Goal: Task Accomplishment & Management: Use online tool/utility

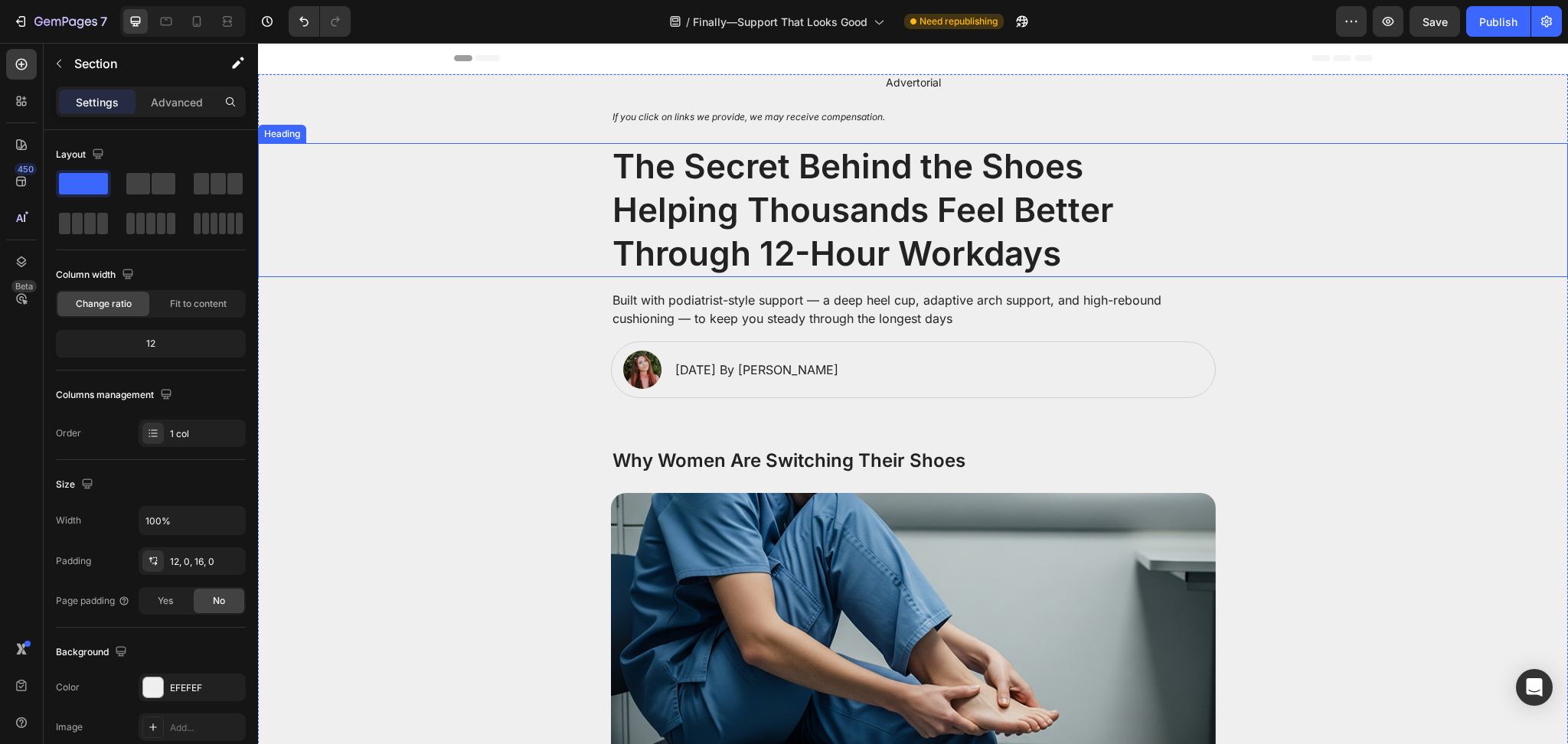
click at [784, 220] on h2 "The Secret Behind the Shoes Helping Thousands Feel Better Through 12-Hour Workd…" at bounding box center [913, 210] width 605 height 135
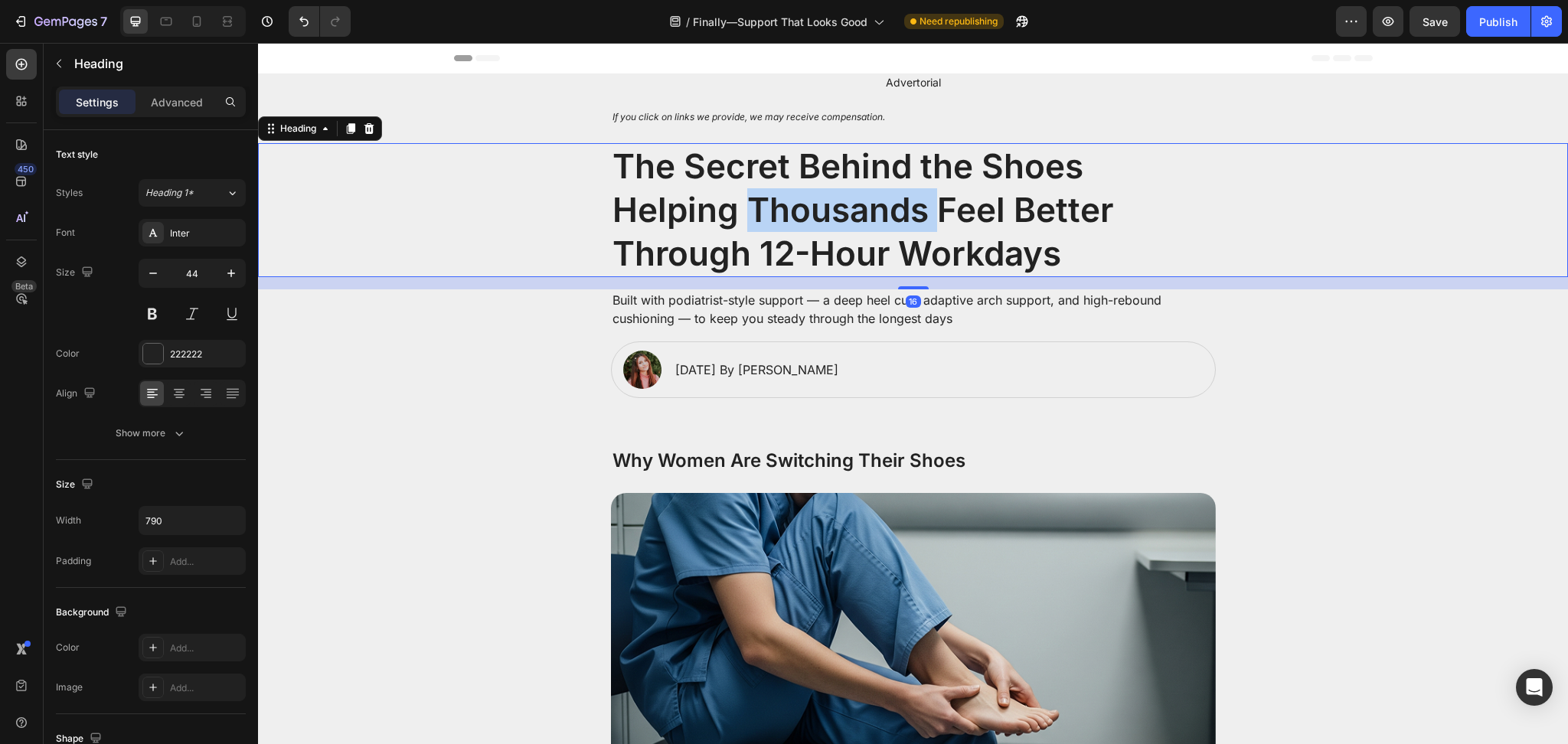
click at [784, 220] on h2 "The Secret Behind the Shoes Helping Thousands Feel Better Through 12-Hour Workd…" at bounding box center [913, 210] width 605 height 135
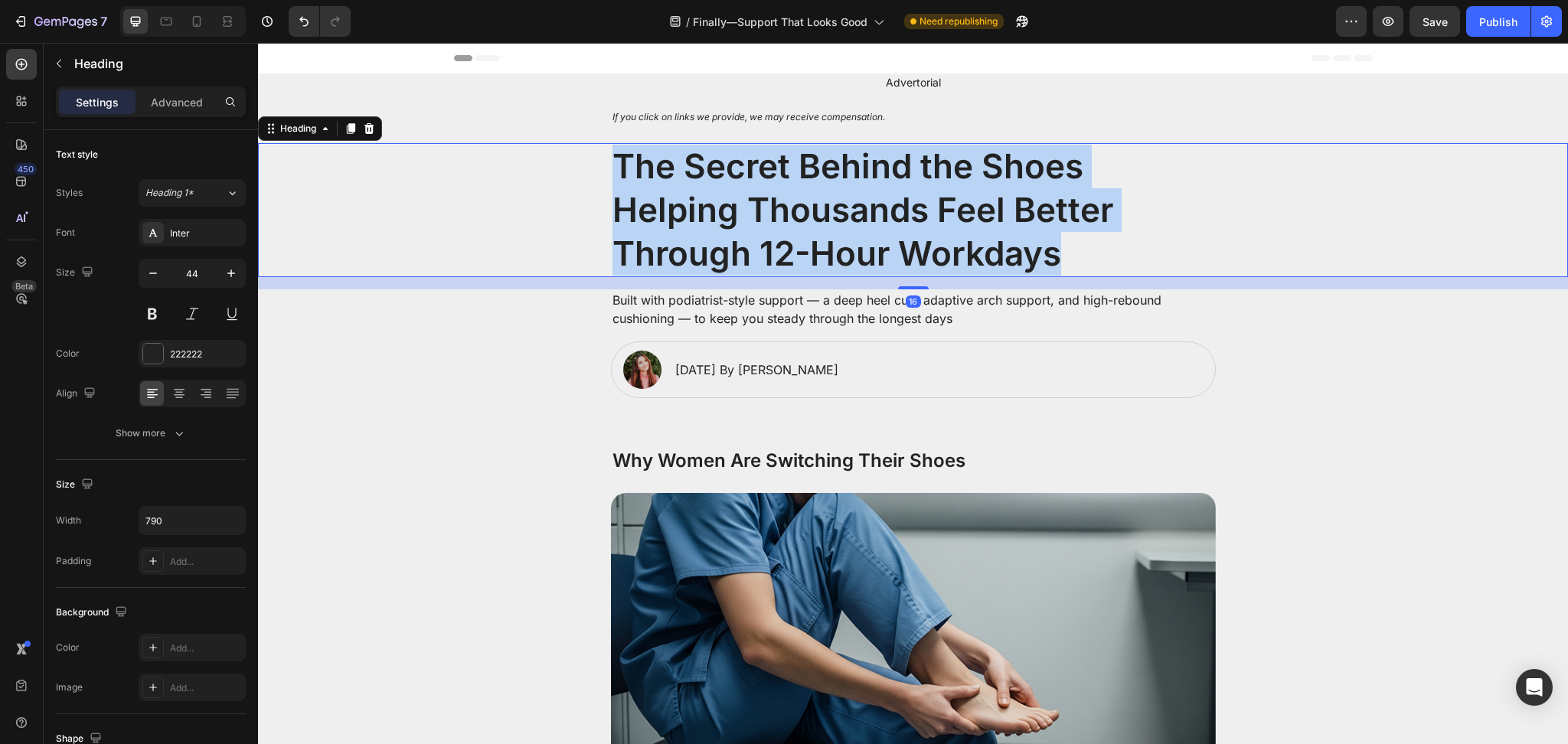
click at [784, 220] on p "The Secret Behind the Shoes Helping Thousands Feel Better Through 12-Hour Workd…" at bounding box center [913, 210] width 602 height 132
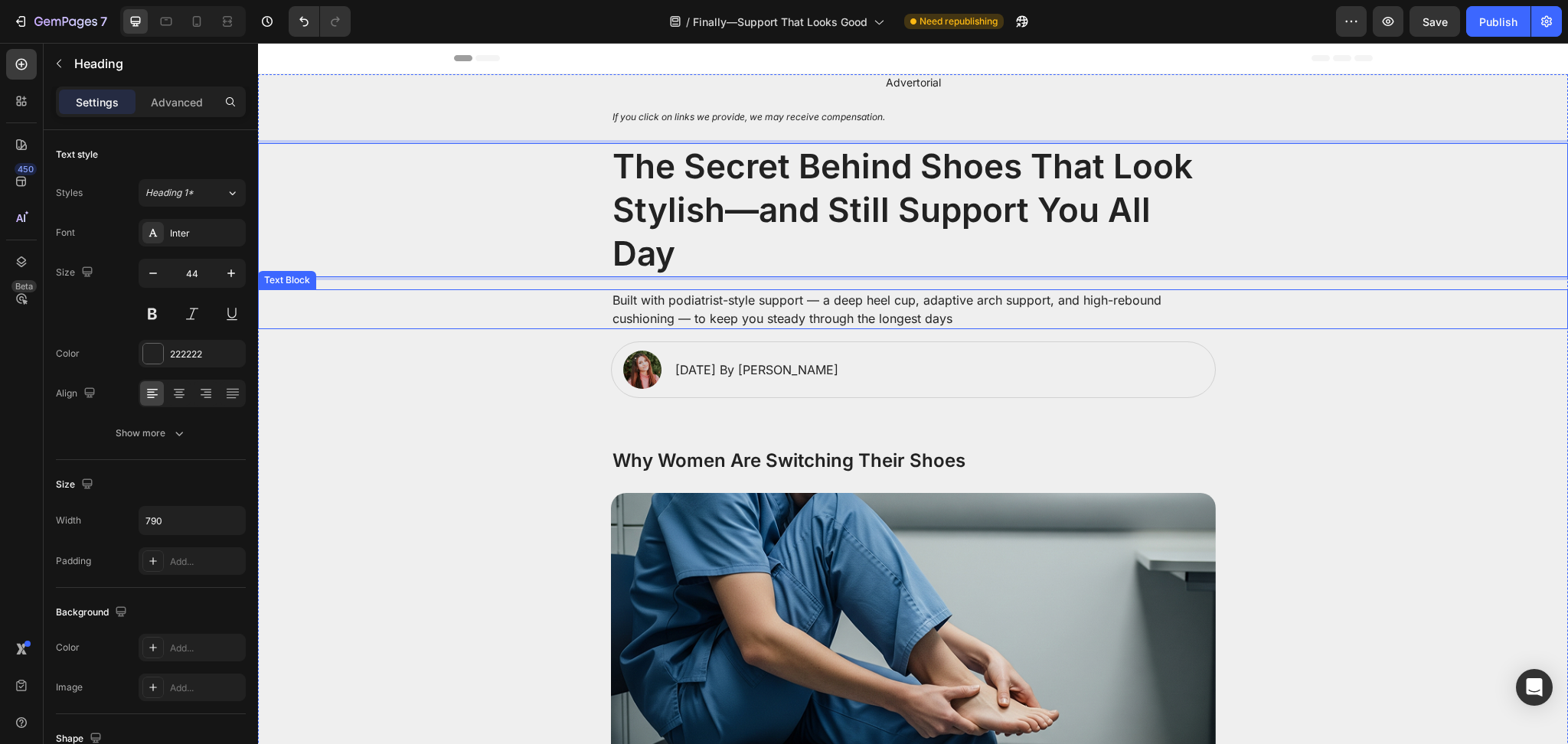
click at [693, 318] on p "Built with podiatrist-style support — a deep heel cup, adaptive arch support, a…" at bounding box center [913, 309] width 602 height 37
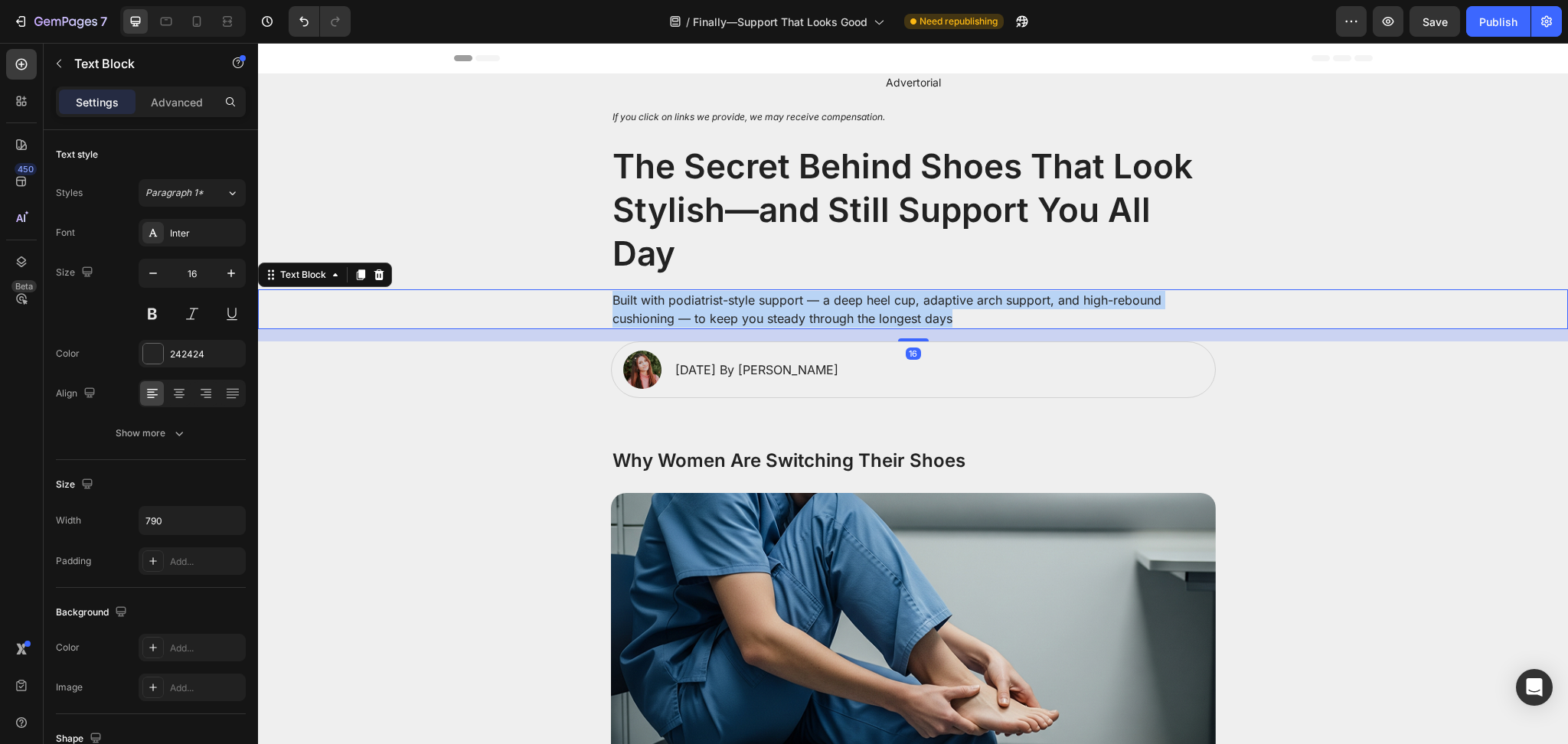
click at [693, 318] on p "Built with podiatrist-style support — a deep heel cup, adaptive arch support, a…" at bounding box center [913, 309] width 602 height 37
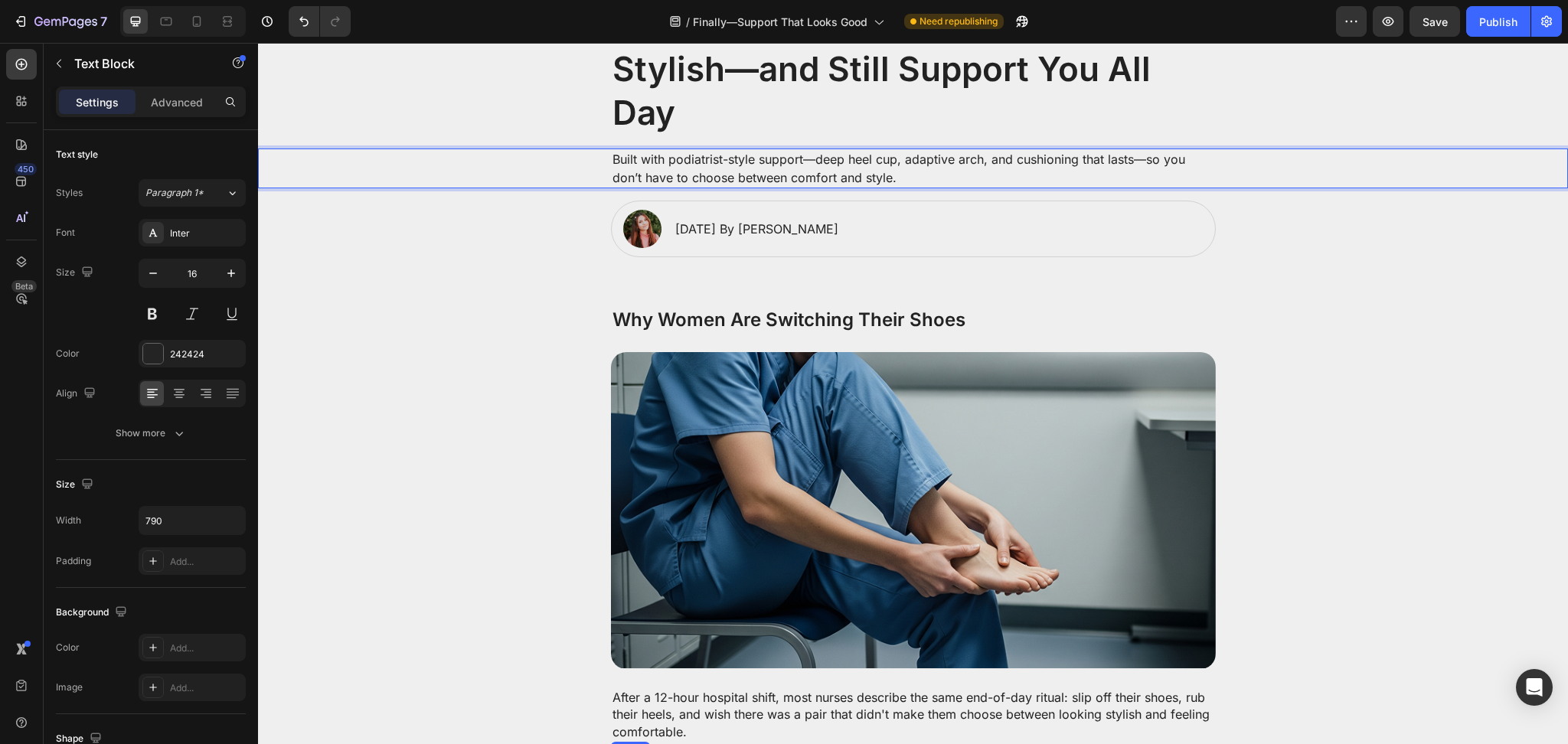
scroll to position [136, 0]
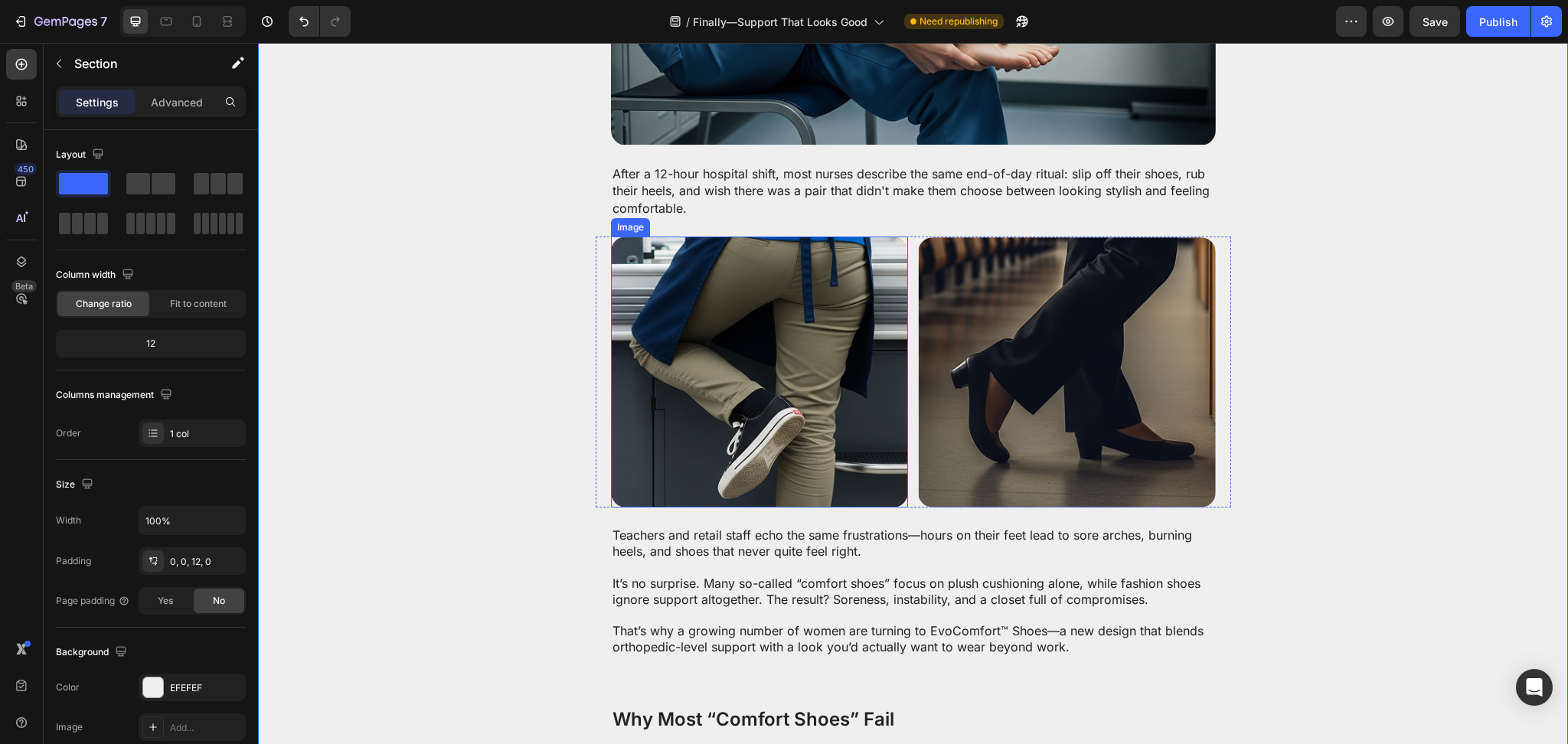
scroll to position [680, 0]
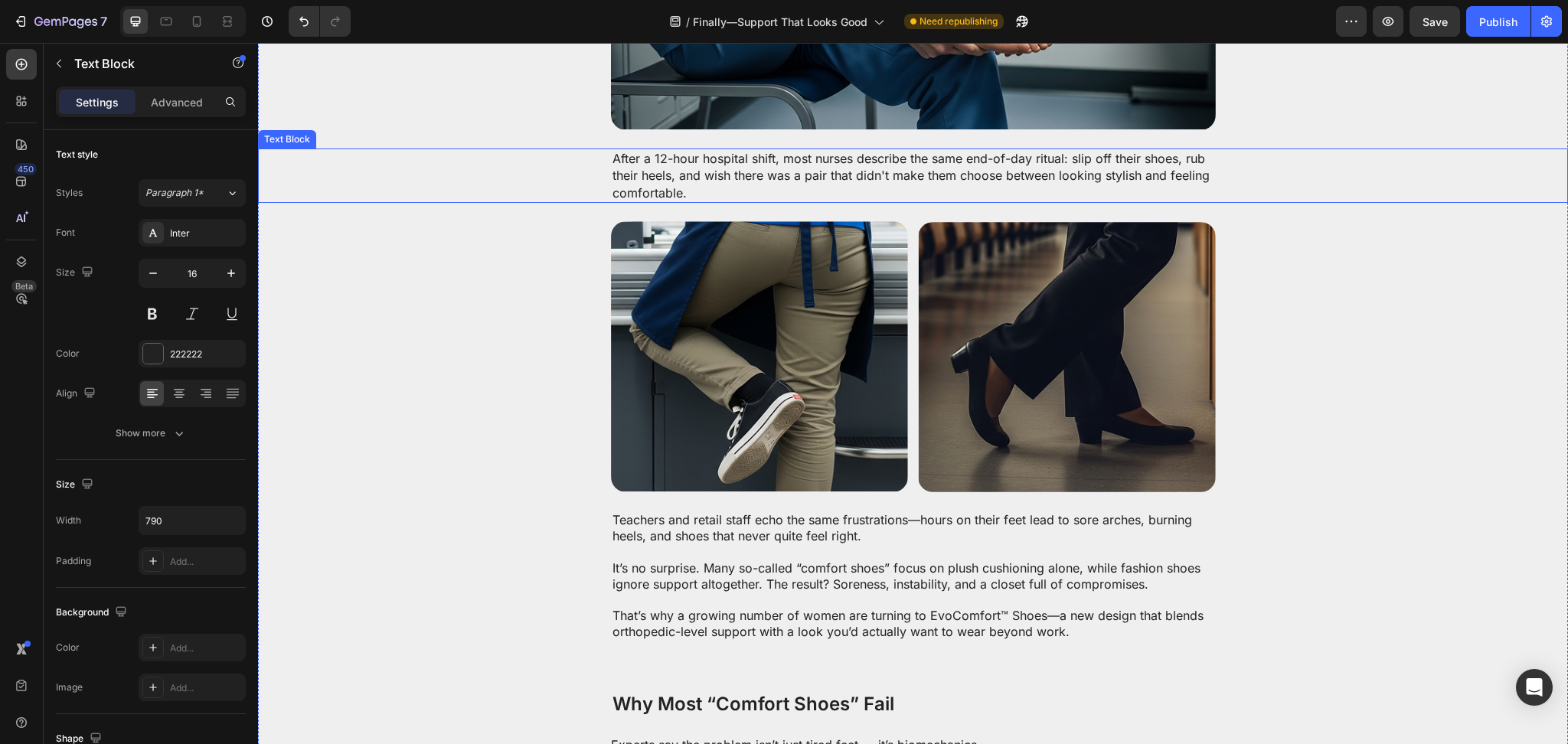
click at [718, 160] on p "After a 12-hour hospital shift, most nurses describe the same end-of-day ritual…" at bounding box center [913, 175] width 602 height 51
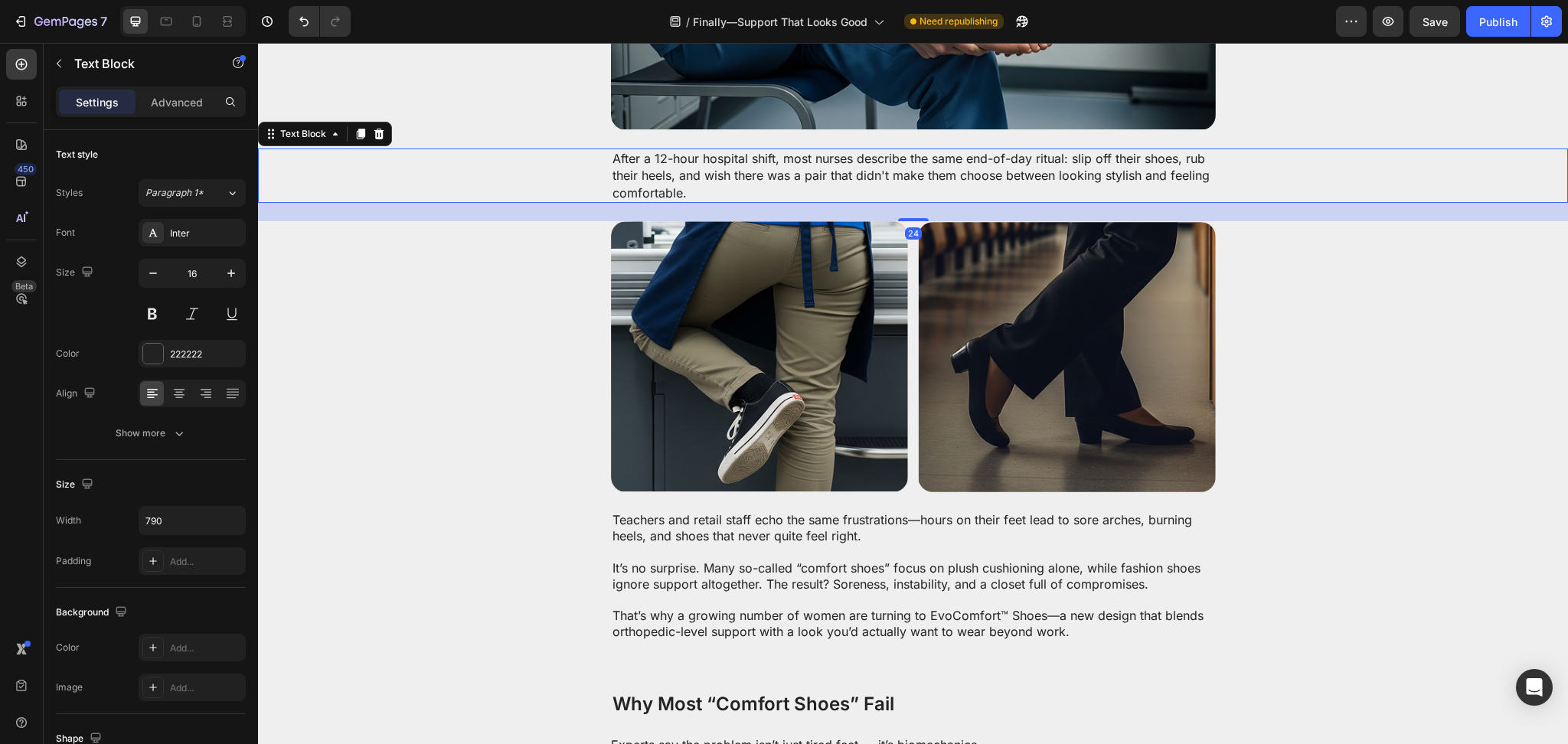
drag, startPoint x: 362, startPoint y: 133, endPoint x: 554, endPoint y: 177, distance: 197.0
click at [361, 133] on icon at bounding box center [361, 133] width 8 height 11
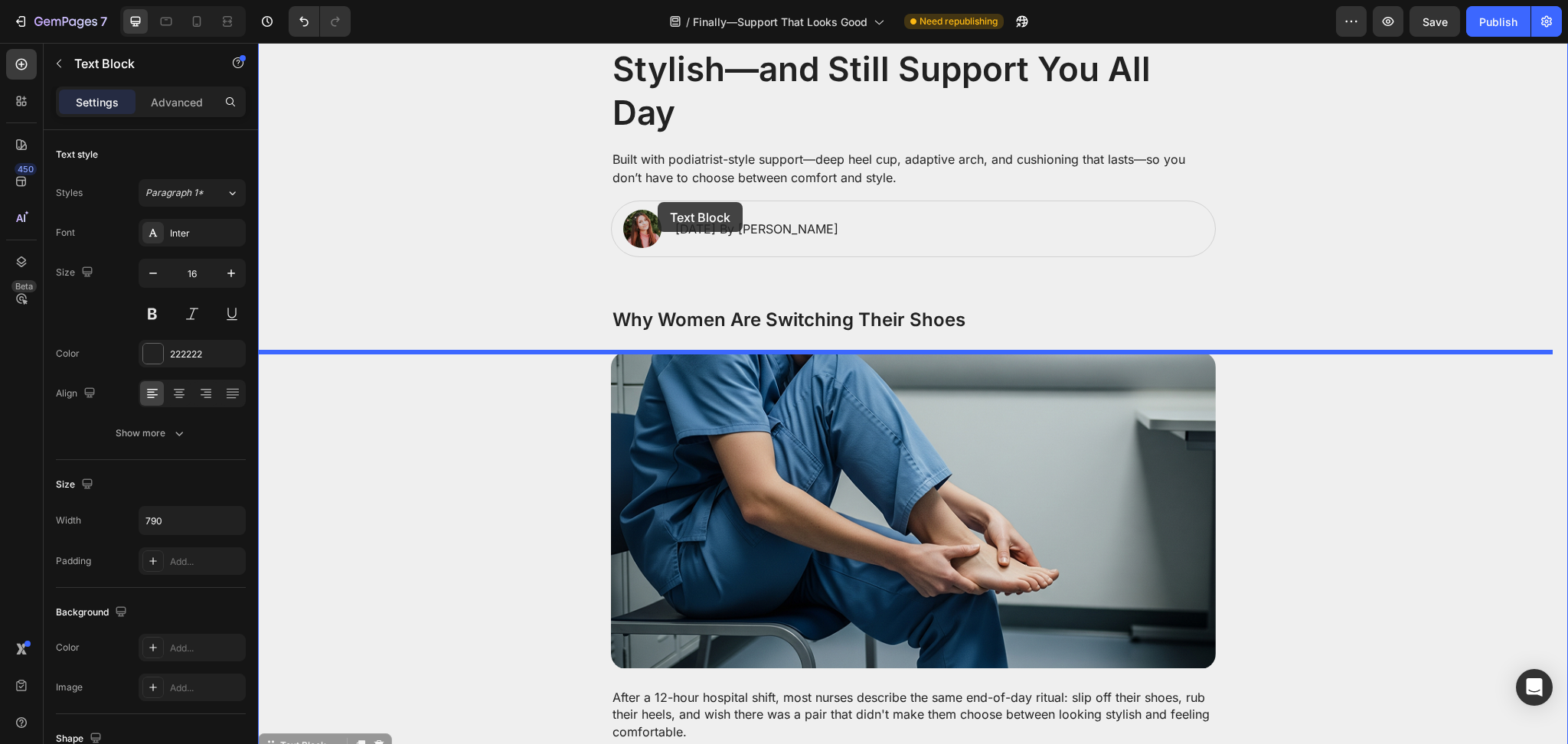
scroll to position [136, 0]
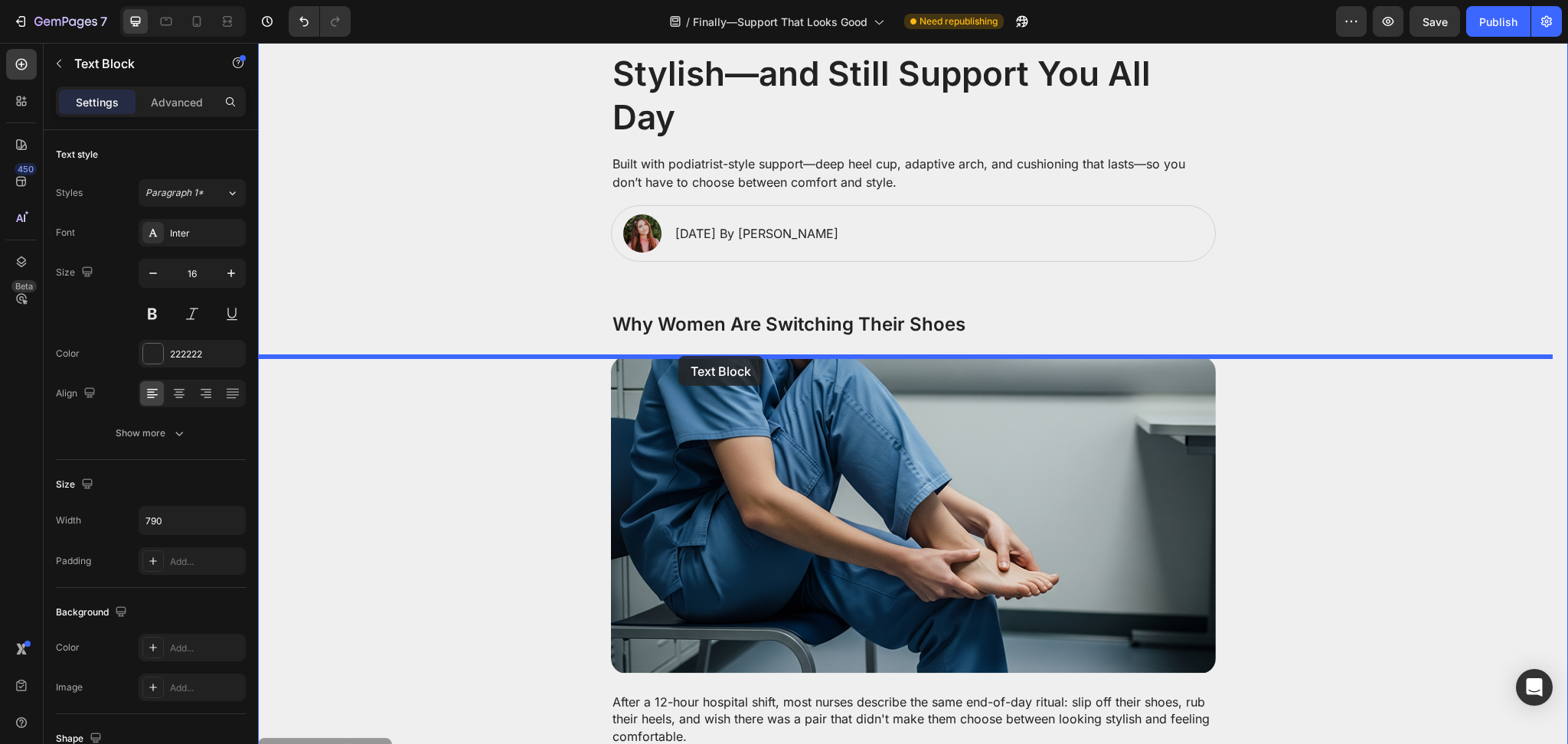
drag, startPoint x: 277, startPoint y: 344, endPoint x: 678, endPoint y: 356, distance: 401.2
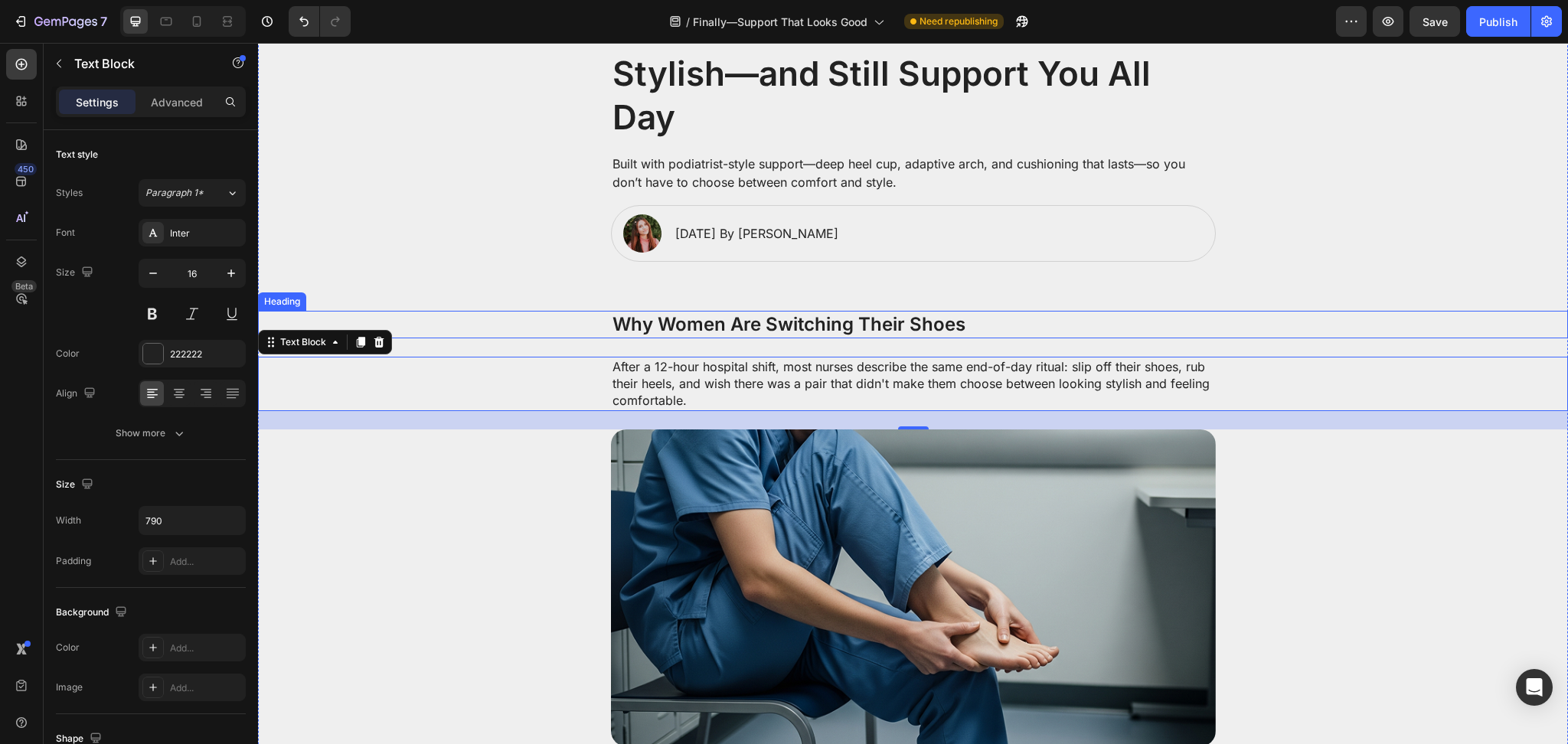
click at [745, 332] on h2 "Why Women Are Switching Their Shoes" at bounding box center [913, 324] width 605 height 27
click at [730, 370] on p "After a 12-hour hospital shift, most nurses describe the same end-of-day ritual…" at bounding box center [913, 383] width 602 height 51
click at [999, 390] on p "After a 12-hour hospital shift, most nurses describe the same end-of-day ritual…" at bounding box center [913, 383] width 602 height 51
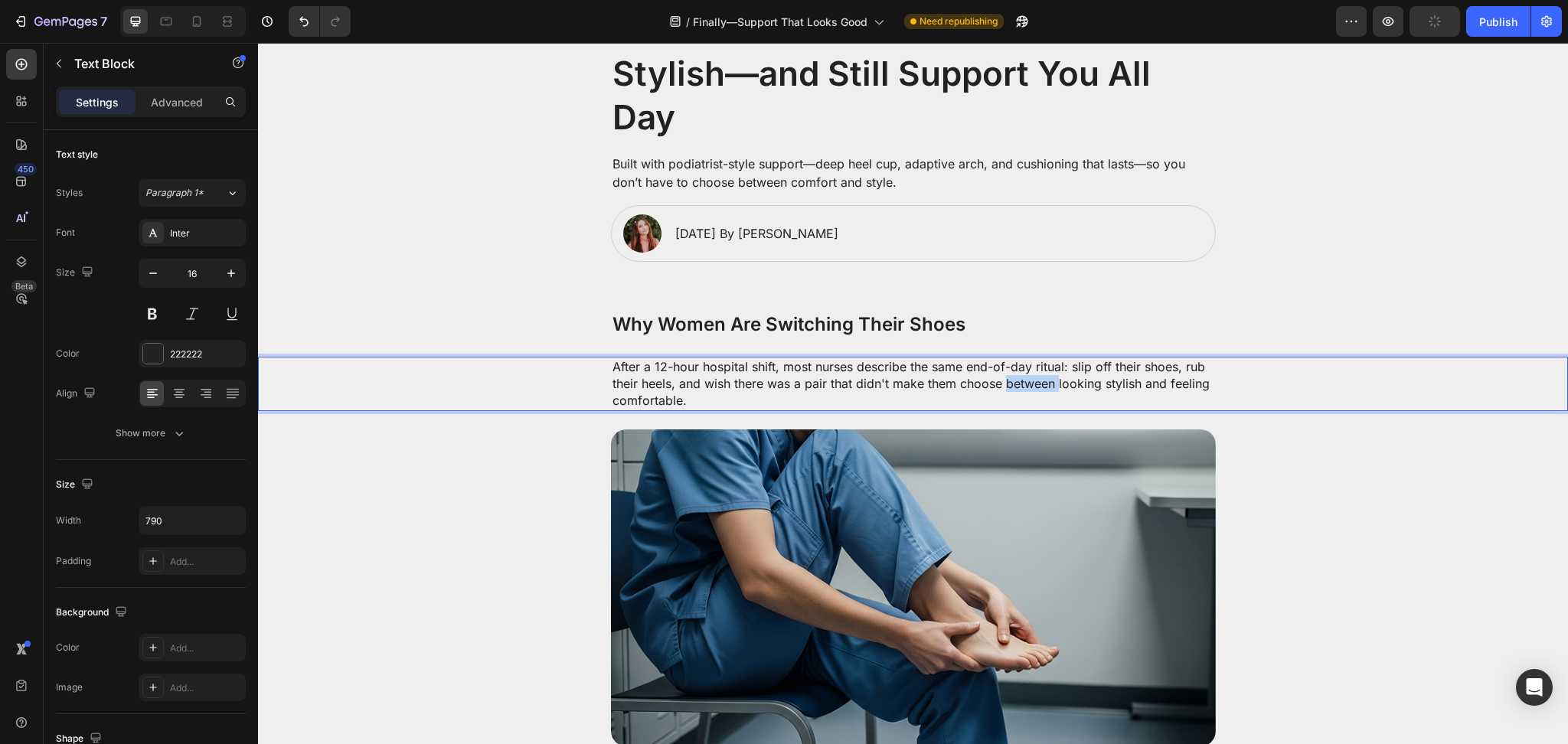
click at [999, 390] on p "After a 12-hour hospital shift, most nurses describe the same end-of-day ritual…" at bounding box center [913, 383] width 602 height 51
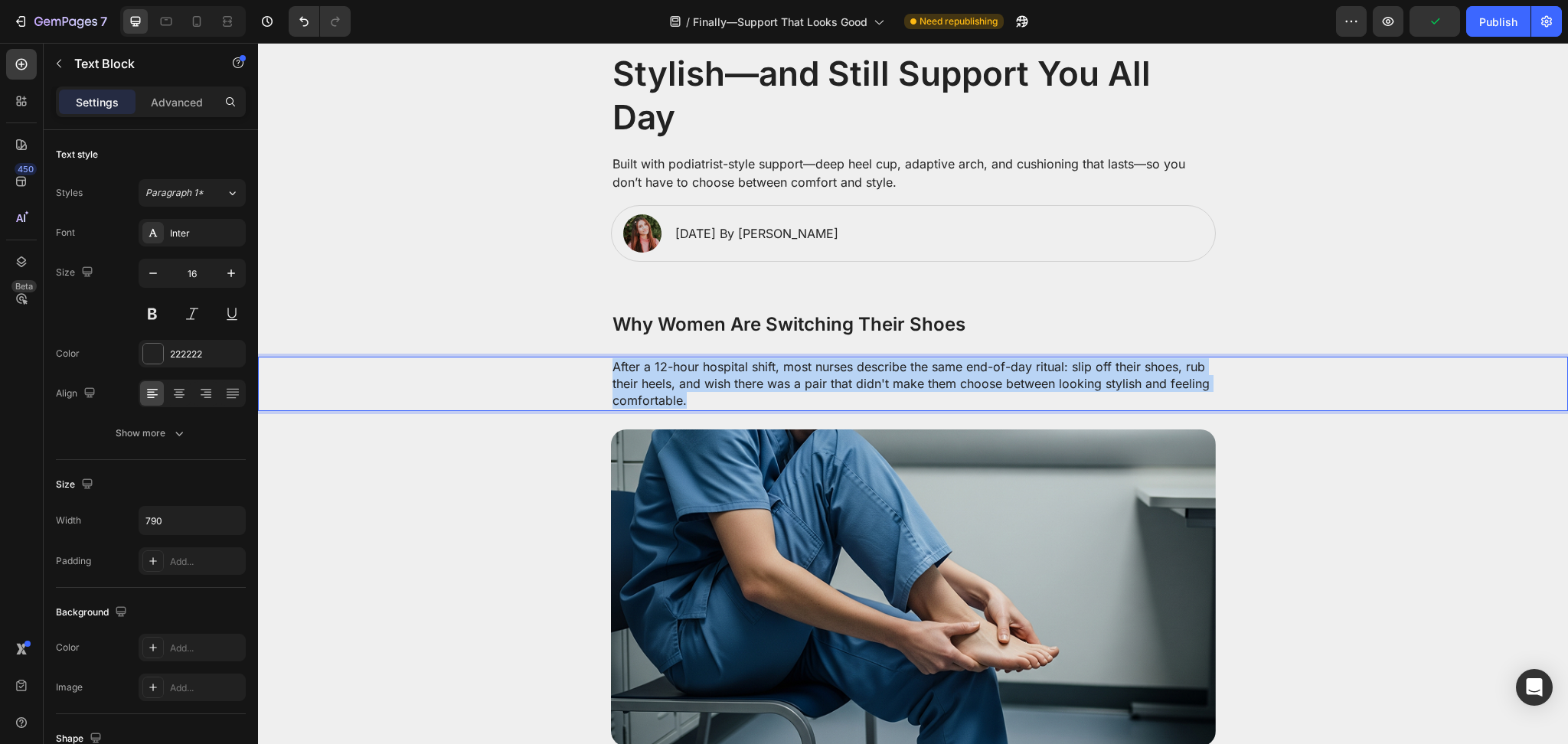
click at [999, 390] on p "After a 12-hour hospital shift, most nurses describe the same end-of-day ritual…" at bounding box center [913, 383] width 602 height 51
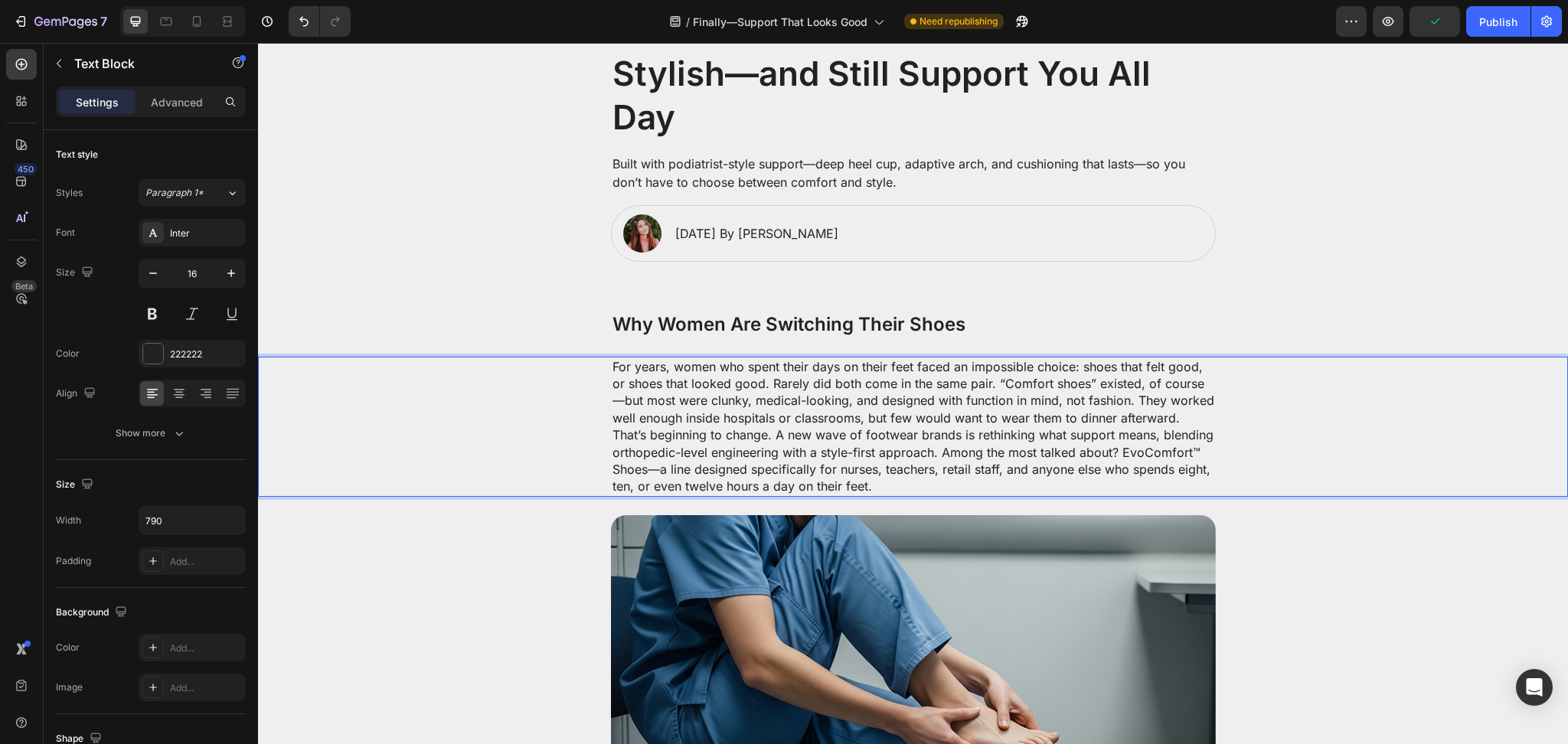
click at [1194, 417] on p "For years, women who spent their days on their feet faced an impossible choice:…" at bounding box center [913, 426] width 602 height 137
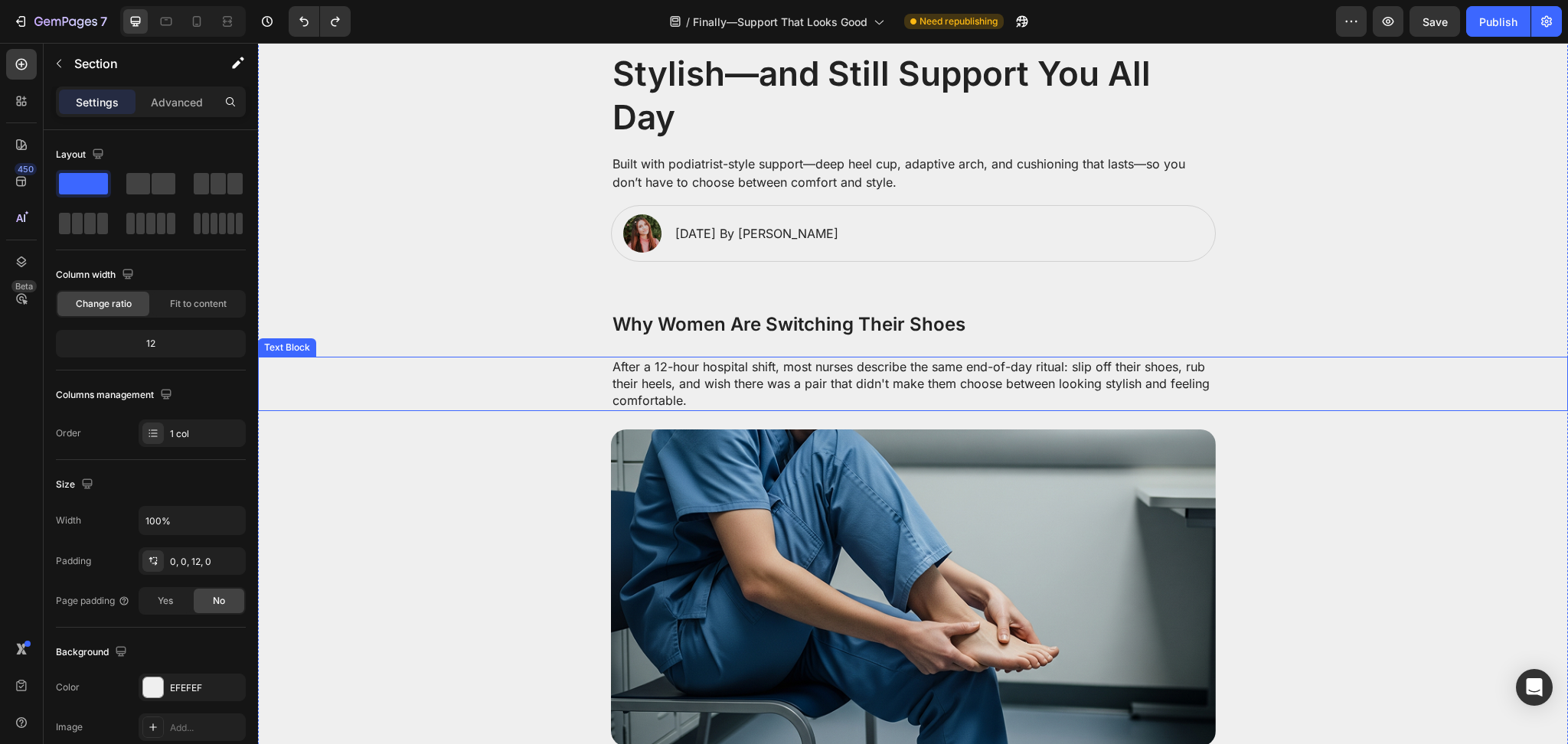
click at [343, 387] on div "After a 12-hour hospital shift, most nurses describe the same end-of-day ritual…" at bounding box center [913, 383] width 1279 height 54
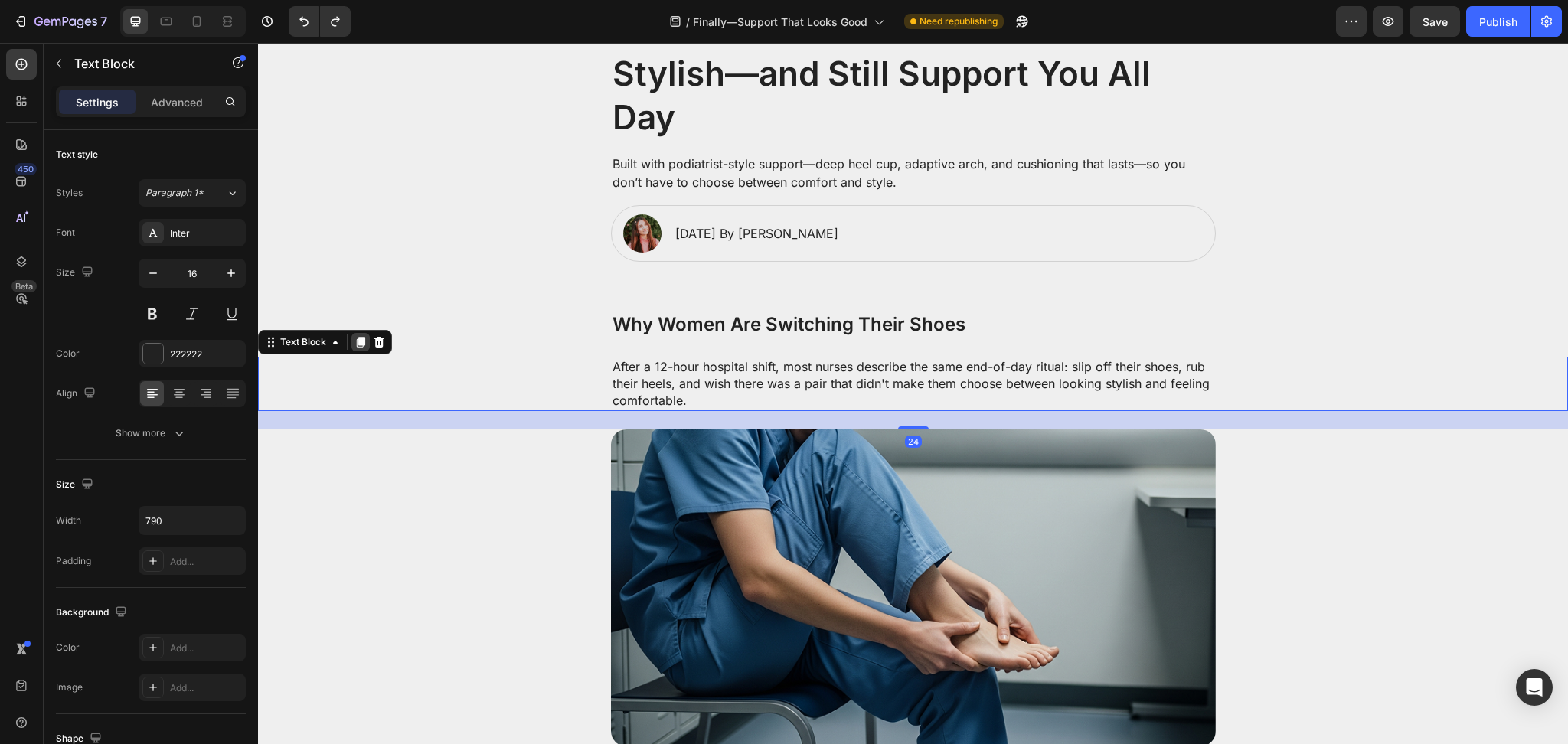
click at [356, 341] on icon at bounding box center [361, 342] width 8 height 11
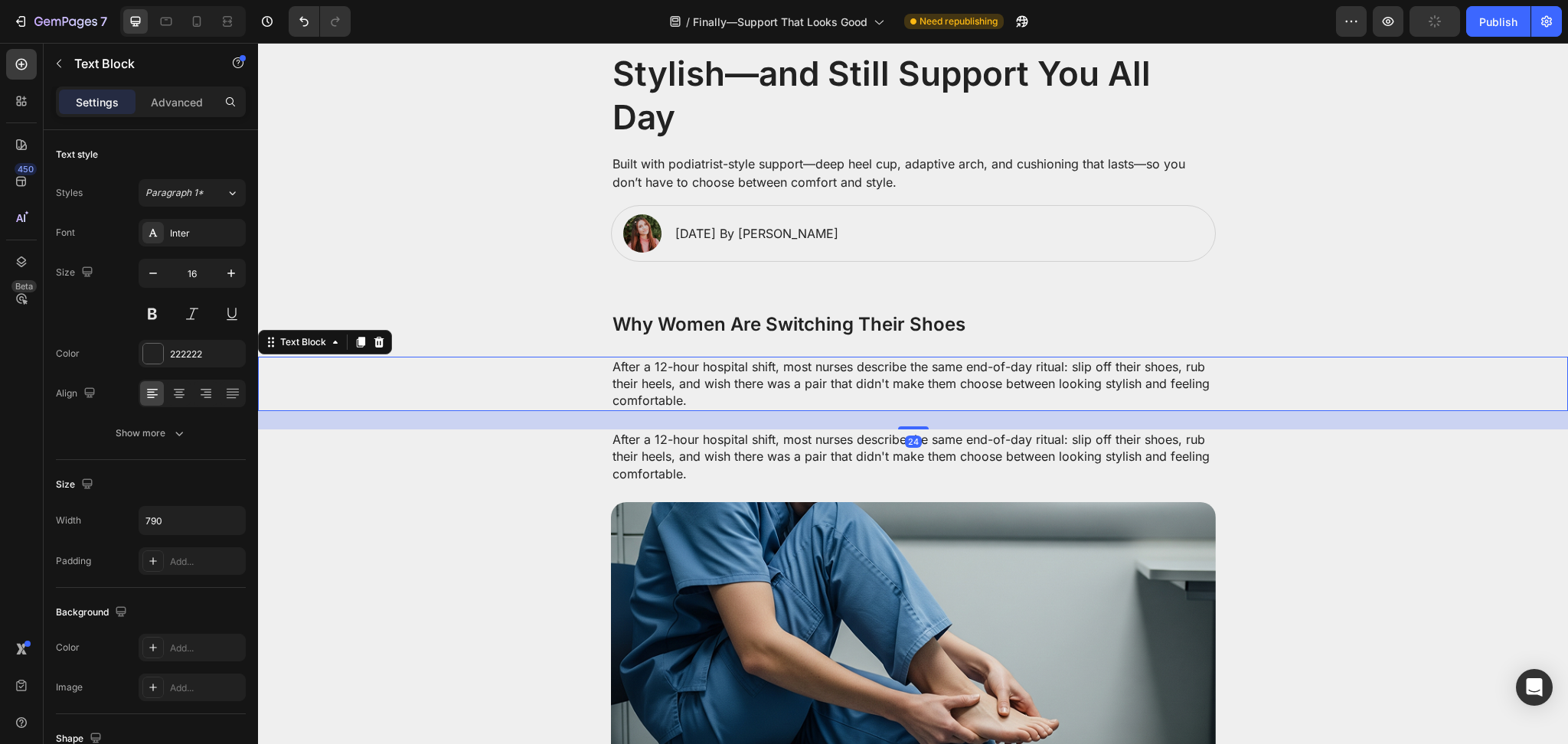
click at [732, 395] on p "After a 12-hour hospital shift, most nurses describe the same end-of-day ritual…" at bounding box center [913, 383] width 602 height 51
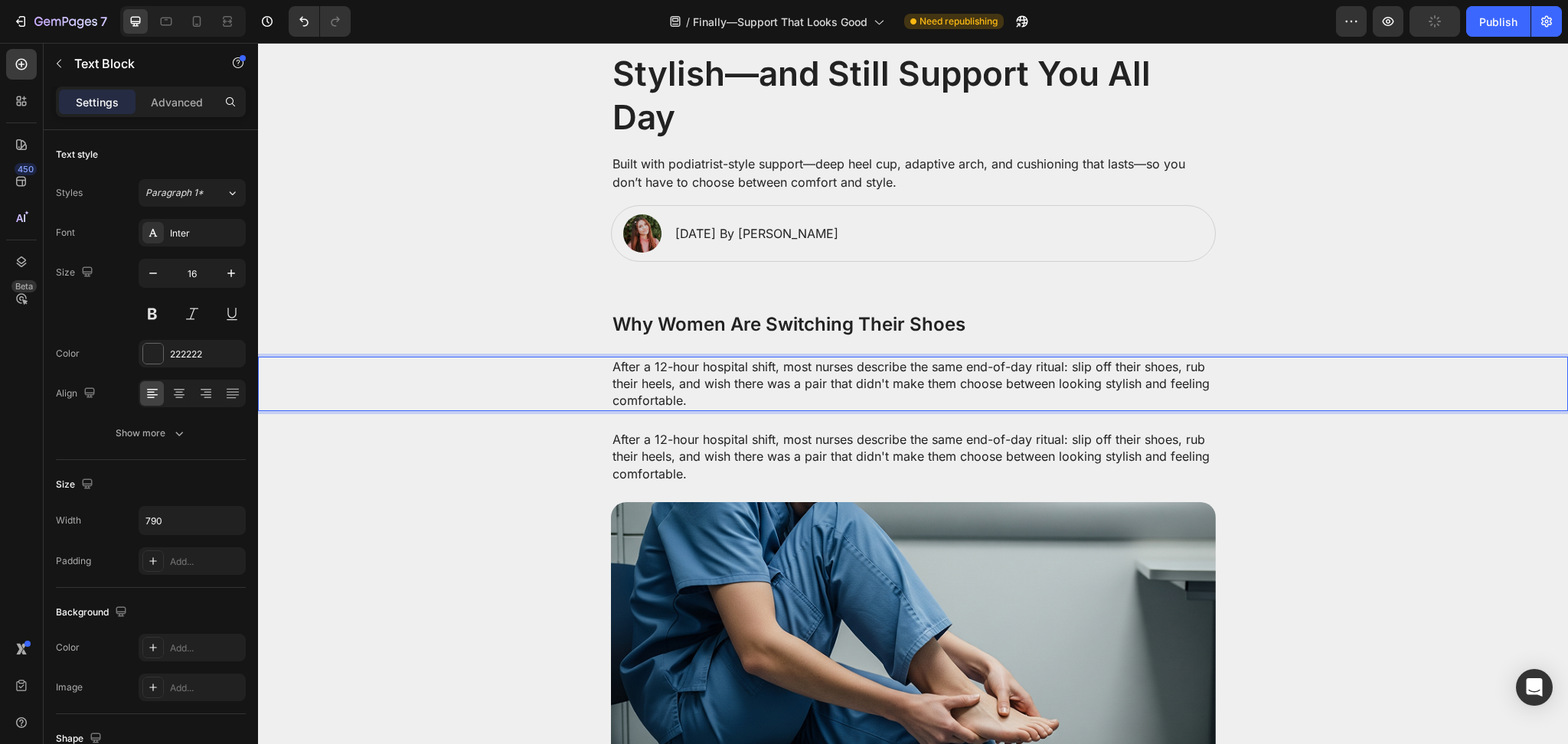
click at [731, 394] on p "After a 12-hour hospital shift, most nurses describe the same end-of-day ritual…" at bounding box center [913, 383] width 602 height 51
click at [731, 384] on p "After a 12-hour hospital shift, most nurses describe the same end-of-day ritual…" at bounding box center [913, 383] width 602 height 51
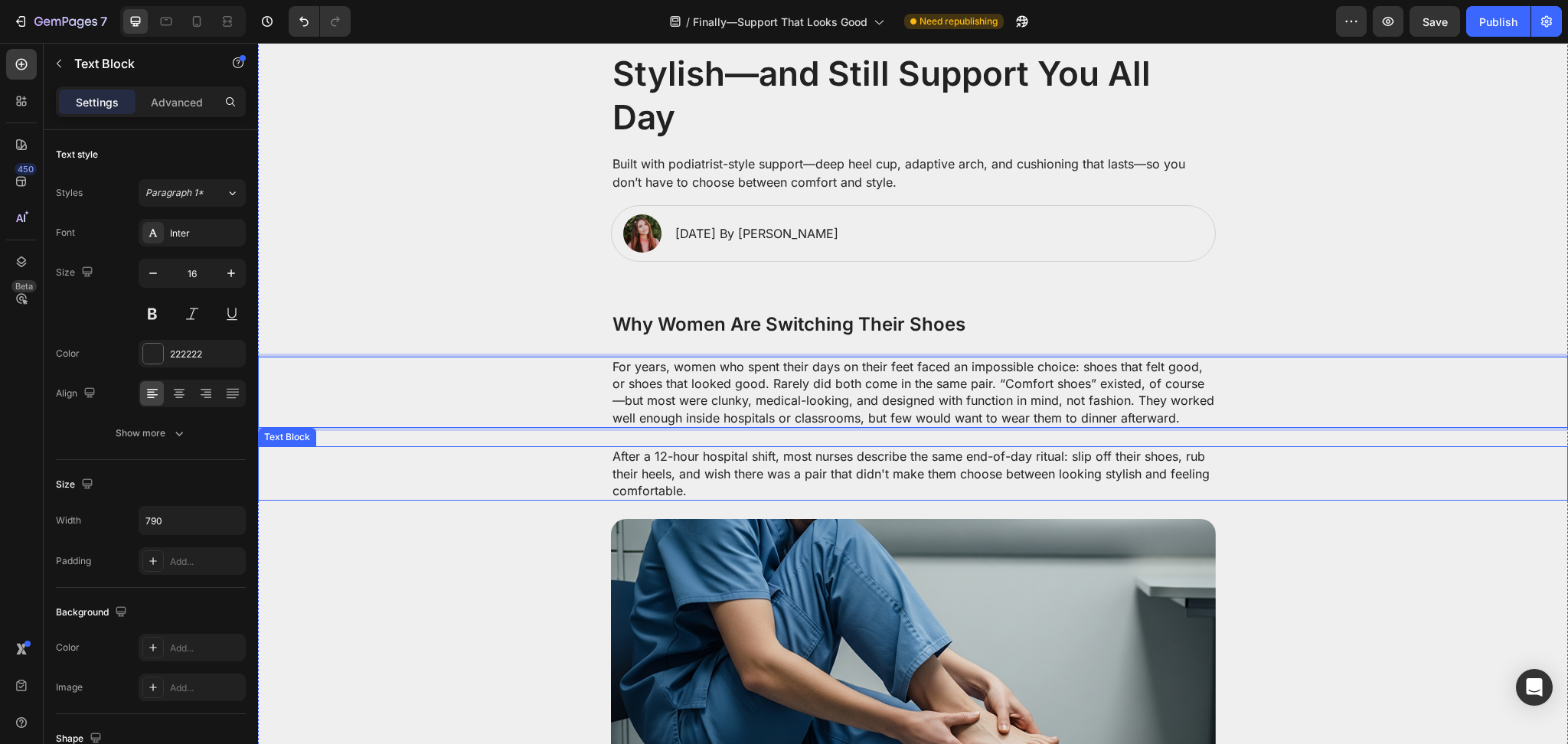
click at [784, 471] on p "After a 12-hour hospital shift, most nurses describe the same end-of-day ritual…" at bounding box center [913, 473] width 602 height 51
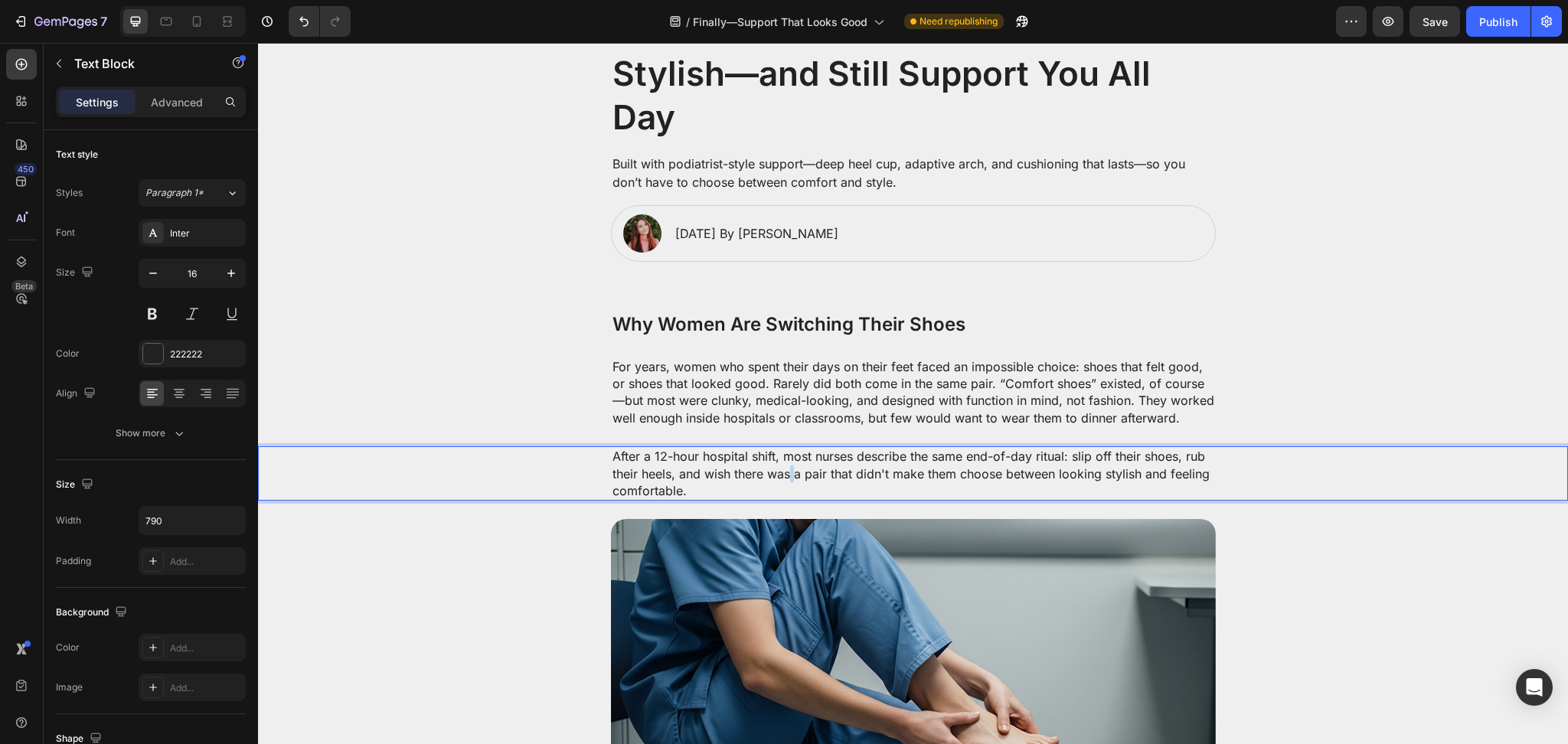
click at [784, 471] on p "After a 12-hour hospital shift, most nurses describe the same end-of-day ritual…" at bounding box center [913, 473] width 602 height 51
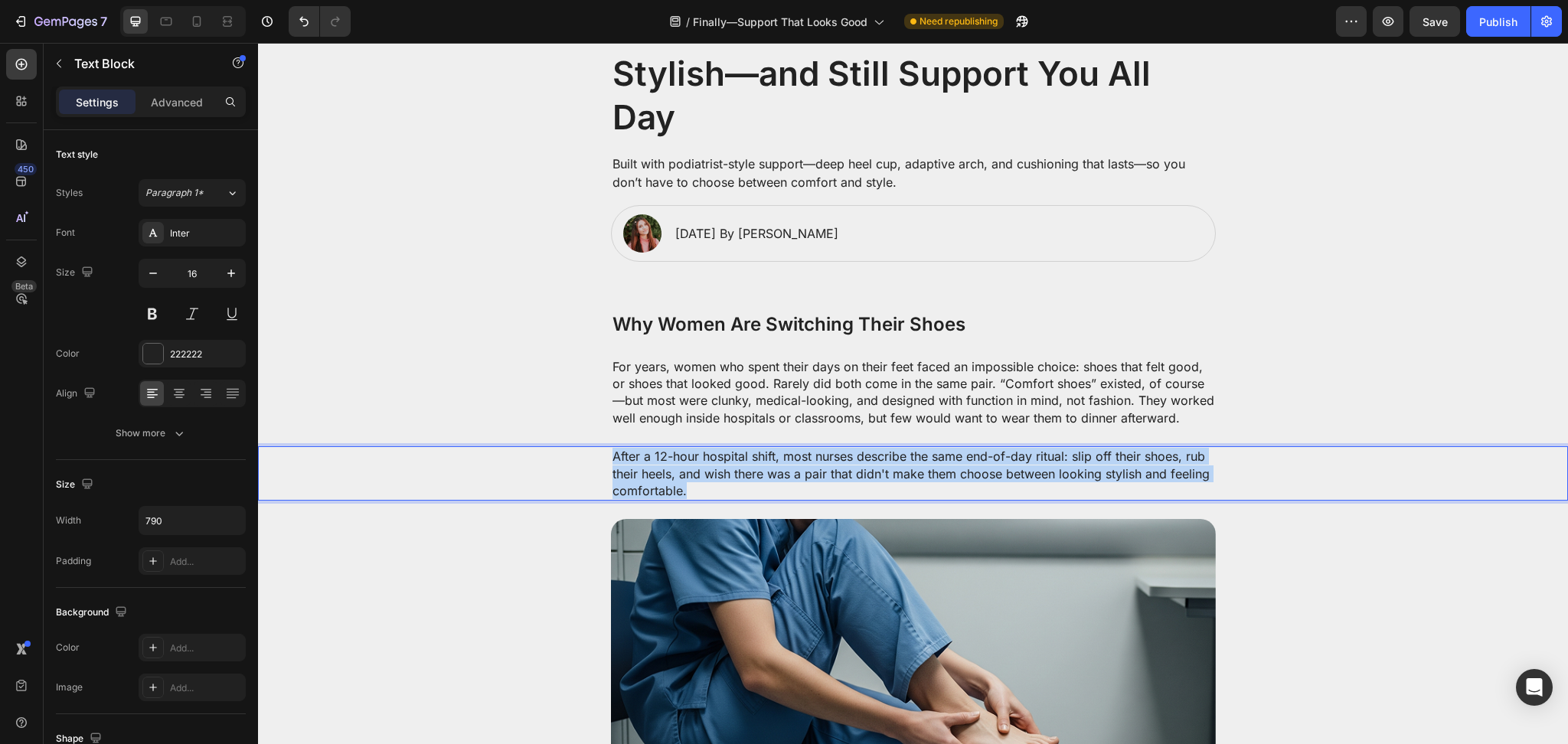
click at [784, 471] on p "After a 12-hour hospital shift, most nurses describe the same end-of-day ritual…" at bounding box center [913, 473] width 602 height 51
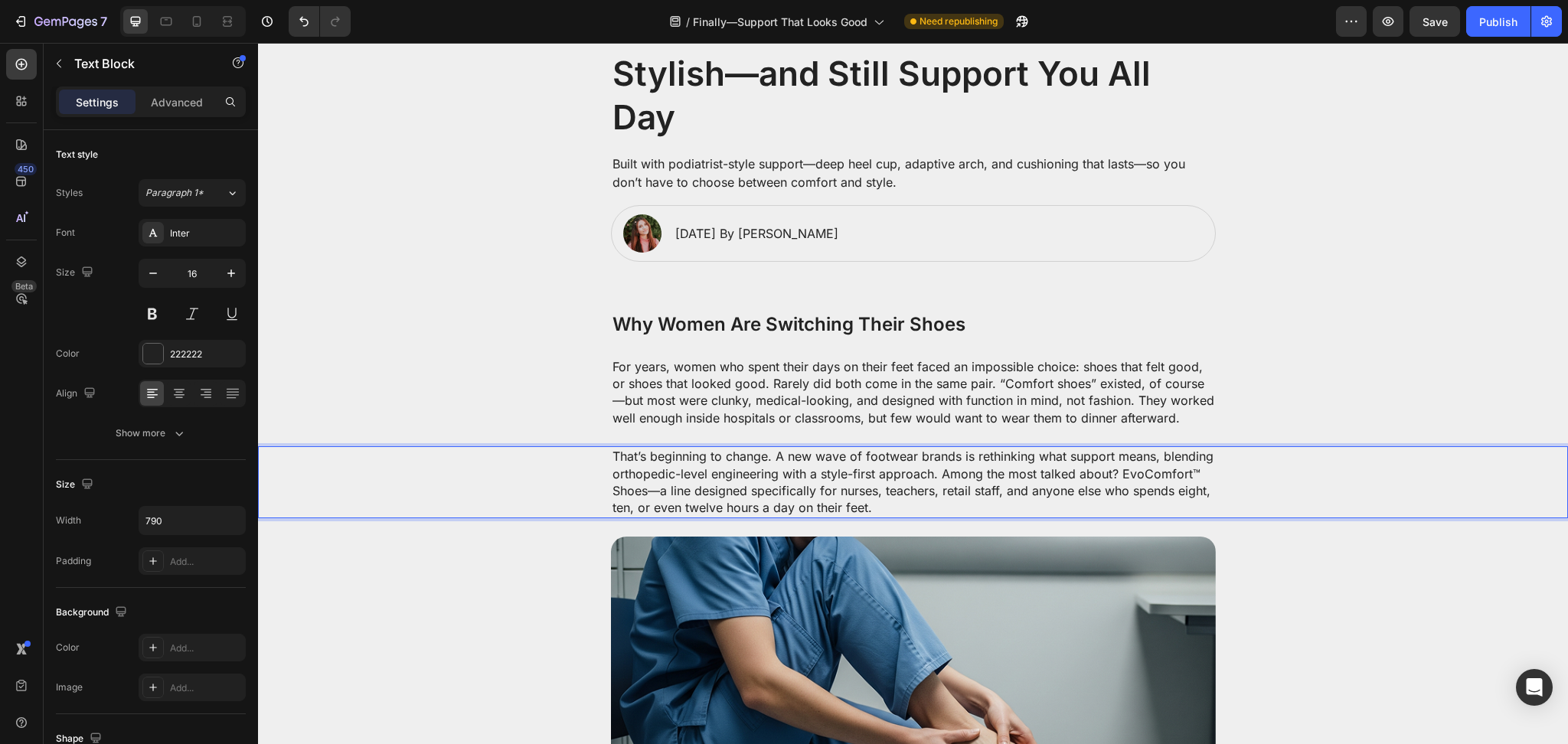
click at [855, 504] on p "That’s beginning to change. A new wave of footwear brands is rethinking what su…" at bounding box center [913, 482] width 602 height 69
drag, startPoint x: 1134, startPoint y: 531, endPoint x: 1115, endPoint y: 536, distance: 19.6
click at [644, 483] on p "That’s beginning to change. A new wave of footwear brands is rethinking what su…" at bounding box center [913, 482] width 602 height 69
click at [377, 552] on div at bounding box center [913, 695] width 1279 height 317
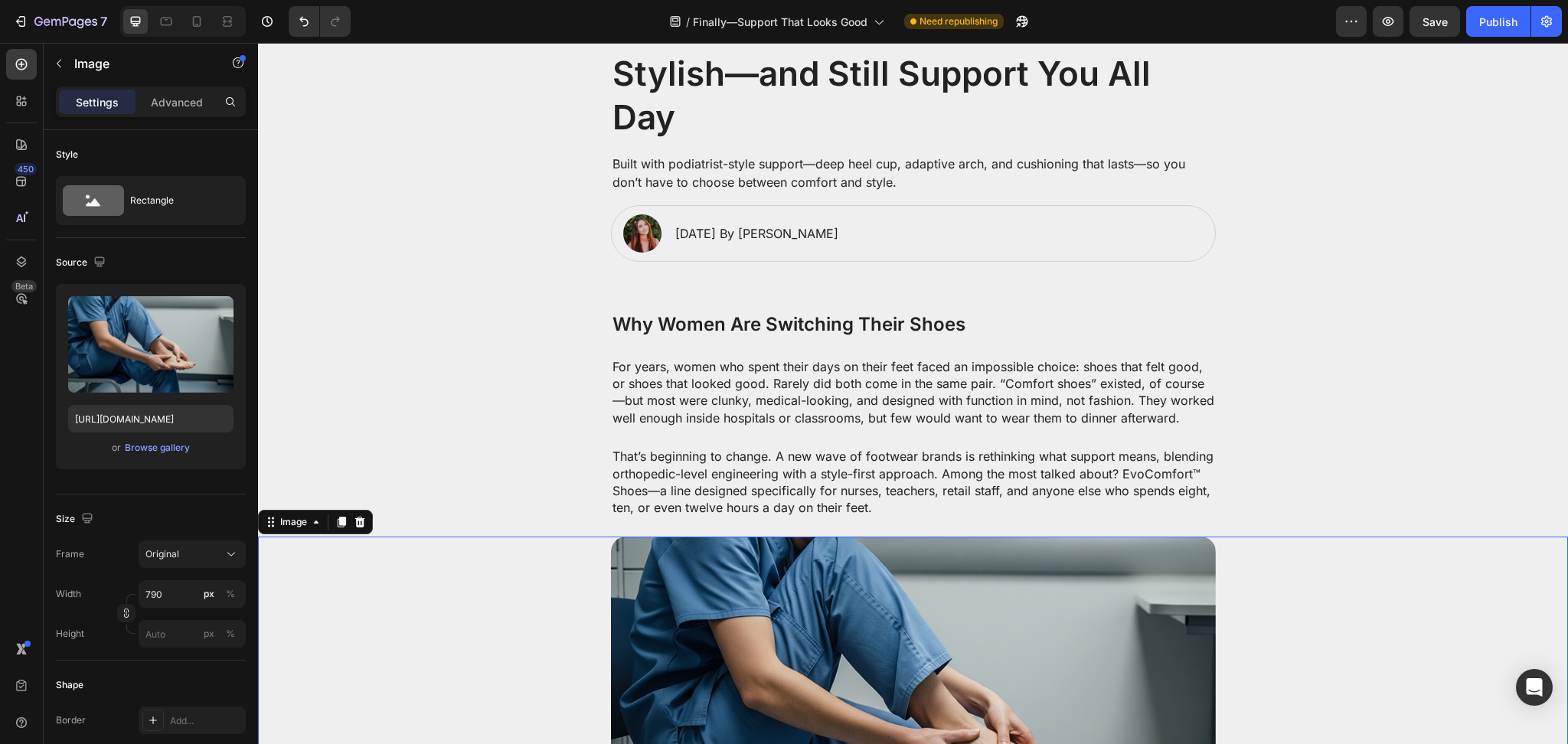
click at [656, 447] on div "That’s beginning to change. A new wave of footwear brands is rethinking what su…" at bounding box center [913, 482] width 605 height 72
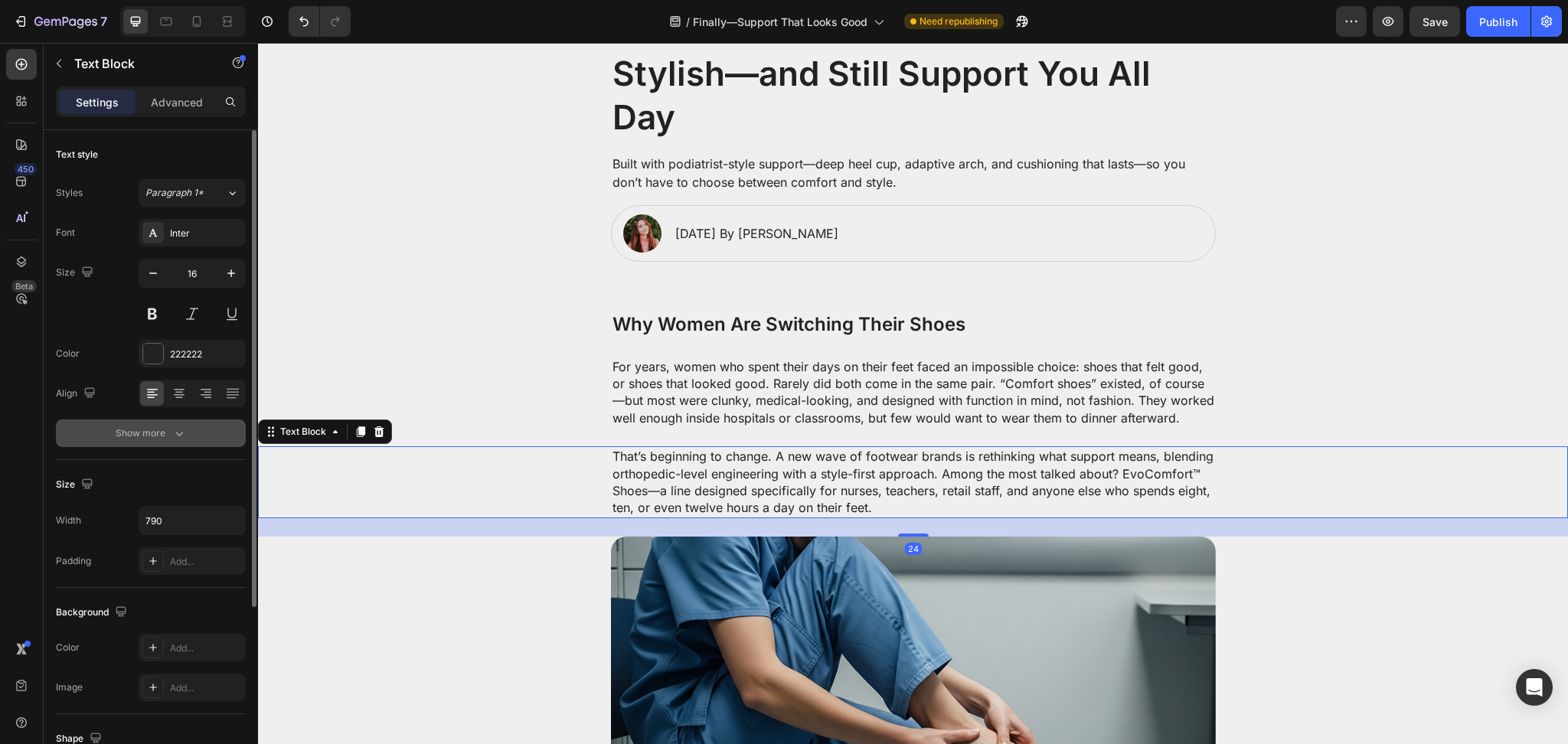
click at [169, 426] on div "Show more" at bounding box center [151, 433] width 71 height 15
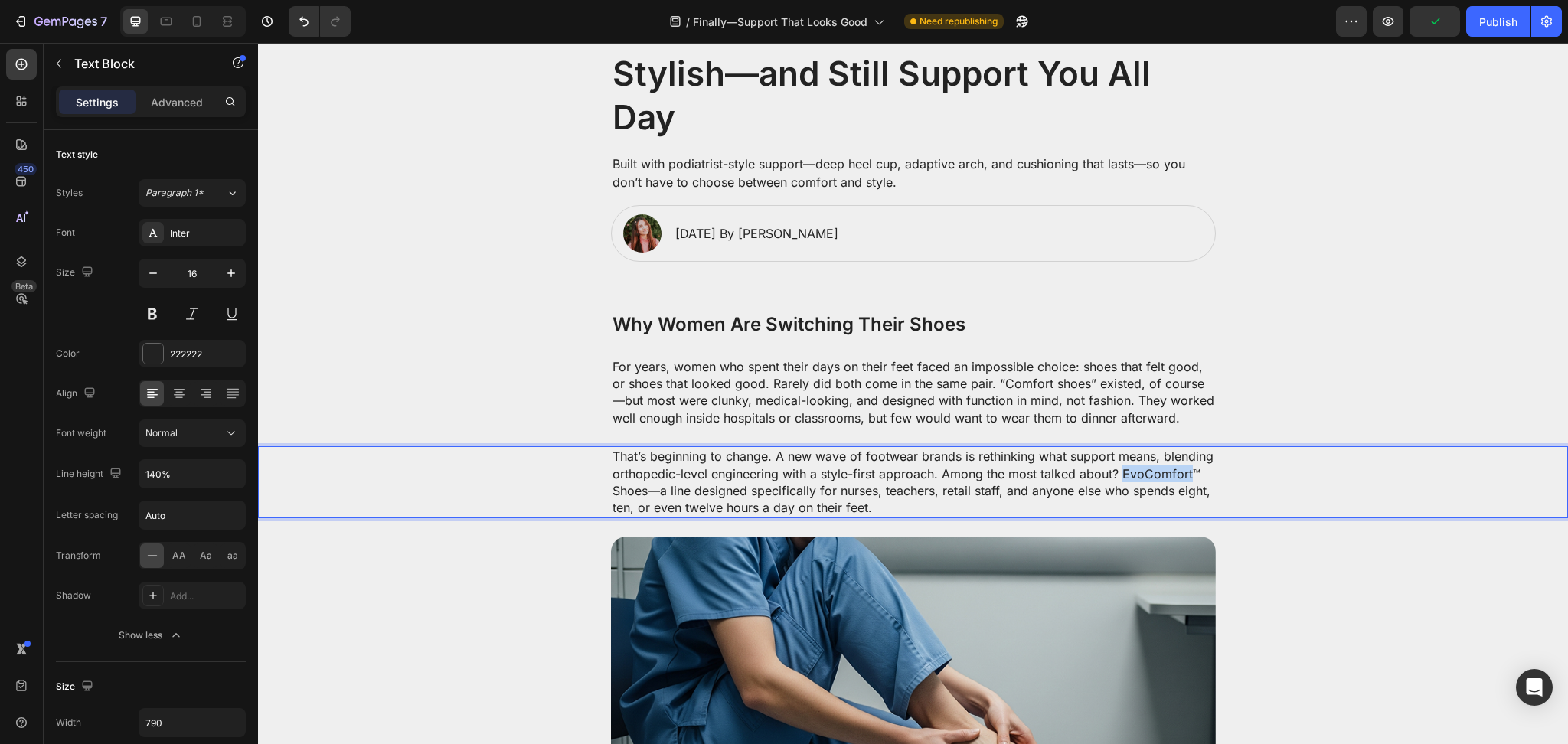
click at [1117, 474] on p "That’s beginning to change. A new wave of footwear brands is rethinking what su…" at bounding box center [913, 482] width 602 height 69
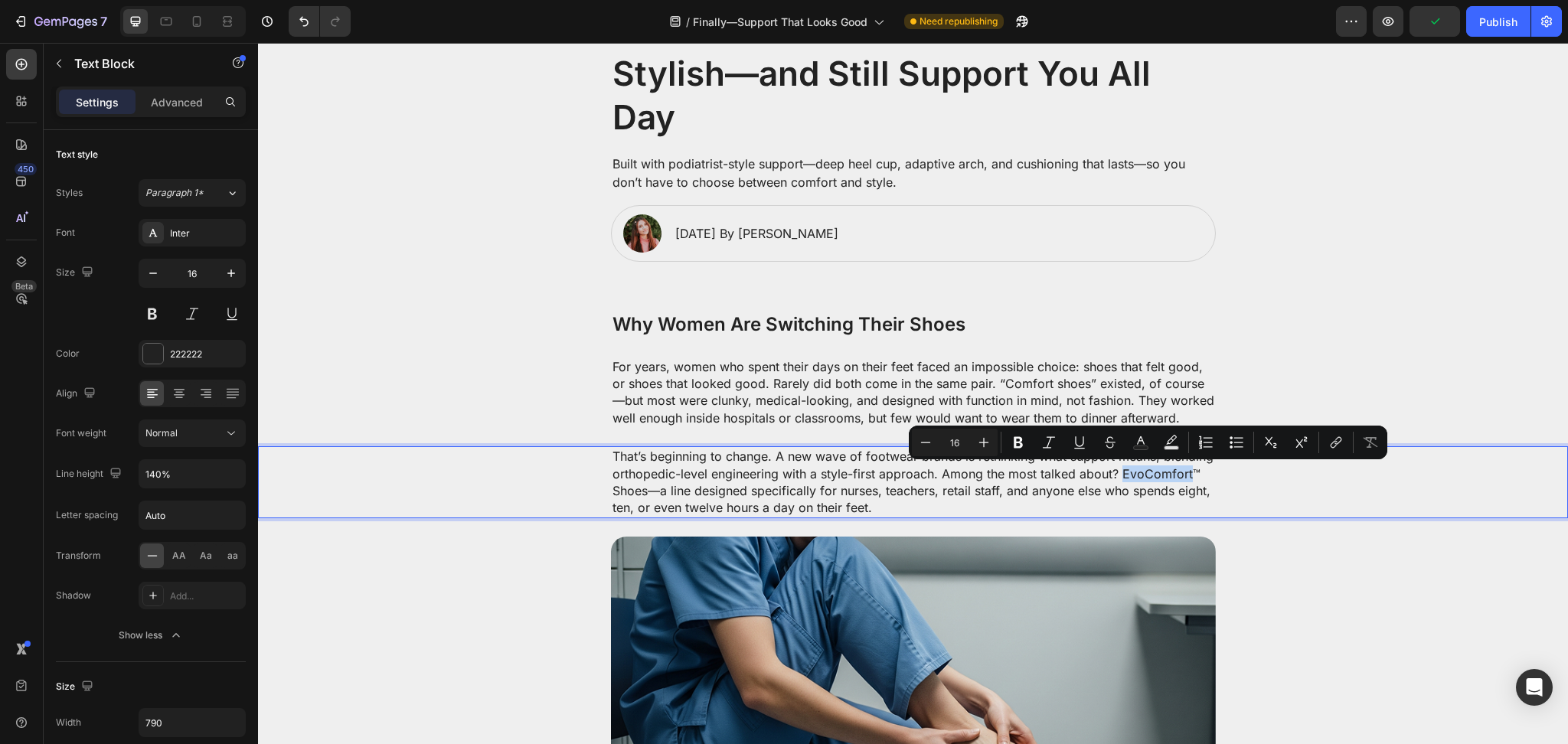
click at [1113, 474] on p "That’s beginning to change. A new wave of footwear brands is rethinking what su…" at bounding box center [913, 482] width 602 height 69
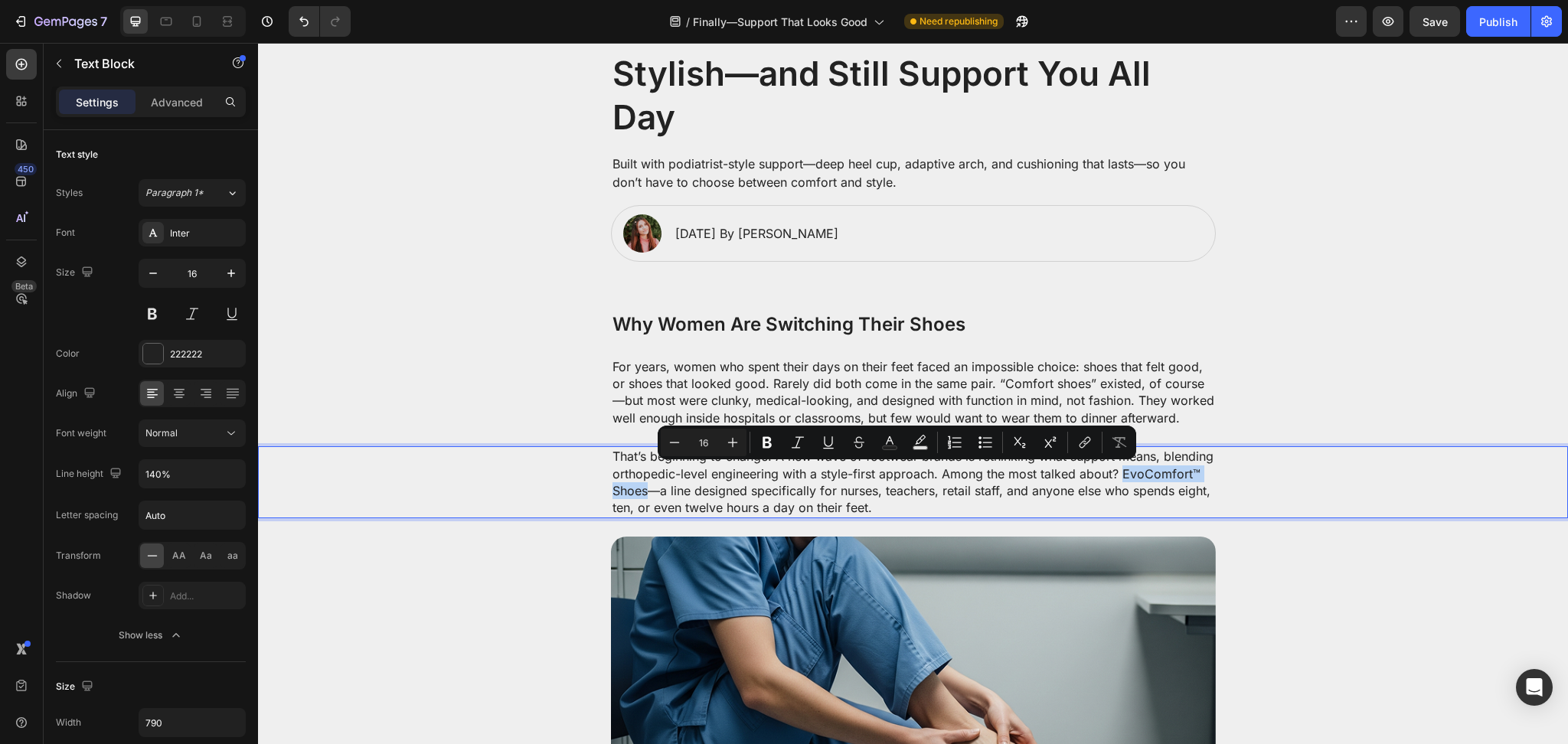
drag, startPoint x: 1114, startPoint y: 474, endPoint x: 629, endPoint y: 491, distance: 485.3
click at [629, 491] on p "That’s beginning to change. A new wave of footwear brands is rethinking what su…" at bounding box center [913, 482] width 602 height 69
drag, startPoint x: 761, startPoint y: 442, endPoint x: 499, endPoint y: 424, distance: 262.6
click at [761, 442] on icon "Editor contextual toolbar" at bounding box center [767, 442] width 15 height 15
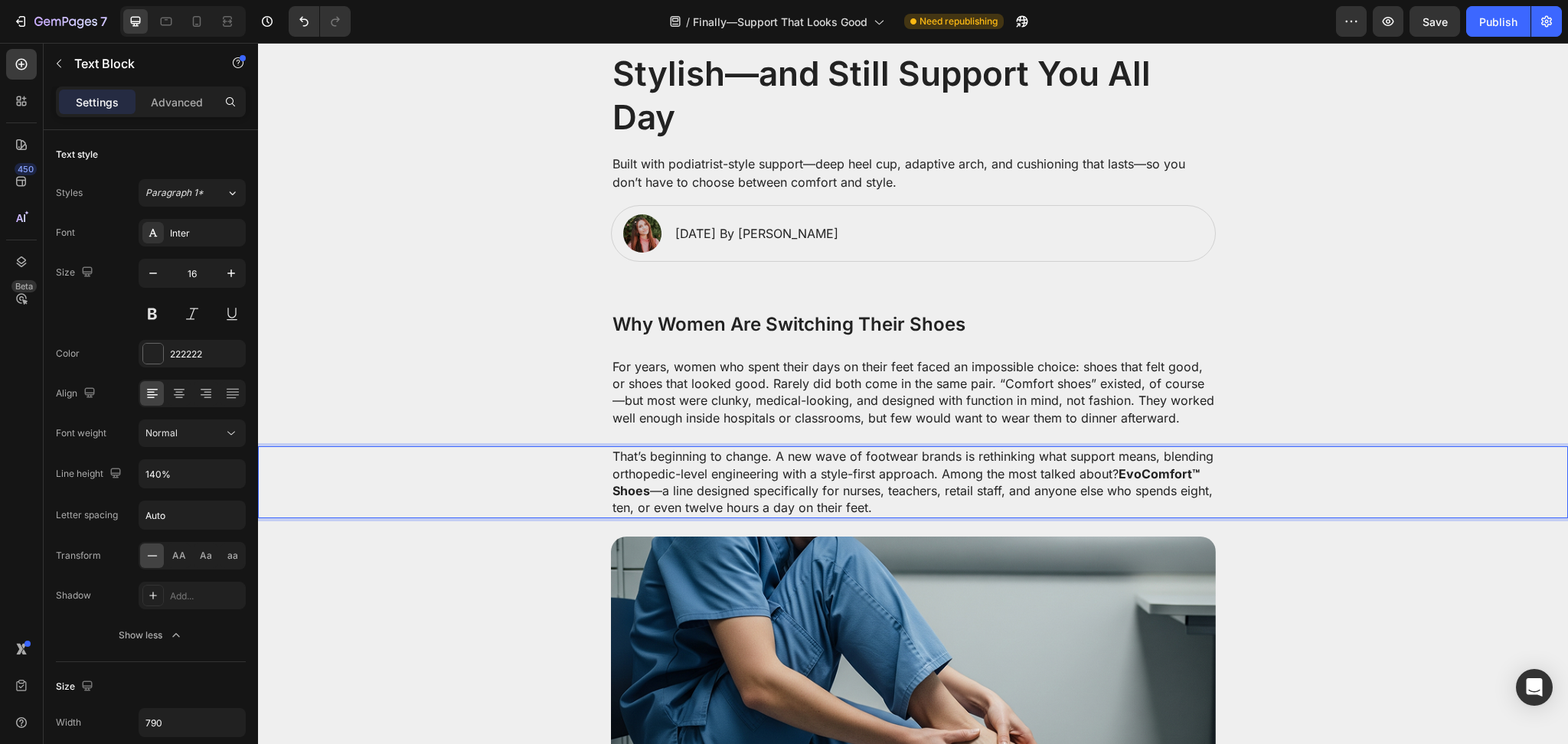
drag, startPoint x: 848, startPoint y: 514, endPoint x: 864, endPoint y: 517, distance: 16.3
click at [849, 515] on p "That’s beginning to change. A new wave of footwear brands is rethinking what su…" at bounding box center [913, 482] width 602 height 69
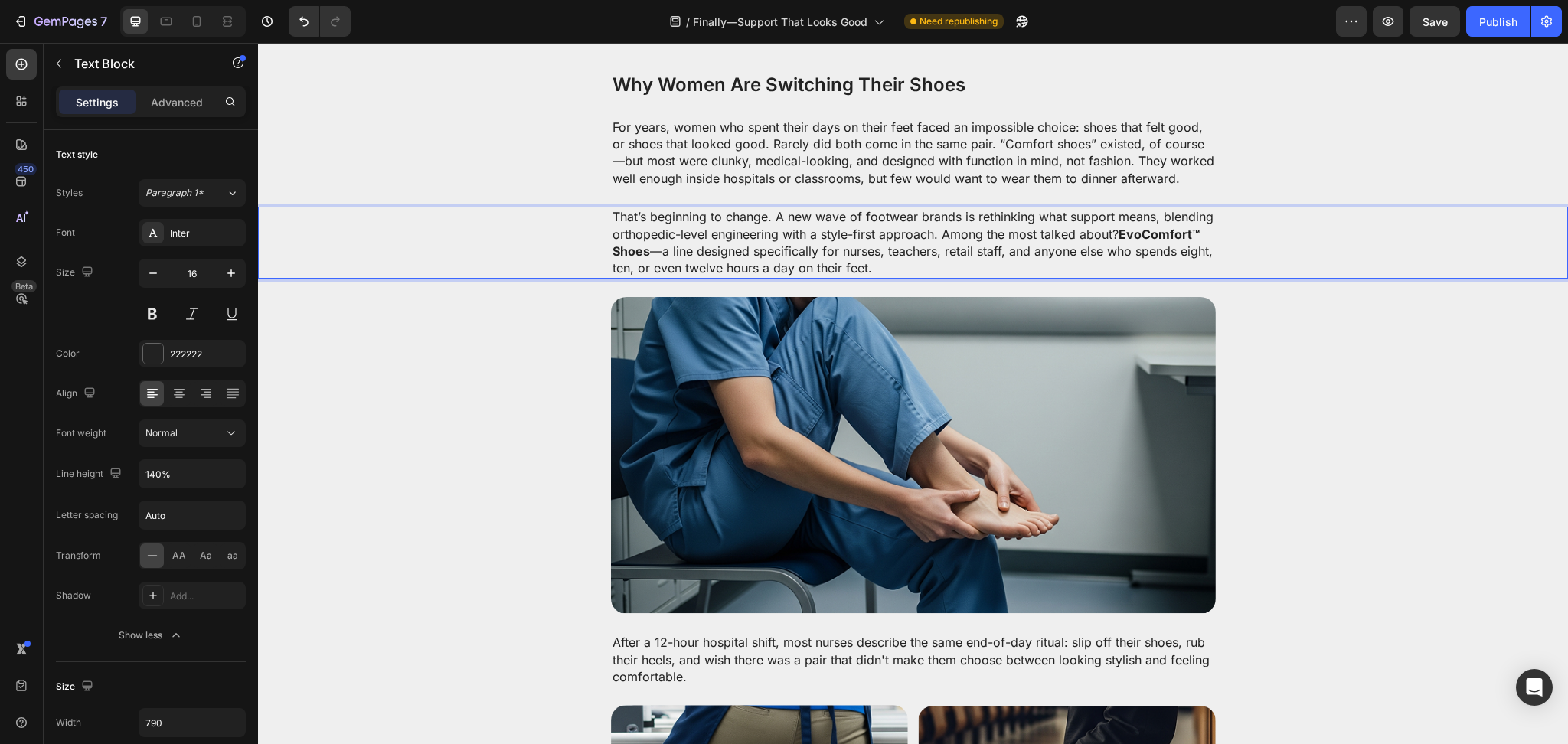
scroll to position [408, 0]
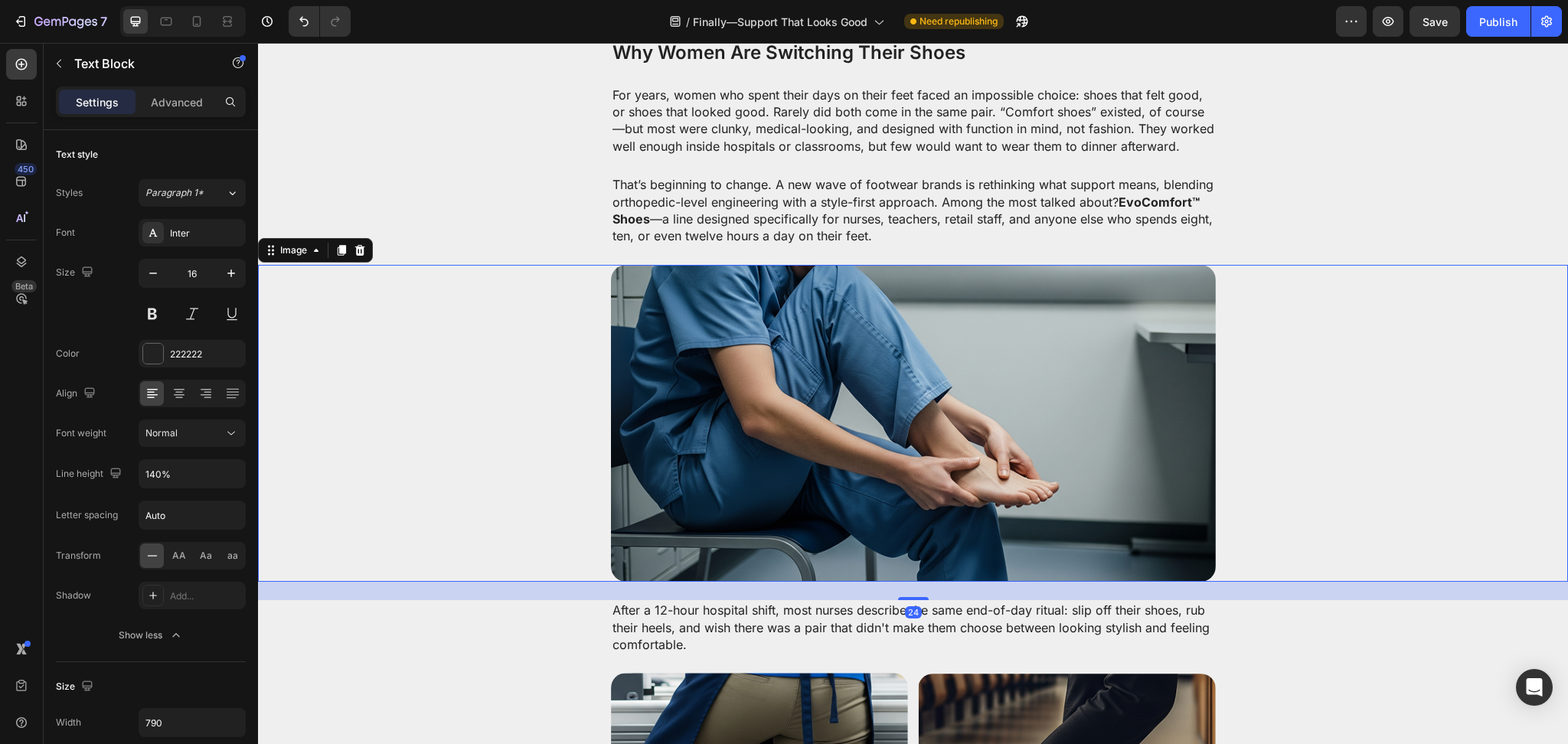
click at [1324, 448] on div at bounding box center [913, 423] width 1279 height 317
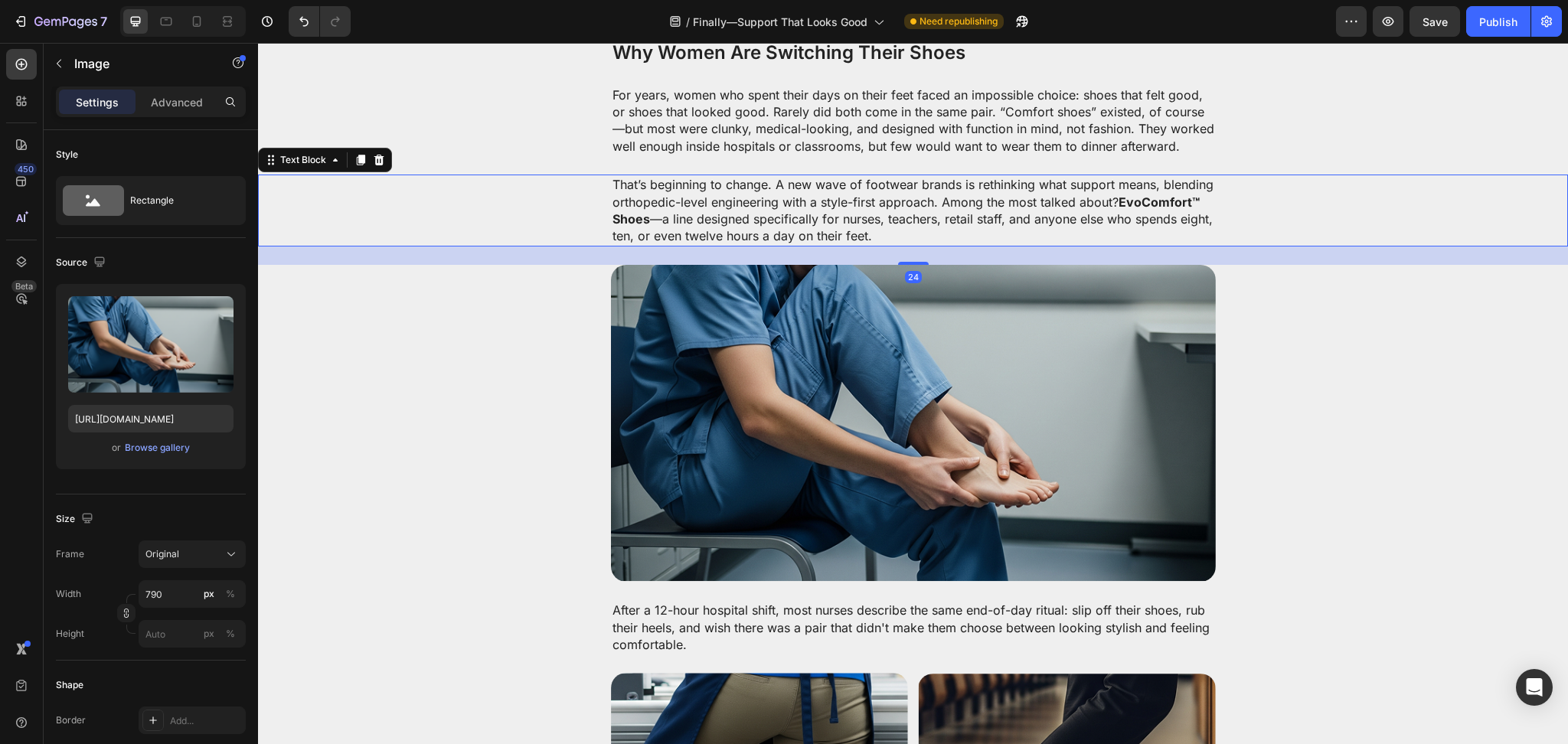
click at [967, 218] on p "That’s beginning to change. A new wave of footwear brands is rethinking what su…" at bounding box center [913, 210] width 602 height 69
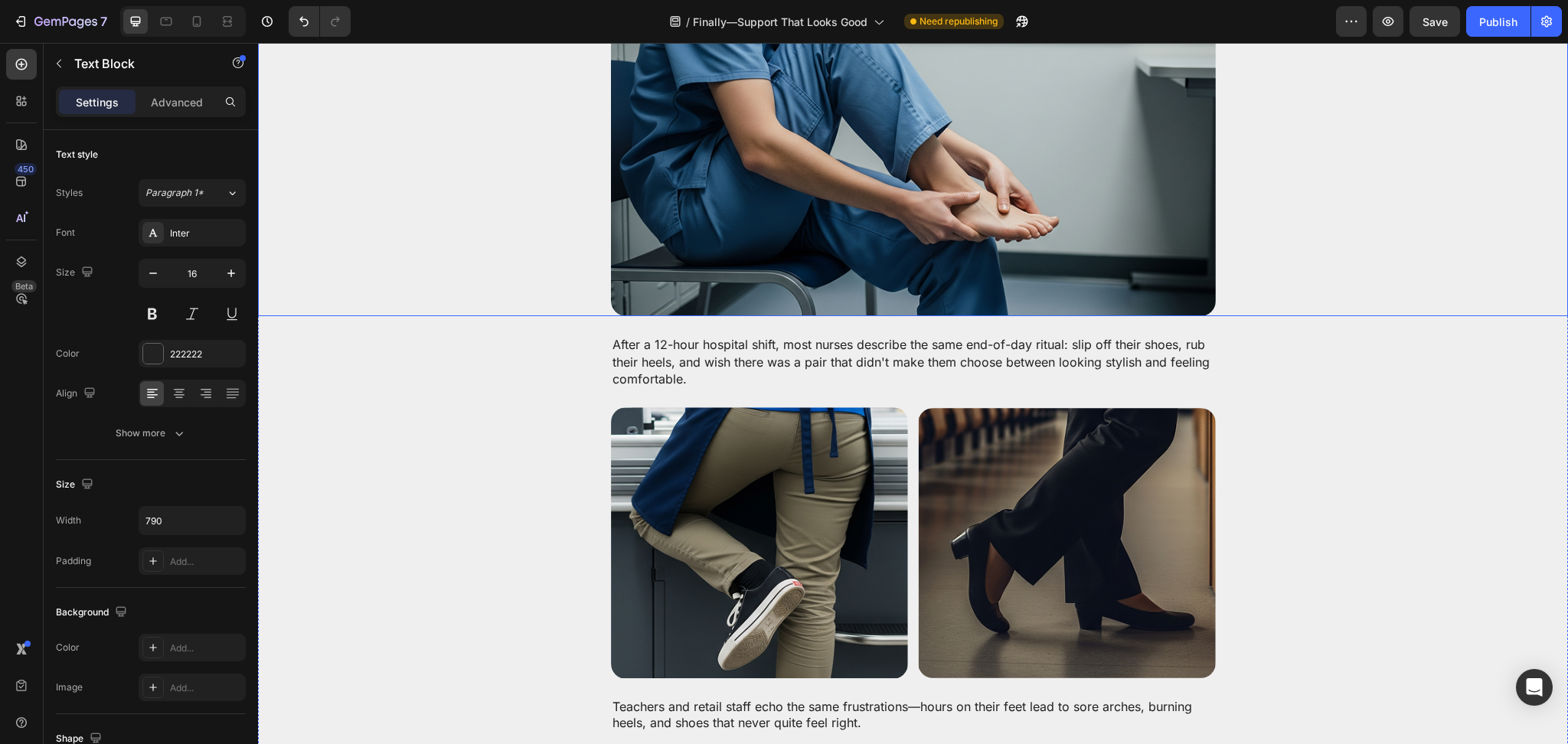
scroll to position [680, 0]
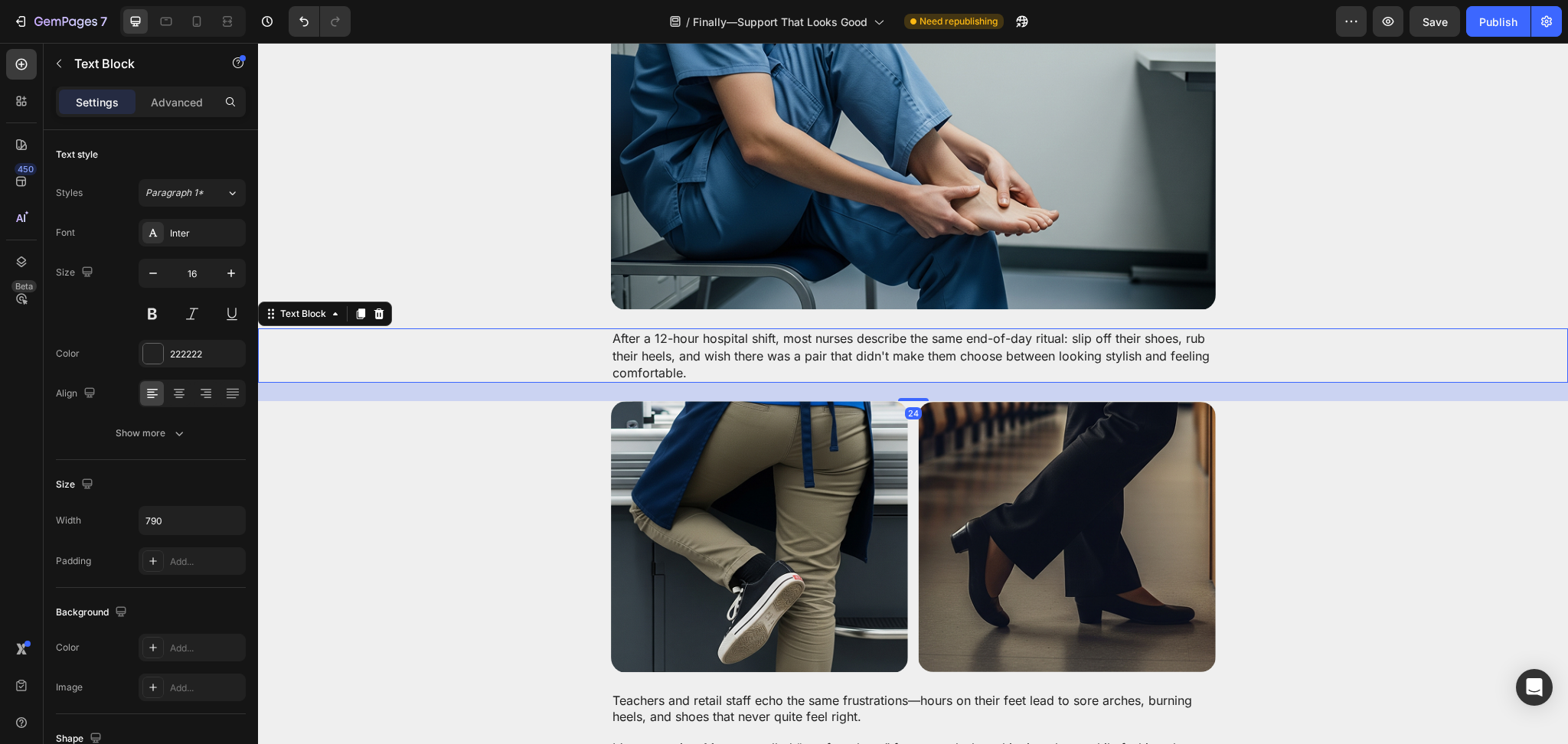
click at [844, 381] on div "After a 12-hour hospital shift, most nurses describe the same end-of-day ritual…" at bounding box center [913, 355] width 605 height 54
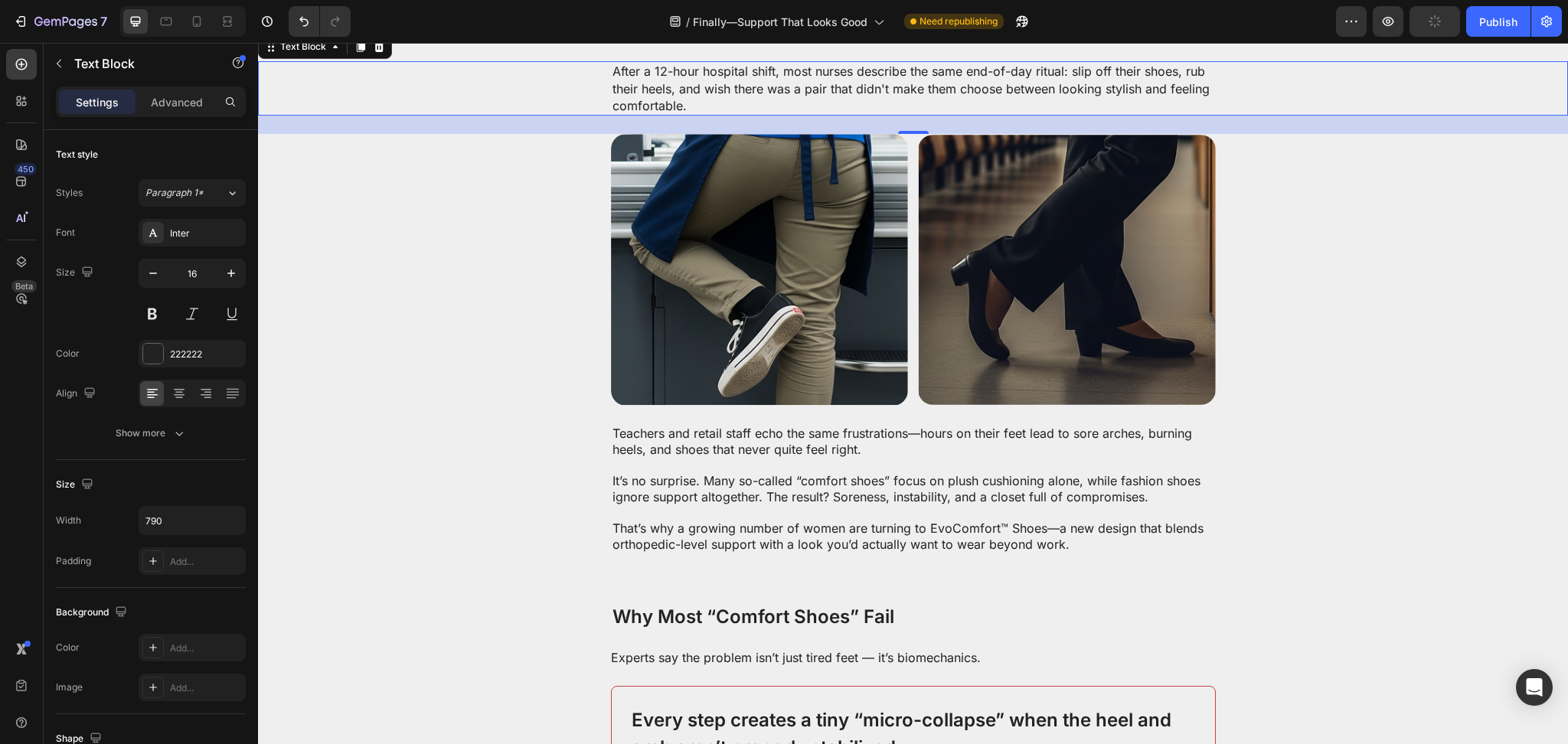
scroll to position [953, 0]
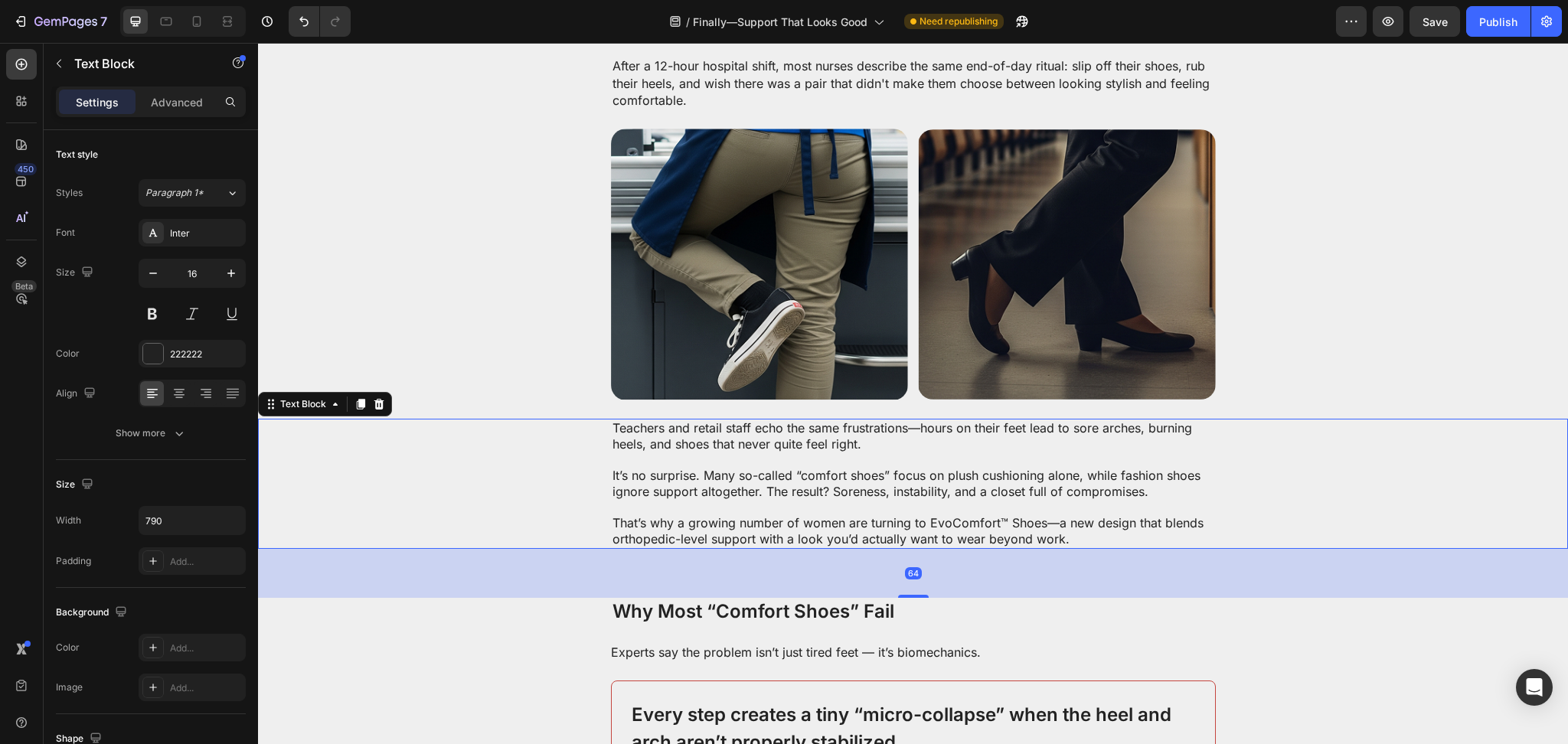
click at [707, 422] on p "Teachers and retail staff echo the same frustrations—hours on their feet lead t…" at bounding box center [913, 437] width 602 height 32
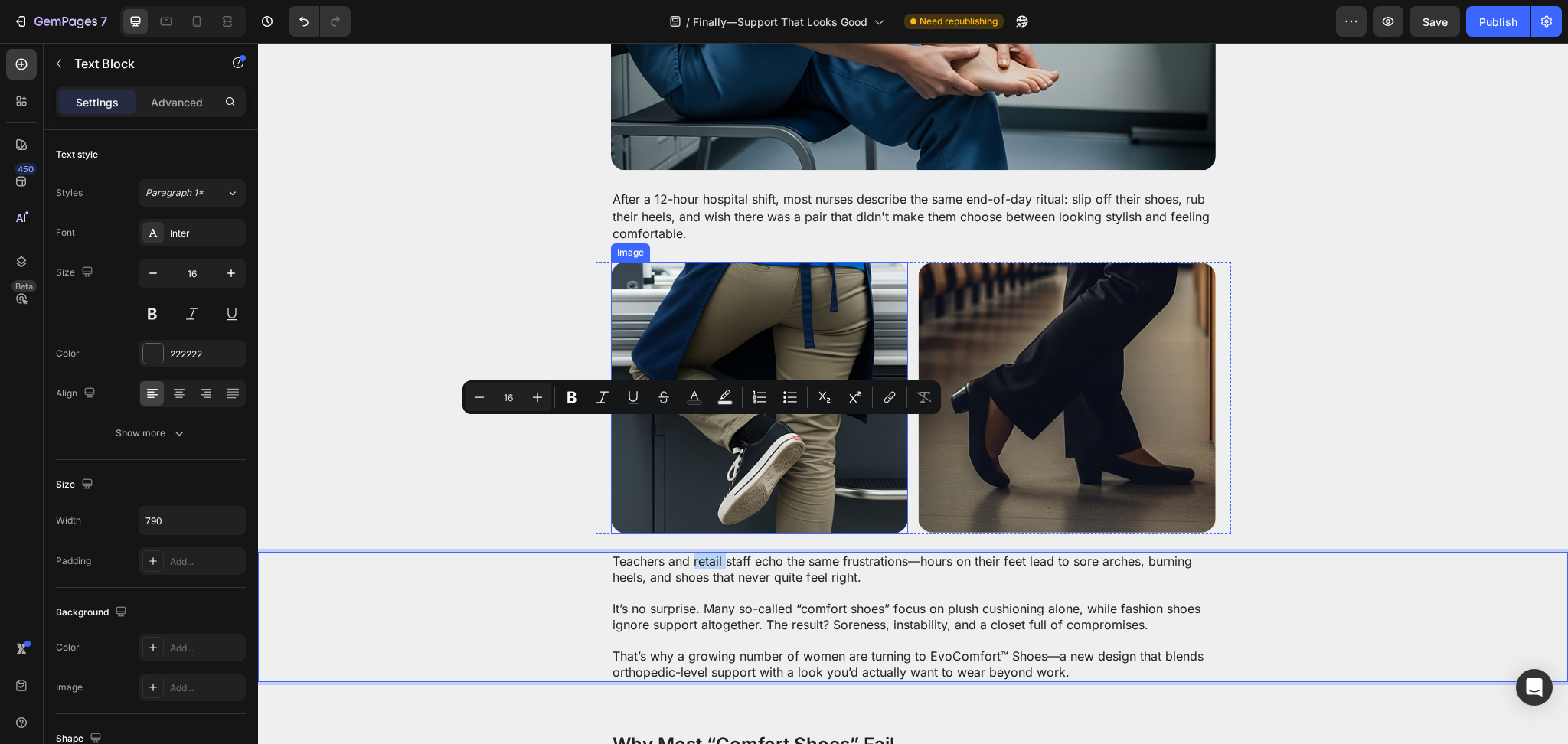
scroll to position [816, 0]
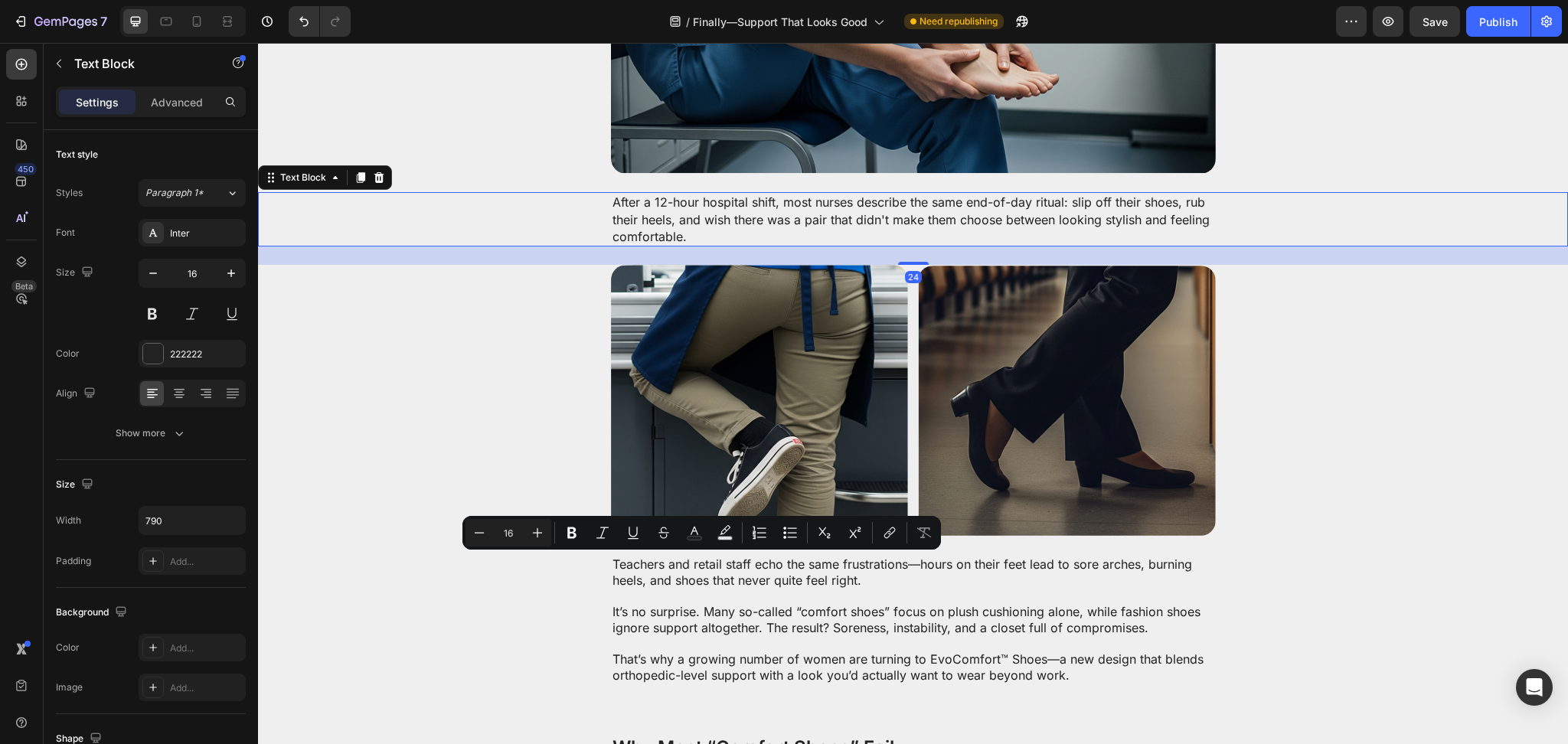
click at [728, 199] on p "After a 12-hour hospital shift, most nurses describe the same end-of-day ritual…" at bounding box center [913, 218] width 602 height 51
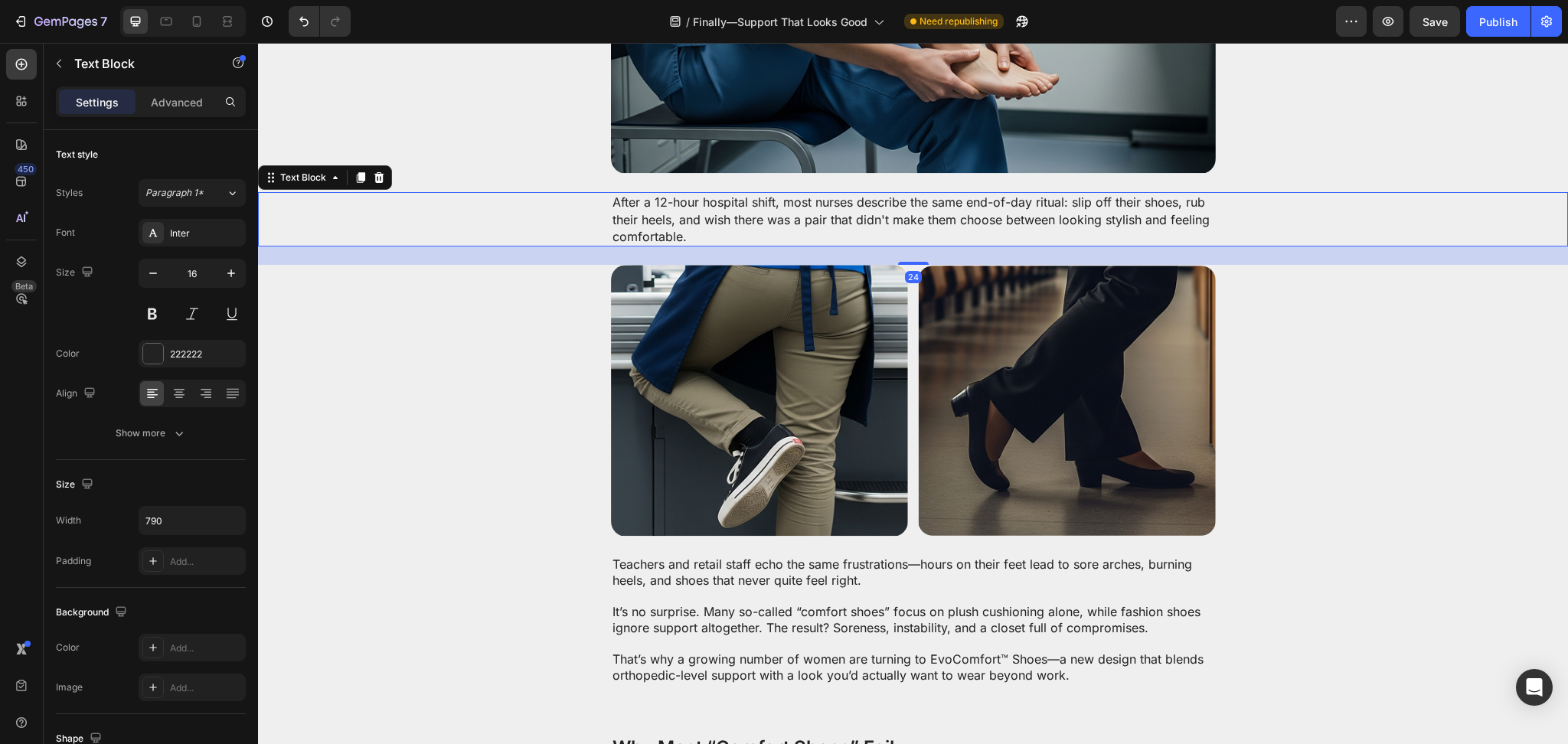
click at [728, 199] on p "After a 12-hour hospital shift, most nurses describe the same end-of-day ritual…" at bounding box center [913, 218] width 602 height 51
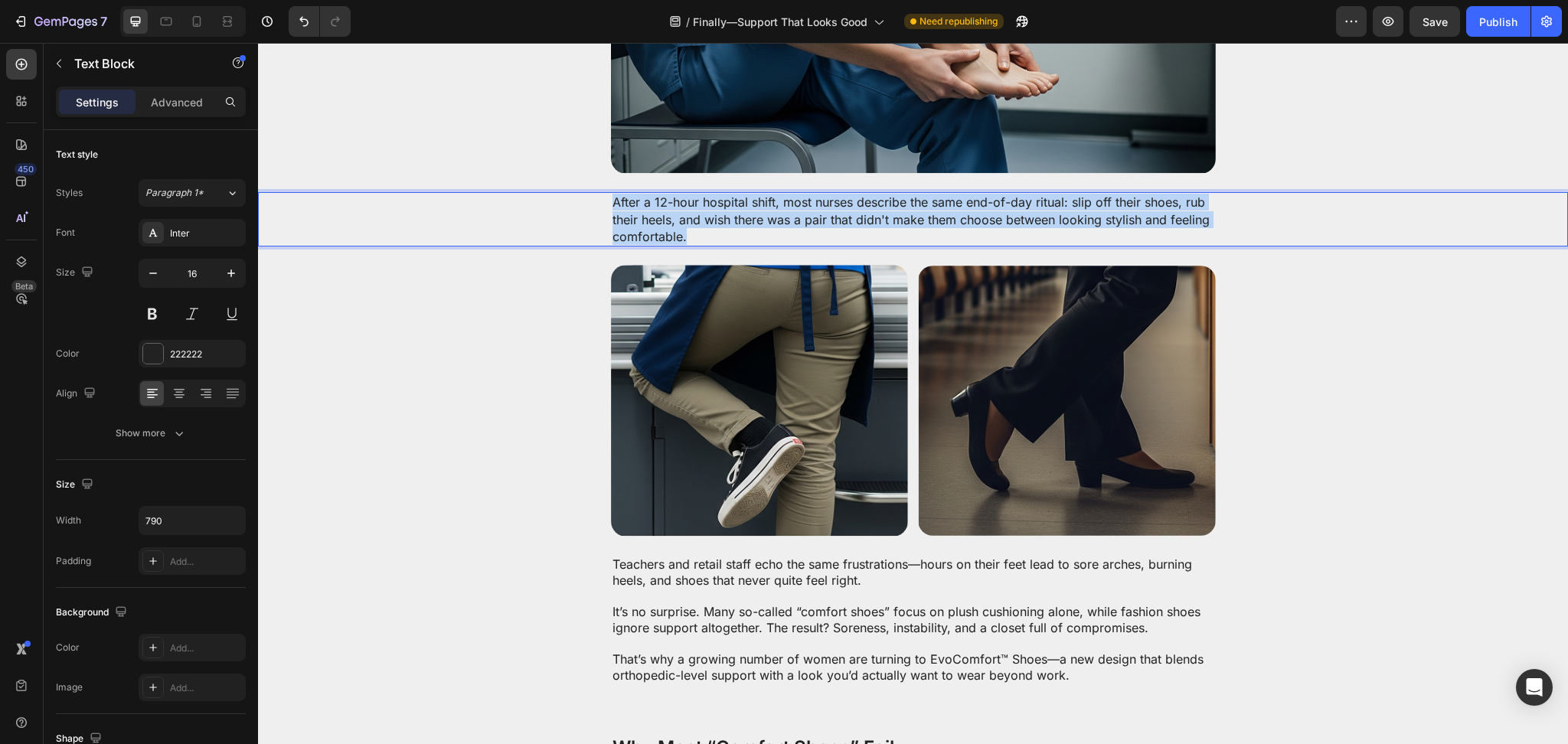
click at [728, 199] on p "After a 12-hour hospital shift, most nurses describe the same end-of-day ritual…" at bounding box center [913, 218] width 602 height 51
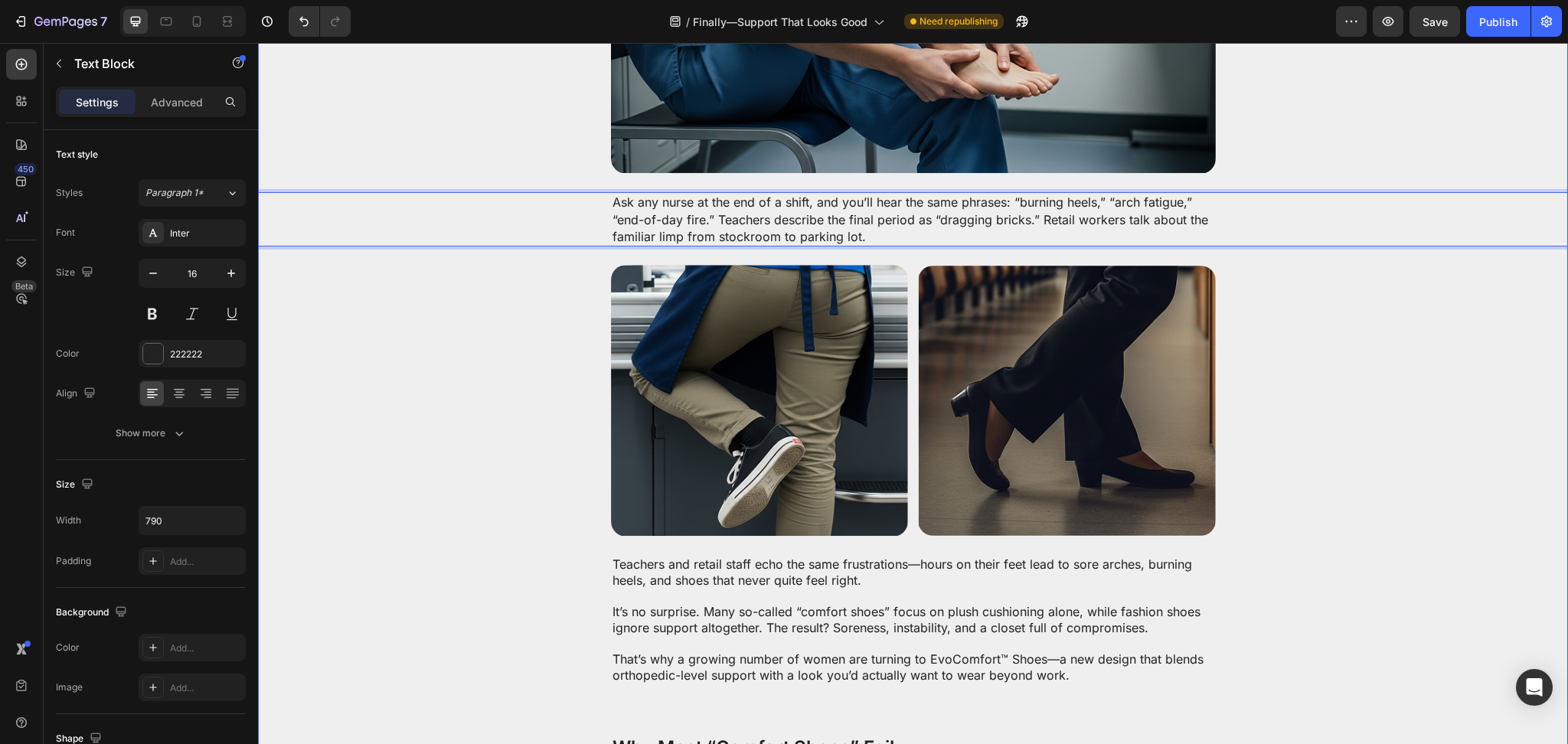
drag, startPoint x: 1289, startPoint y: 353, endPoint x: 1246, endPoint y: 353, distance: 43.0
click at [1289, 353] on div "Advertorial Text Block If you click on links we provide, we may receive compens…" at bounding box center [913, 556] width 1310 height 2594
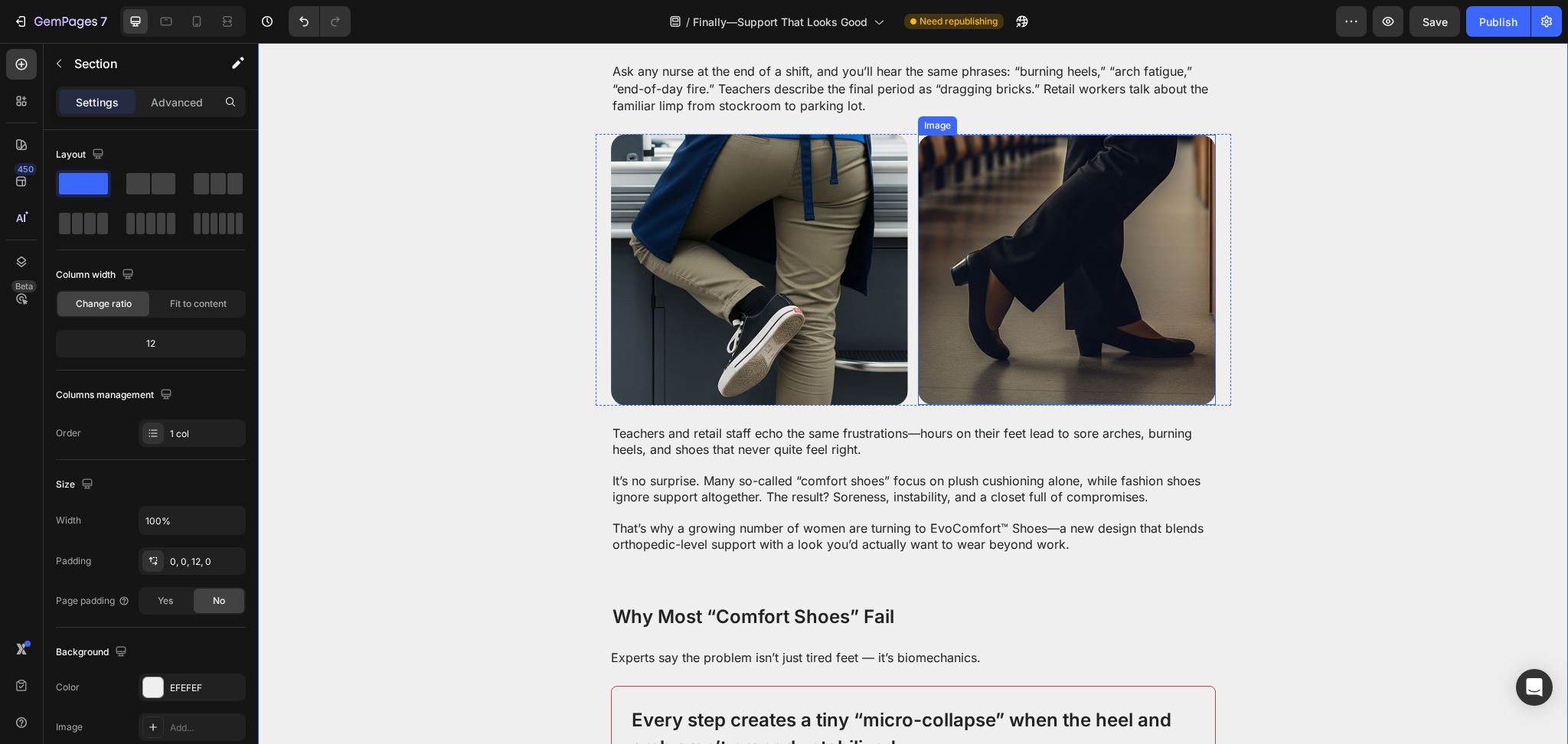
scroll to position [953, 0]
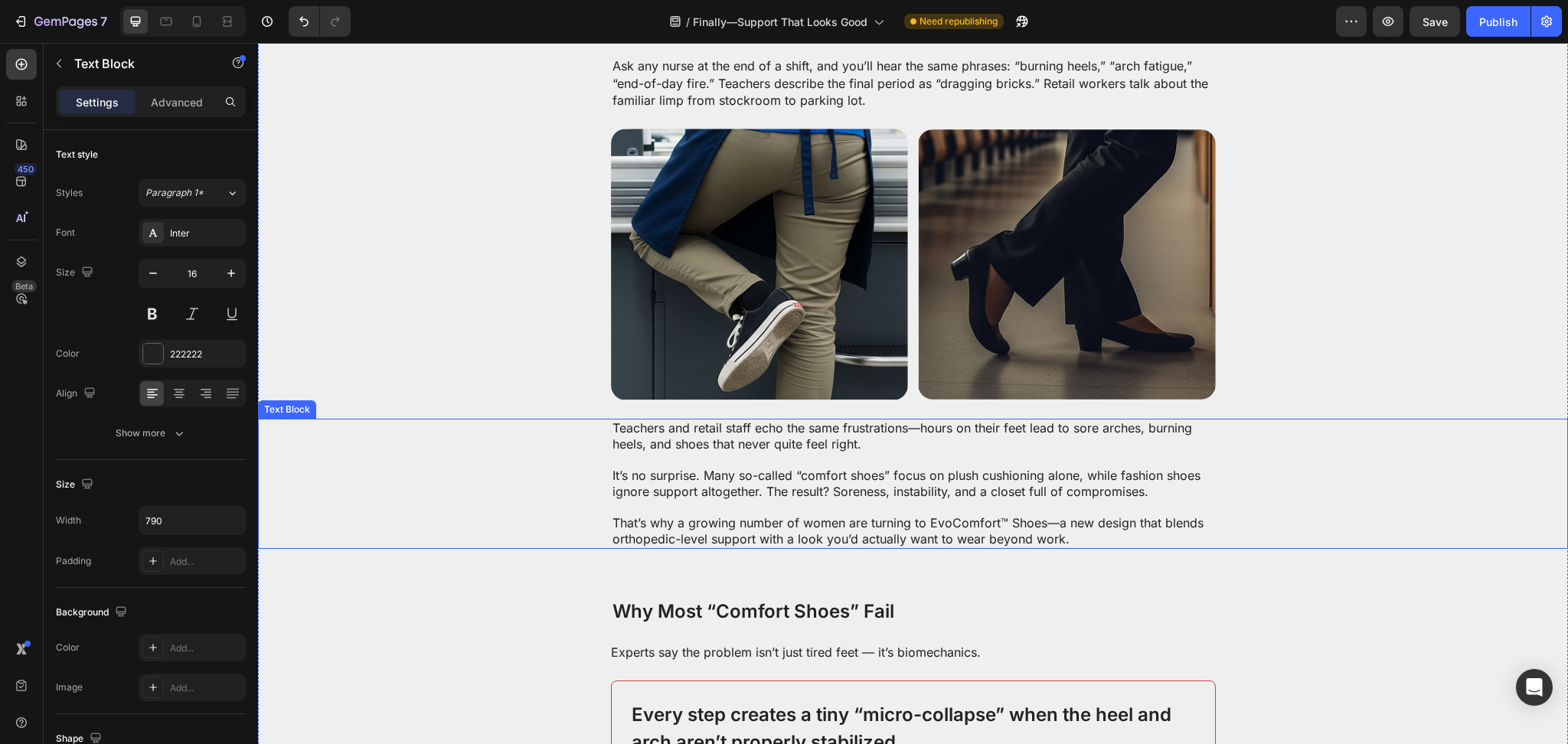
click at [702, 489] on p "It’s no surprise. Many so-called “comfort shoes” focus on plush cushioning alon…" at bounding box center [913, 475] width 602 height 47
click at [703, 489] on p "It’s no surprise. Many so-called “comfort shoes” focus on plush cushioning alon…" at bounding box center [913, 475] width 602 height 47
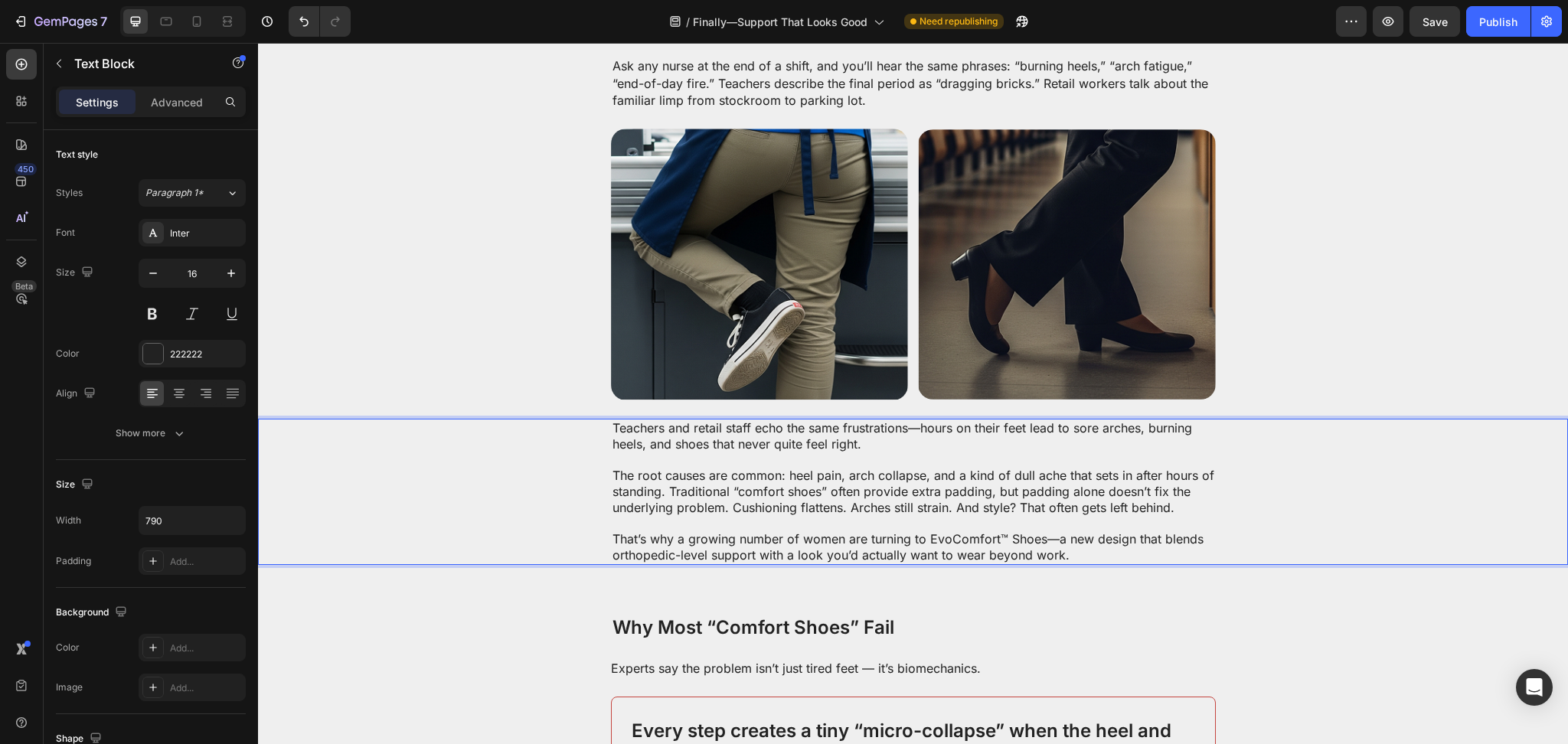
click at [720, 541] on p "That’s why a growing number of women are turning to EvoComfort™ Shoes—a new des…" at bounding box center [913, 539] width 602 height 47
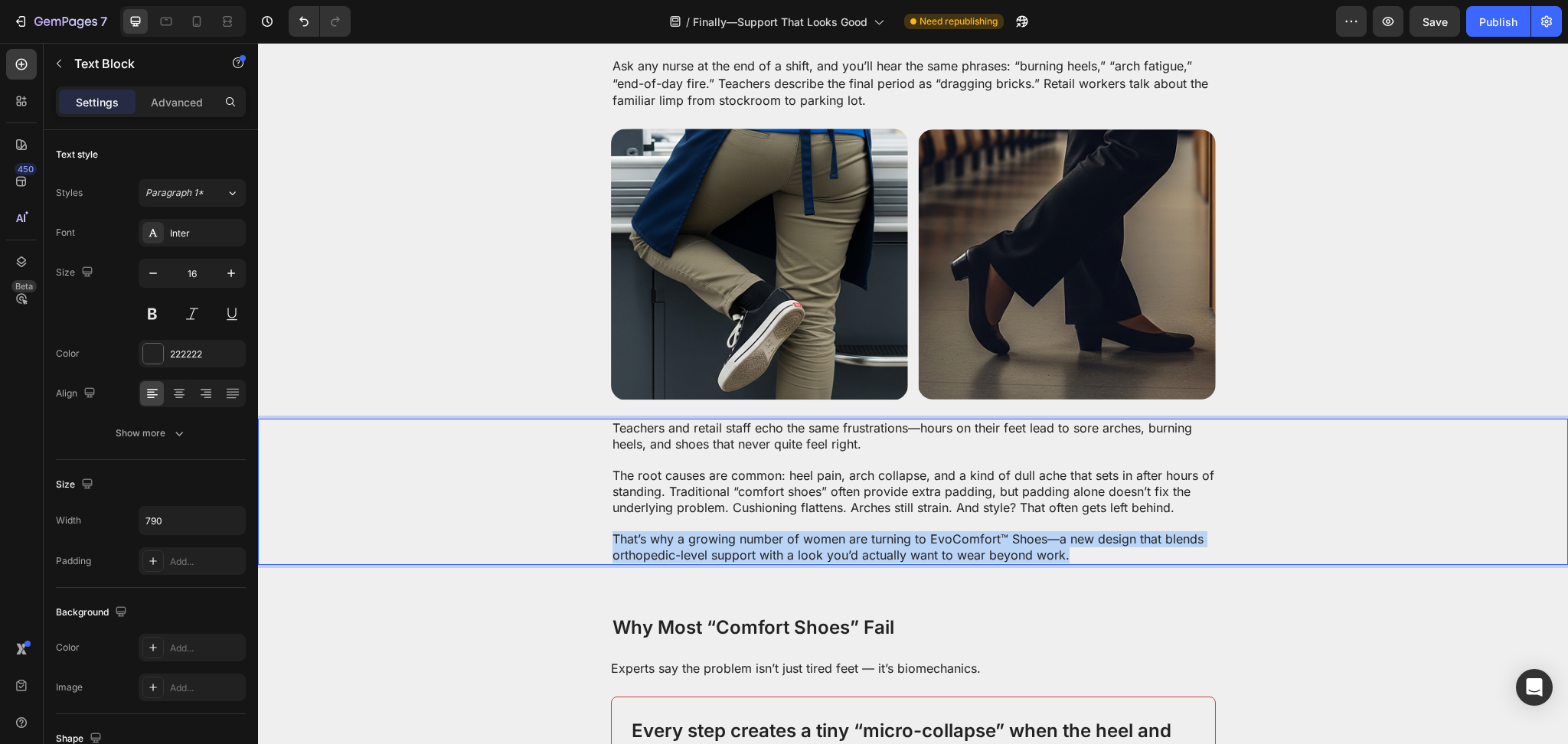
click at [720, 541] on p "That’s why a growing number of women are turning to EvoComfort™ Shoes—a new des…" at bounding box center [913, 539] width 602 height 47
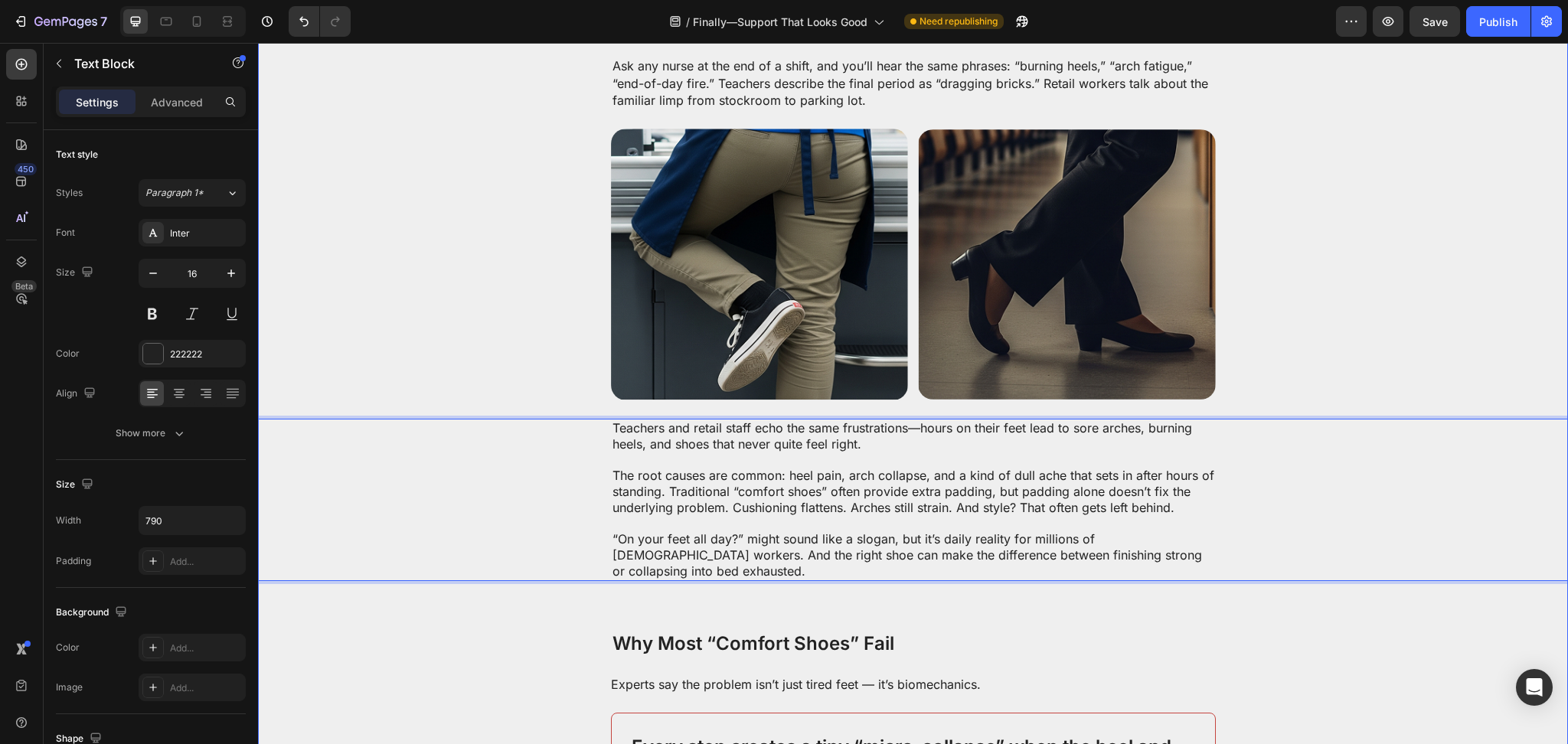
click at [656, 611] on div "Advertorial Text Block If you click on links we provide, we may receive compens…" at bounding box center [913, 435] width 1310 height 2626
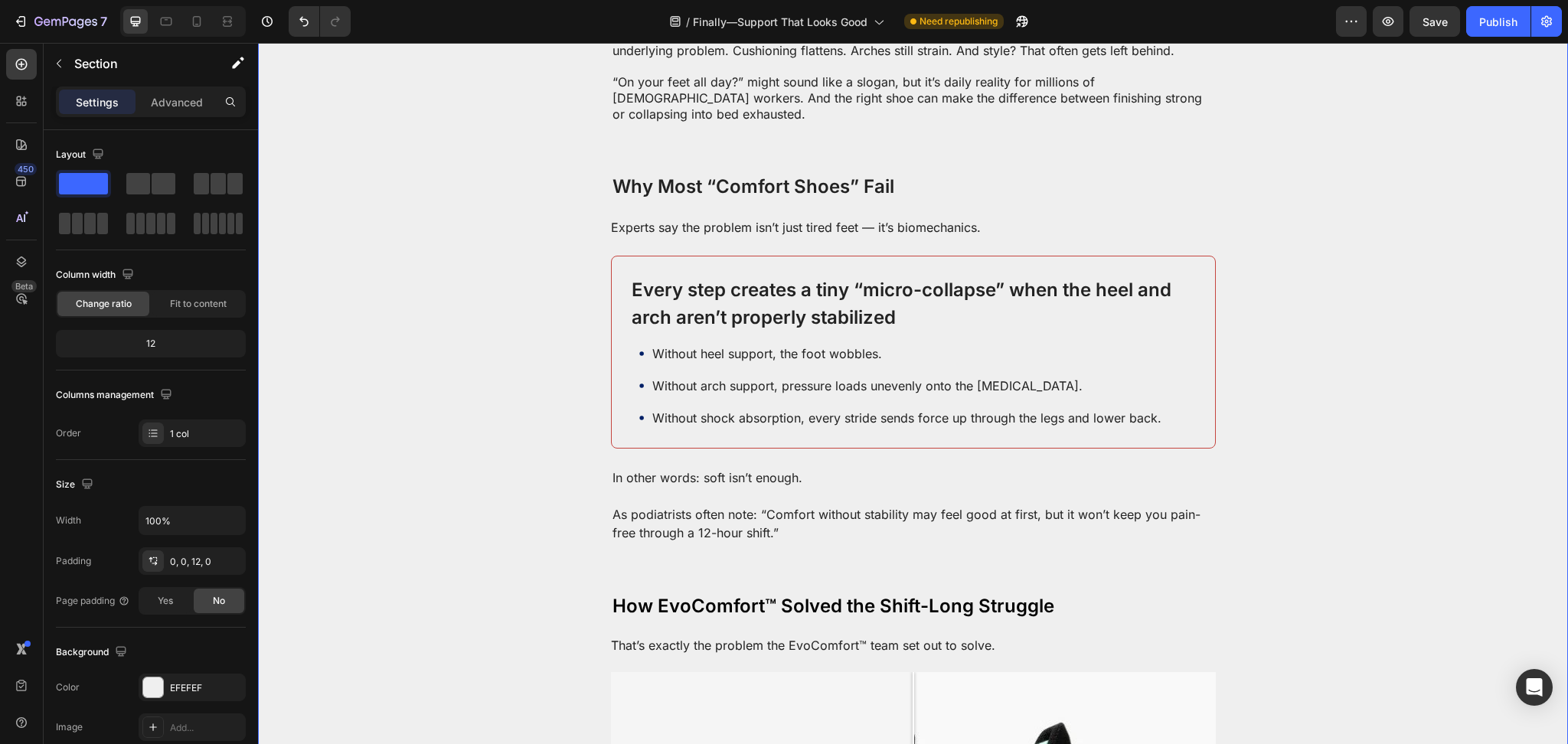
scroll to position [1361, 0]
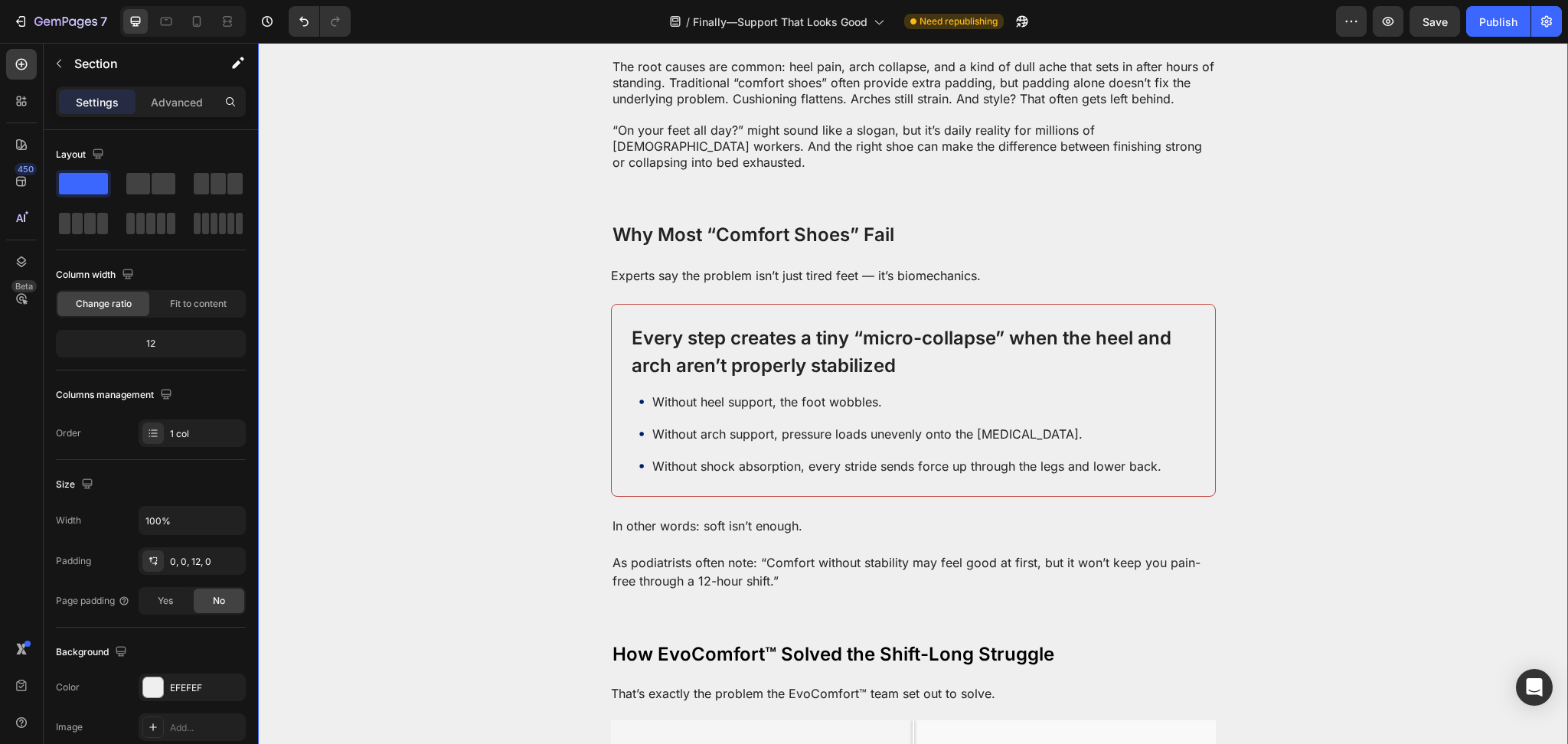
click at [1300, 283] on div "Advertorial Text Block If you click on links we provide, we may receive compens…" at bounding box center [913, 25] width 1310 height 2626
click at [686, 393] on p "Without heel support, the foot wobbles." at bounding box center [906, 402] width 509 height 19
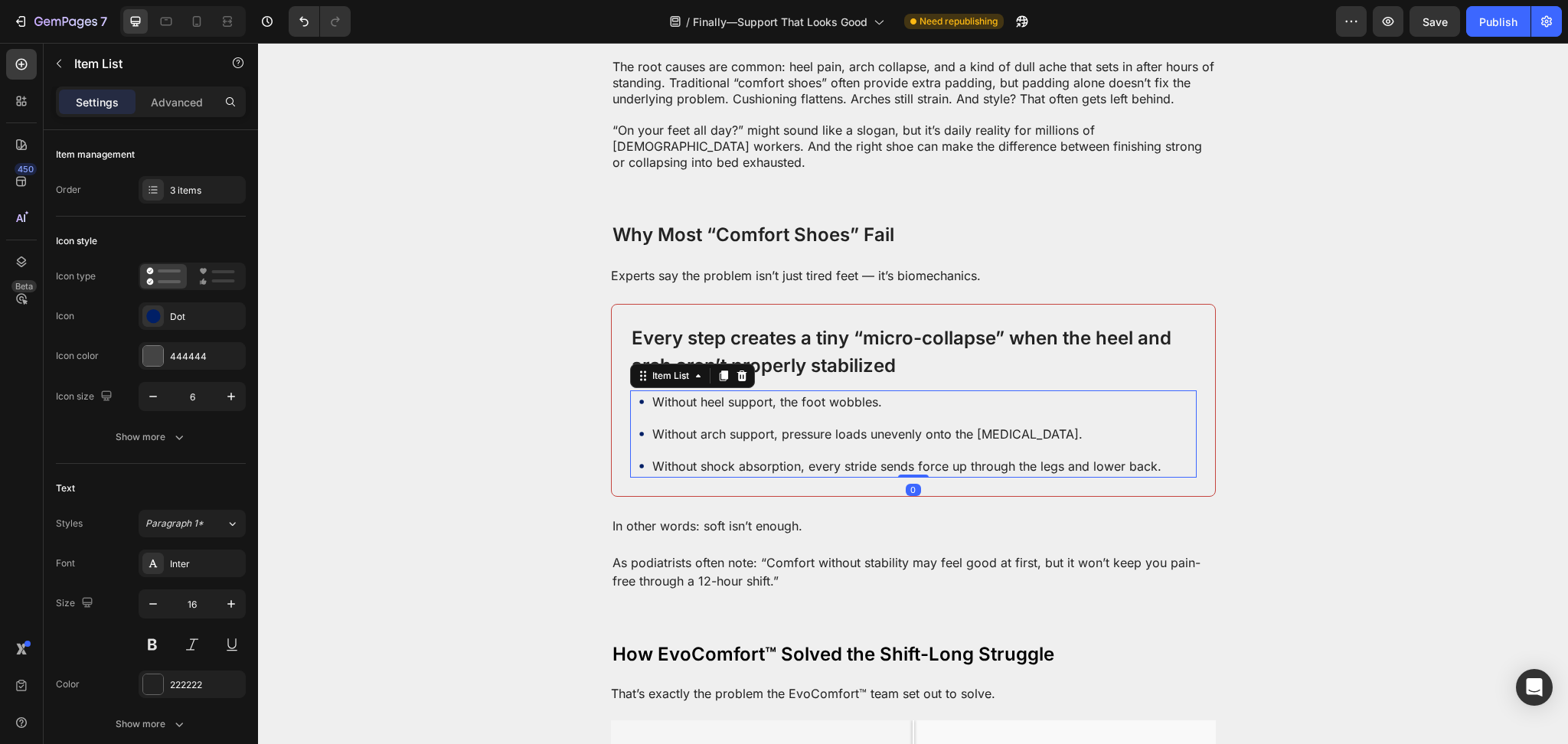
click at [686, 393] on p "Without heel support, the foot wobbles." at bounding box center [906, 402] width 509 height 19
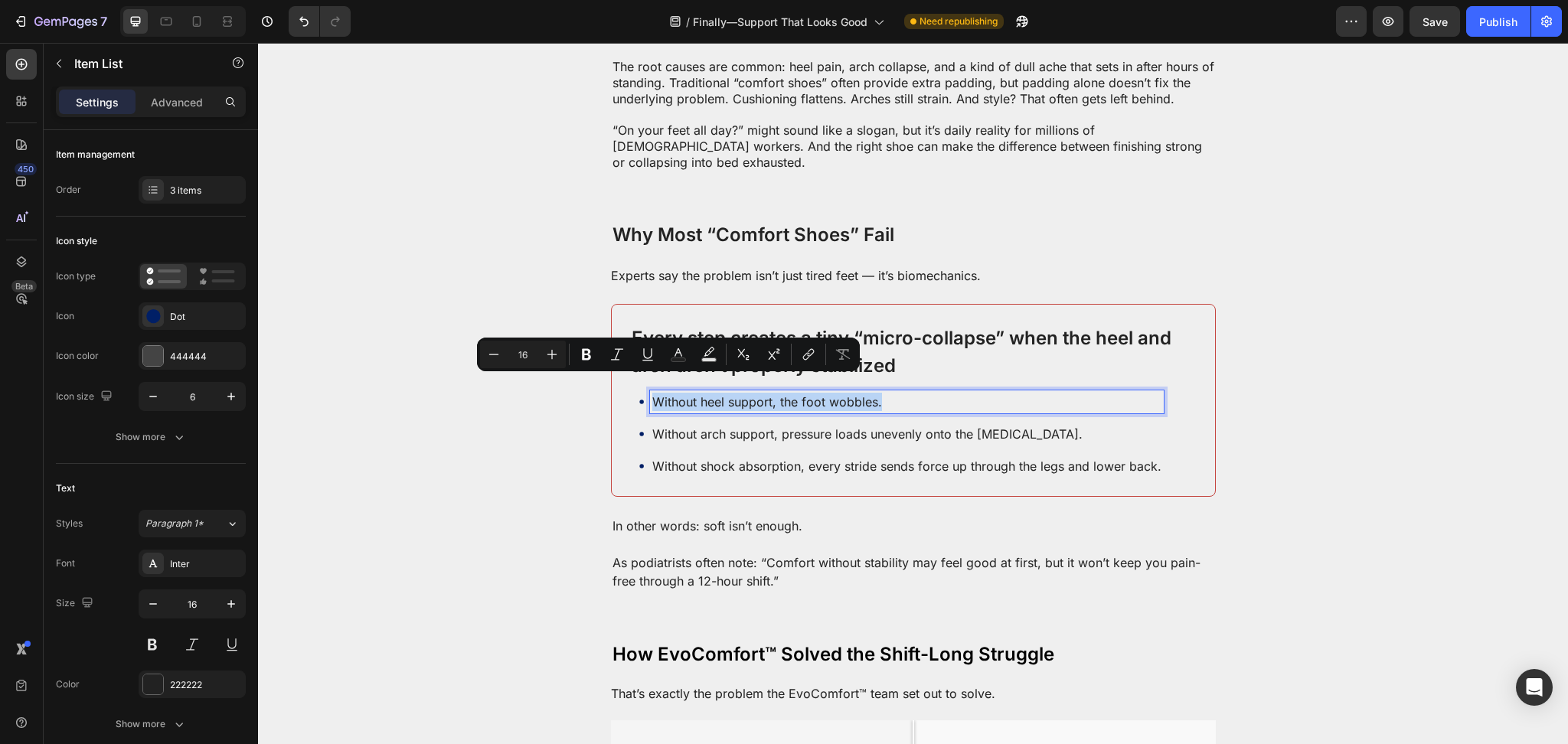
click at [686, 393] on p "Without heel support, the foot wobbles." at bounding box center [906, 402] width 509 height 19
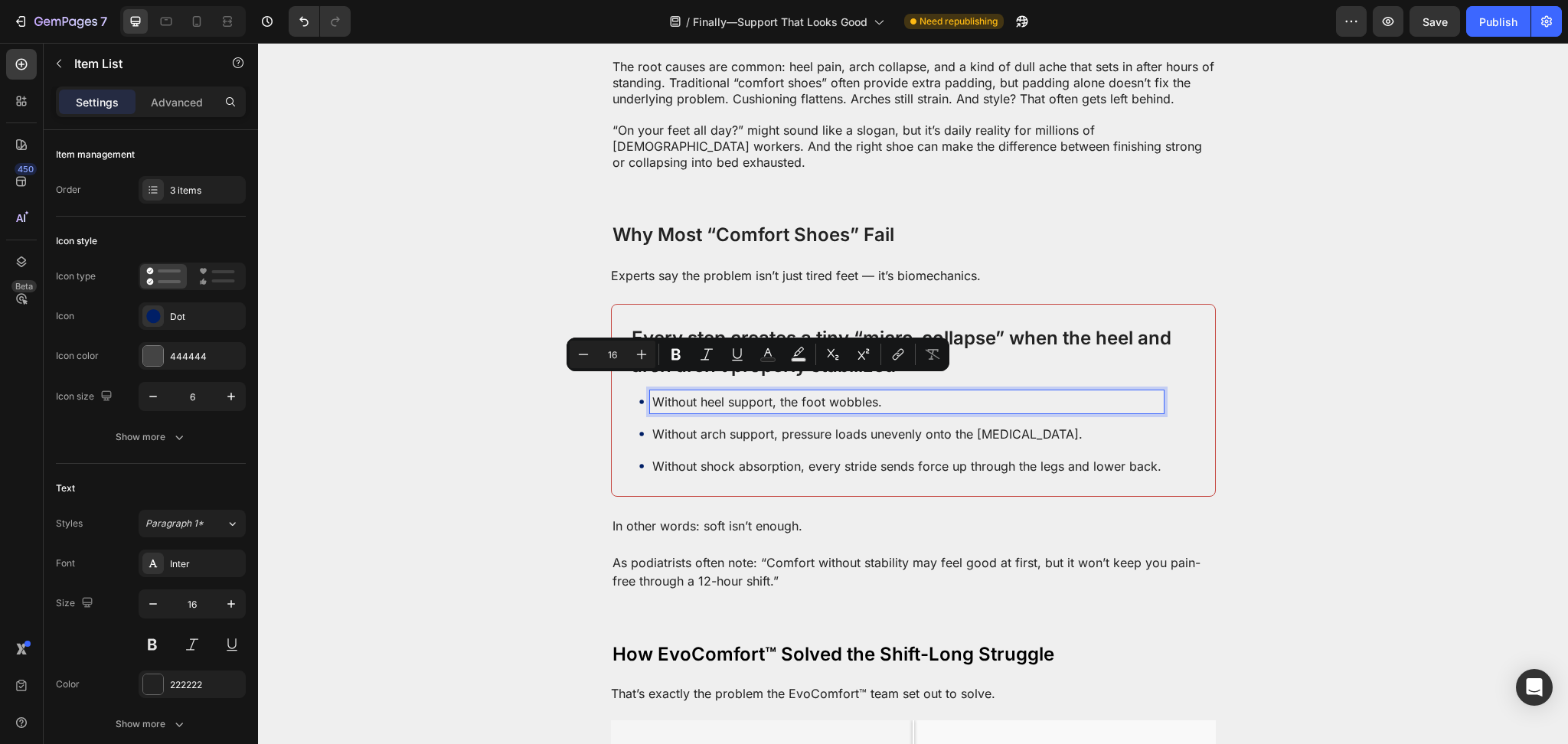
click at [1141, 426] on p "Without arch support, pressure loads unevenly onto the [MEDICAL_DATA]." at bounding box center [906, 434] width 509 height 19
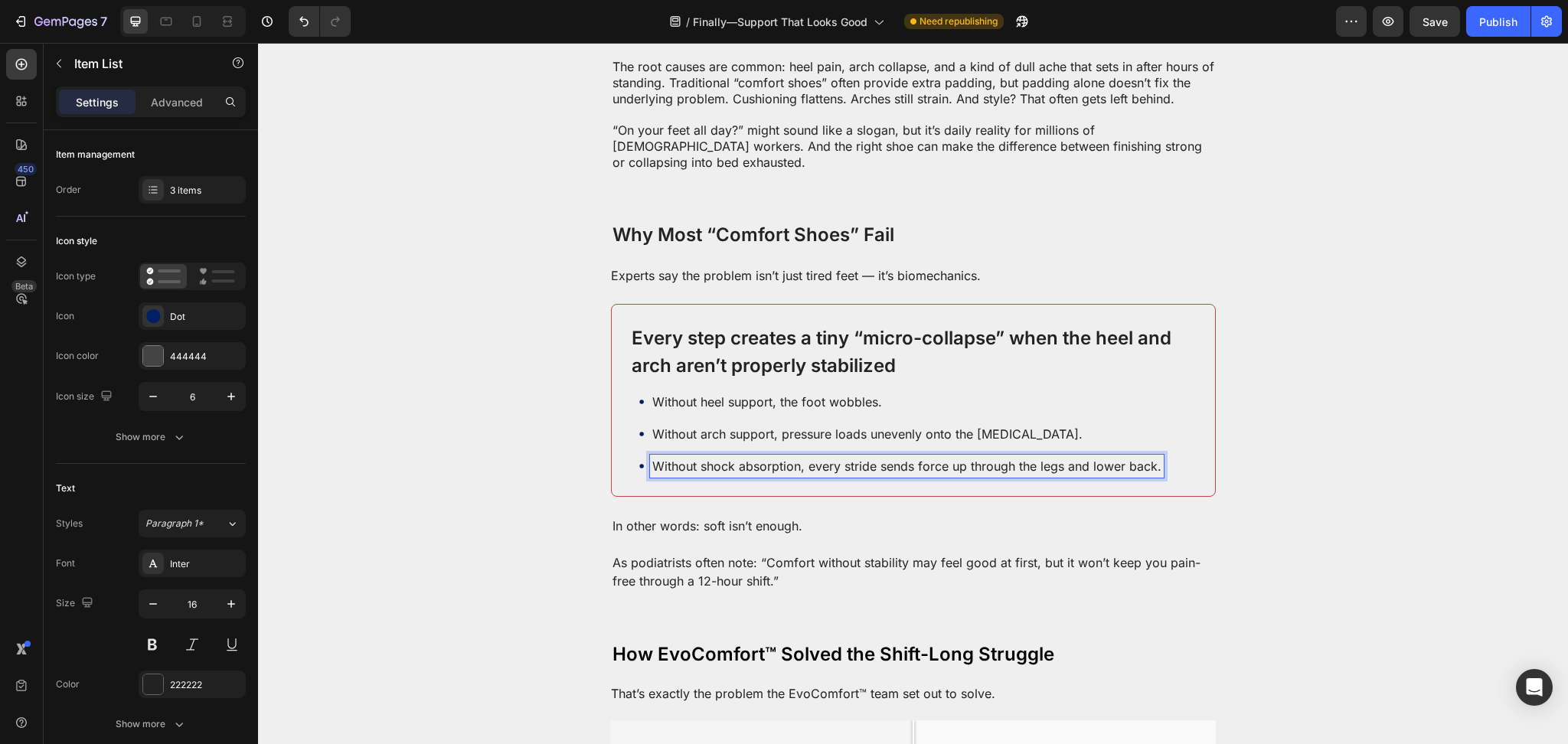
click at [1066, 459] on p "Without shock absorption, every stride sends force up through the legs and lowe…" at bounding box center [906, 466] width 509 height 19
click at [1348, 483] on div "Advertorial Text Block If you click on links we provide, we may receive compens…" at bounding box center [913, 25] width 1310 height 2626
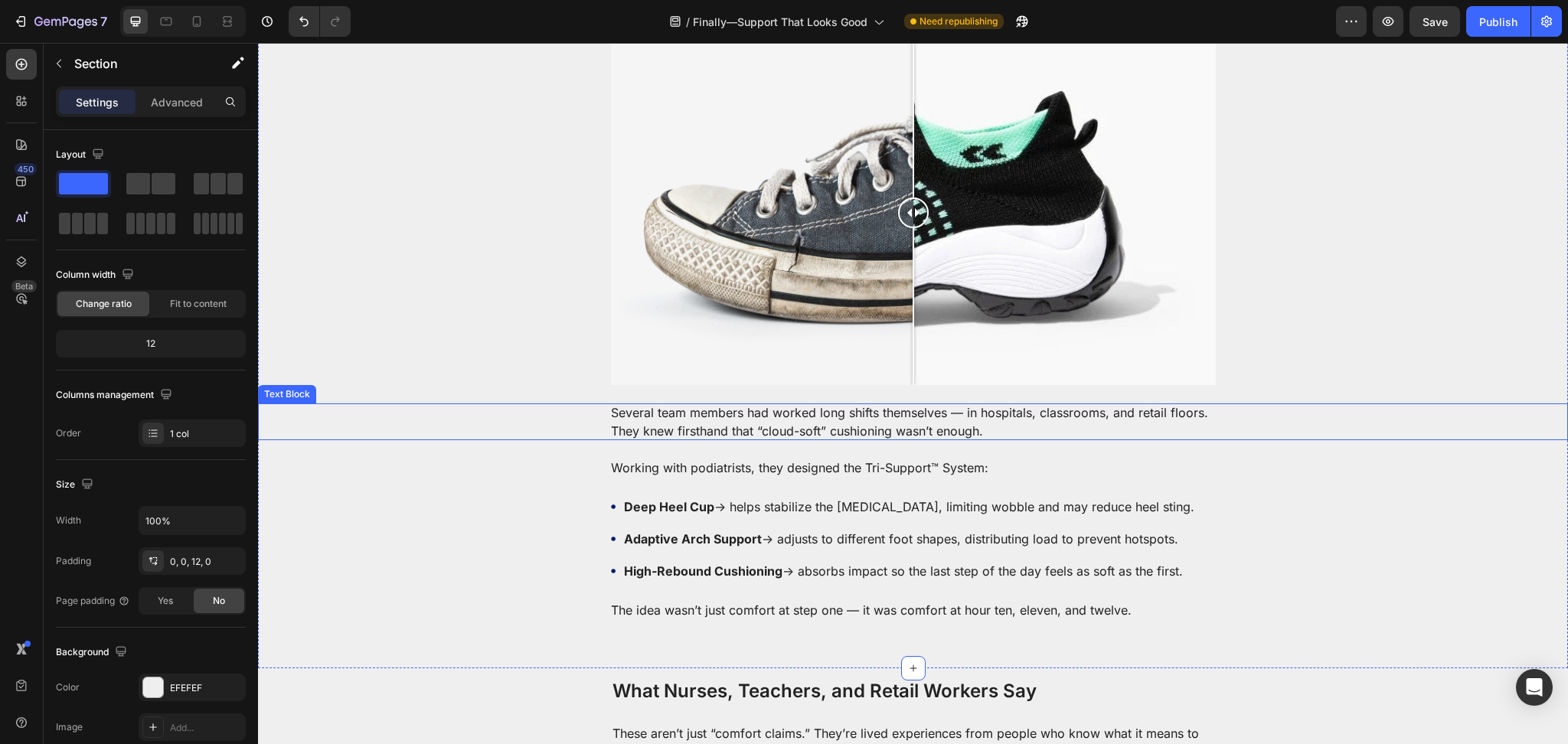
scroll to position [1769, 0]
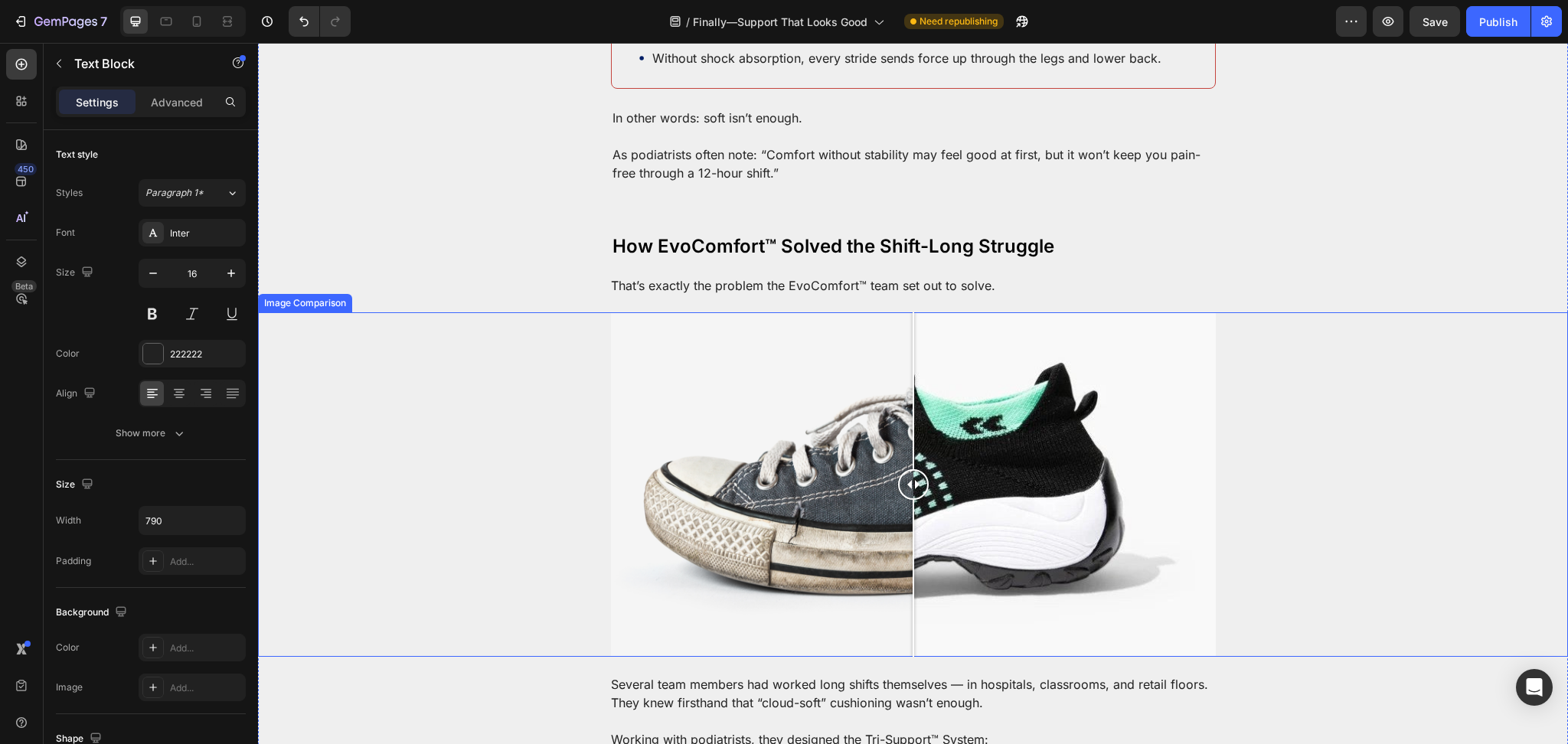
click at [741, 278] on p "That’s exactly the problem the EvoComfort™ team set out to solve." at bounding box center [913, 286] width 605 height 16
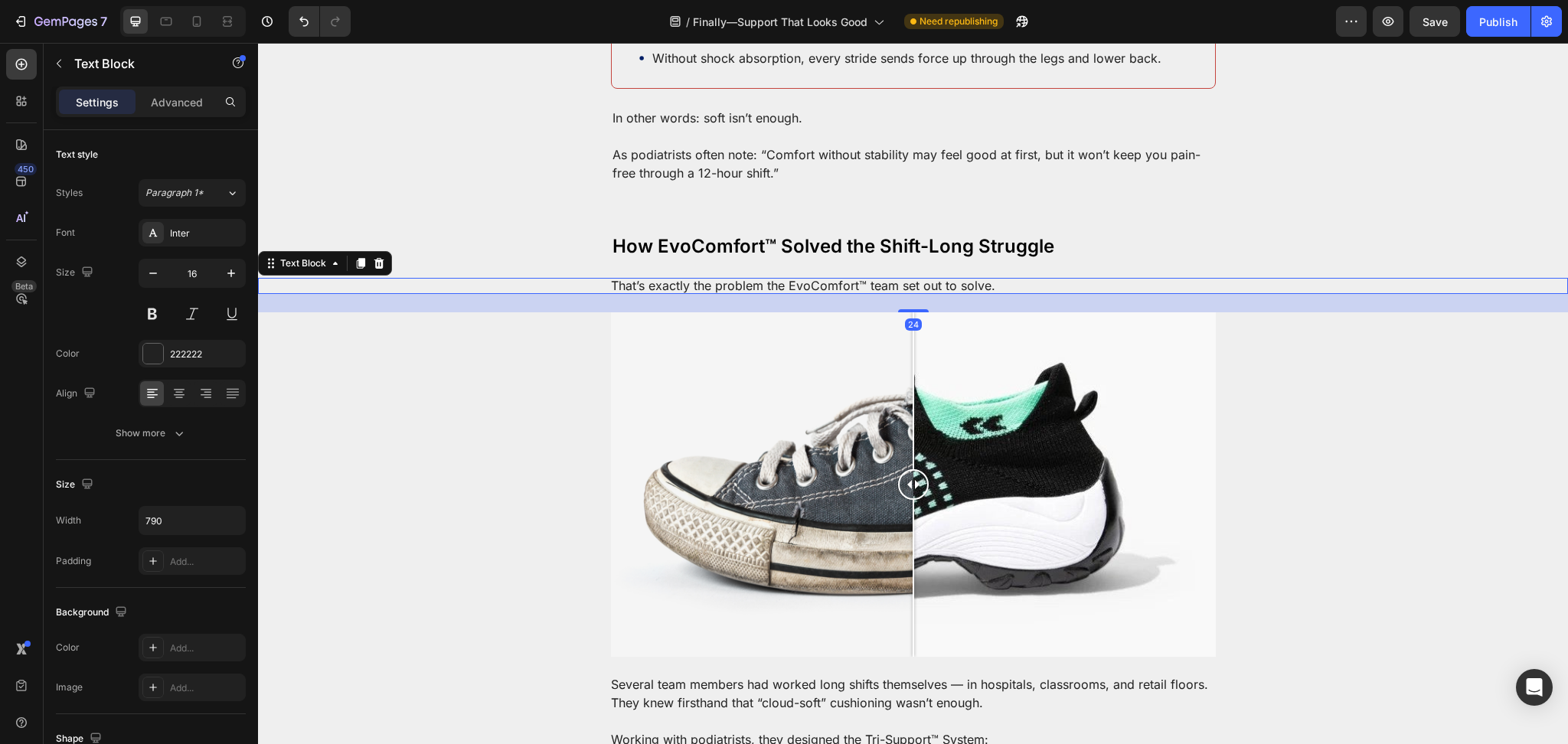
click at [741, 278] on p "That’s exactly the problem the EvoComfort™ team set out to solve." at bounding box center [913, 286] width 605 height 16
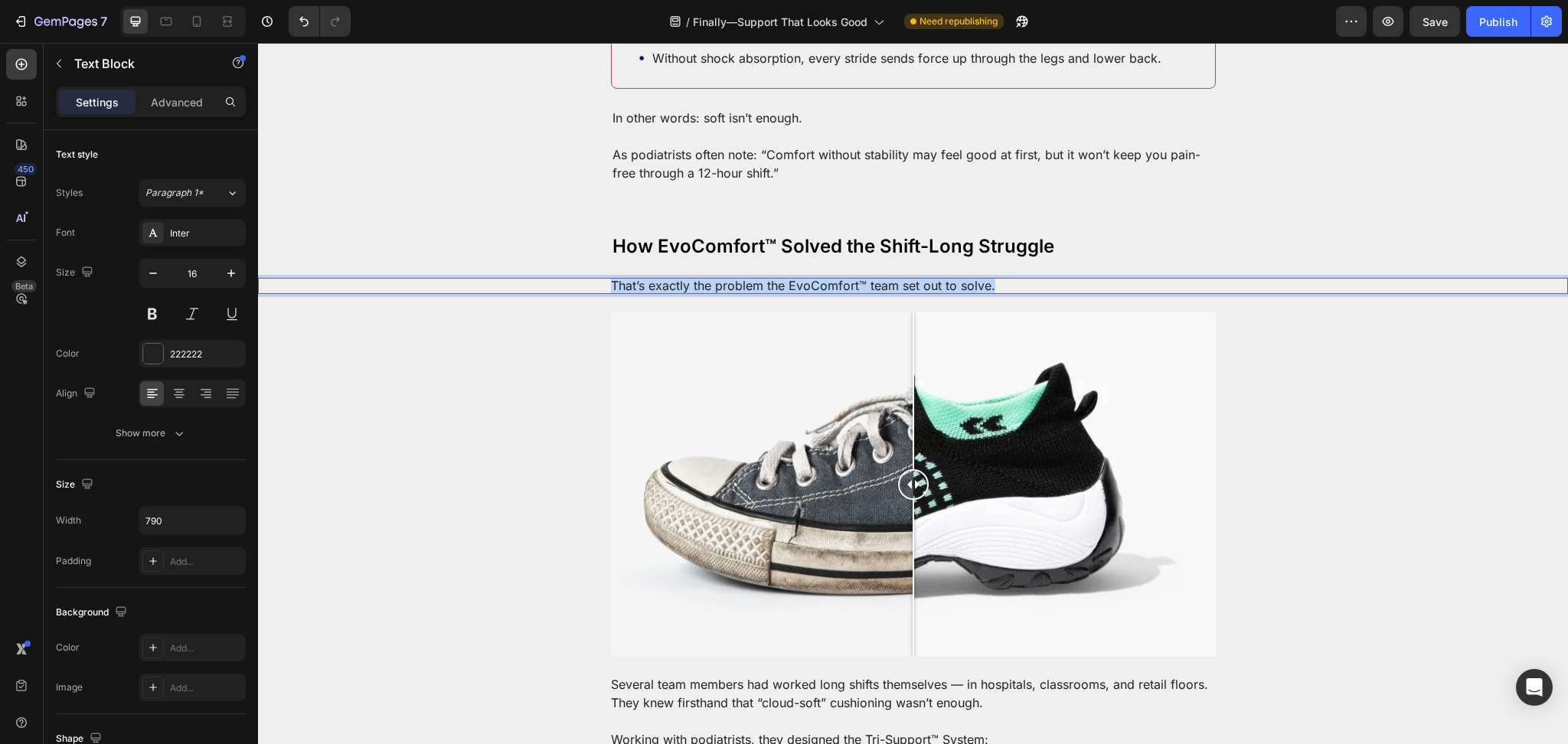
click at [741, 278] on p "That’s exactly the problem the EvoComfort™ team set out to solve." at bounding box center [913, 286] width 605 height 16
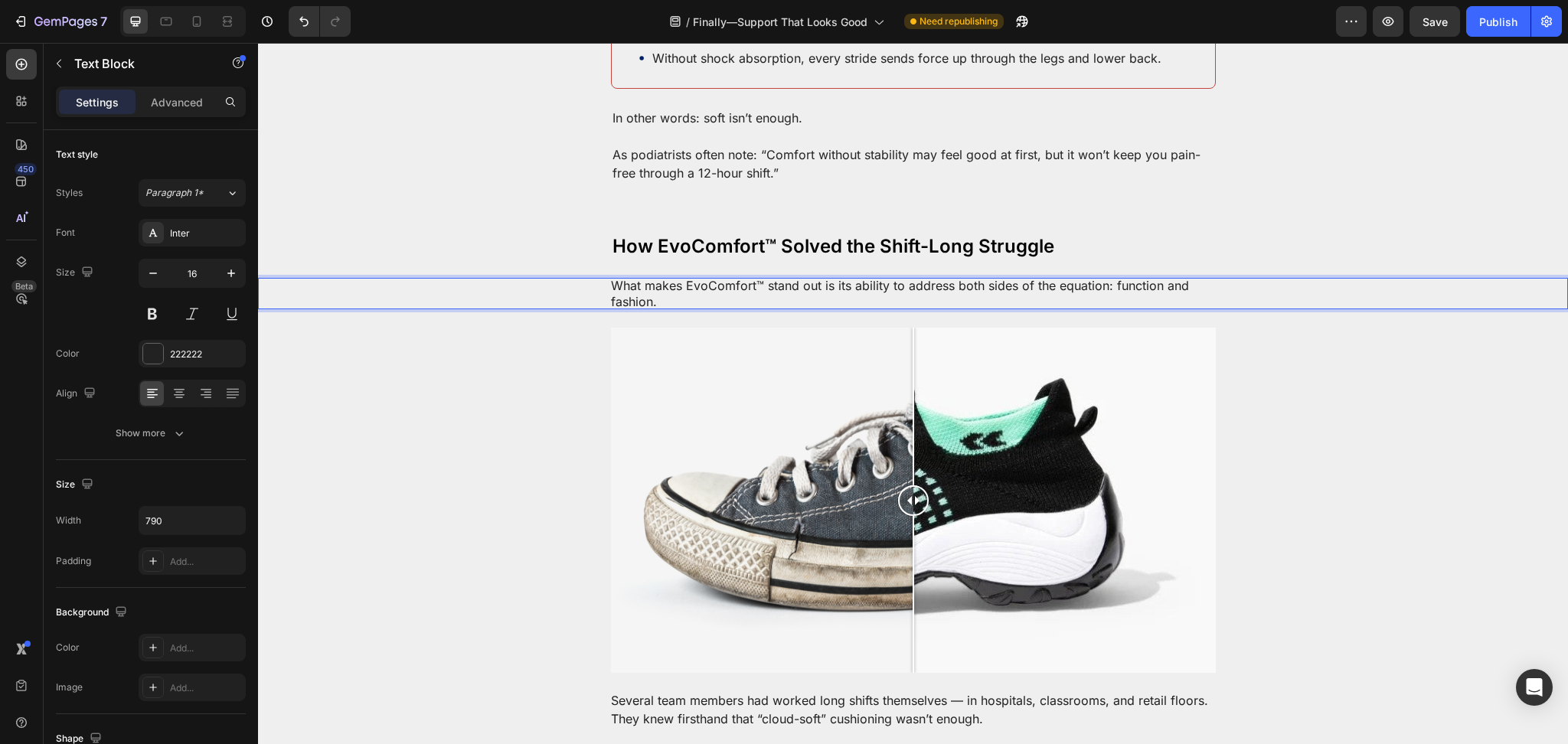
click at [1168, 282] on p "What makes EvoComfort™ stand out is its ability to address both sides of the eq…" at bounding box center [913, 294] width 605 height 32
click at [1105, 278] on p "What makes EvoComfort™ stand out is its ability to address both sides of the eq…" at bounding box center [913, 294] width 605 height 32
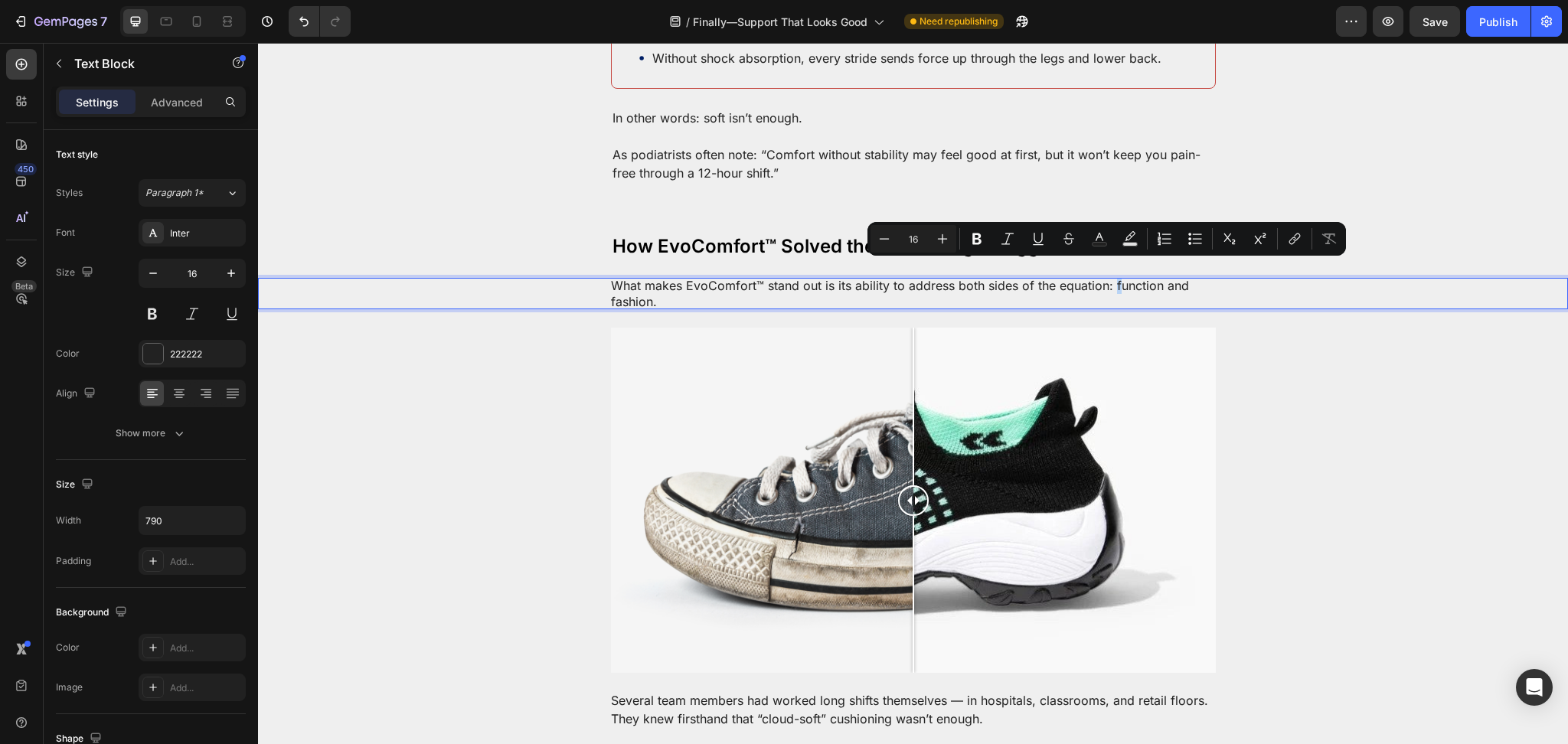
click at [1105, 278] on p "What makes EvoComfort™ stand out is its ability to address both sides of the eq…" at bounding box center [913, 294] width 605 height 32
click at [1103, 278] on p "What makes EvoComfort™ stand out is its ability to address both sides of the eq…" at bounding box center [913, 294] width 605 height 32
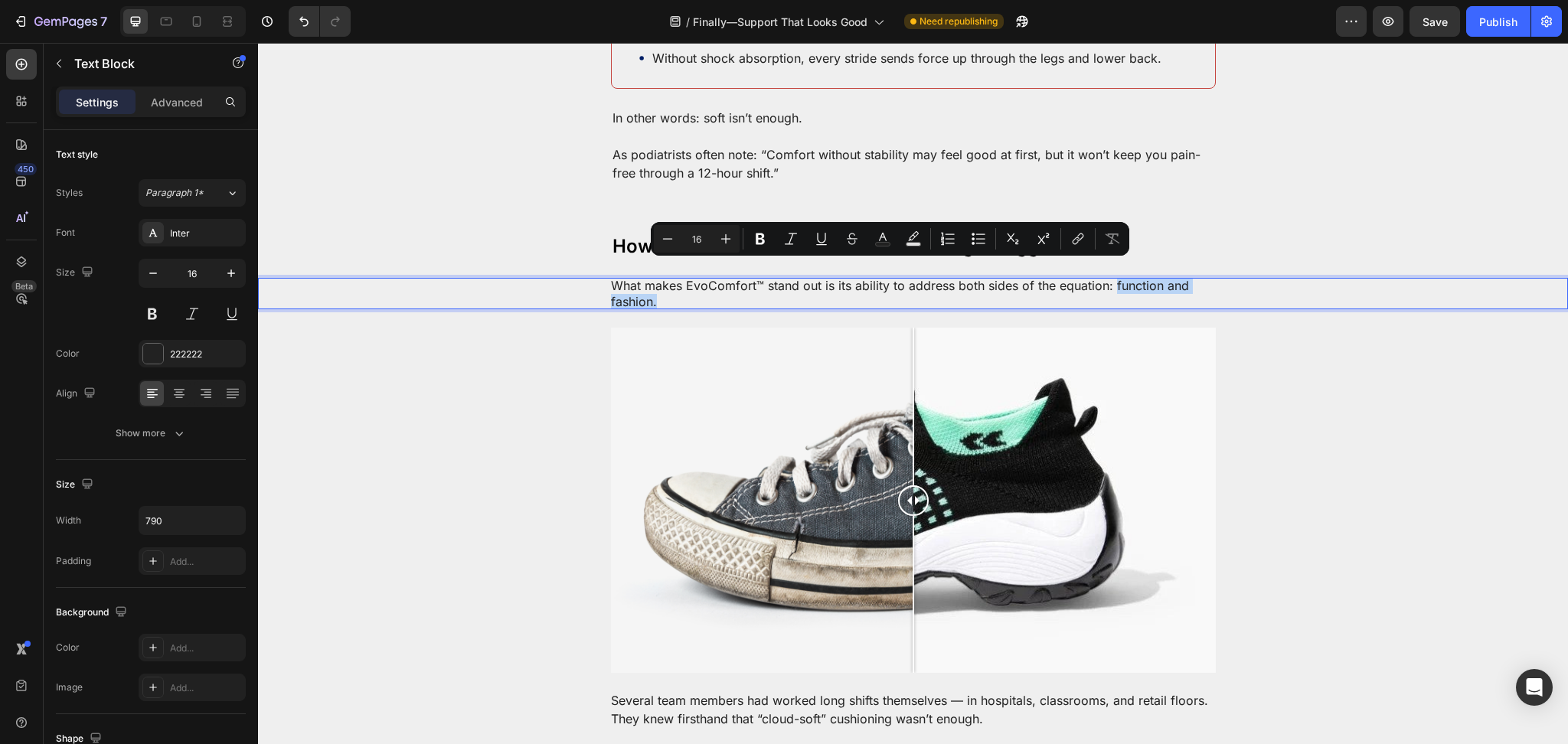
drag, startPoint x: 1105, startPoint y: 271, endPoint x: 1051, endPoint y: 293, distance: 58.3
click at [1051, 293] on p "What makes EvoComfort™ stand out is its ability to address both sides of the eq…" at bounding box center [913, 294] width 605 height 32
click at [739, 232] on button "Plus" at bounding box center [726, 239] width 28 height 28
type input "17"
click at [754, 235] on icon "Editor contextual toolbar" at bounding box center [760, 239] width 15 height 15
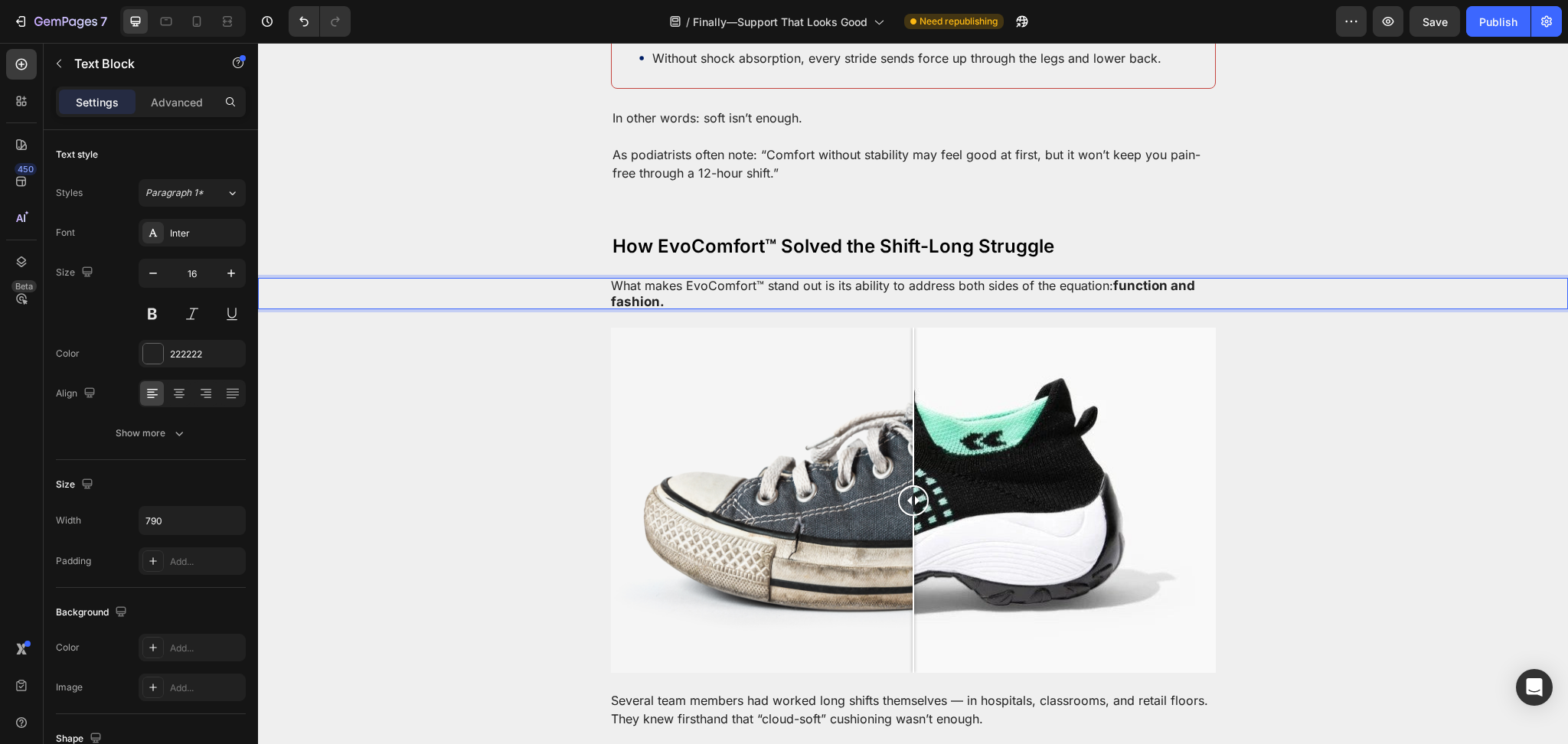
click at [1140, 283] on p "What makes EvoComfort™ stand out is its ability to address both sides of the eq…" at bounding box center [913, 294] width 605 height 32
drag, startPoint x: 1074, startPoint y: 287, endPoint x: 1104, endPoint y: 271, distance: 34.0
click at [1104, 278] on p "What makes EvoComfort™ stand out is its ability to address both sides of the eq…" at bounding box center [913, 294] width 605 height 32
click at [1149, 278] on strong "function and fashion." at bounding box center [902, 293] width 584 height 32
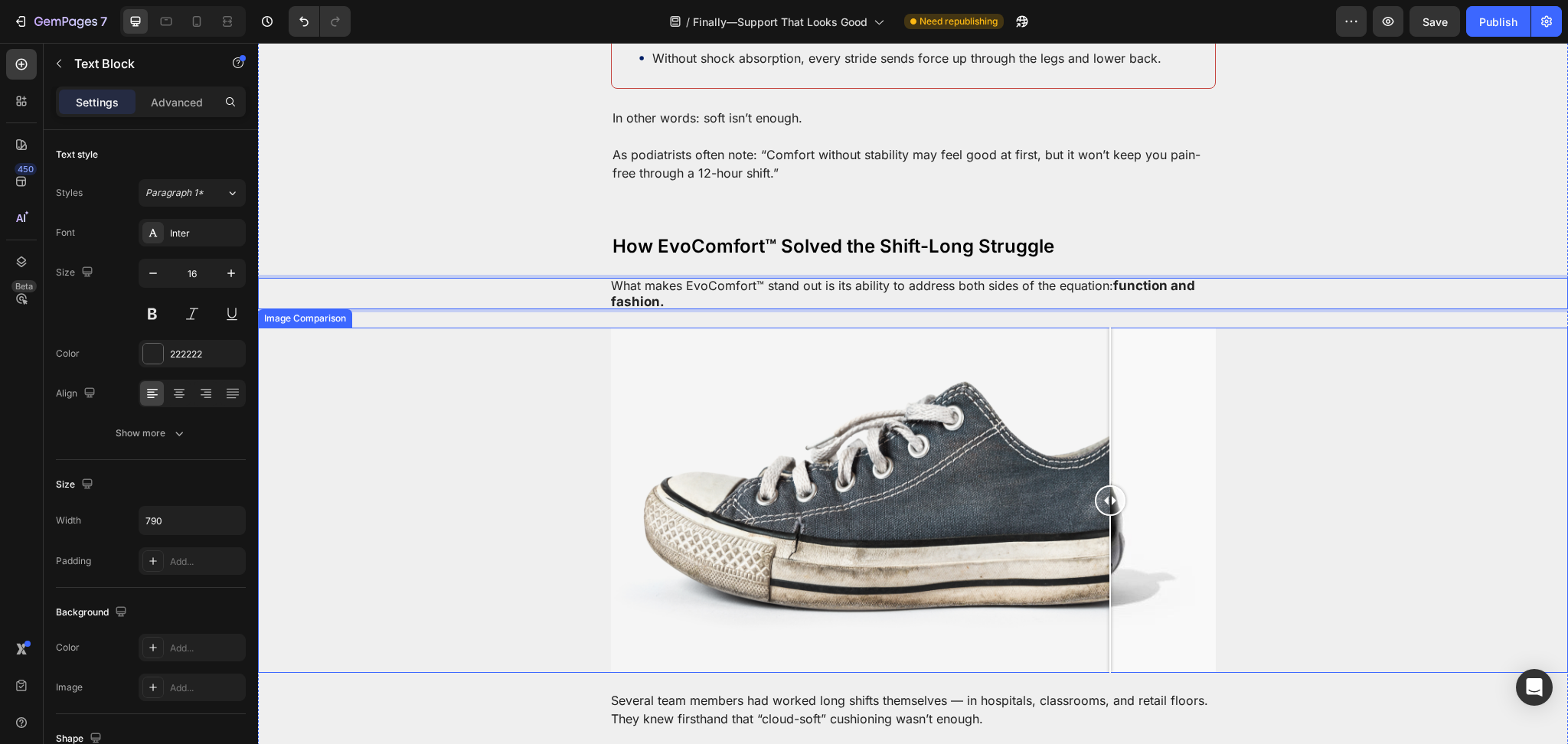
click at [1101, 327] on div at bounding box center [913, 500] width 605 height 344
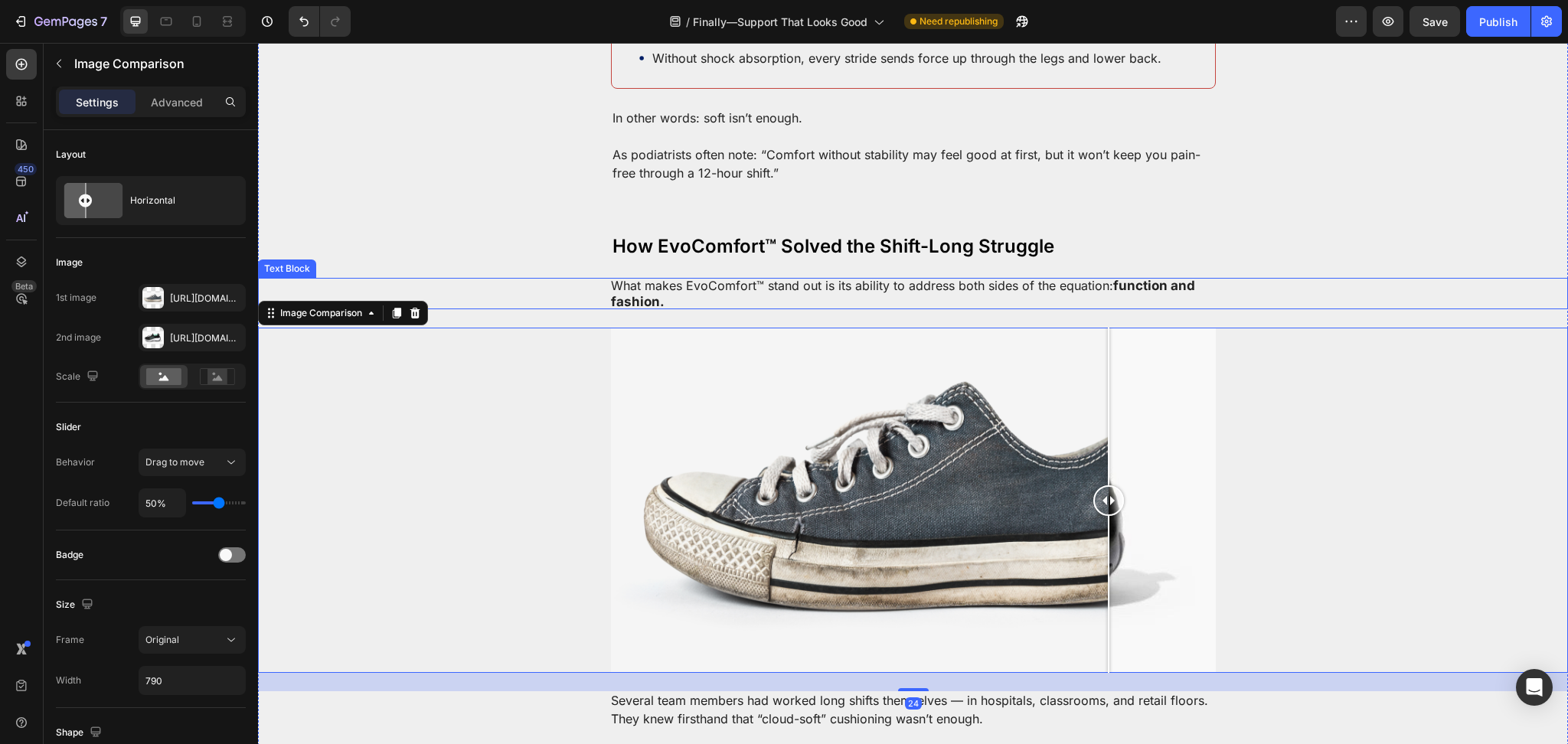
click at [1125, 278] on p "What makes EvoComfort™ stand out is its ability to address both sides of the eq…" at bounding box center [913, 294] width 605 height 32
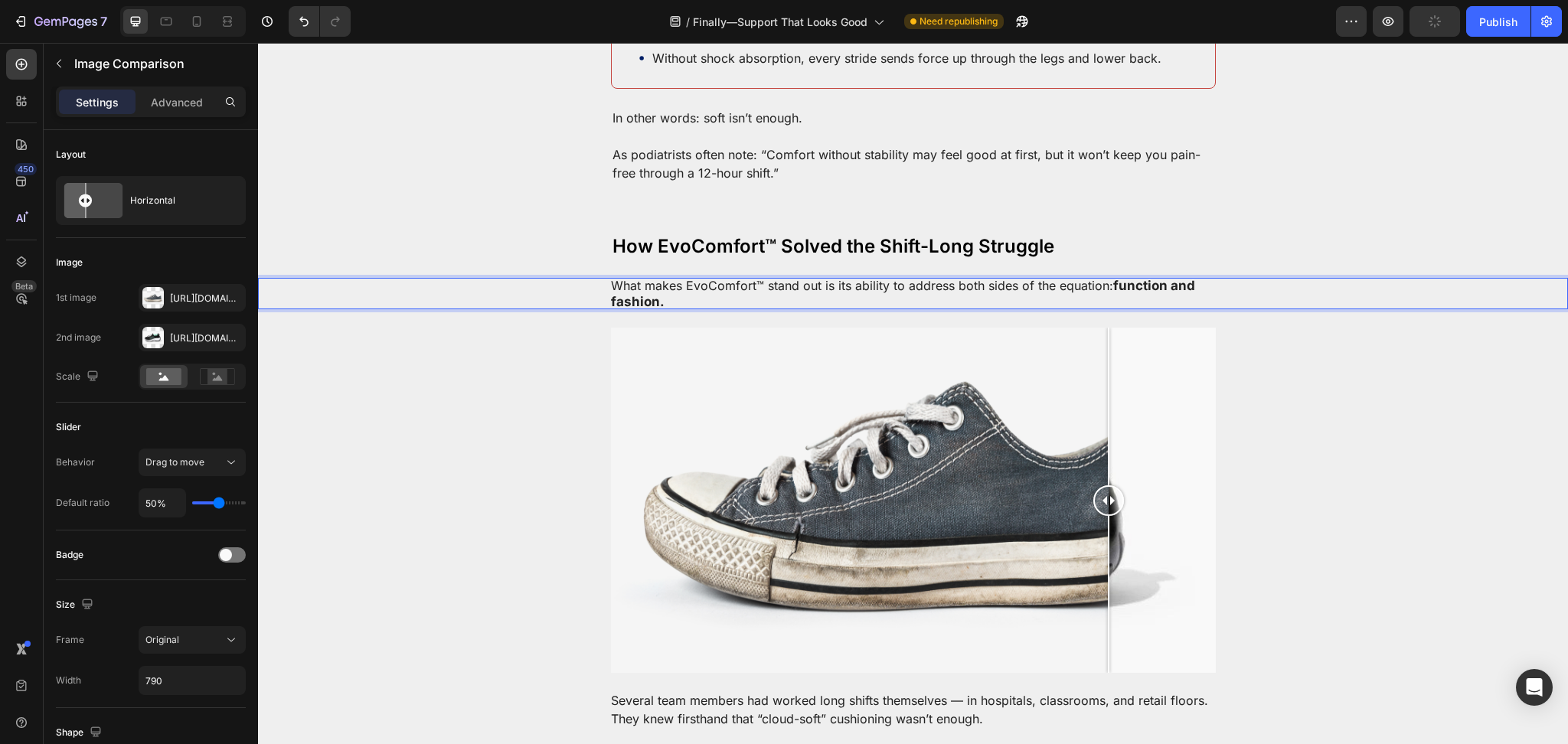
click at [1239, 327] on div at bounding box center [913, 500] width 1310 height 344
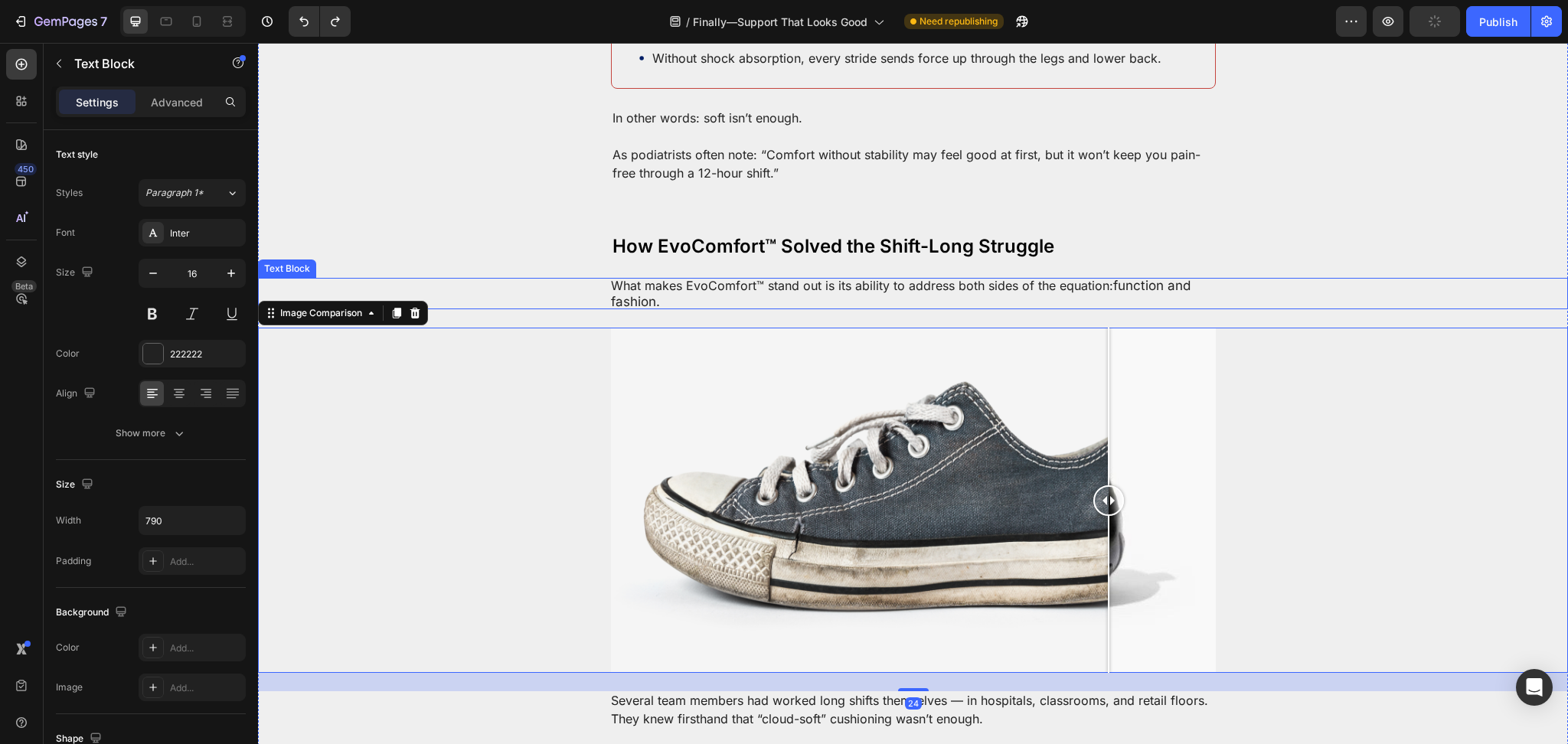
click at [1125, 283] on p "What makes EvoComfort™ stand out is its ability to address both sides of the eq…" at bounding box center [913, 294] width 605 height 32
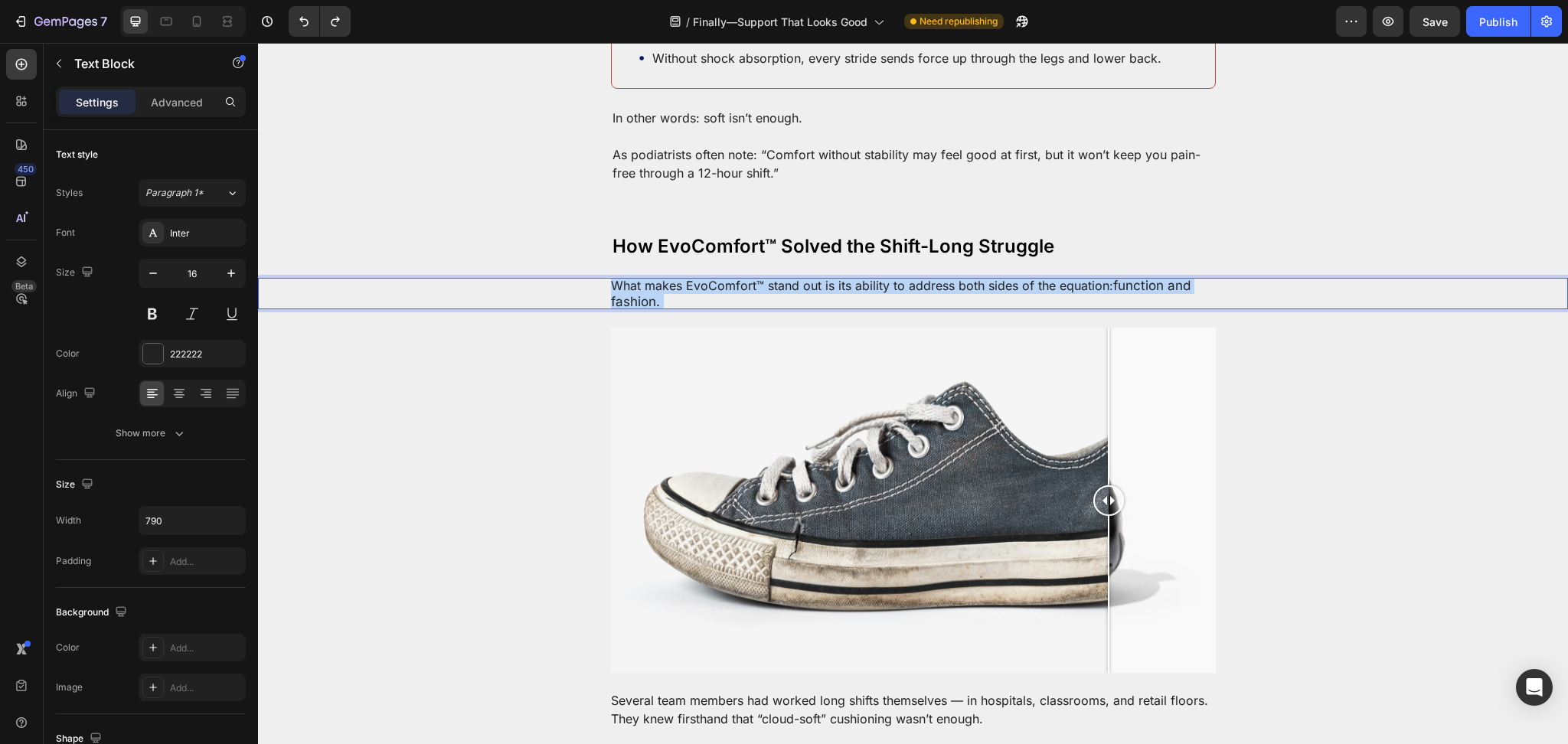
drag, startPoint x: 1111, startPoint y: 284, endPoint x: 858, endPoint y: 284, distance: 253.0
click at [1104, 278] on p "What makes EvoComfort™ stand out is its ability to address both sides of the eq…" at bounding box center [913, 294] width 605 height 32
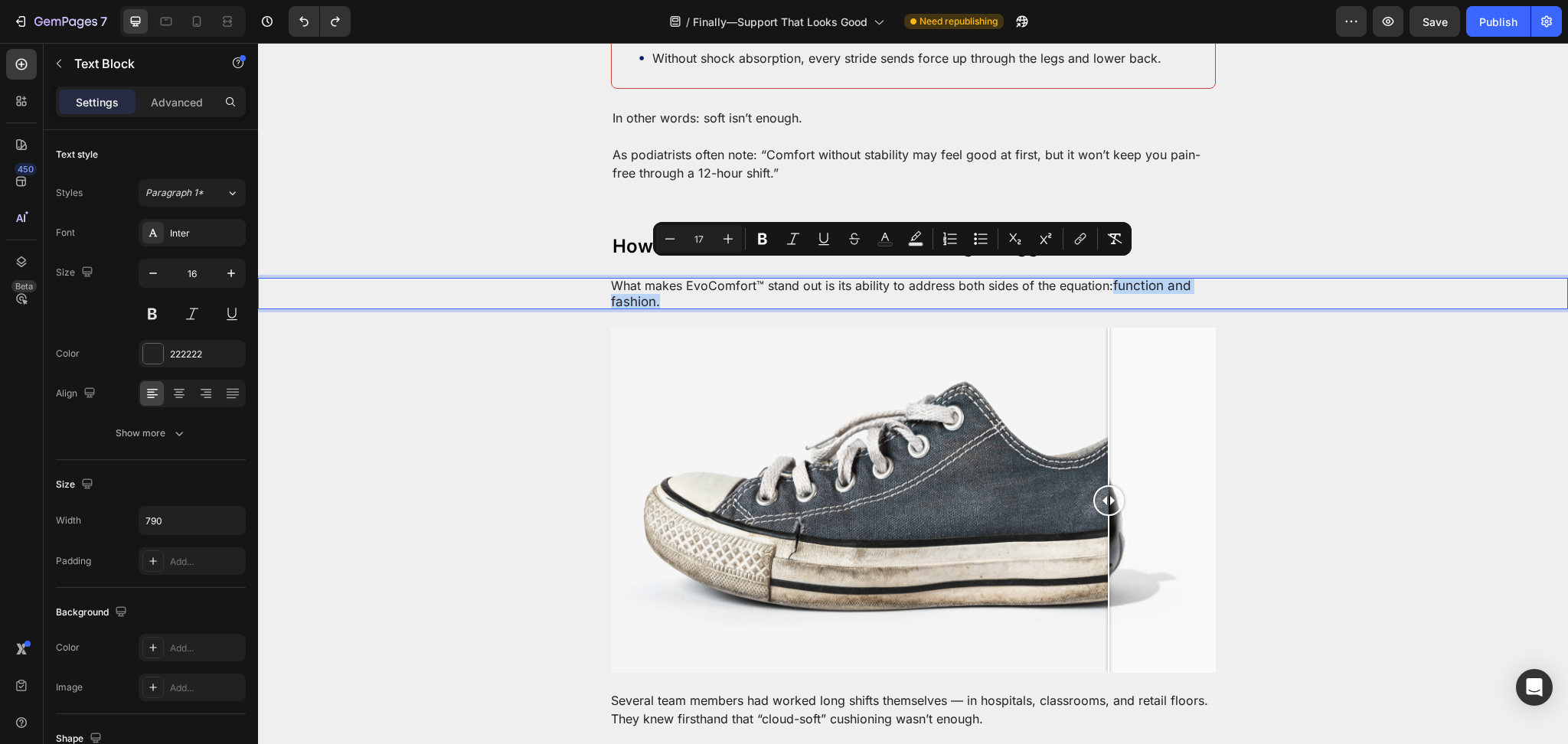
drag, startPoint x: 674, startPoint y: 284, endPoint x: 845, endPoint y: 275, distance: 171.2
click at [1105, 278] on p "What makes EvoComfort™ stand out is its ability to address both sides of the eq…" at bounding box center [913, 294] width 605 height 32
click at [764, 234] on icon "Editor contextual toolbar" at bounding box center [762, 240] width 9 height 11
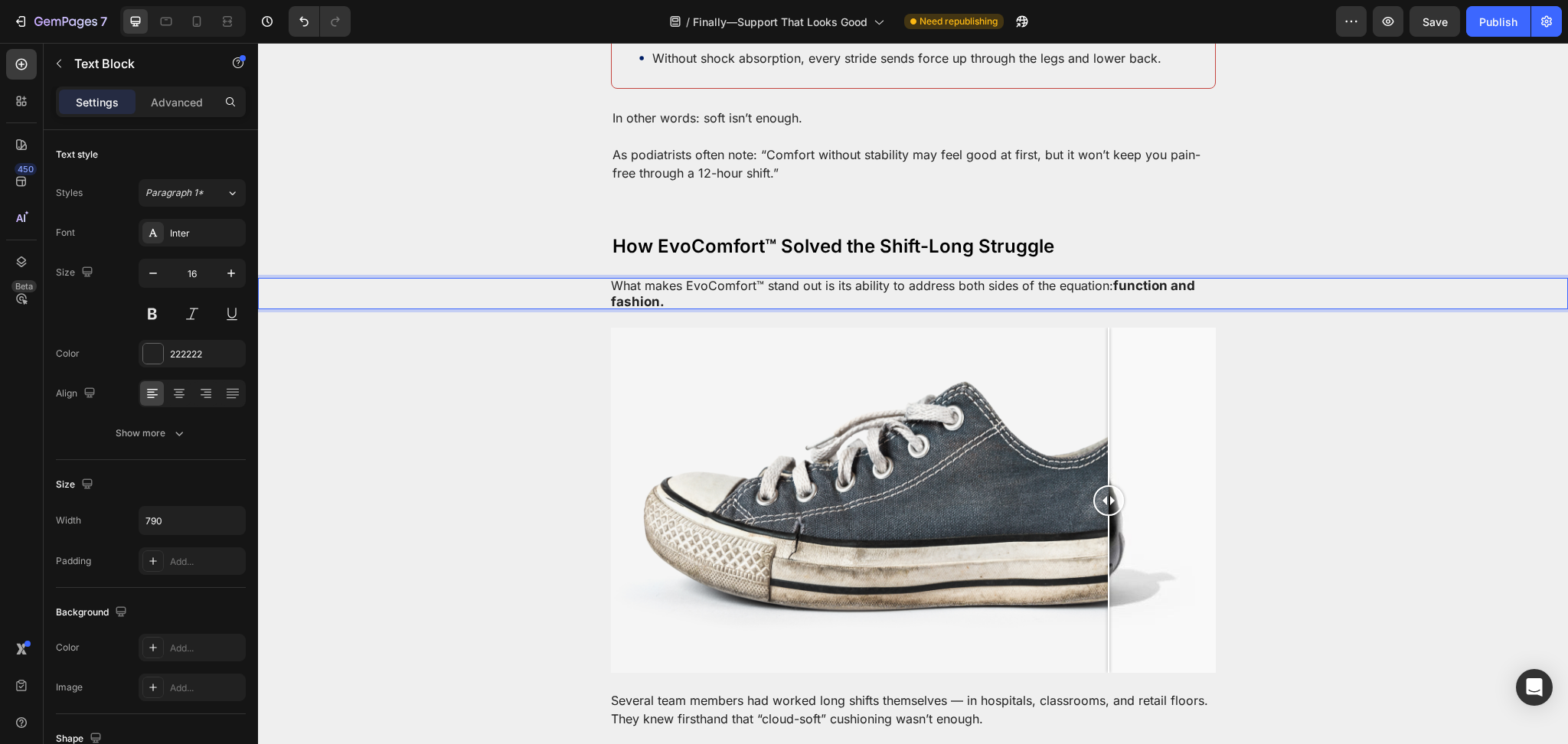
click at [799, 278] on p "What makes EvoComfort™ stand out is its ability to address both sides of the eq…" at bounding box center [913, 294] width 605 height 32
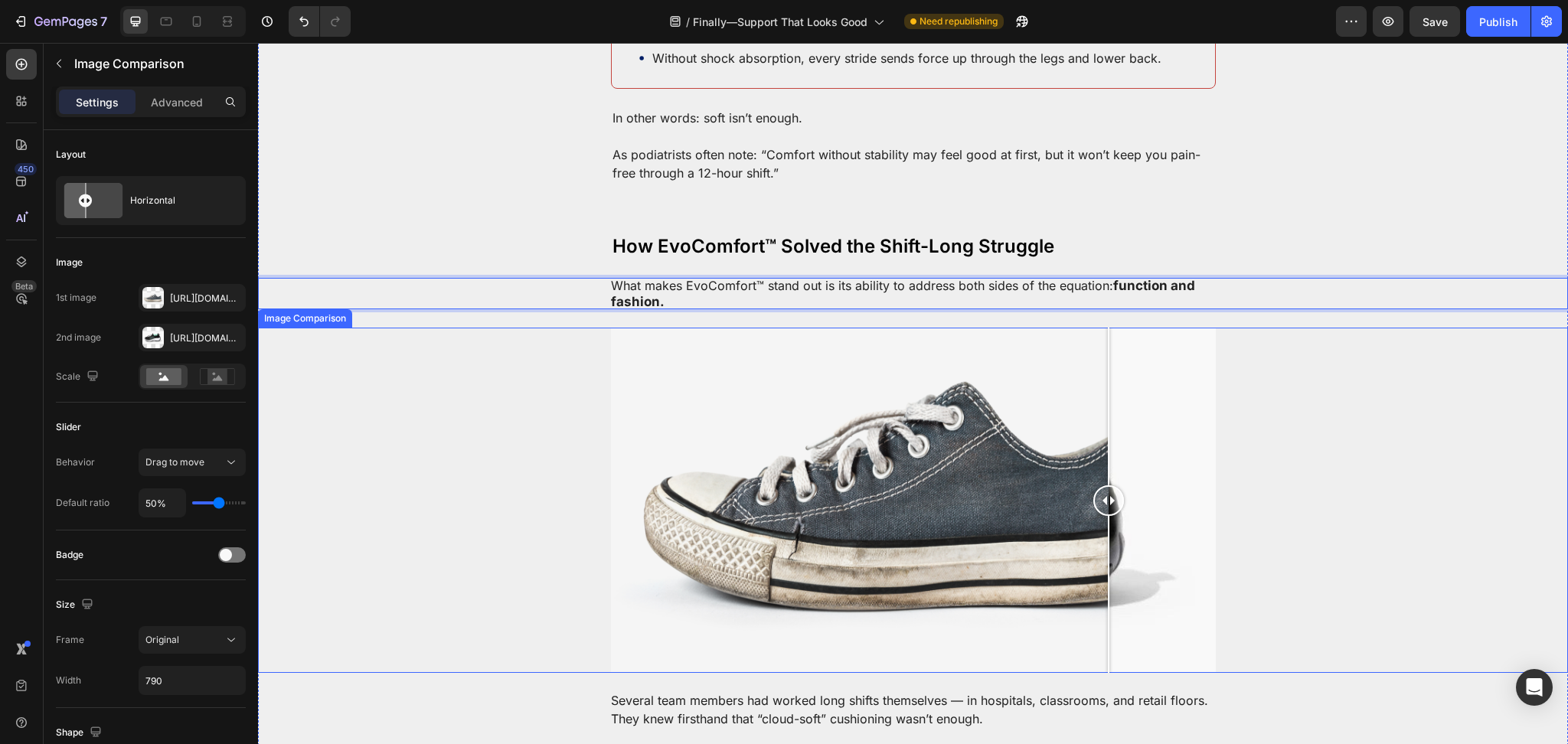
click at [565, 372] on div at bounding box center [913, 500] width 1310 height 344
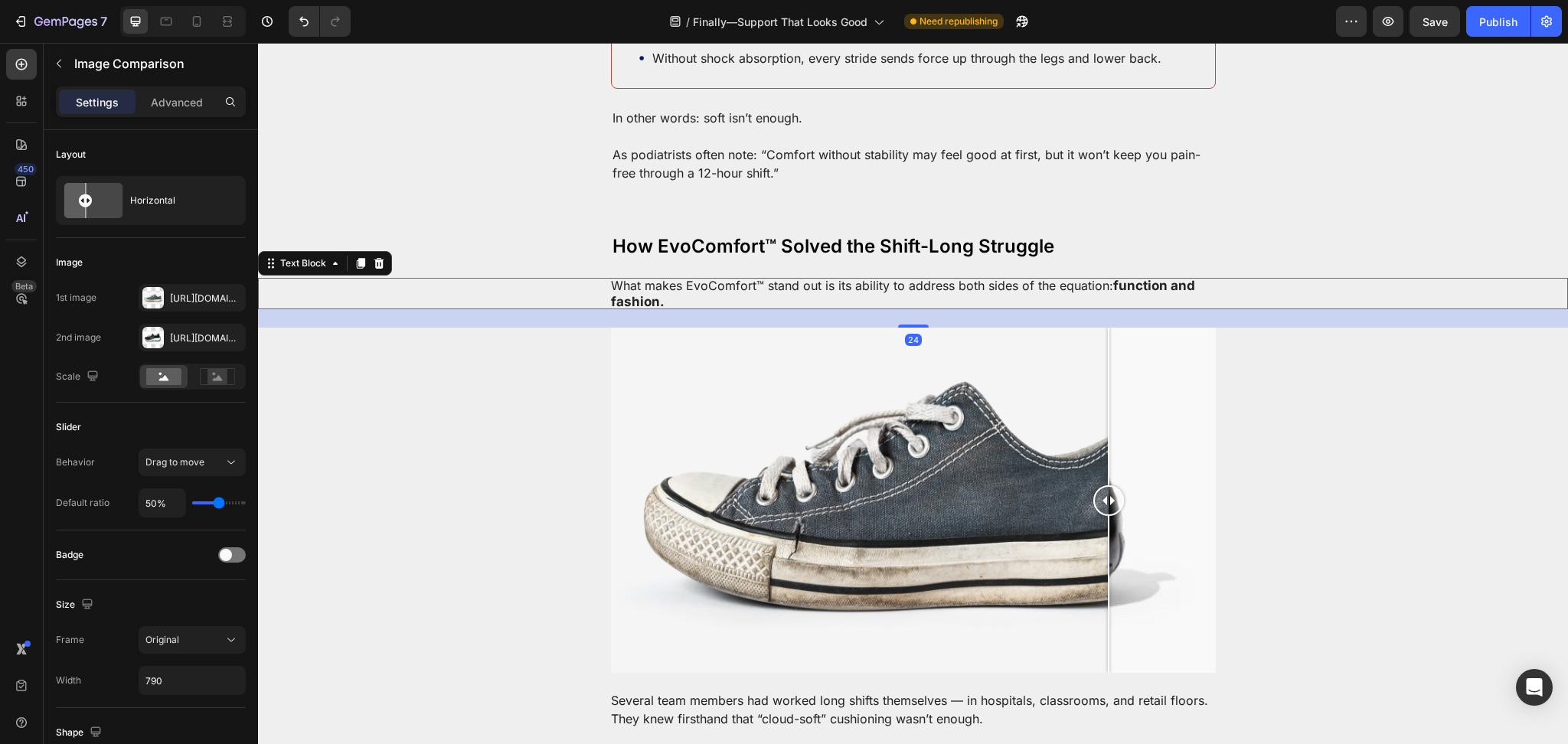
click at [784, 278] on p "What makes EvoComfort™ stand out is its ability to address both sides of the eq…" at bounding box center [913, 294] width 605 height 32
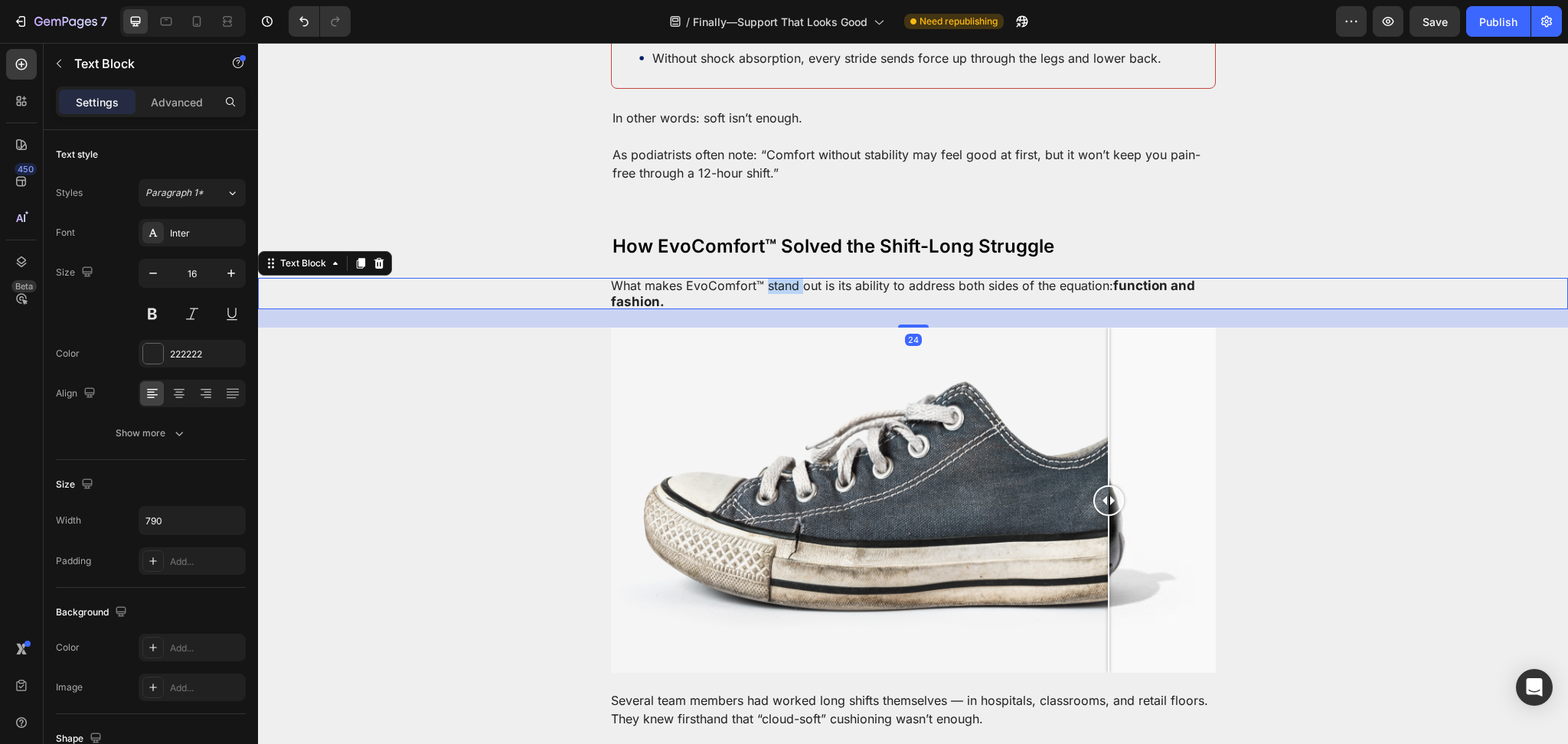
click at [776, 278] on p "What makes EvoComfort™ stand out is its ability to address both sides of the eq…" at bounding box center [913, 294] width 605 height 32
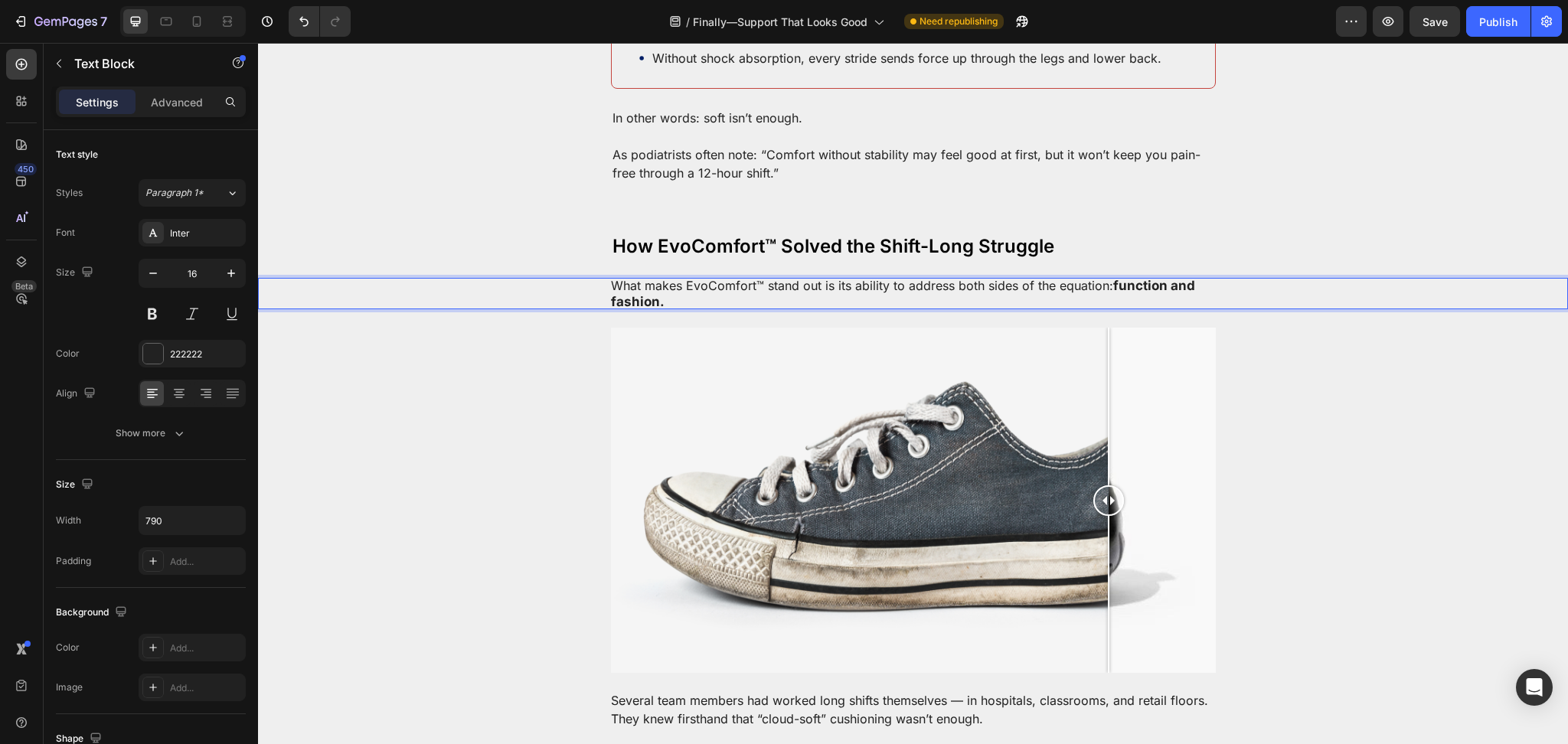
click at [705, 289] on p "What makes EvoComfort™ stand out is its ability to address both sides of the eq…" at bounding box center [913, 294] width 605 height 32
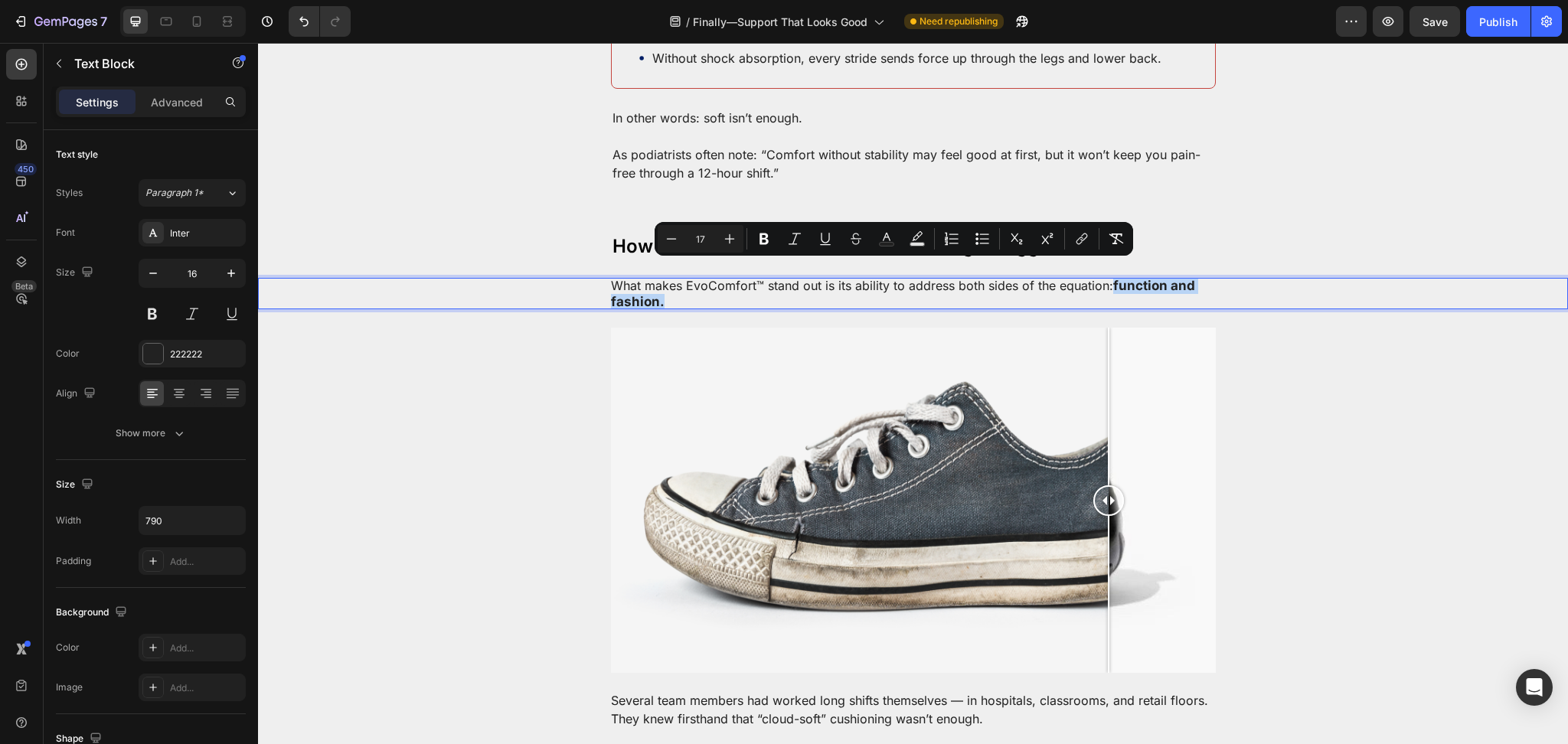
drag, startPoint x: 674, startPoint y: 283, endPoint x: 1099, endPoint y: 270, distance: 425.2
click at [1099, 278] on p "What makes EvoComfort™ stand out is its ability to address both sides of the eq…" at bounding box center [913, 294] width 605 height 32
click at [677, 240] on icon "Editor contextual toolbar" at bounding box center [671, 239] width 15 height 15
type input "16"
click at [766, 236] on button "Bold" at bounding box center [762, 239] width 28 height 28
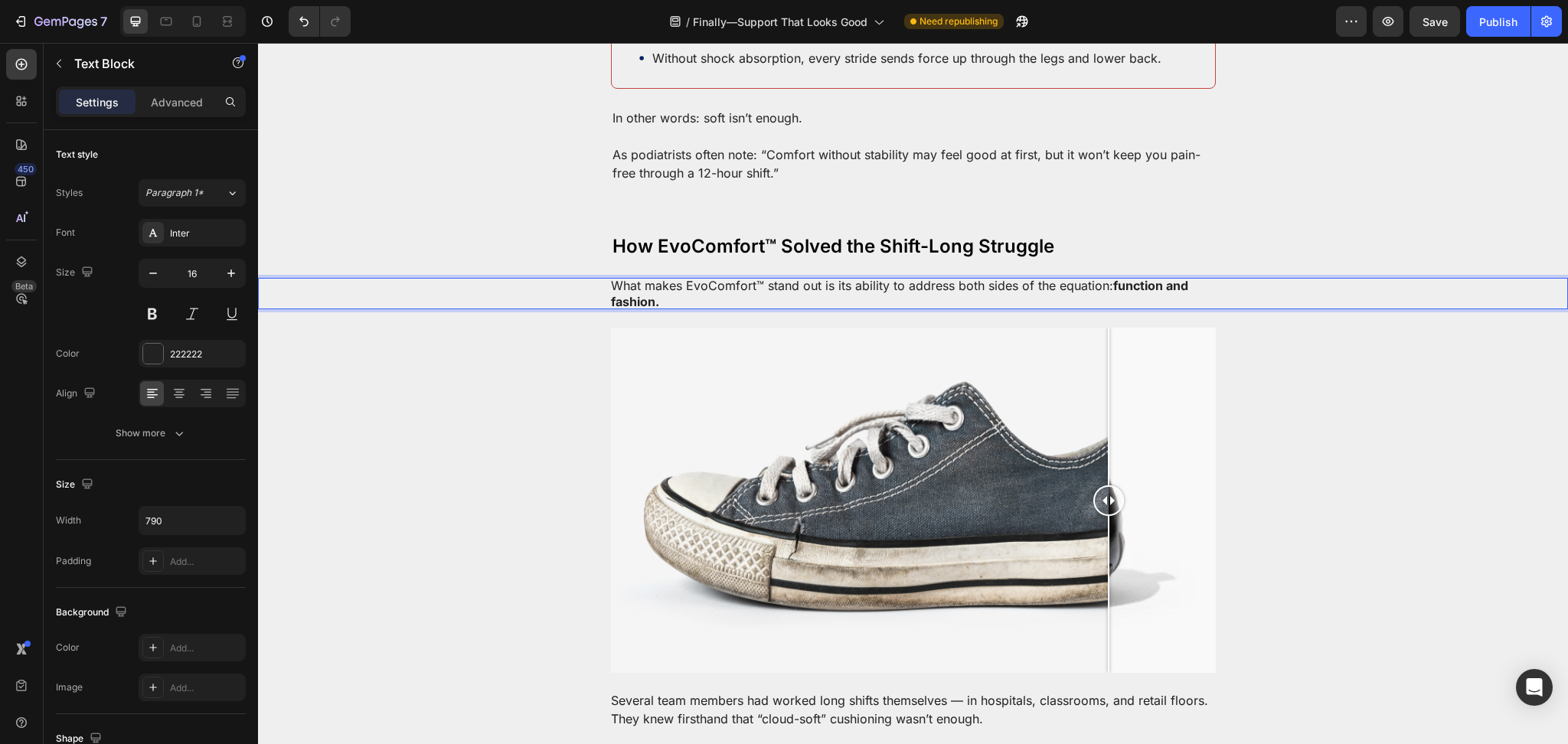
drag, startPoint x: 659, startPoint y: 283, endPoint x: 1103, endPoint y: 269, distance: 444.2
click at [1103, 278] on p "What makes EvoComfort™ stand out is its ability to address both sides of the eq…" at bounding box center [913, 294] width 605 height 32
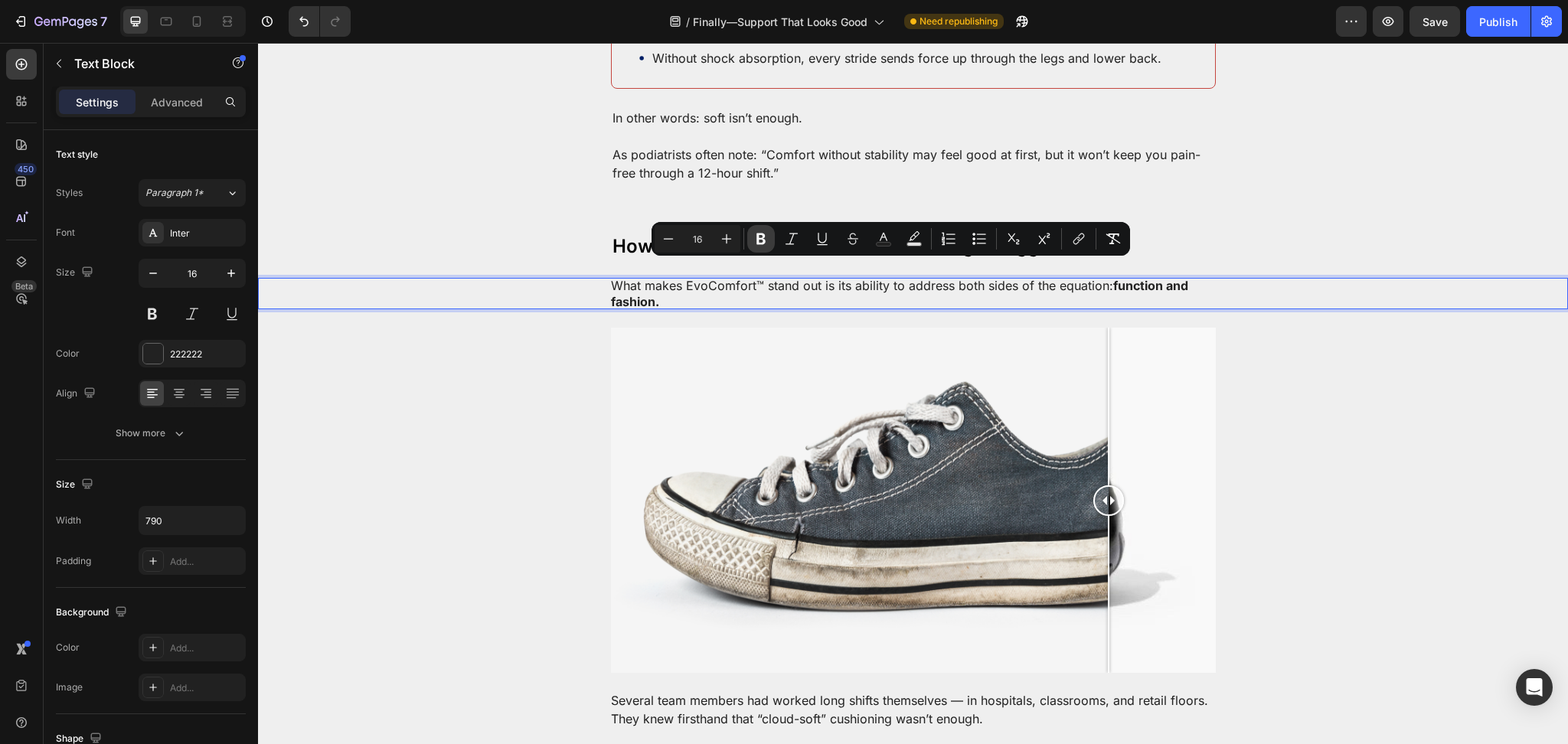
click at [750, 245] on button "Bold" at bounding box center [761, 239] width 28 height 28
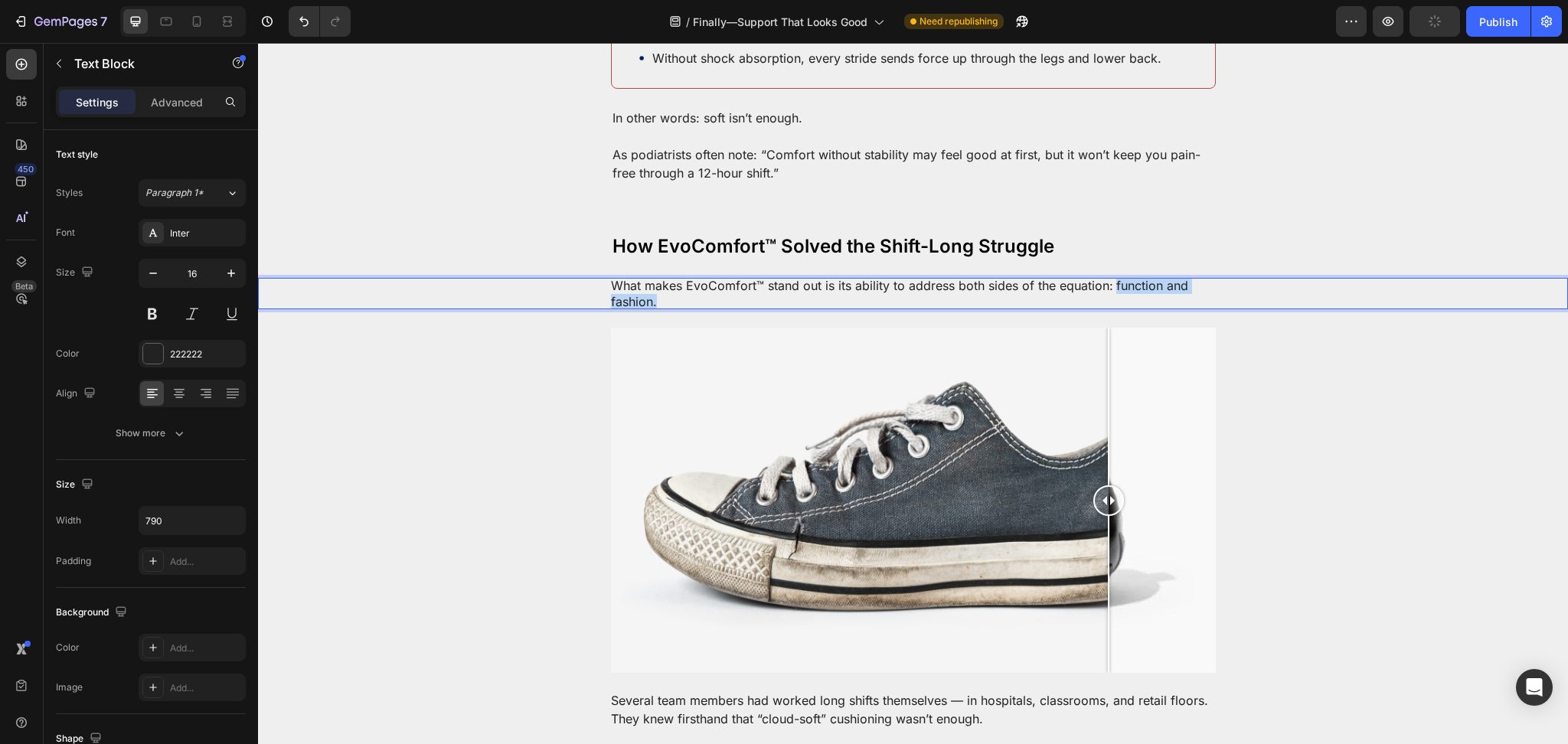
drag, startPoint x: 797, startPoint y: 283, endPoint x: 1103, endPoint y: 268, distance: 306.4
click at [1103, 278] on p "What makes EvoComfort™ stand out is its ability to address both sides of the eq…" at bounding box center [913, 294] width 605 height 32
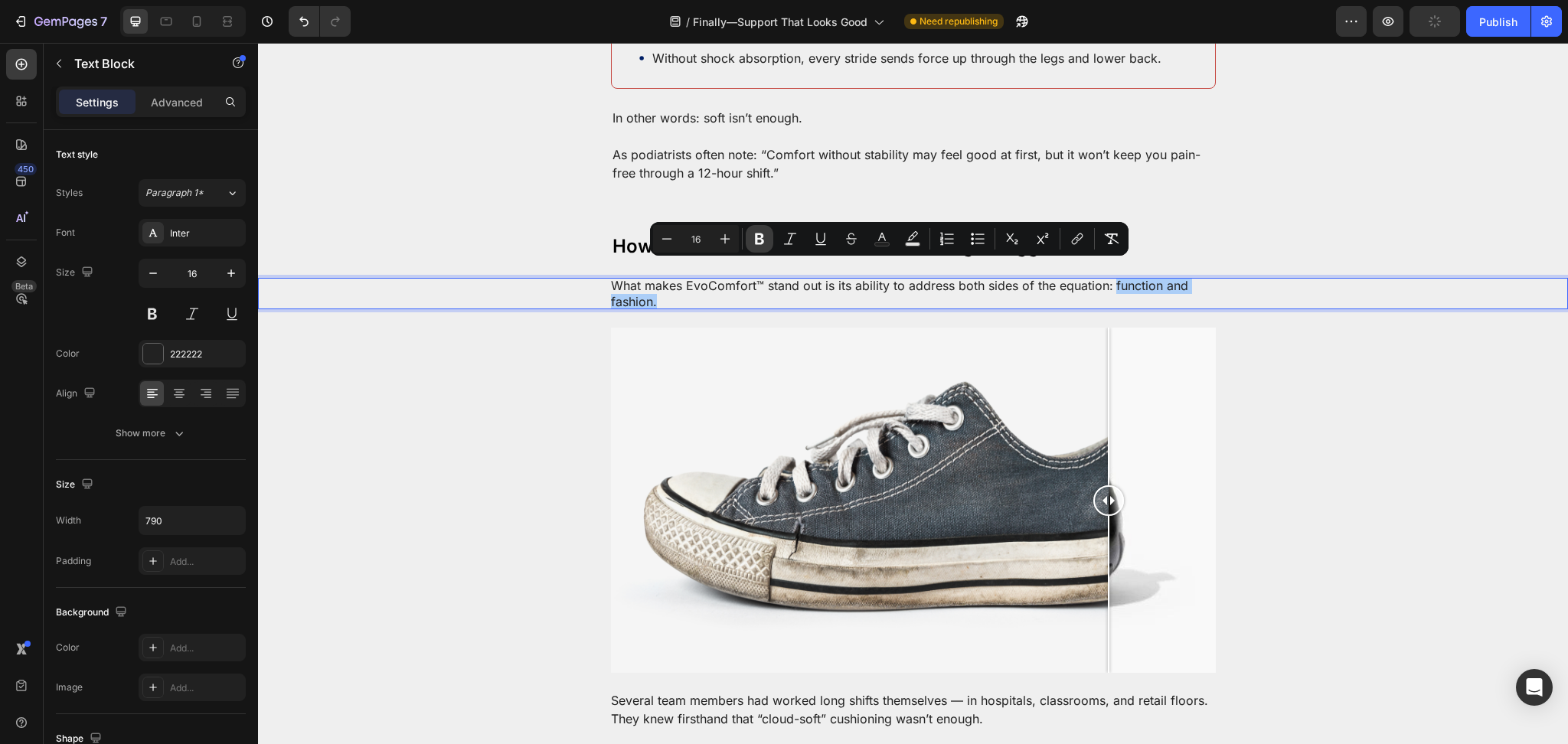
click at [771, 243] on button "Bold" at bounding box center [759, 239] width 28 height 28
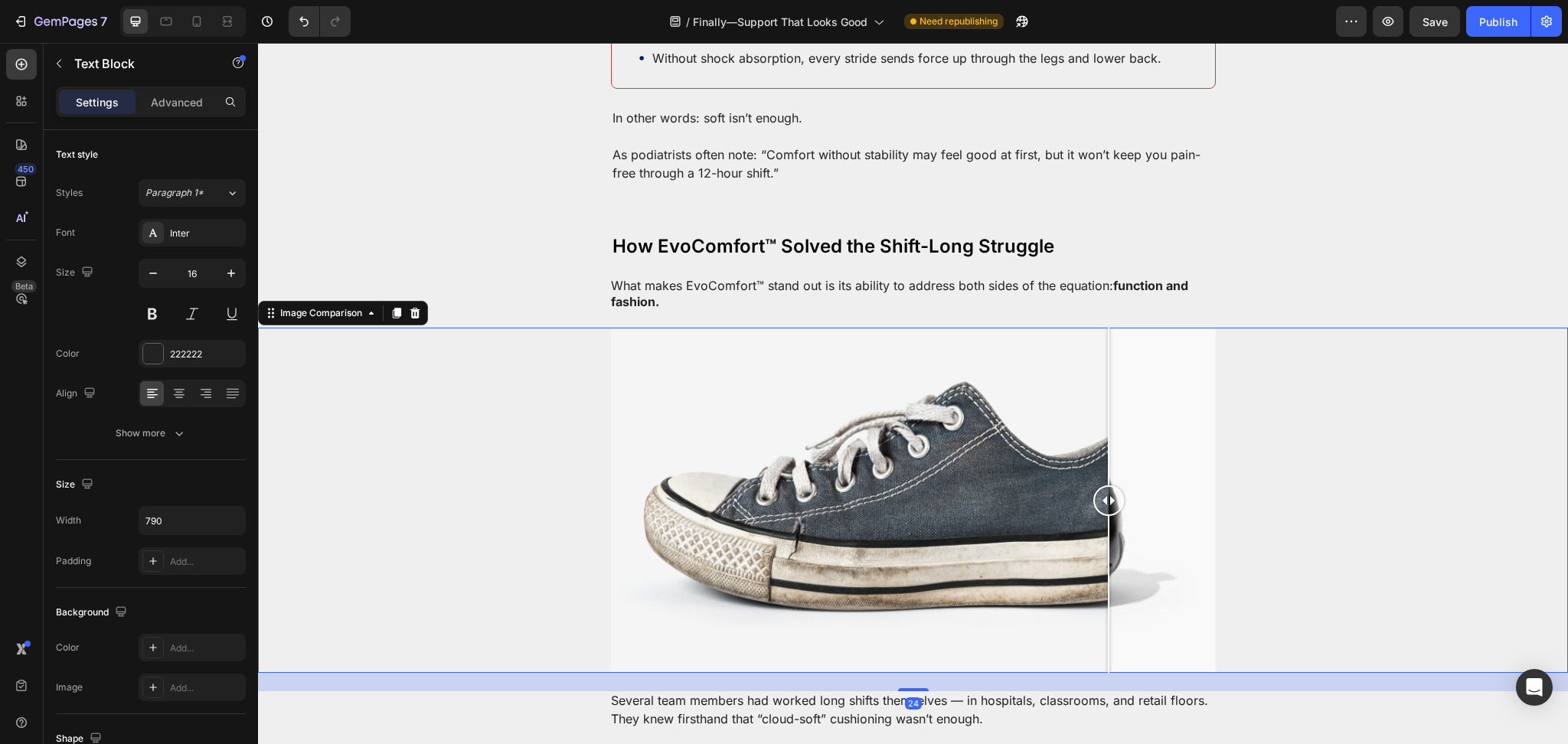
click at [1291, 327] on div at bounding box center [913, 500] width 1310 height 344
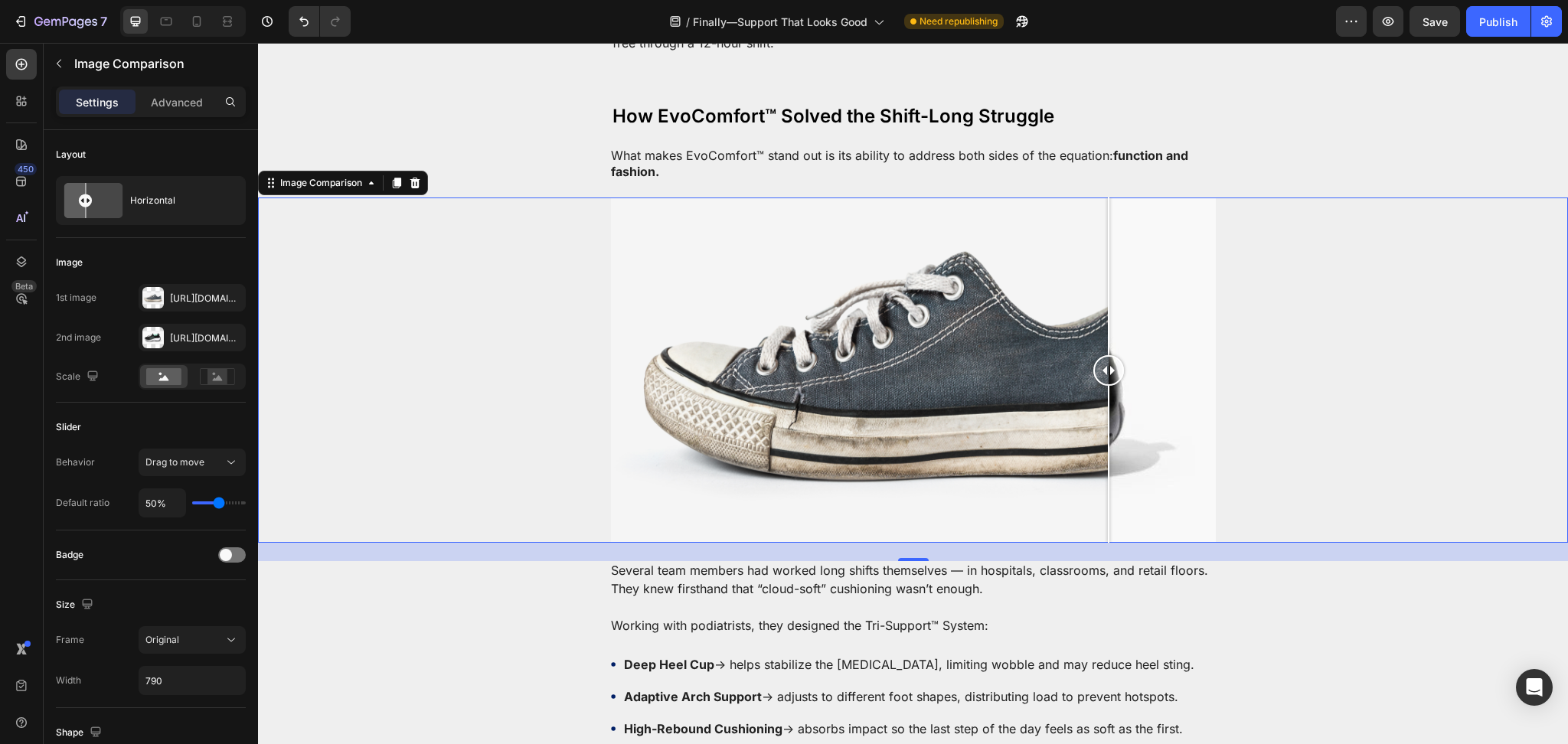
scroll to position [1905, 0]
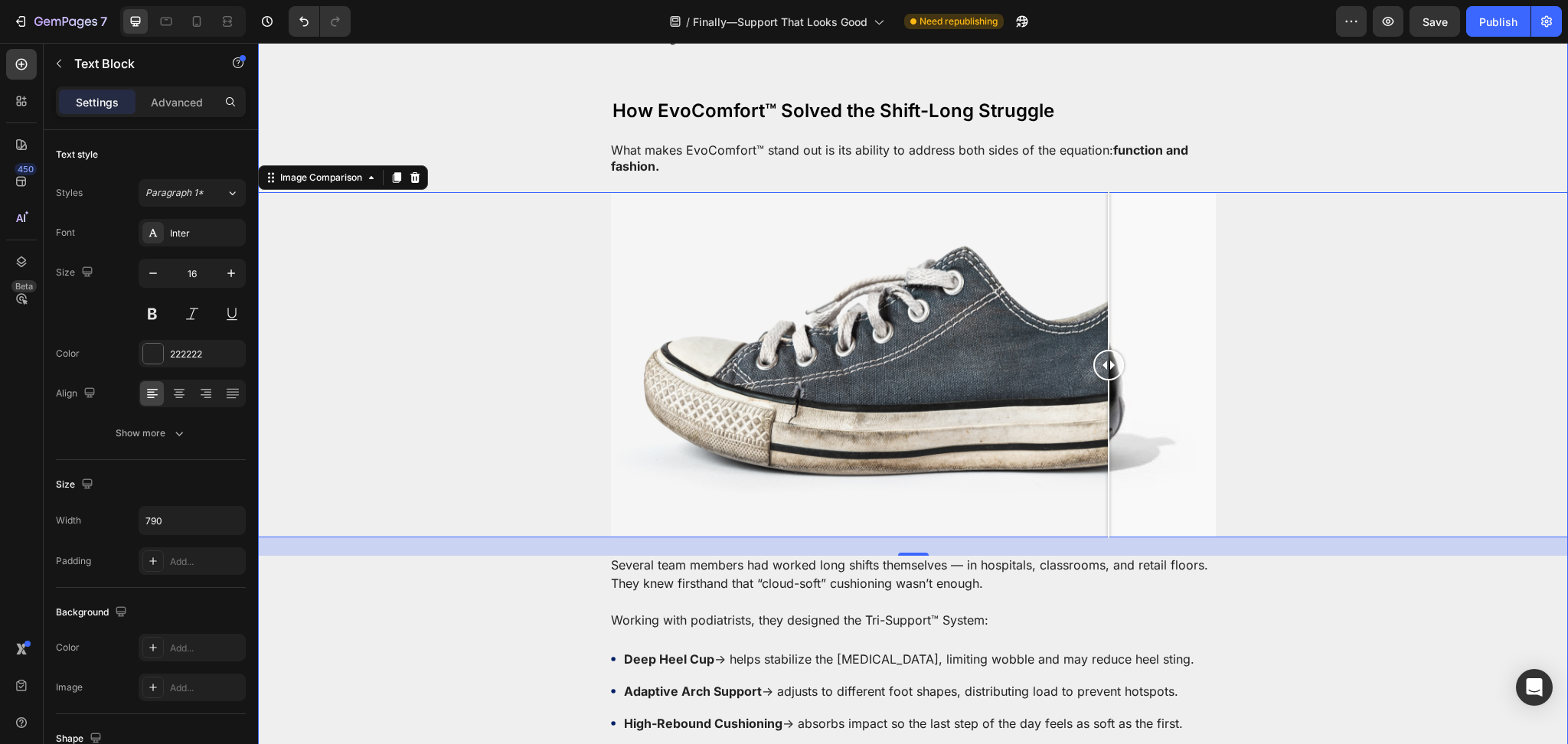
click at [767, 563] on p "Several team members had worked long shifts themselves — in hospitals, classroo…" at bounding box center [913, 573] width 605 height 37
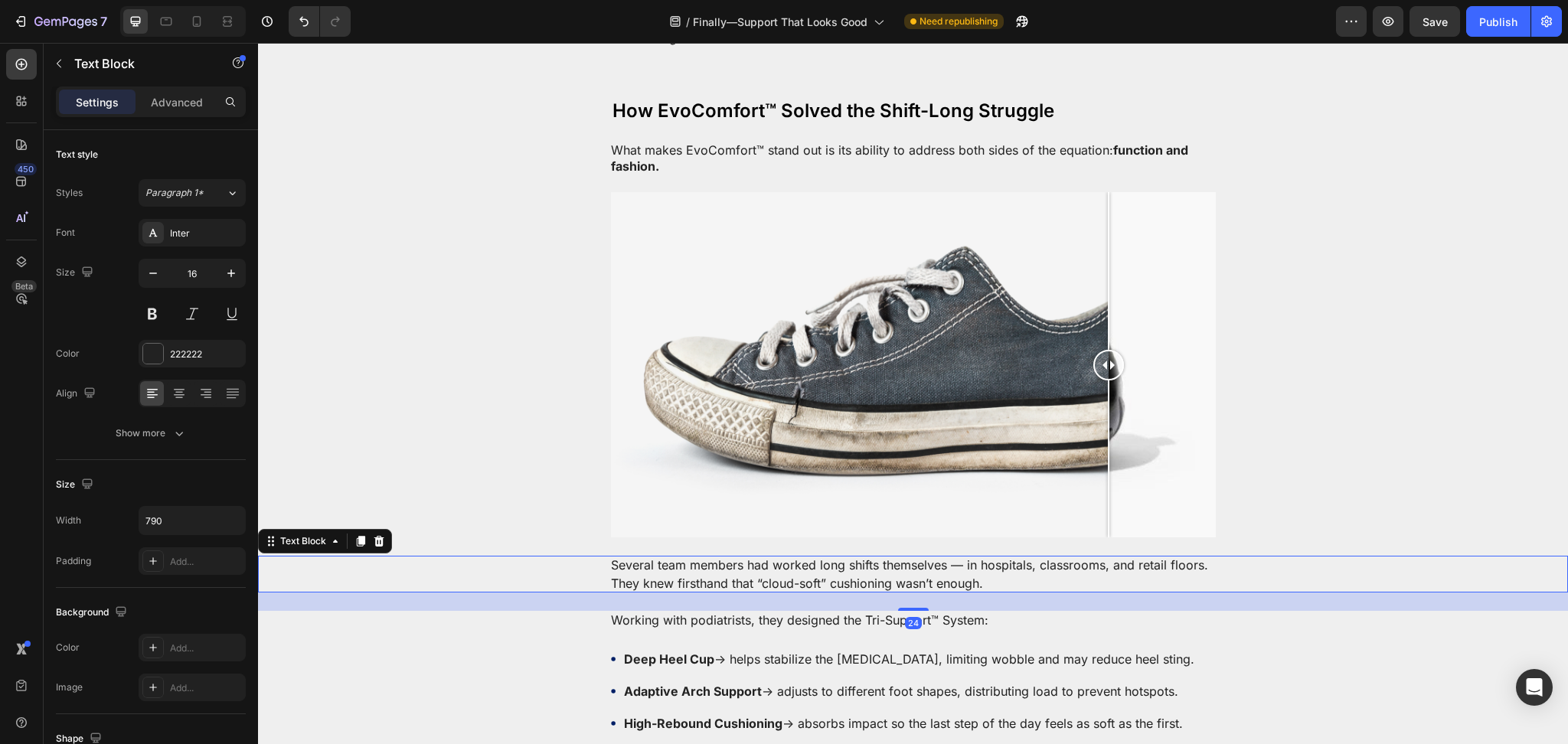
click at [767, 562] on p "Several team members had worked long shifts themselves — in hospitals, classroo…" at bounding box center [913, 573] width 605 height 37
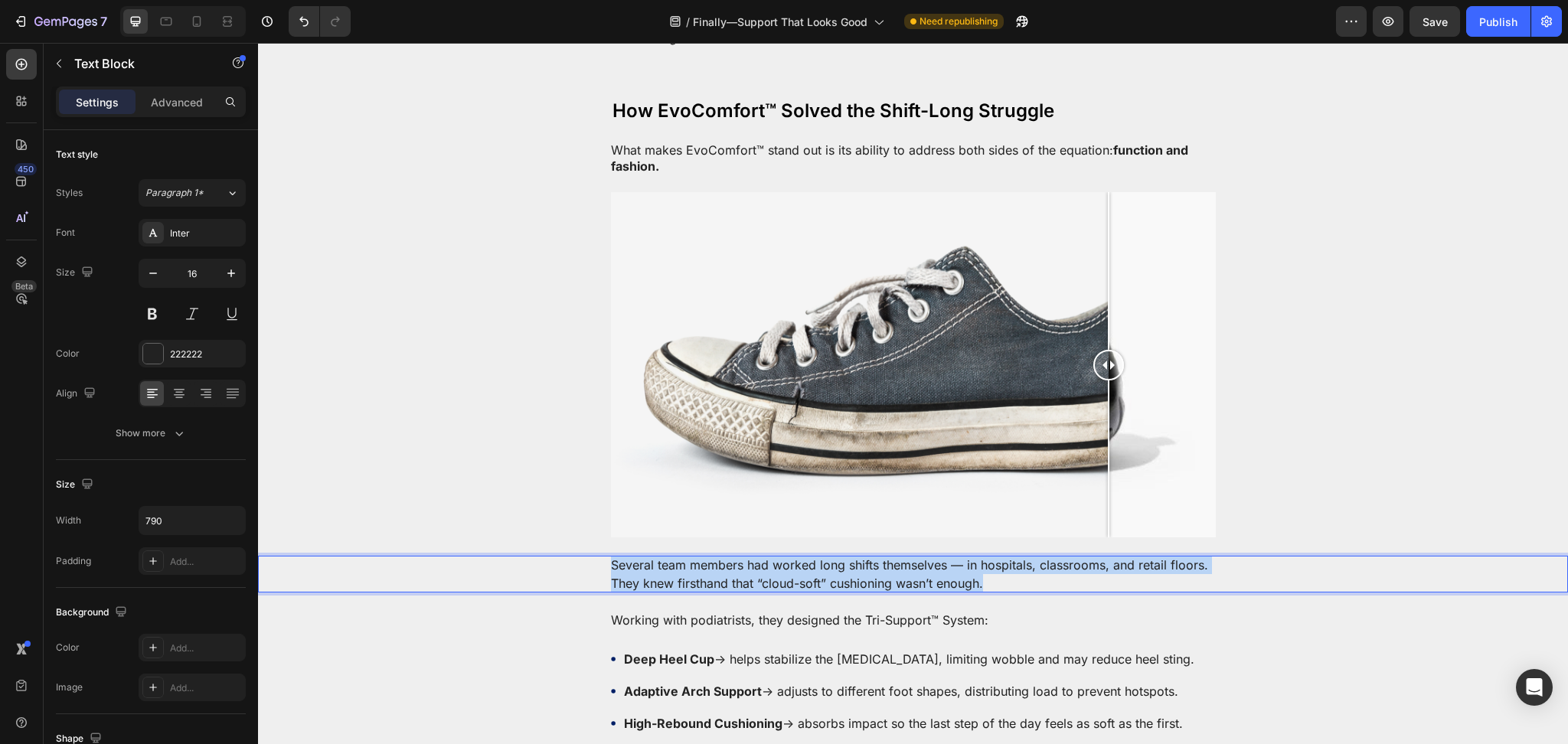
click at [767, 562] on p "Several team members had worked long shifts themselves — in hospitals, classroo…" at bounding box center [913, 573] width 605 height 37
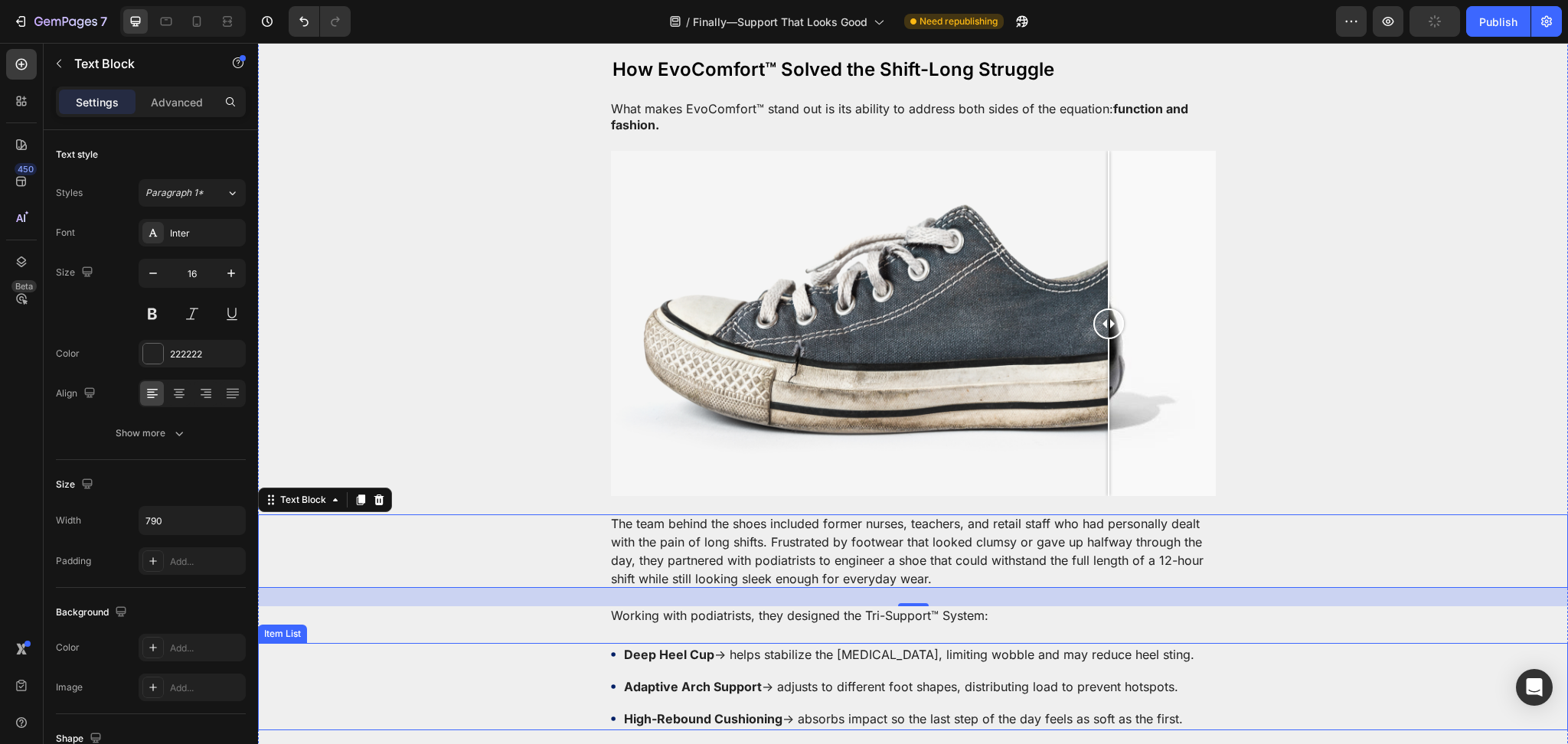
scroll to position [2041, 0]
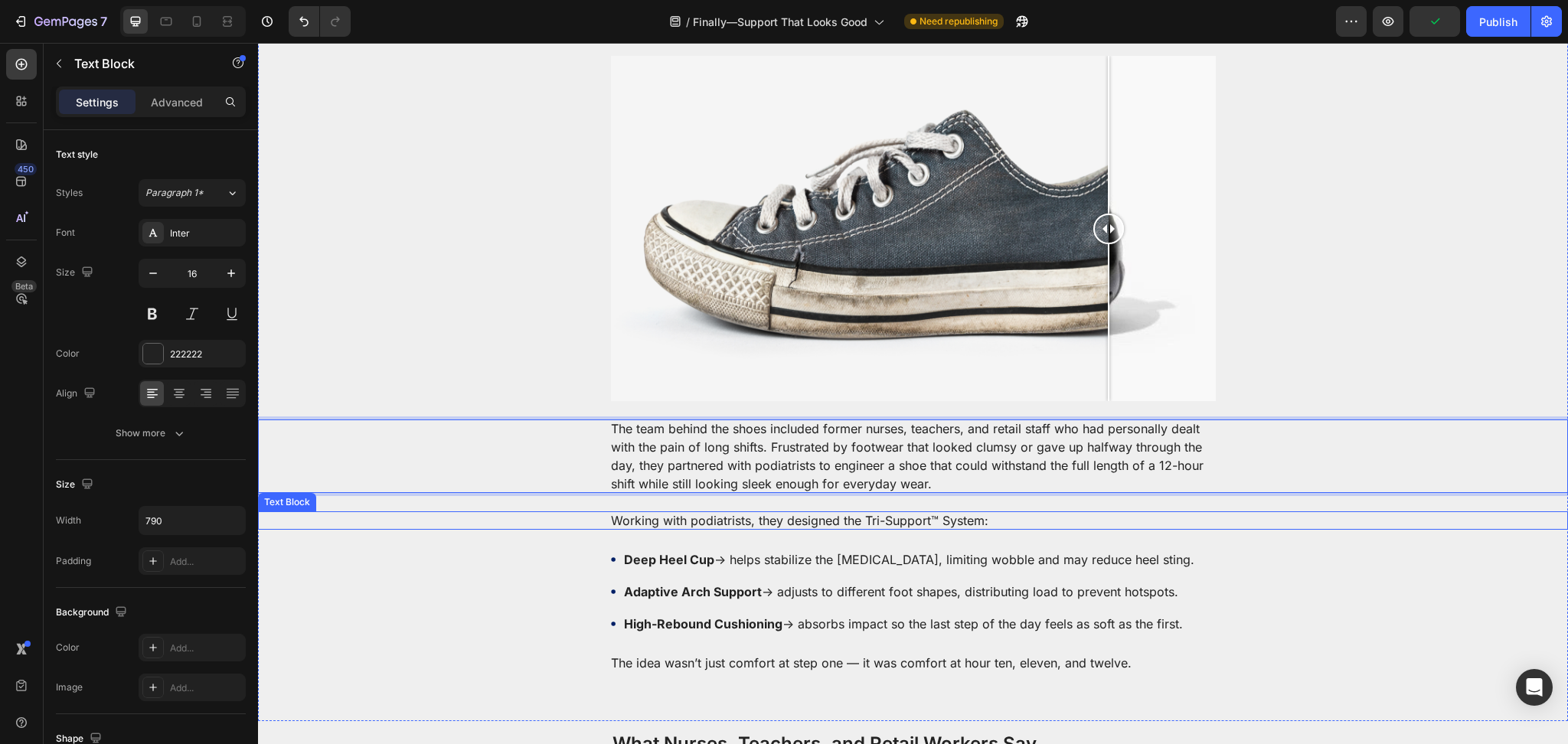
click at [736, 512] on p "Working with podiatrists, they designed the Tri-Support™ System:" at bounding box center [913, 521] width 605 height 19
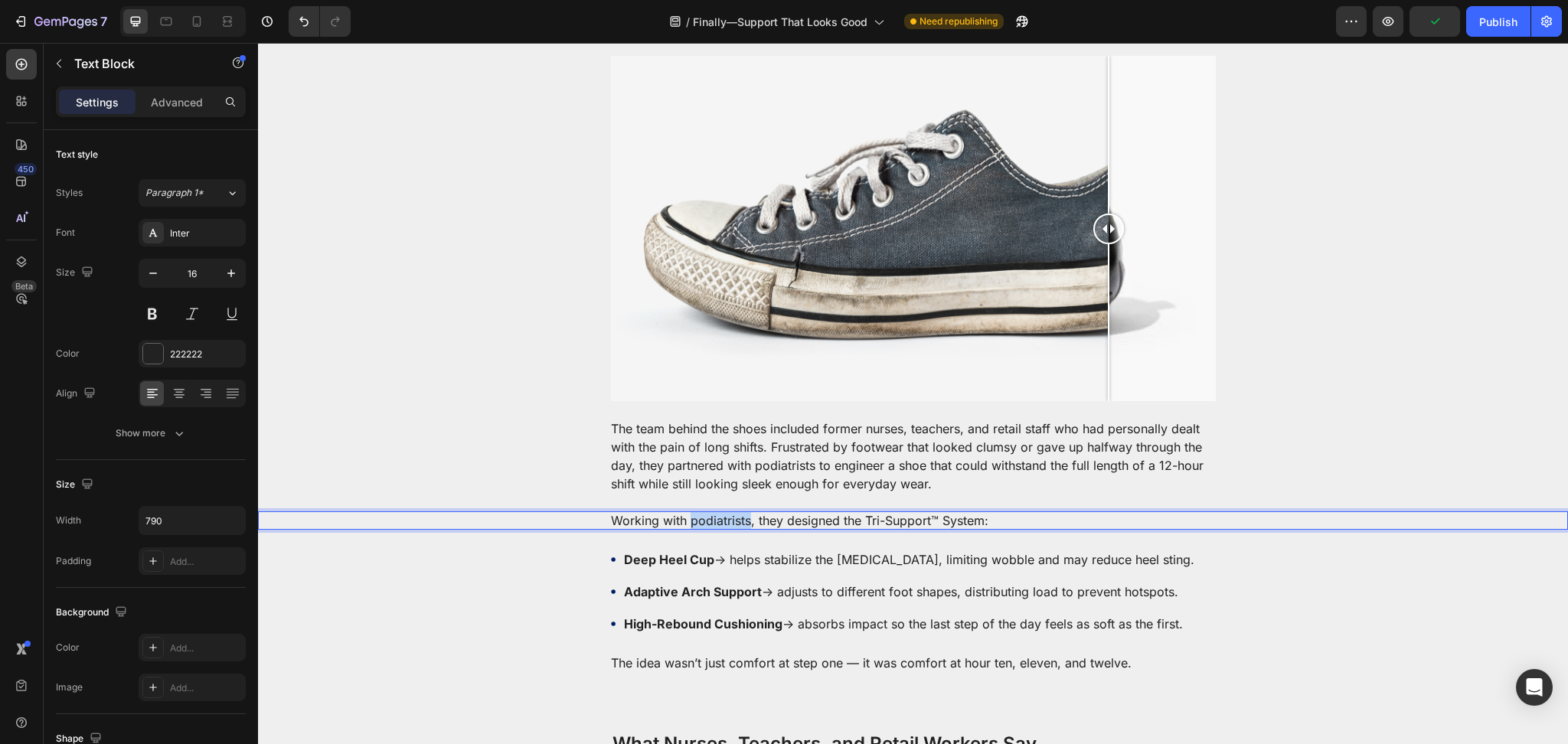
click at [736, 512] on p "Working with podiatrists, they designed the Tri-Support™ System:" at bounding box center [913, 521] width 605 height 19
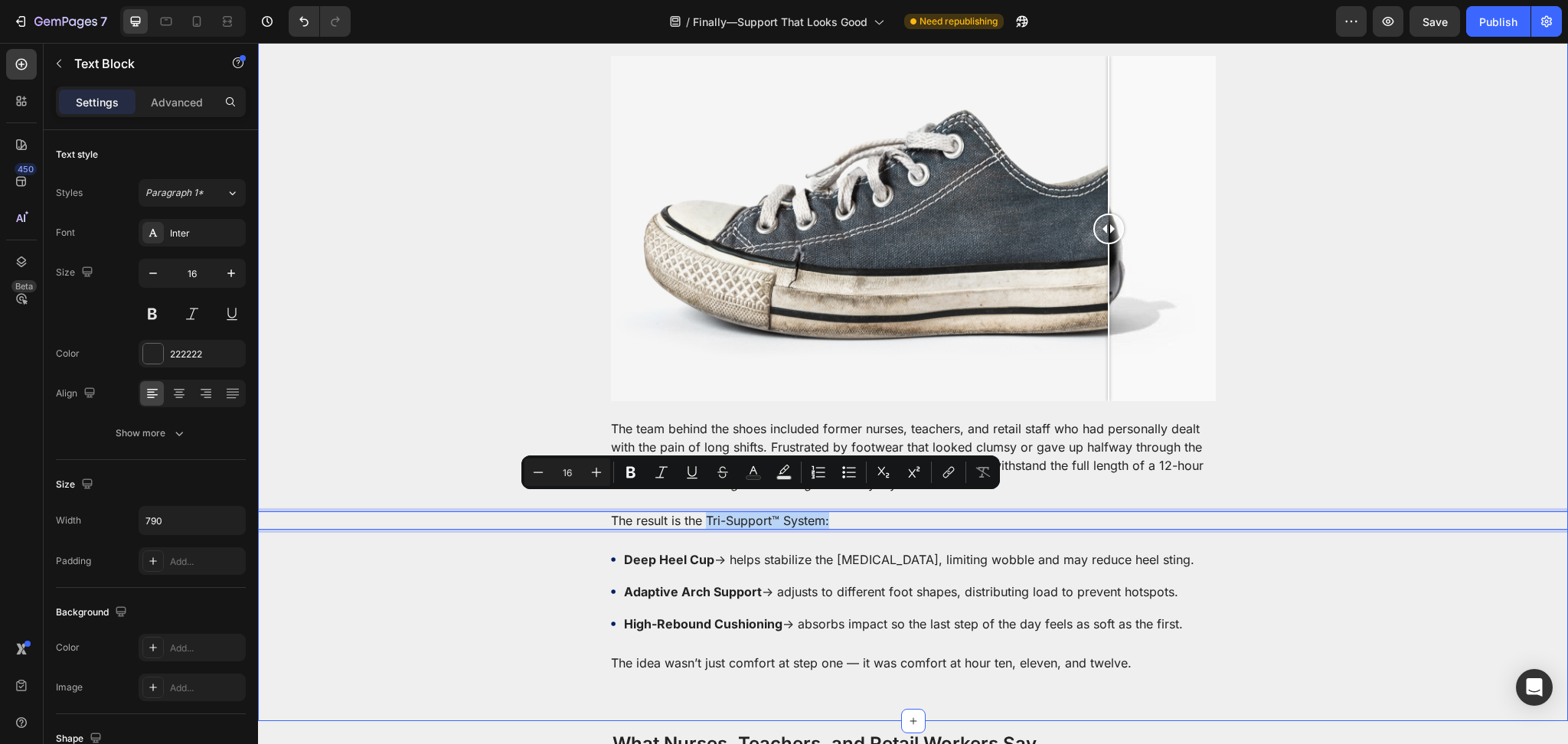
drag, startPoint x: 805, startPoint y: 517, endPoint x: 679, endPoint y: 513, distance: 126.1
drag, startPoint x: 625, startPoint y: 486, endPoint x: 628, endPoint y: 478, distance: 8.5
click at [625, 485] on div "Minus 16 Plus Bold Italic Underline Strikethrough Text Color Text Background Co…" at bounding box center [760, 472] width 478 height 33
click at [628, 478] on icon "Editor contextual toolbar" at bounding box center [630, 473] width 9 height 11
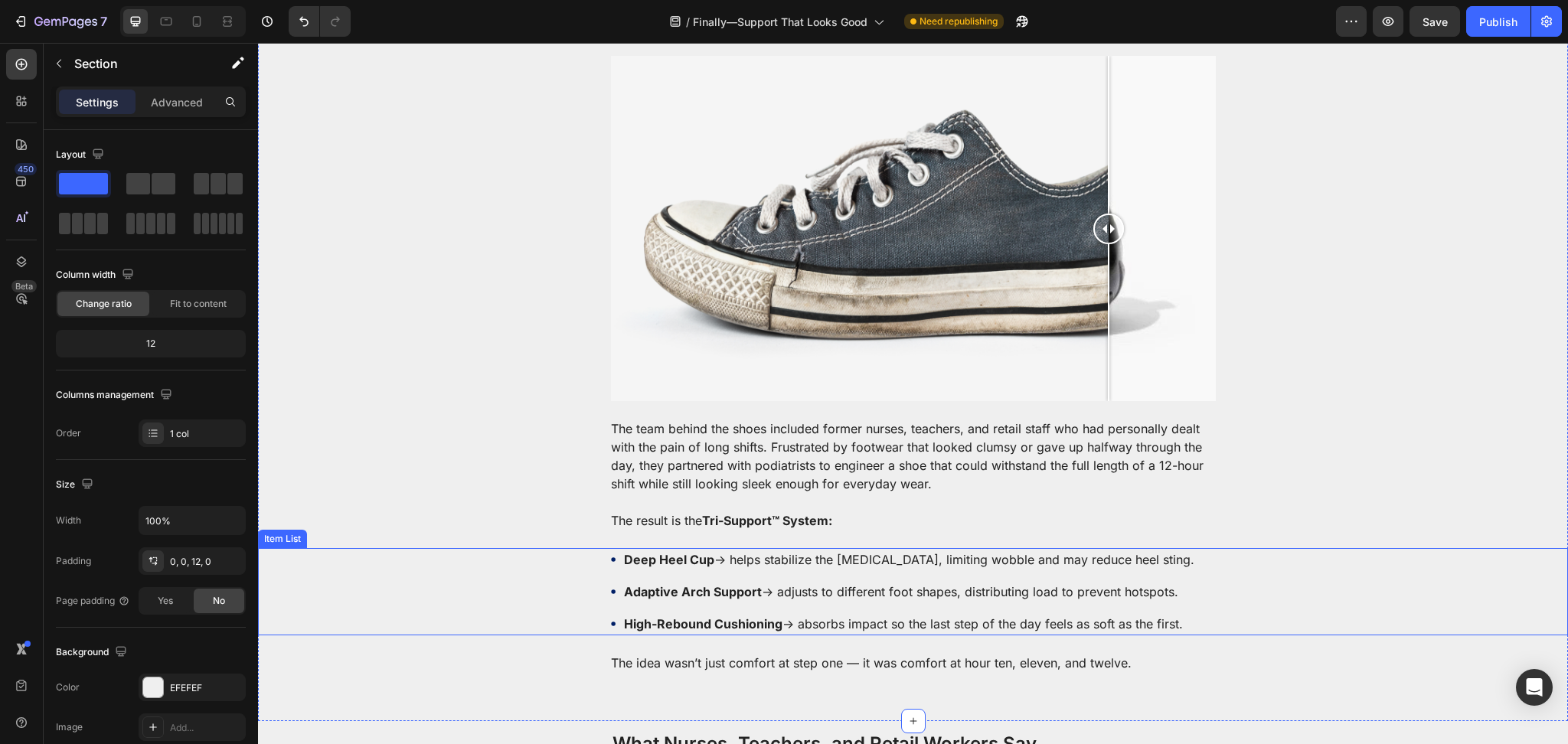
click at [731, 551] on p "Deep Heel Cup → helps stabilize the [MEDICAL_DATA], limiting wobble and may red…" at bounding box center [909, 560] width 570 height 19
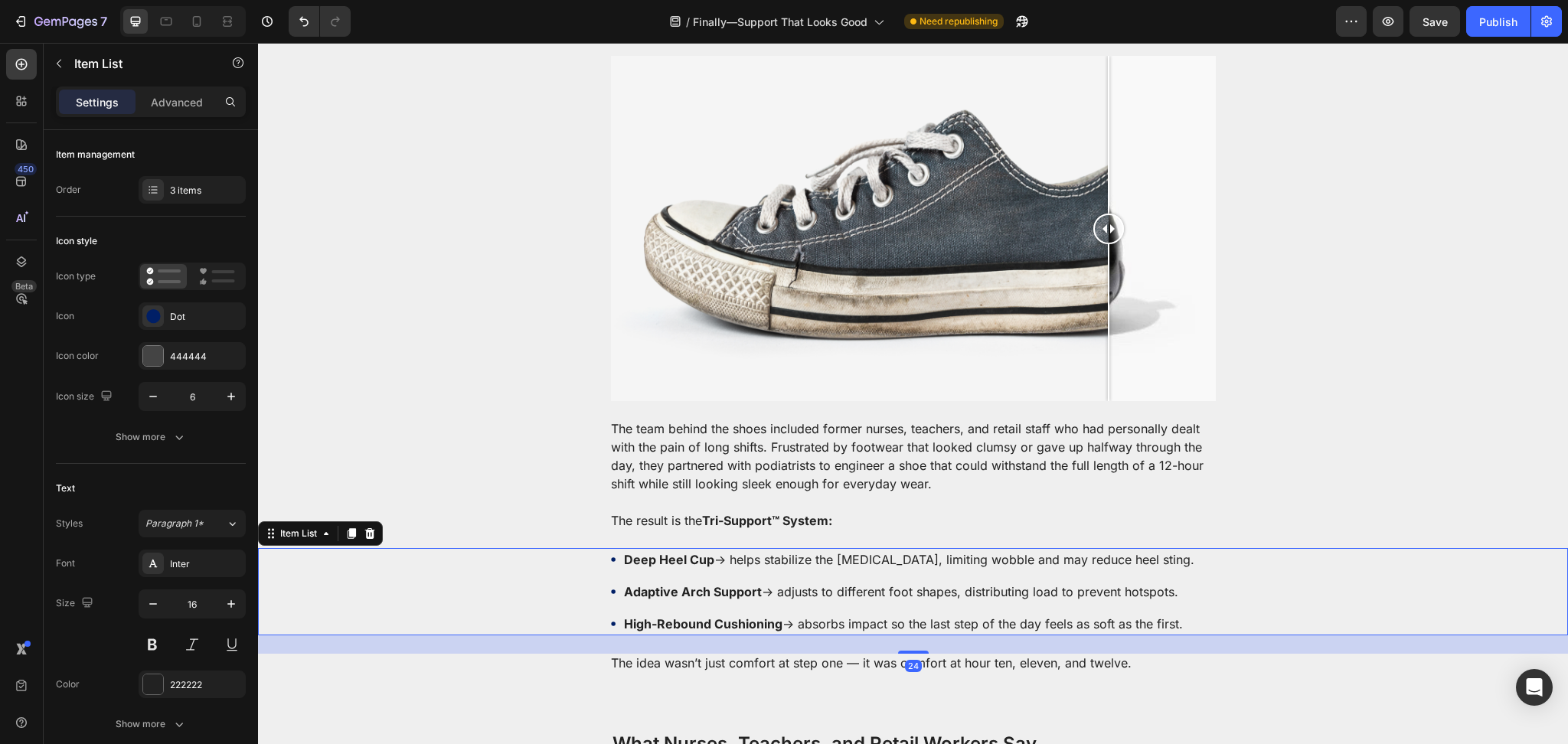
click at [731, 551] on p "Deep Heel Cup → helps stabilize the [MEDICAL_DATA], limiting wobble and may red…" at bounding box center [909, 560] width 570 height 19
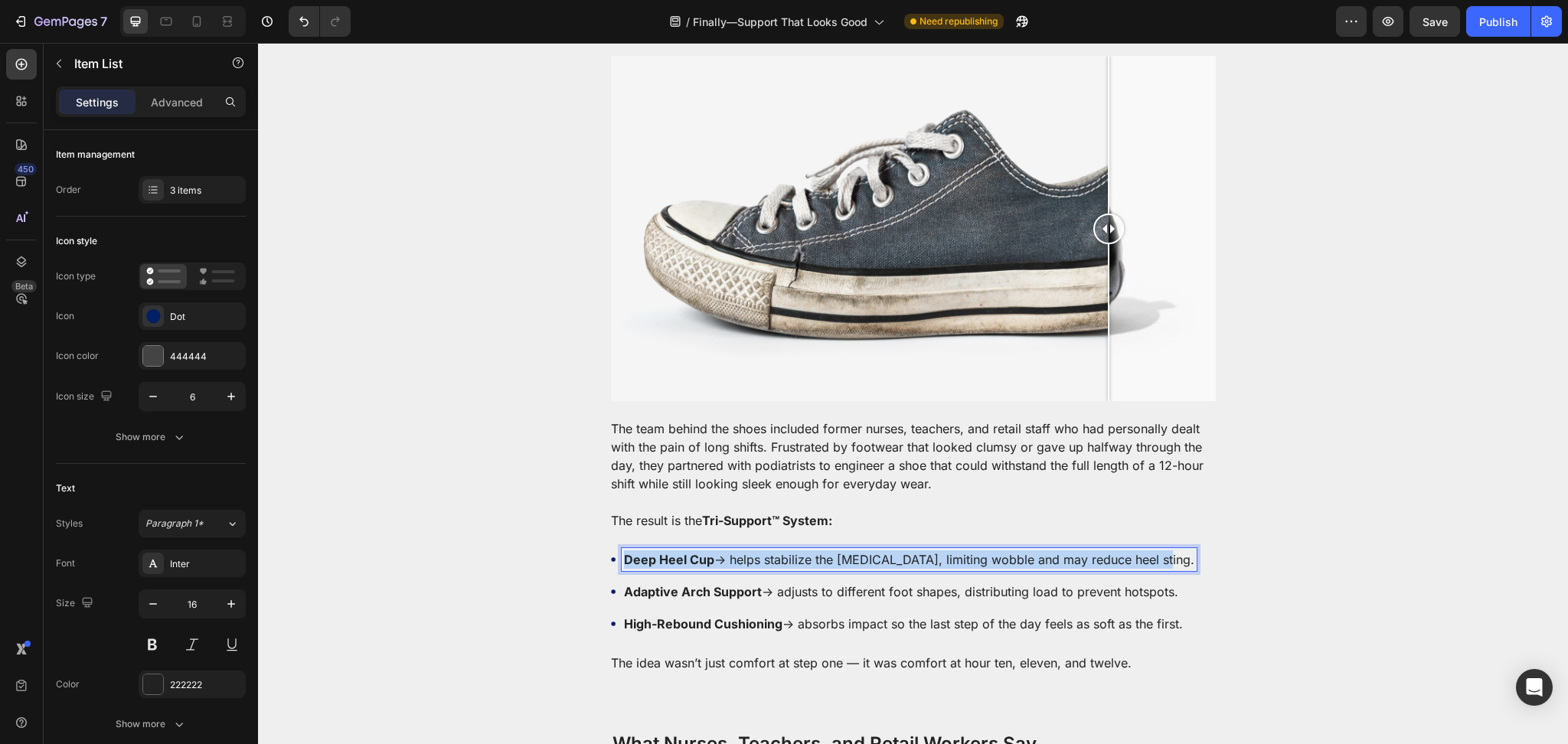
click at [731, 551] on p "Deep Heel Cup → helps stabilize the [MEDICAL_DATA], limiting wobble and may red…" at bounding box center [909, 560] width 570 height 19
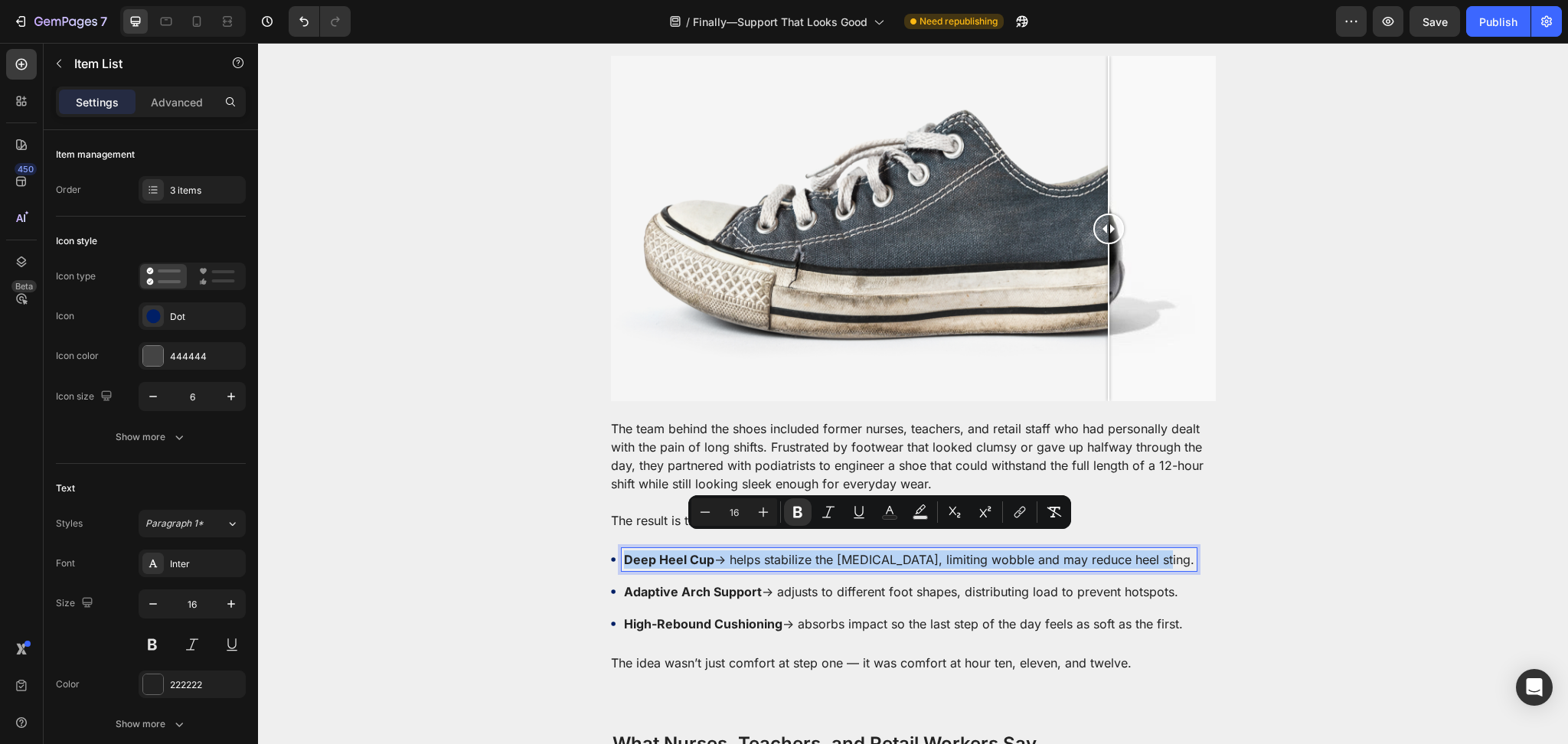
click at [728, 551] on p "Deep Heel Cup → helps stabilize the [MEDICAL_DATA], limiting wobble and may red…" at bounding box center [909, 560] width 570 height 19
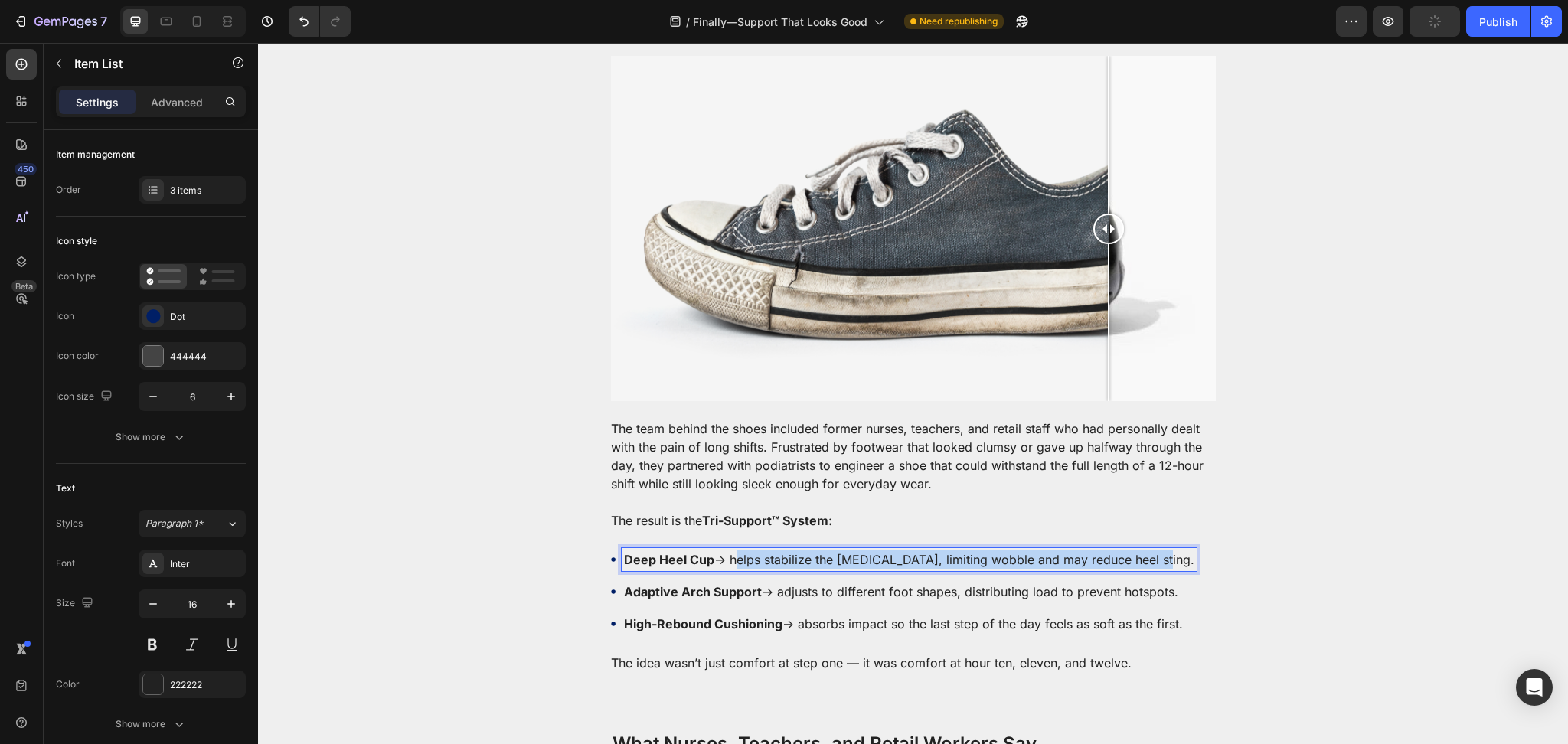
drag, startPoint x: 725, startPoint y: 540, endPoint x: 1274, endPoint y: 542, distance: 549.0
click at [1274, 548] on div "Deep Heel Cup → helps stabilize the [MEDICAL_DATA], limiting wobble and may red…" at bounding box center [913, 591] width 1310 height 87
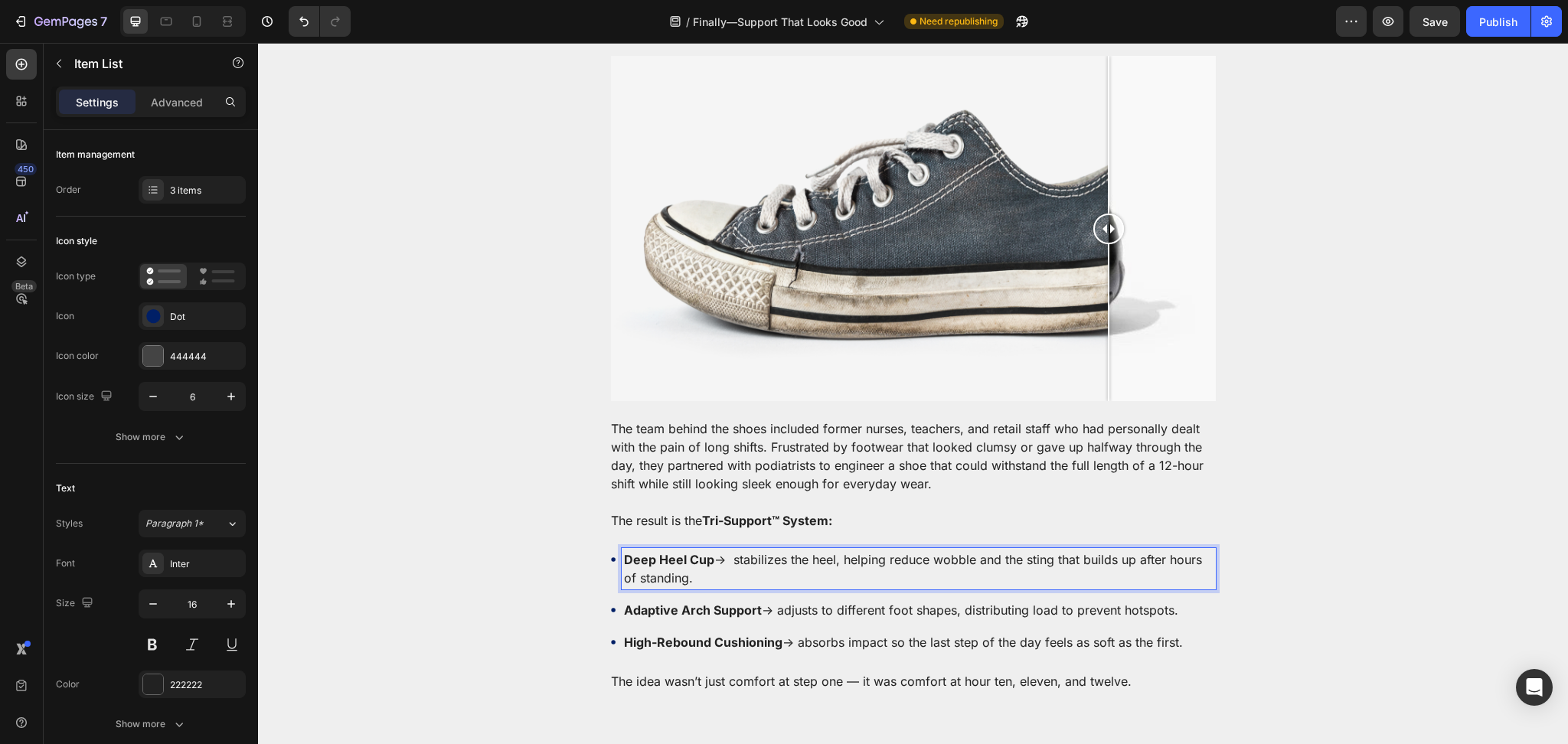
click at [811, 601] on p "Adaptive Arch Support → adjusts to different foot shapes, distributing load to …" at bounding box center [918, 610] width 590 height 19
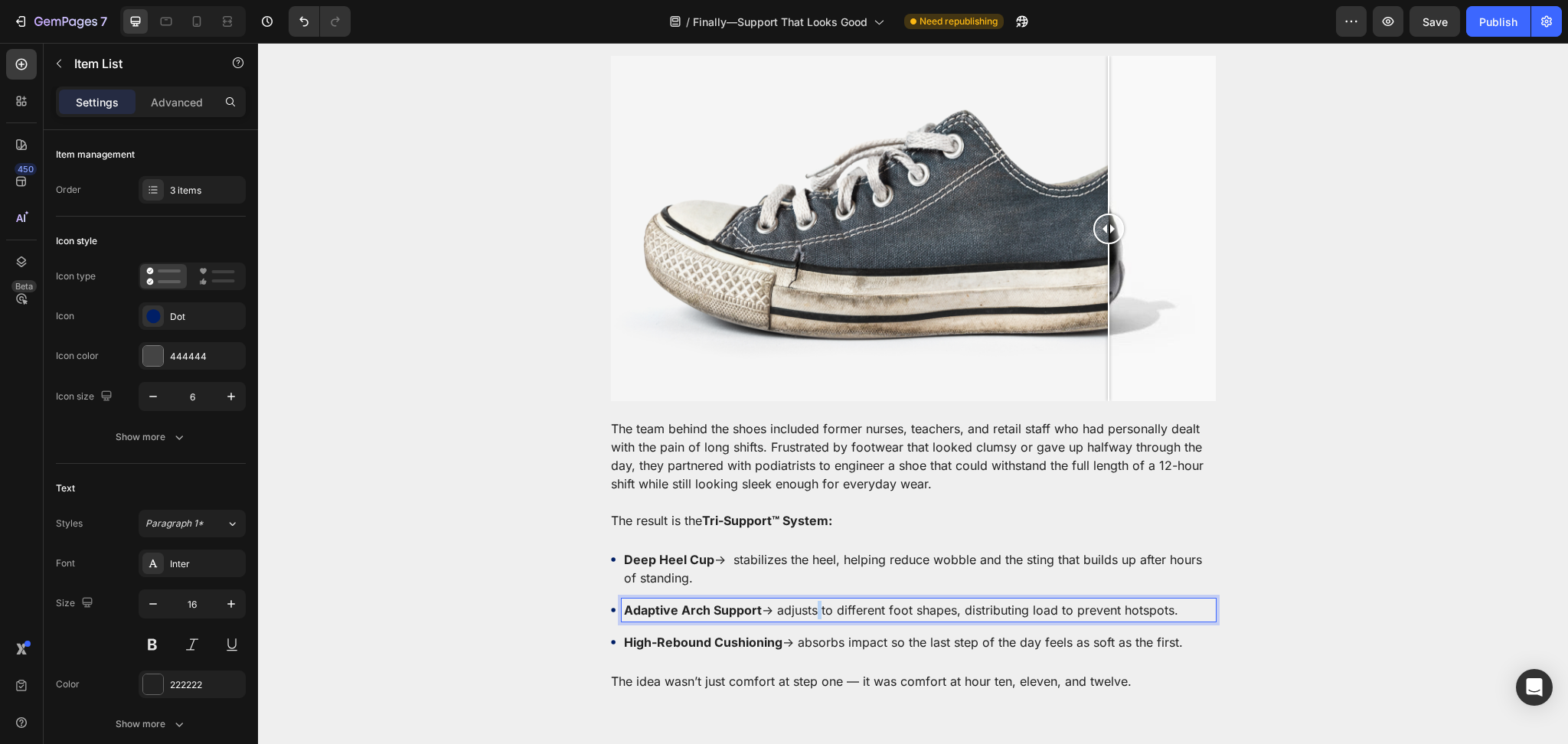
click at [811, 601] on p "Adaptive Arch Support → adjusts to different foot shapes, distributing load to …" at bounding box center [918, 610] width 590 height 19
click at [780, 601] on p "Adaptive Arch Support → adjusts to different foot shapes, distributing load to …" at bounding box center [918, 610] width 590 height 19
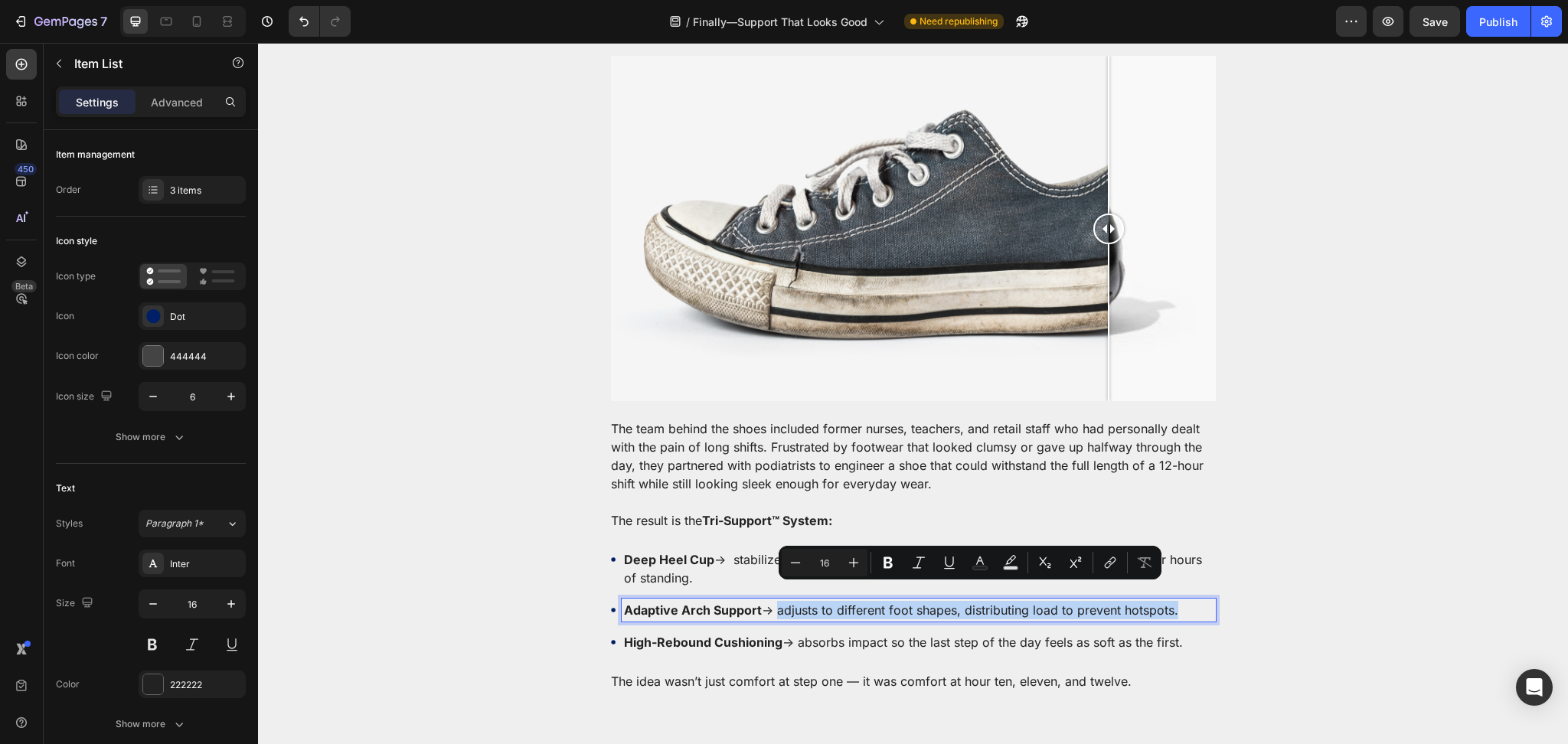
drag, startPoint x: 772, startPoint y: 590, endPoint x: 1260, endPoint y: 594, distance: 488.0
click at [1260, 594] on div "Deep Heel Cup → stabilizes the heel, helping reduce wobble and the sting that b…" at bounding box center [913, 601] width 1310 height 106
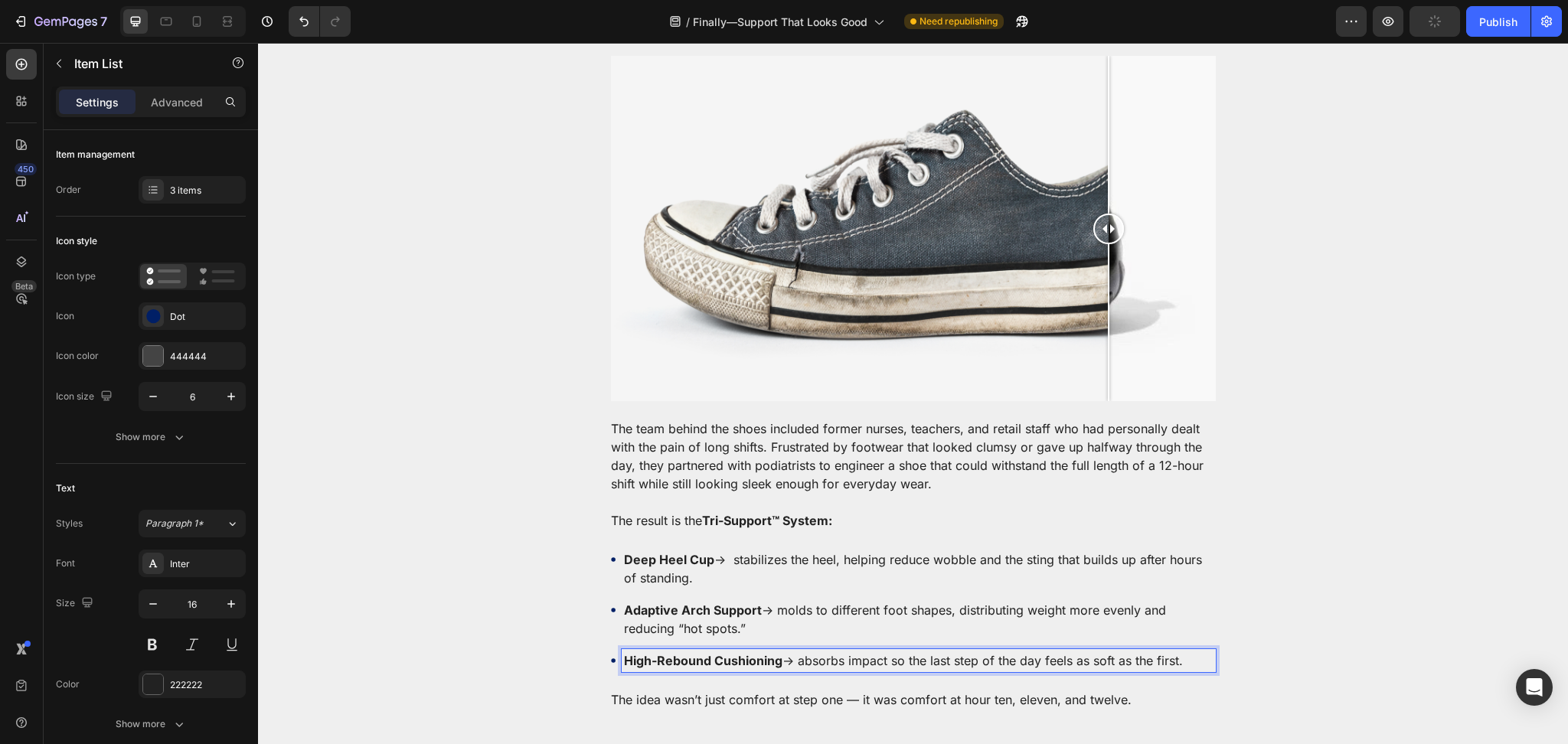
click at [813, 651] on p "High-Rebound Cushioning → absorbs impact so the last step of the day feels as s…" at bounding box center [918, 660] width 590 height 19
click at [794, 651] on p "High-Rebound Cushioning → absorbs impact so the last step of the day feels as s…" at bounding box center [918, 660] width 590 height 19
drag, startPoint x: 794, startPoint y: 642, endPoint x: 1180, endPoint y: 643, distance: 386.0
click at [1174, 651] on p "High-Rebound Cushioning → absorbs impact so the last step of the day feels as s…" at bounding box center [918, 660] width 590 height 19
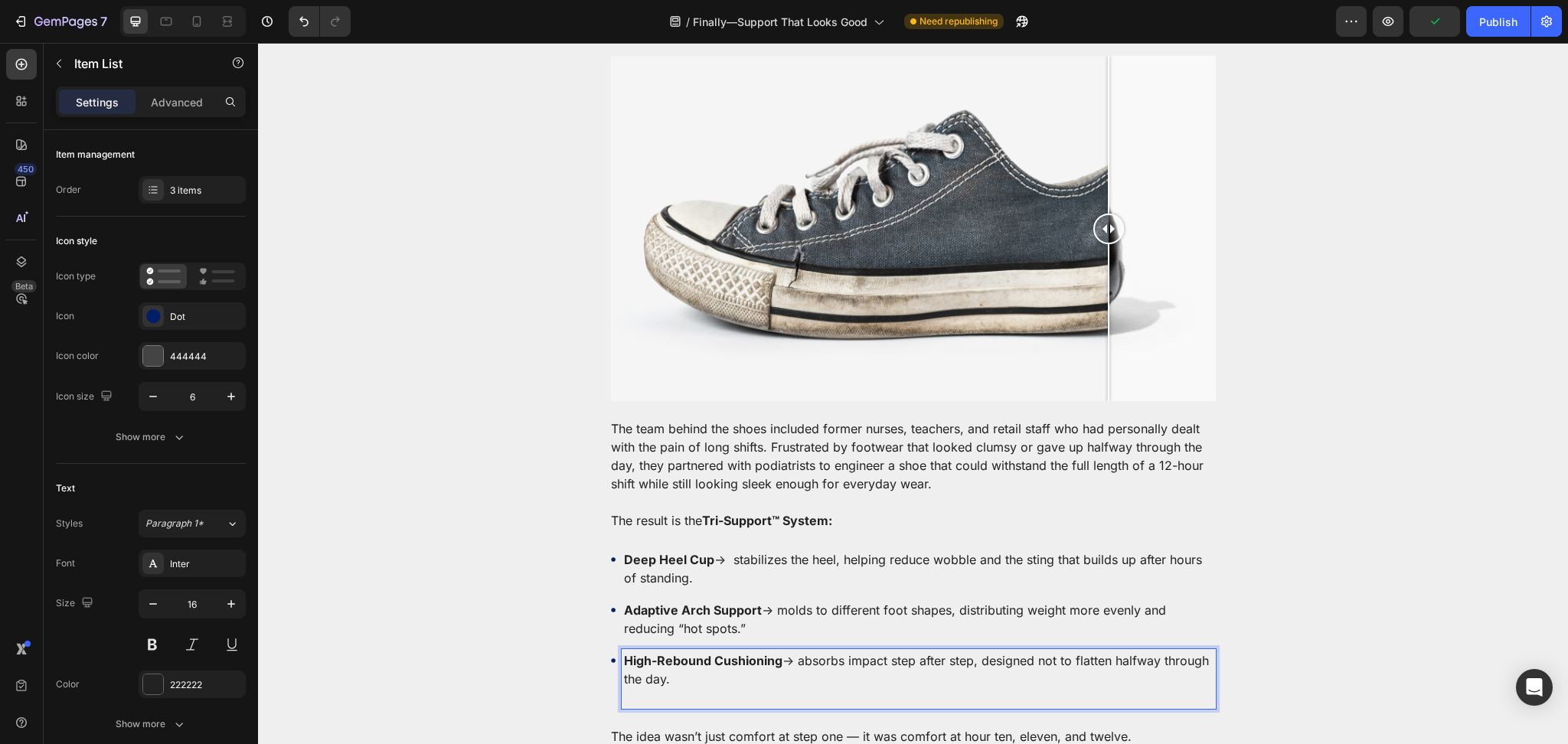
scroll to position [2178, 0]
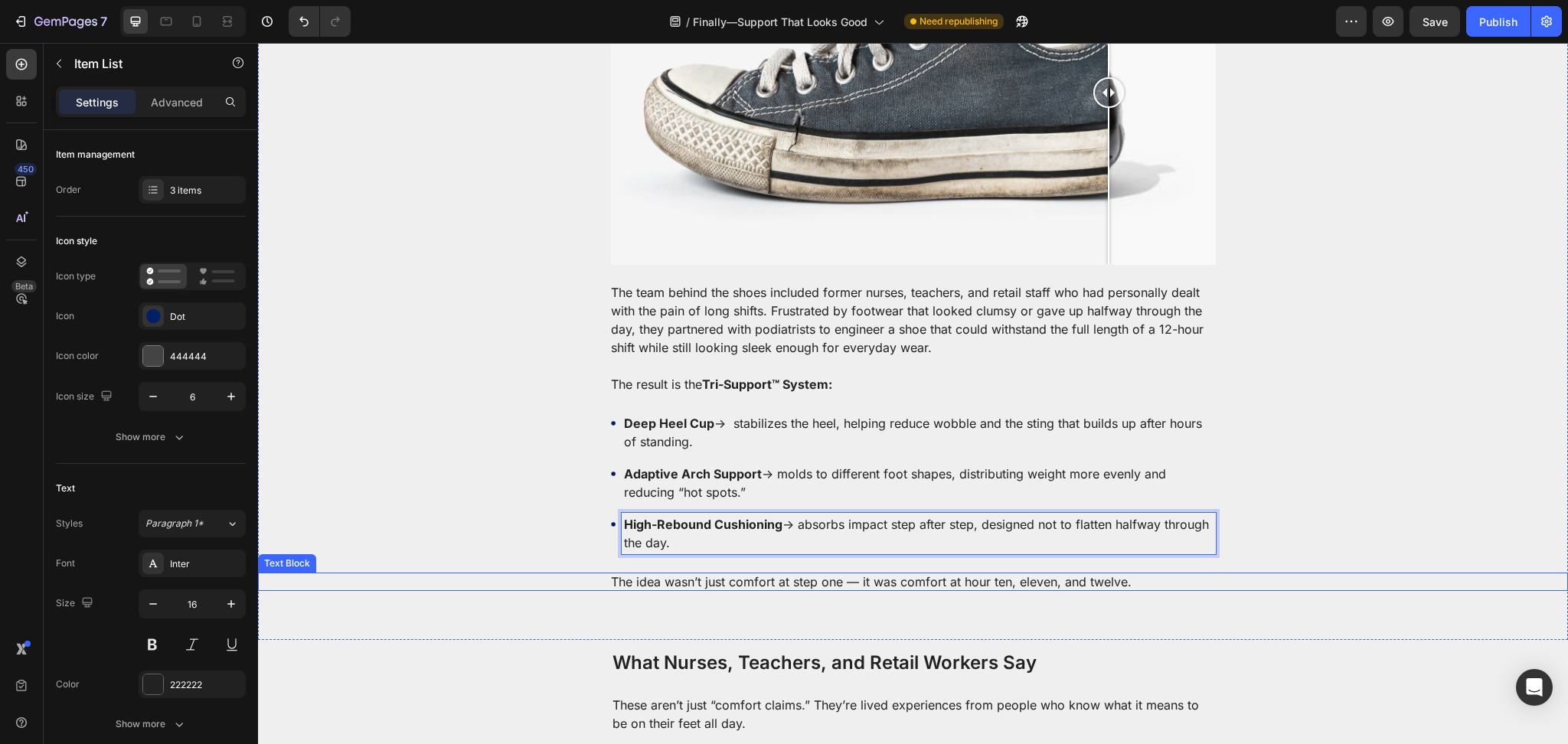
click at [1000, 573] on p "The idea wasn’t just comfort at step one — it was comfort at hour ten, eleven, …" at bounding box center [913, 582] width 605 height 19
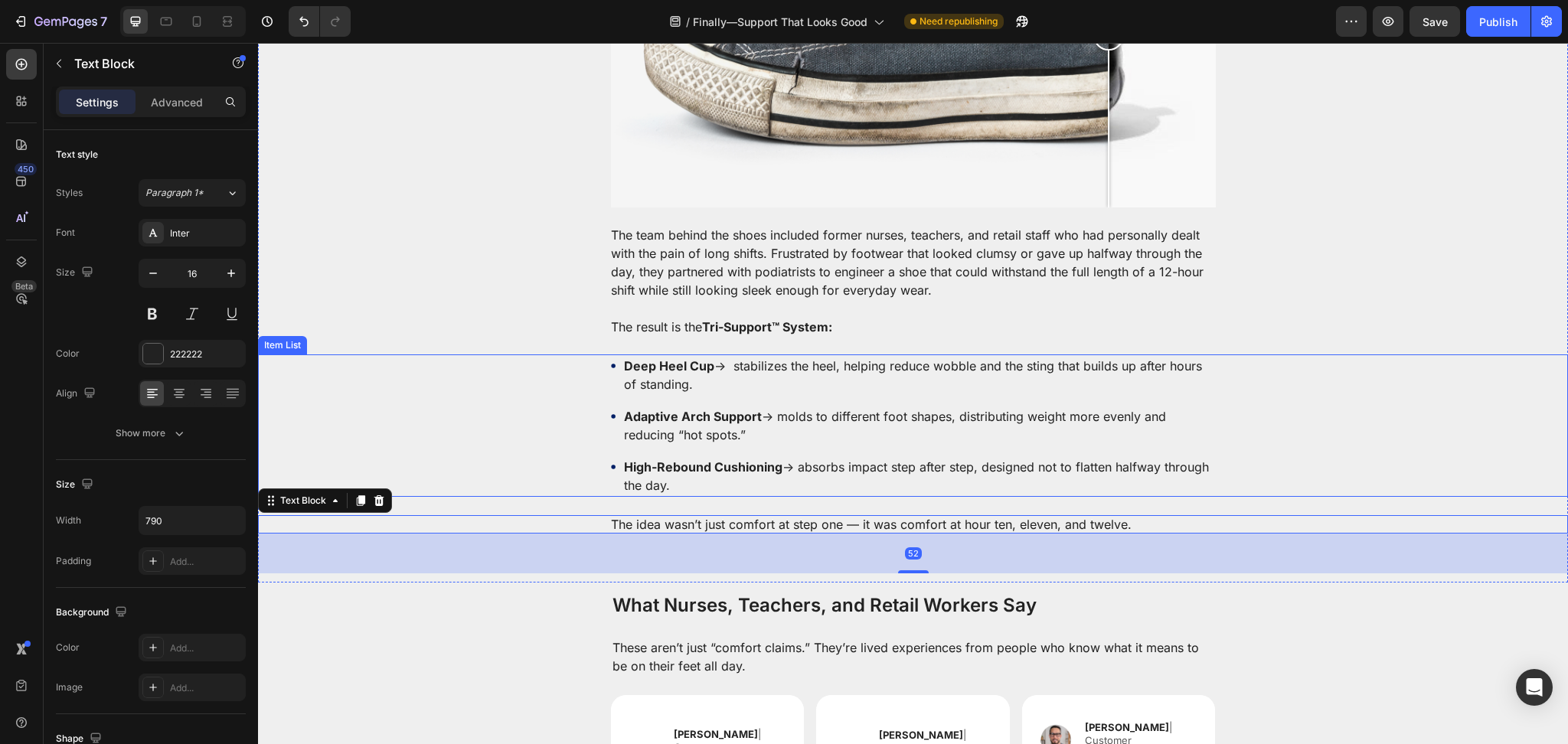
scroll to position [2313, 0]
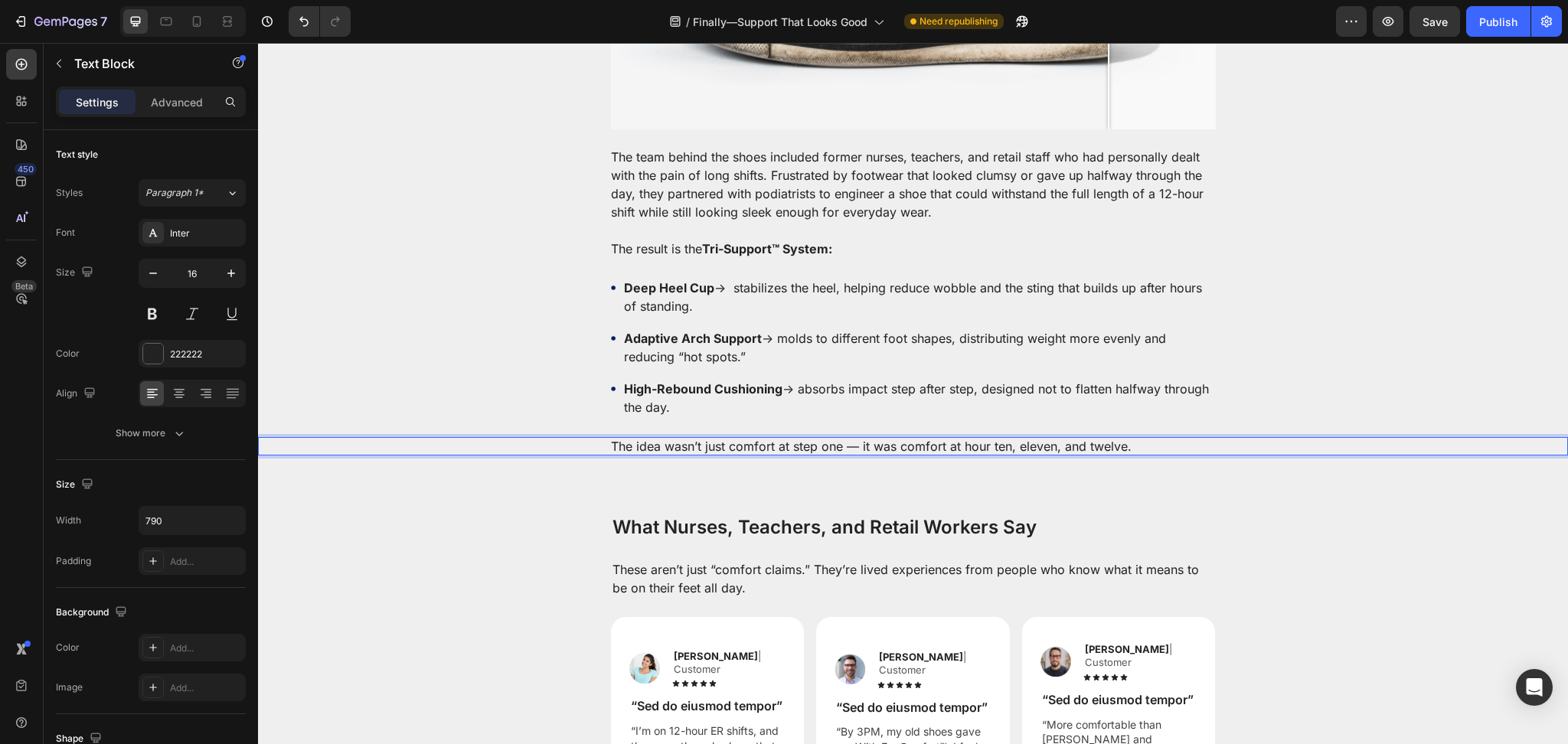
click at [754, 437] on p "The idea wasn’t just comfort at step one — it was comfort at hour ten, eleven, …" at bounding box center [913, 446] width 605 height 19
click at [581, 514] on div "What Nurses, Teachers, and Retail Workers Say" at bounding box center [913, 527] width 1310 height 27
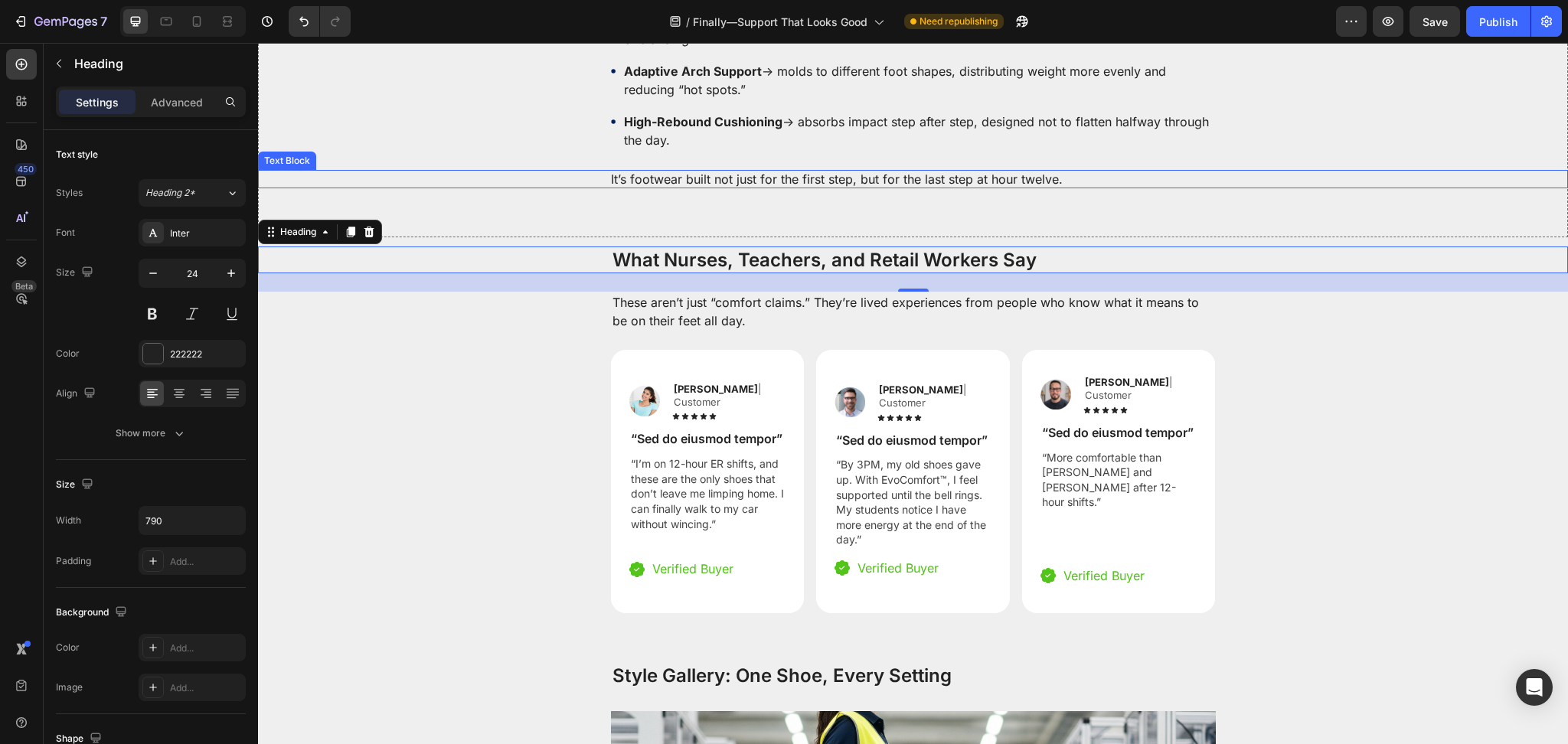
scroll to position [2586, 0]
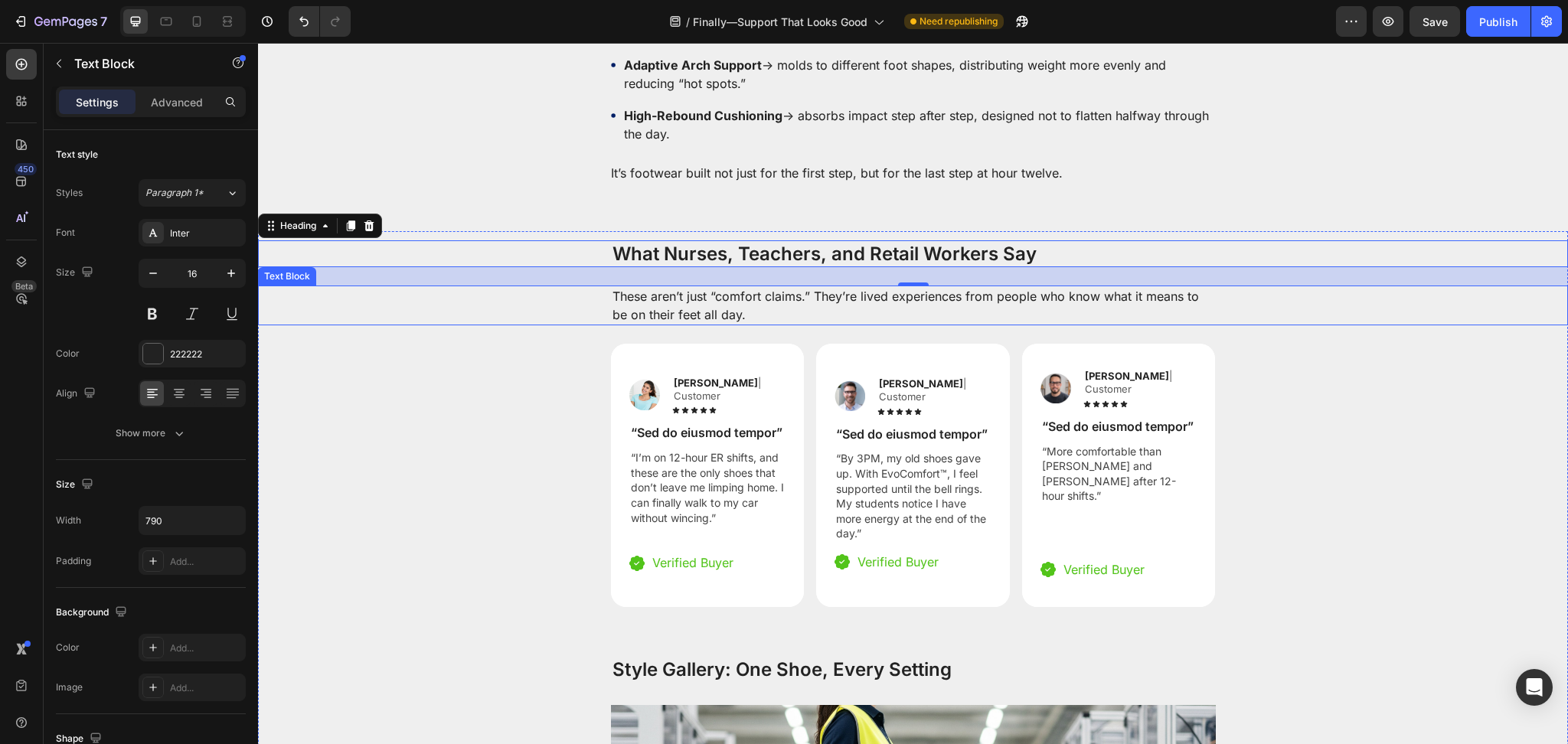
click at [709, 287] on p "These aren’t just “comfort claims.” They’re lived experiences from people who k…" at bounding box center [913, 305] width 602 height 37
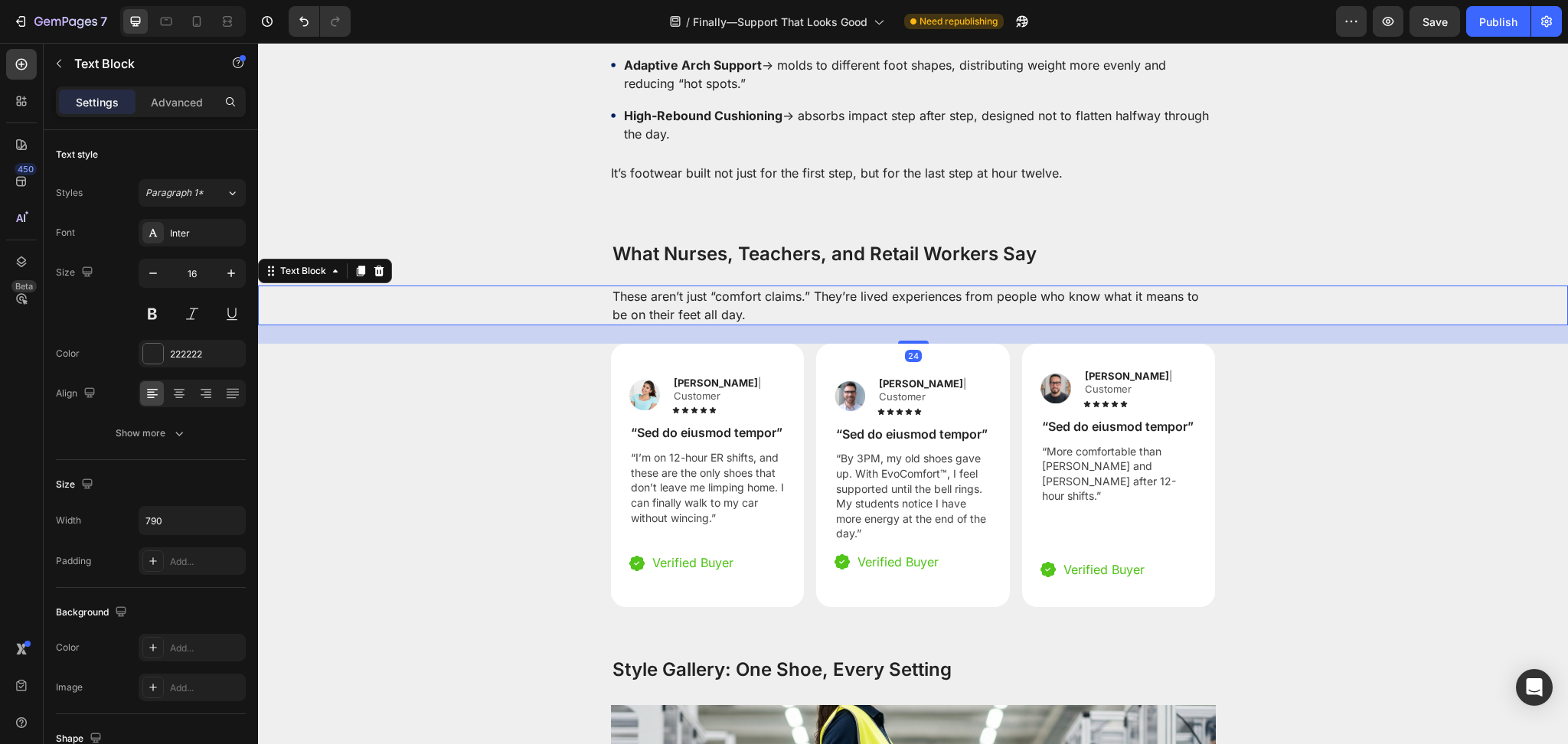
click at [711, 287] on p "These aren’t just “comfort claims.” They’re lived experiences from people who k…" at bounding box center [913, 305] width 602 height 37
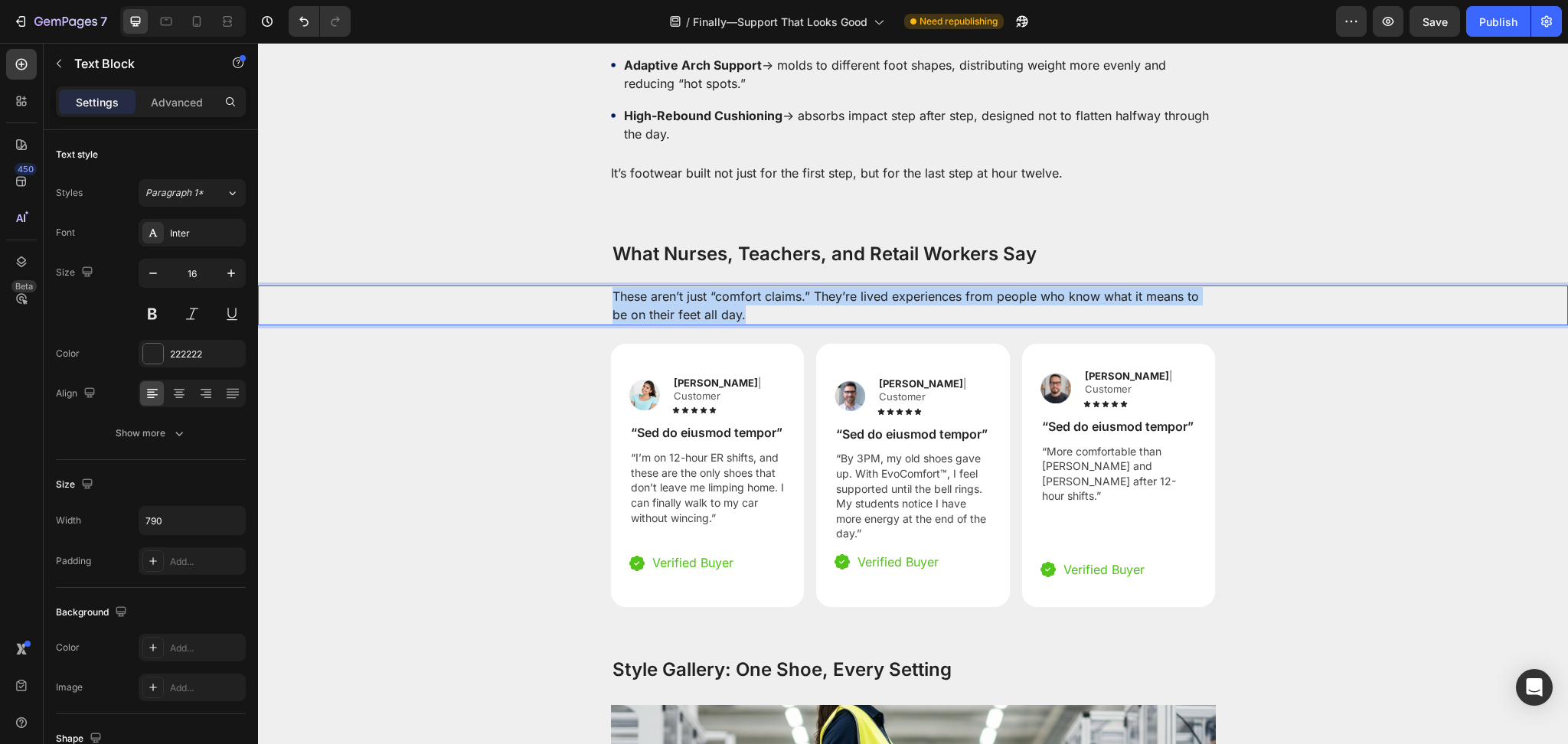
click at [711, 287] on p "These aren’t just “comfort claims.” They’re lived experiences from people who k…" at bounding box center [913, 305] width 602 height 37
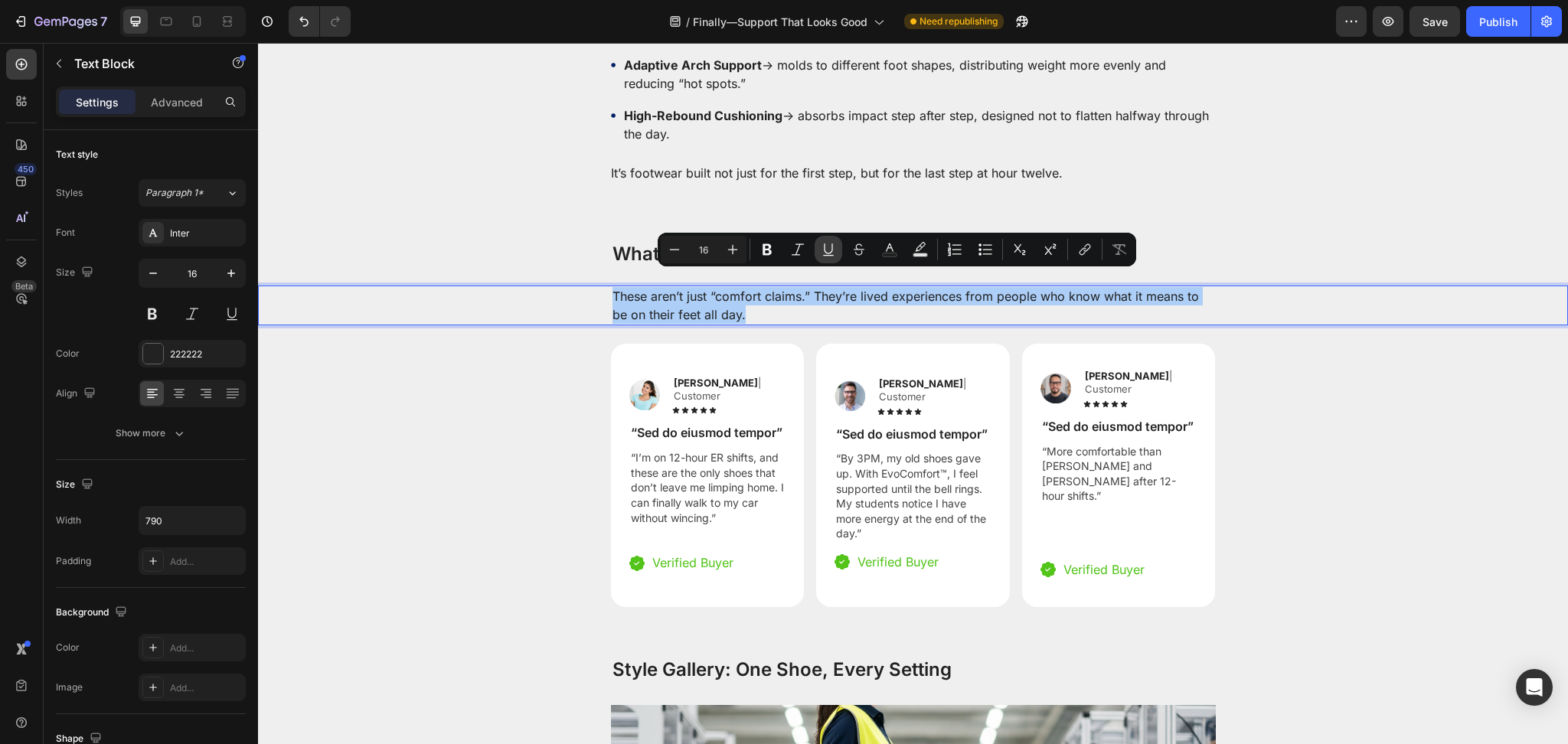
click at [817, 247] on button "Underline" at bounding box center [828, 249] width 28 height 28
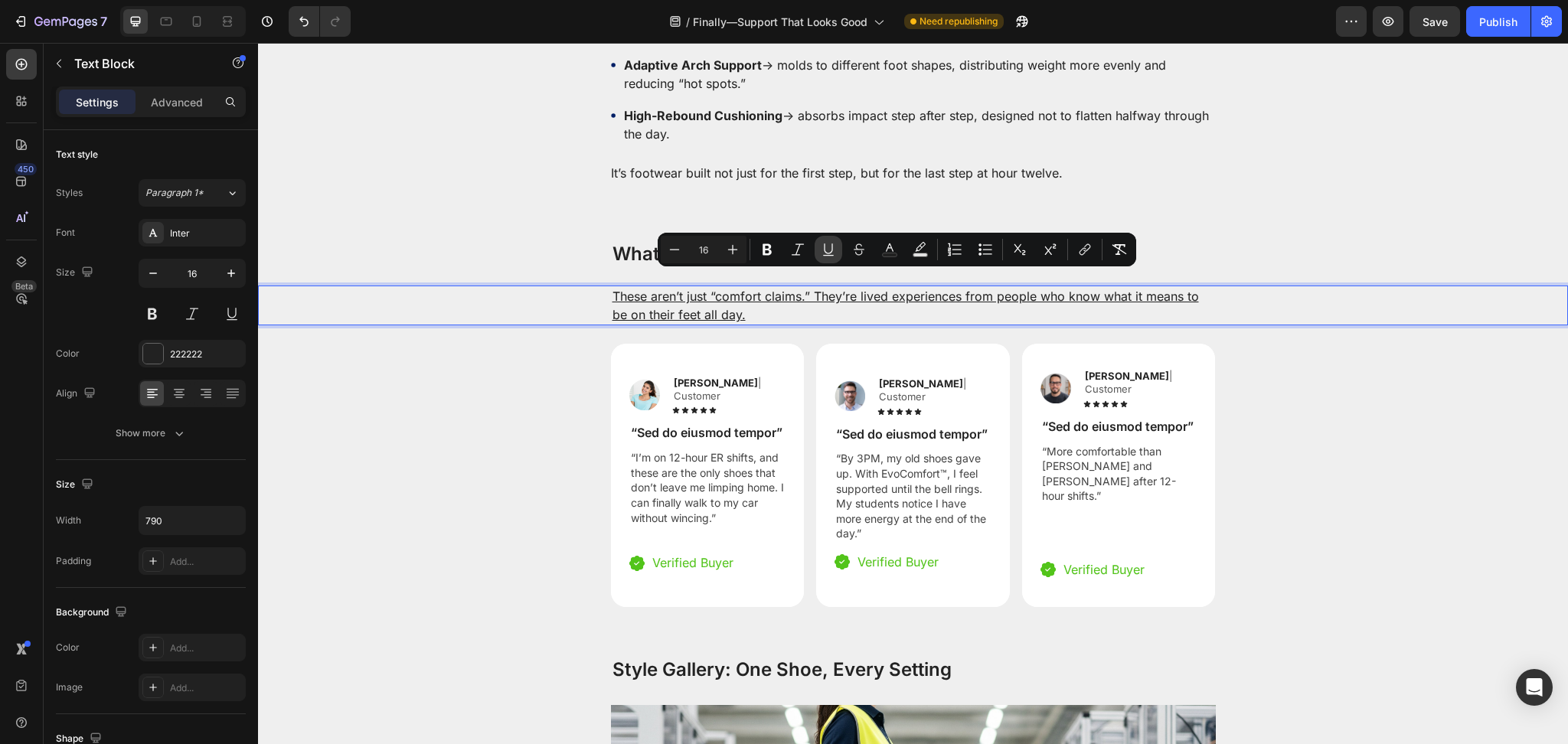
click at [822, 247] on icon "Editor contextual toolbar" at bounding box center [828, 249] width 15 height 15
click at [794, 294] on p "These aren’t just “comfort claims.” They’re lived experiences from people who k…" at bounding box center [913, 305] width 602 height 37
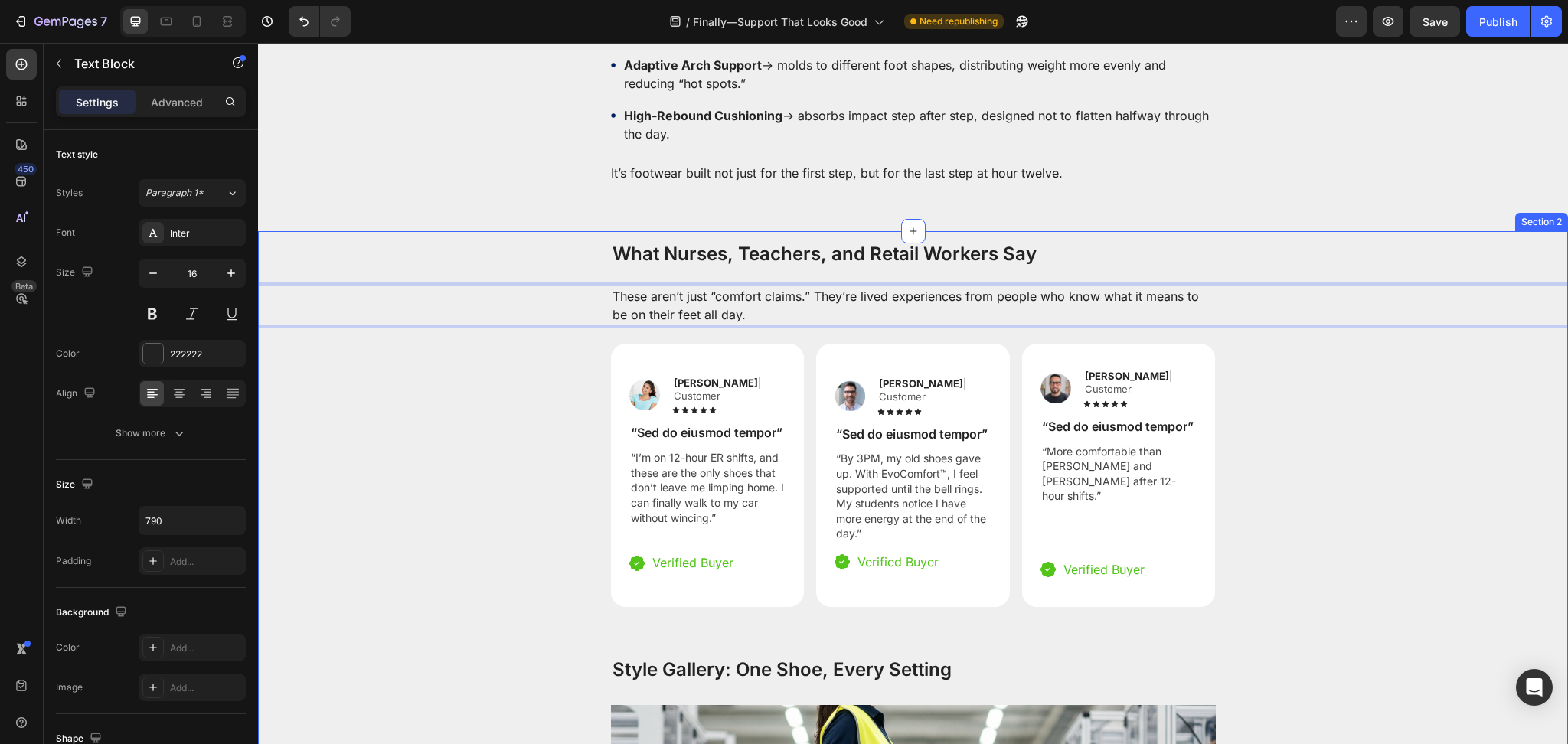
click at [765, 351] on div "Image Reylo B | Customer Text Block Icon Icon Icon Icon Icon Icon List Row “Sed…" at bounding box center [707, 475] width 193 height 249
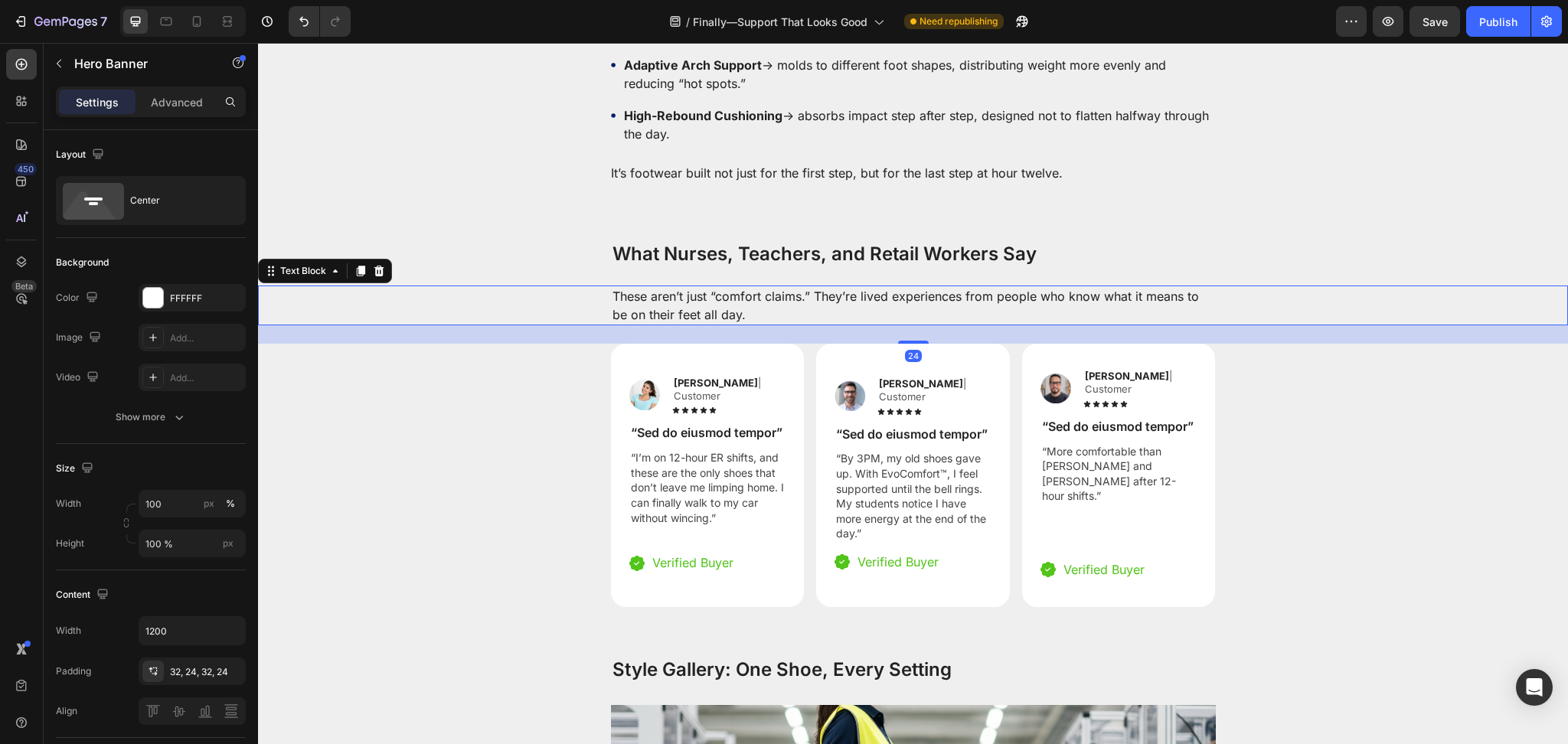
click at [853, 289] on p "These aren’t just “comfort claims.” They’re lived experiences from people who k…" at bounding box center [913, 305] width 602 height 37
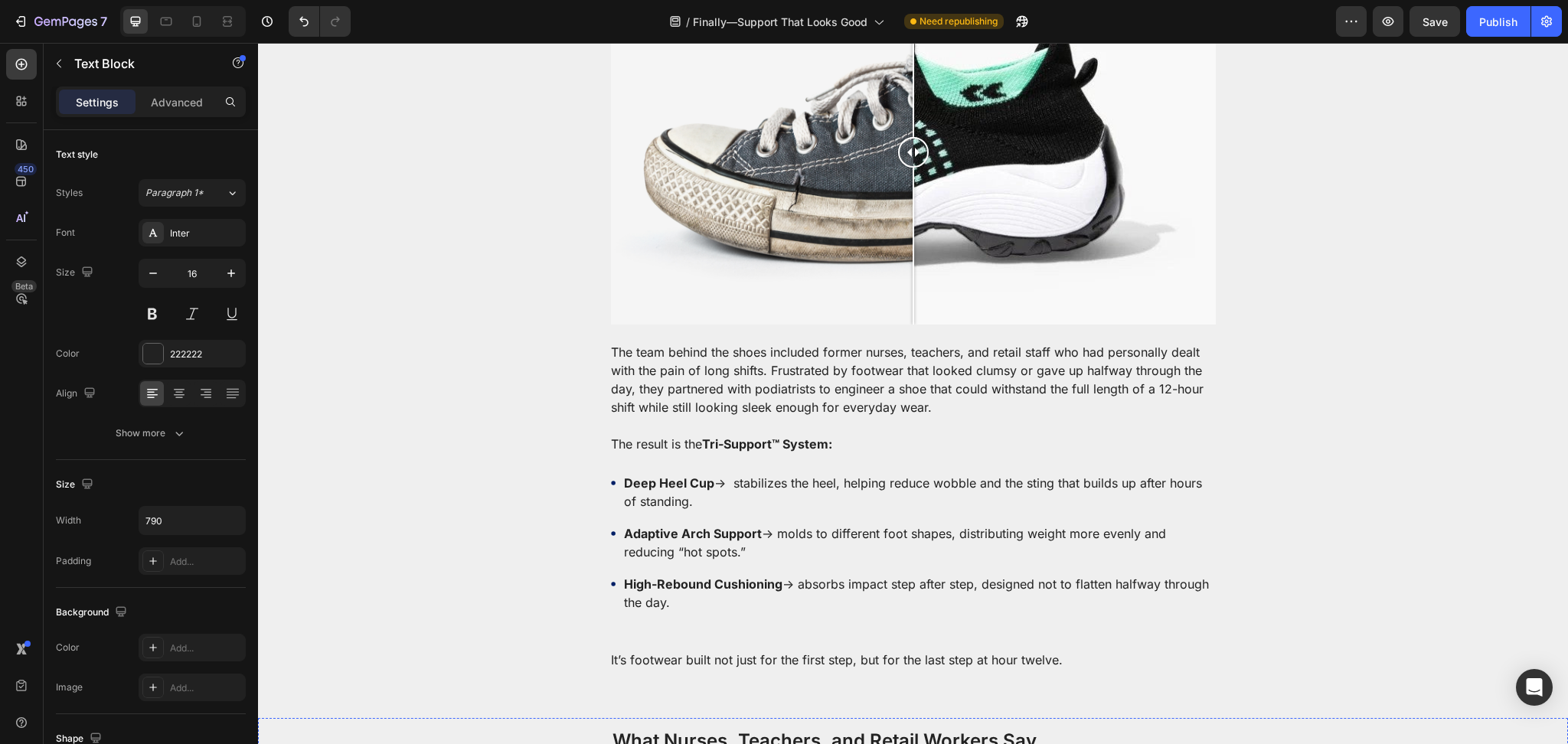
scroll to position [2114, 0]
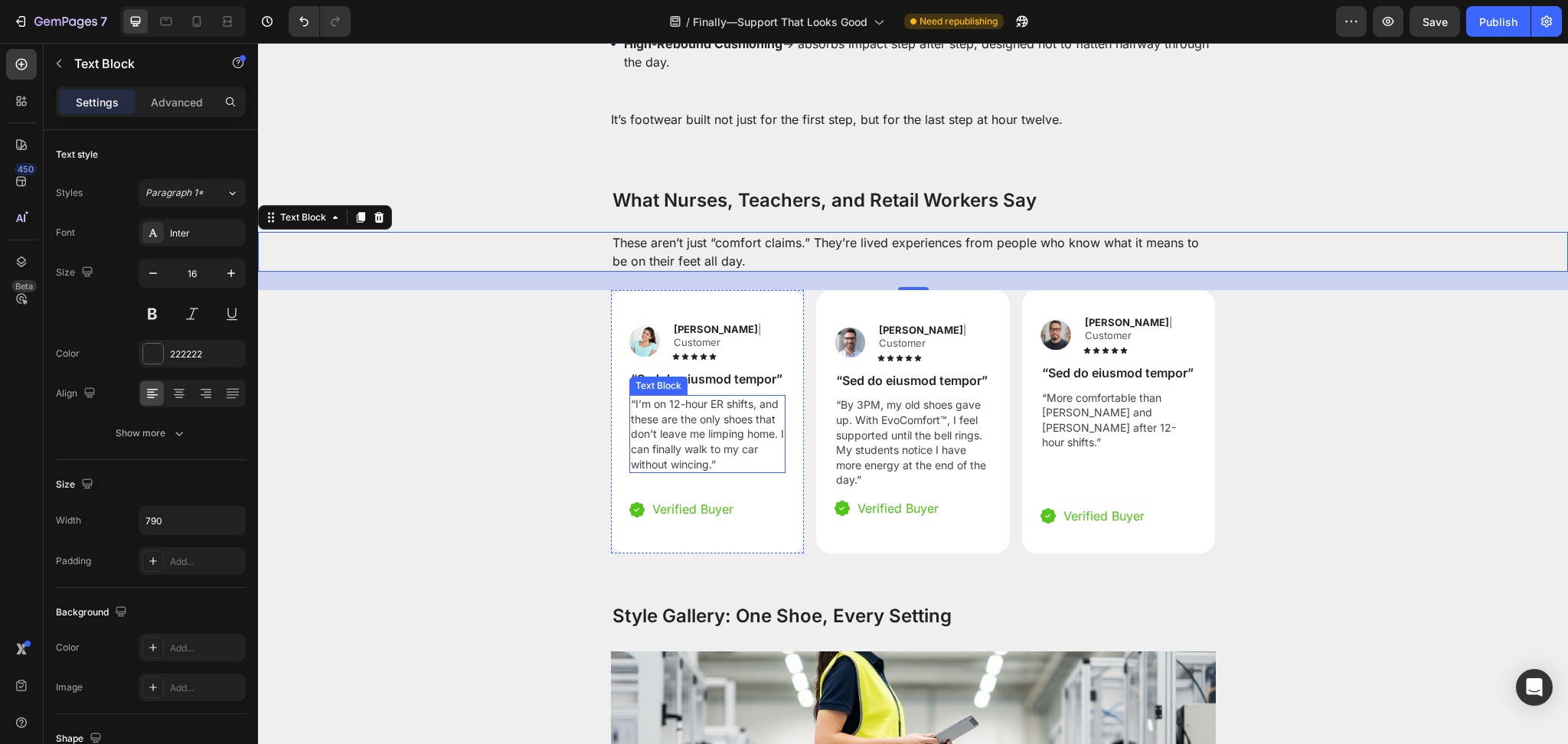
click at [520, 412] on div "Image Reylo B | Customer Text Block Icon Icon Icon Icon Icon Icon List Row “Sed…" at bounding box center [913, 446] width 1310 height 313
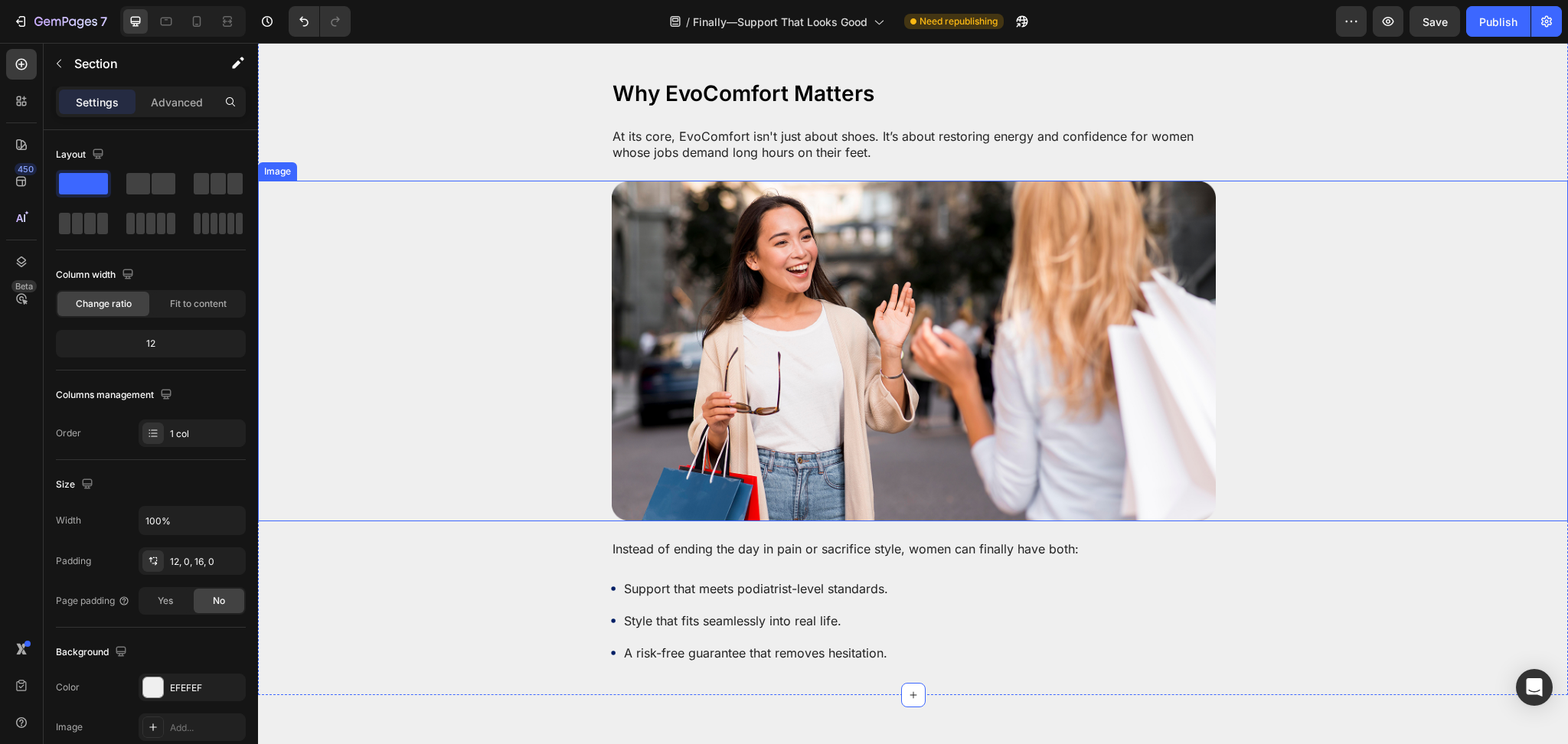
scroll to position [3883, 0]
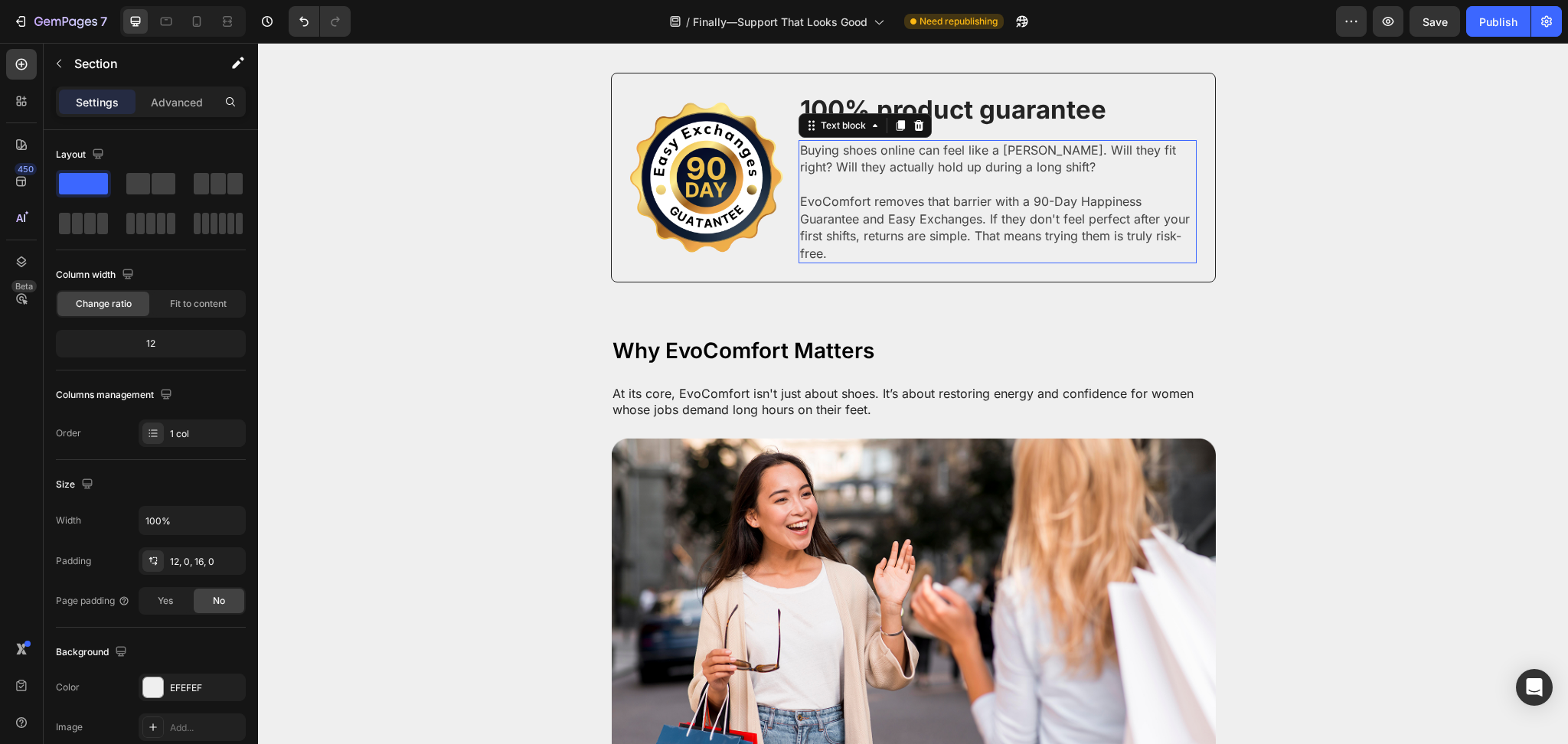
click at [892, 141] on p "Buying shoes online can feel like a [PERSON_NAME]. Will they fit right? Will th…" at bounding box center [997, 158] width 395 height 34
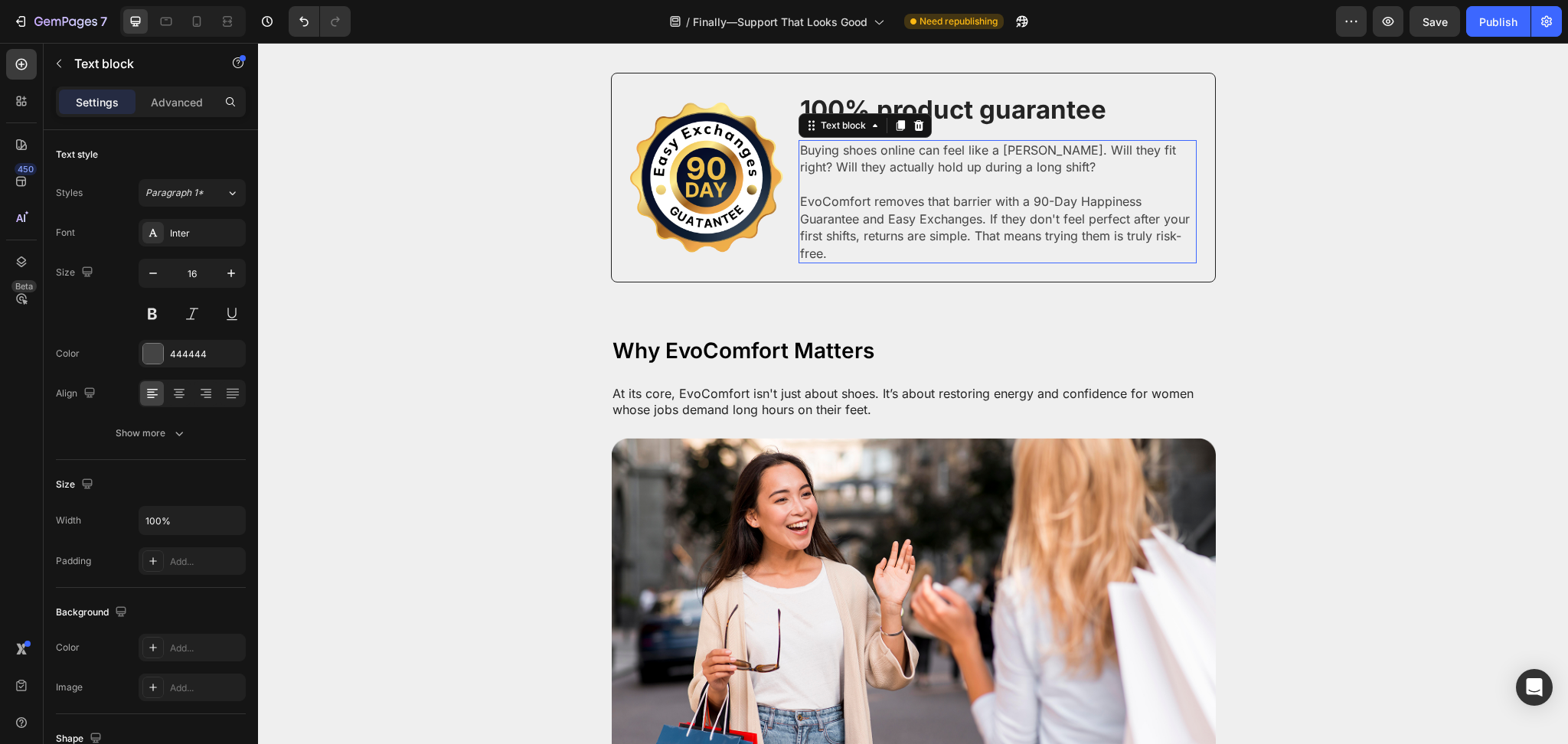
click at [892, 141] on p "Buying shoes online can feel like a [PERSON_NAME]. Will they fit right? Will th…" at bounding box center [997, 158] width 395 height 34
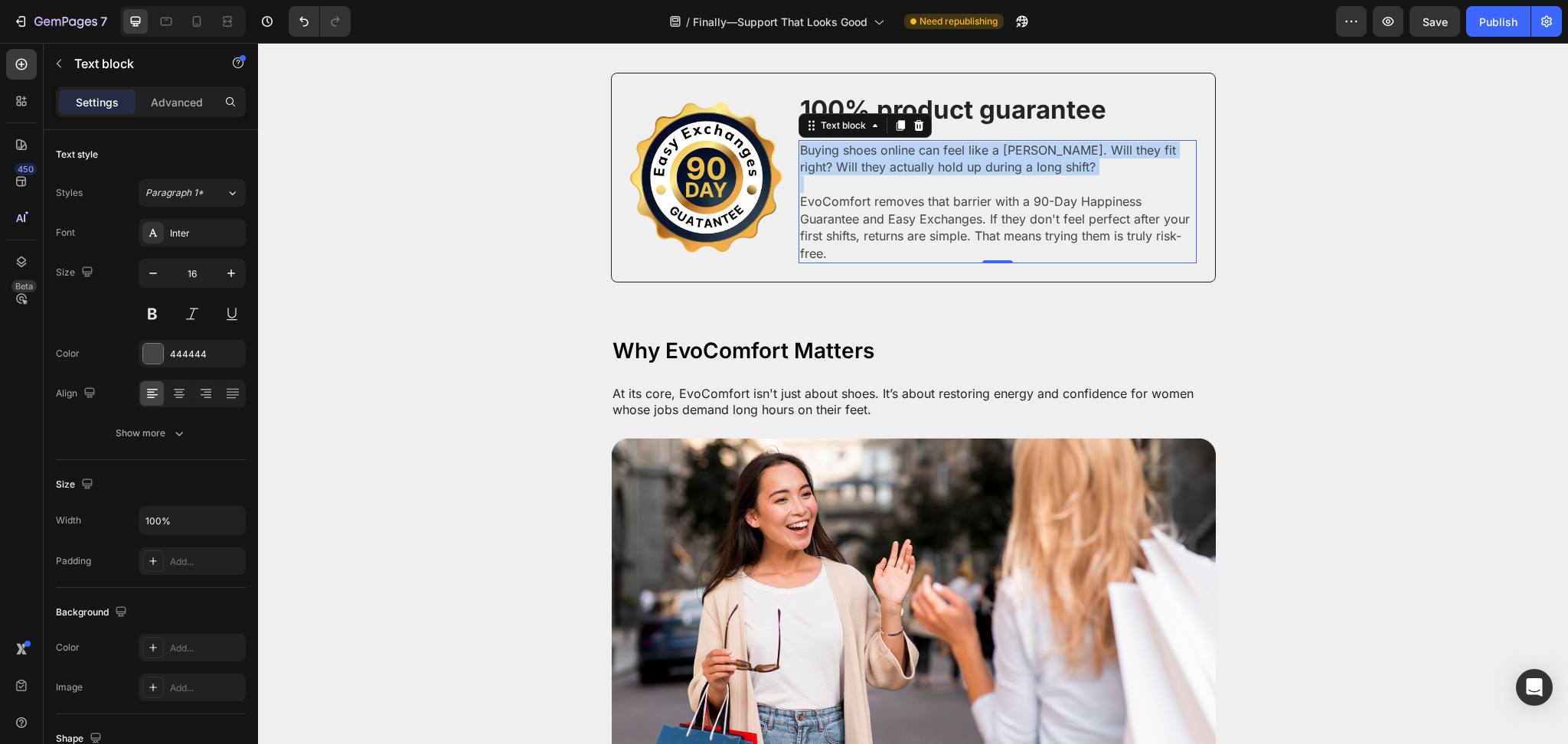
click at [892, 141] on p "Buying shoes online can feel like a [PERSON_NAME]. Will they fit right? Will th…" at bounding box center [997, 158] width 395 height 34
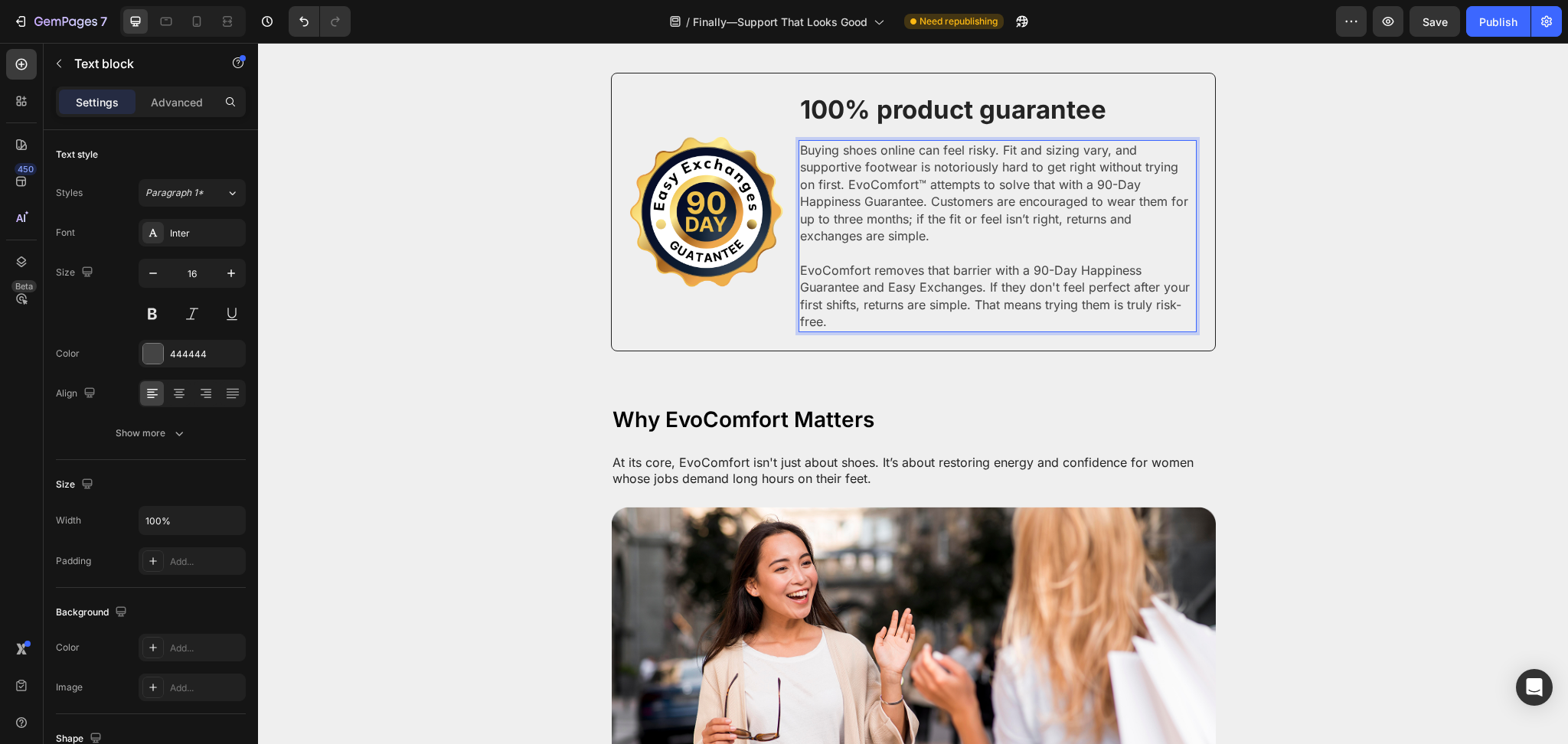
click at [836, 245] on p "Rich Text Editor. Editing area: main" at bounding box center [997, 253] width 395 height 17
drag, startPoint x: 1008, startPoint y: 244, endPoint x: 1196, endPoint y: 261, distance: 188.8
click at [1009, 262] on p "EvoComfort removes that barrier with a 90-Day Happiness Guarantee and Easy Exch…" at bounding box center [997, 296] width 395 height 69
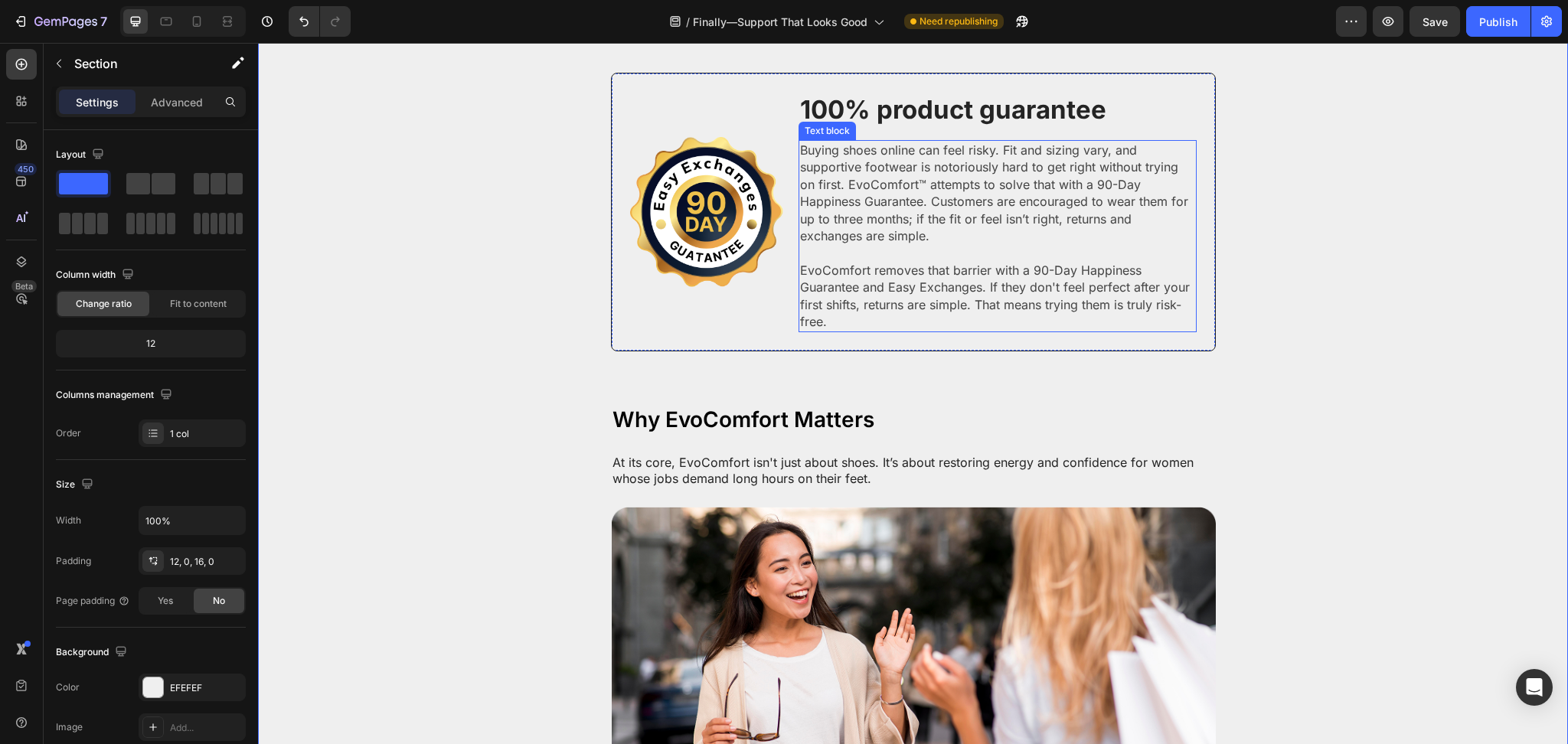
click at [840, 194] on p "Buying shoes online can feel risky. Fit and sizing vary, and supportive footwea…" at bounding box center [997, 192] width 395 height 102
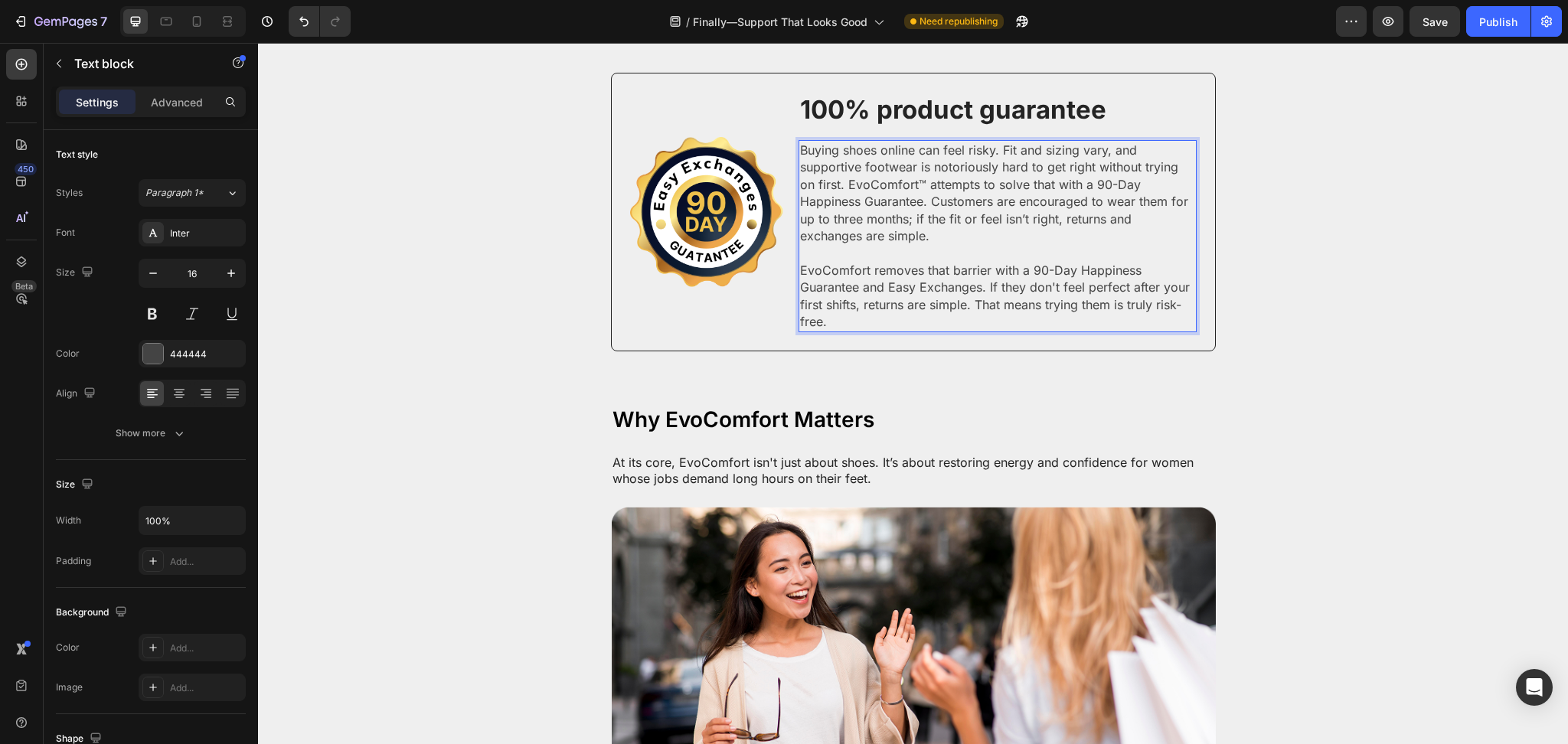
click at [851, 183] on p "Buying shoes online can feel risky. Fit and sizing vary, and supportive footwea…" at bounding box center [997, 192] width 395 height 102
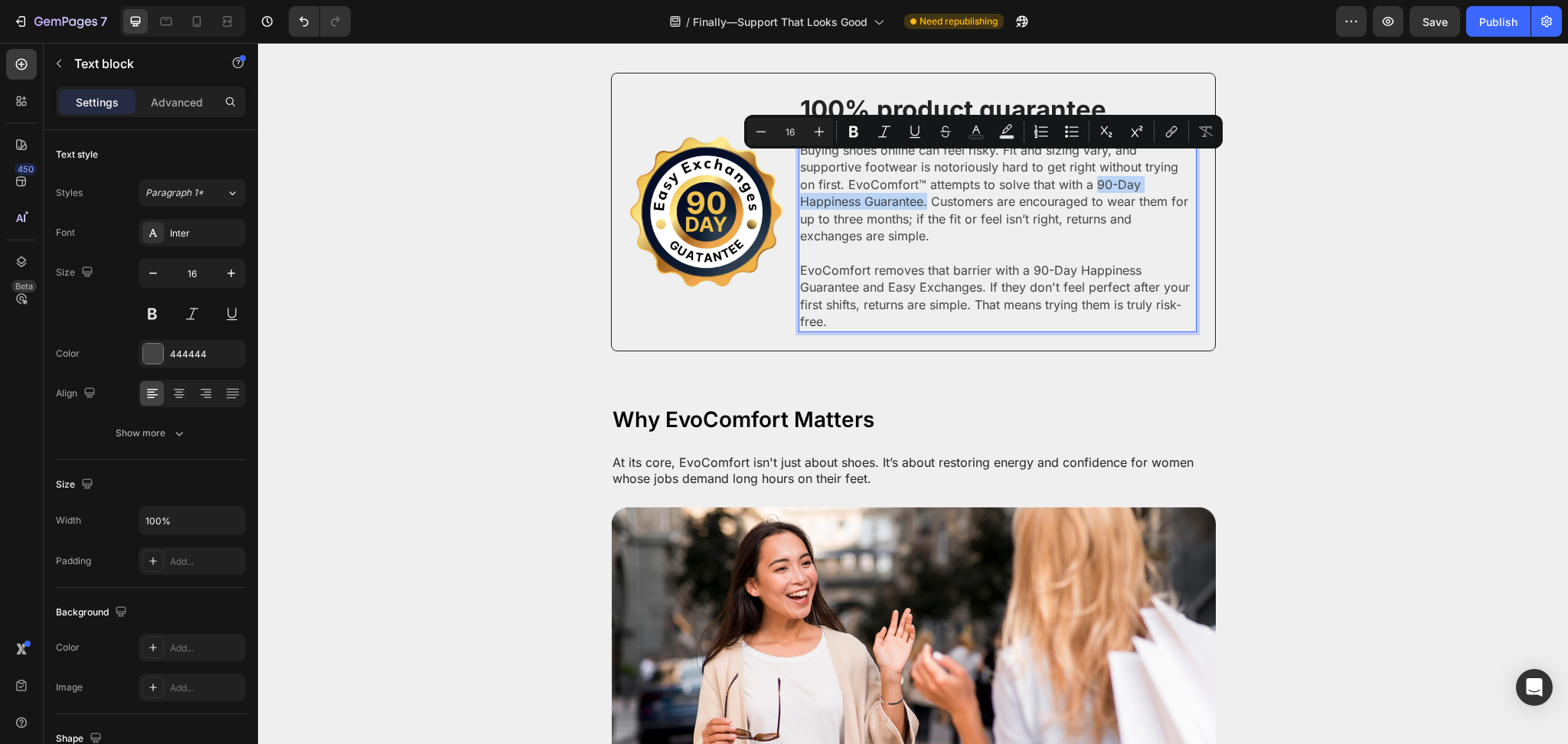
drag, startPoint x: 854, startPoint y: 185, endPoint x: 1069, endPoint y: 165, distance: 215.9
click at [1069, 165] on p "Buying shoes online can feel risky. Fit and sizing vary, and supportive footwea…" at bounding box center [997, 192] width 395 height 102
drag, startPoint x: 845, startPoint y: 127, endPoint x: 606, endPoint y: 204, distance: 251.1
click at [845, 127] on button "Bold" at bounding box center [853, 132] width 28 height 28
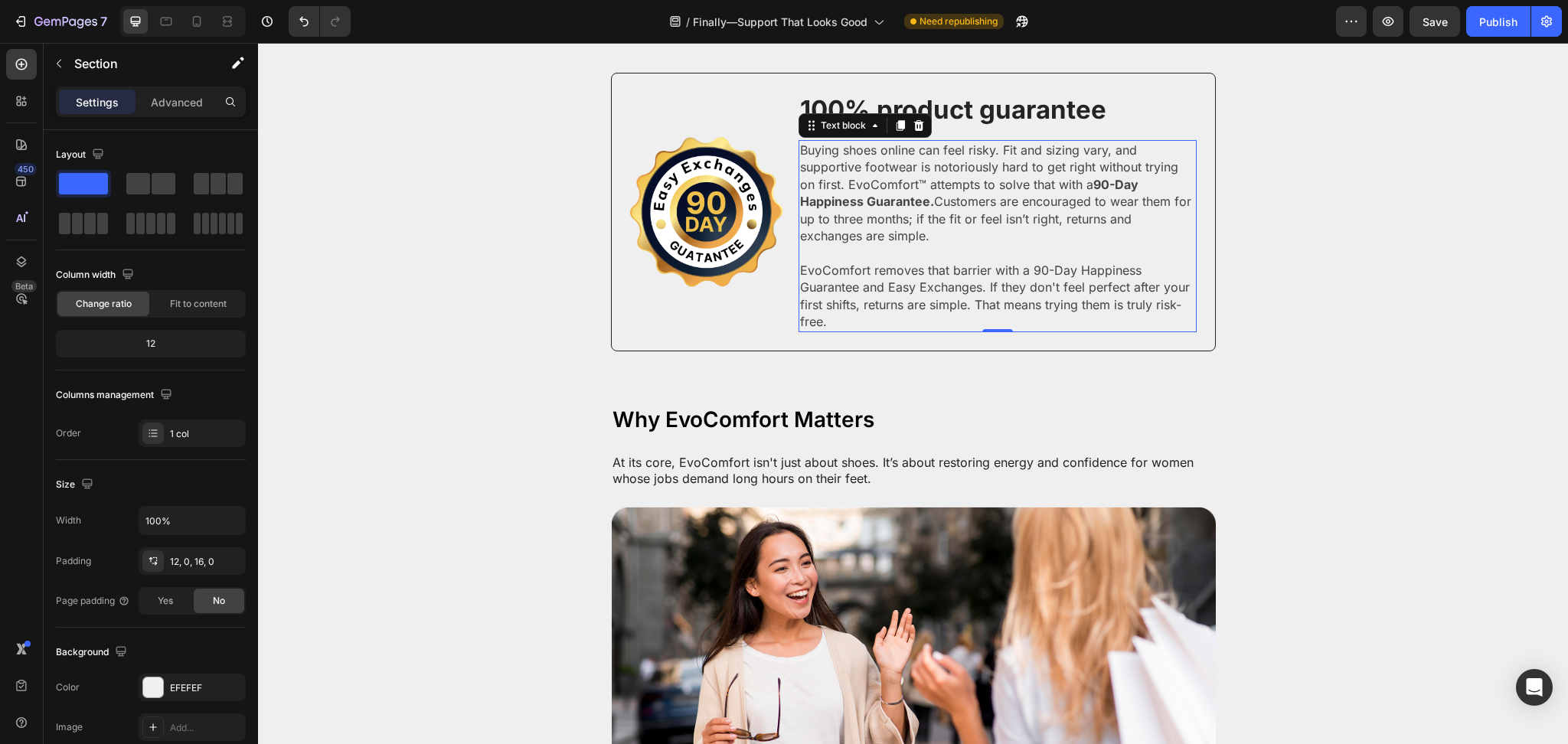
click at [973, 174] on p "Buying shoes online can feel risky. Fit and sizing vary, and supportive footwea…" at bounding box center [997, 192] width 395 height 102
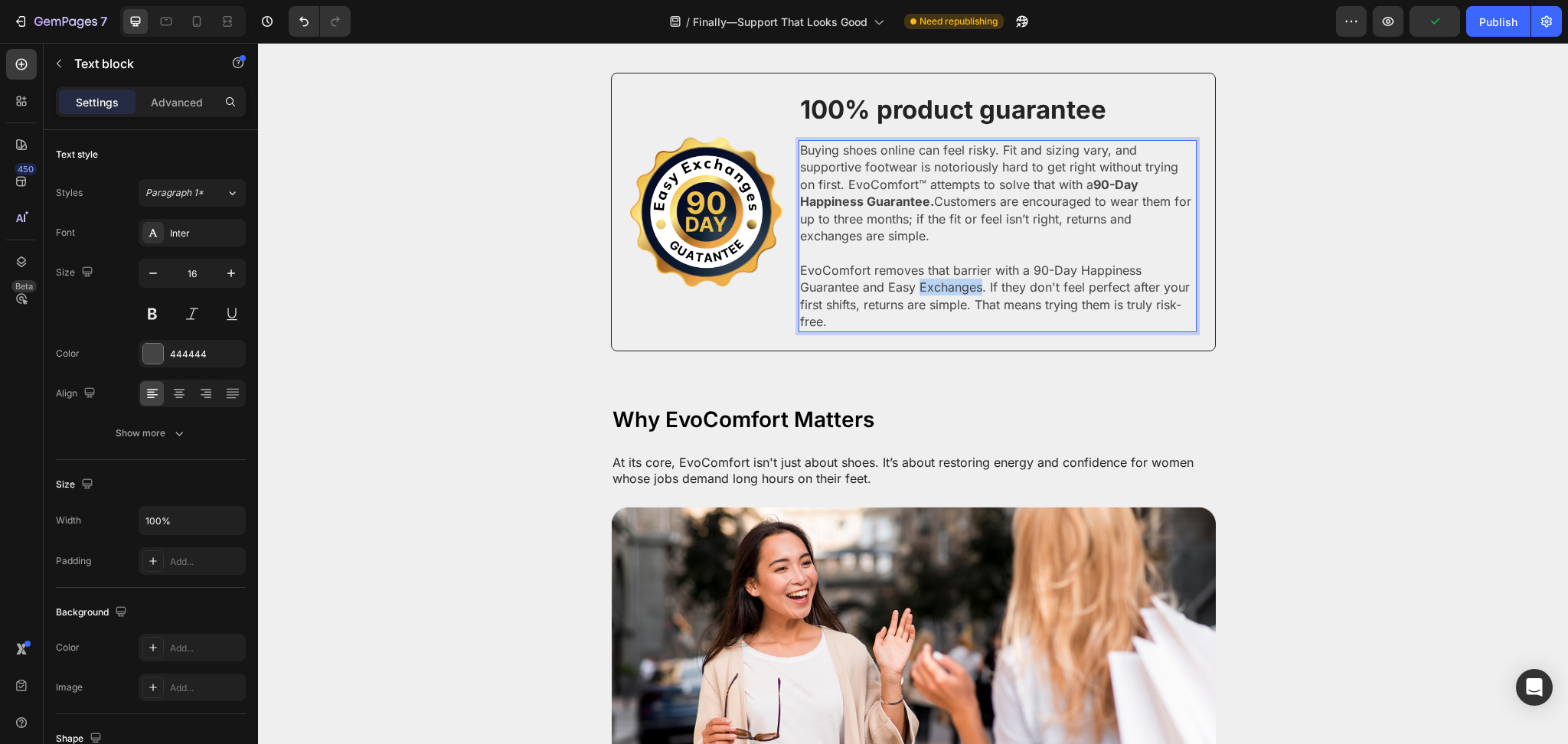
click at [947, 265] on p "EvoComfort removes that barrier with a 90-Day Happiness Guarantee and Easy Exch…" at bounding box center [997, 296] width 395 height 69
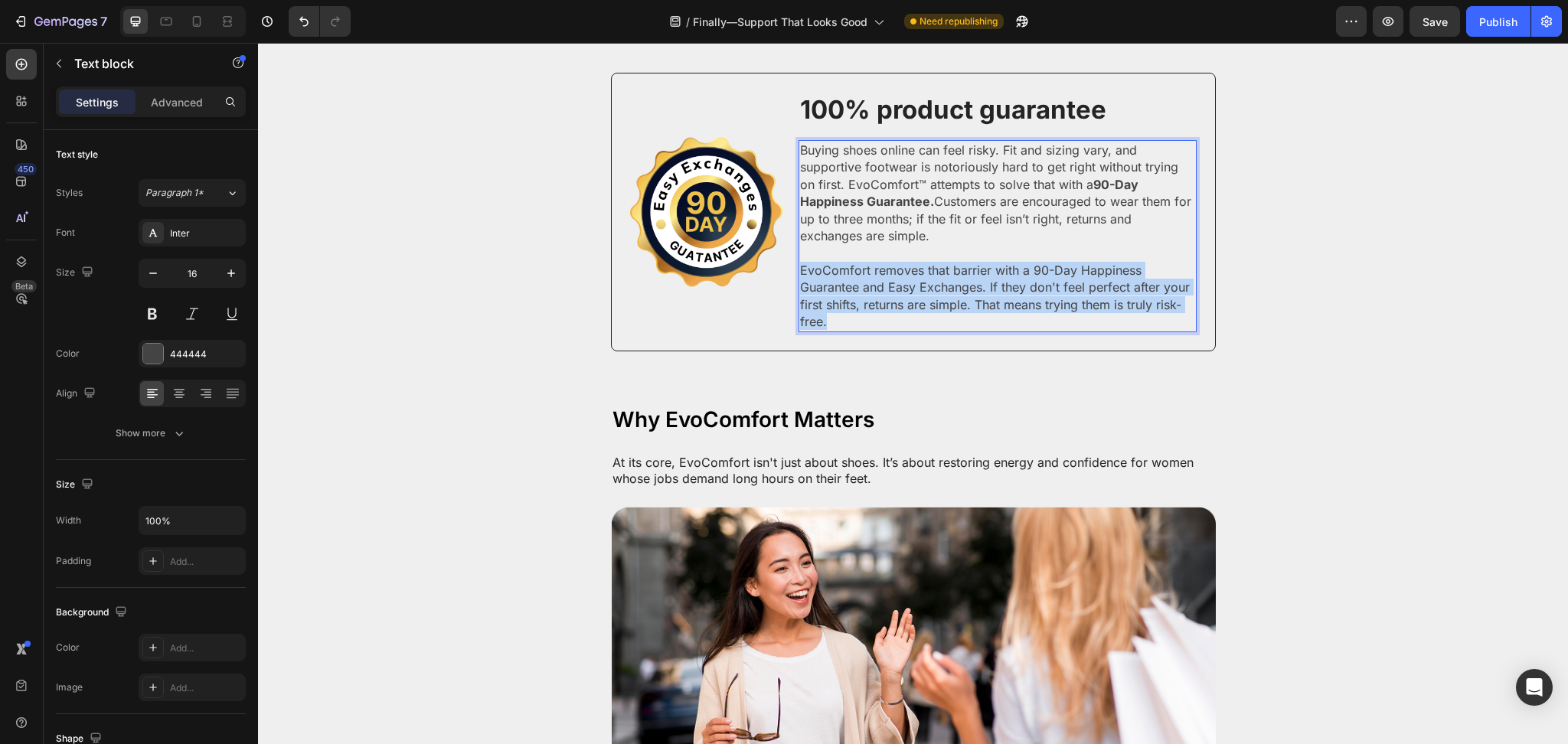
click at [947, 265] on p "EvoComfort removes that barrier with a 90-Day Happiness Guarantee and Easy Exch…" at bounding box center [997, 296] width 395 height 69
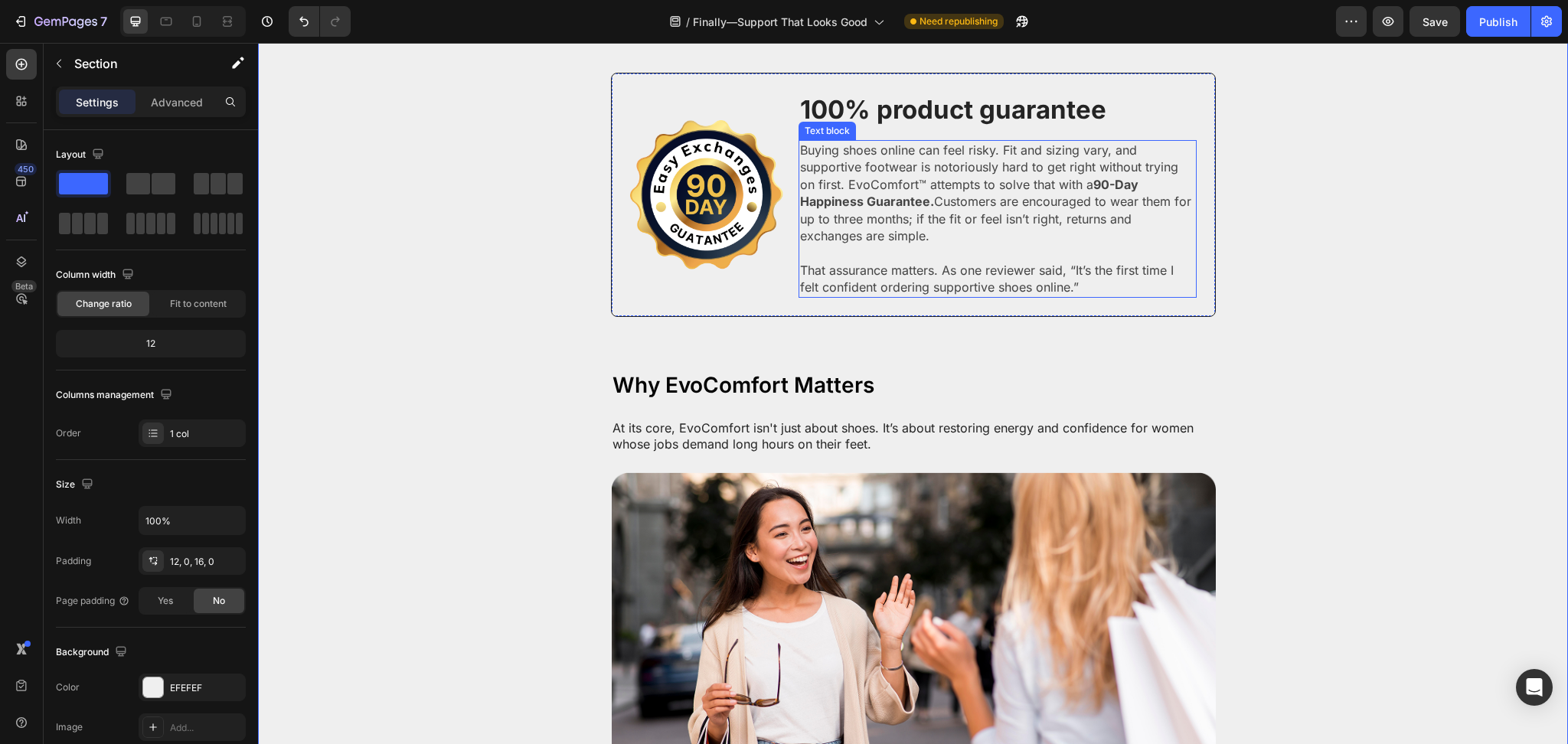
click at [914, 179] on p "Buying shoes online can feel risky. Fit and sizing vary, and supportive footwea…" at bounding box center [997, 192] width 395 height 102
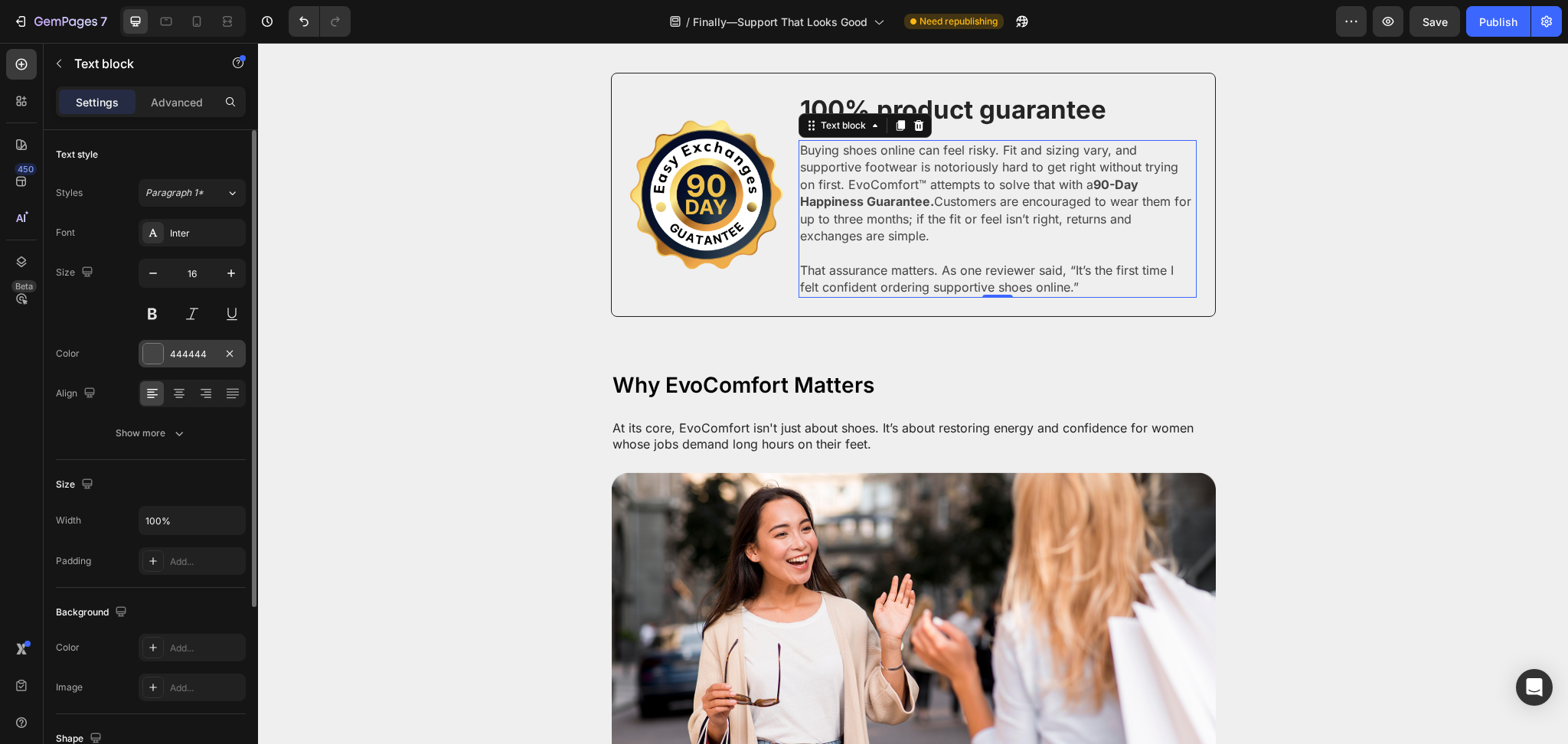
click at [163, 362] on div "444444" at bounding box center [192, 354] width 107 height 28
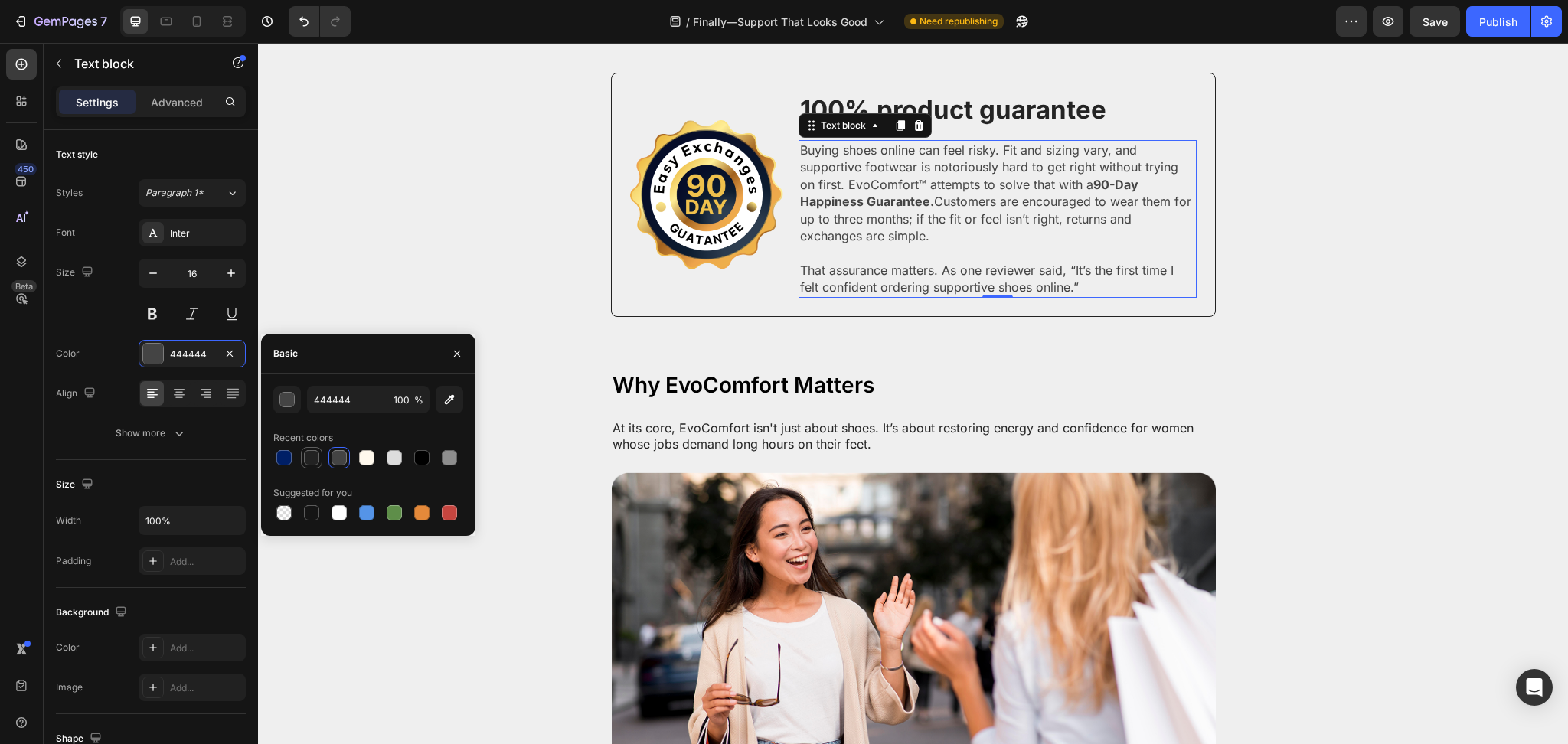
click at [315, 460] on div at bounding box center [311, 457] width 15 height 15
type input "222222"
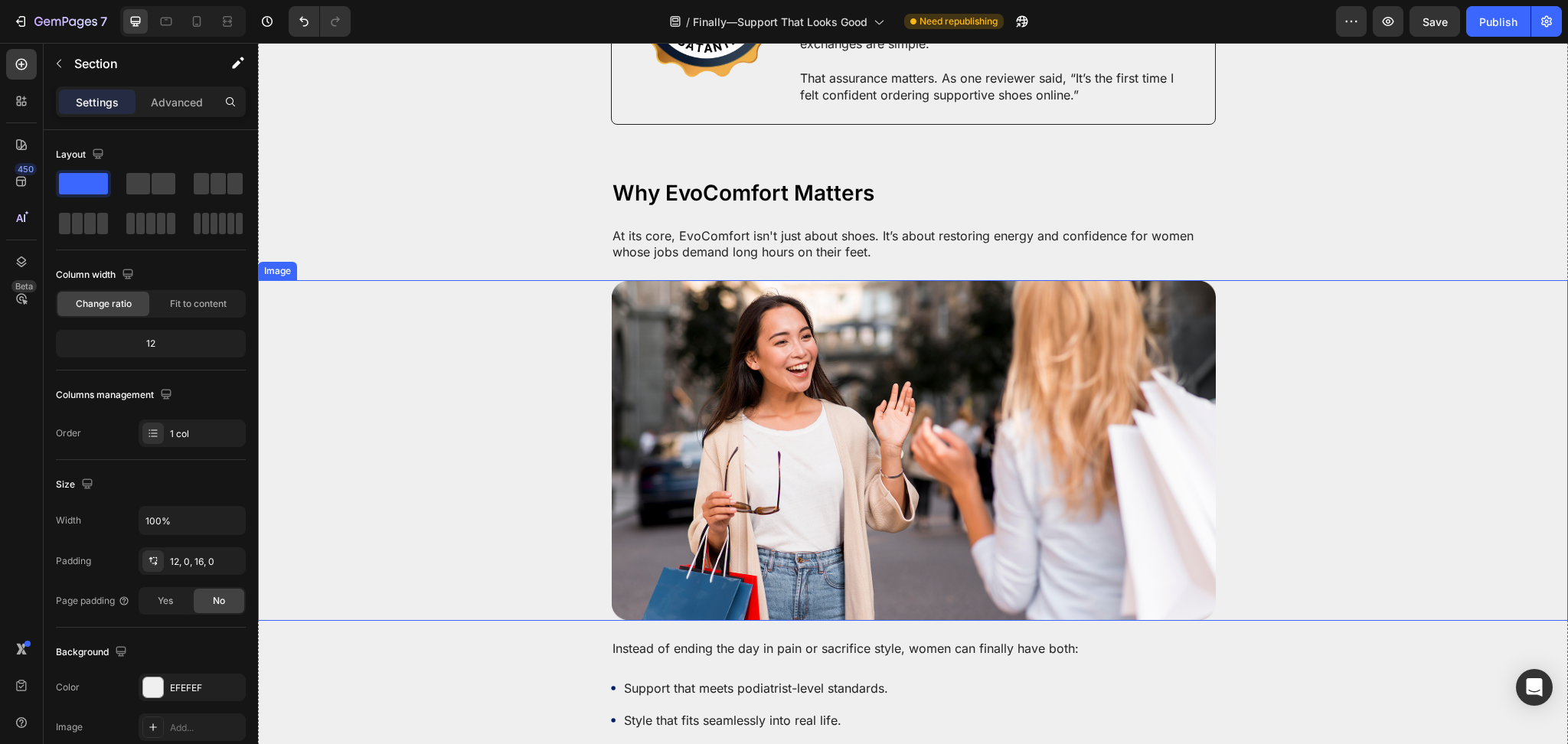
scroll to position [4156, 0]
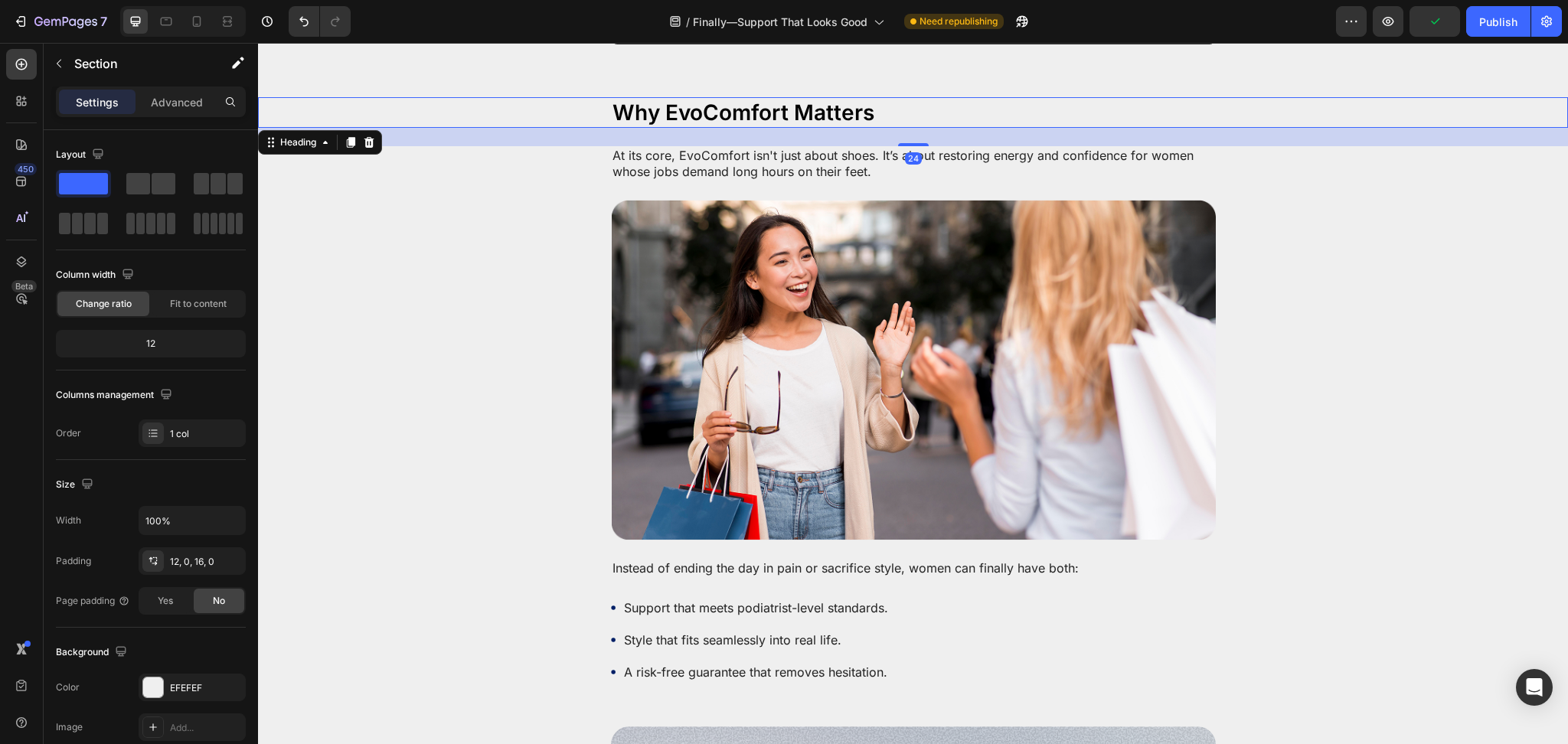
click at [809, 102] on h2 "Why EvoComfort Matters" at bounding box center [913, 113] width 605 height 31
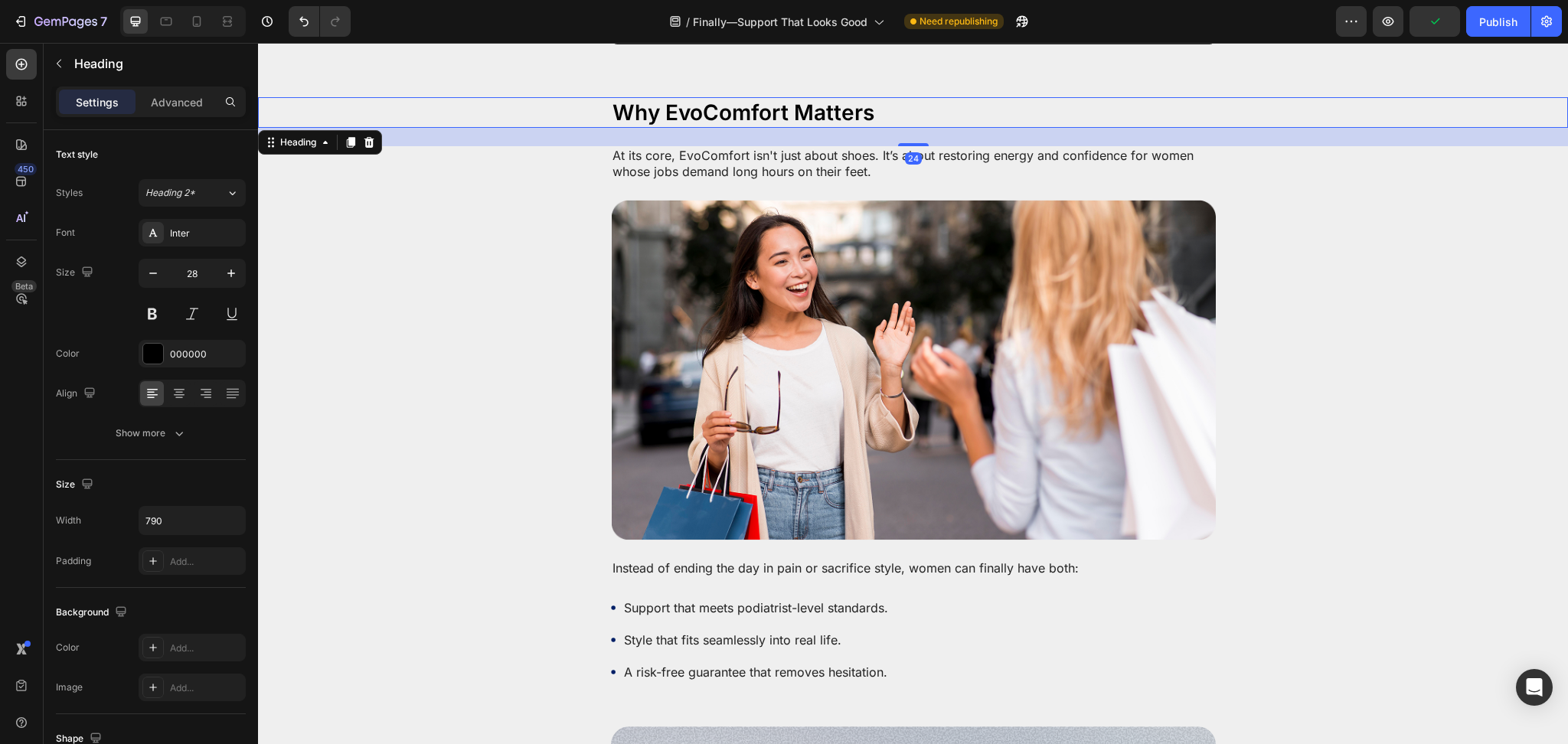
click at [809, 102] on h2 "Why EvoComfort Matters" at bounding box center [913, 113] width 605 height 31
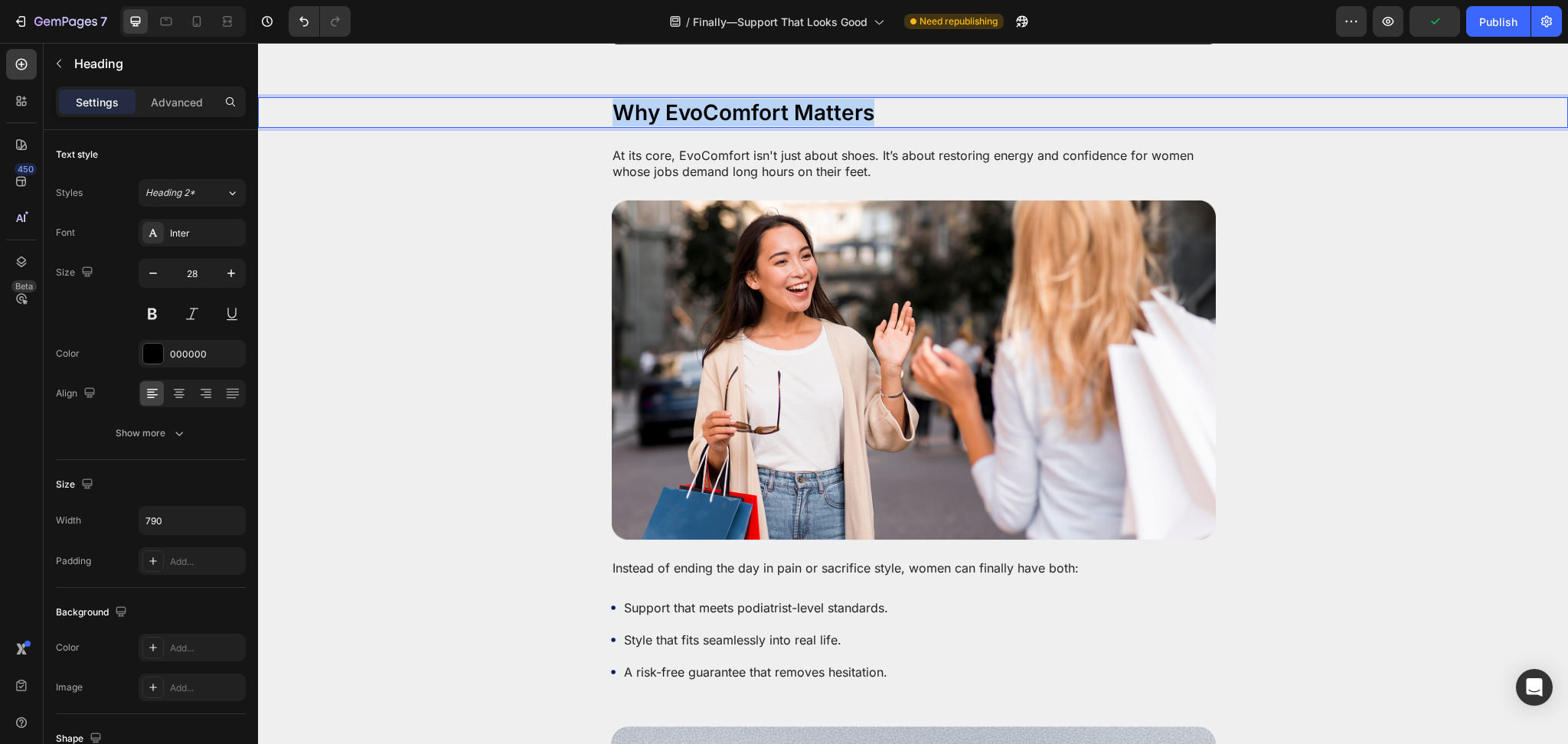
click at [809, 102] on p "Why EvoComfort Matters" at bounding box center [913, 113] width 602 height 28
click at [728, 148] on p "At its core, EvoComfort isn't just about shoes. It’s about restoring energy and…" at bounding box center [913, 164] width 602 height 32
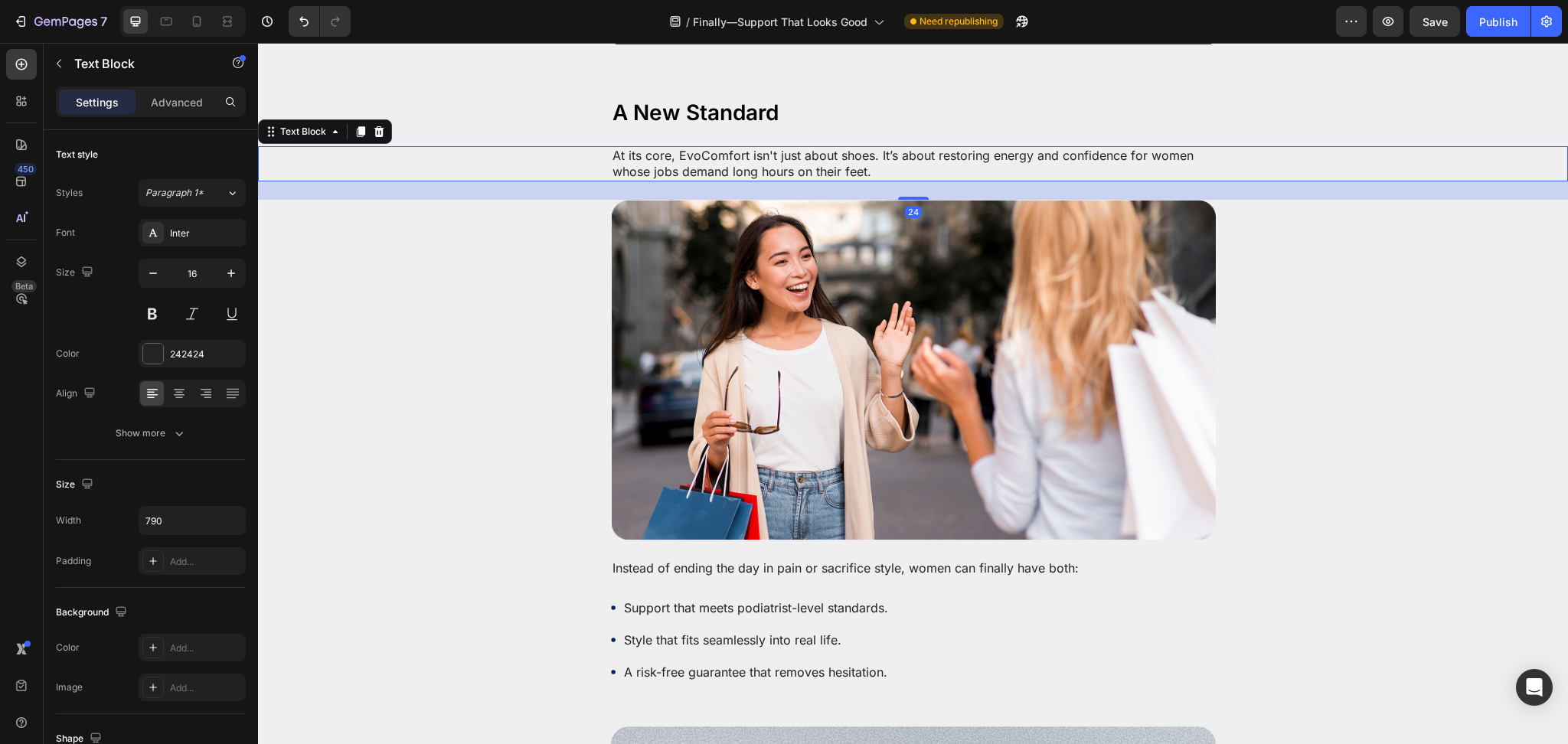
click at [728, 148] on p "At its core, EvoComfort isn't just about shoes. It’s about restoring energy and…" at bounding box center [913, 164] width 602 height 32
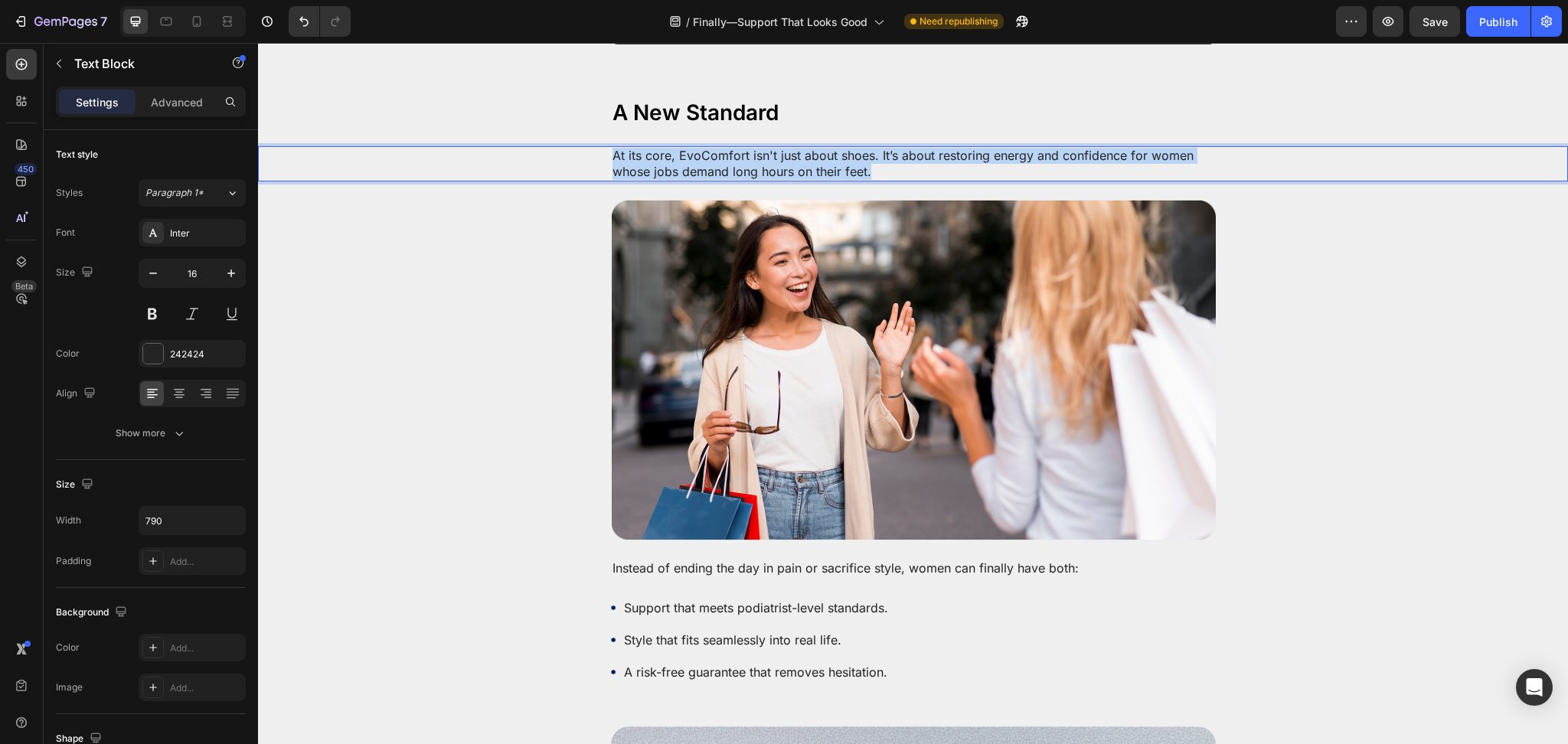
click at [728, 148] on p "At its core, EvoComfort isn't just about shoes. It’s about restoring energy and…" at bounding box center [913, 164] width 602 height 32
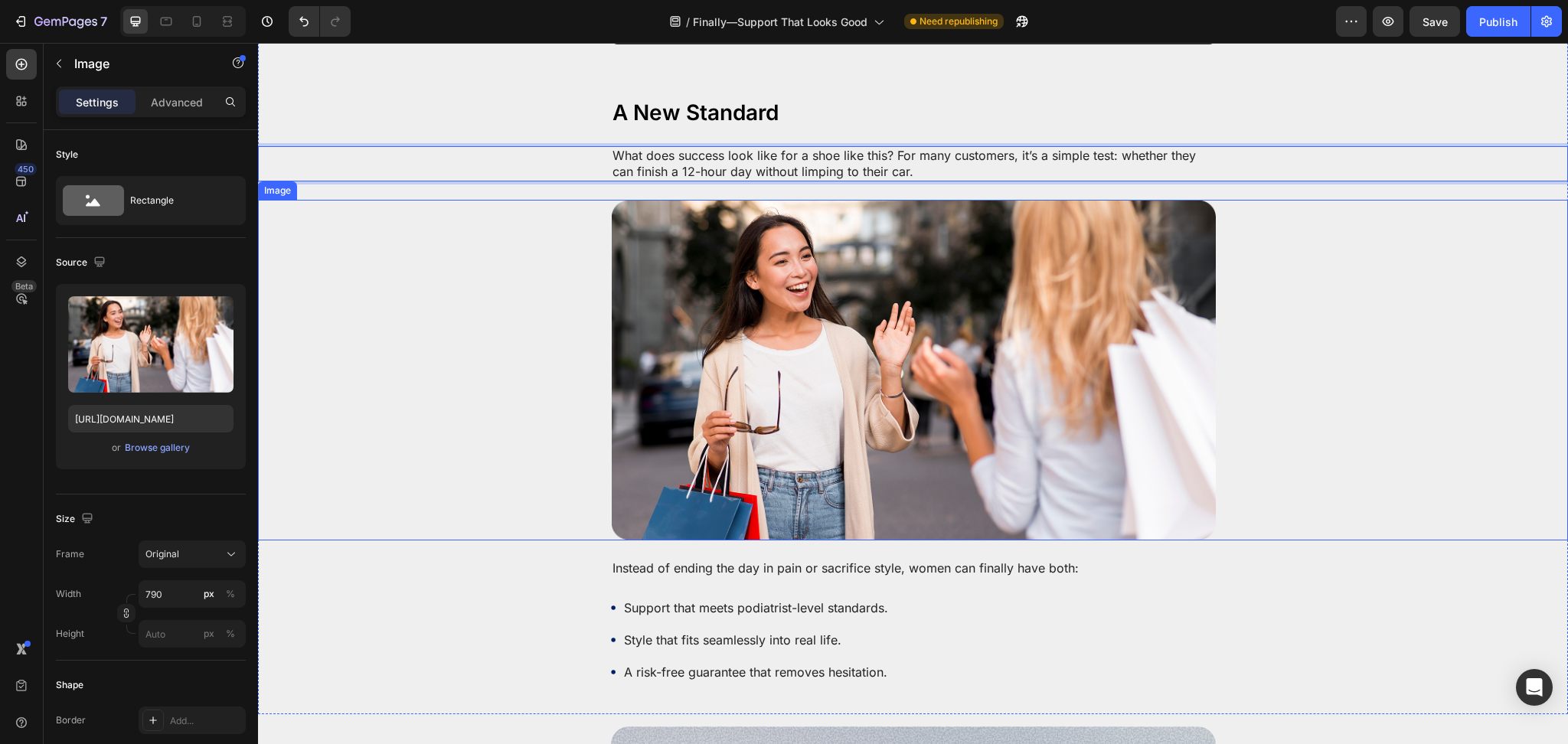
click at [1147, 353] on img at bounding box center [913, 370] width 605 height 340
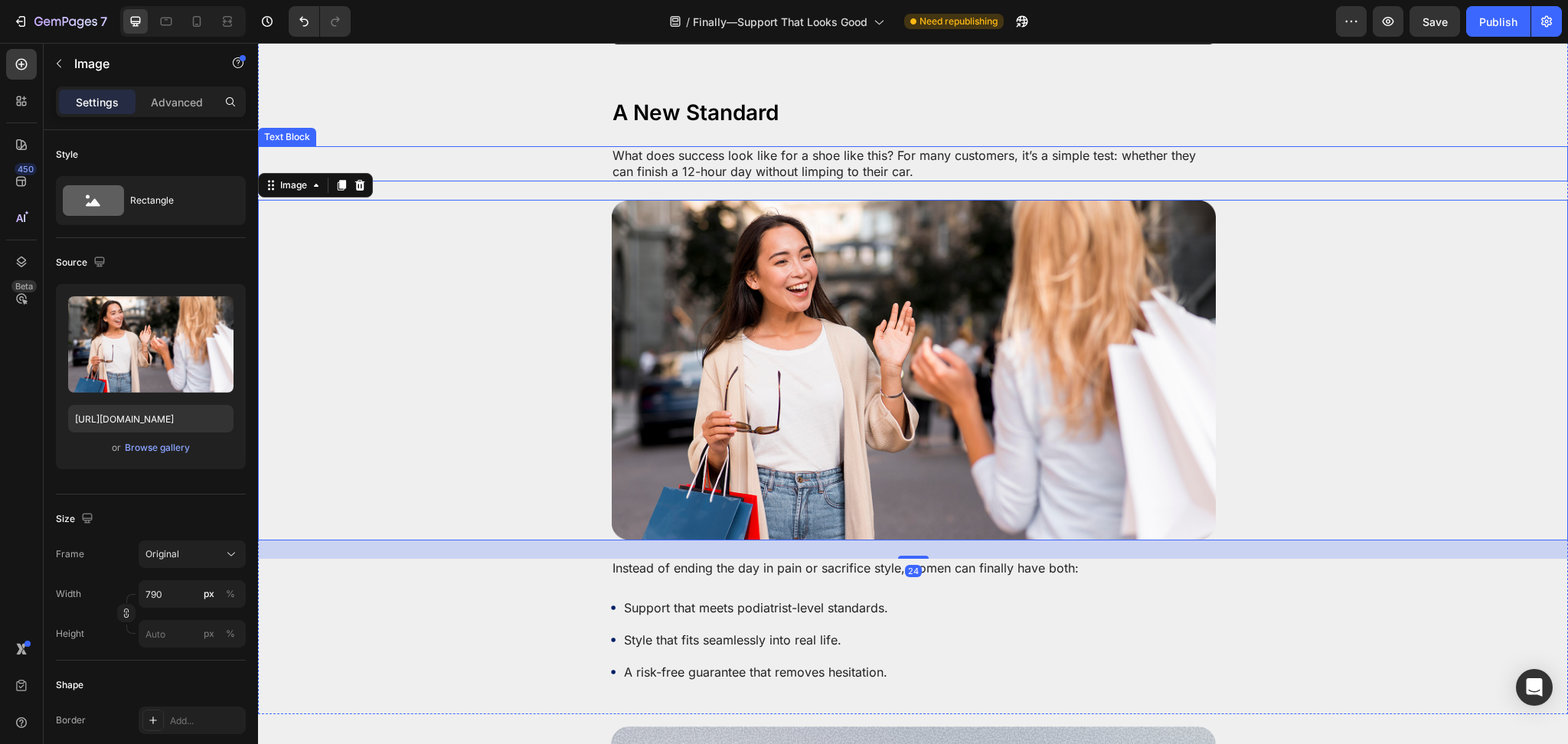
click at [727, 153] on p "What does success look like for a shoe like this? For many customers, it’s a si…" at bounding box center [913, 164] width 602 height 32
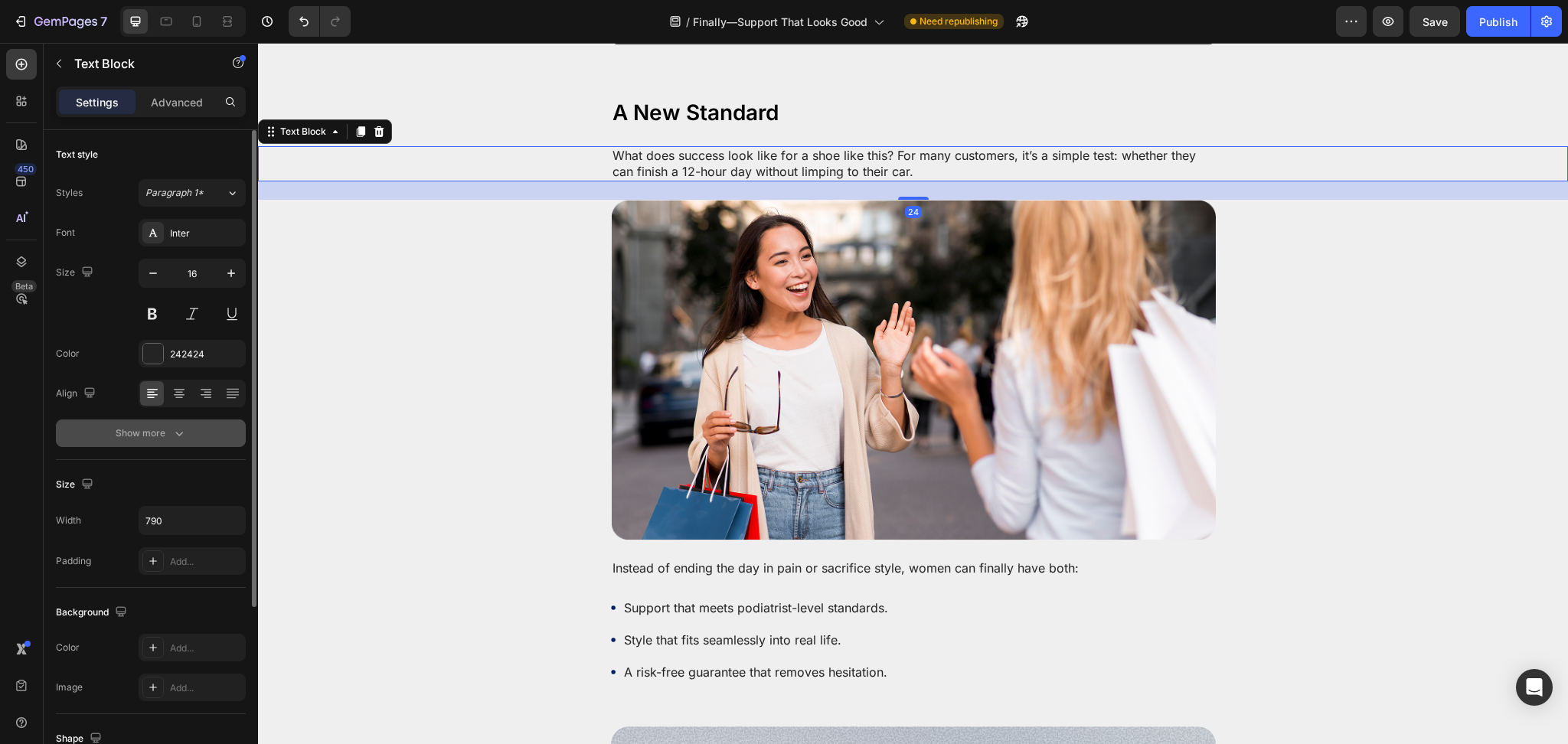
click at [222, 588] on div "Text style Styles Paragraph 1* Font Inter Size 16 Color 242424 Align Show more" at bounding box center [151, 651] width 190 height 127
click at [193, 434] on button "Show more" at bounding box center [151, 434] width 190 height 28
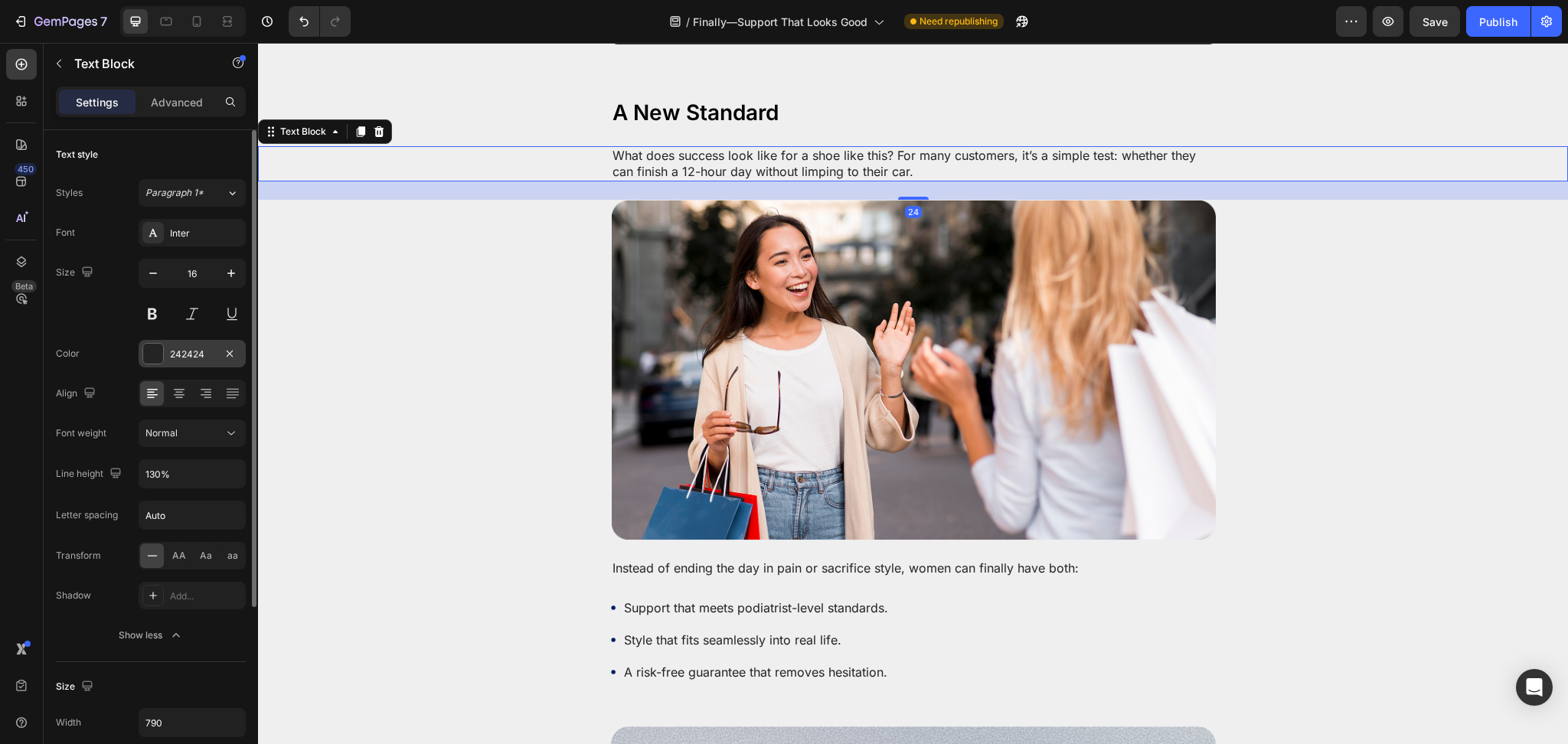
click at [181, 356] on div "242424" at bounding box center [192, 354] width 45 height 14
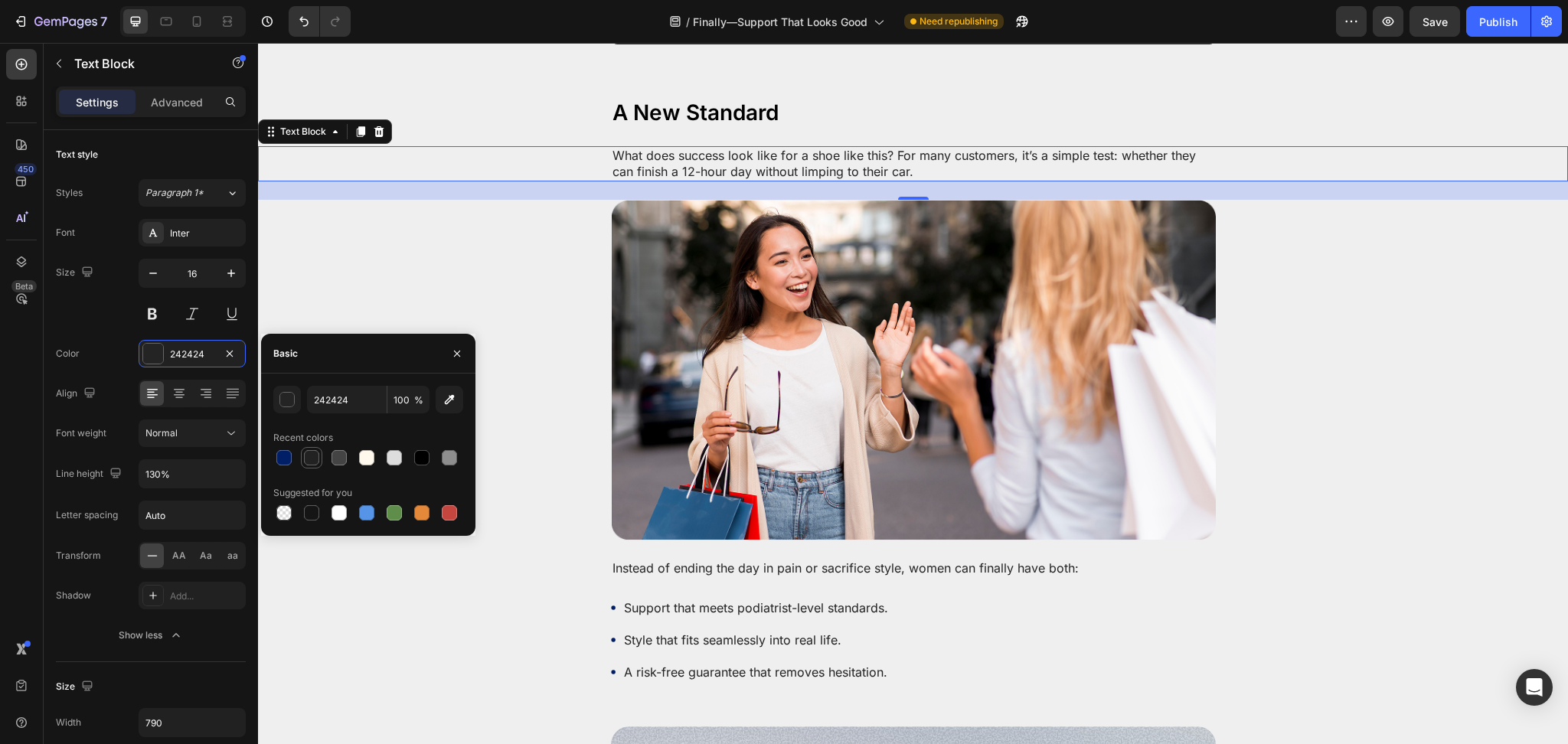
click at [311, 456] on div at bounding box center [311, 457] width 15 height 15
type input "222222"
click at [512, 343] on div at bounding box center [913, 370] width 1310 height 340
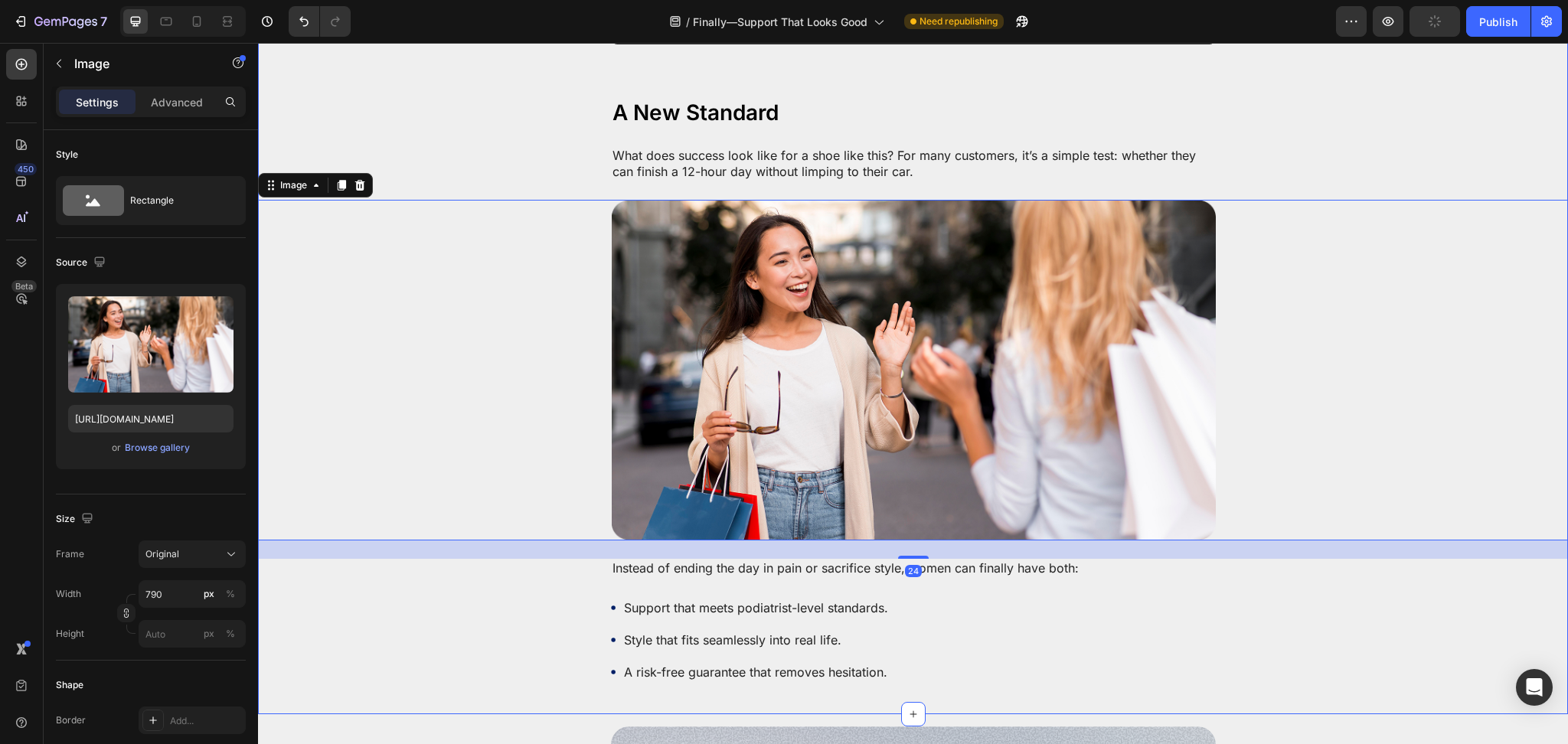
click at [683, 560] on p "Instead of ending the day in pain or sacrifice style, women can finally have bo…" at bounding box center [913, 569] width 602 height 16
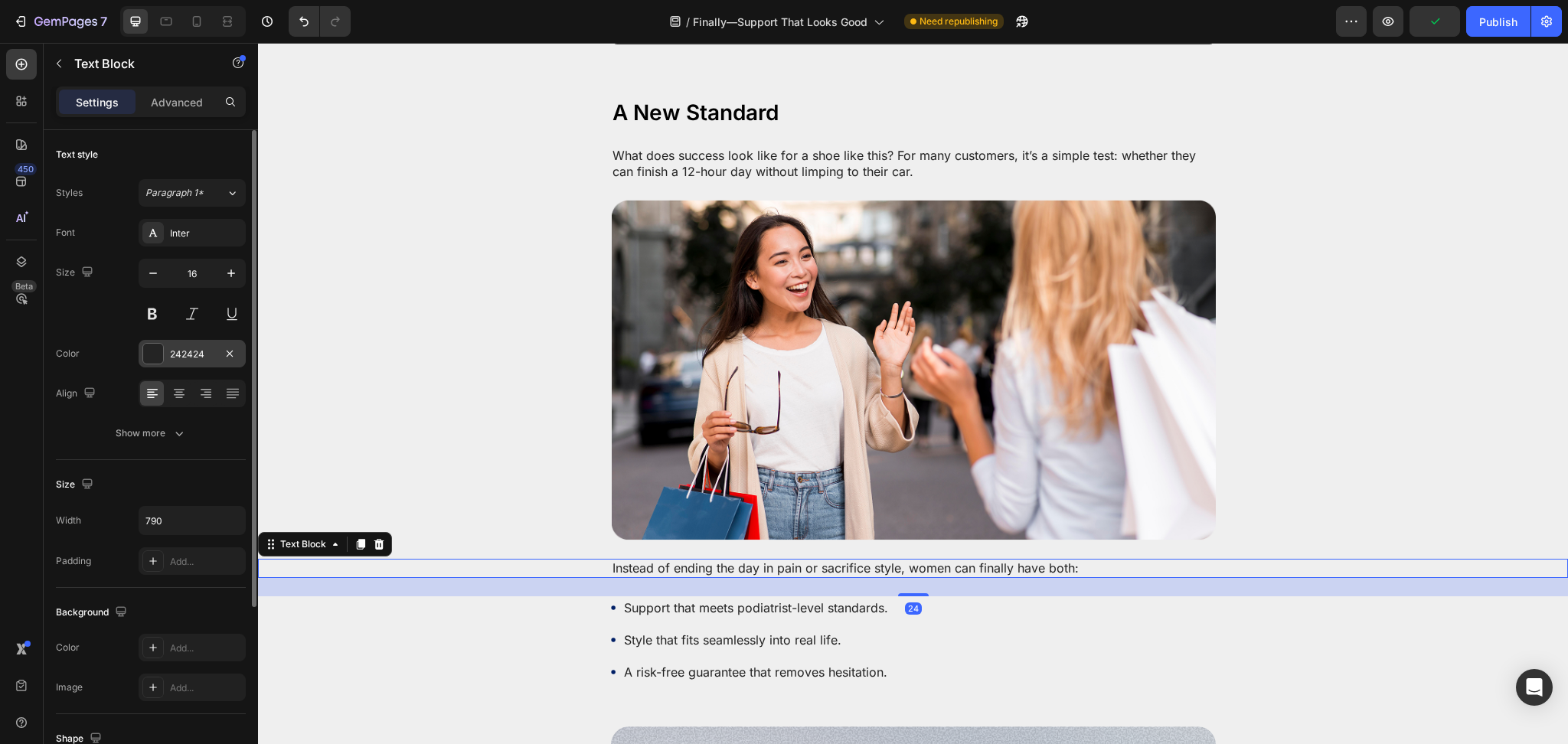
click at [158, 347] on div at bounding box center [153, 353] width 20 height 20
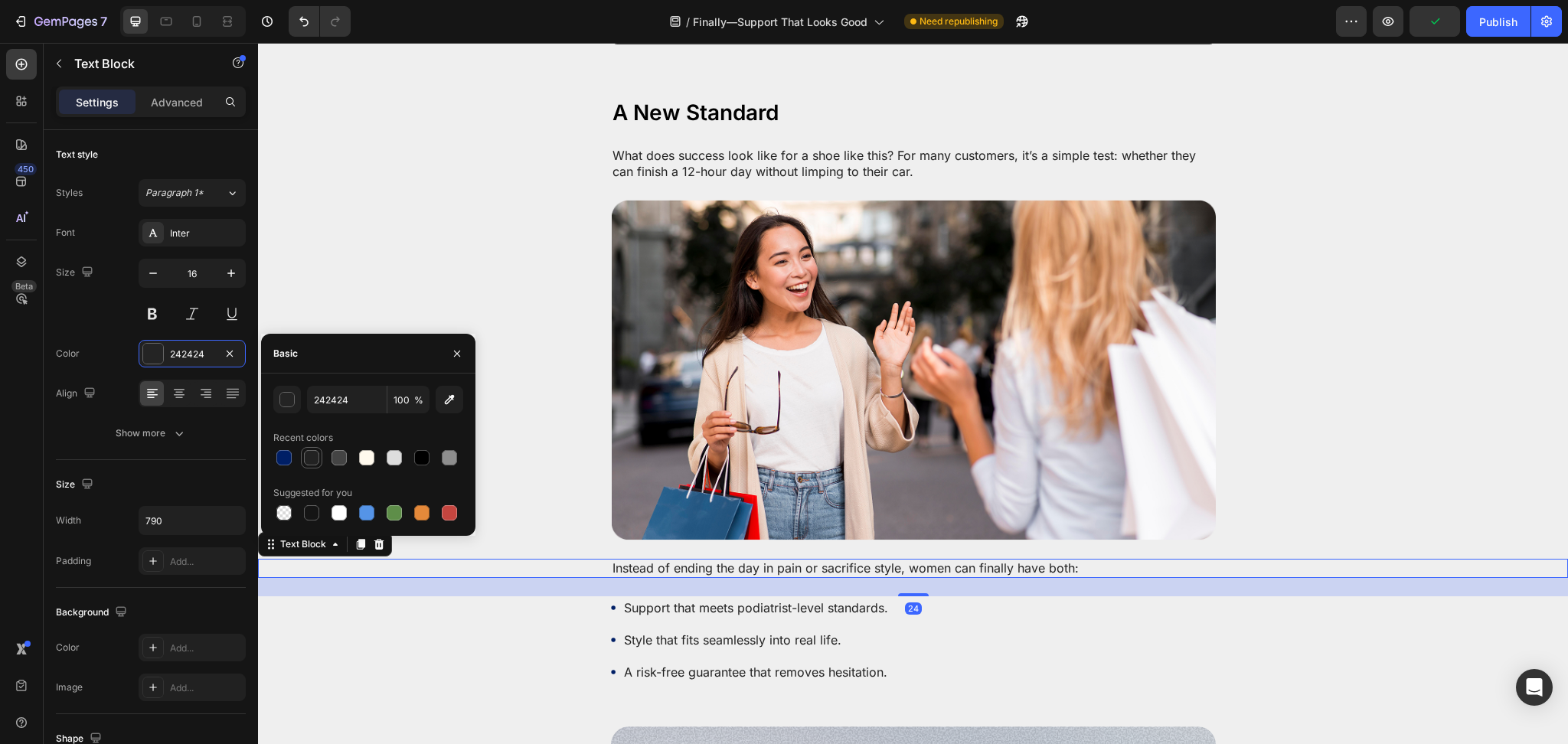
click at [313, 455] on div at bounding box center [311, 457] width 15 height 15
type input "222222"
click at [522, 502] on div at bounding box center [913, 370] width 1310 height 340
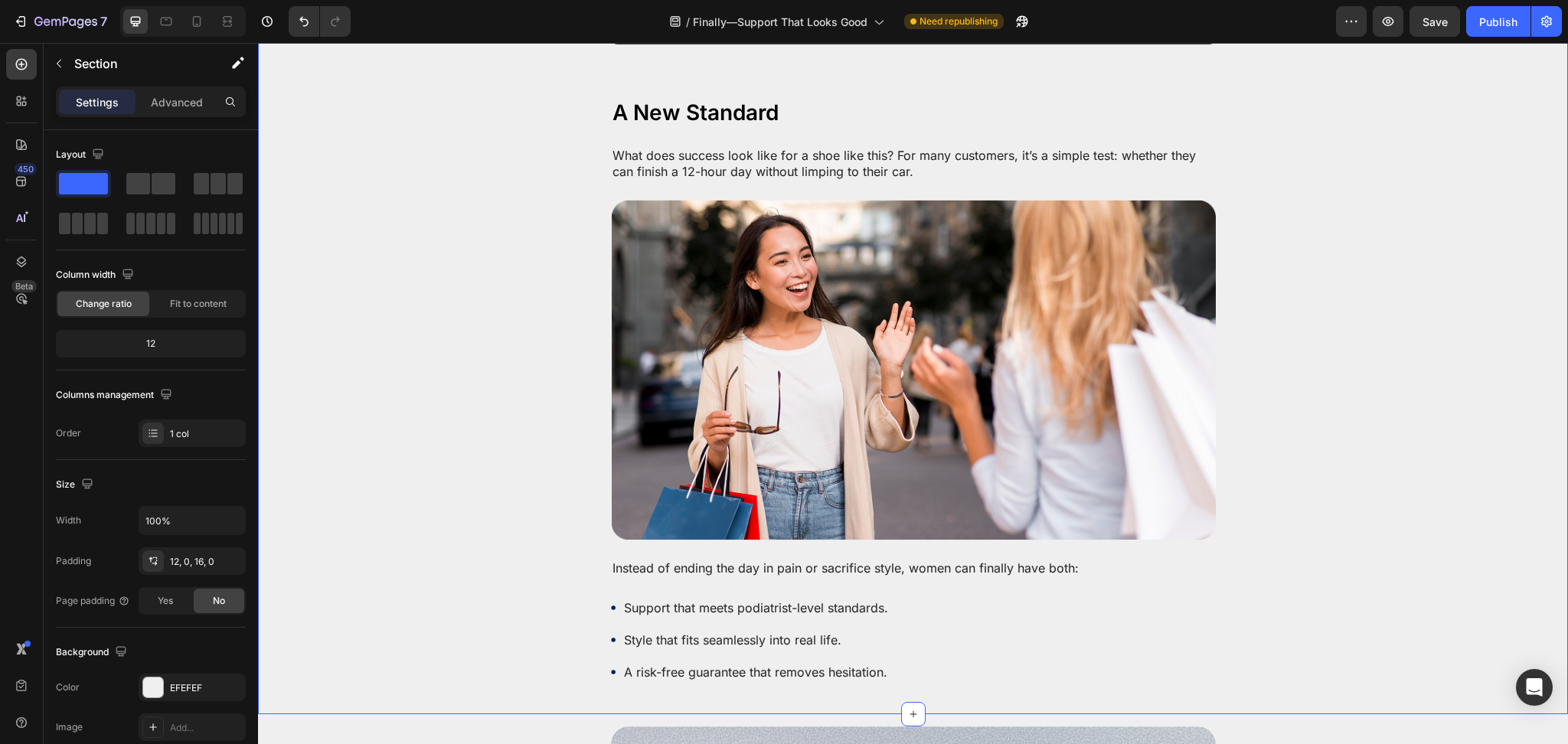
click at [641, 559] on div "Instead of ending the day in pain or sacrifice style, women can finally have bo…" at bounding box center [913, 569] width 605 height 19
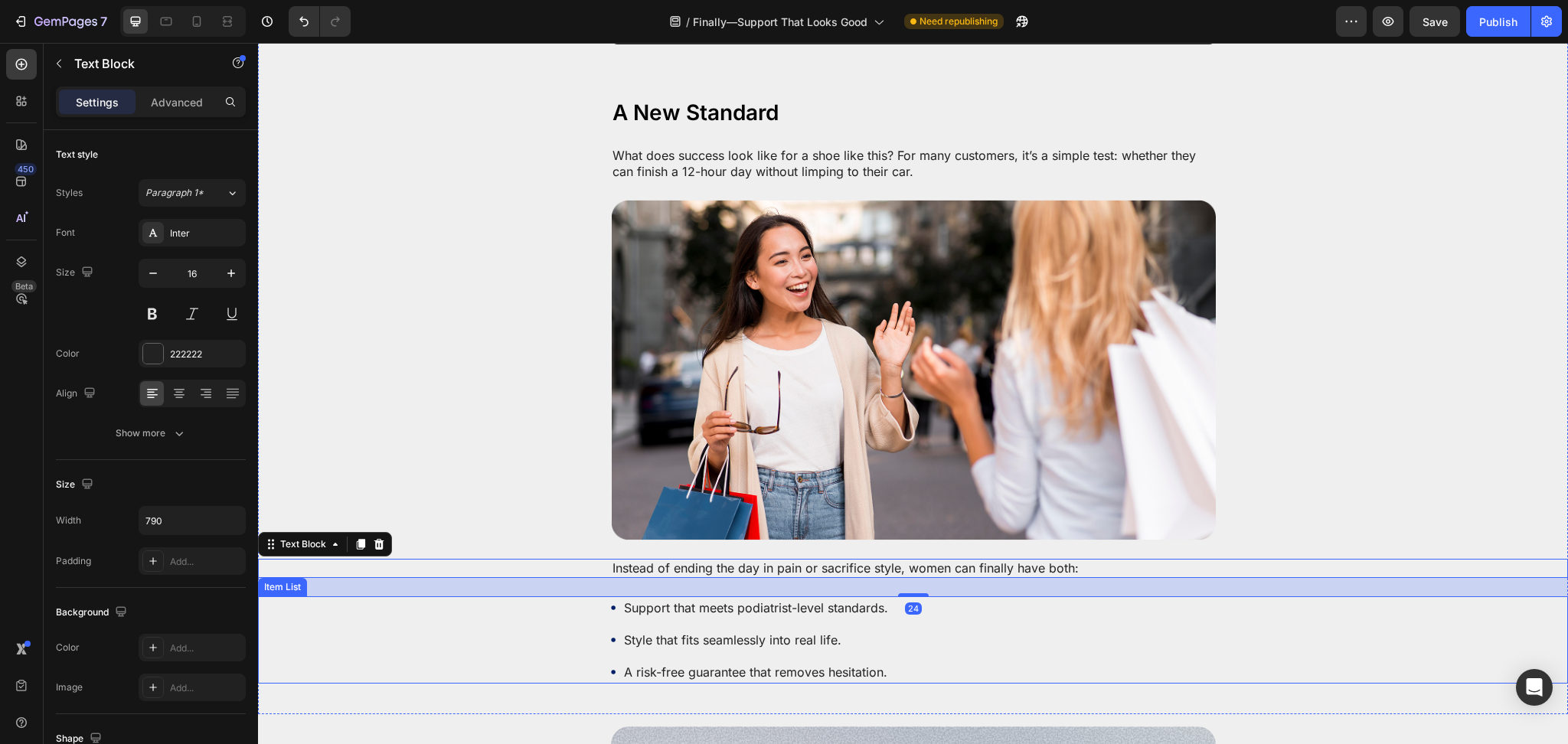
drag, startPoint x: 548, startPoint y: 576, endPoint x: 671, endPoint y: 577, distance: 123.0
click at [553, 596] on div "Support that meets podiatrist-level standards. Style that fits seamlessly into …" at bounding box center [913, 639] width 1310 height 87
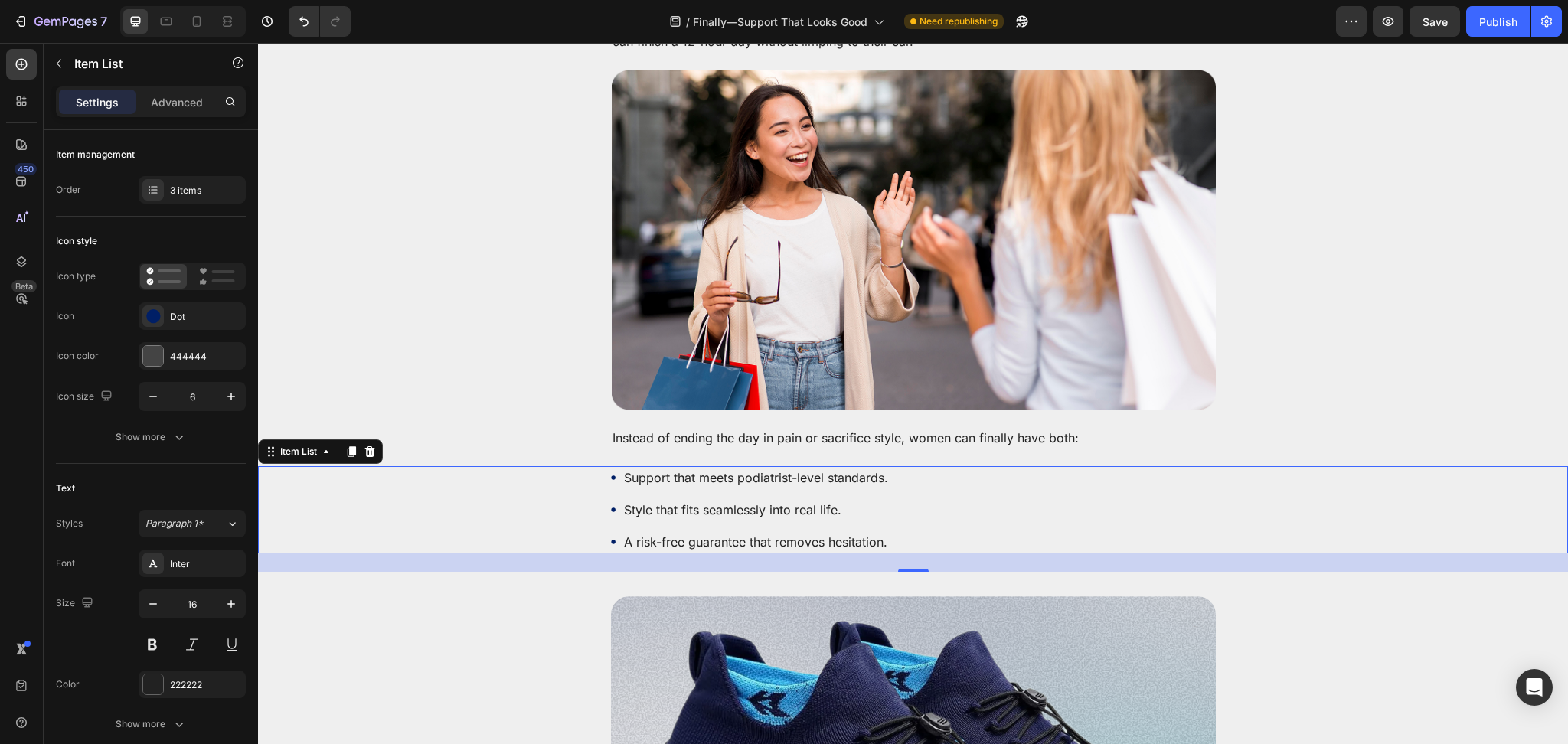
scroll to position [4291, 0]
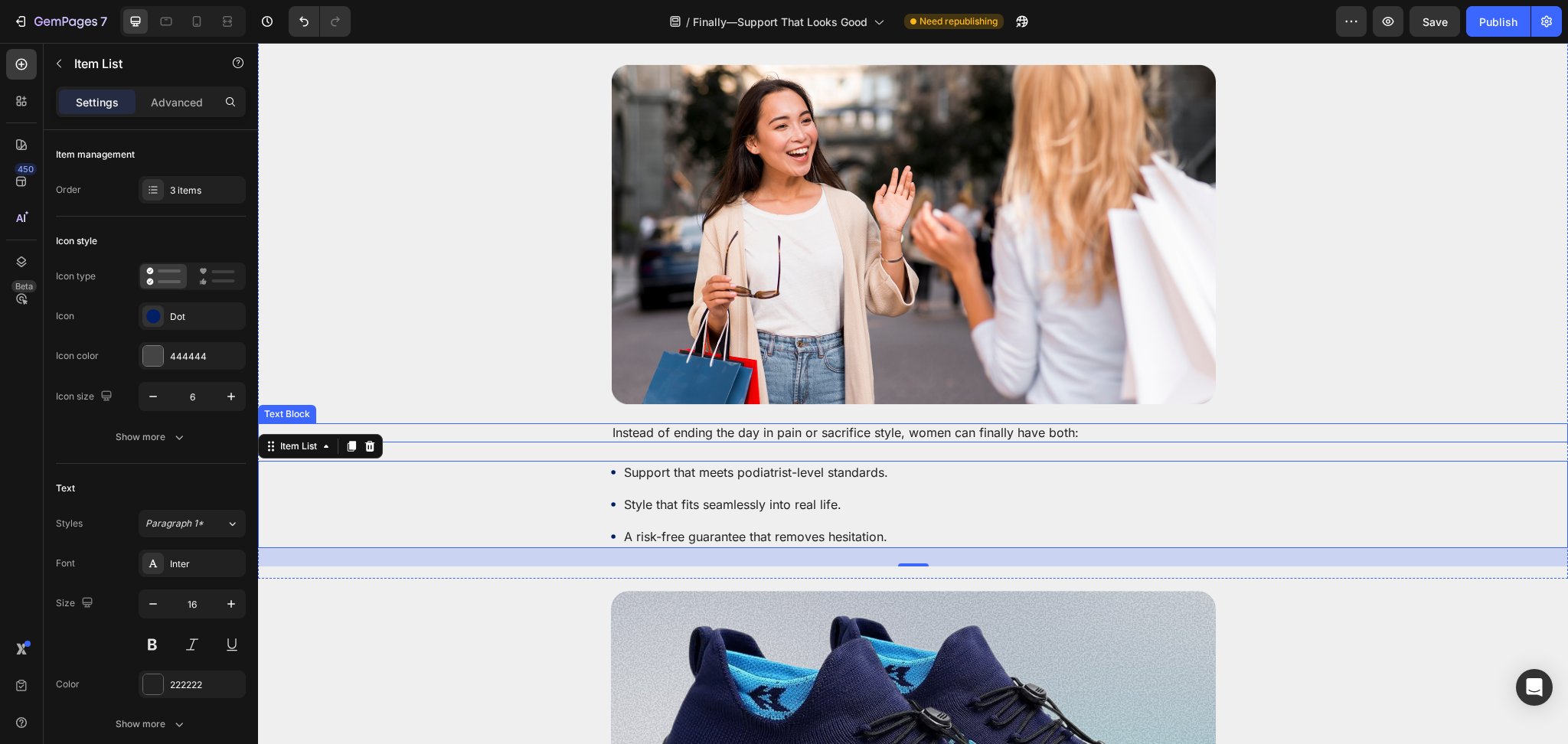
click at [801, 425] on p "Instead of ending the day in pain or sacrifice style, women can finally have bo…" at bounding box center [913, 433] width 602 height 16
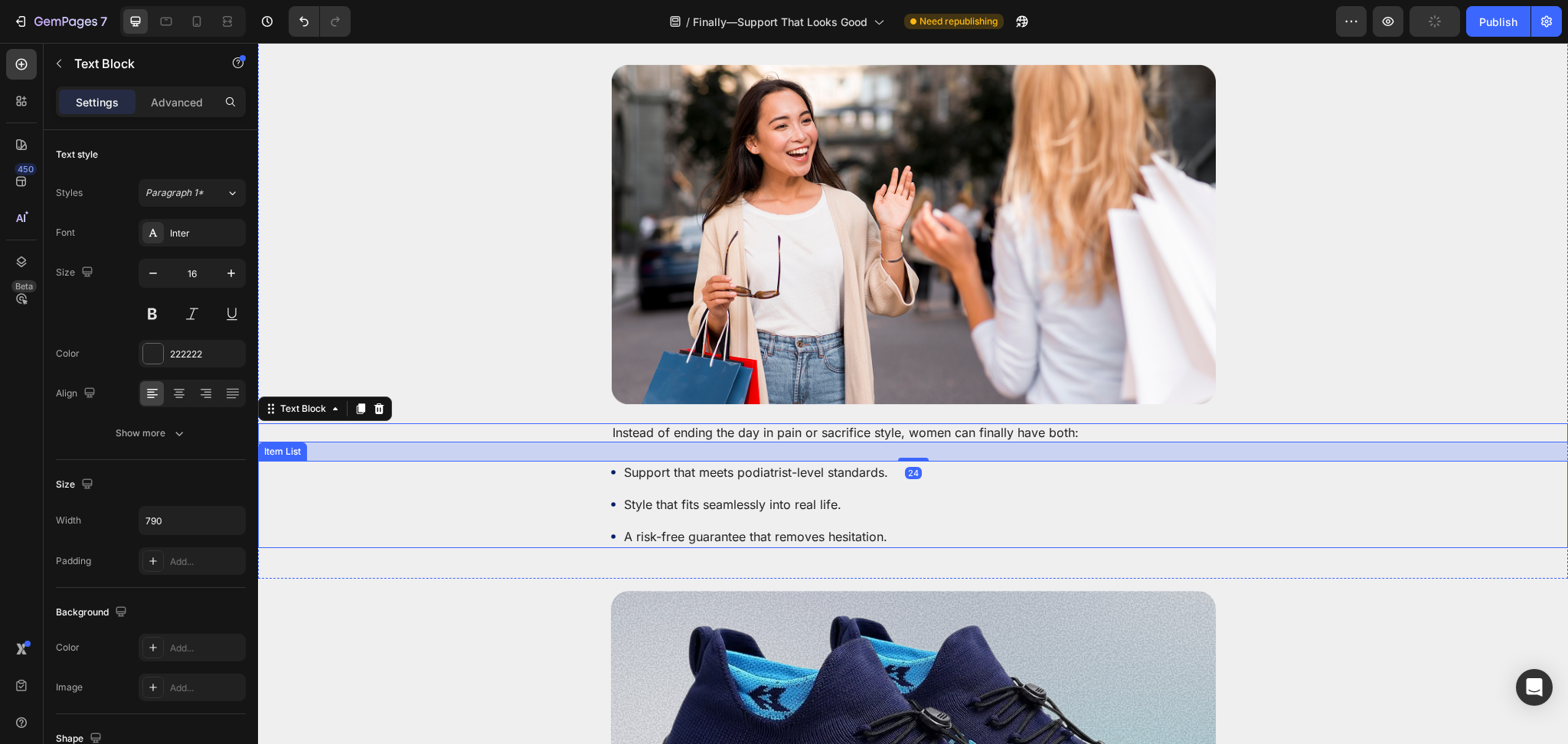
click at [602, 492] on div "Support that meets podiatrist-level standards. Style that fits seamlessly into …" at bounding box center [913, 504] width 1310 height 87
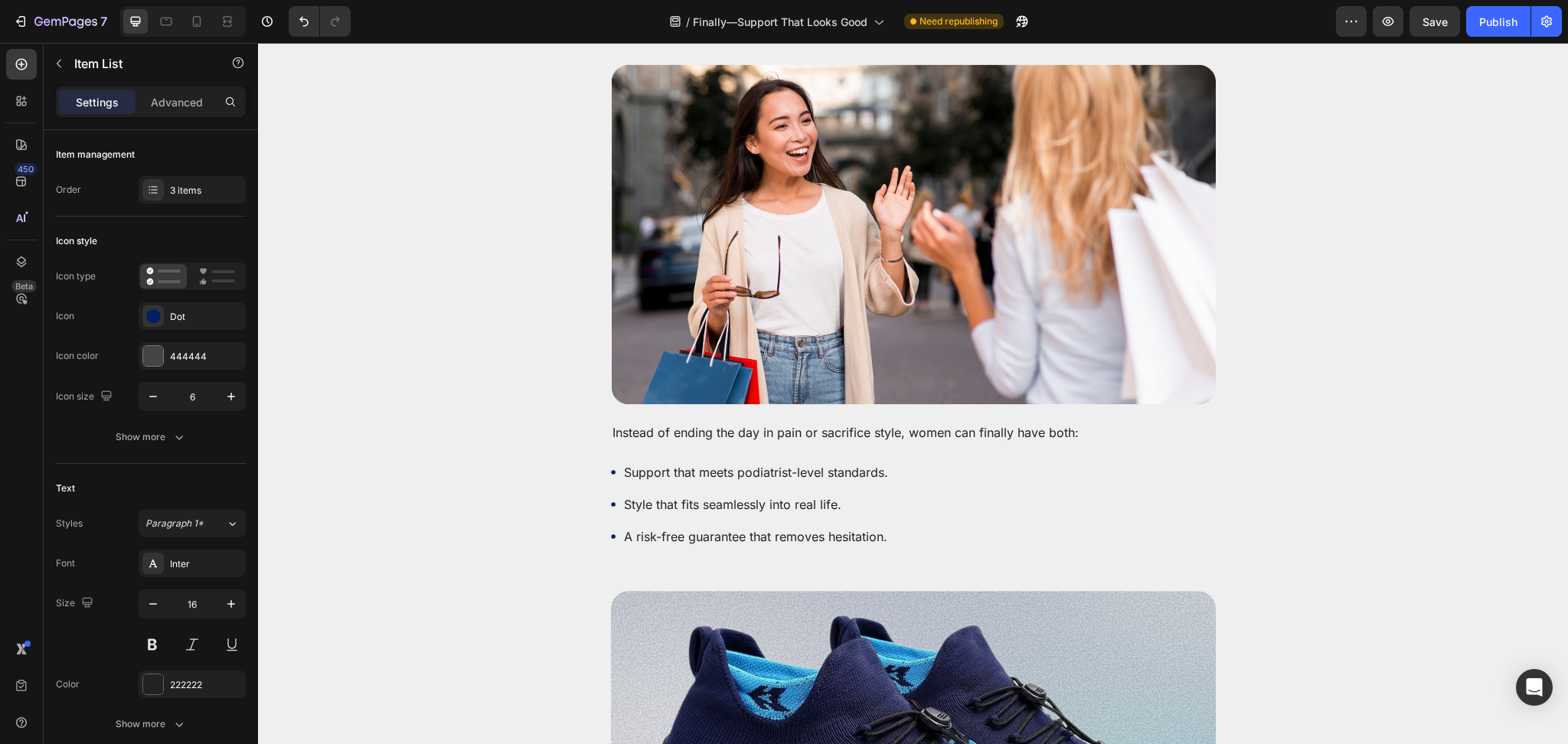
click at [585, 462] on div "Support that meets podiatrist-level standards. Style that fits seamlessly into …" at bounding box center [913, 504] width 1310 height 87
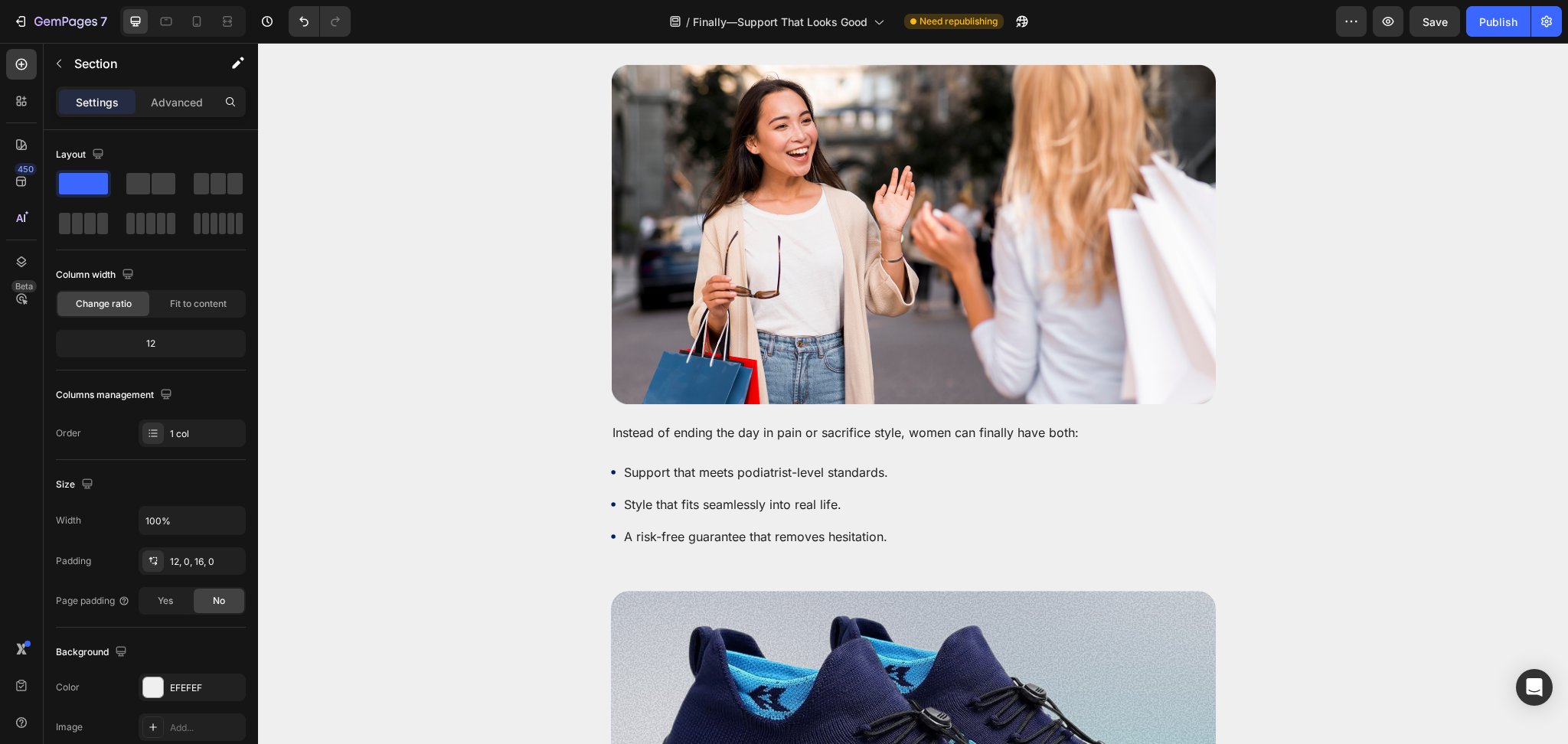
click at [611, 461] on div "Support that meets podiatrist-level standards." at bounding box center [750, 472] width 279 height 23
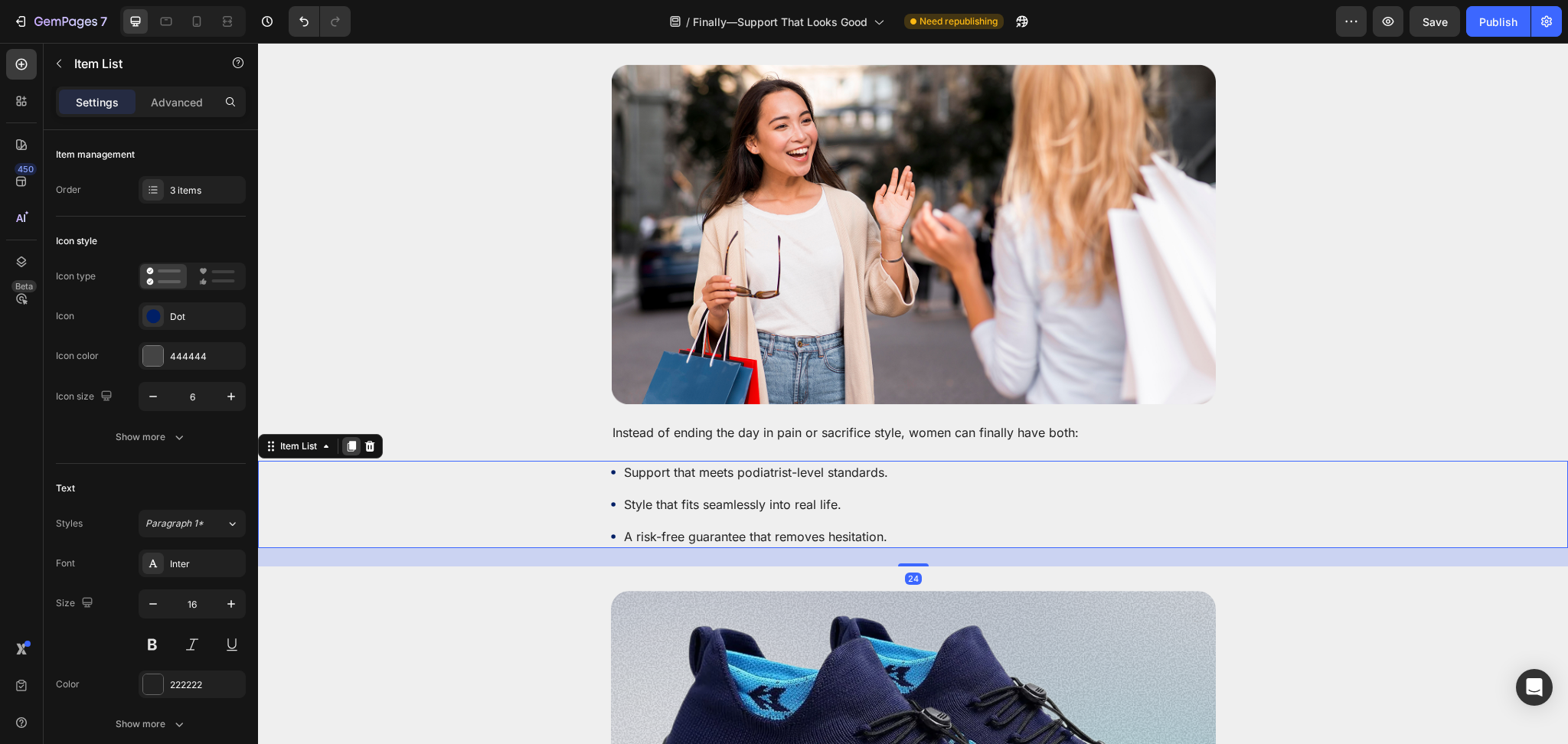
click at [349, 440] on icon at bounding box center [351, 446] width 12 height 12
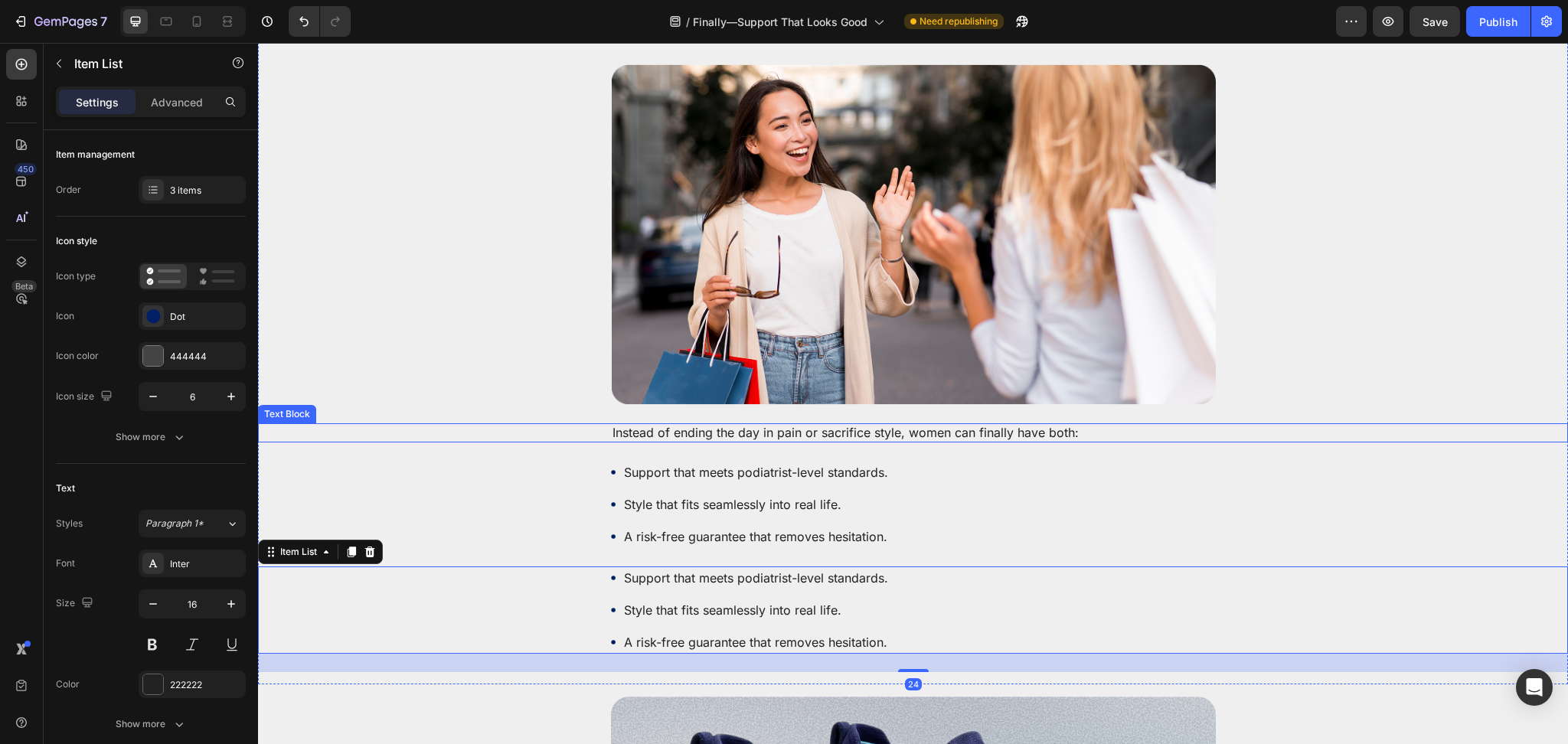
click at [633, 425] on p "Instead of ending the day in pain or sacrifice style, women can finally have bo…" at bounding box center [913, 433] width 602 height 16
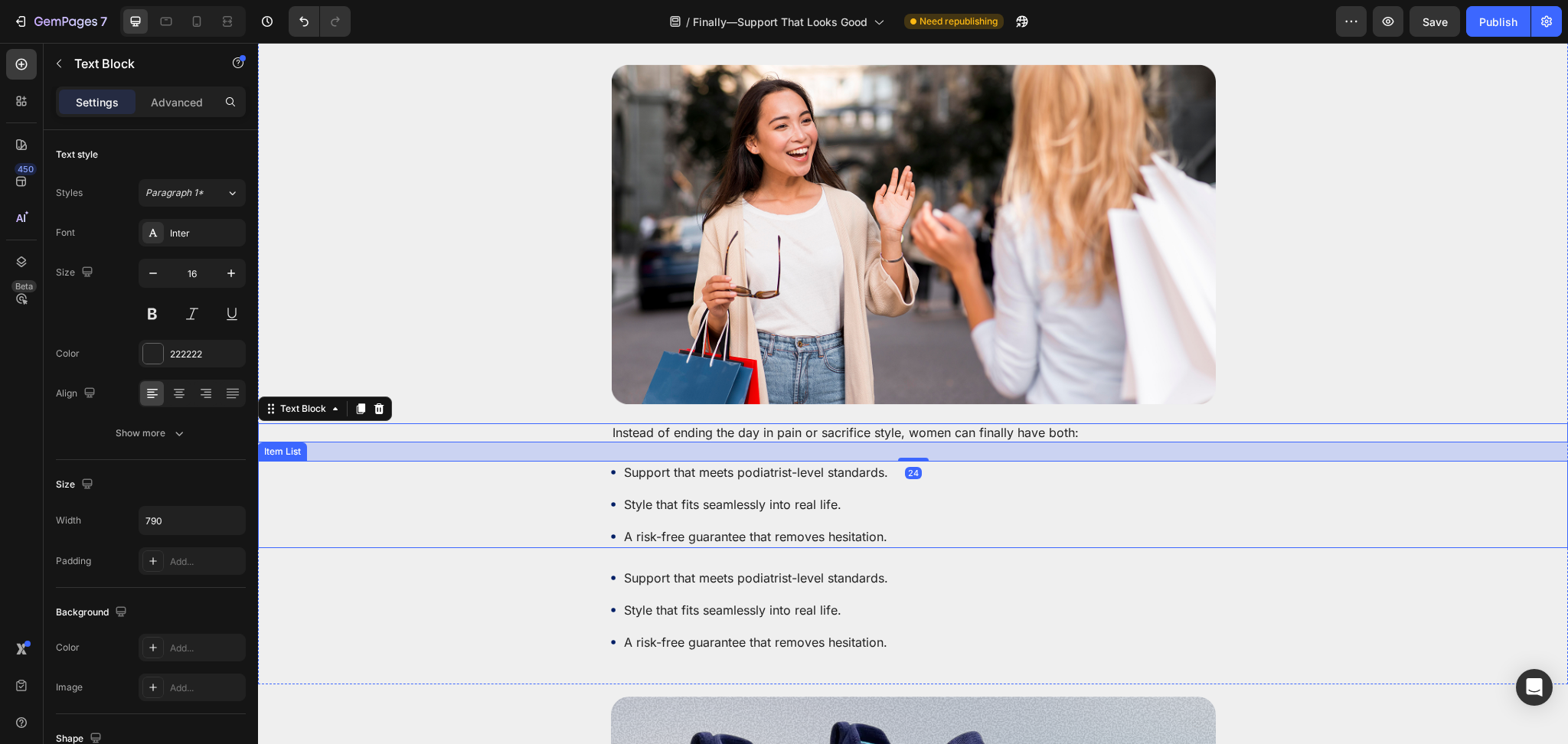
click at [554, 472] on div "Support that meets podiatrist-level standards. Style that fits seamlessly into …" at bounding box center [913, 504] width 1310 height 87
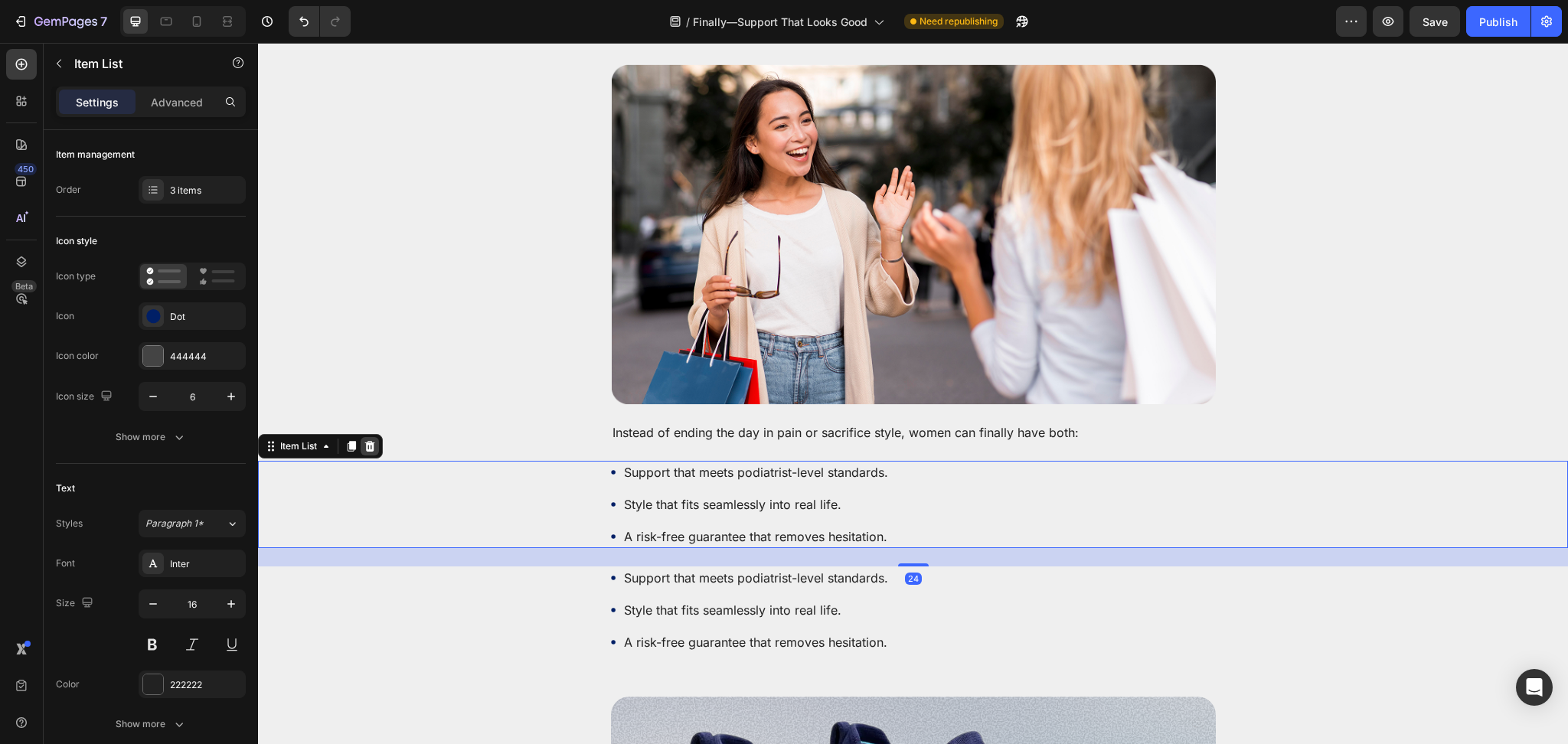
click at [365, 440] on icon at bounding box center [369, 446] width 12 height 12
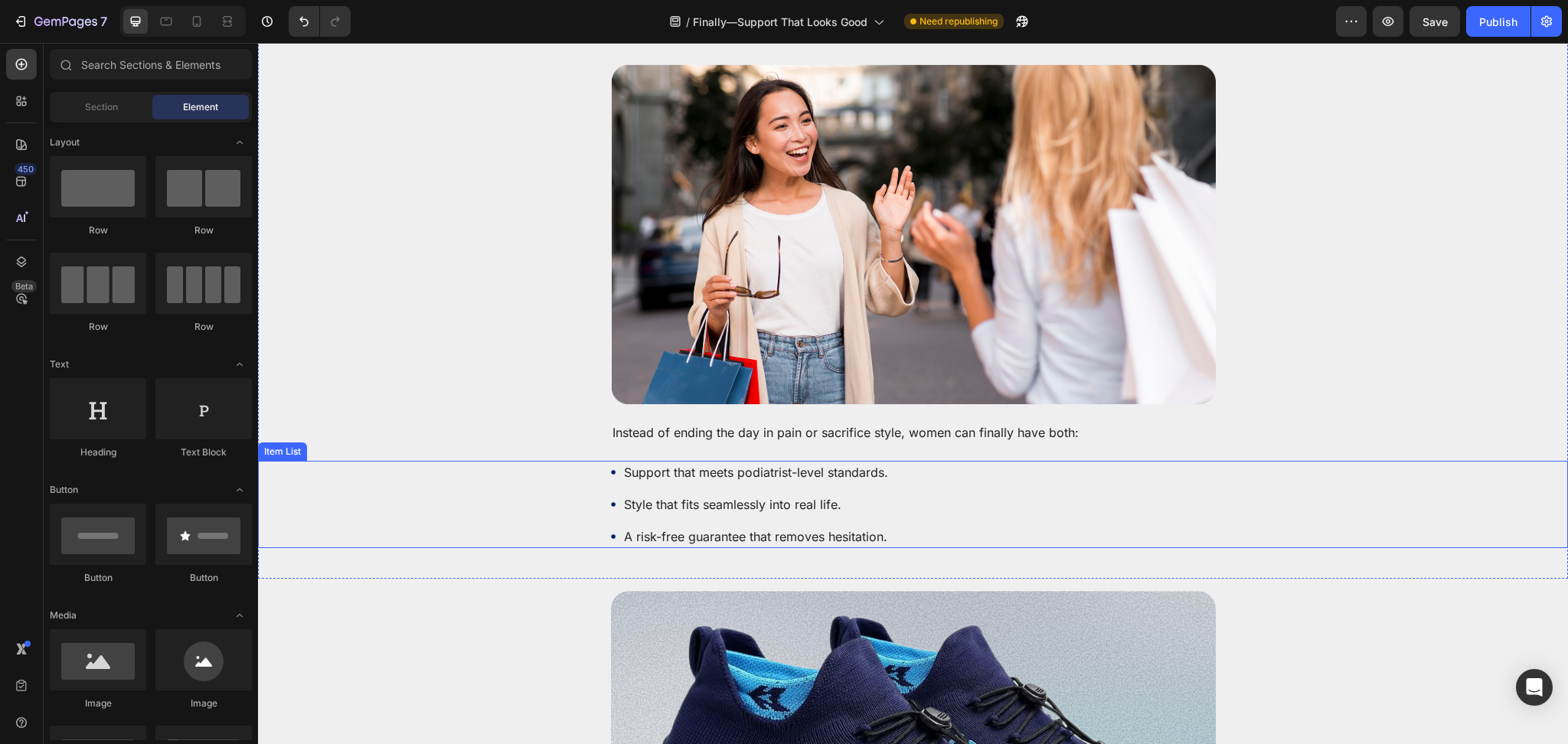
click at [463, 461] on div "Support that meets podiatrist-level standards. Style that fits seamlessly into …" at bounding box center [913, 504] width 1310 height 87
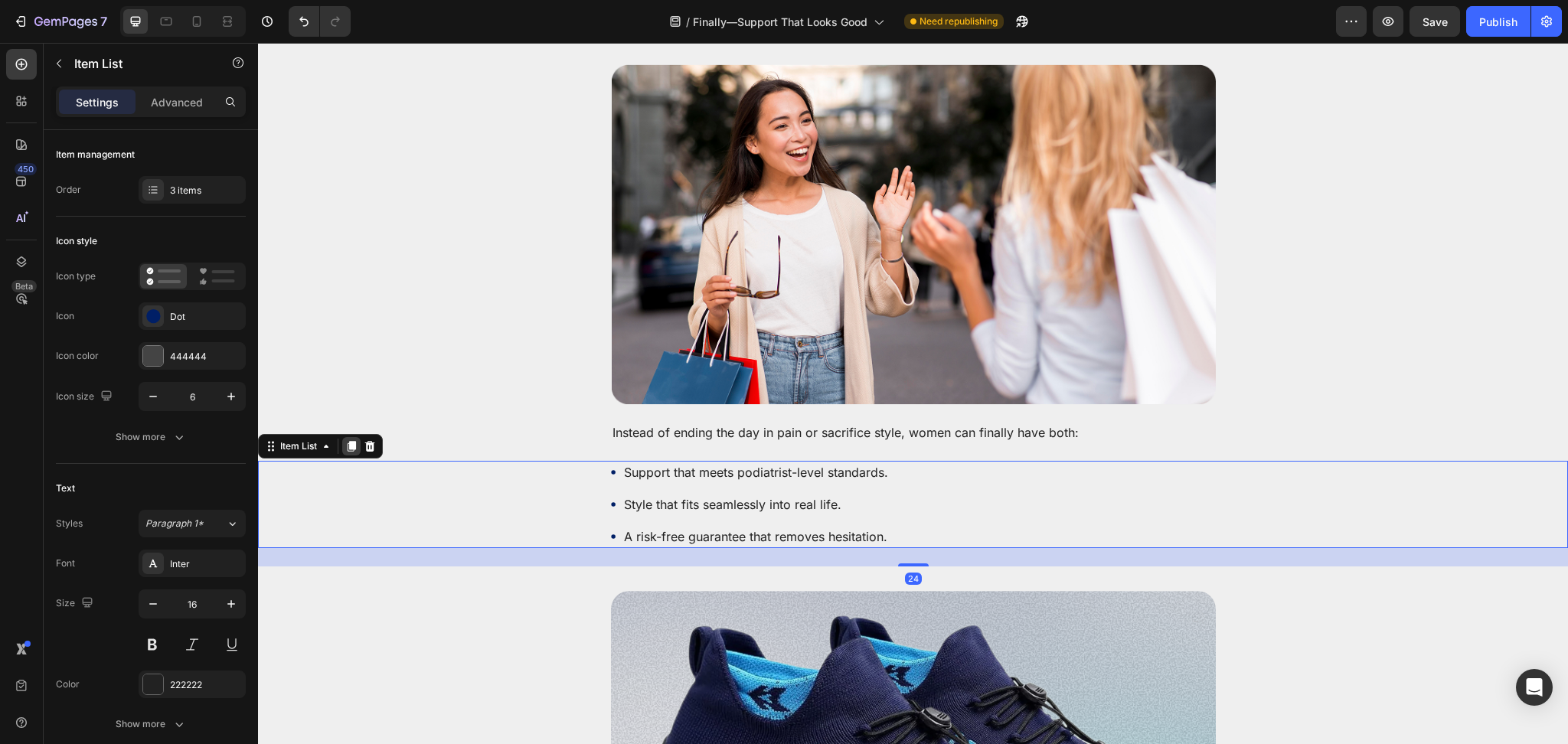
click at [360, 437] on div at bounding box center [351, 446] width 19 height 19
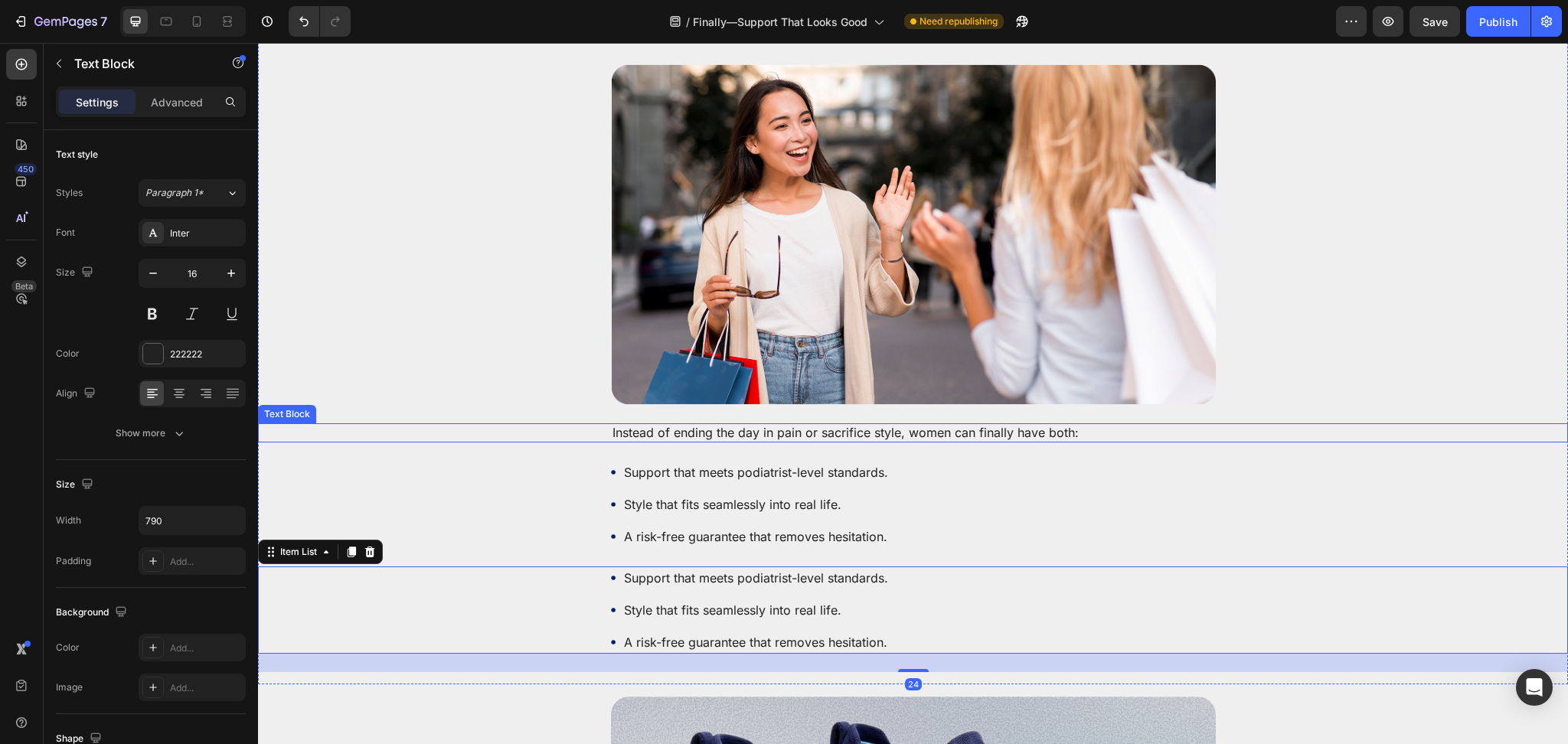
click at [680, 425] on p "Instead of ending the day in pain or sacrifice style, women can finally have bo…" at bounding box center [913, 433] width 602 height 16
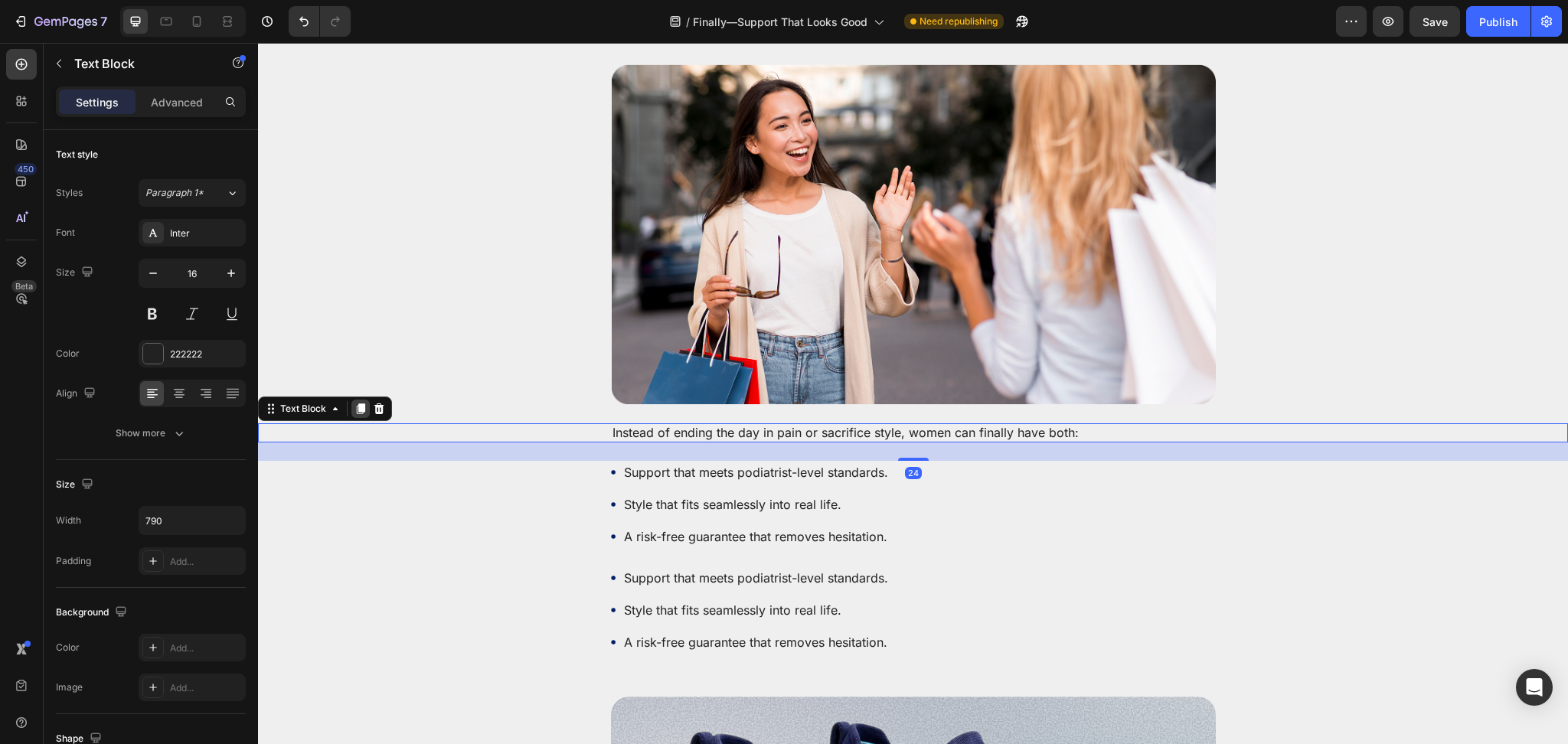
click at [363, 404] on icon at bounding box center [361, 409] width 8 height 11
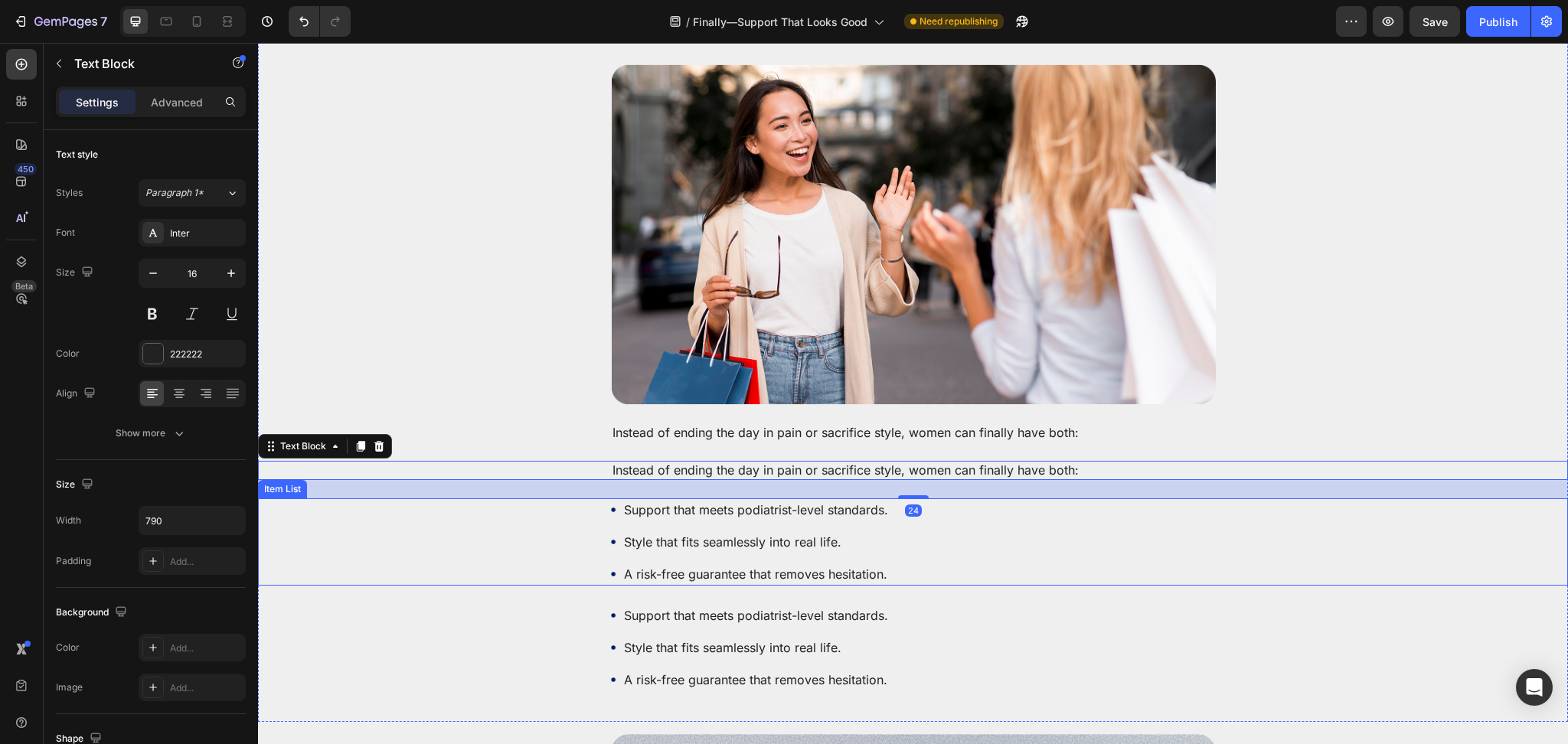
click at [535, 556] on div "Support that meets podiatrist-level standards. Style that fits seamlessly into …" at bounding box center [913, 542] width 1310 height 87
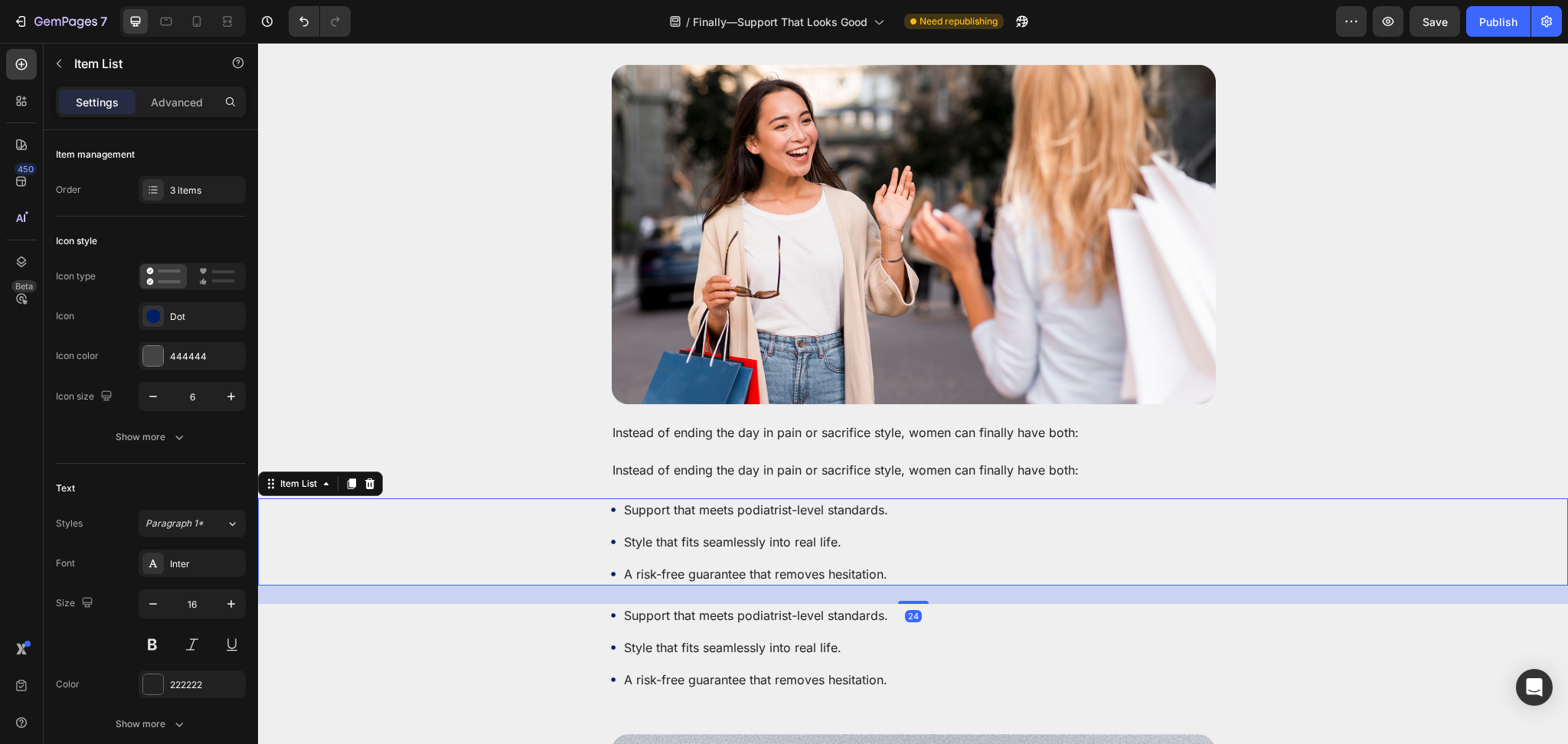
click at [367, 478] on icon at bounding box center [370, 482] width 10 height 11
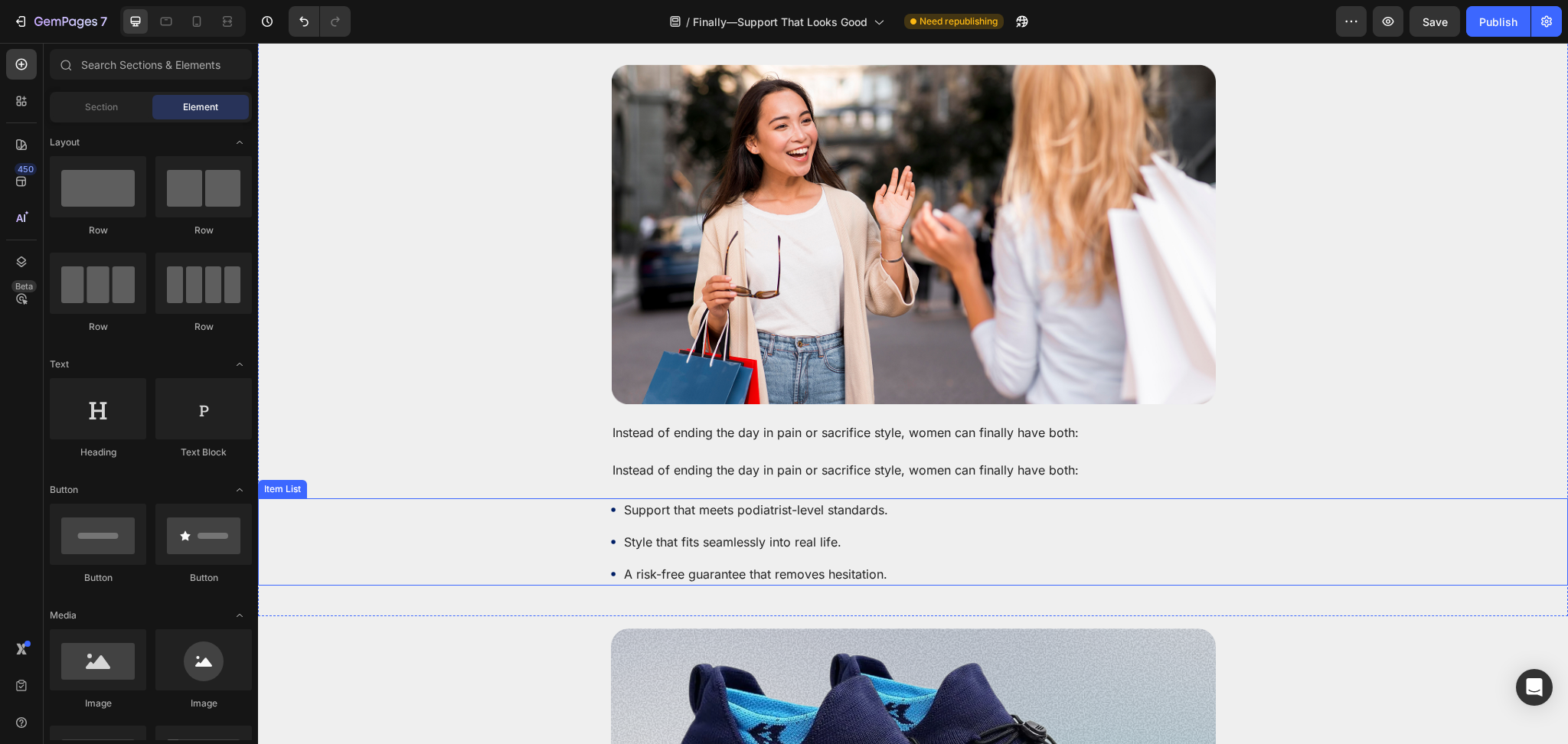
click at [549, 530] on div "Support that meets podiatrist-level standards. Style that fits seamlessly into …" at bounding box center [913, 542] width 1310 height 87
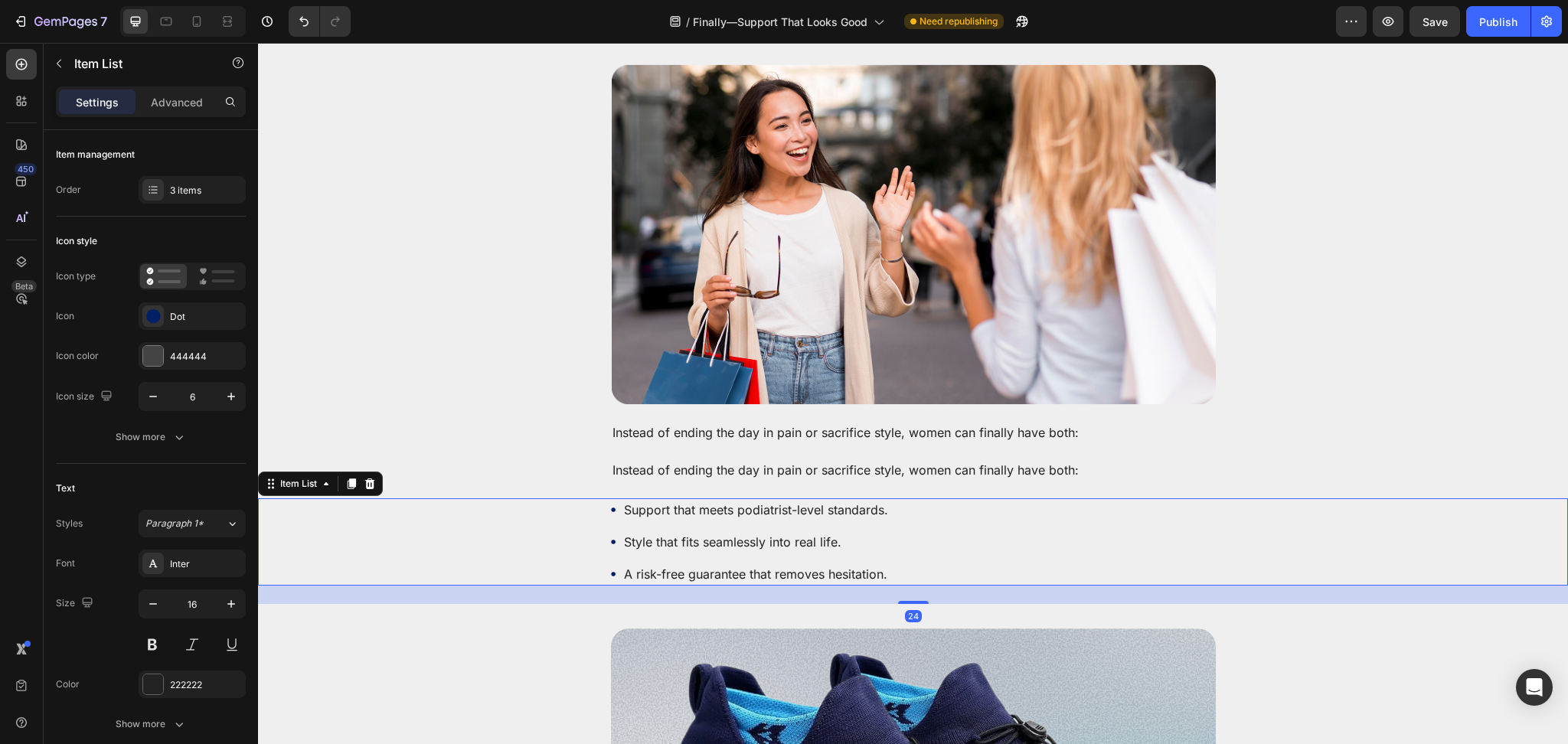
click at [373, 478] on icon at bounding box center [370, 482] width 10 height 11
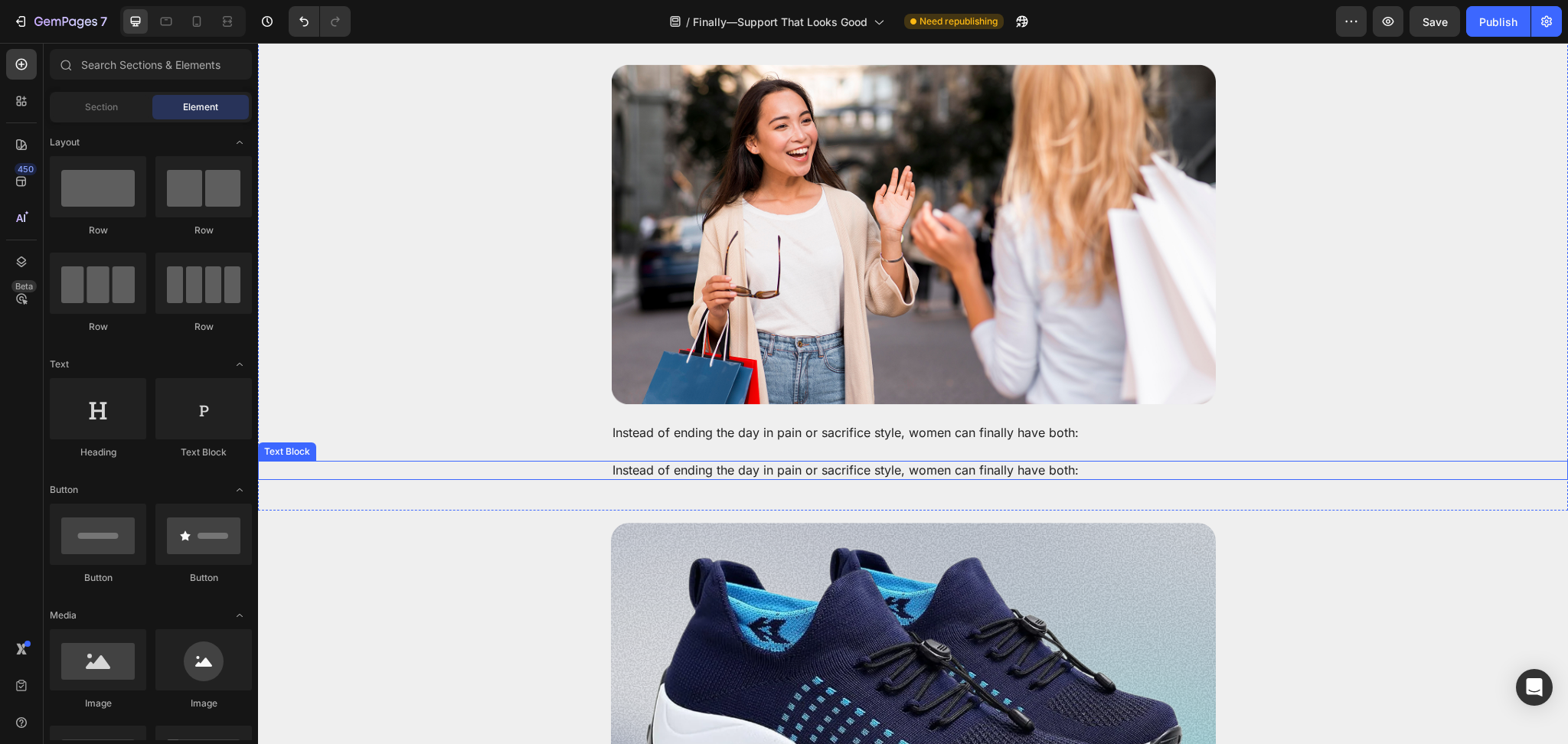
click at [721, 462] on p "Instead of ending the day in pain or sacrifice style, women can finally have bo…" at bounding box center [913, 470] width 602 height 16
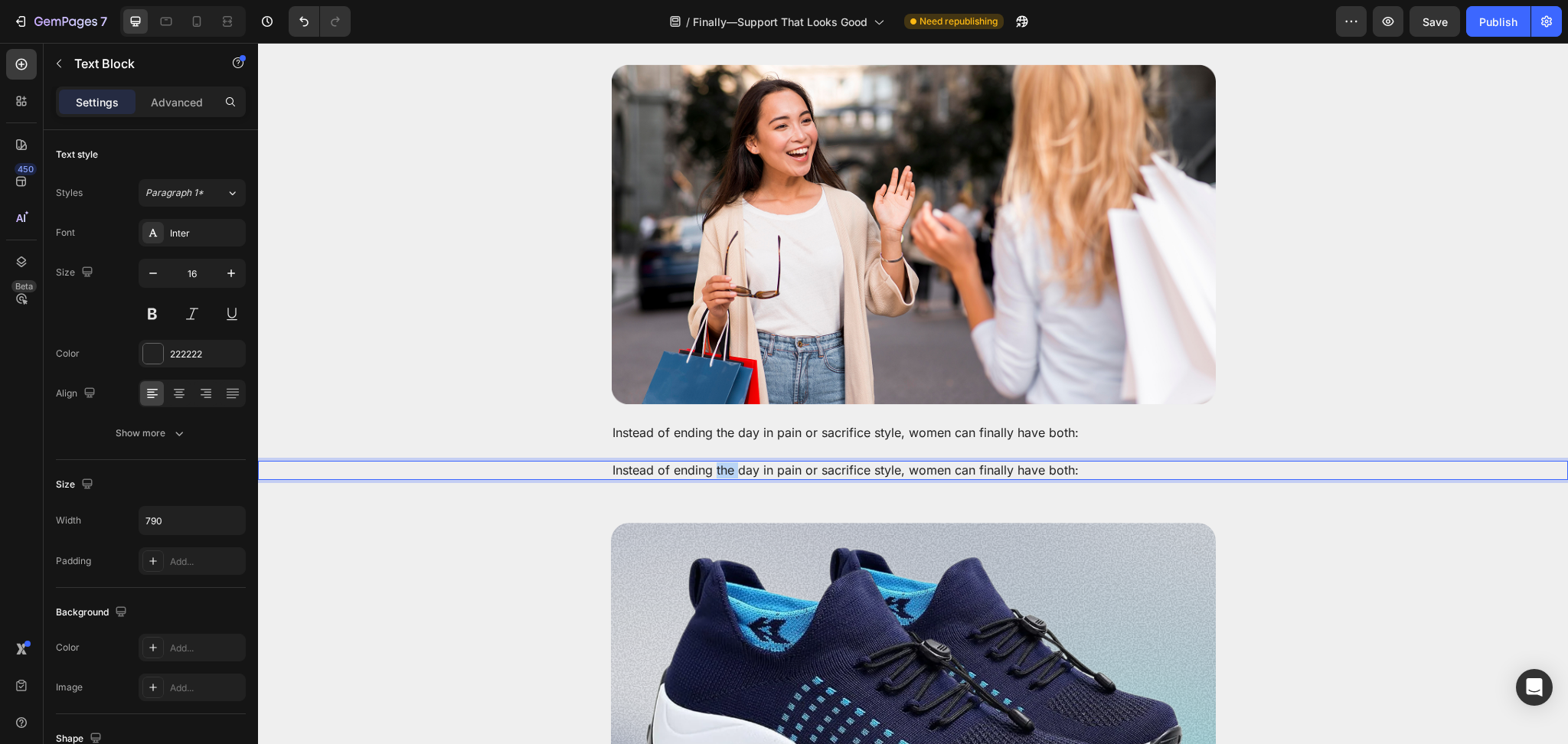
click at [721, 462] on p "Instead of ending the day in pain or sacrifice style, women can finally have bo…" at bounding box center [913, 470] width 602 height 16
click at [719, 462] on p "Instead of ending the day in pain or sacrifice style, women can finally have bo…" at bounding box center [913, 470] width 602 height 16
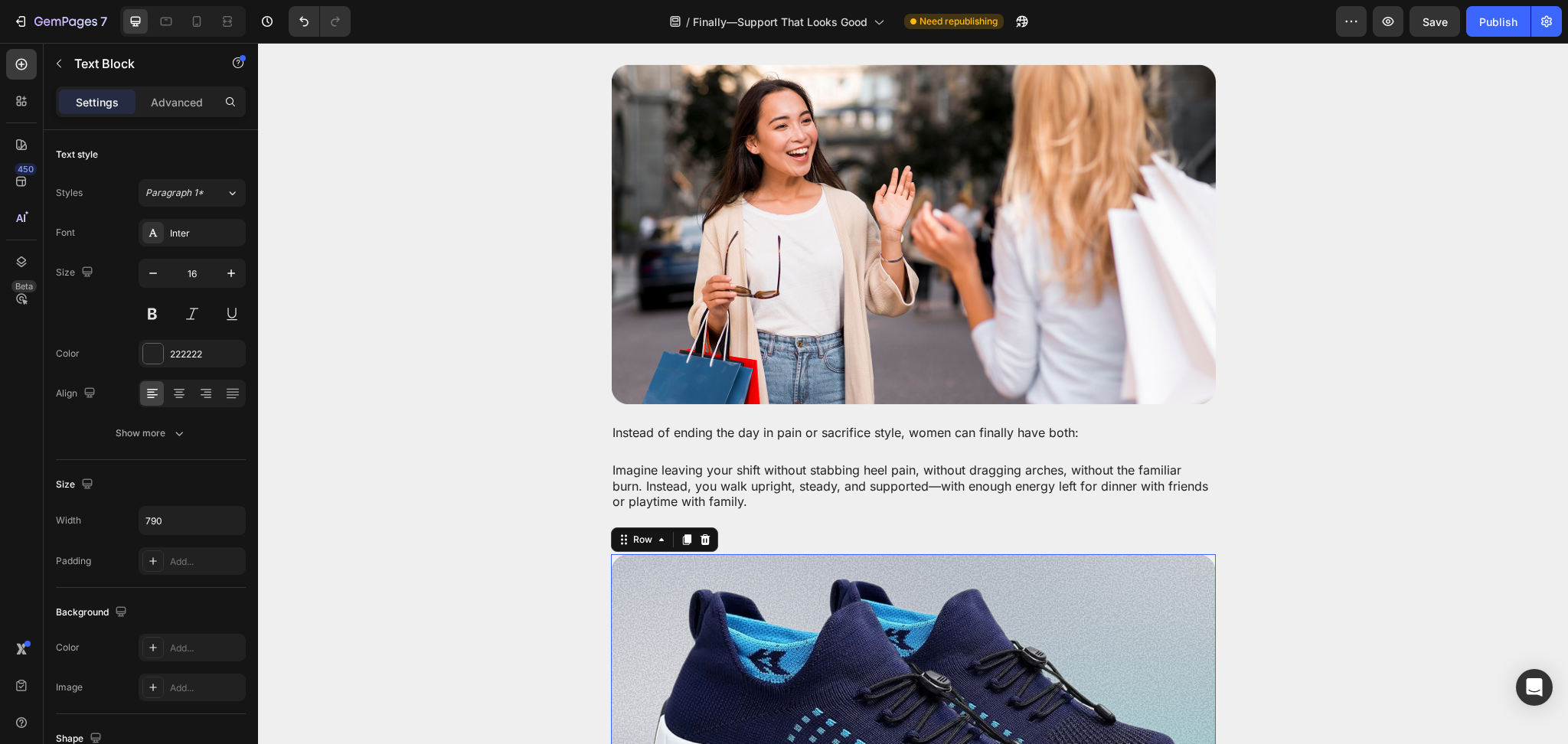
click at [714, 554] on div "Image Row 32" at bounding box center [913, 755] width 605 height 402
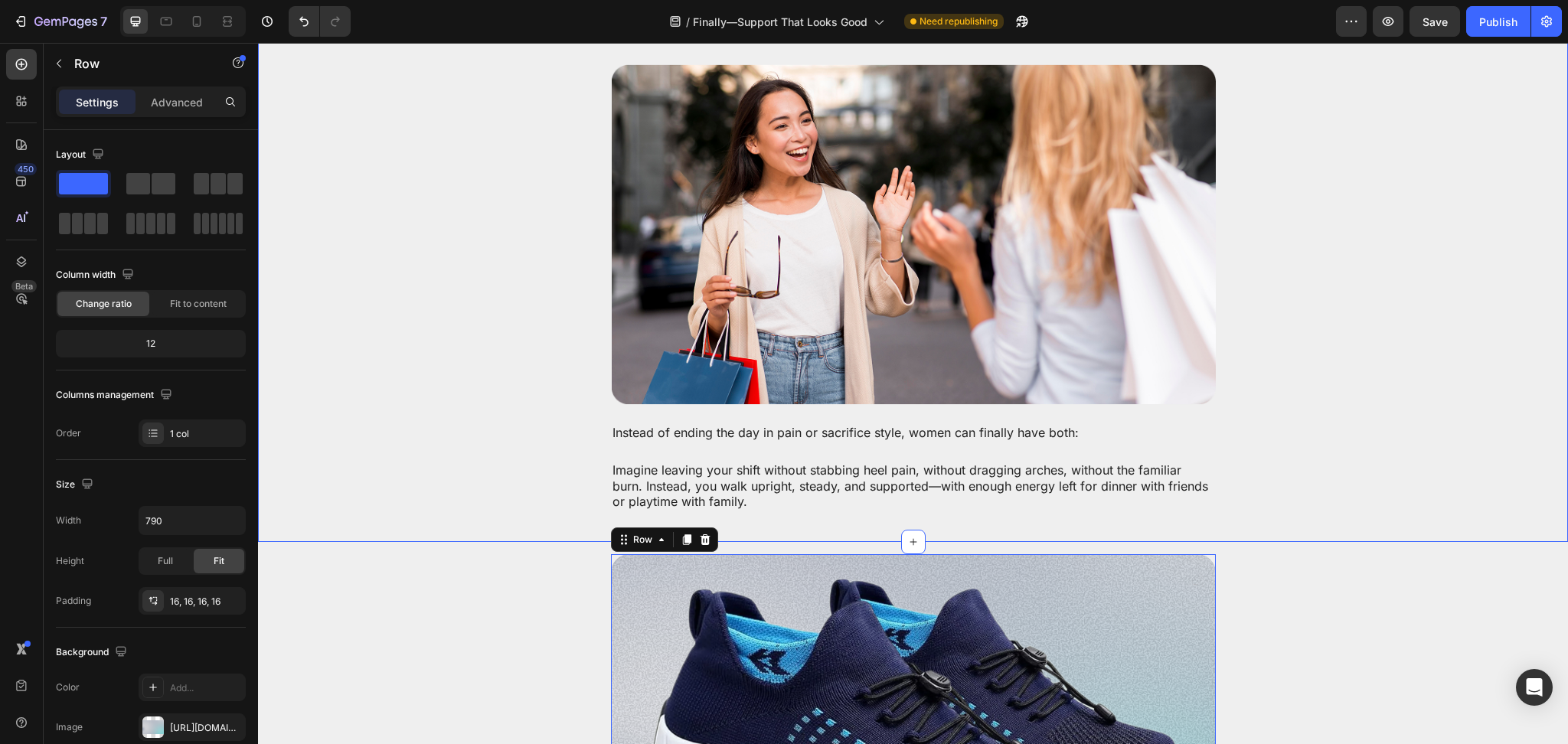
click at [804, 487] on p "Imagine leaving your shift without stabbing heel pain, without dragging arches,…" at bounding box center [913, 486] width 602 height 47
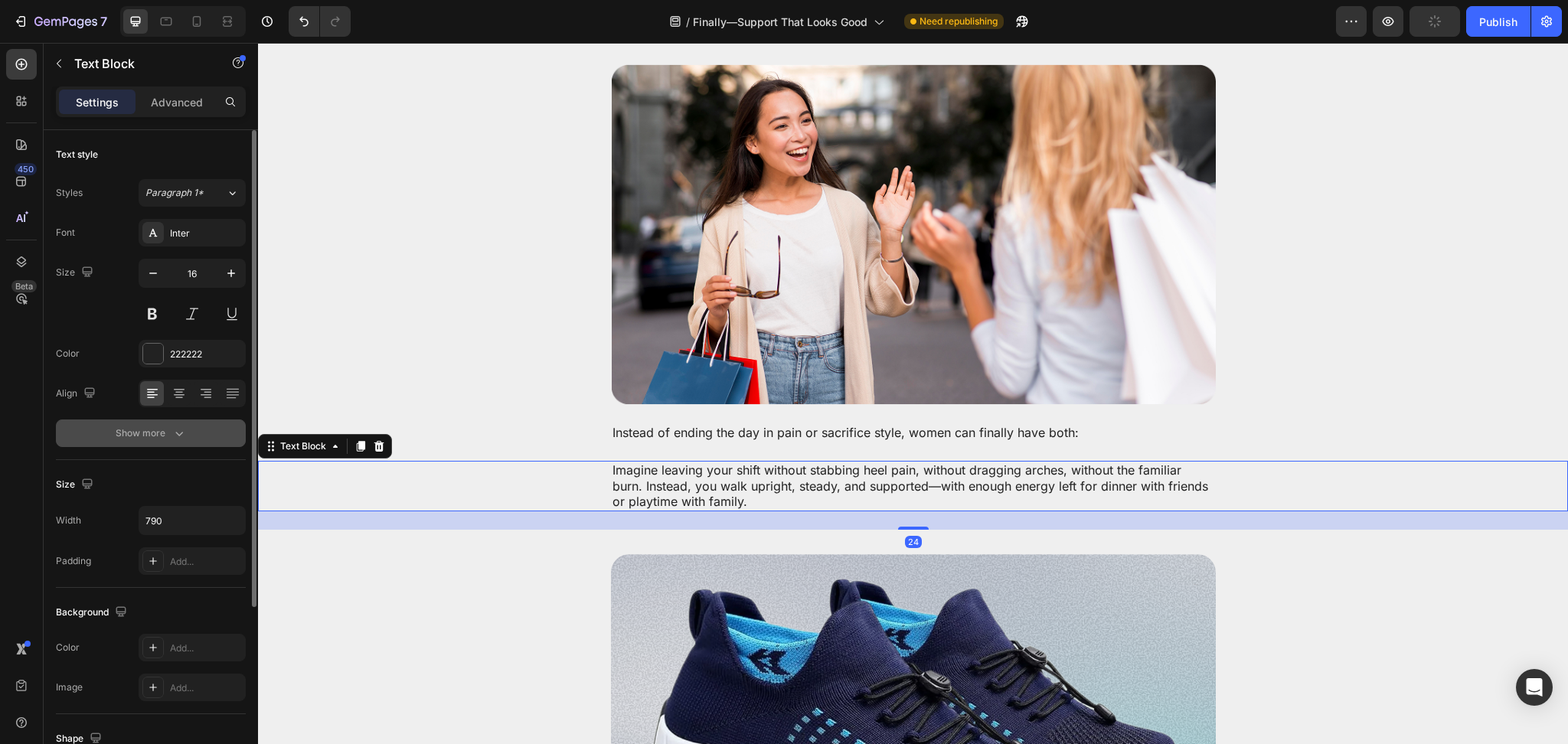
click at [194, 443] on button "Show more" at bounding box center [151, 434] width 190 height 28
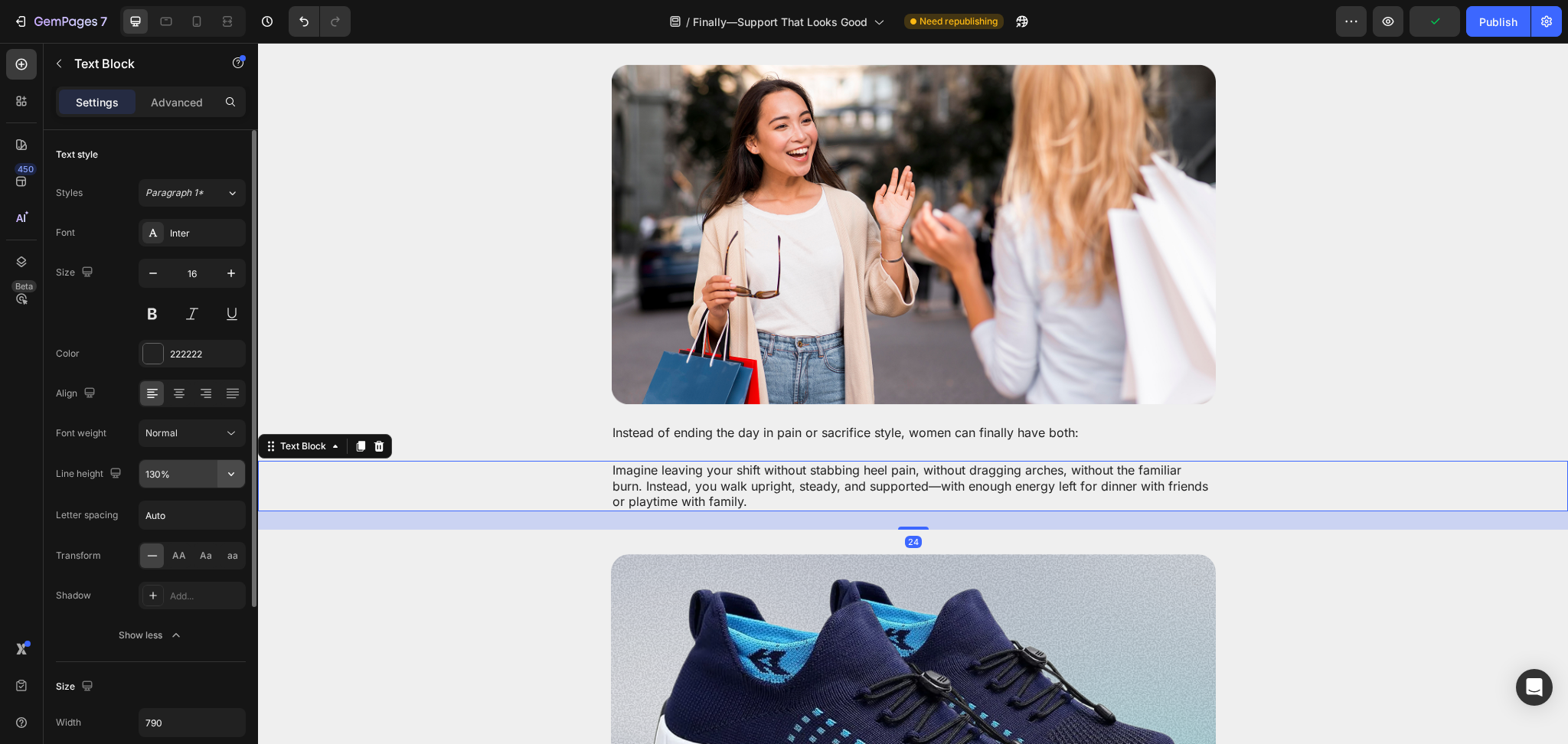
click at [239, 474] on button "button" at bounding box center [231, 474] width 28 height 28
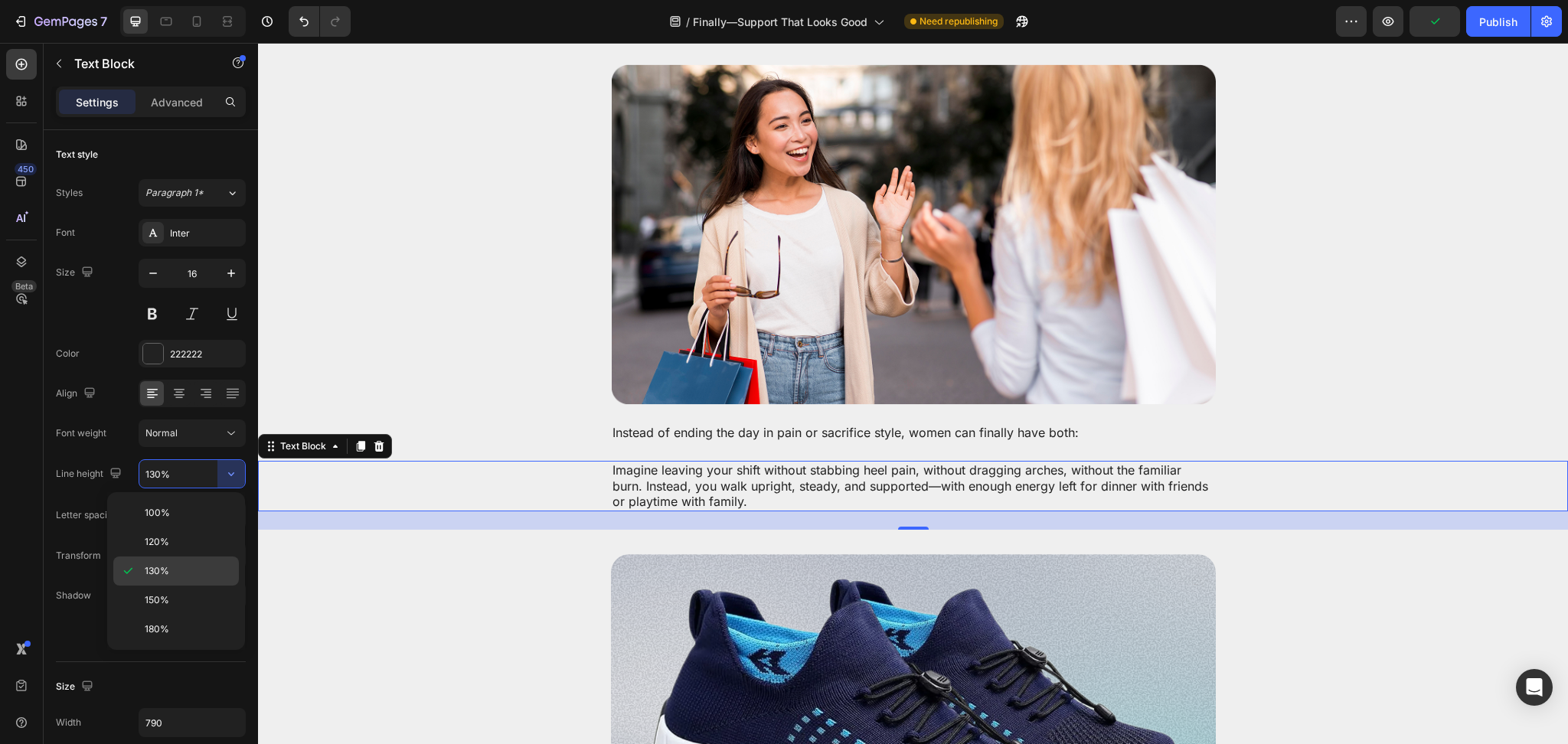
click at [179, 573] on p "130%" at bounding box center [188, 571] width 87 height 14
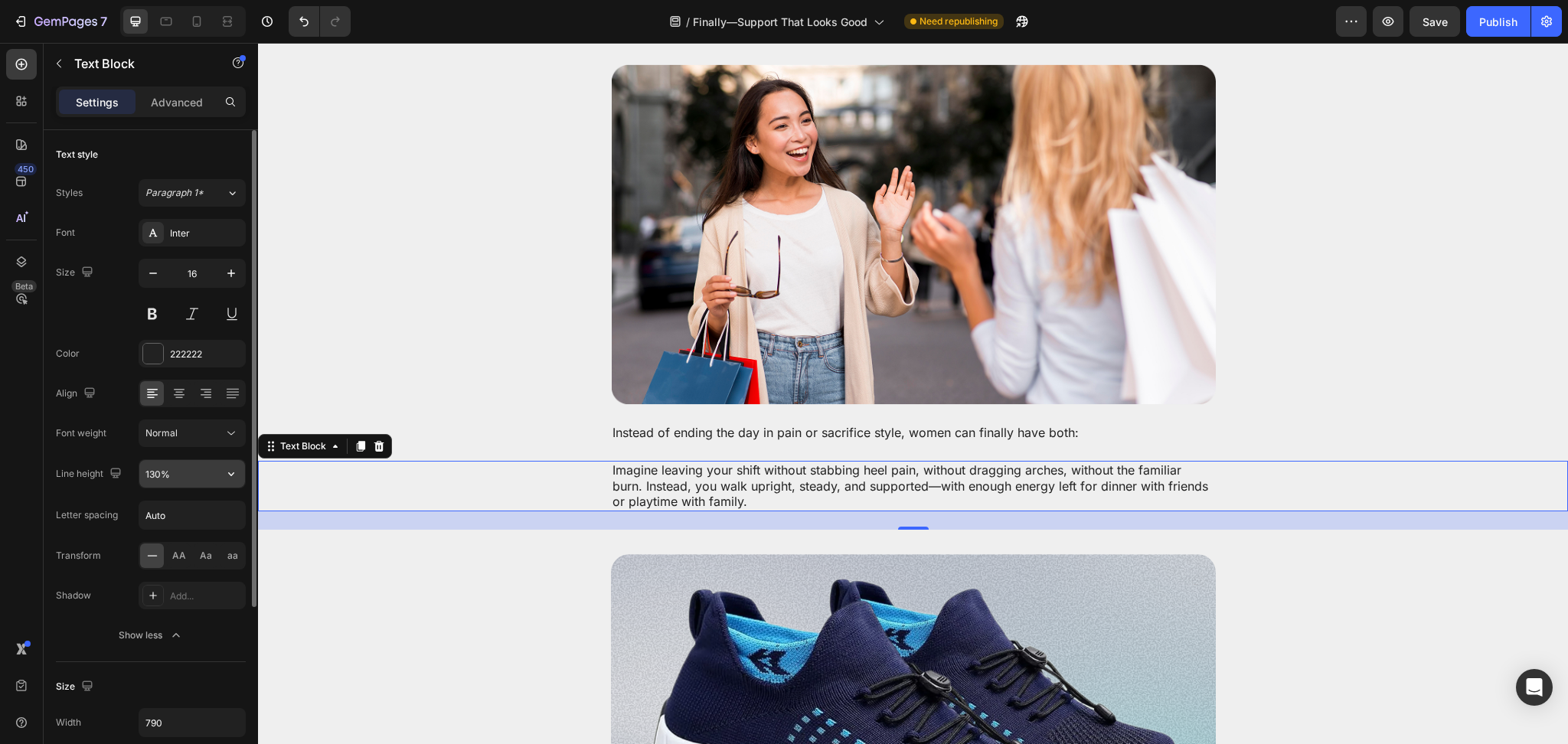
click at [155, 476] on input "130%" at bounding box center [192, 474] width 106 height 28
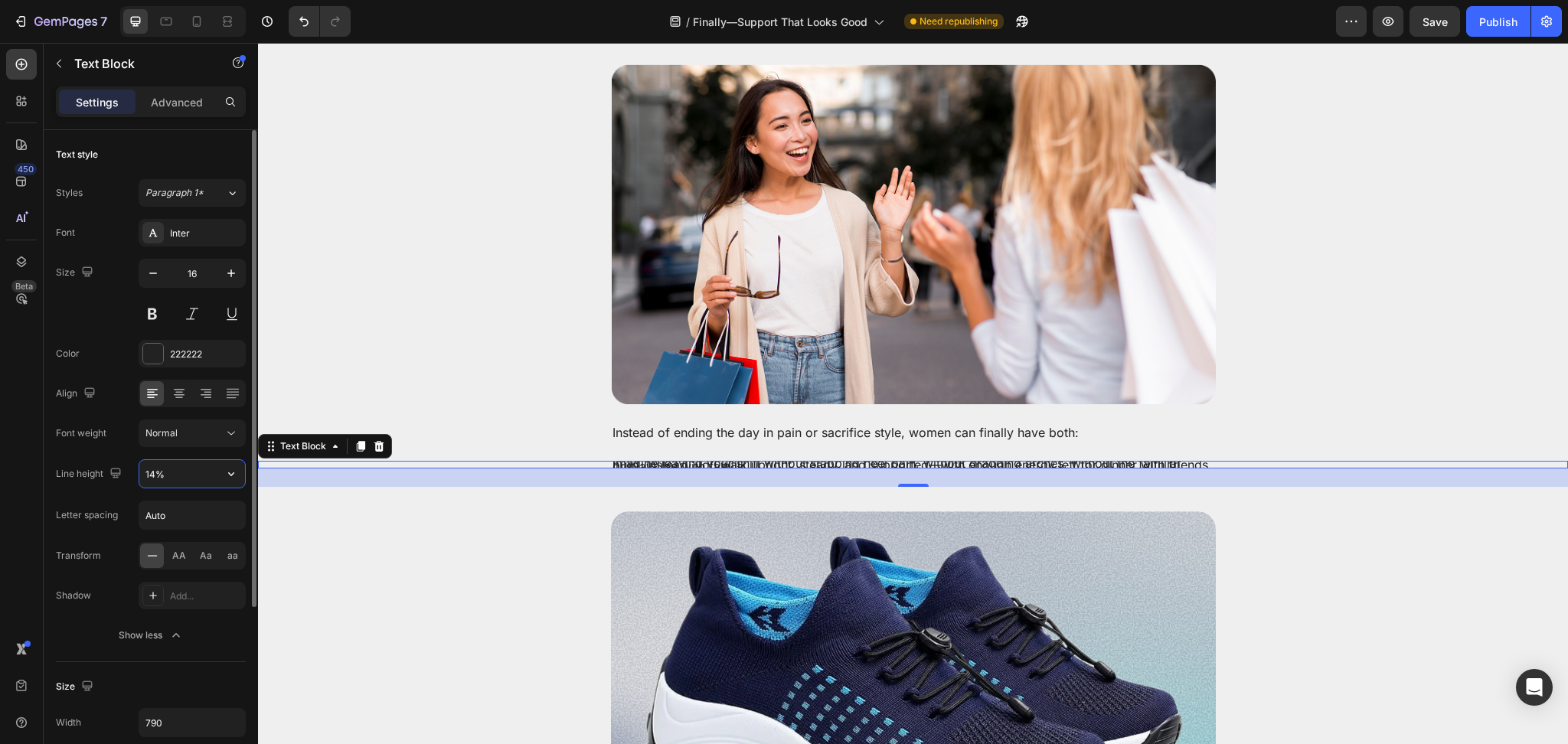
type input "140%"
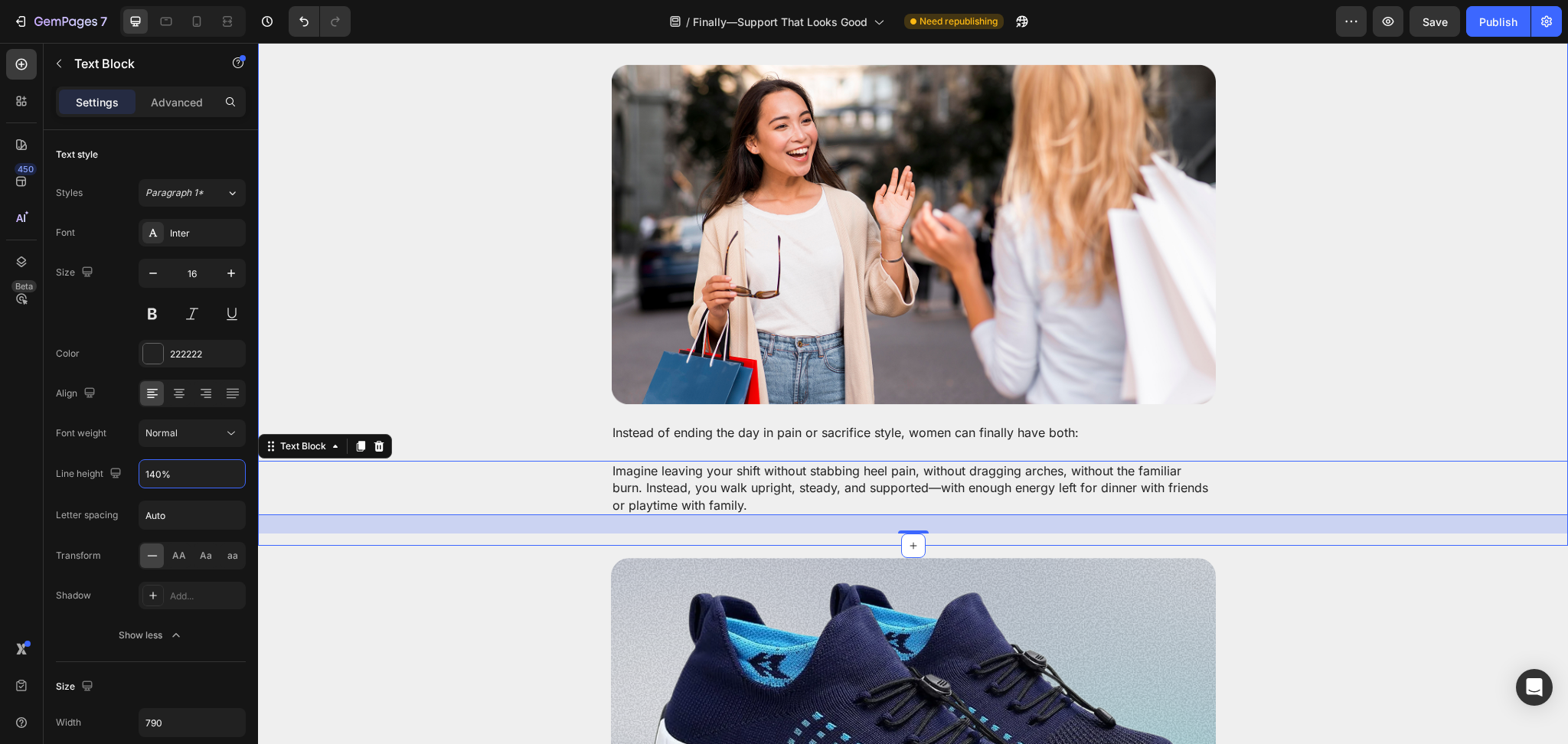
click at [626, 423] on div "Instead of ending the day in pain or sacrifice style, women can finally have bo…" at bounding box center [913, 433] width 605 height 19
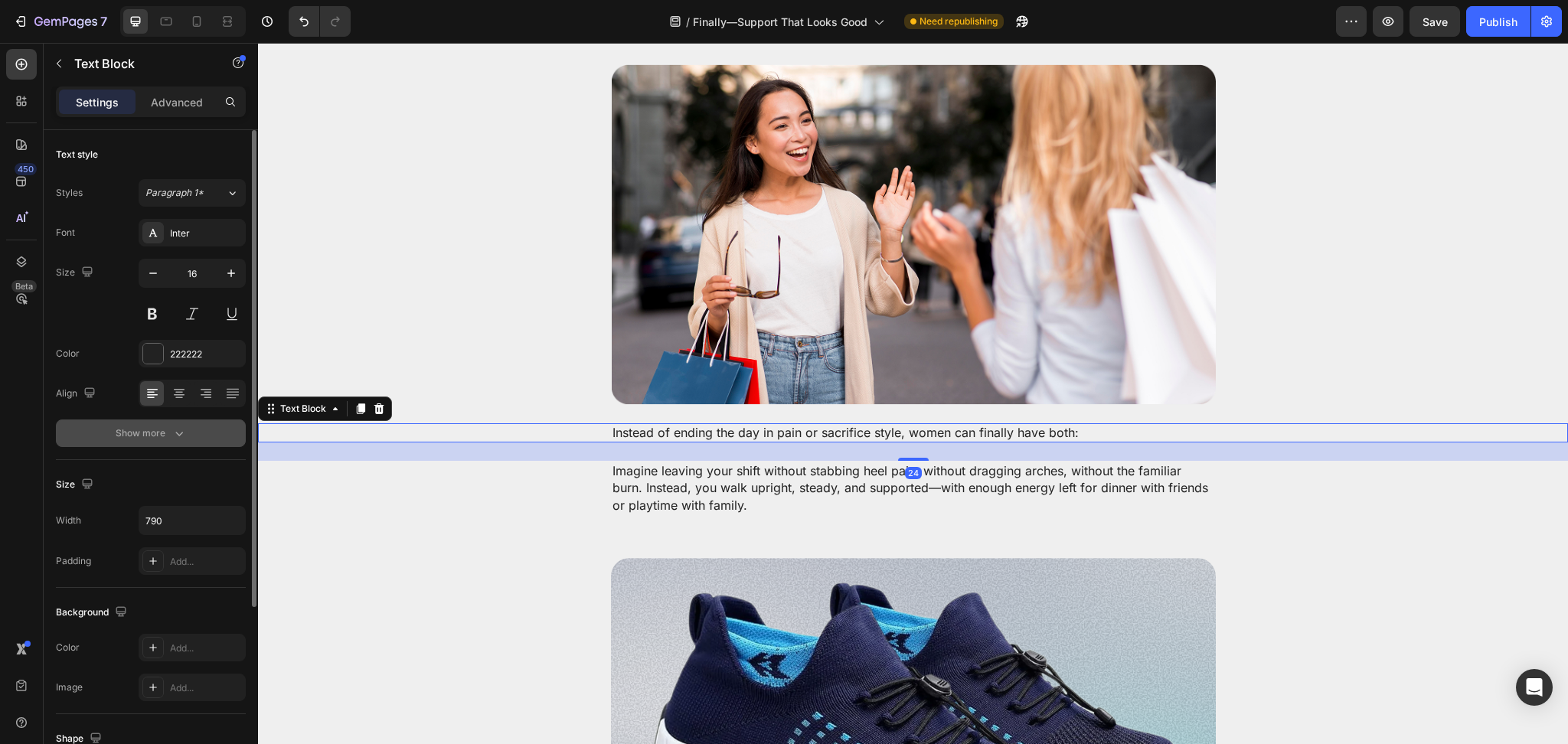
click at [174, 429] on icon "button" at bounding box center [179, 433] width 15 height 15
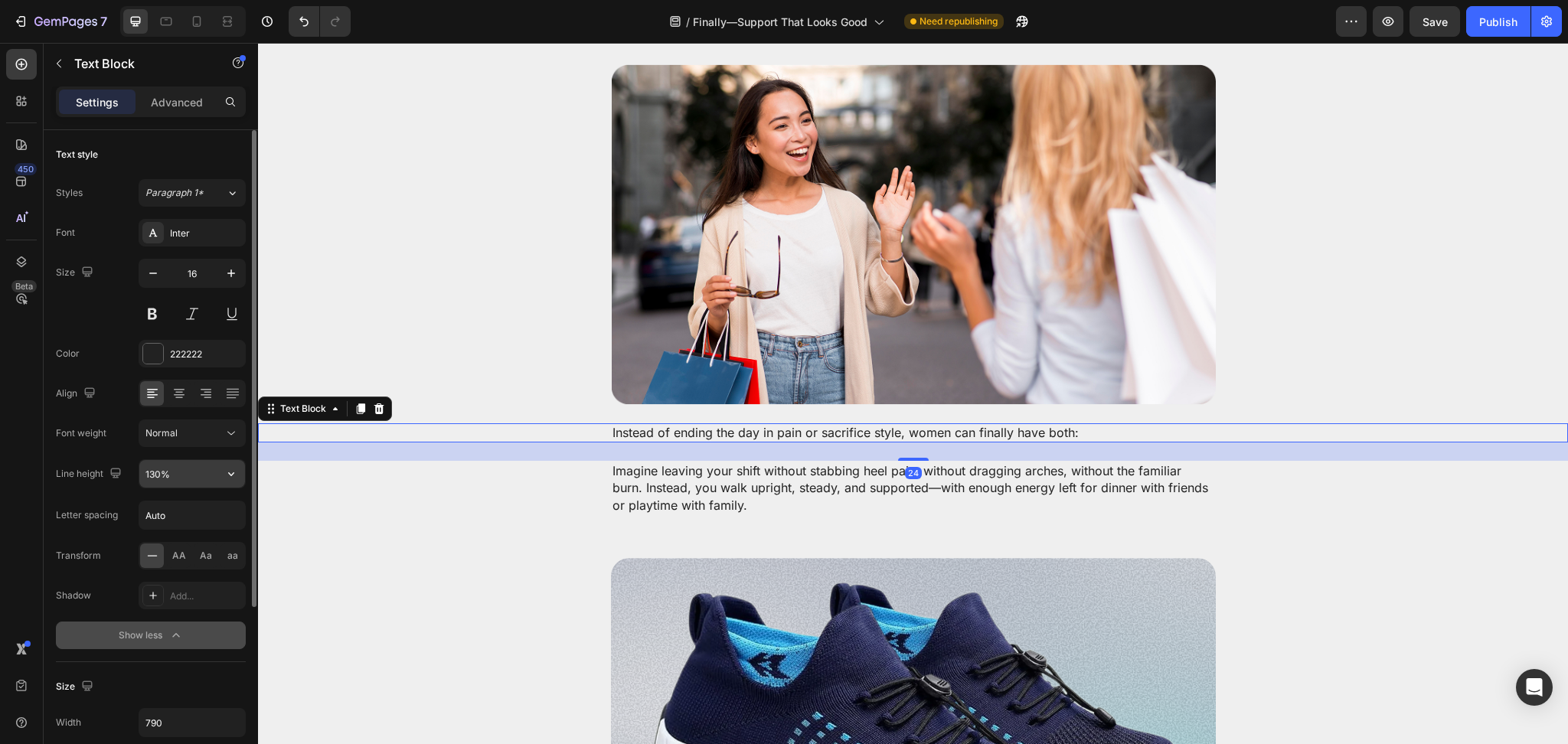
click at [149, 481] on input "130%" at bounding box center [192, 474] width 106 height 28
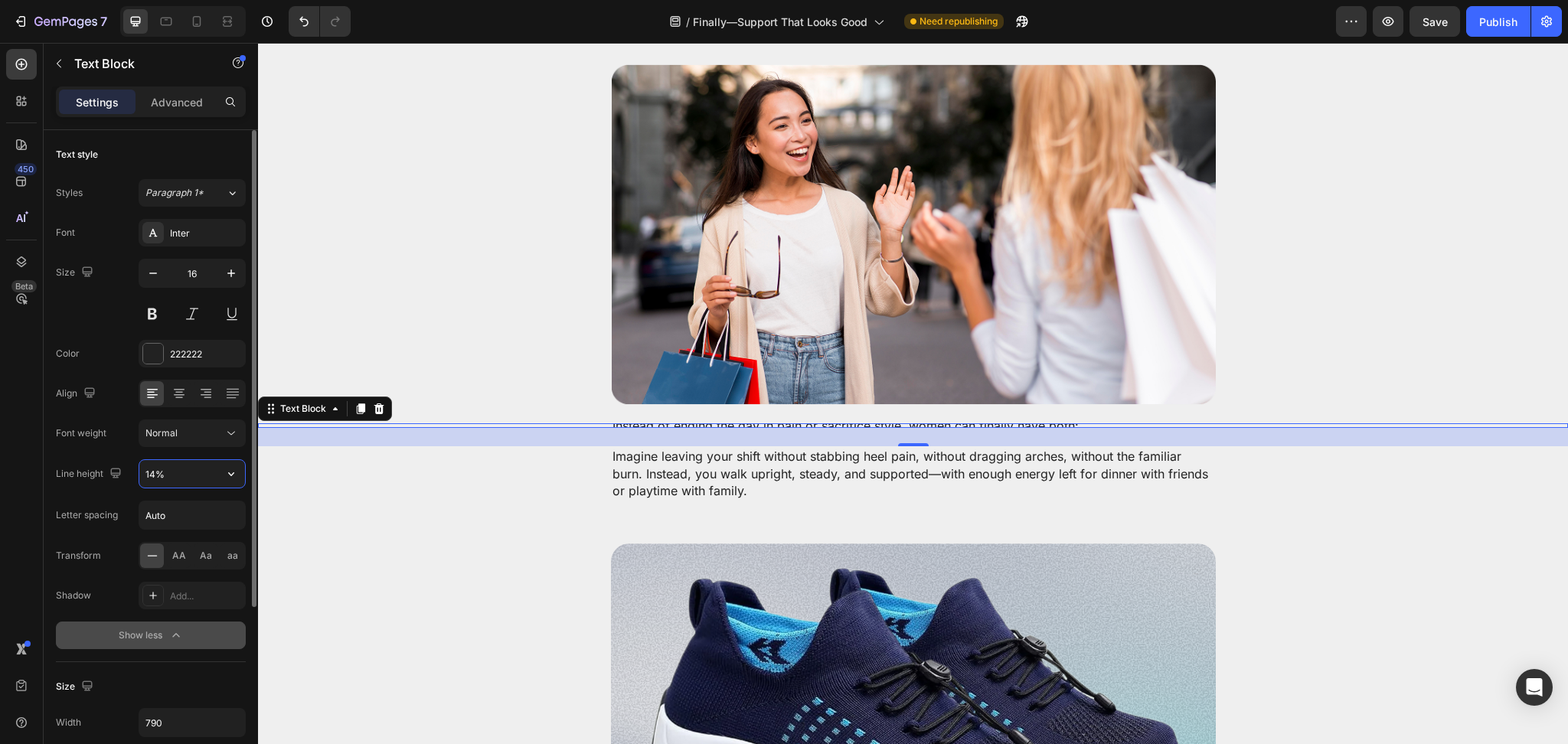
type input "140%"
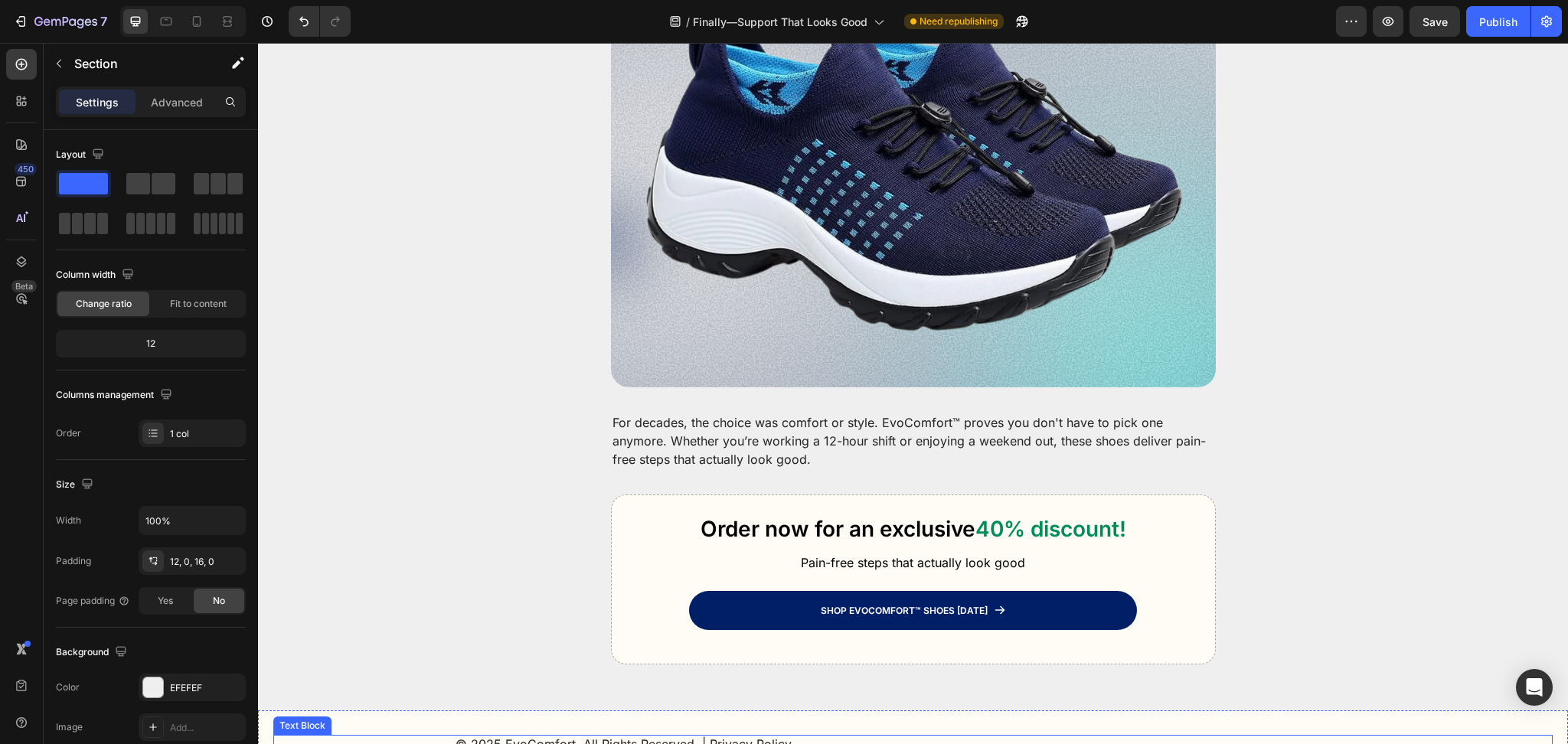
scroll to position [4836, 0]
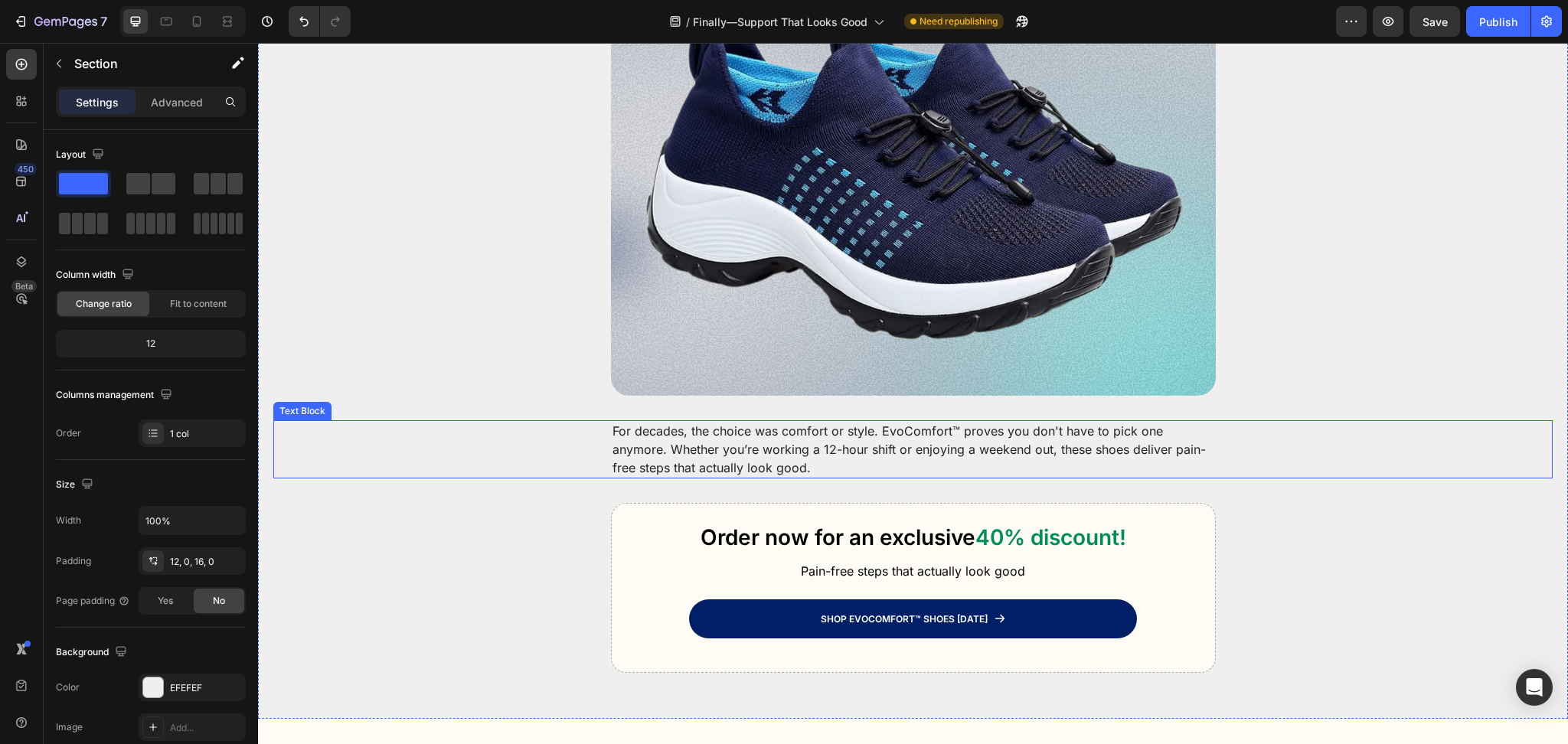
click at [699, 440] on p "For decades, the choice was comfort or style. EvoComfort™ proves you don't have…" at bounding box center [913, 449] width 602 height 55
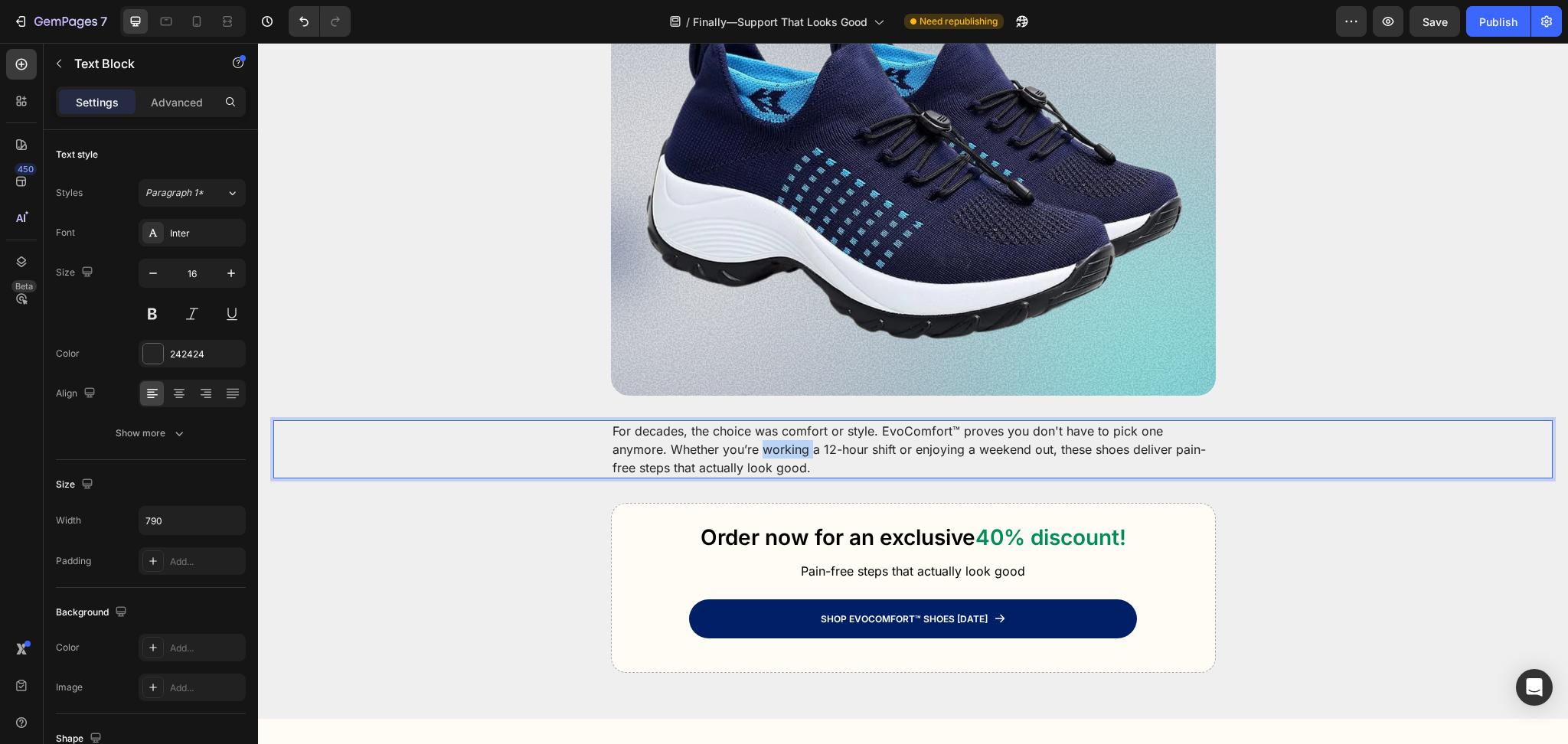
click at [699, 440] on p "For decades, the choice was comfort or style. EvoComfort™ proves you don't have…" at bounding box center [913, 449] width 602 height 55
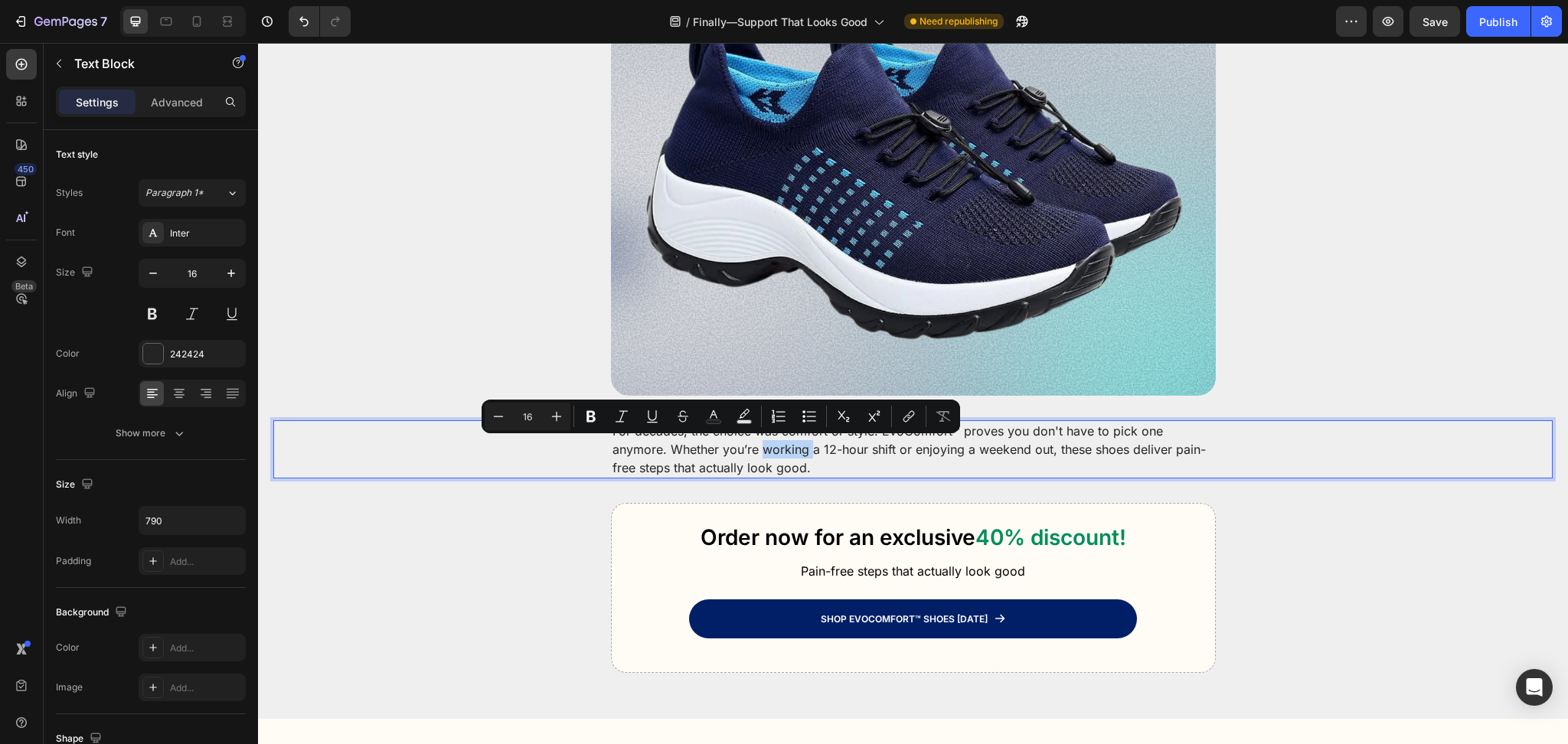
click at [699, 440] on p "For decades, the choice was comfort or style. EvoComfort™ proves you don't have…" at bounding box center [913, 449] width 602 height 55
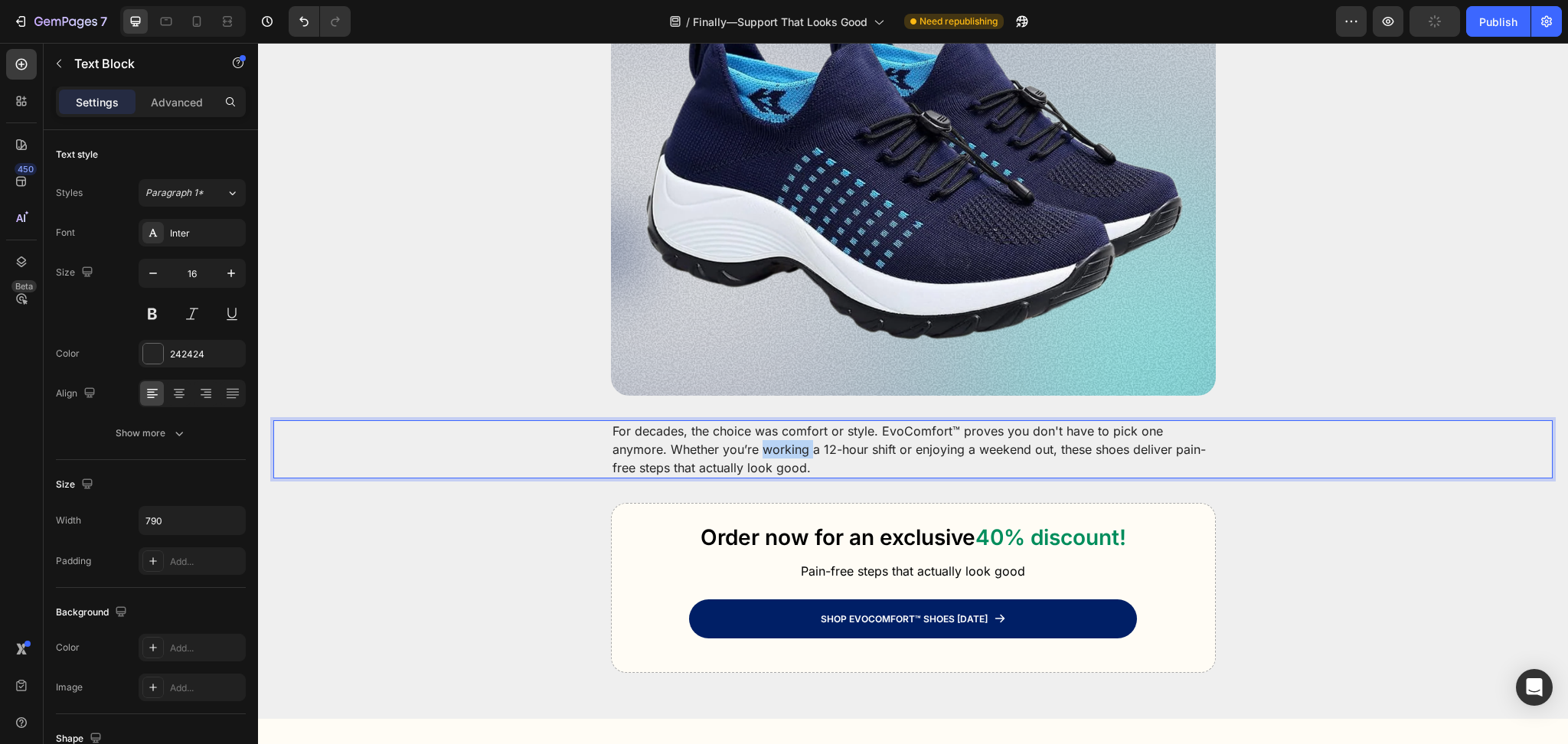
click at [699, 440] on p "For decades, the choice was comfort or style. EvoComfort™ proves you don't have…" at bounding box center [913, 449] width 602 height 55
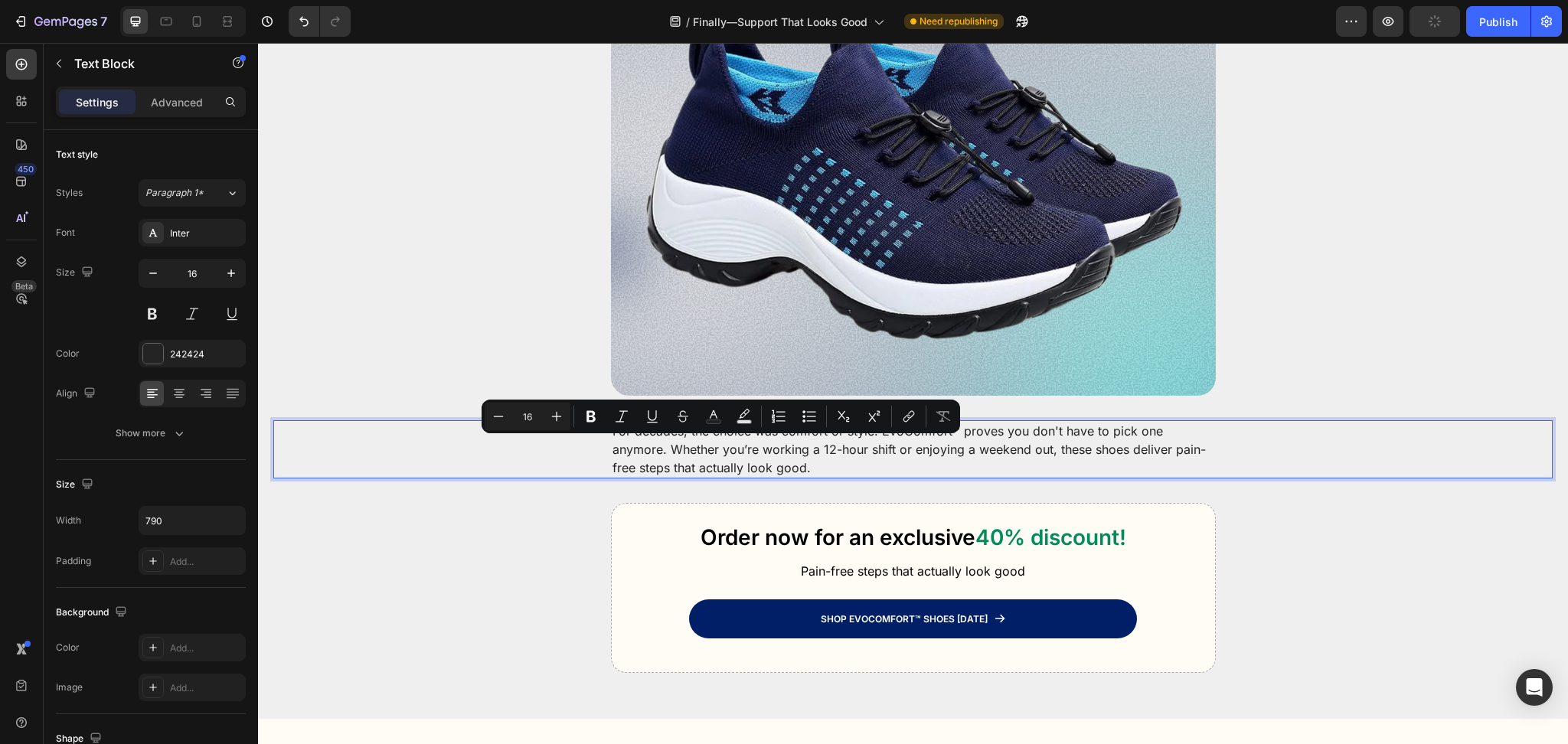
click at [830, 469] on p "For decades, the choice was comfort or style. EvoComfort™ proves you don't have…" at bounding box center [913, 449] width 602 height 55
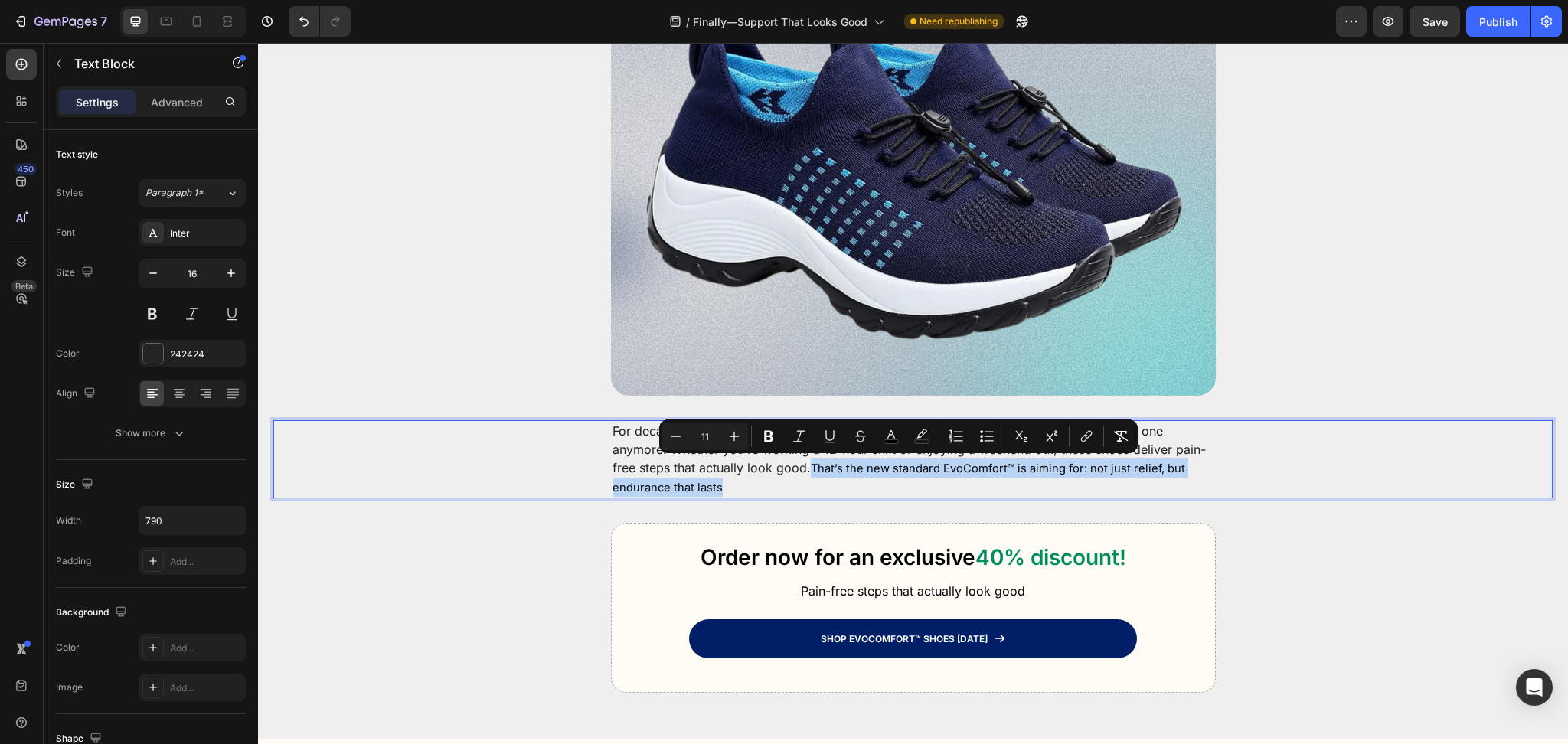
drag, startPoint x: 754, startPoint y: 482, endPoint x: 744, endPoint y: 468, distance: 17.2
click at [744, 468] on p "For decades, the choice was comfort or style. EvoComfort™ proves you don't have…" at bounding box center [913, 459] width 602 height 75
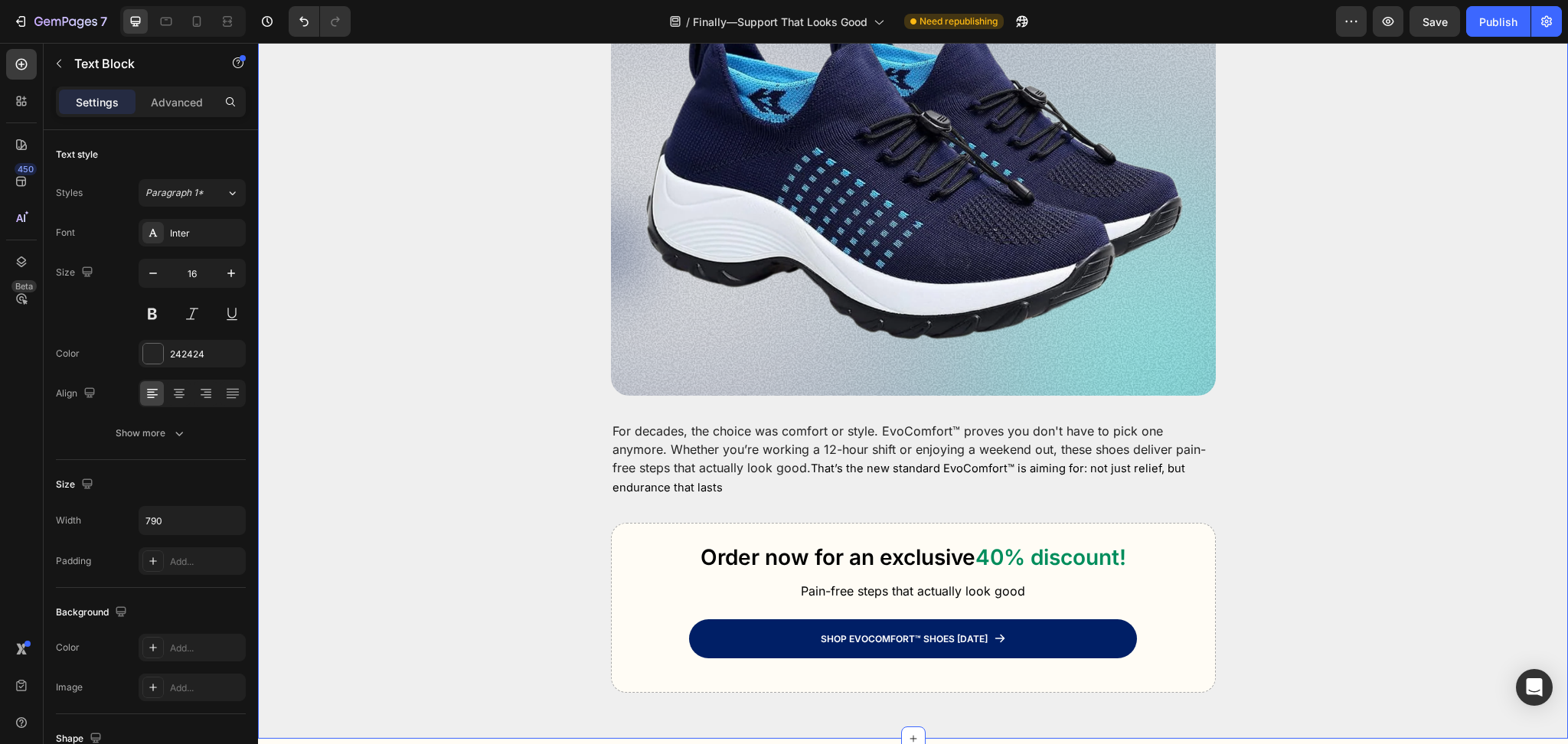
click at [703, 513] on div "Image Row For decades, the choice was comfort or style. EvoComfort™ proves you …" at bounding box center [913, 343] width 1279 height 699
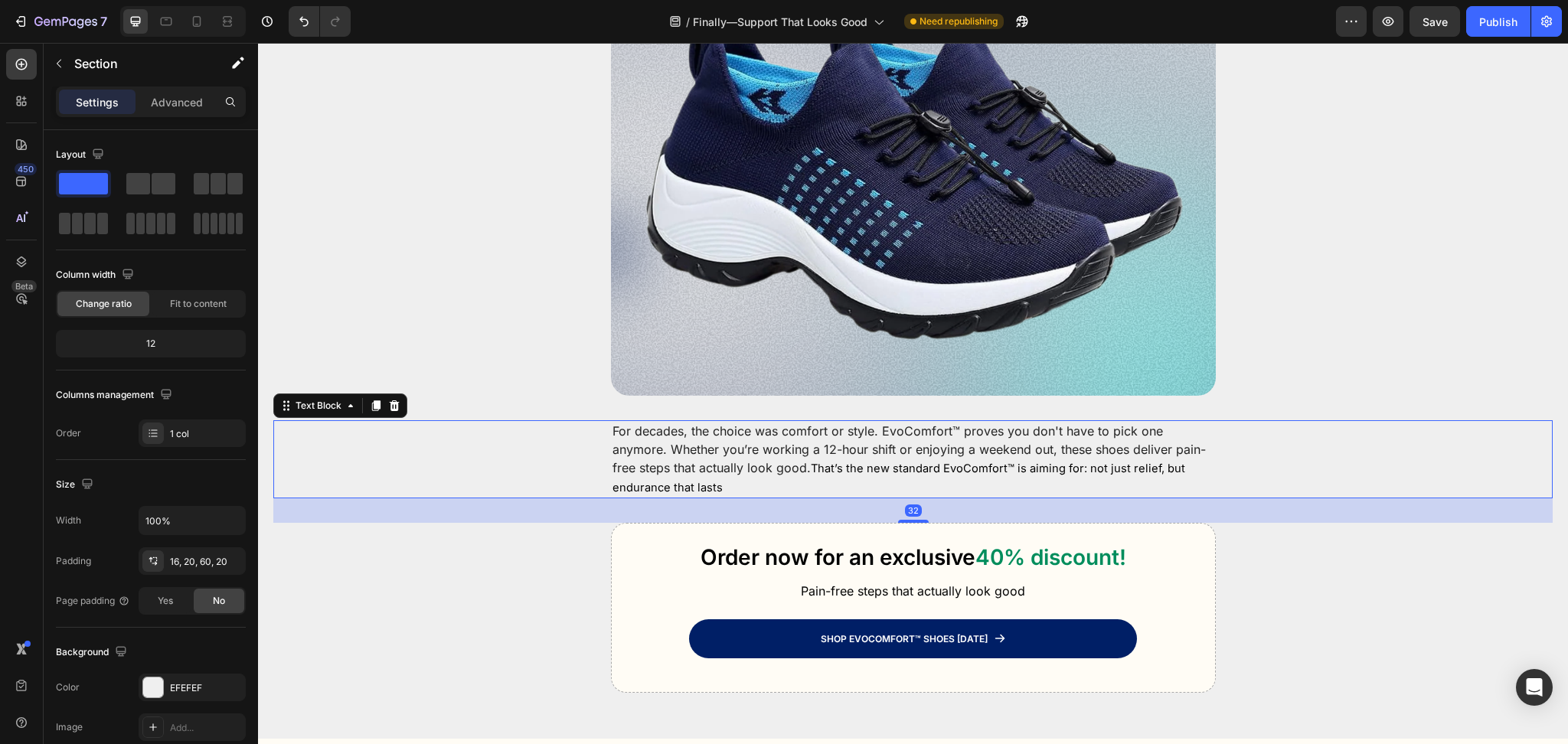
click at [735, 436] on p "For decades, the choice was comfort or style. EvoComfort™ proves you don't have…" at bounding box center [913, 459] width 602 height 75
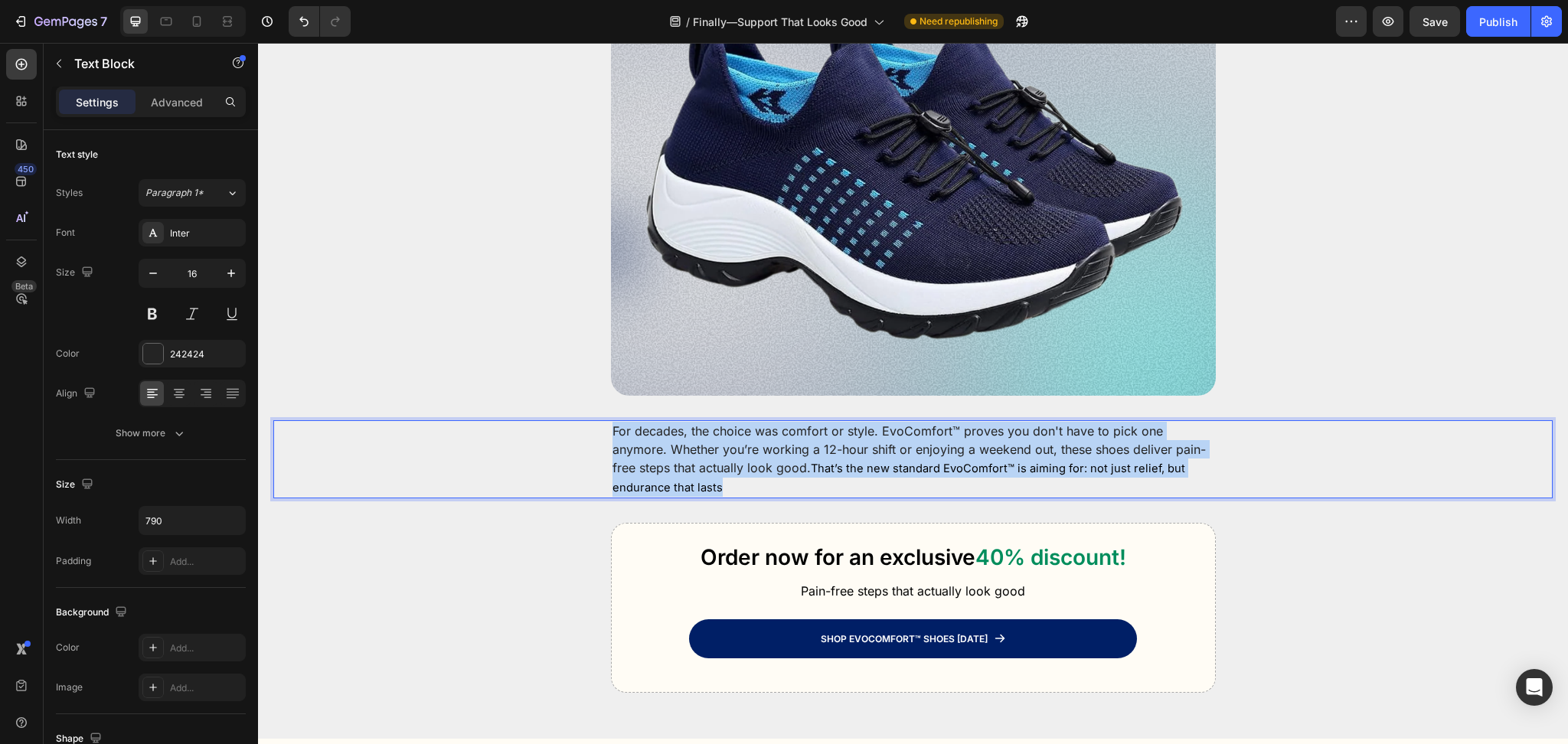
click at [735, 436] on p "For decades, the choice was comfort or style. EvoComfort™ proves you don't have…" at bounding box center [913, 459] width 602 height 75
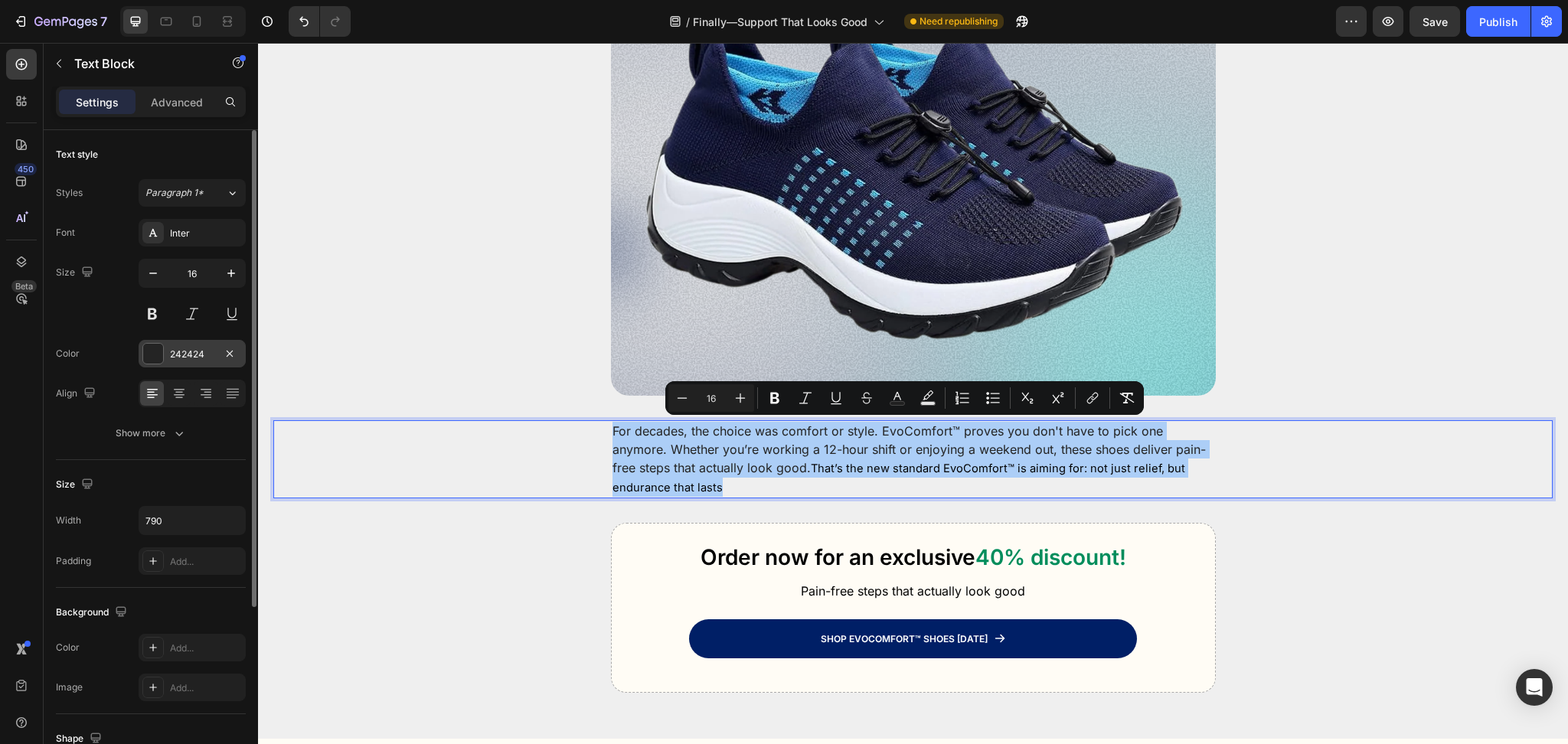
click at [172, 357] on div "242424" at bounding box center [192, 354] width 45 height 14
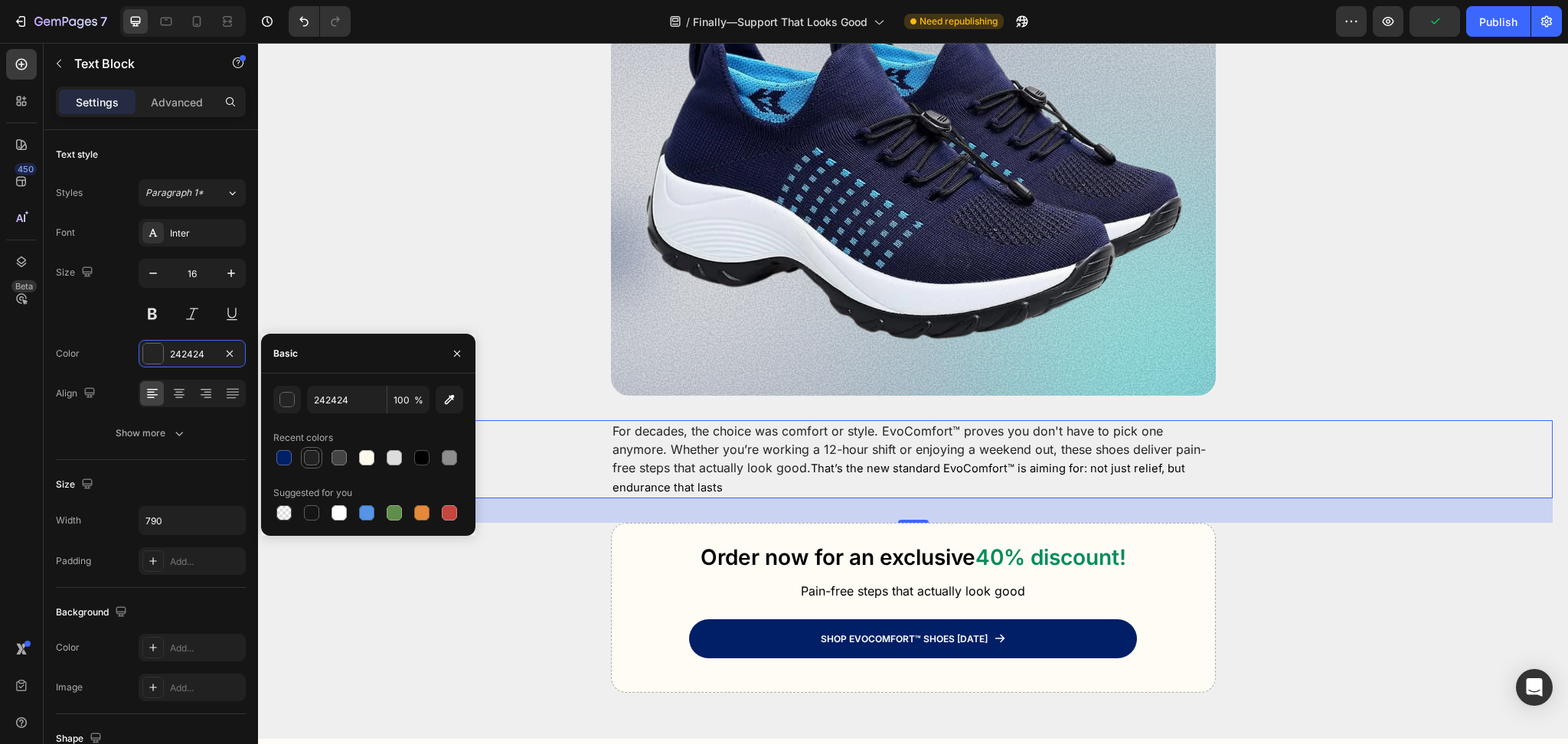
click at [312, 455] on div at bounding box center [311, 457] width 15 height 15
type input "222222"
click at [568, 513] on div "32" at bounding box center [913, 511] width 1279 height 24
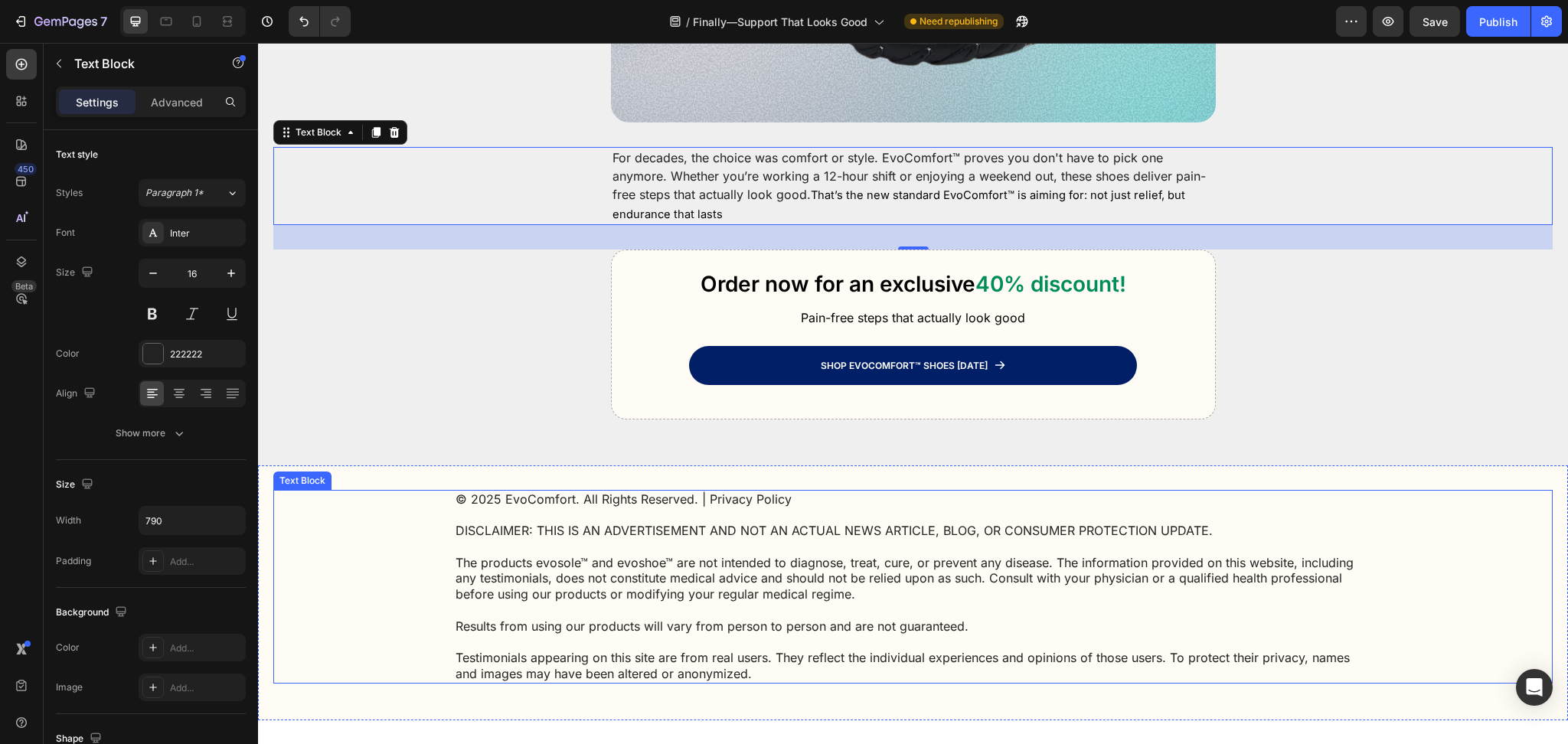
scroll to position [5108, 0]
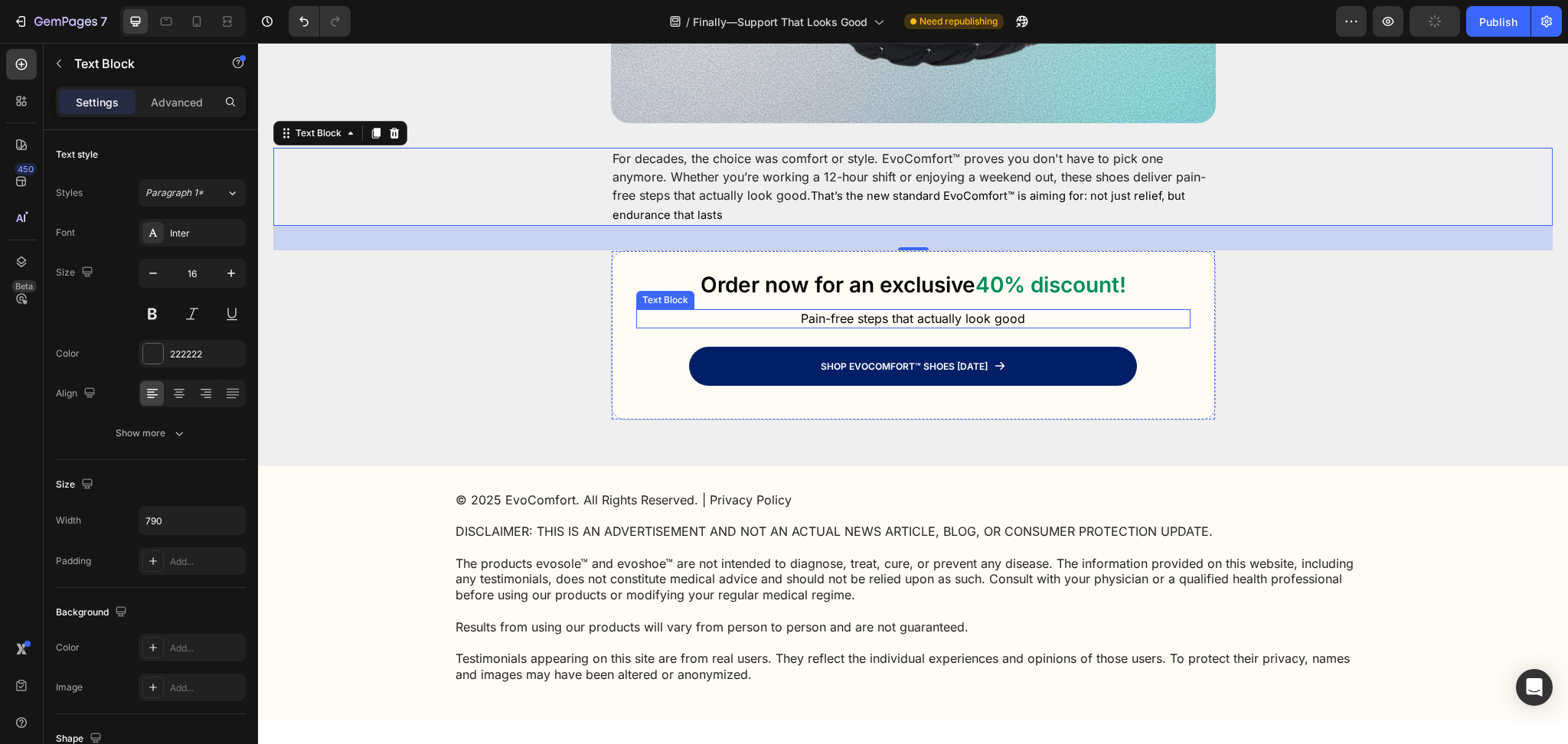
click at [807, 311] on p "Pain-free steps that actually look good" at bounding box center [913, 319] width 445 height 16
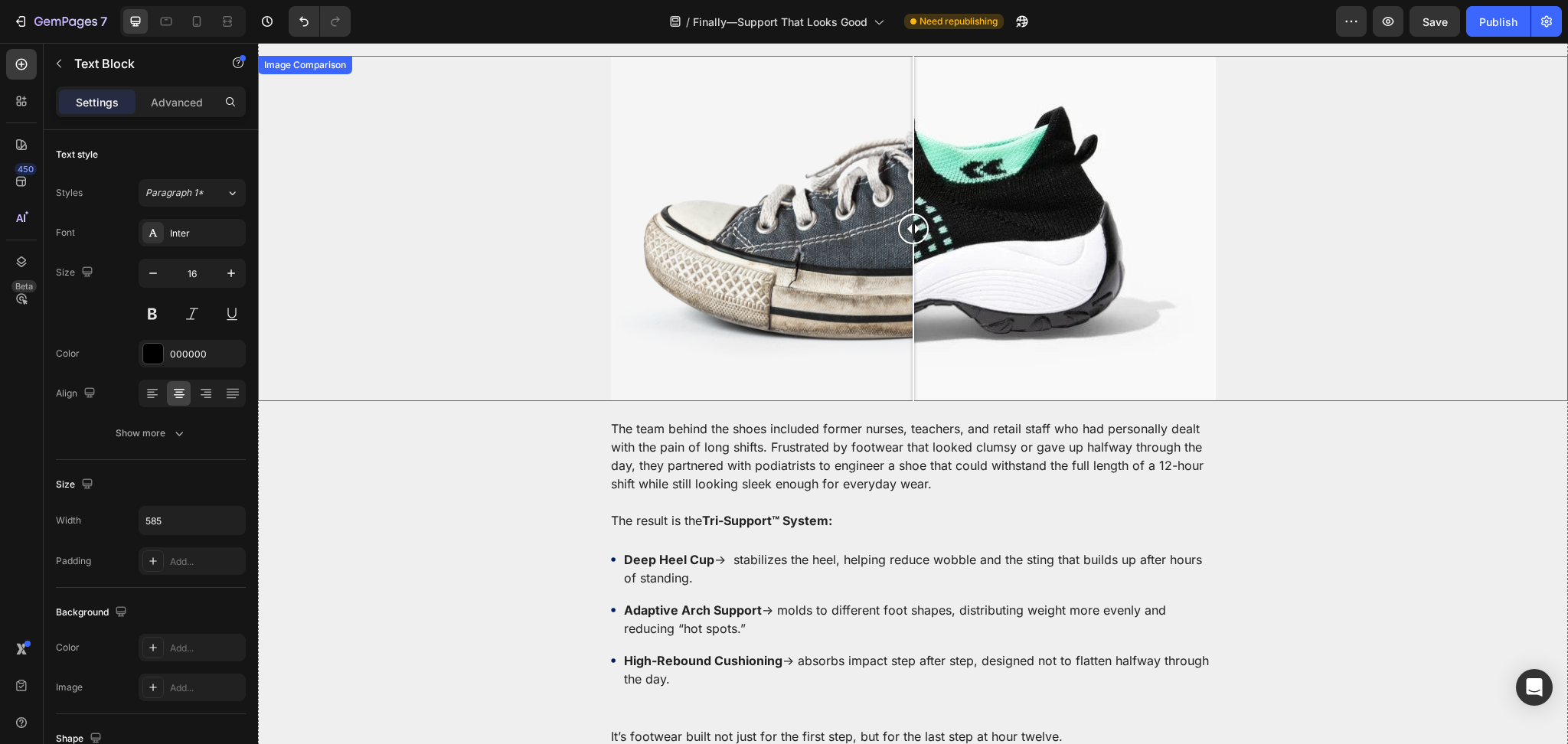
scroll to position [2722, 0]
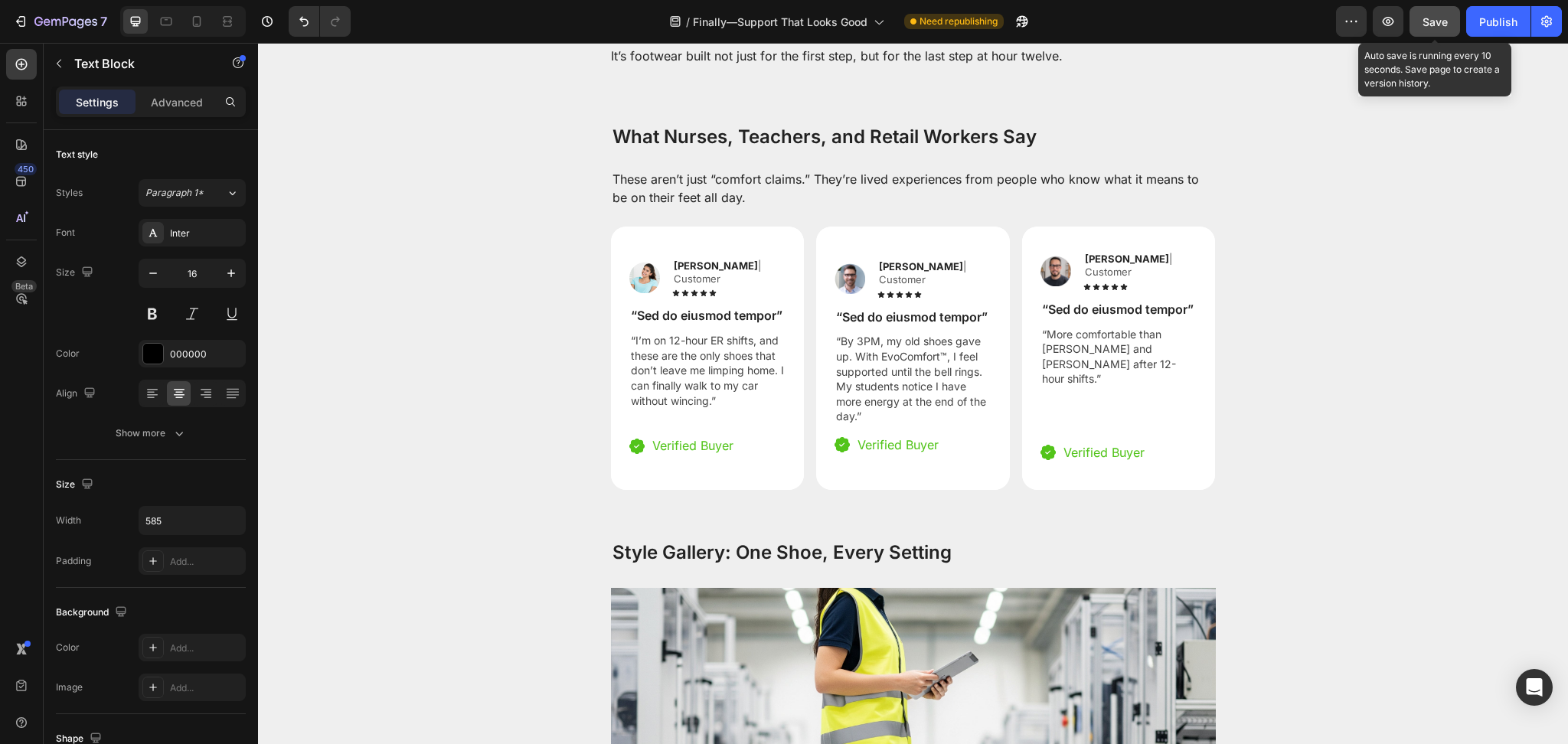
click at [1433, 19] on span "Save" at bounding box center [1434, 22] width 25 height 13
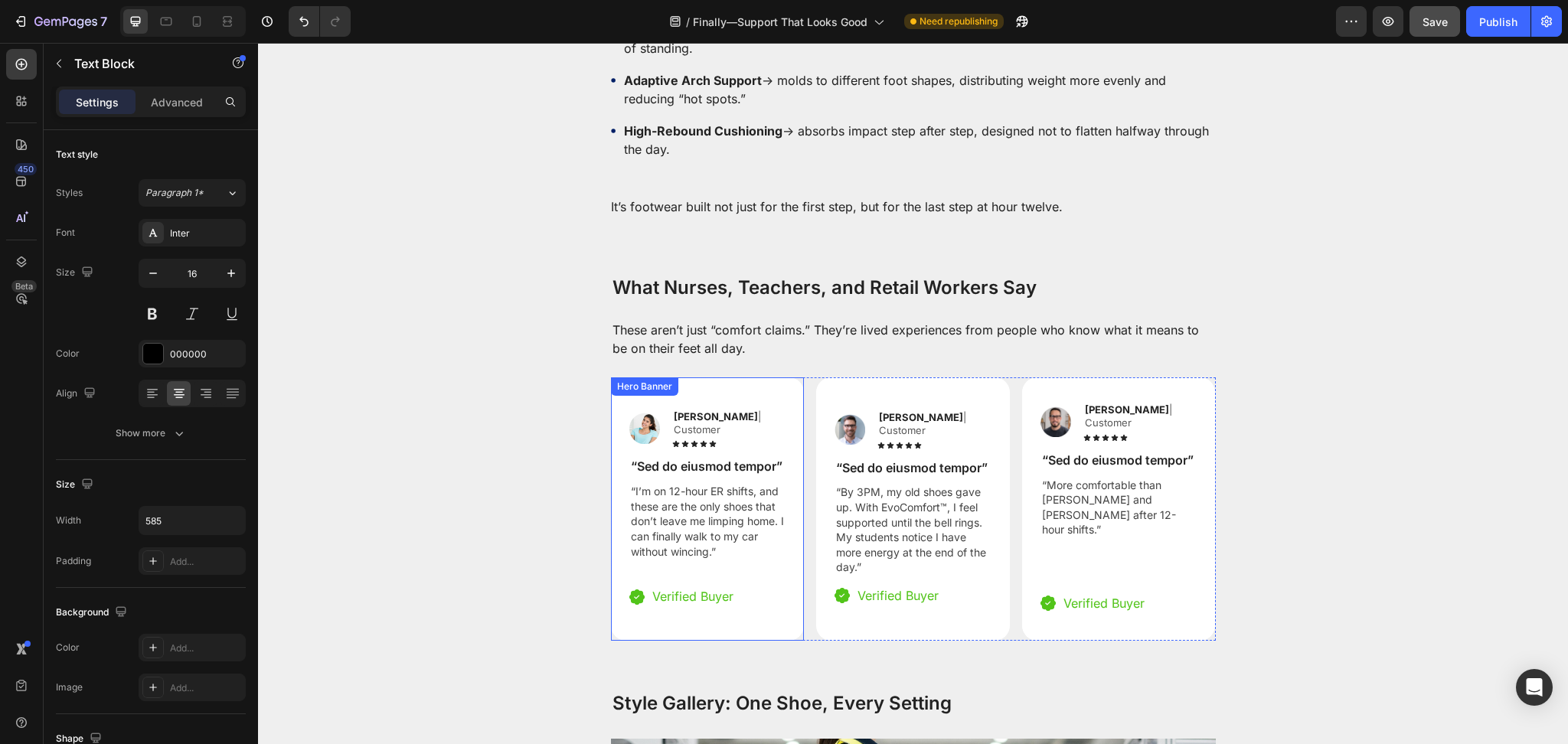
scroll to position [2595, 0]
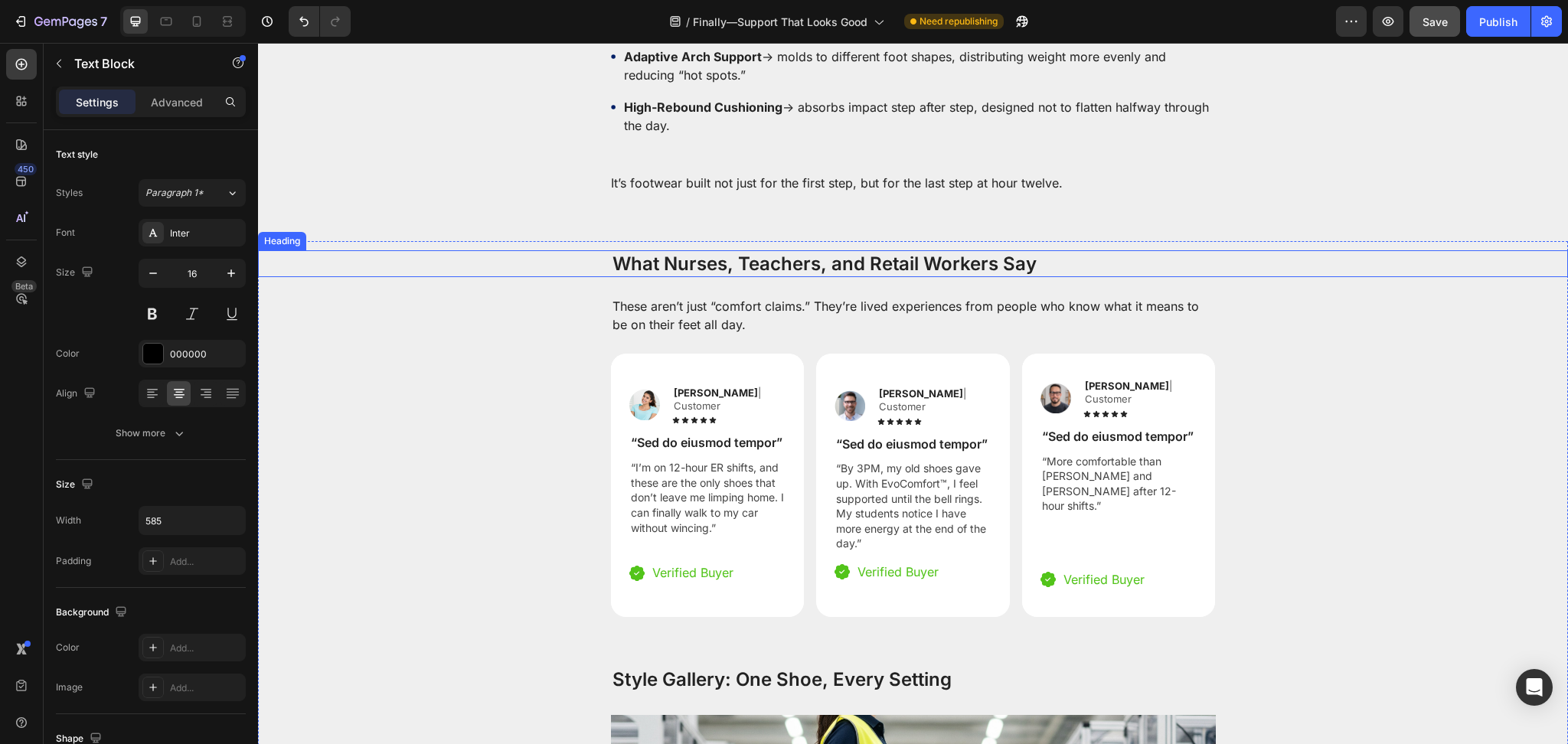
click at [696, 258] on h2 "What Nurses, Teachers, and Retail Workers Say" at bounding box center [913, 263] width 605 height 27
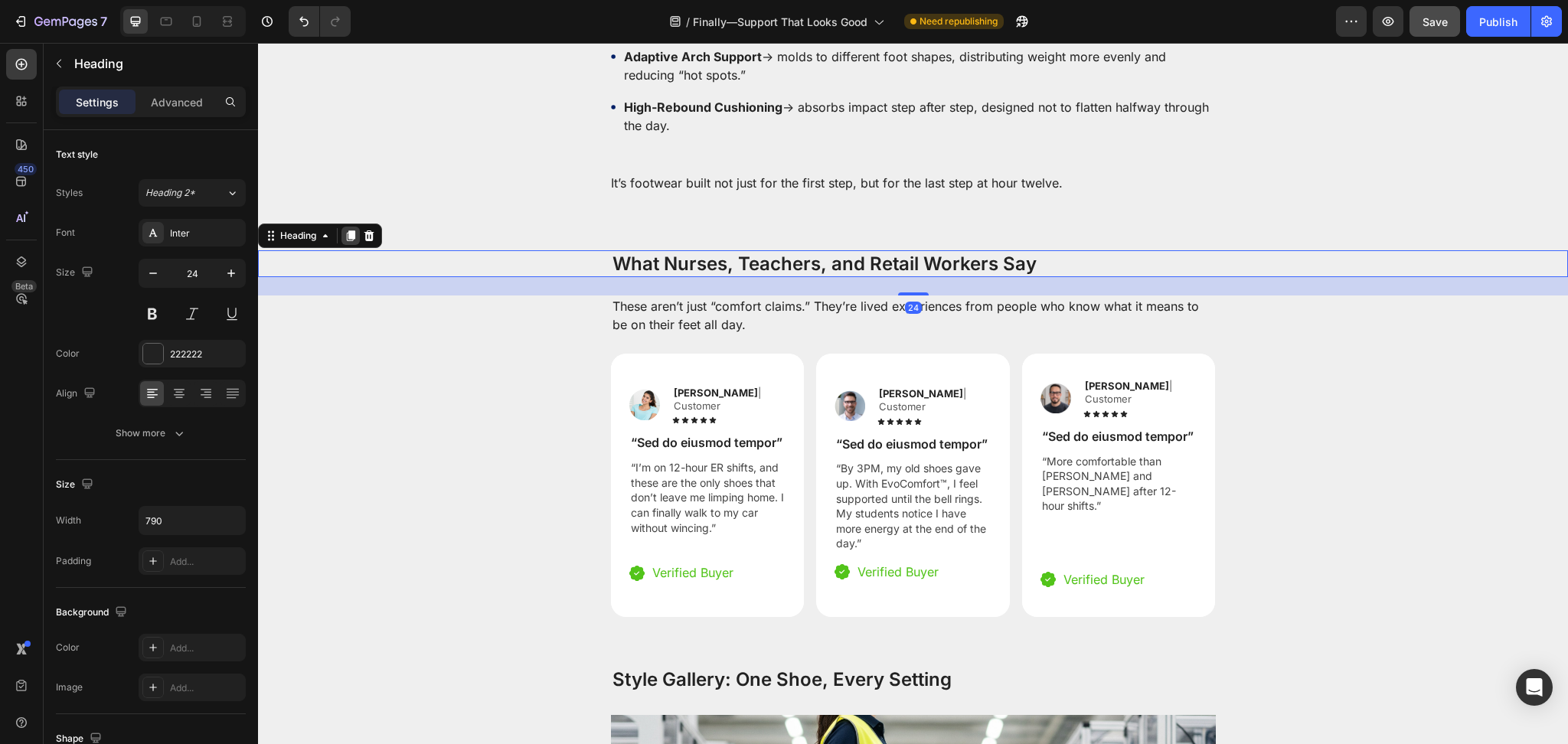
click at [355, 231] on icon at bounding box center [351, 236] width 8 height 11
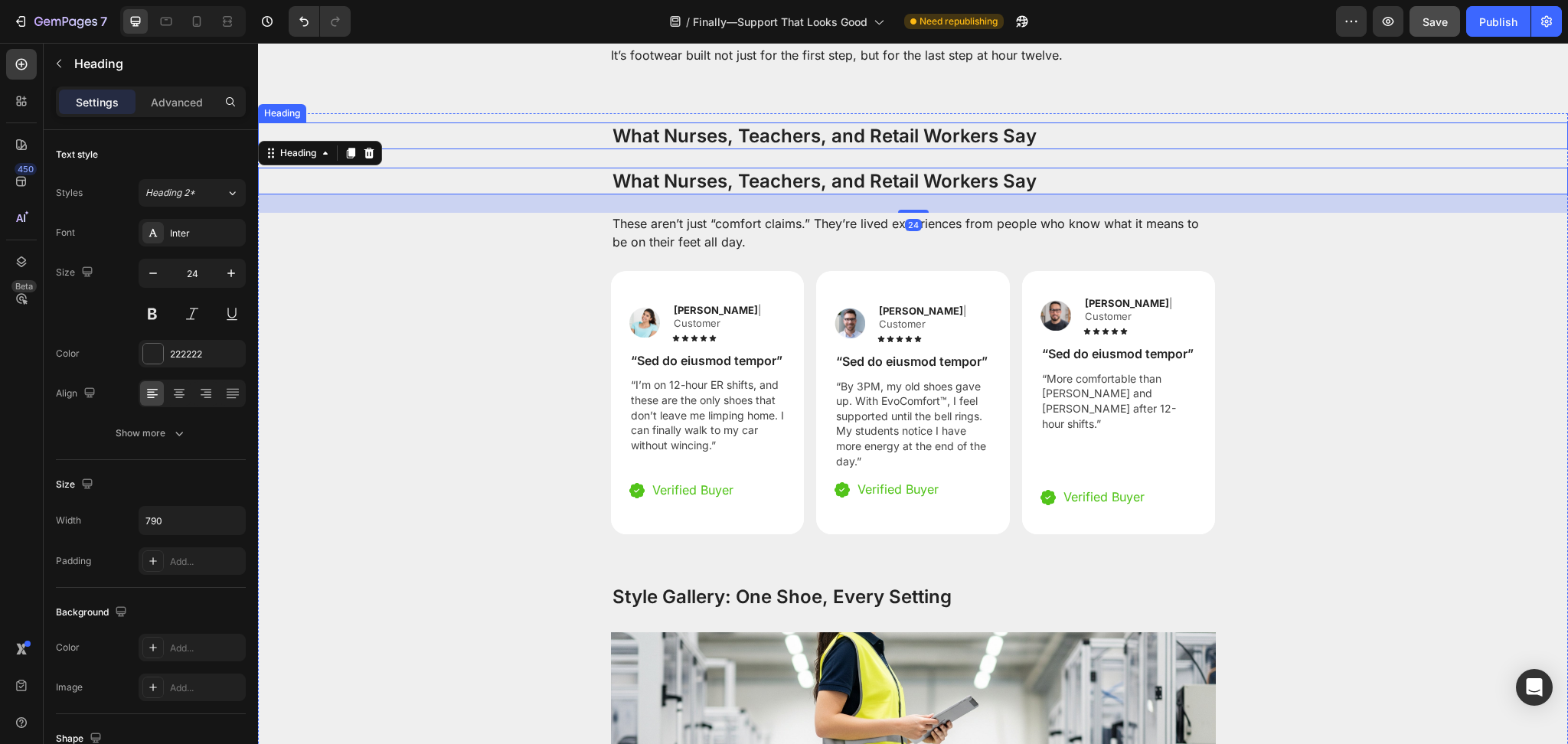
scroll to position [2732, 0]
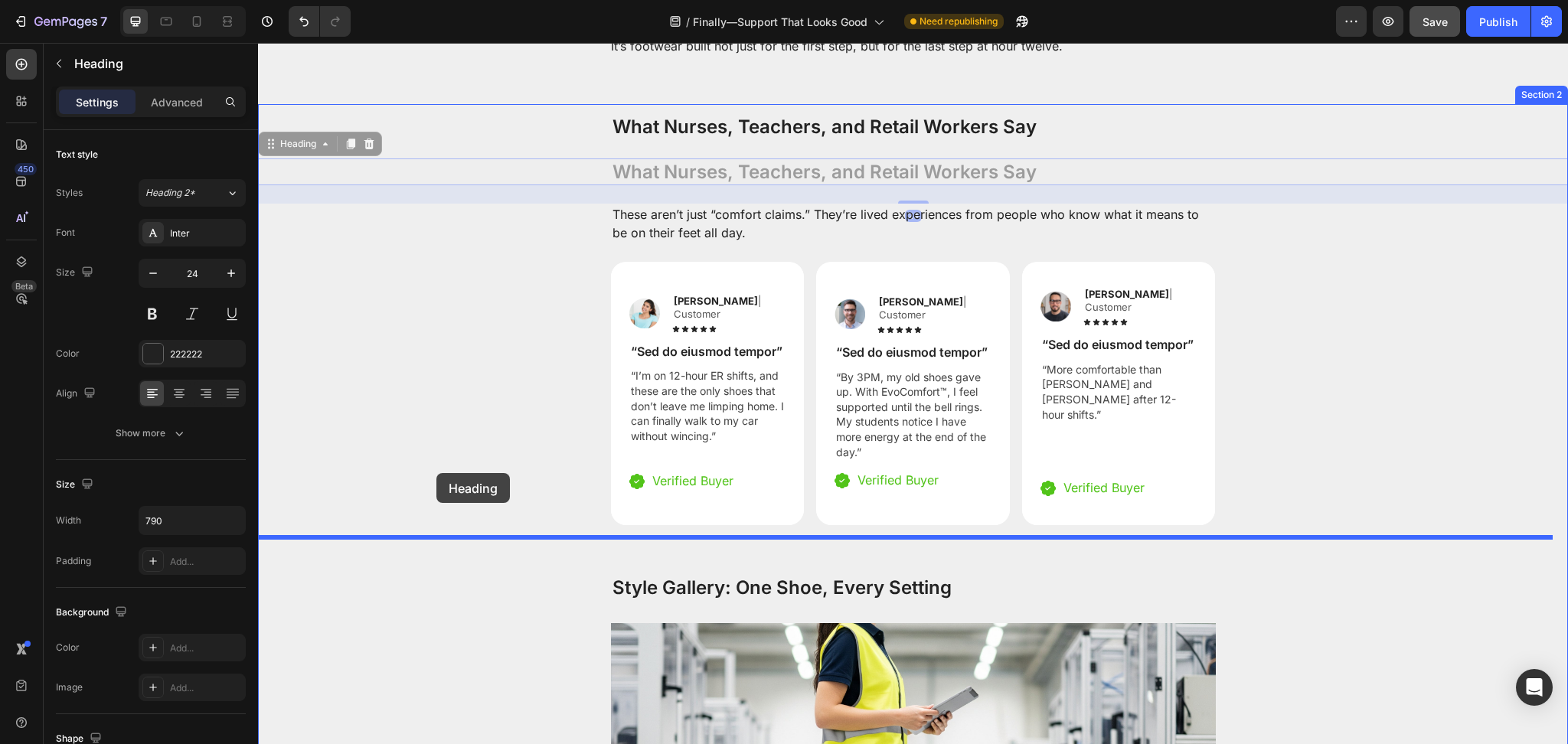
drag, startPoint x: 309, startPoint y: 214, endPoint x: 436, endPoint y: 474, distance: 289.4
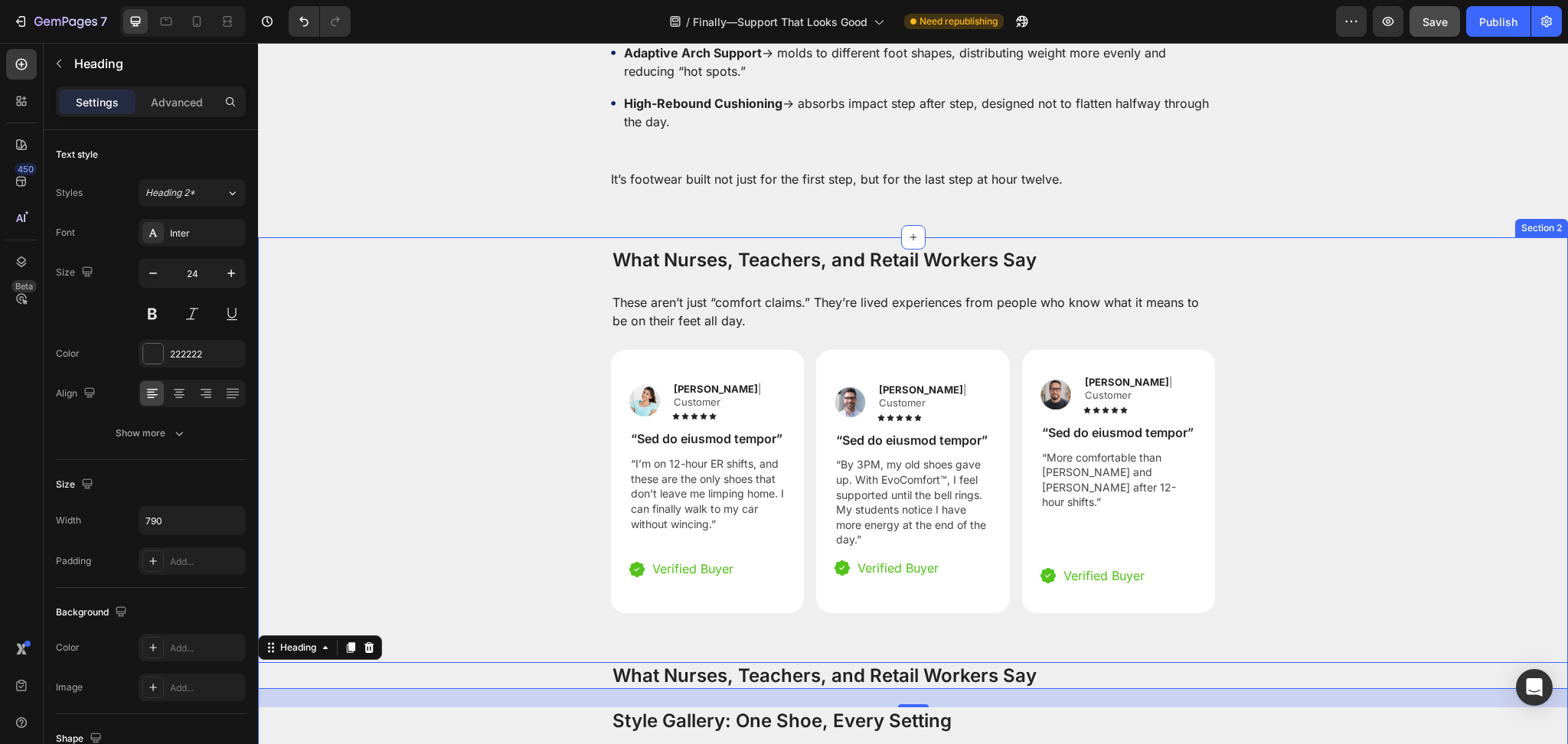
scroll to position [2595, 0]
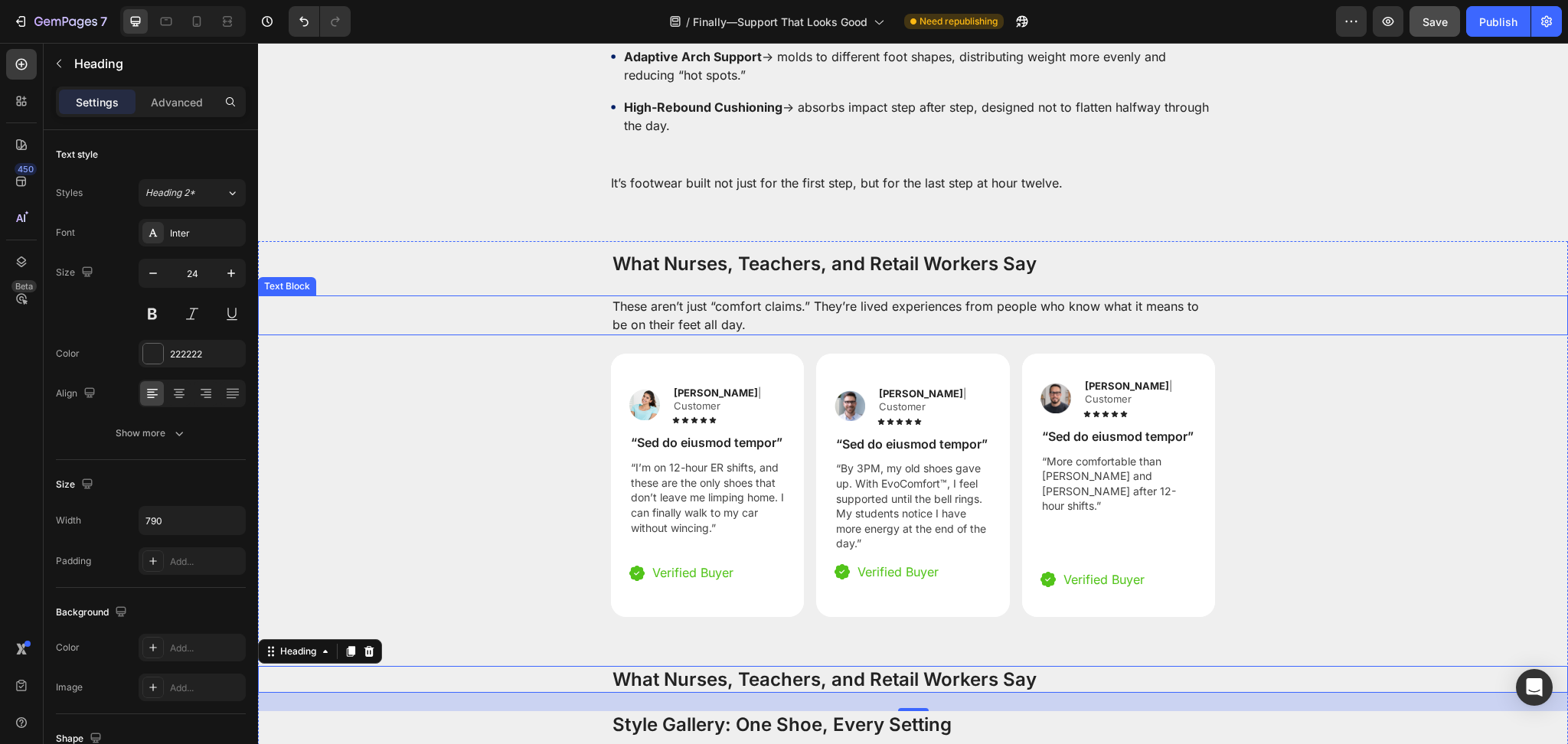
click at [643, 297] on p "These aren’t just “comfort claims.” They’re lived experiences from people who k…" at bounding box center [913, 315] width 602 height 37
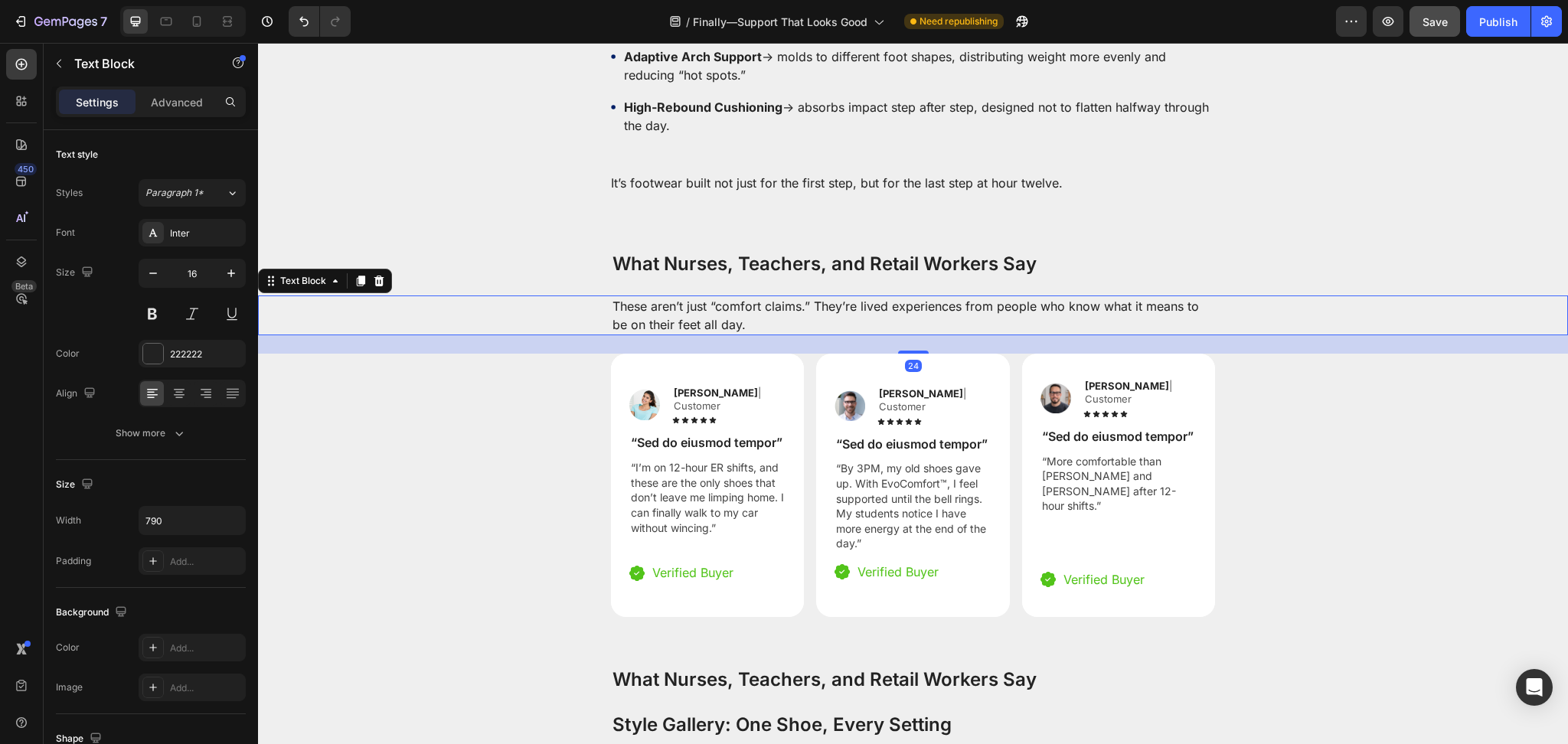
scroll to position [2459, 0]
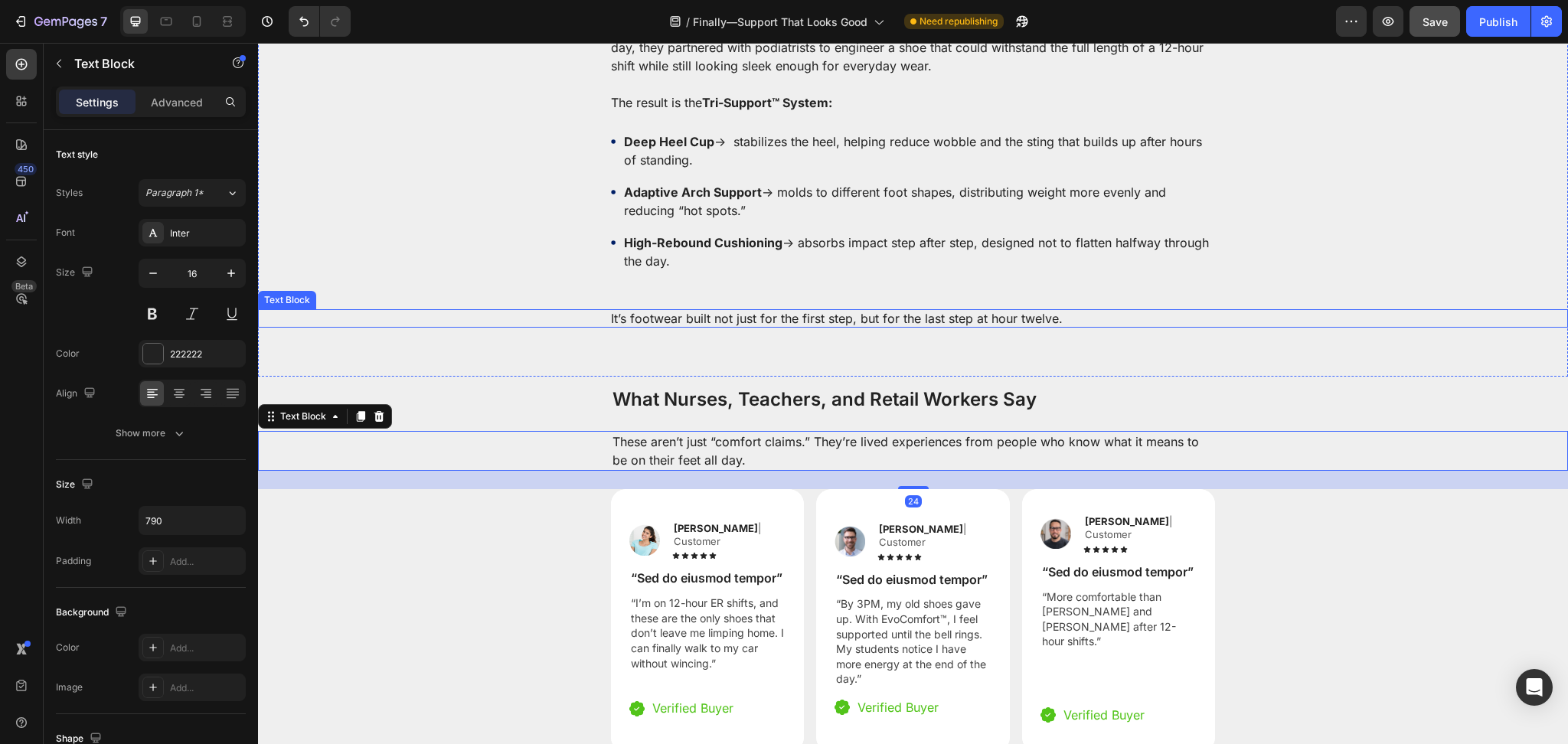
click at [620, 309] on p "It’s footwear built not just for the first step, but for the last step at hour …" at bounding box center [913, 318] width 605 height 19
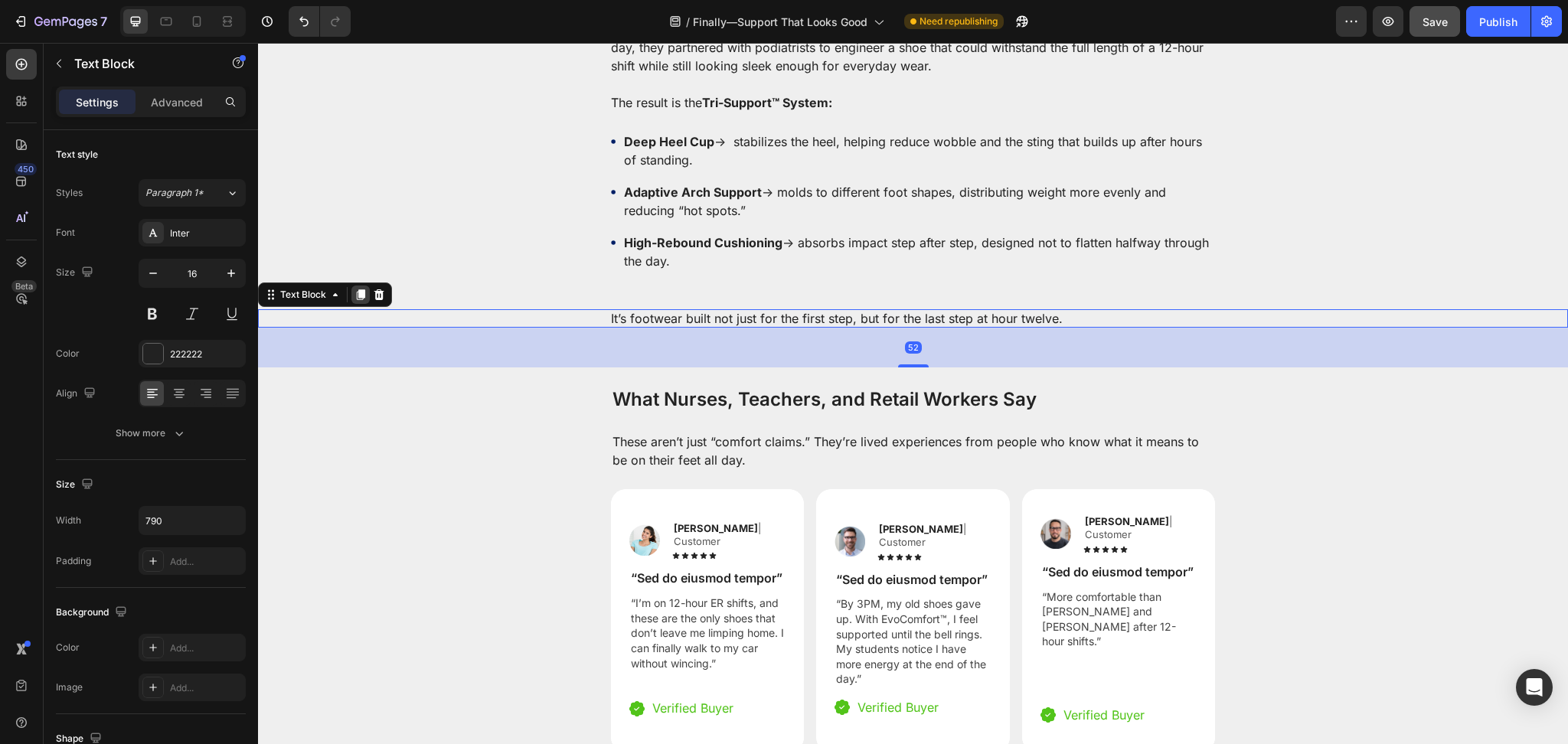
click at [362, 289] on icon at bounding box center [361, 294] width 8 height 11
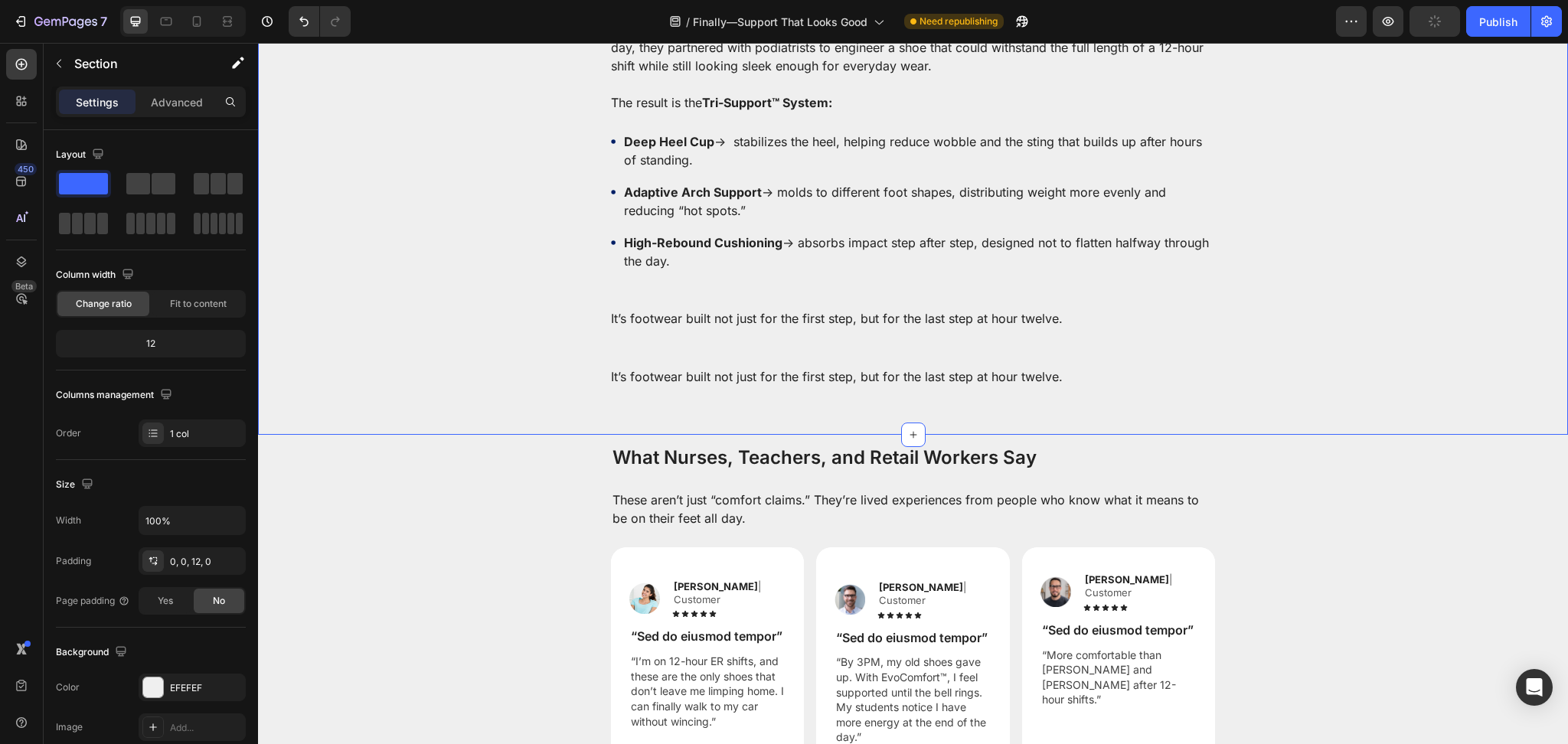
click at [611, 367] on p "It’s footwear built not just for the first step, but for the last step at hour …" at bounding box center [913, 376] width 605 height 19
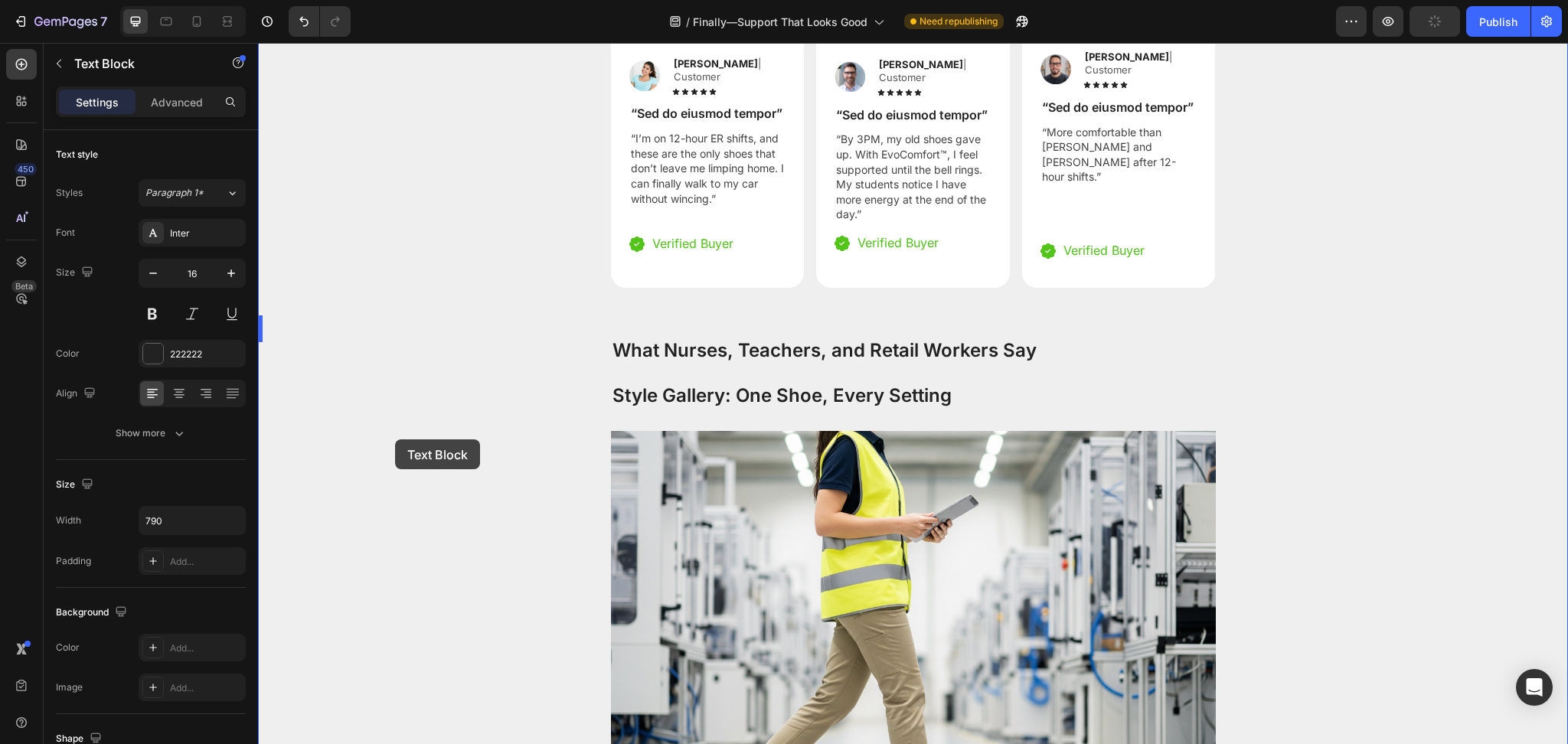
scroll to position [3004, 0]
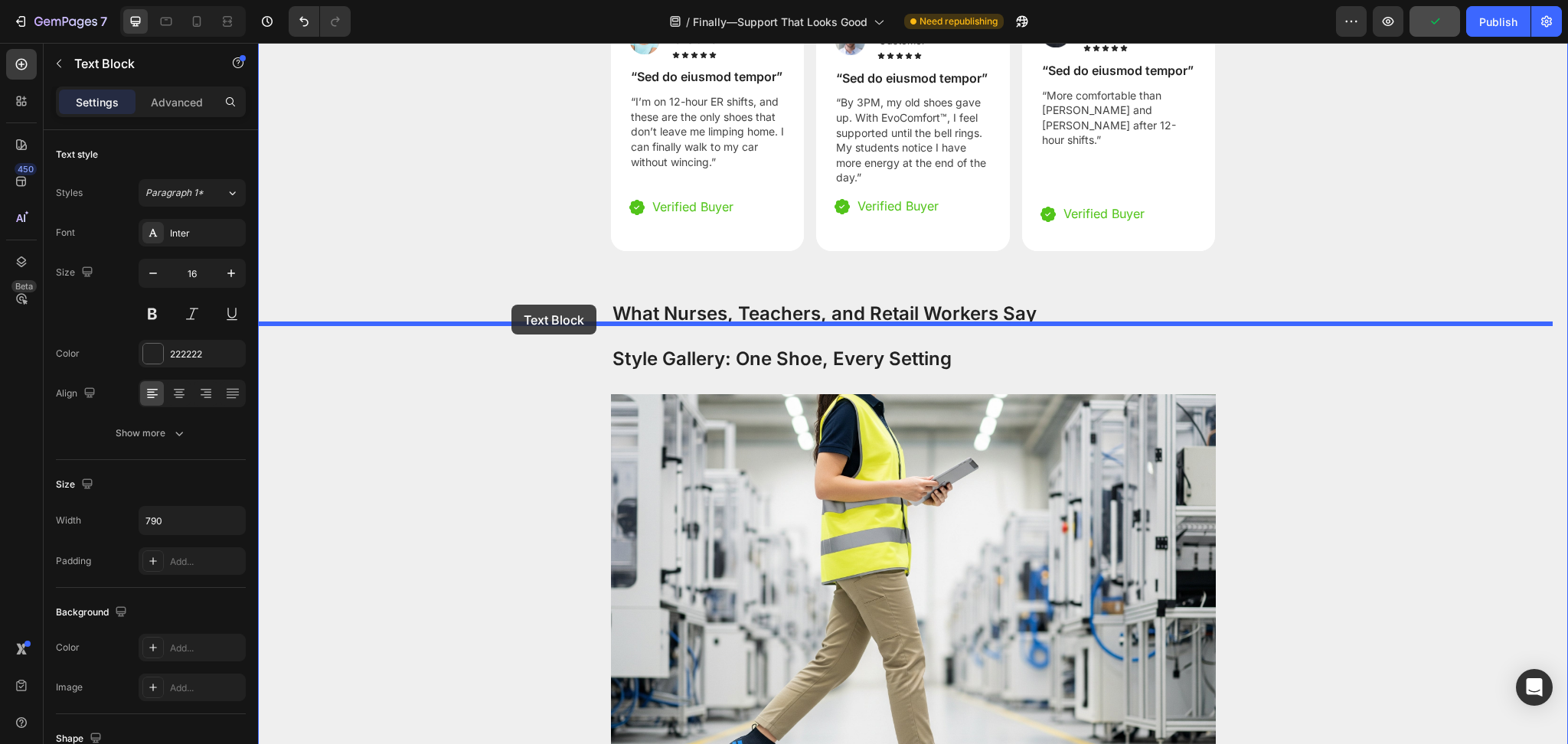
drag, startPoint x: 270, startPoint y: 341, endPoint x: 512, endPoint y: 305, distance: 244.7
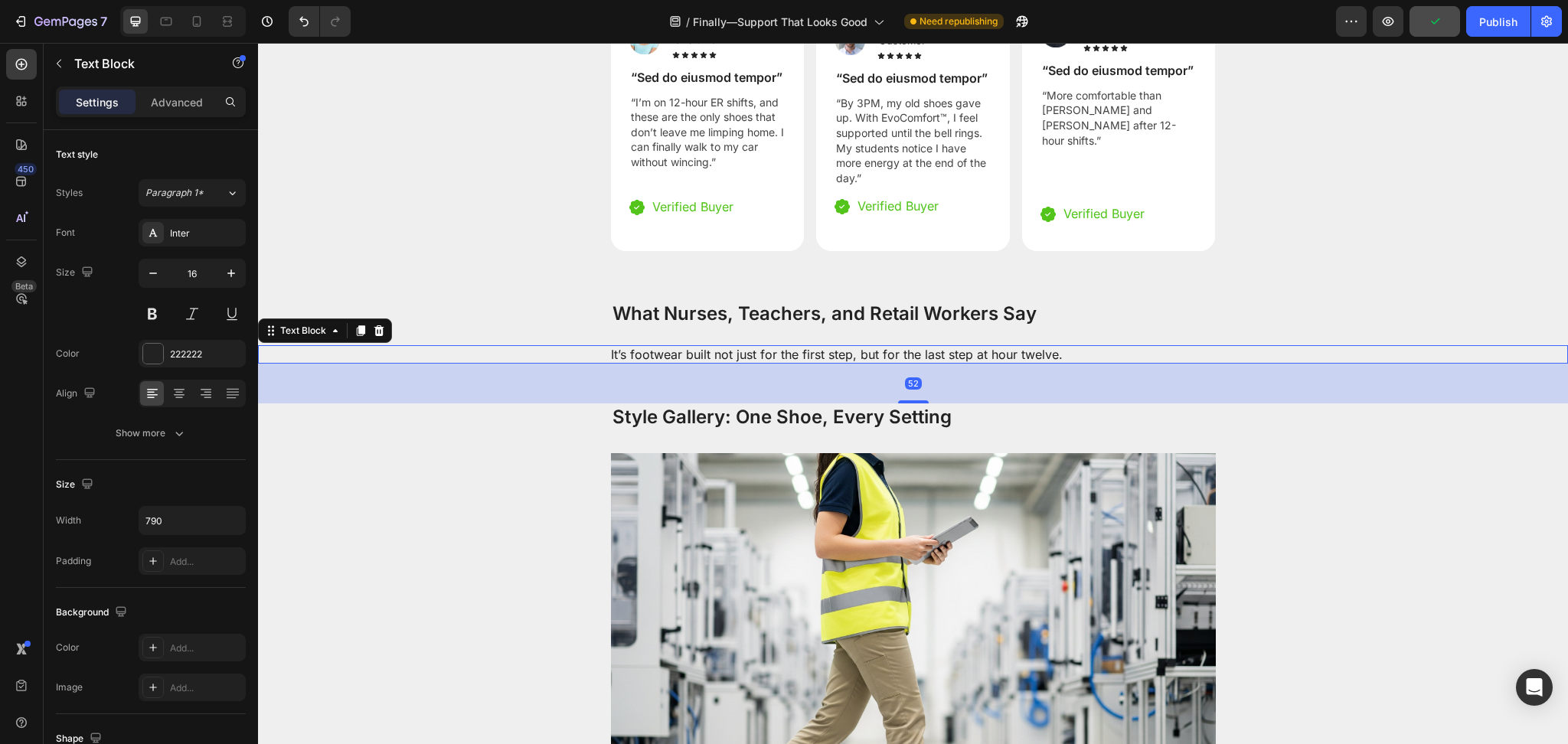
drag, startPoint x: 356, startPoint y: 316, endPoint x: 388, endPoint y: 323, distance: 32.8
click at [356, 322] on div at bounding box center [361, 331] width 19 height 19
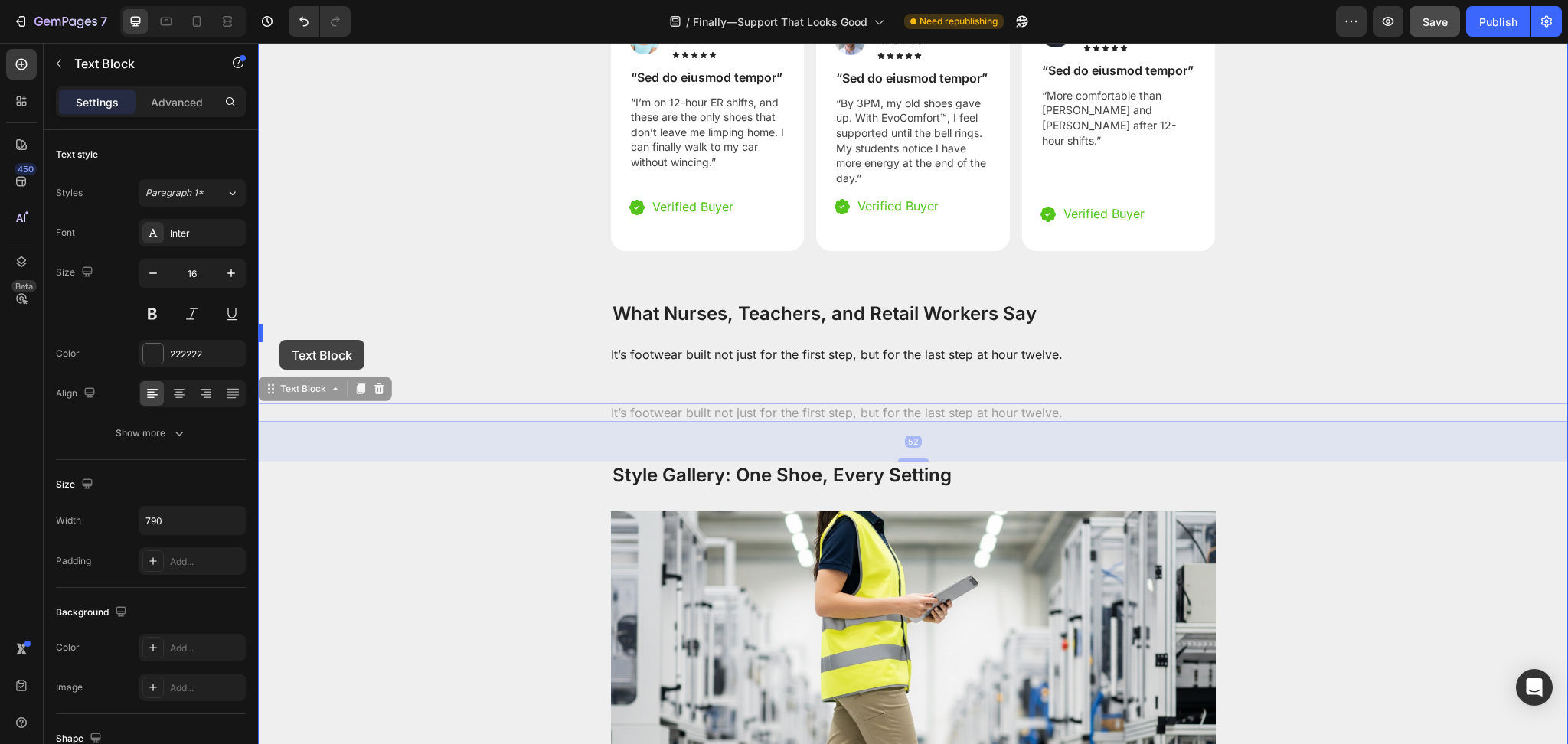
drag, startPoint x: 272, startPoint y: 366, endPoint x: 417, endPoint y: 343, distance: 146.8
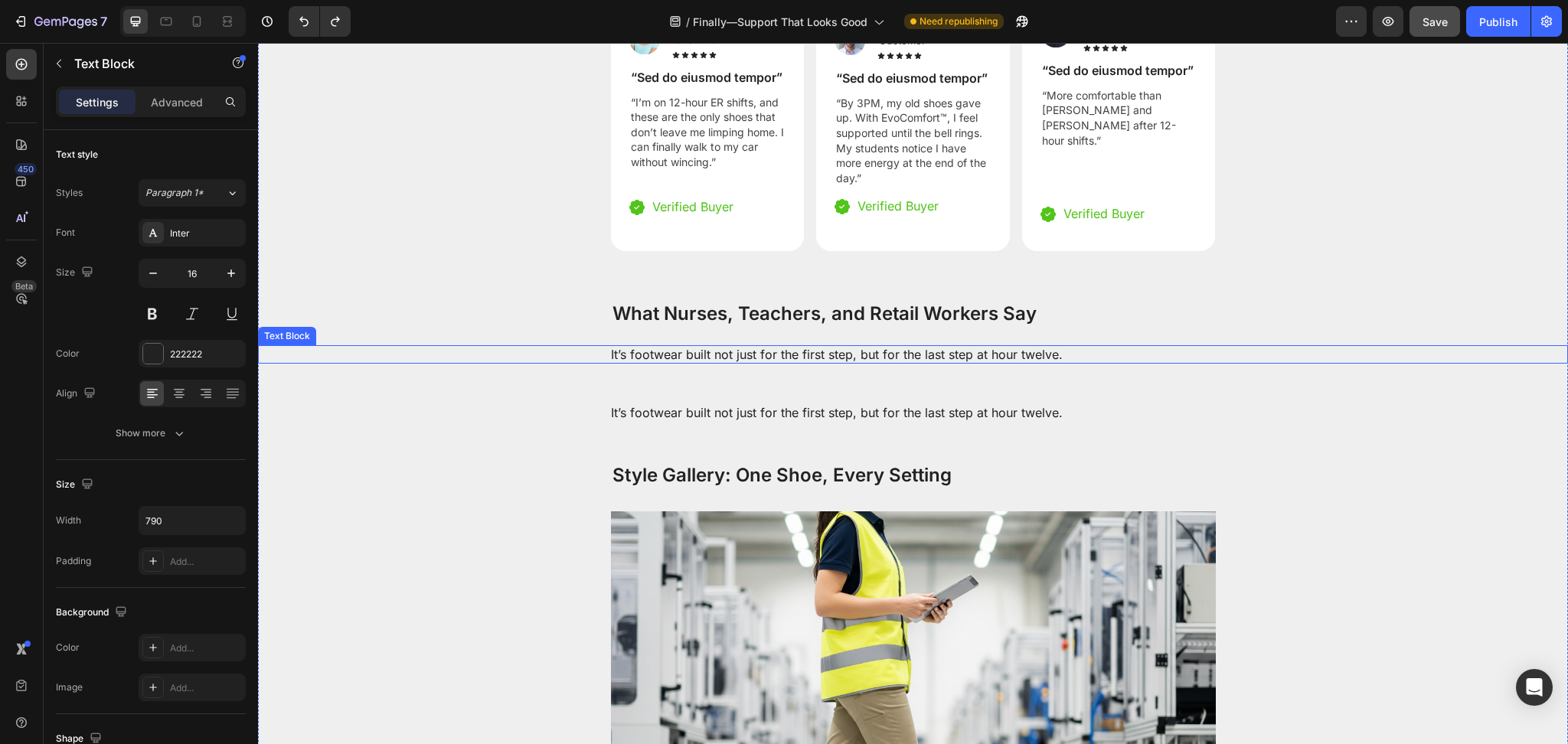
click at [674, 345] on p "It’s footwear built not just for the first step, but for the last step at hour …" at bounding box center [913, 354] width 605 height 19
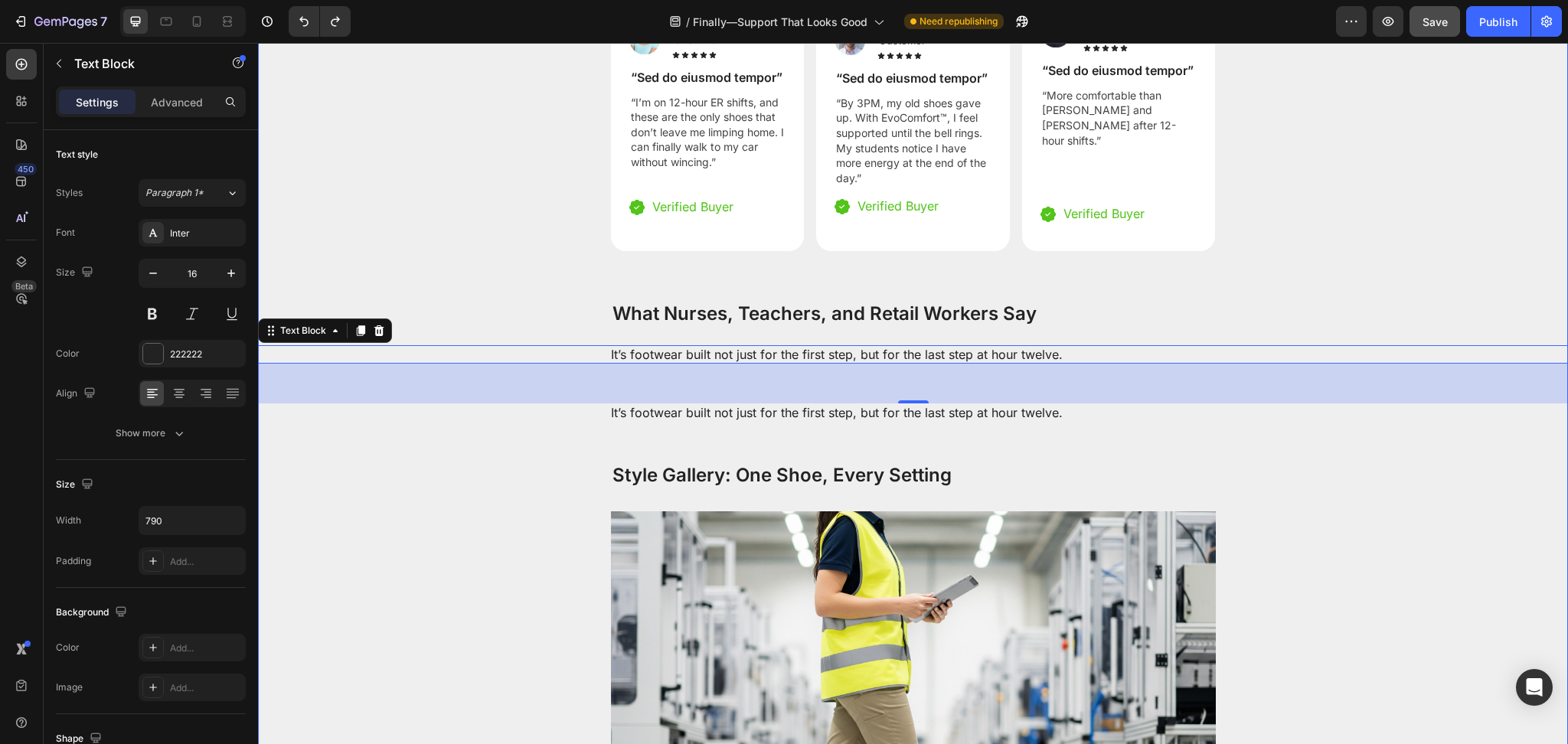
click at [647, 404] on p "It’s footwear built not just for the first step, but for the last step at hour …" at bounding box center [913, 413] width 605 height 19
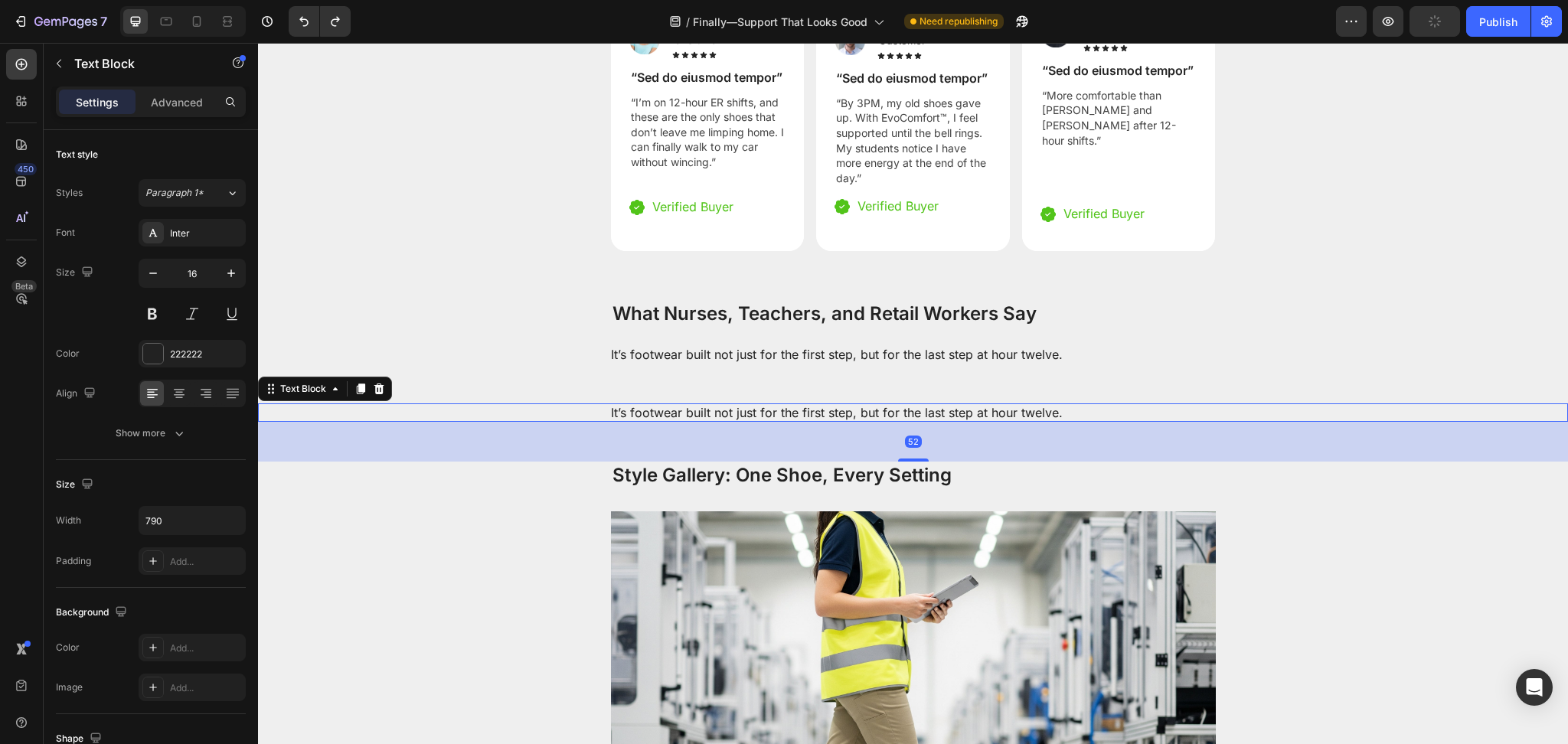
click at [157, 115] on div "Settings Advanced" at bounding box center [151, 102] width 190 height 31
click at [158, 111] on div "Advanced" at bounding box center [177, 102] width 76 height 24
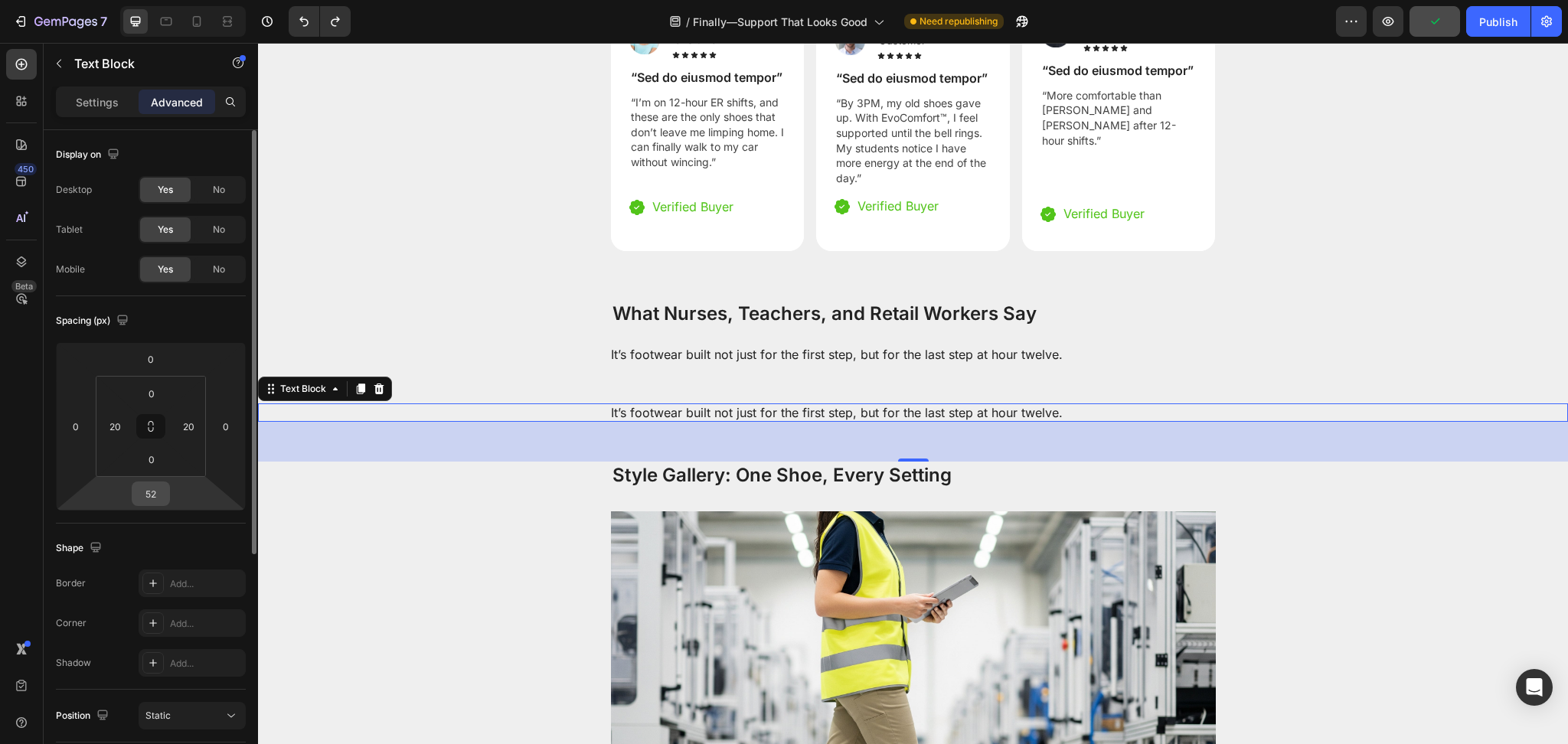
click at [162, 488] on input "52" at bounding box center [151, 494] width 31 height 23
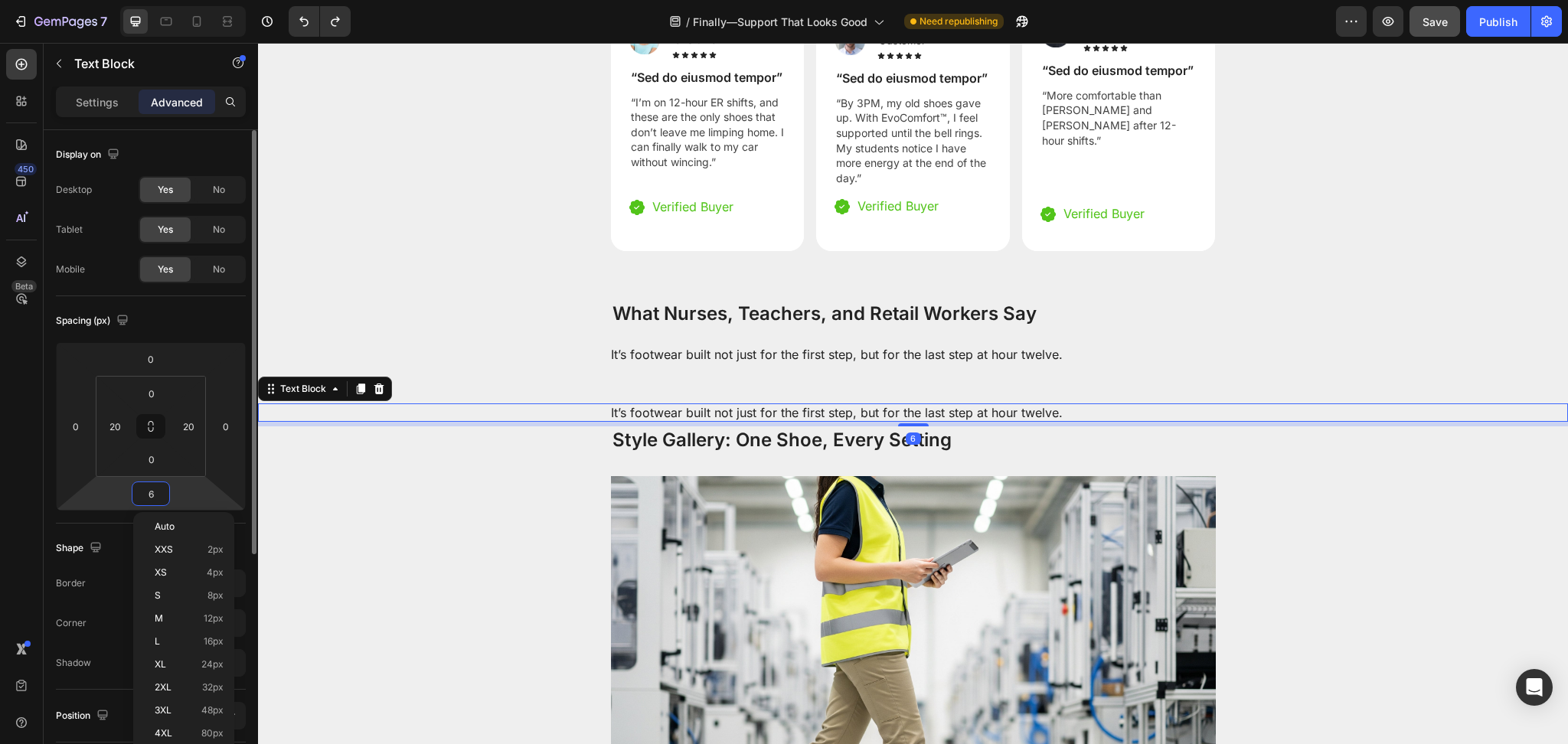
type input "64"
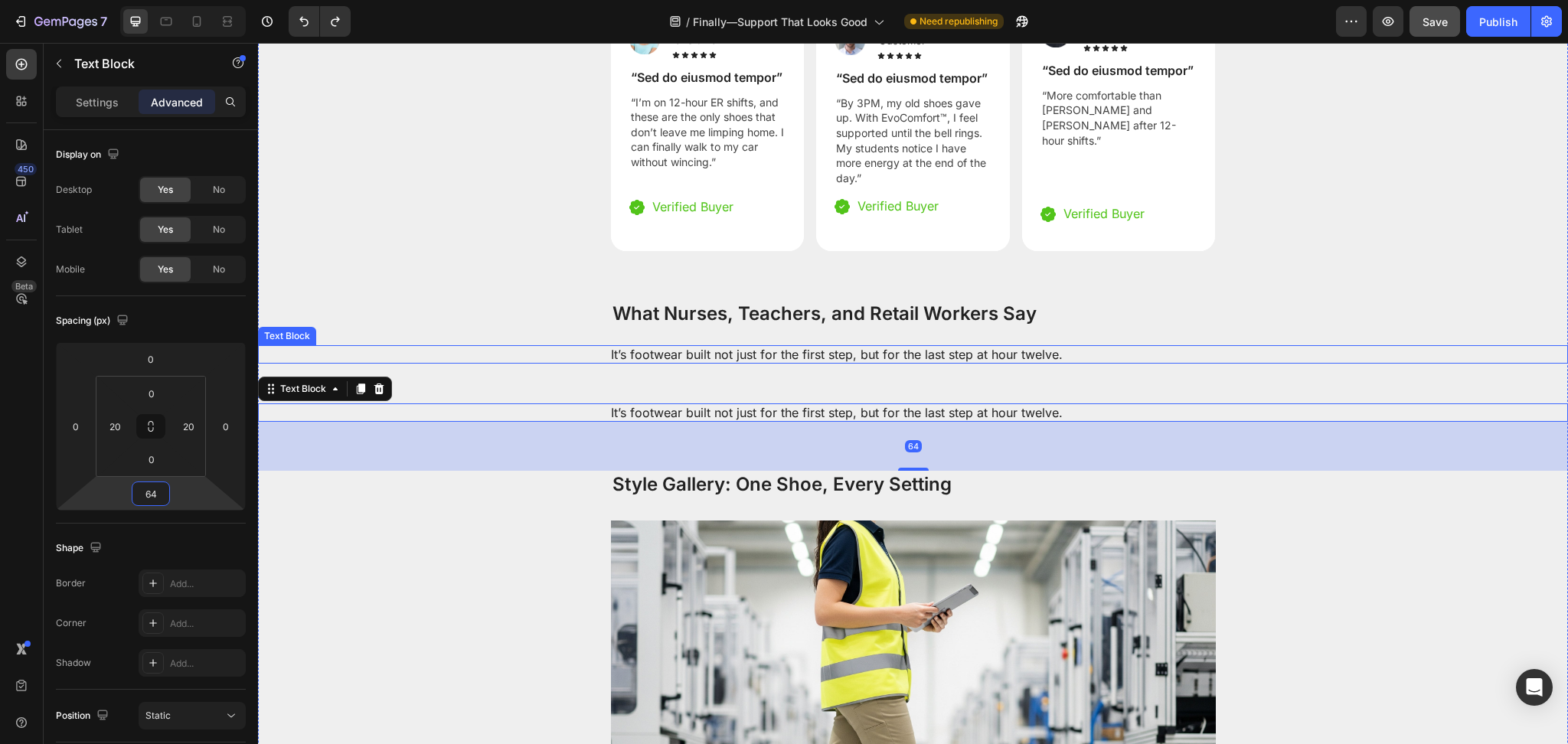
click at [773, 345] on p "It’s footwear built not just for the first step, but for the last step at hour …" at bounding box center [913, 354] width 605 height 19
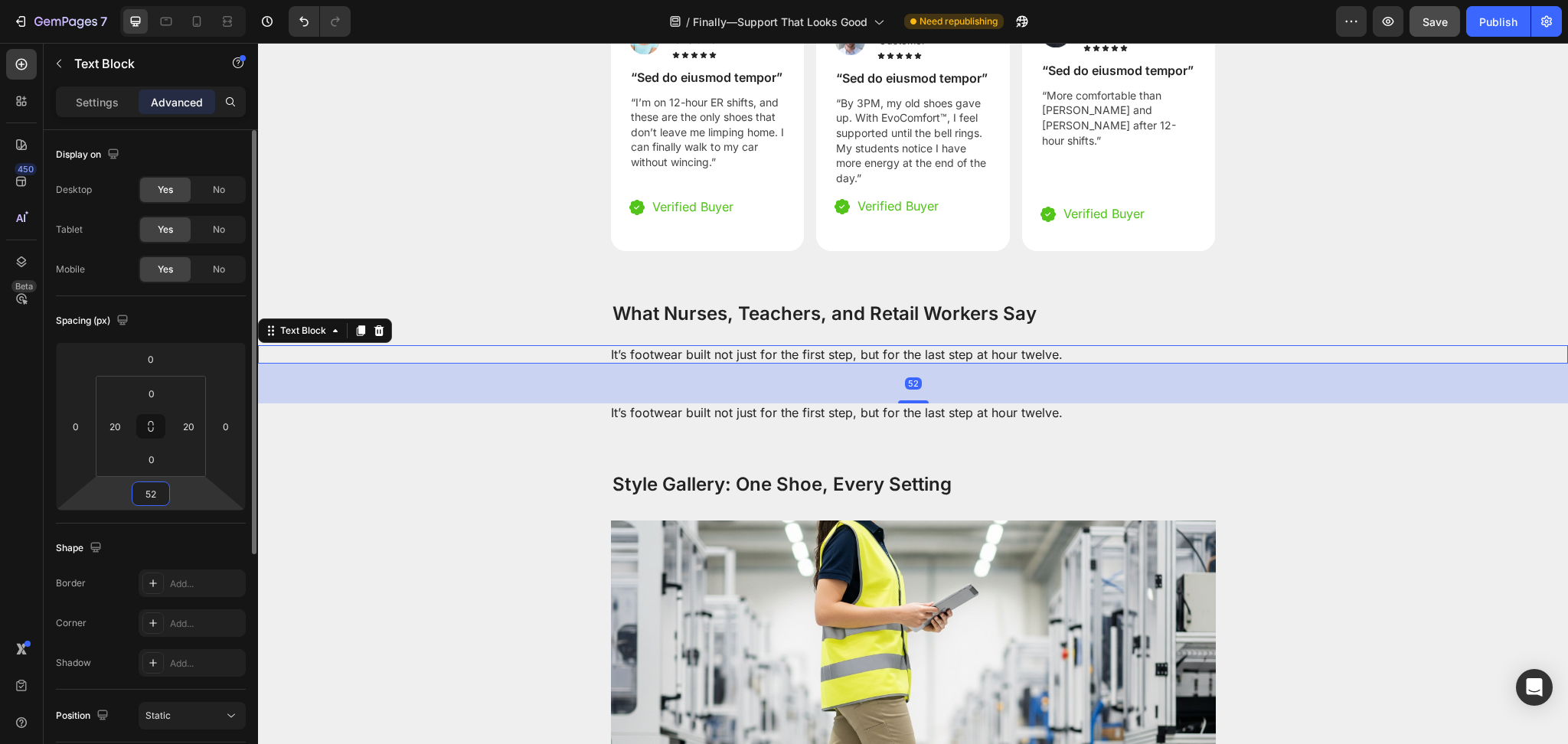
click at [141, 496] on input "52" at bounding box center [151, 494] width 31 height 23
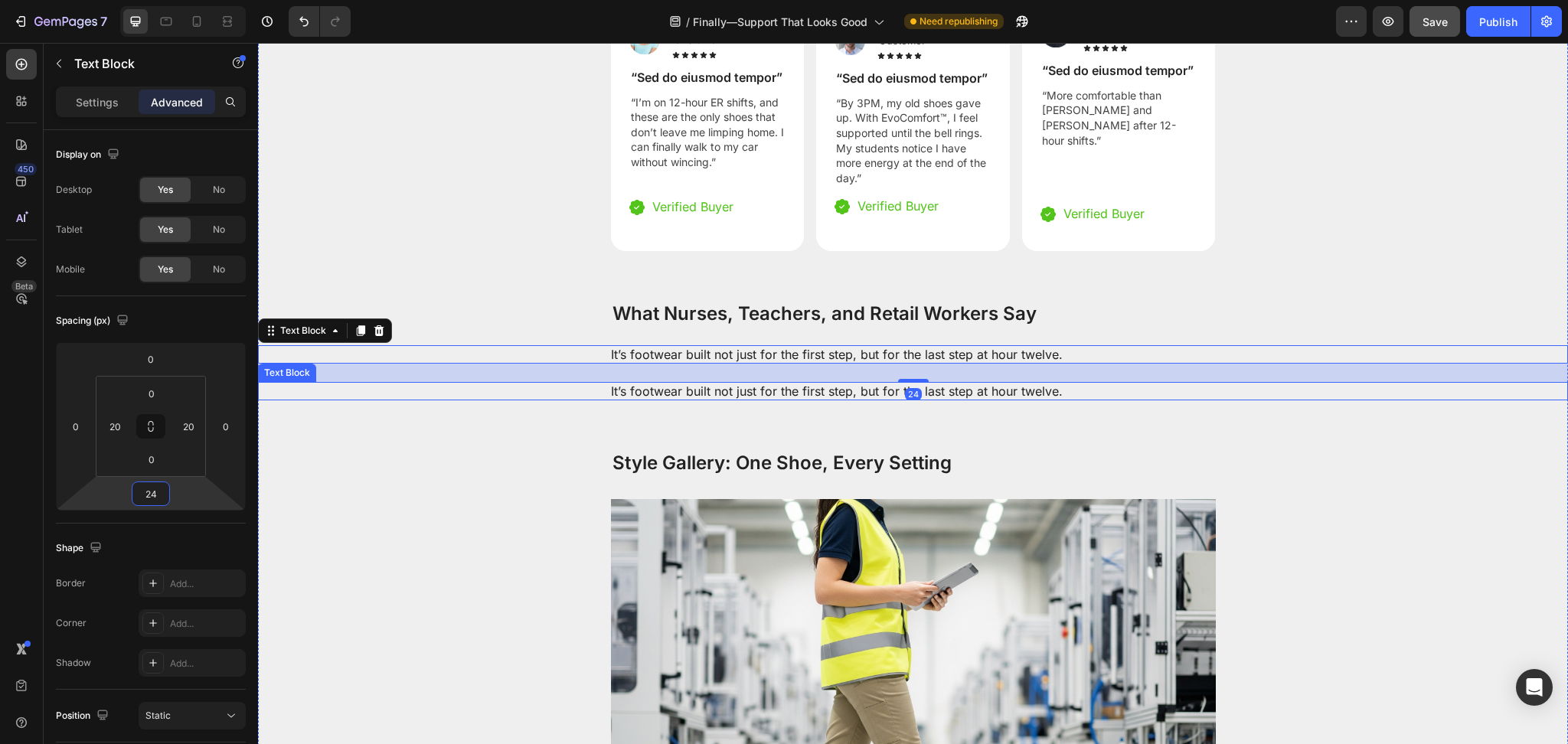
type input "24"
click at [657, 345] on p "It’s footwear built not just for the first step, but for the last step at hour …" at bounding box center [913, 354] width 605 height 19
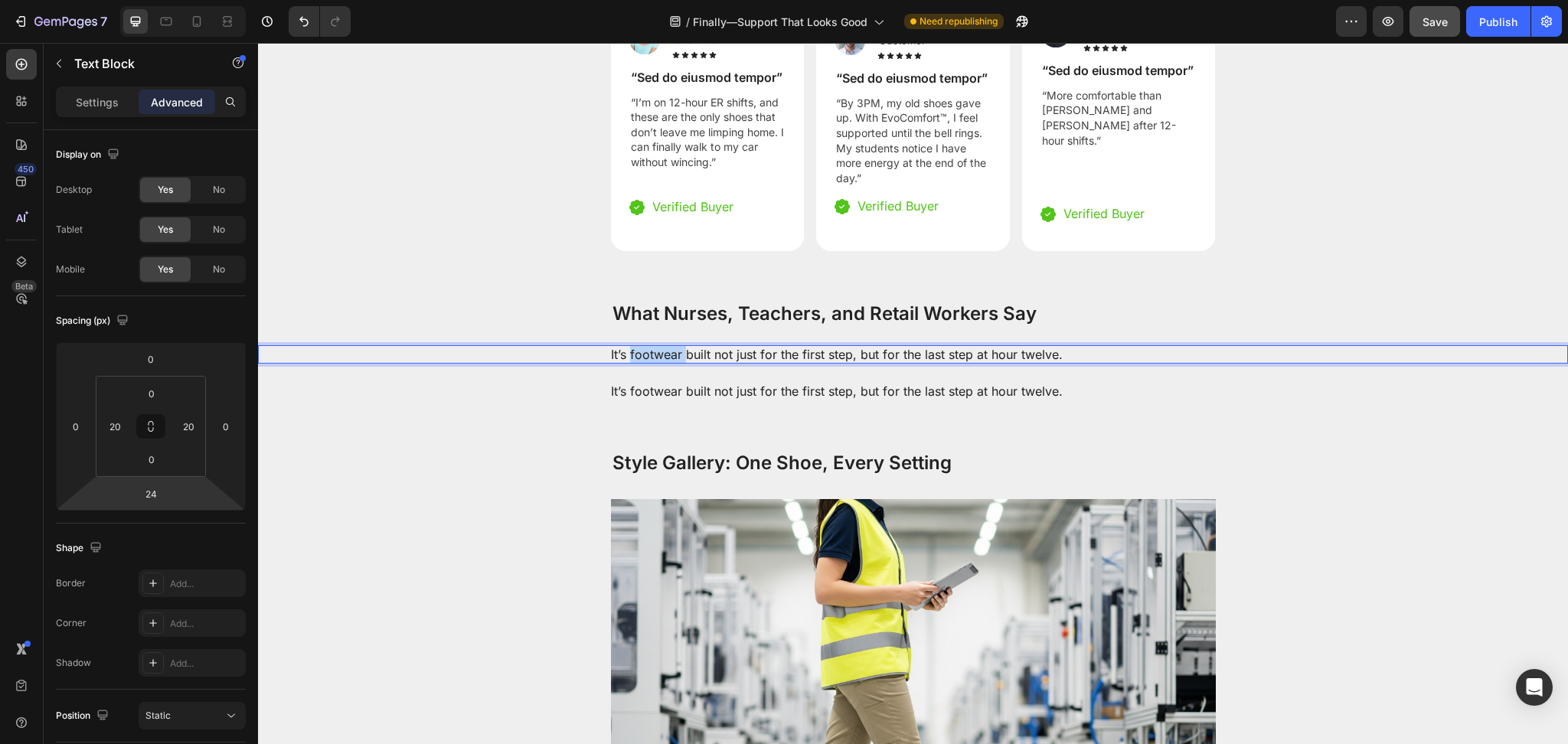
click at [657, 345] on p "It’s footwear built not just for the first step, but for the last step at hour …" at bounding box center [913, 354] width 605 height 19
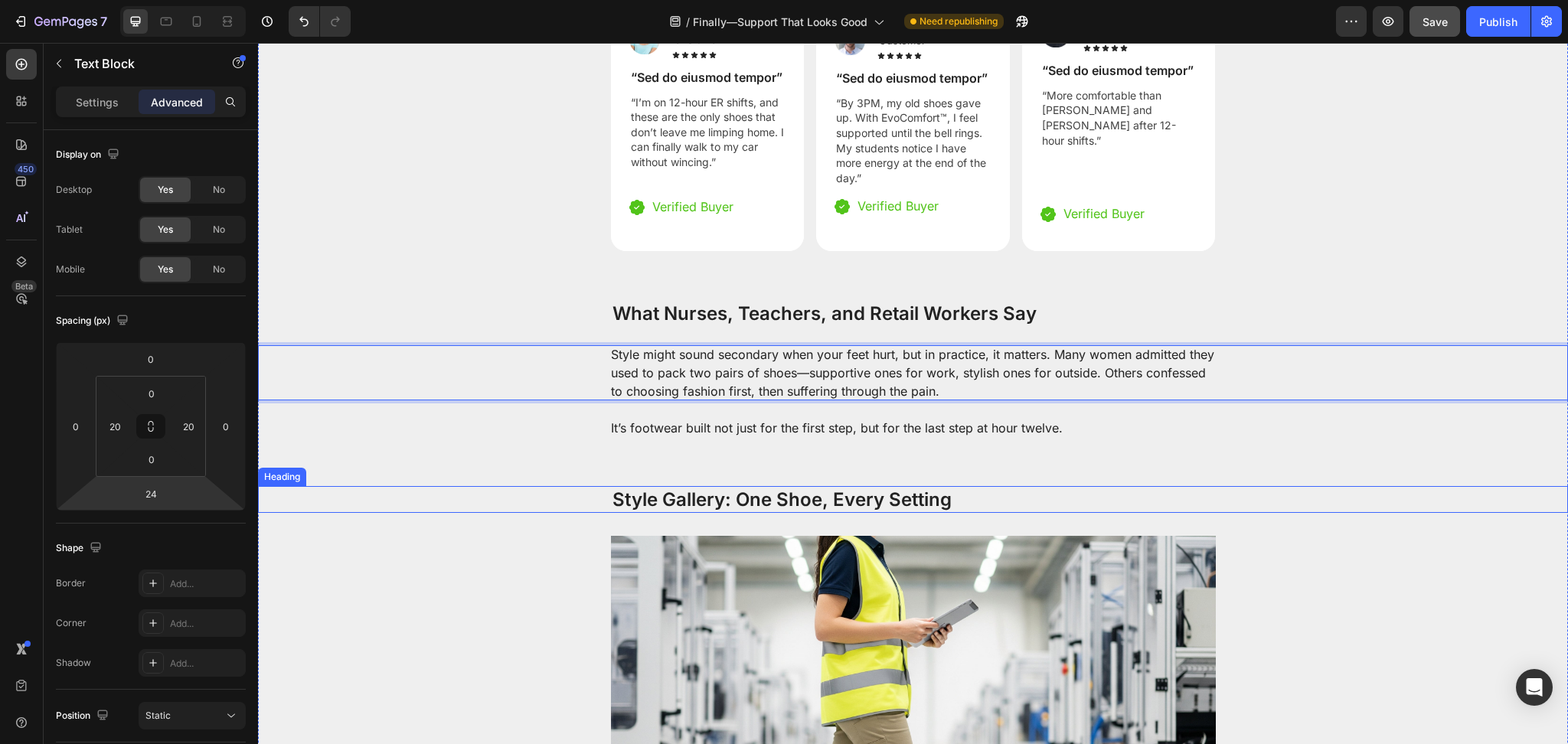
drag, startPoint x: 300, startPoint y: 469, endPoint x: 577, endPoint y: 370, distance: 294.2
click at [301, 487] on div "Style Gallery: One Shoe, Every Setting" at bounding box center [913, 500] width 1310 height 27
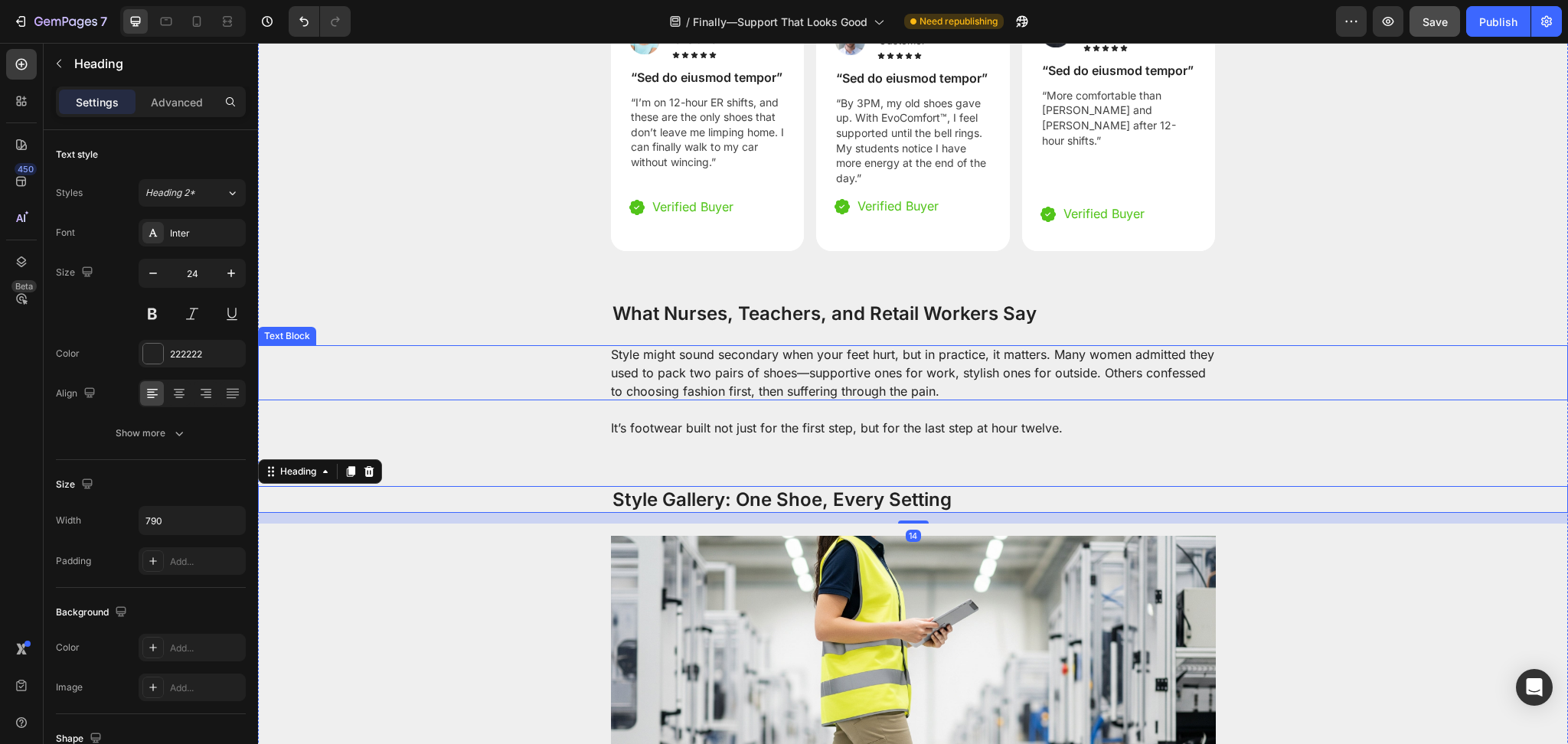
click at [594, 356] on div "Style might sound secondary when your feet hurt, but in practice, it matters. M…" at bounding box center [913, 373] width 1279 height 55
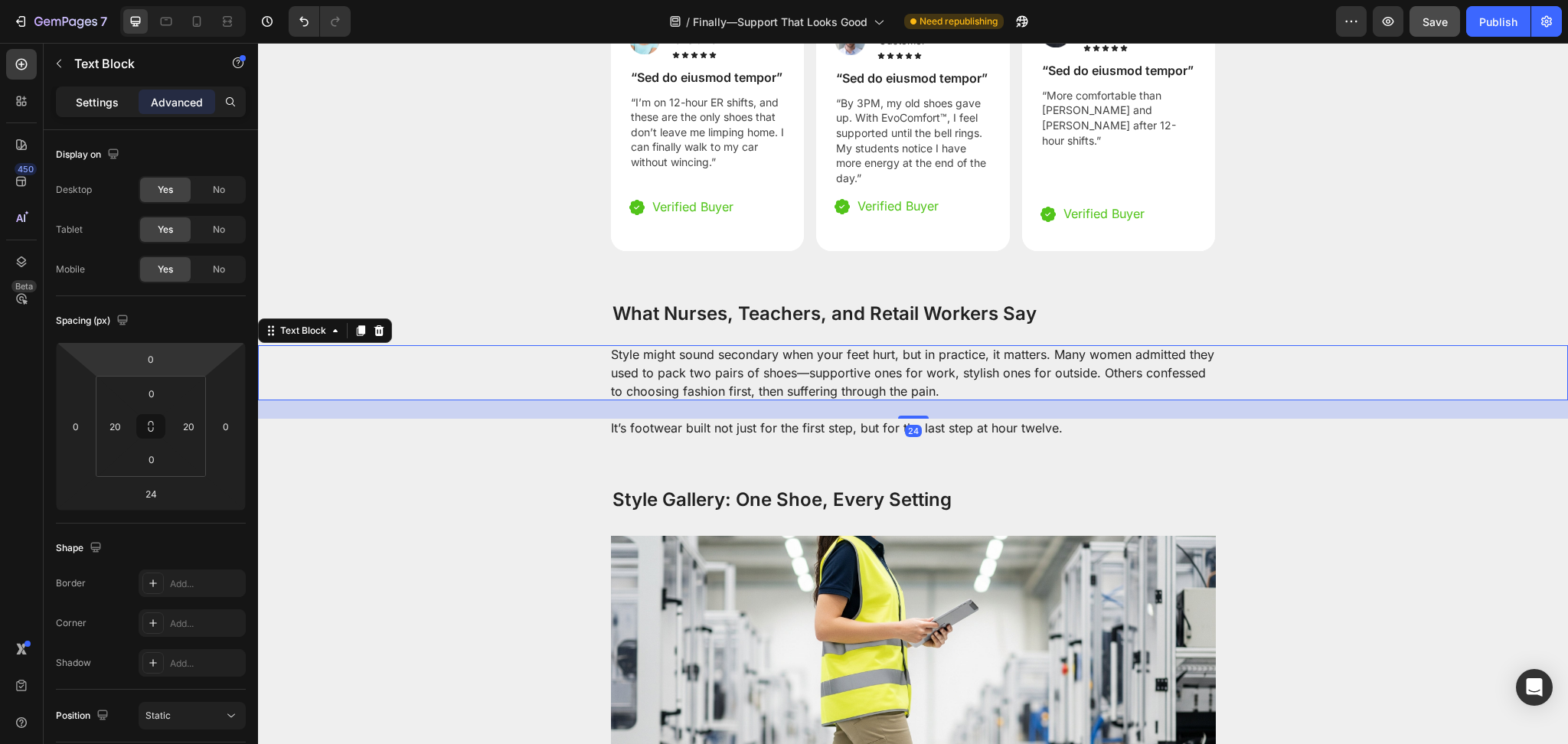
drag, startPoint x: 104, startPoint y: 92, endPoint x: 107, endPoint y: 107, distance: 15.3
click at [104, 91] on div "Settings" at bounding box center [97, 102] width 76 height 24
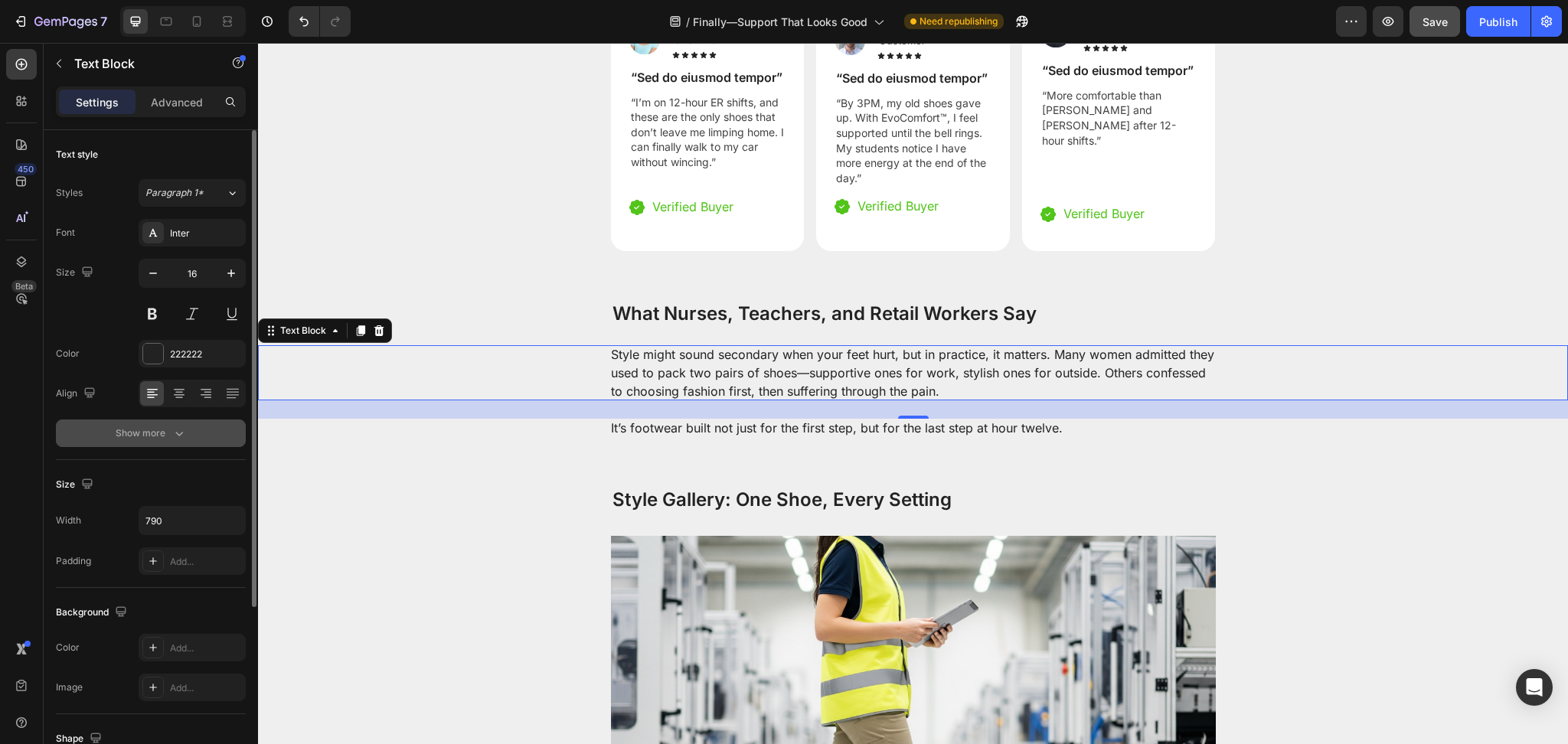
click at [171, 441] on button "Show more" at bounding box center [151, 434] width 190 height 28
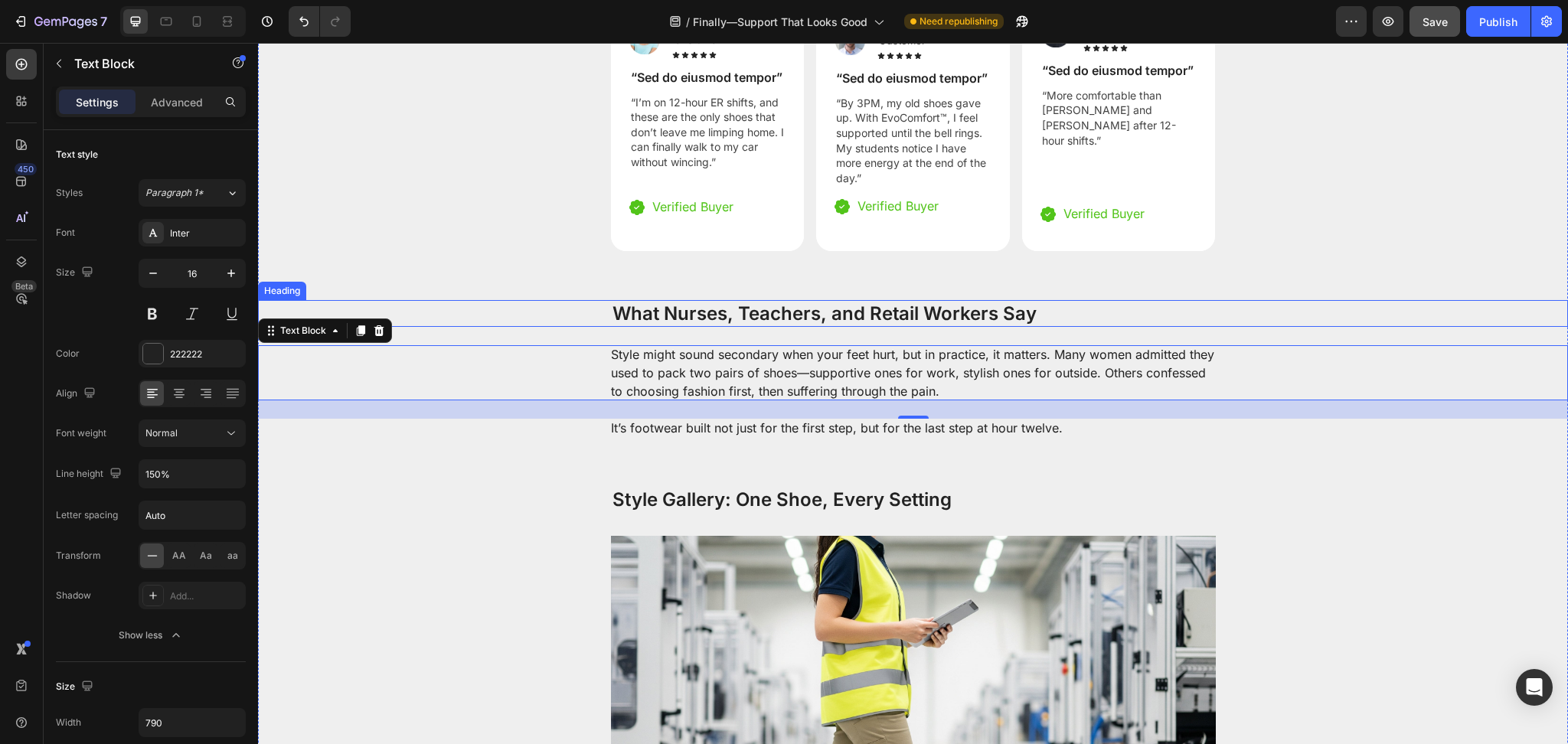
click at [550, 360] on div "Style might sound secondary when your feet hurt, but in practice, it matters. M…" at bounding box center [913, 373] width 1279 height 55
click at [355, 318] on div "Text Block" at bounding box center [325, 331] width 134 height 24
click at [365, 326] on icon at bounding box center [361, 331] width 8 height 11
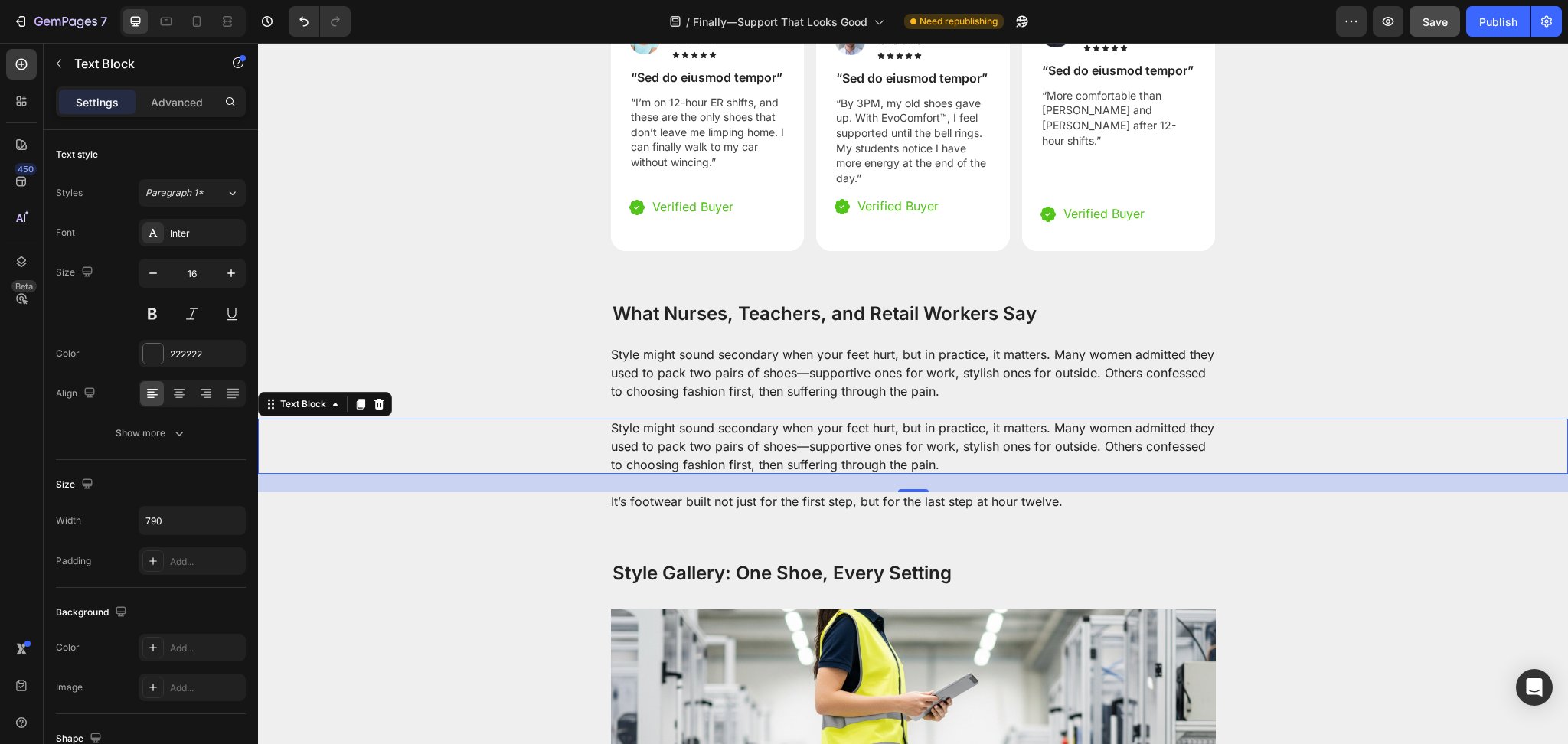
click at [759, 421] on p "Style might sound secondary when your feet hurt, but in practice, it matters. M…" at bounding box center [913, 447] width 605 height 55
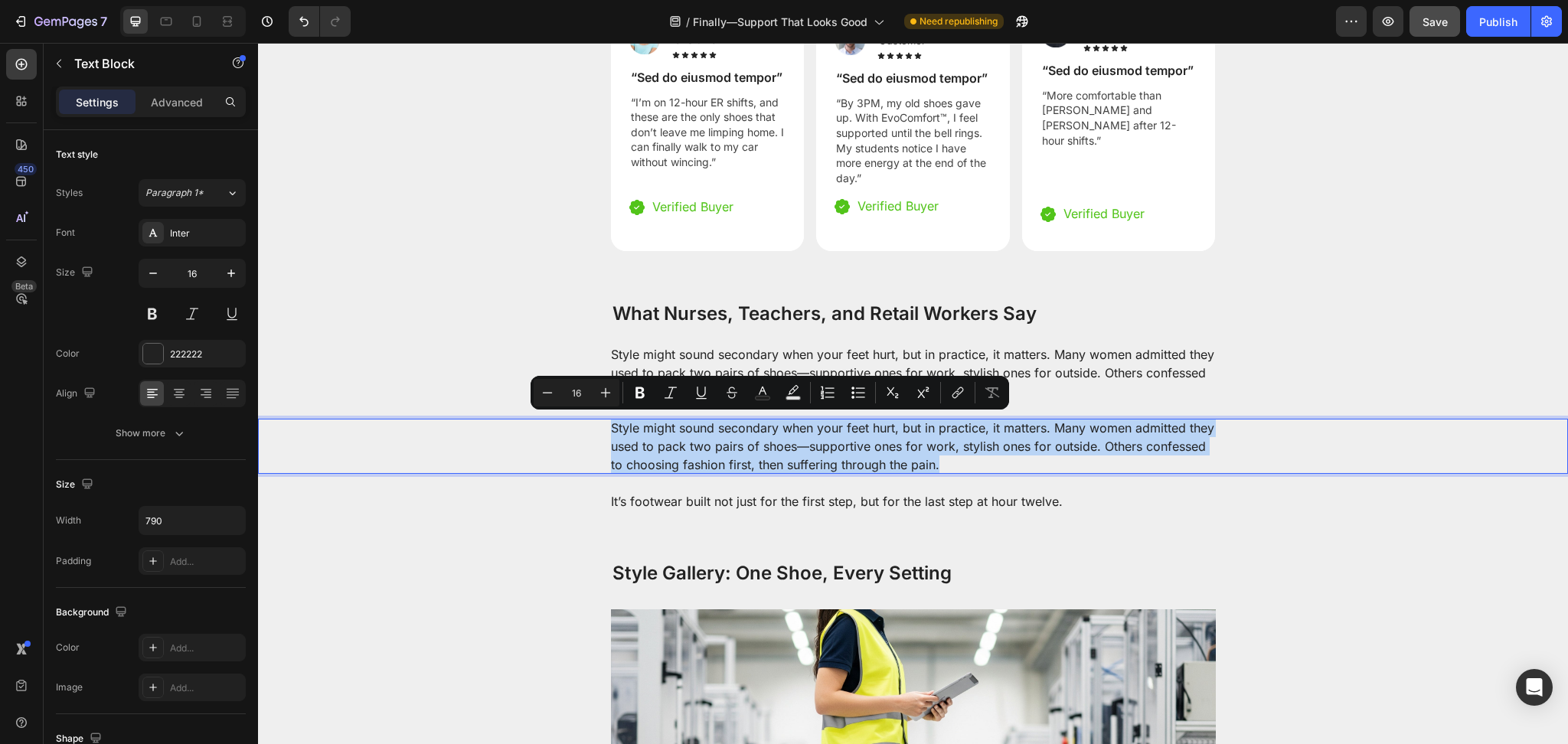
click at [759, 421] on p "Style might sound secondary when your feet hurt, but in practice, it matters. M…" at bounding box center [913, 447] width 605 height 55
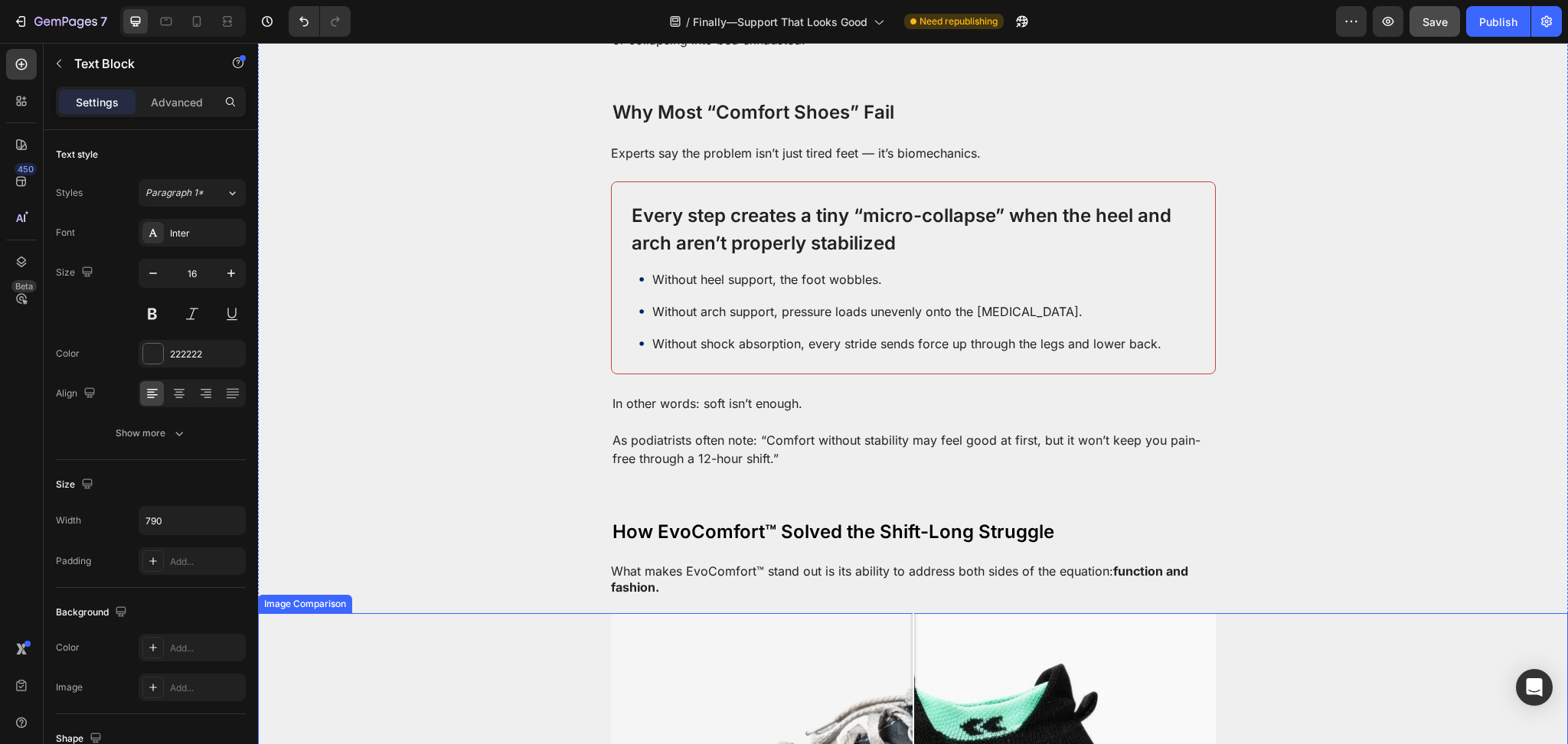
scroll to position [1449, 0]
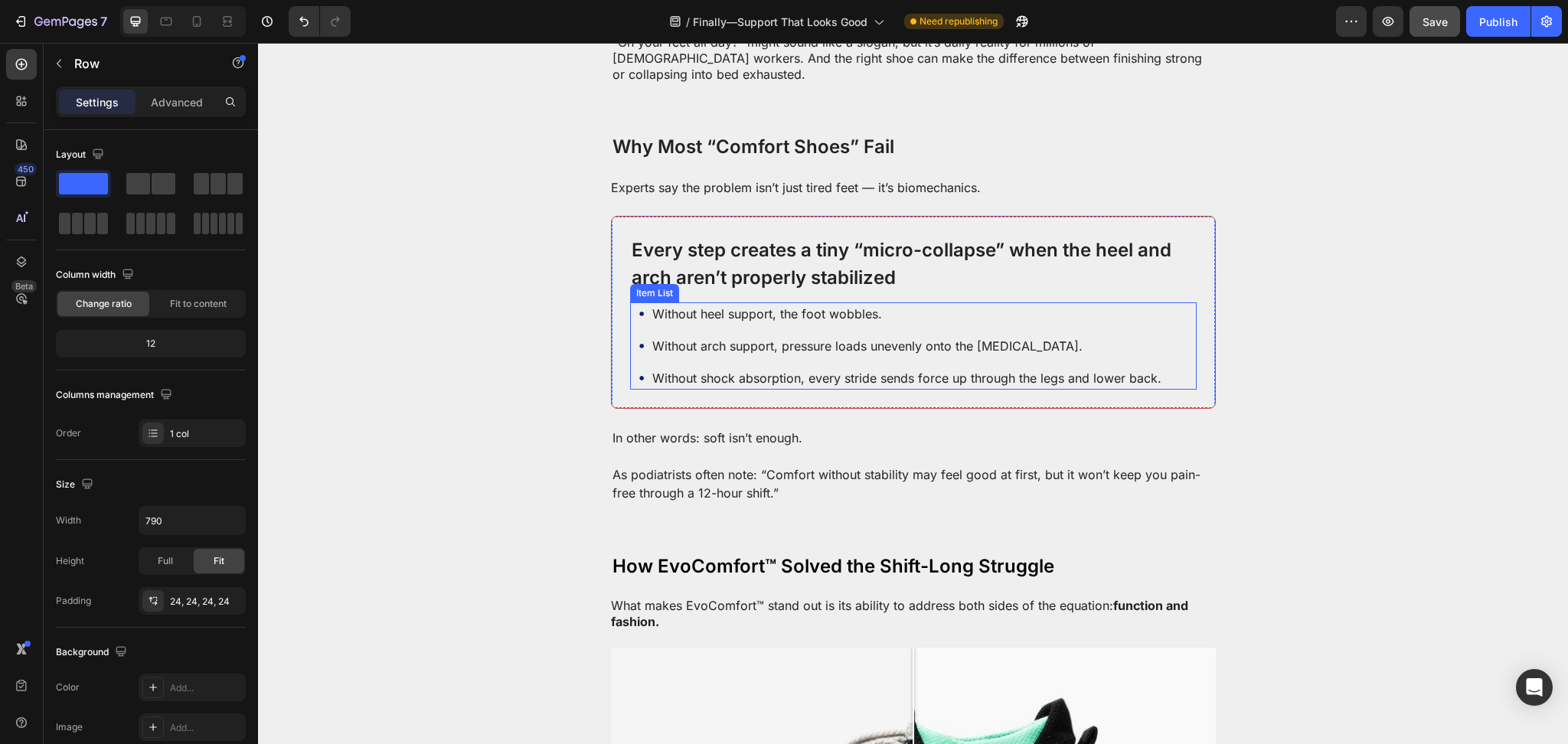
click at [612, 280] on div "Every step creates a tiny “micro-collapse” when the heel and arch aren’t proper…" at bounding box center [913, 313] width 605 height 193
click at [678, 223] on div at bounding box center [687, 231] width 19 height 19
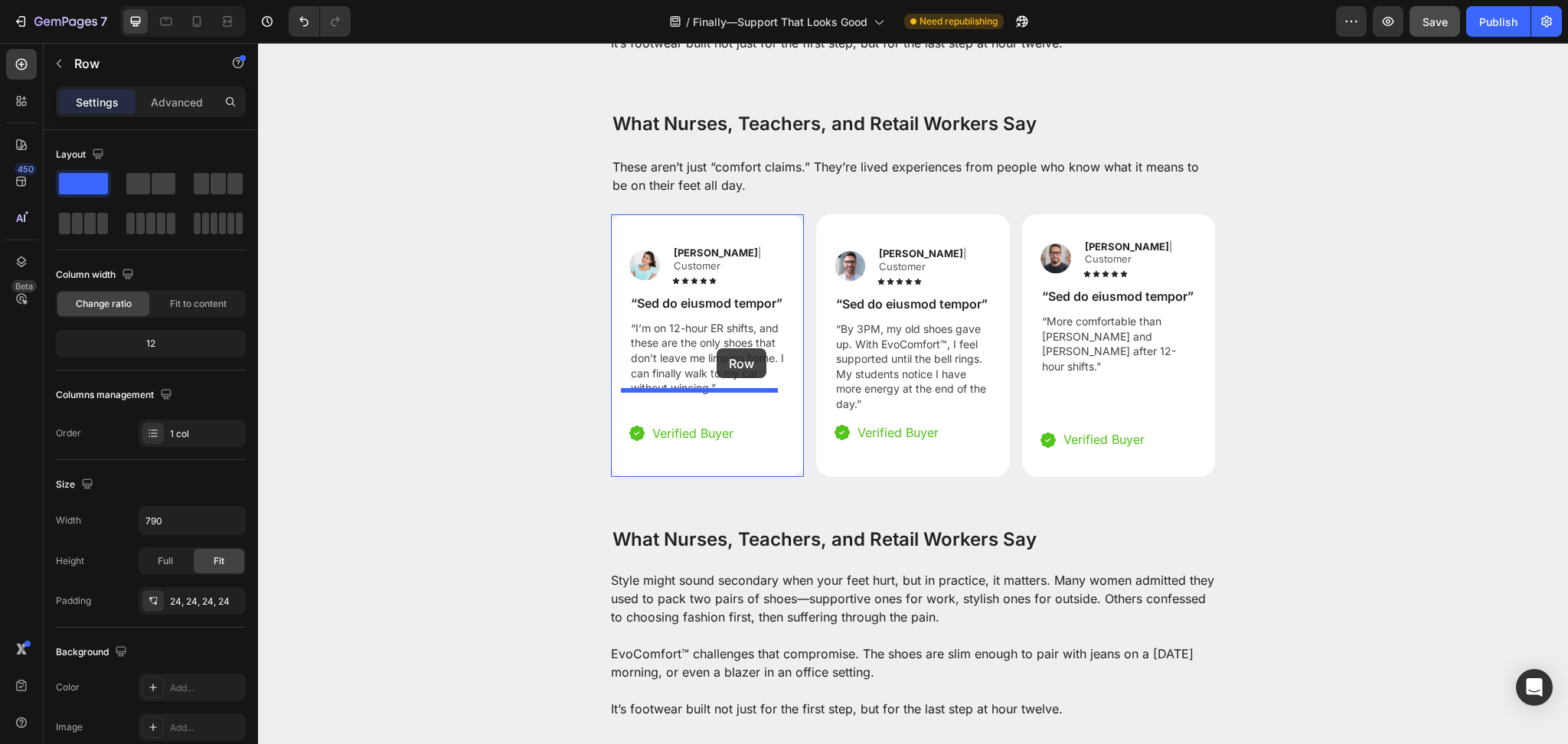
scroll to position [3082, 0]
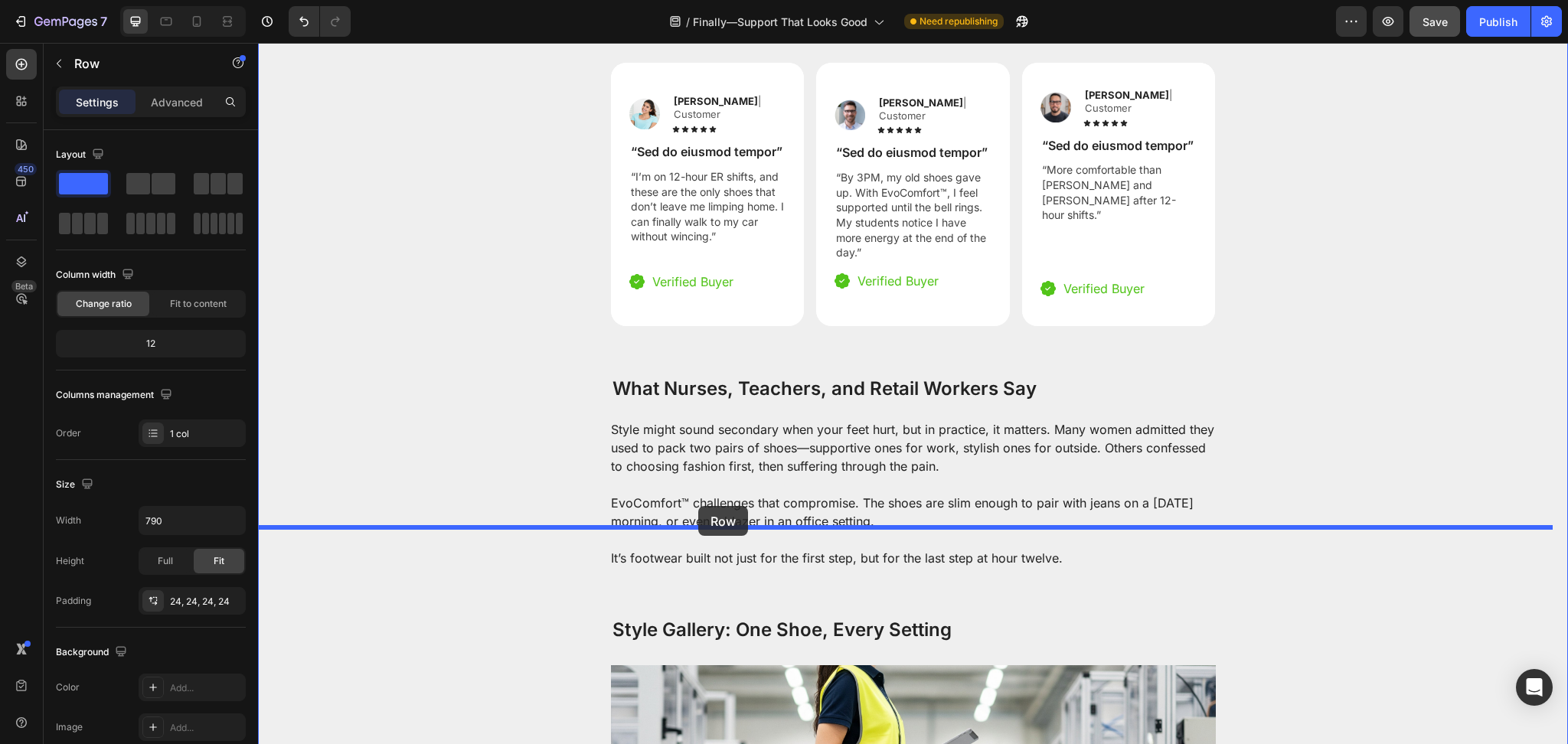
drag, startPoint x: 616, startPoint y: 426, endPoint x: 762, endPoint y: 505, distance: 166.0
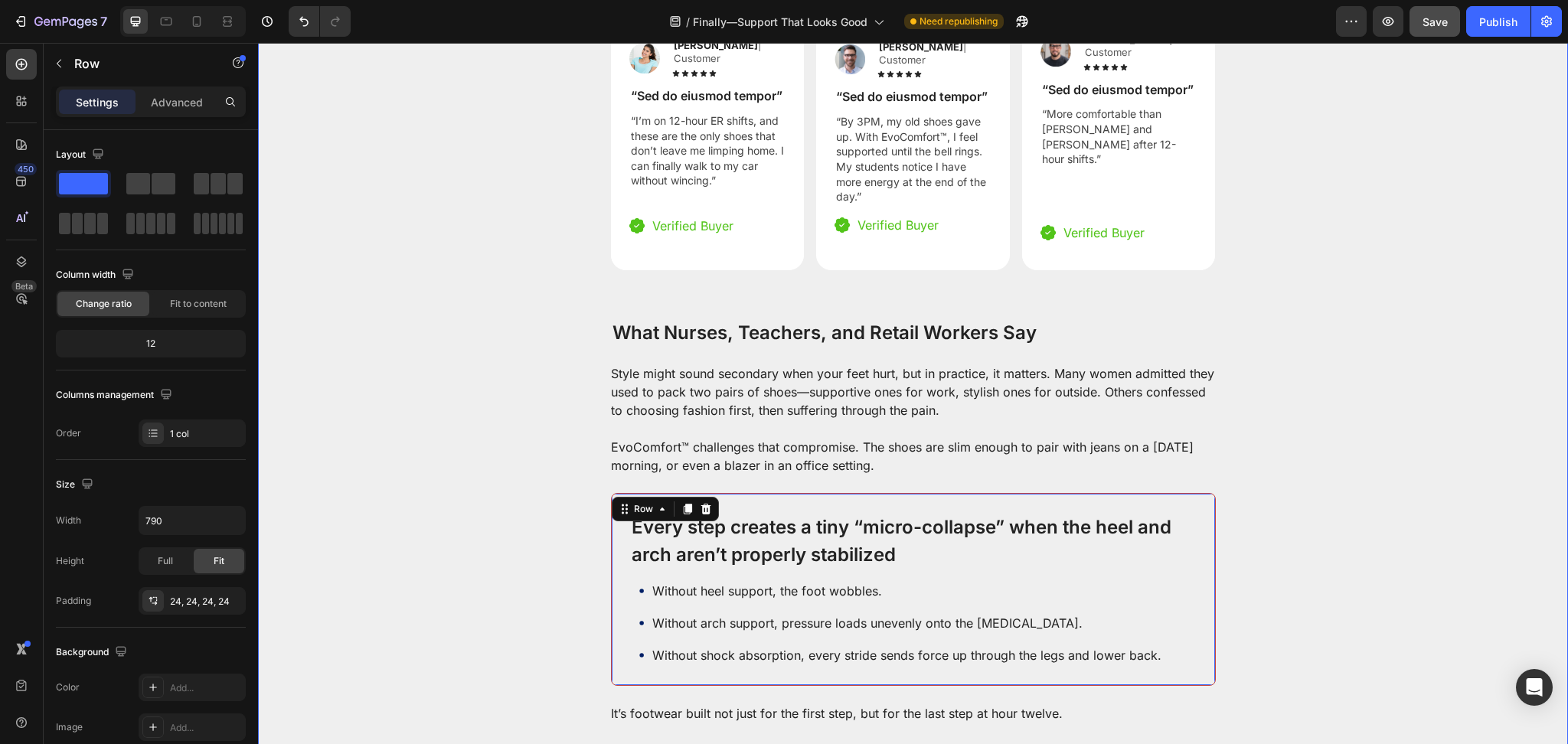
scroll to position [3219, 0]
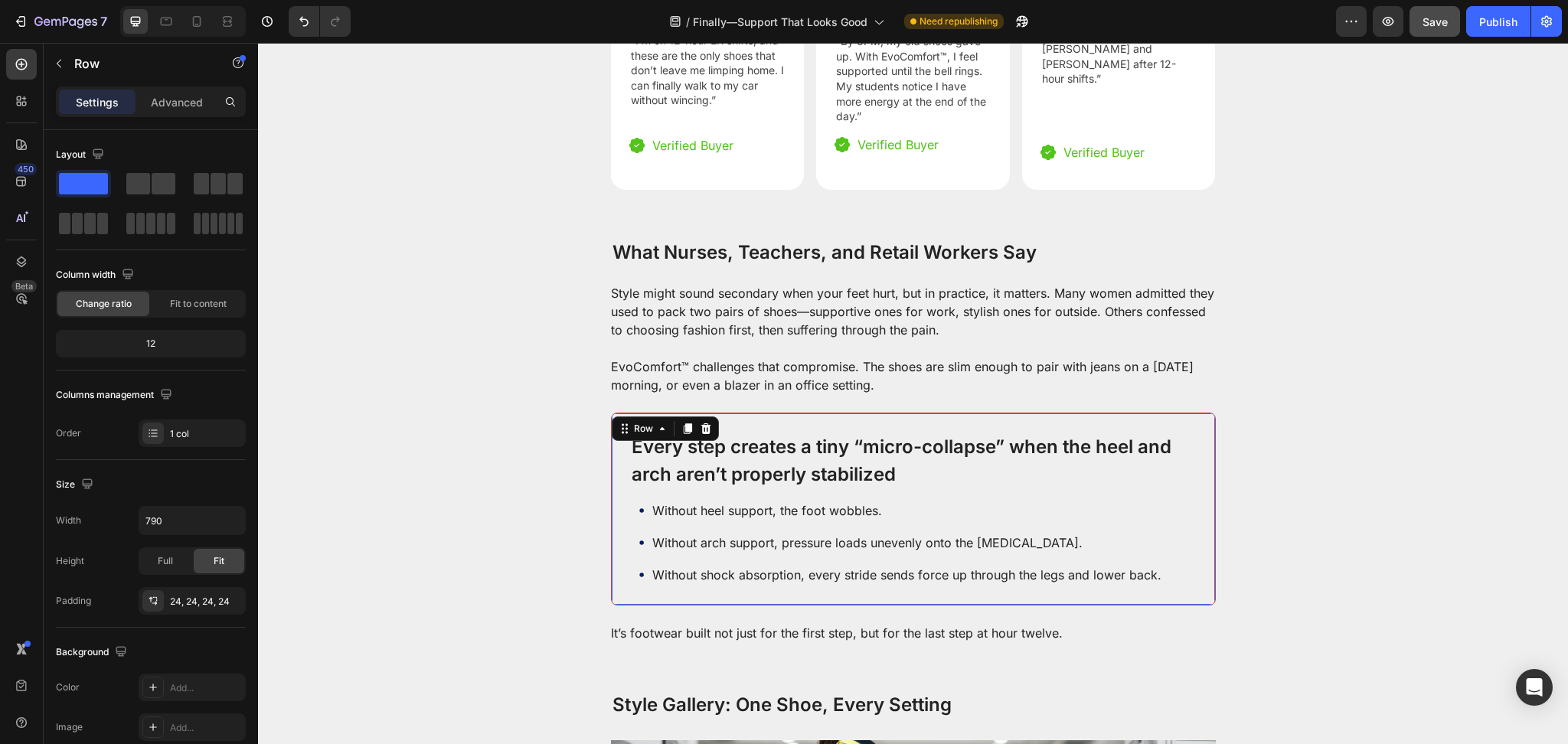
click at [674, 581] on div "Every step creates a tiny “micro-collapse” when the heel and arch aren’t proper…" at bounding box center [913, 509] width 605 height 193
click at [620, 582] on div "Every step creates a tiny “micro-collapse” when the heel and arch aren’t proper…" at bounding box center [913, 509] width 605 height 193
click at [707, 501] on p "Without heel support, the foot wobbles." at bounding box center [906, 510] width 509 height 19
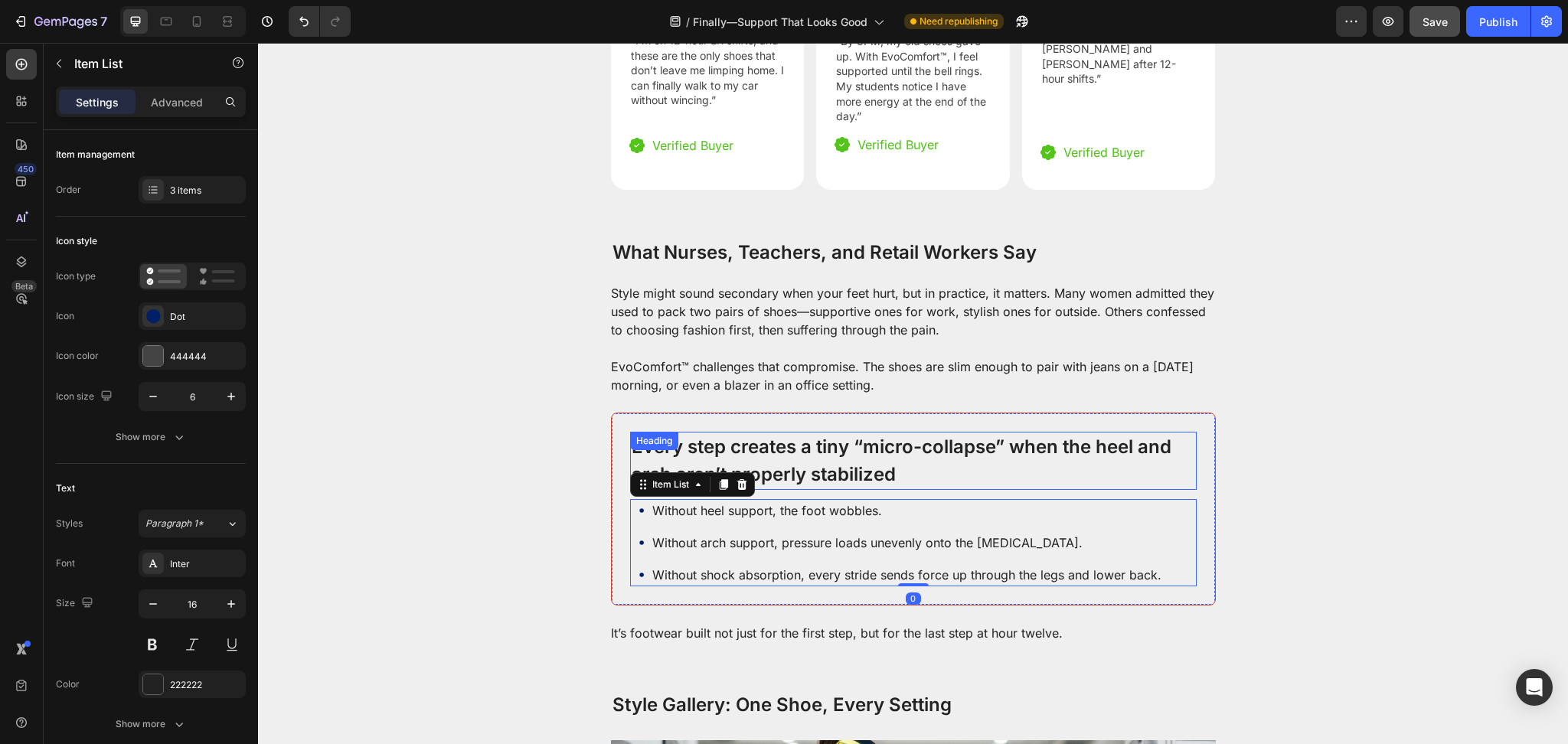
click at [777, 432] on h2 "Every step creates a tiny “micro-collapse” when the heel and arch aren’t proper…" at bounding box center [914, 461] width 567 height 58
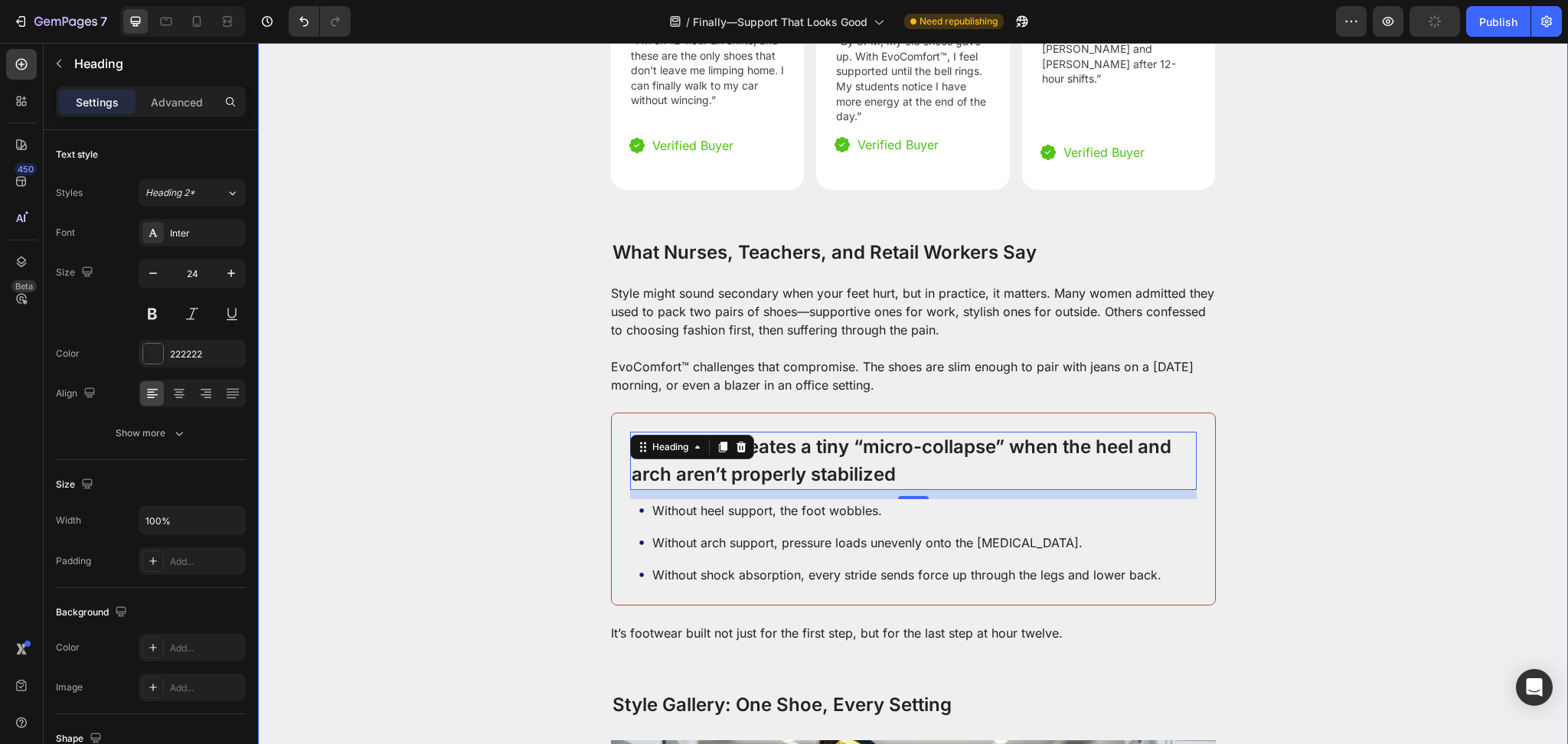
click at [750, 357] on p "EvoComfort™ challenges that compromise. The shoes are slim enough to pair with …" at bounding box center [913, 375] width 605 height 37
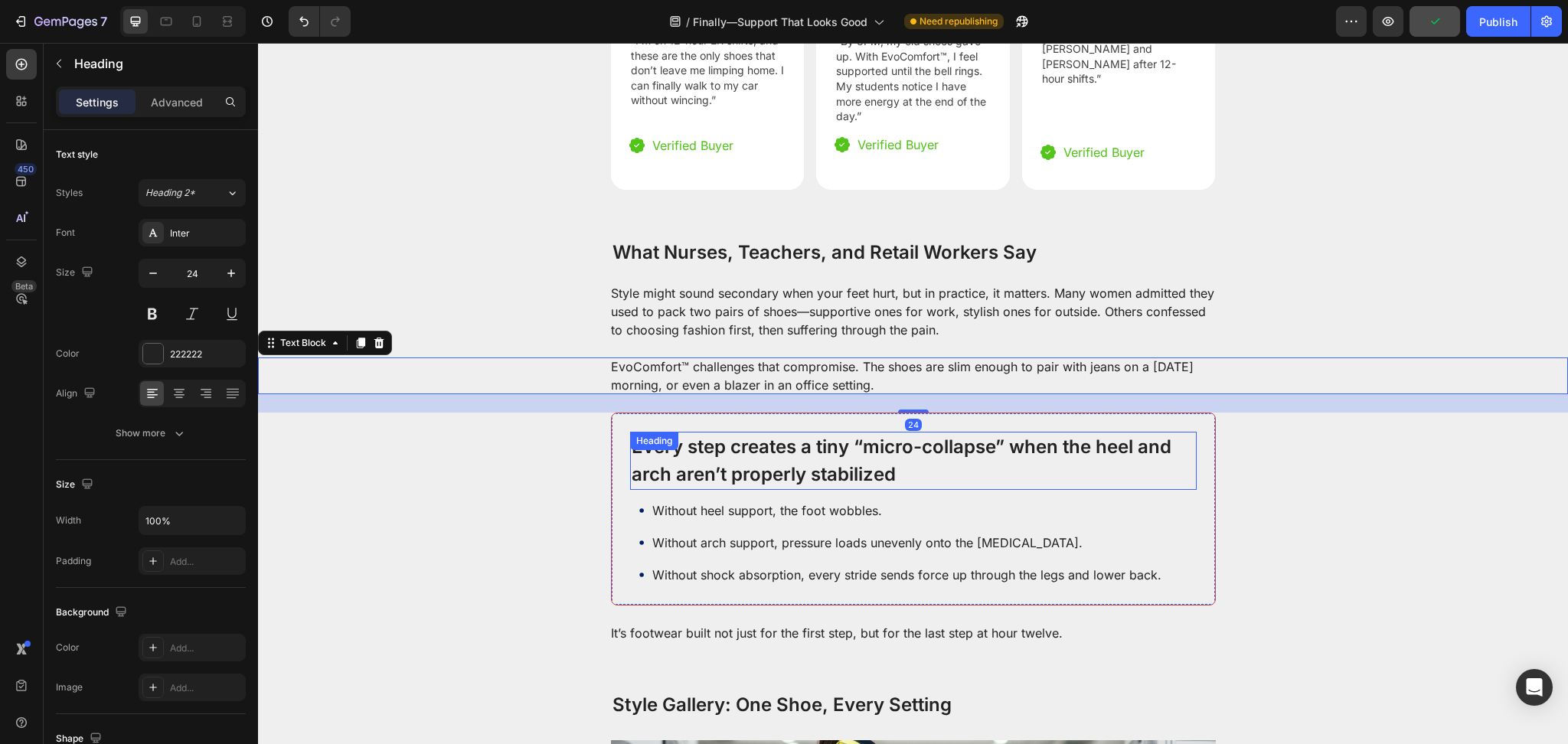
click at [691, 432] on div "Every step creates a tiny “micro-collapse” when the heel and arch aren’t proper…" at bounding box center [914, 461] width 567 height 58
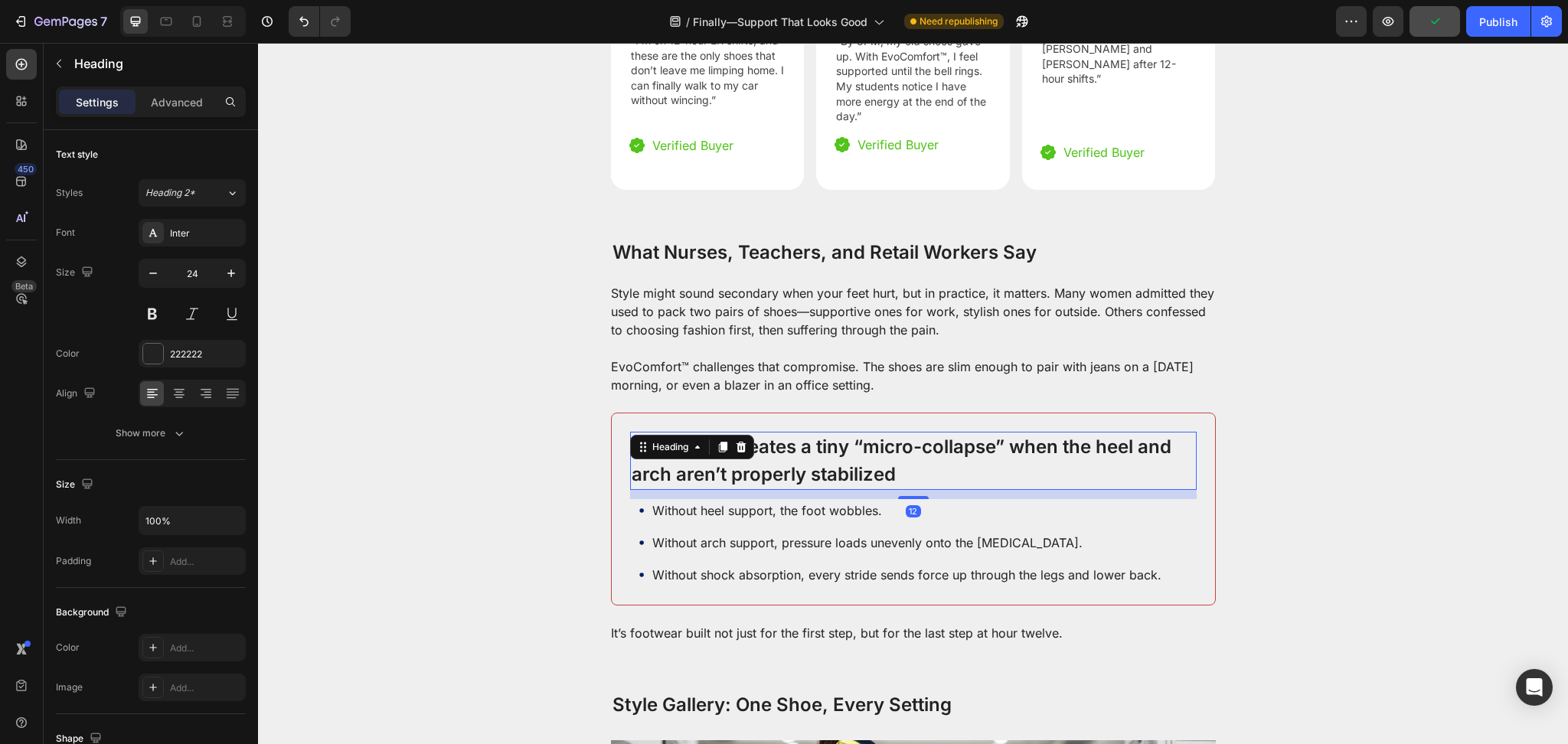
click at [691, 441] on icon at bounding box center [697, 447] width 12 height 12
click at [757, 446] on h2 "Every step creates a tiny “micro-collapse” when the heel and arch aren’t proper…" at bounding box center [914, 461] width 567 height 58
click at [757, 446] on p "Every step creates a tiny “micro-collapse” when the heel and arch aren’t proper…" at bounding box center [914, 461] width 564 height 55
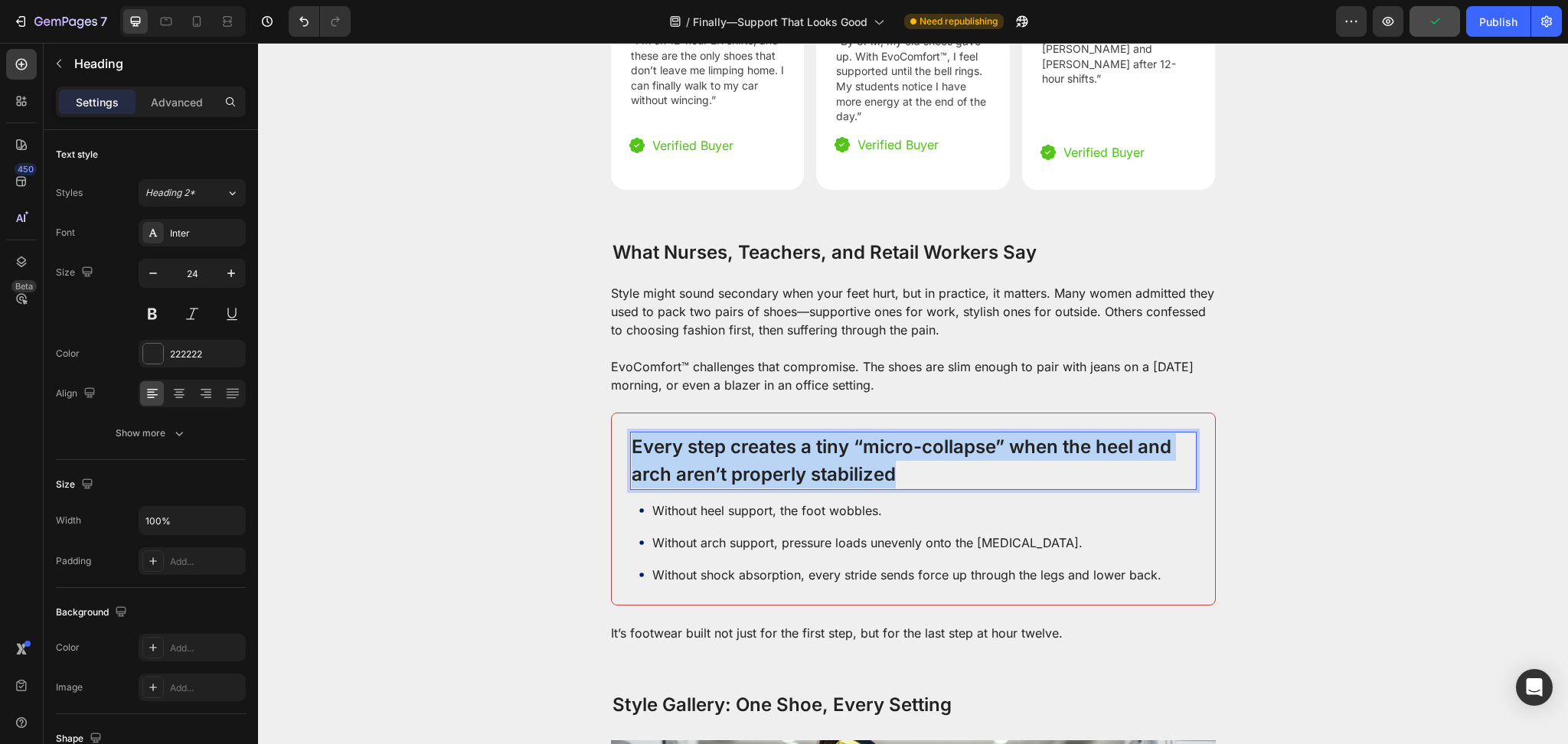
click at [757, 446] on p "Every step creates a tiny “micro-collapse” when the heel and arch aren’t proper…" at bounding box center [914, 461] width 564 height 55
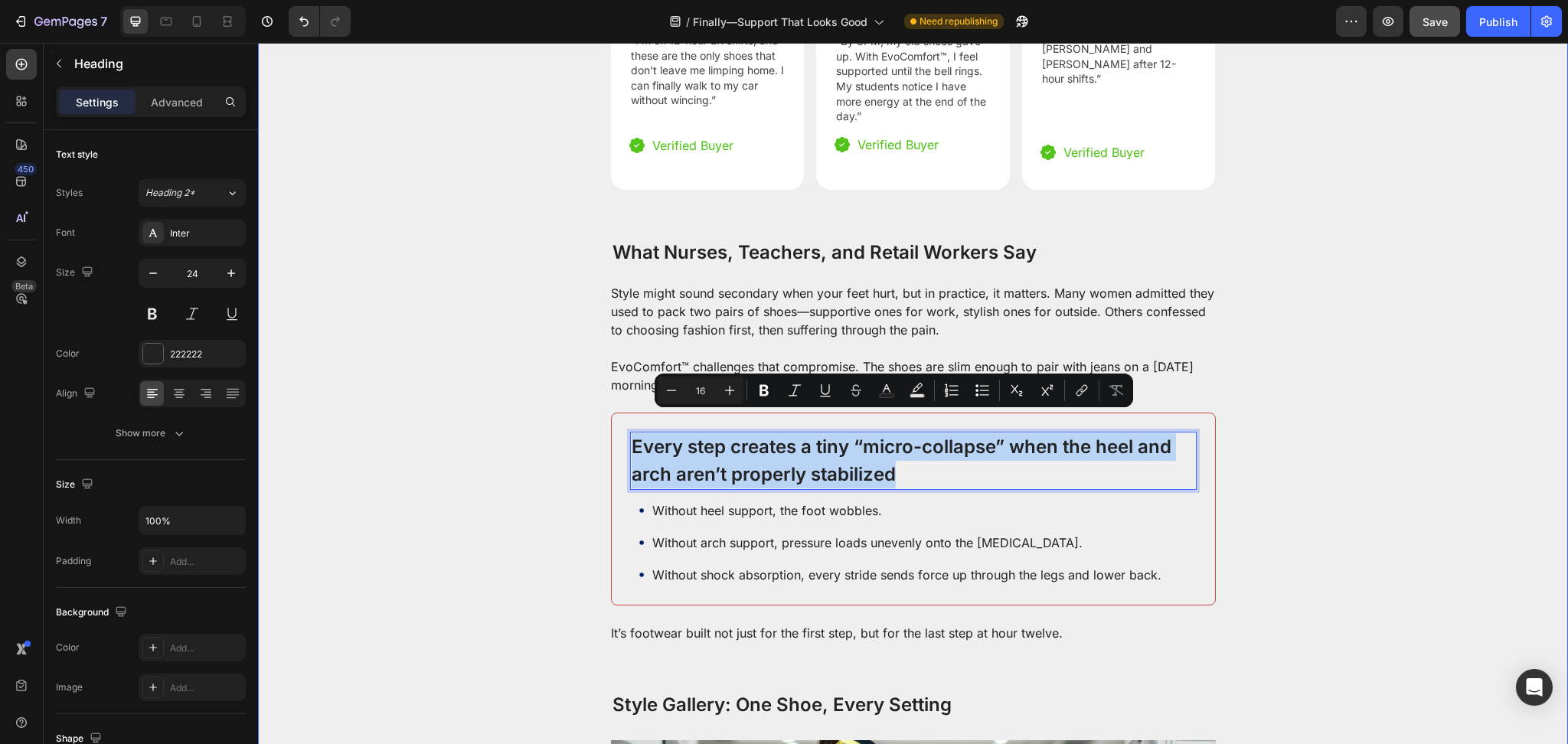
drag, startPoint x: 508, startPoint y: 444, endPoint x: 546, endPoint y: 463, distance: 42.5
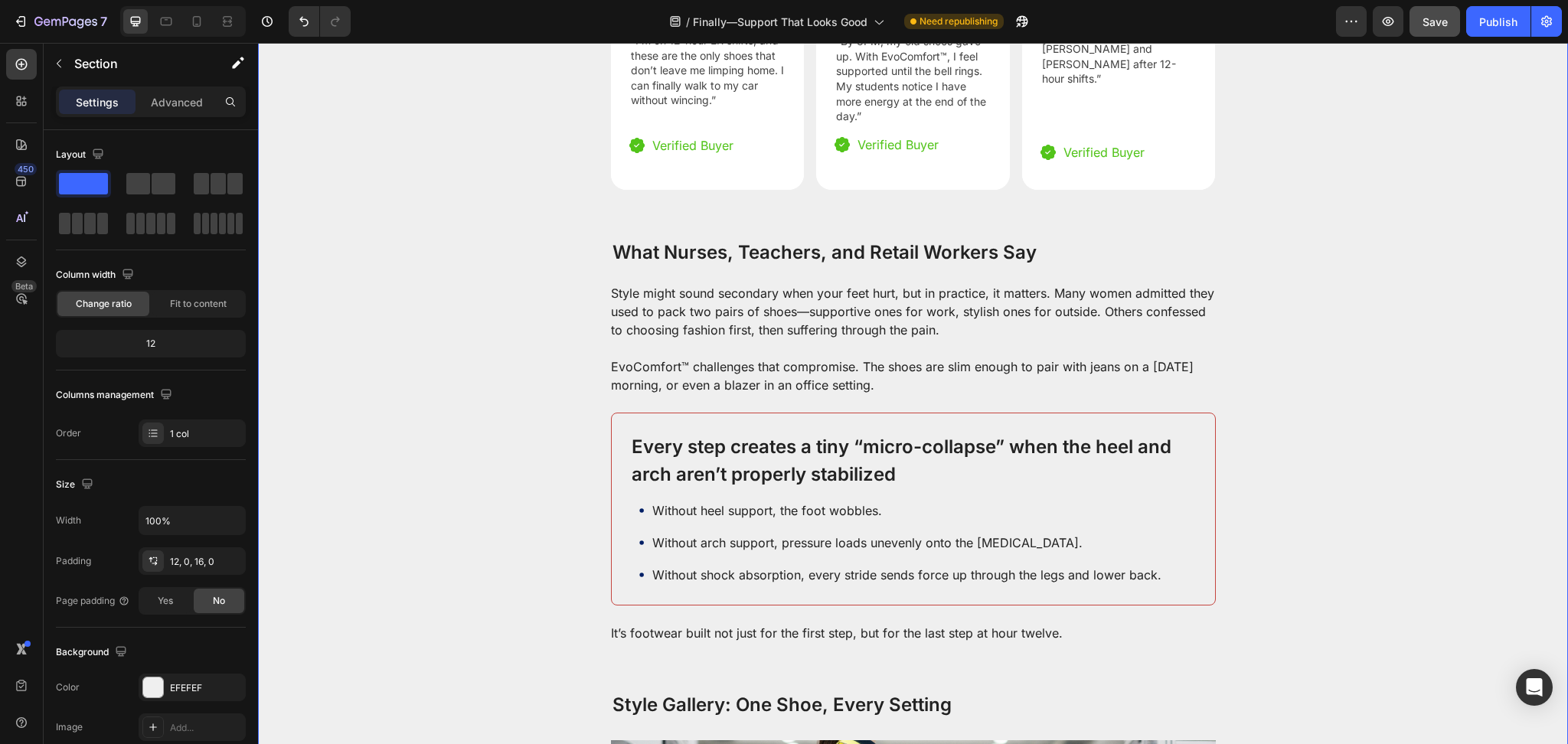
click at [836, 413] on div "Every step creates a tiny “micro-collapse” when the heel and arch aren’t proper…" at bounding box center [913, 509] width 605 height 193
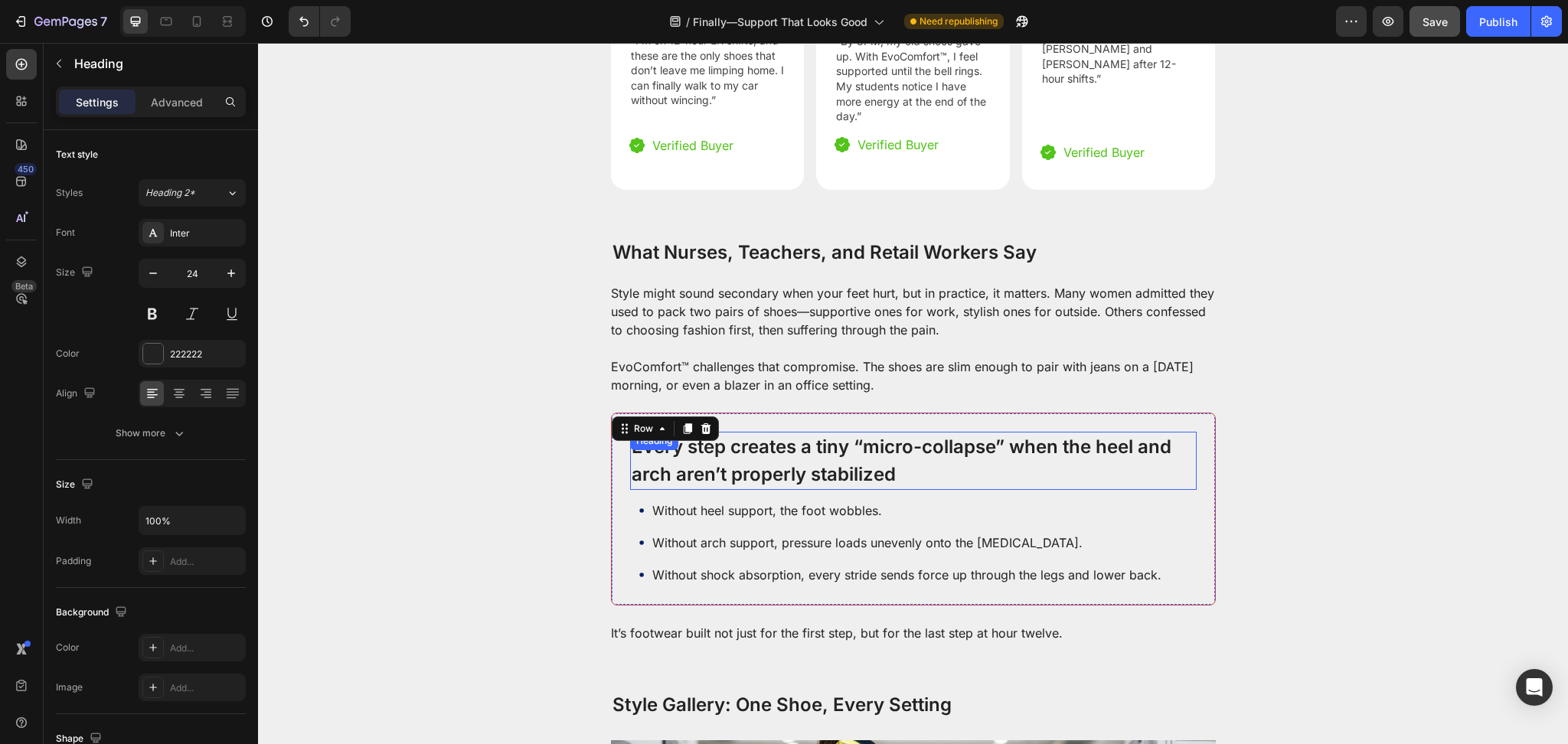
click at [834, 435] on p "Every step creates a tiny “micro-collapse” when the heel and arch aren’t proper…" at bounding box center [914, 461] width 564 height 55
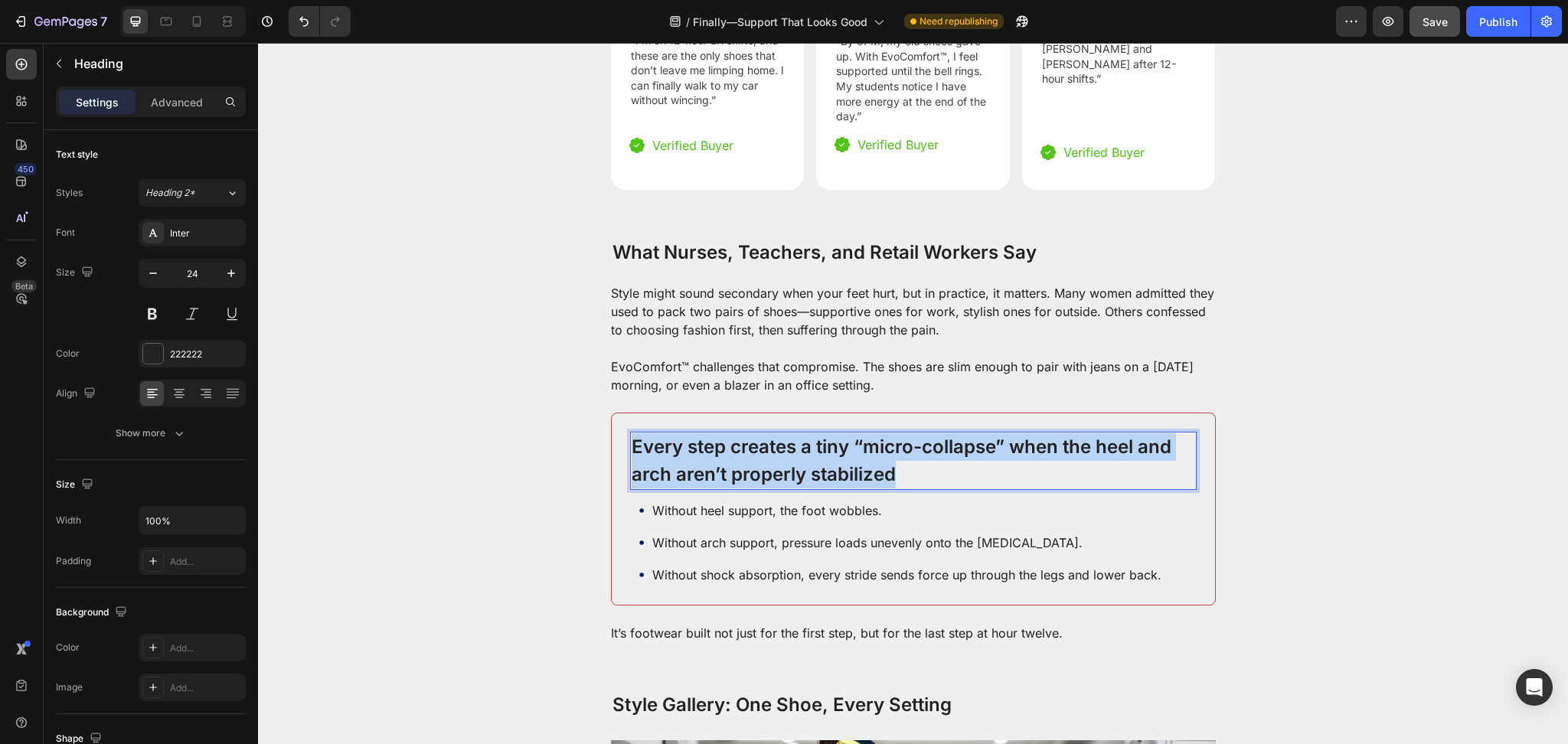
click at [834, 435] on p "Every step creates a tiny “micro-collapse” when the heel and arch aren’t proper…" at bounding box center [914, 461] width 564 height 55
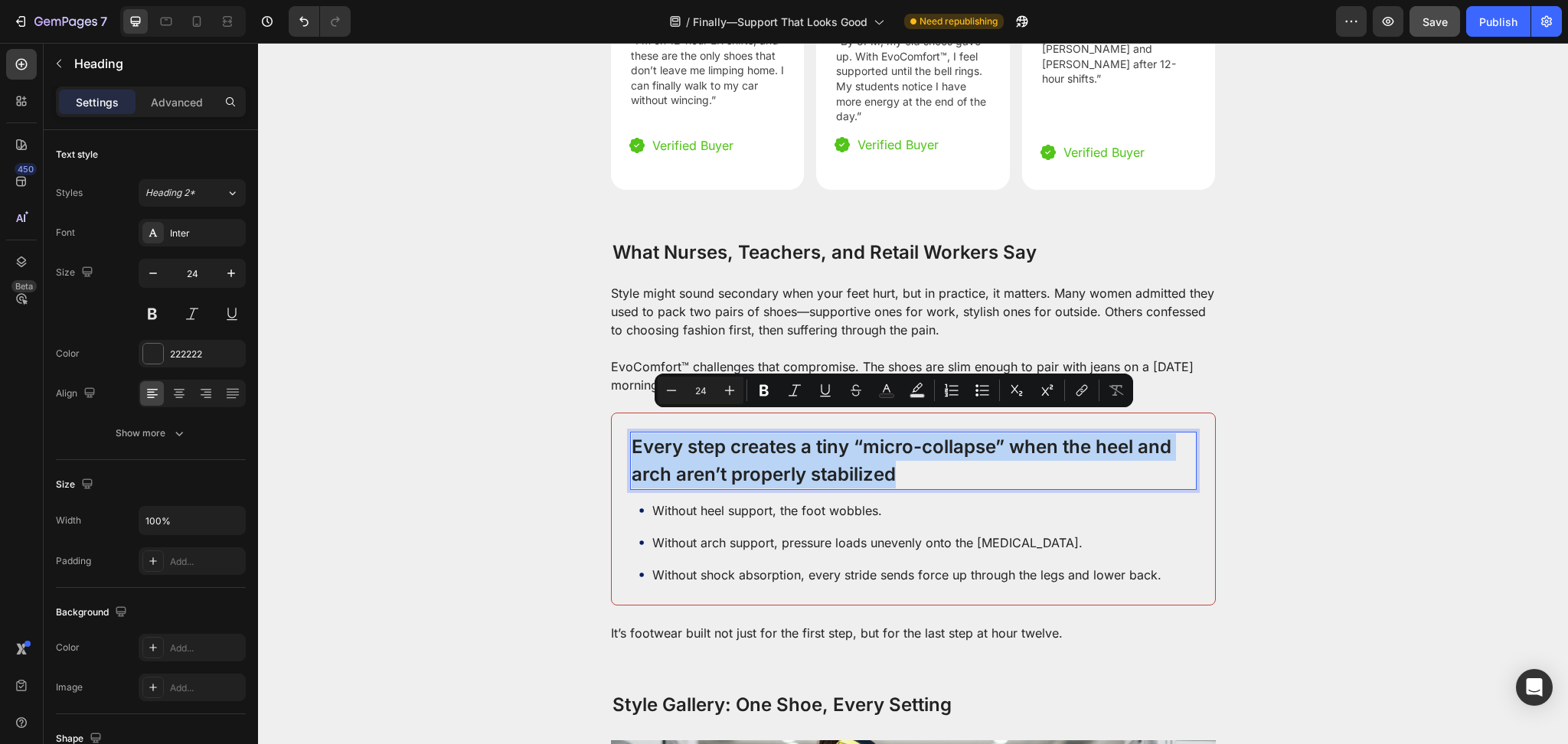
click at [678, 447] on p "Every step creates a tiny “micro-collapse” when the heel and arch aren’t proper…" at bounding box center [914, 461] width 564 height 55
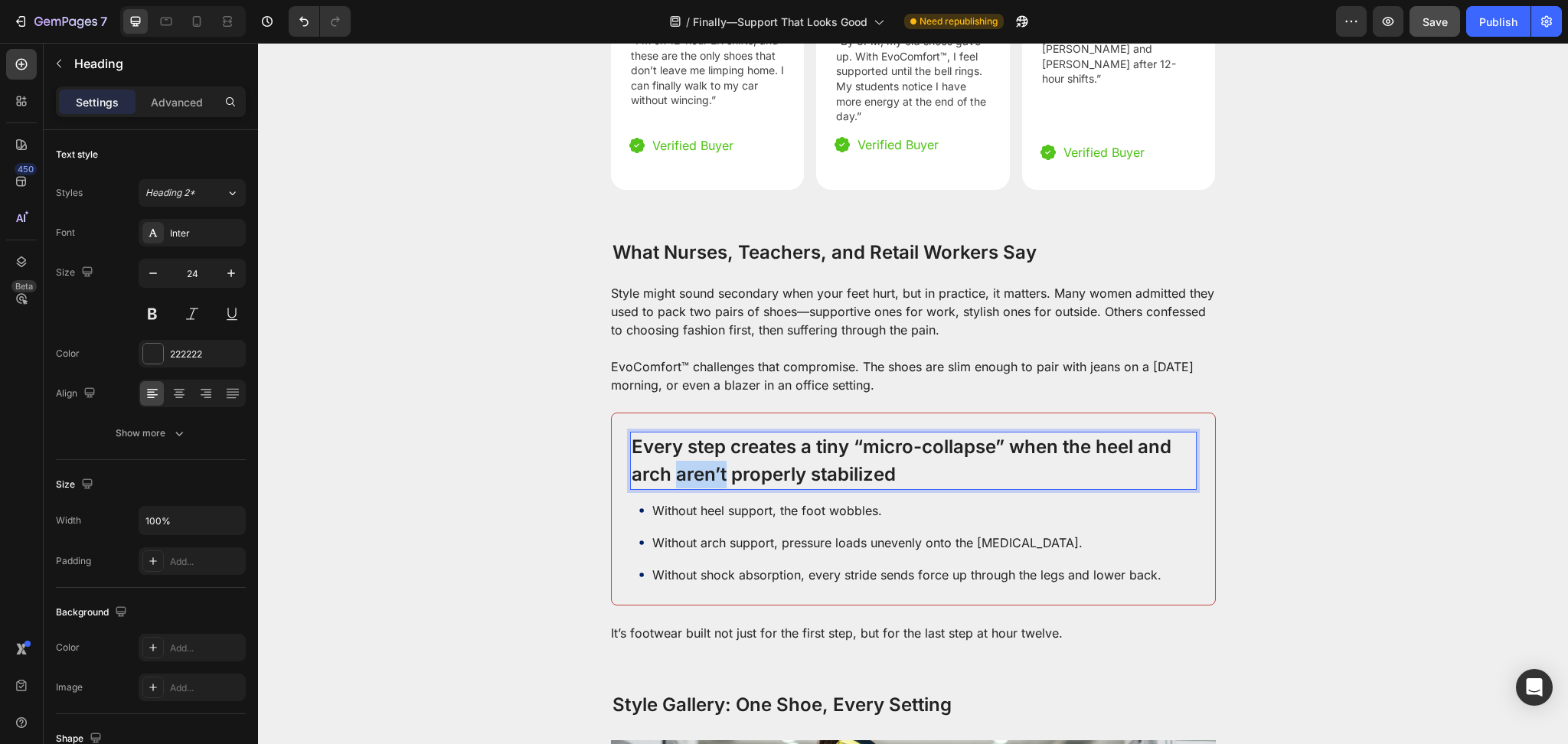
click at [678, 446] on p "Every step creates a tiny “micro-collapse” when the heel and arch aren’t proper…" at bounding box center [914, 461] width 564 height 55
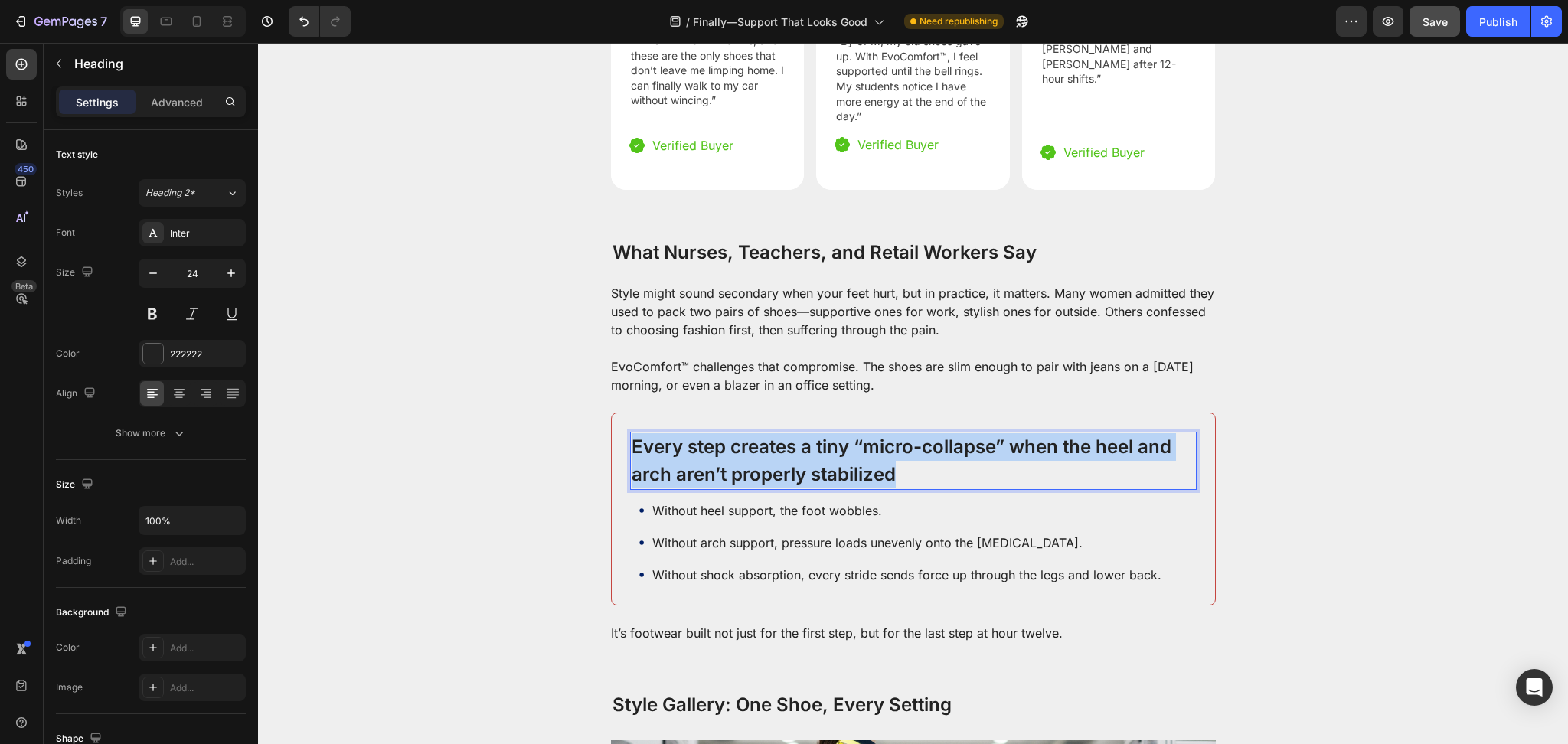
click at [678, 446] on p "Every step creates a tiny “micro-collapse” when the heel and arch aren’t proper…" at bounding box center [914, 461] width 564 height 55
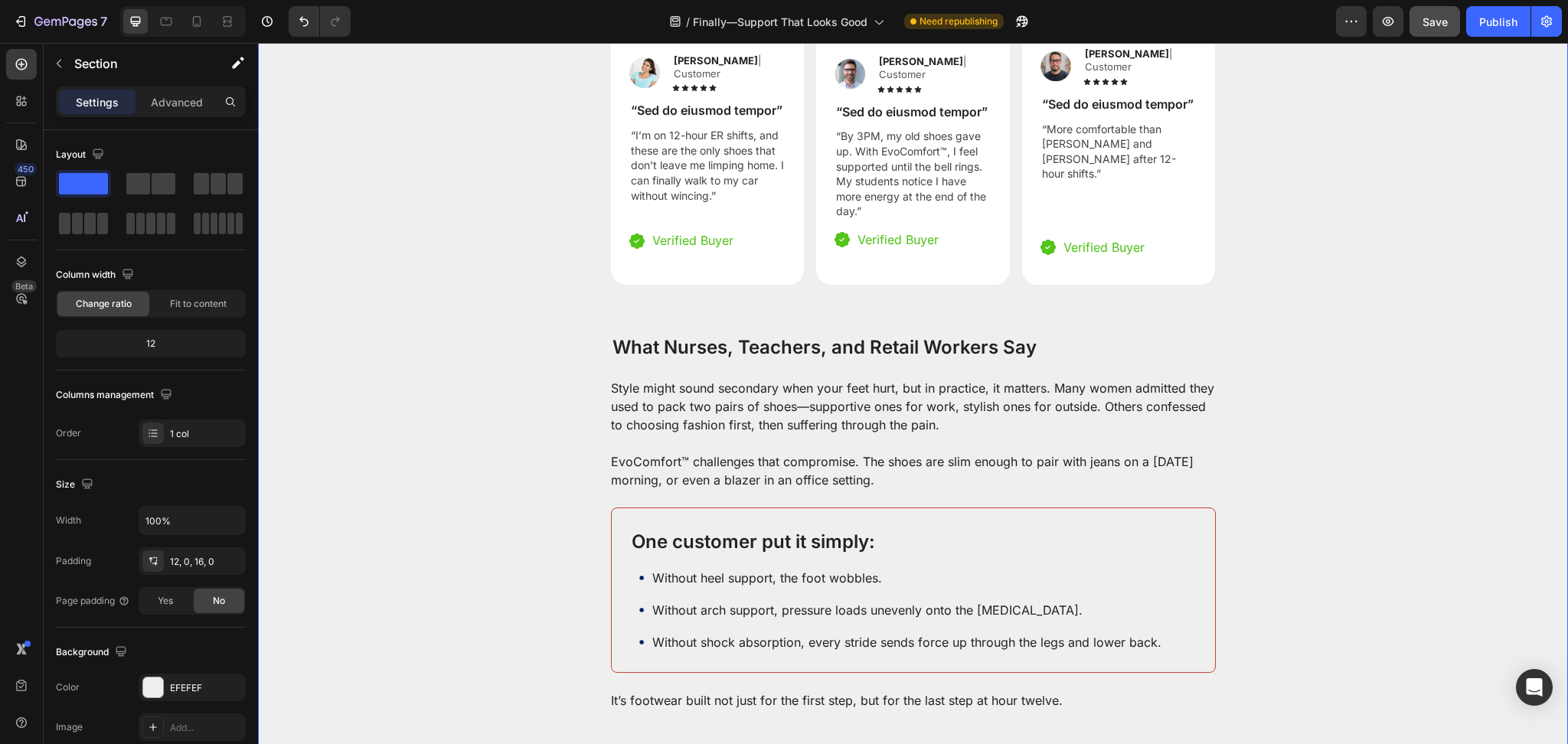
scroll to position [2494, 0]
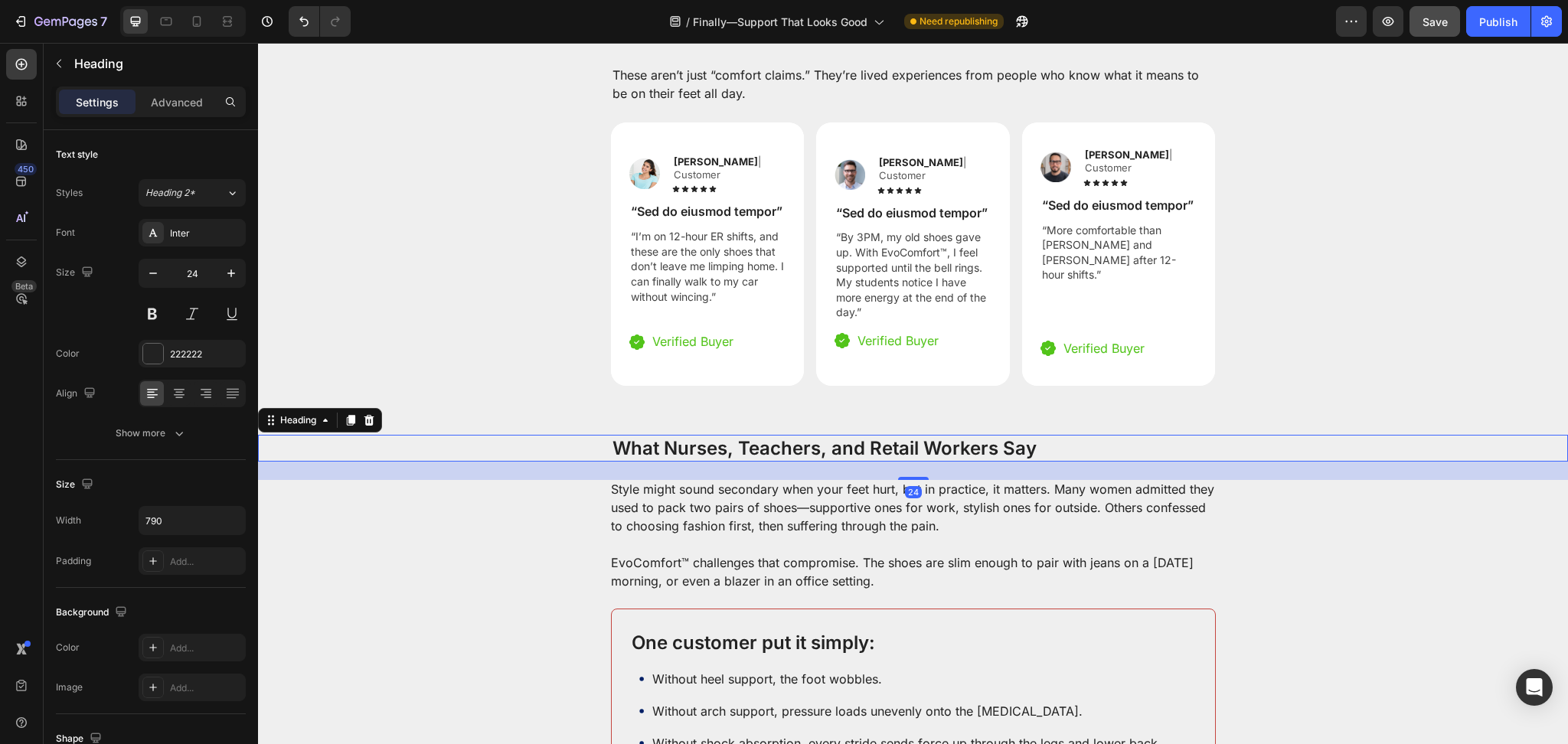
click at [724, 435] on h2 "What Nurses, Teachers, and Retail Workers Say" at bounding box center [913, 448] width 605 height 27
click at [724, 436] on p "What Nurses, Teachers, and Retail Workers Say" at bounding box center [913, 448] width 602 height 24
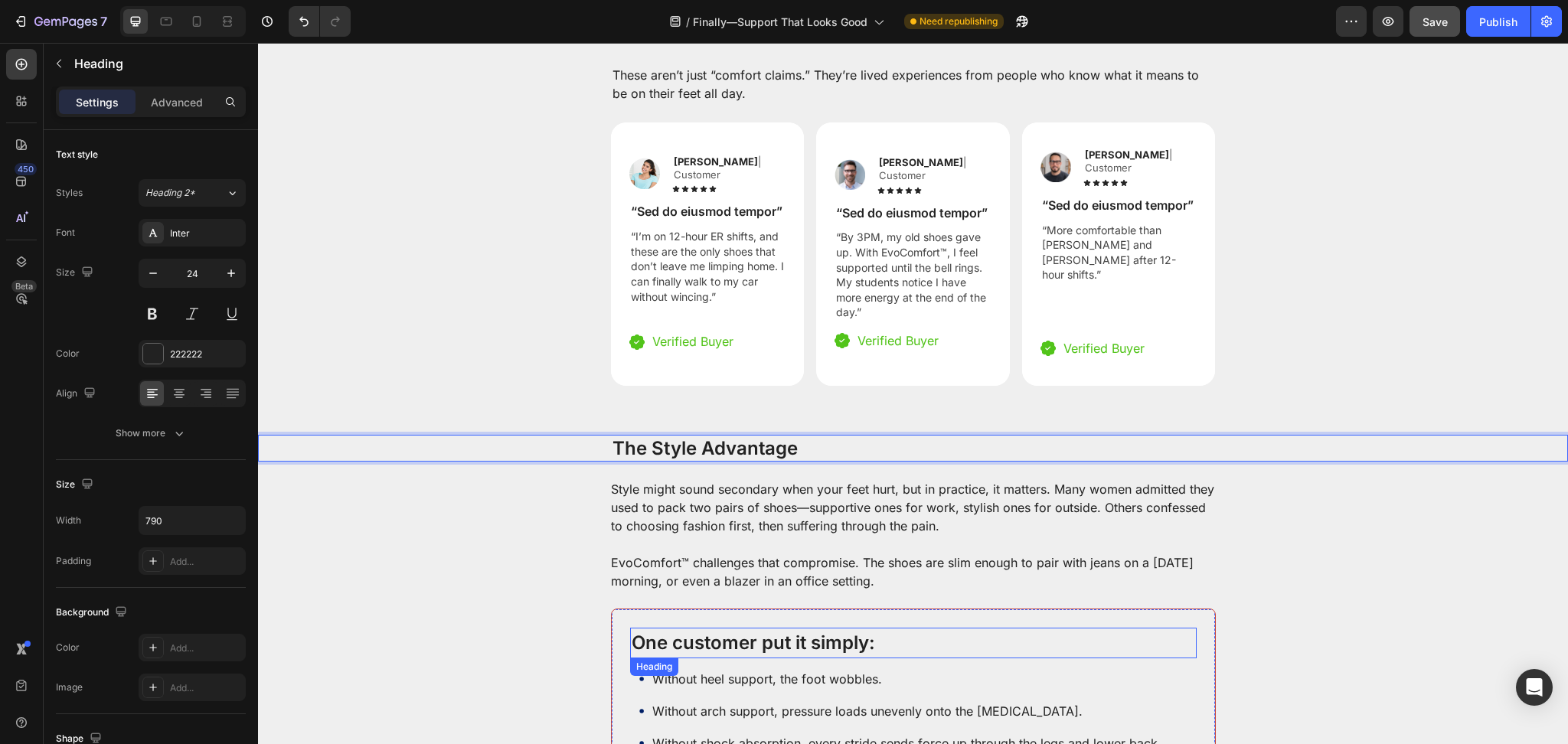
click at [1033, 629] on p "One customer put it simply:" at bounding box center [914, 643] width 564 height 28
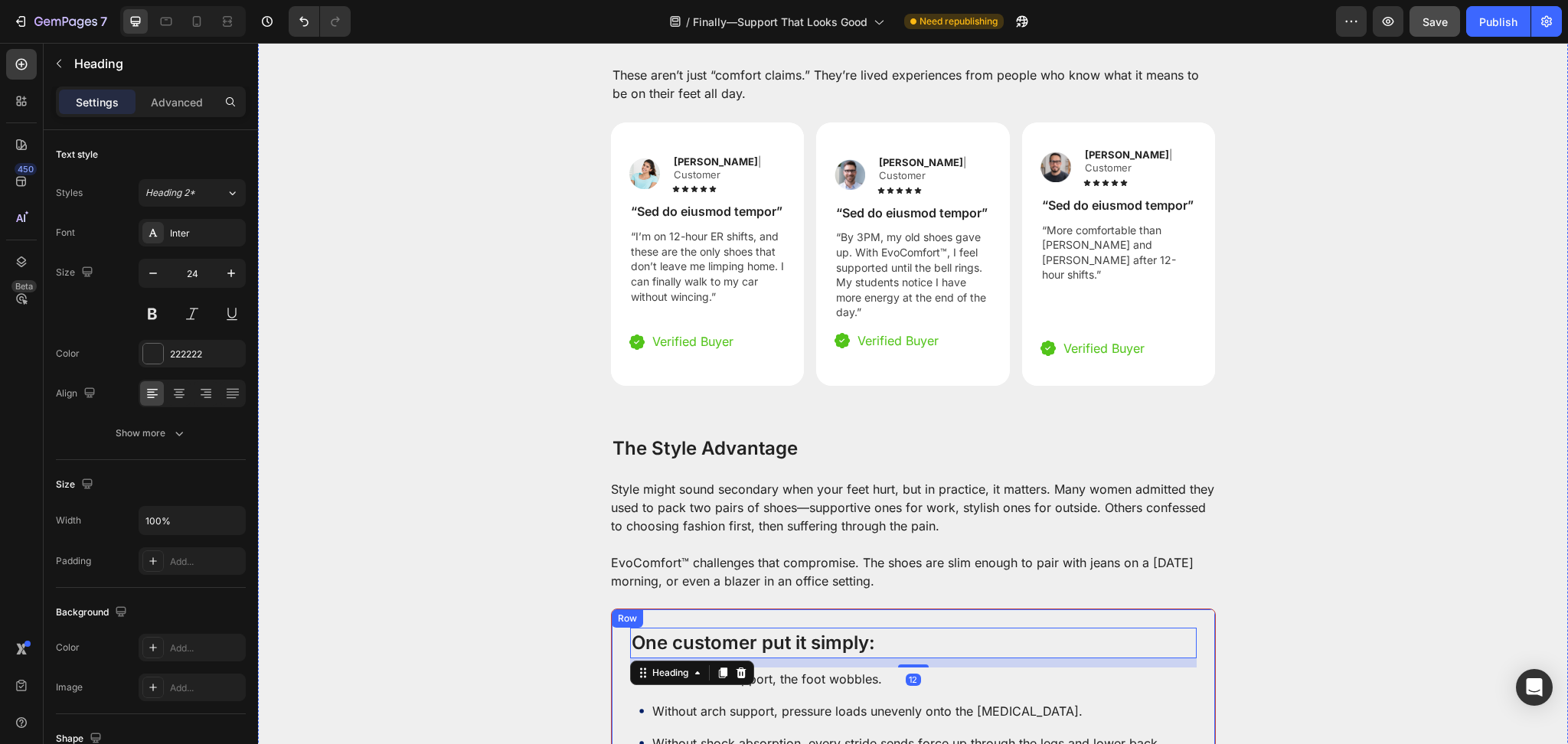
click at [1068, 608] on div "One customer put it simply: Heading 12 Without heel support, the foot wobbles. …" at bounding box center [913, 691] width 605 height 166
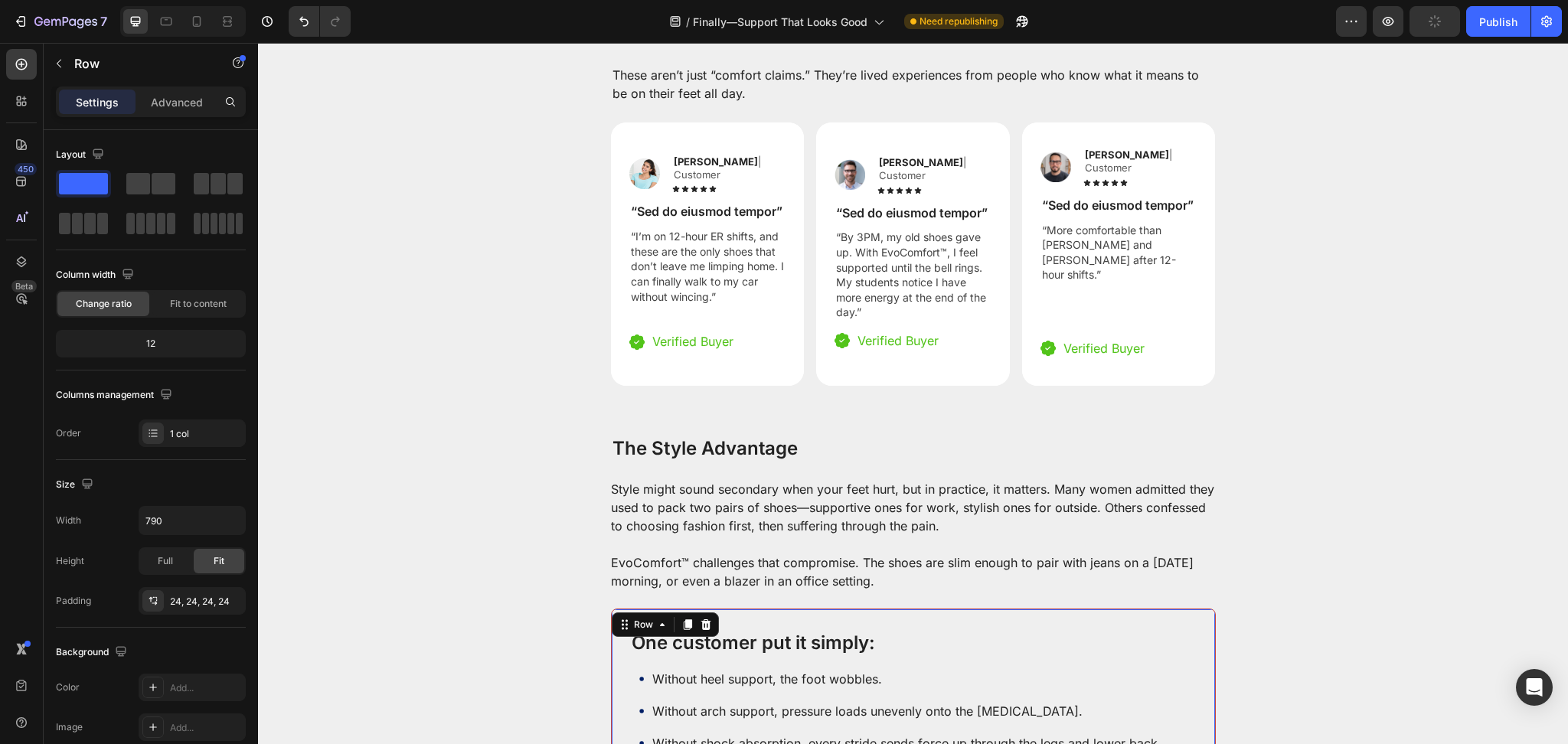
click at [886, 629] on p "One customer put it simply:" at bounding box center [914, 643] width 564 height 28
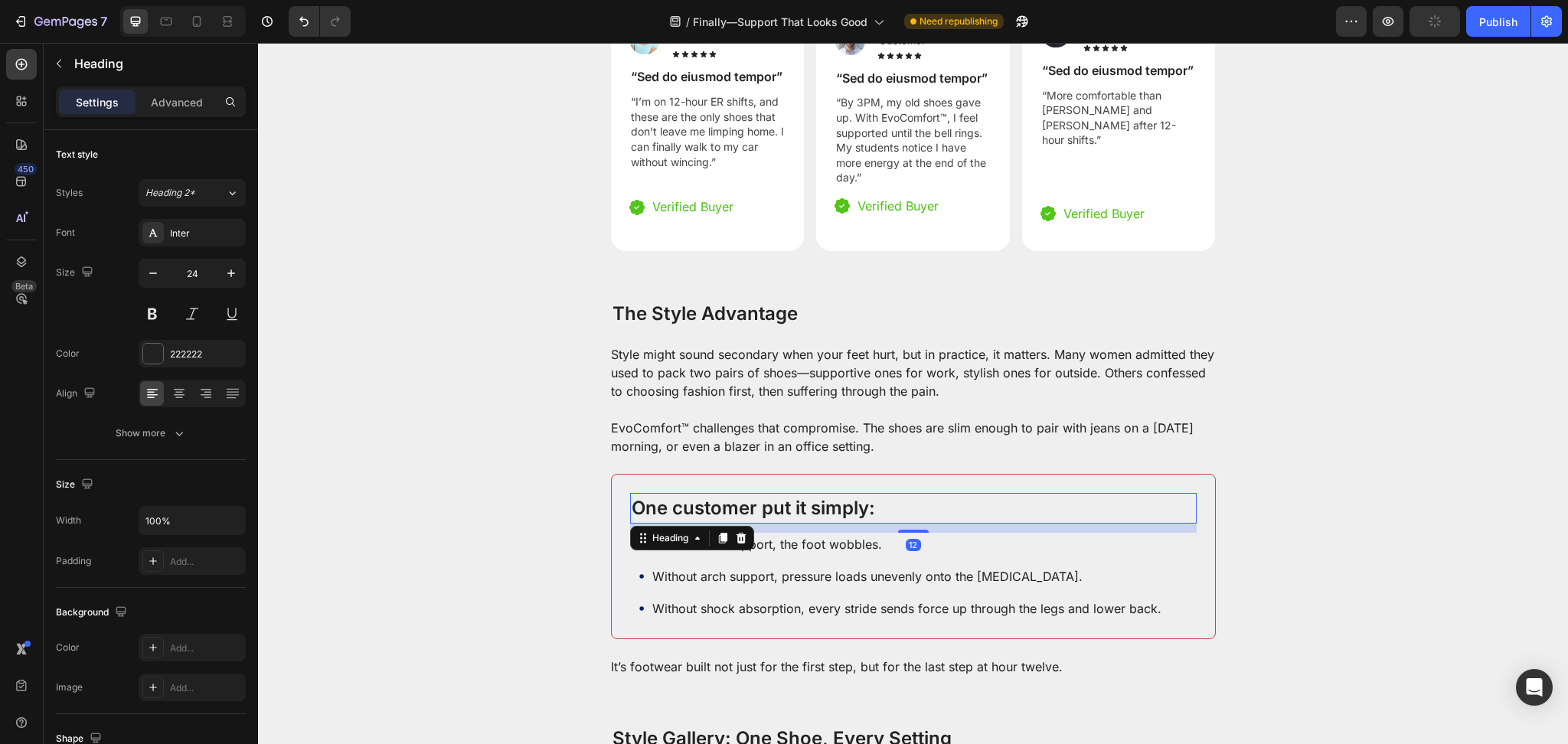
scroll to position [2630, 0]
drag, startPoint x: 184, startPoint y: 395, endPoint x: 245, endPoint y: 407, distance: 62.2
click at [184, 395] on icon at bounding box center [179, 395] width 11 height 2
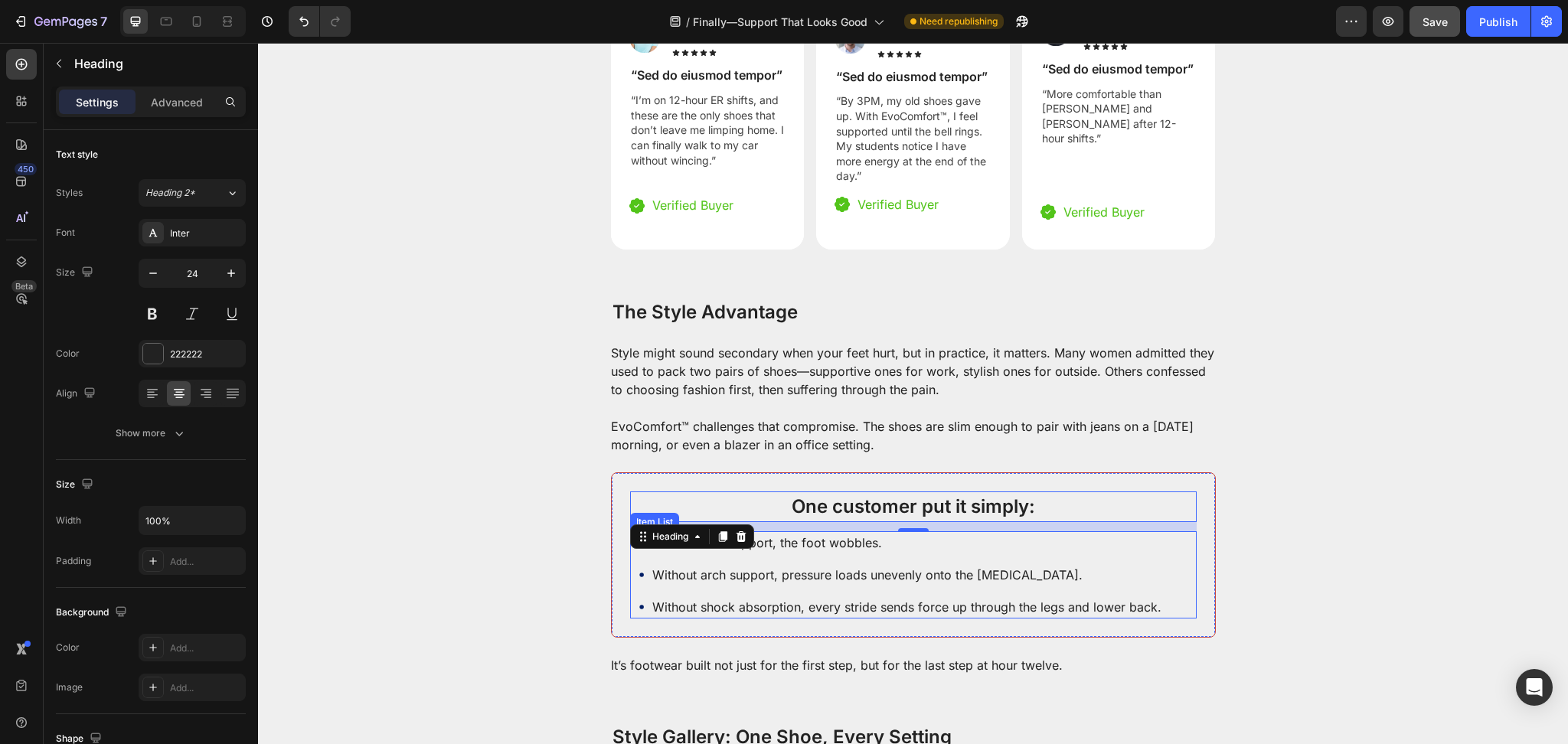
click at [1174, 531] on div "Without heel support, the foot wobbles. Without arch support, pressure loads un…" at bounding box center [913, 574] width 548 height 87
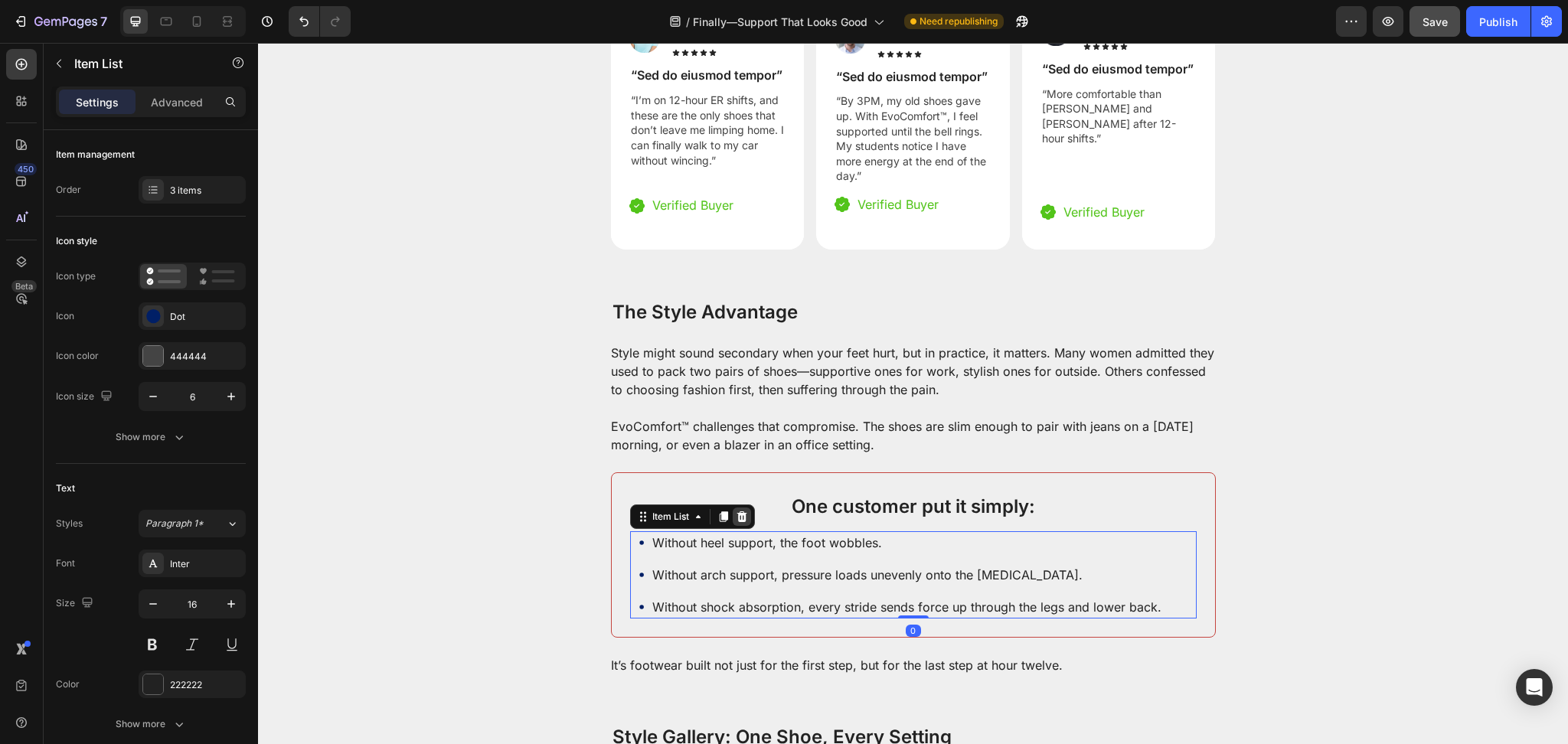
click at [736, 511] on icon at bounding box center [741, 517] width 12 height 12
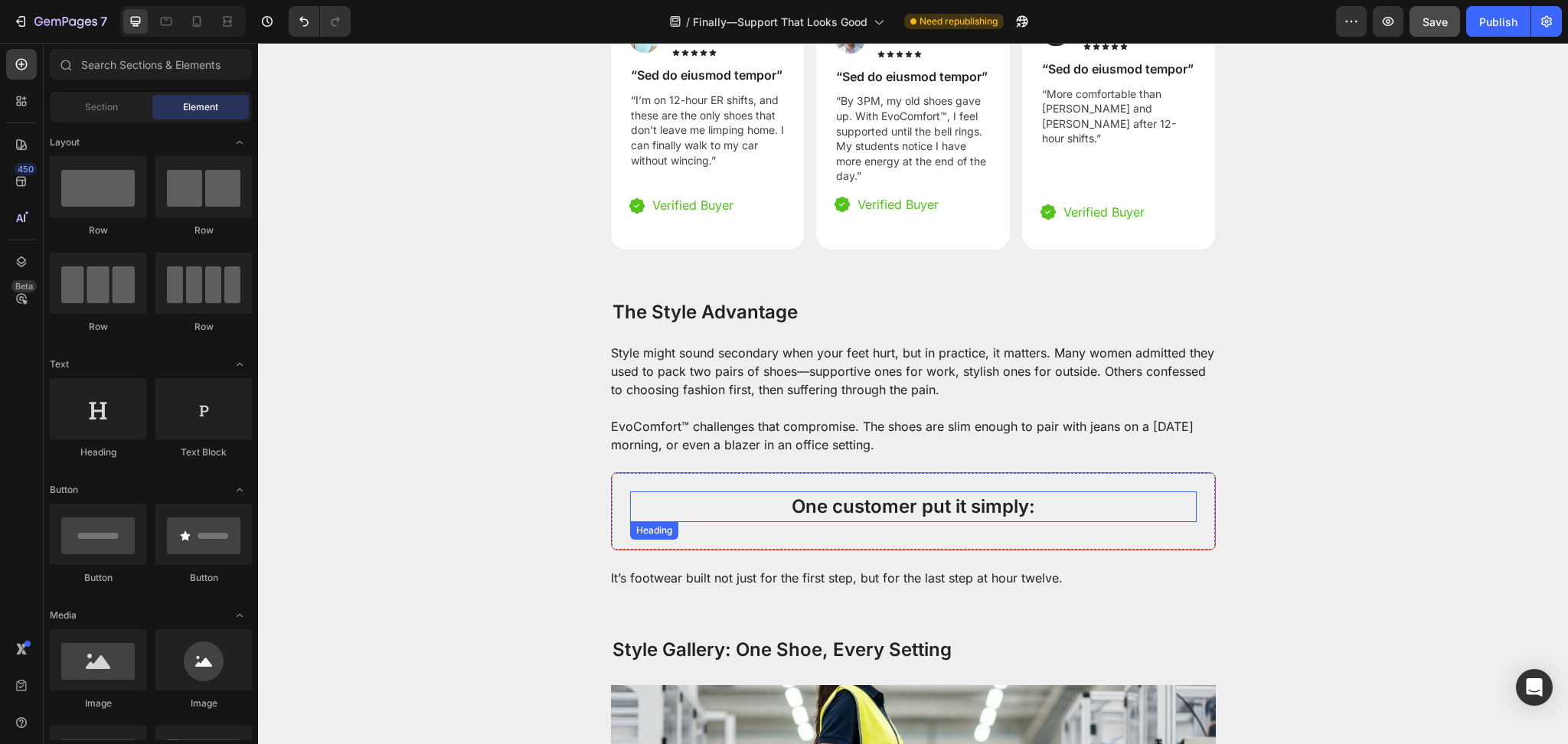
click at [690, 494] on p "One customer put it simply:" at bounding box center [914, 507] width 564 height 28
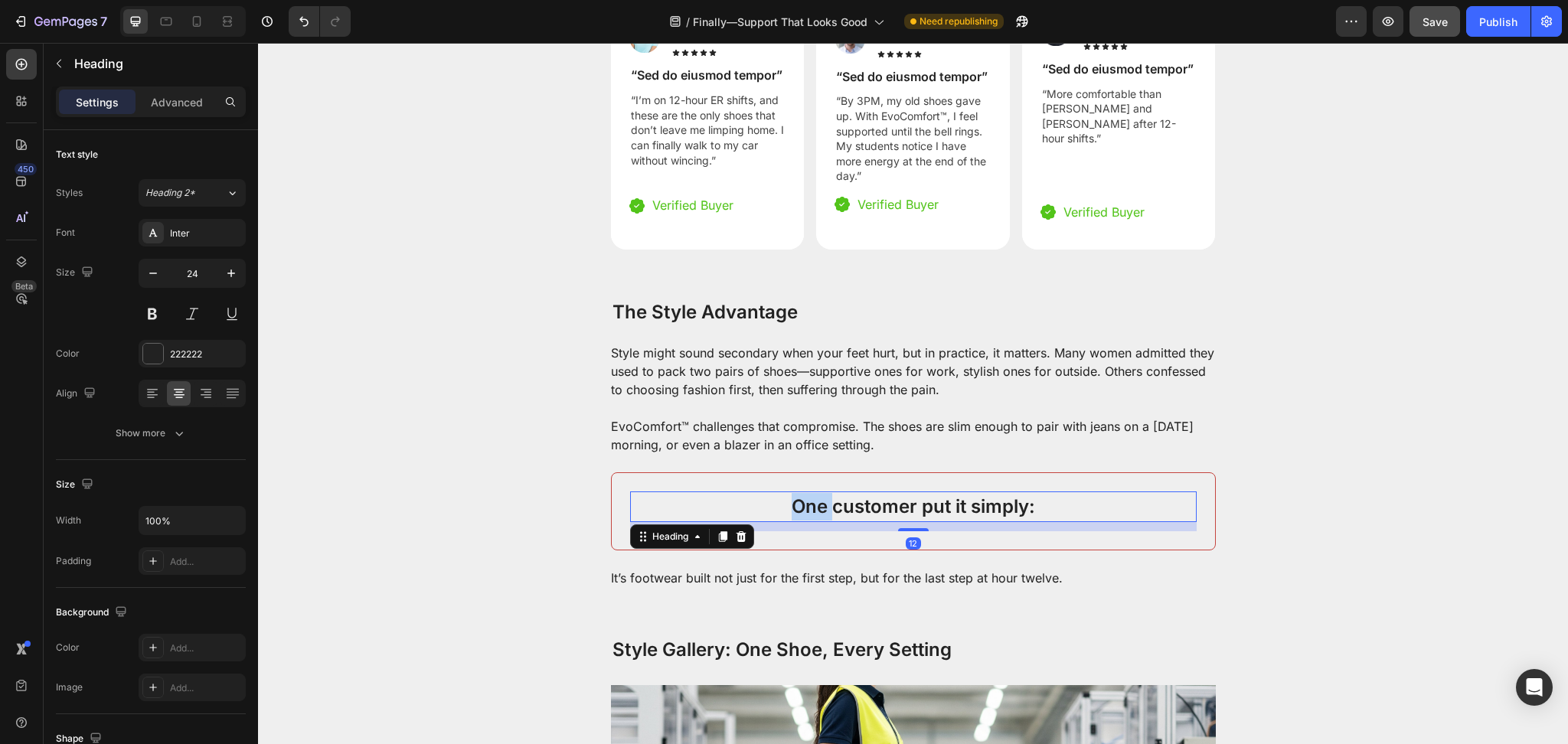
click at [800, 493] on p "One customer put it simply:" at bounding box center [914, 507] width 564 height 28
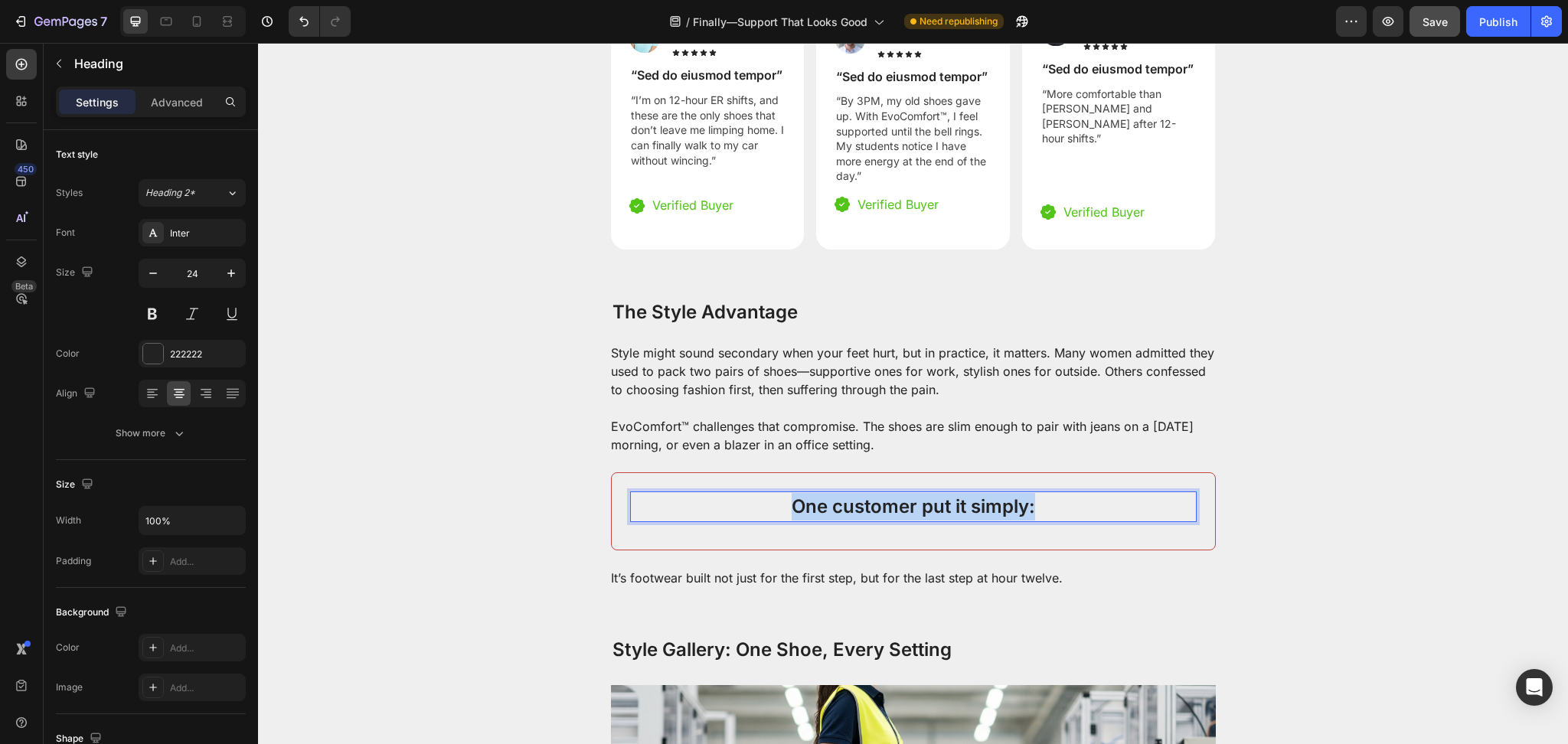
click at [800, 493] on p "One customer put it simply:" at bounding box center [914, 507] width 564 height 28
click at [935, 473] on div "The Style Advantage Heading 12 Row" at bounding box center [913, 512] width 605 height 78
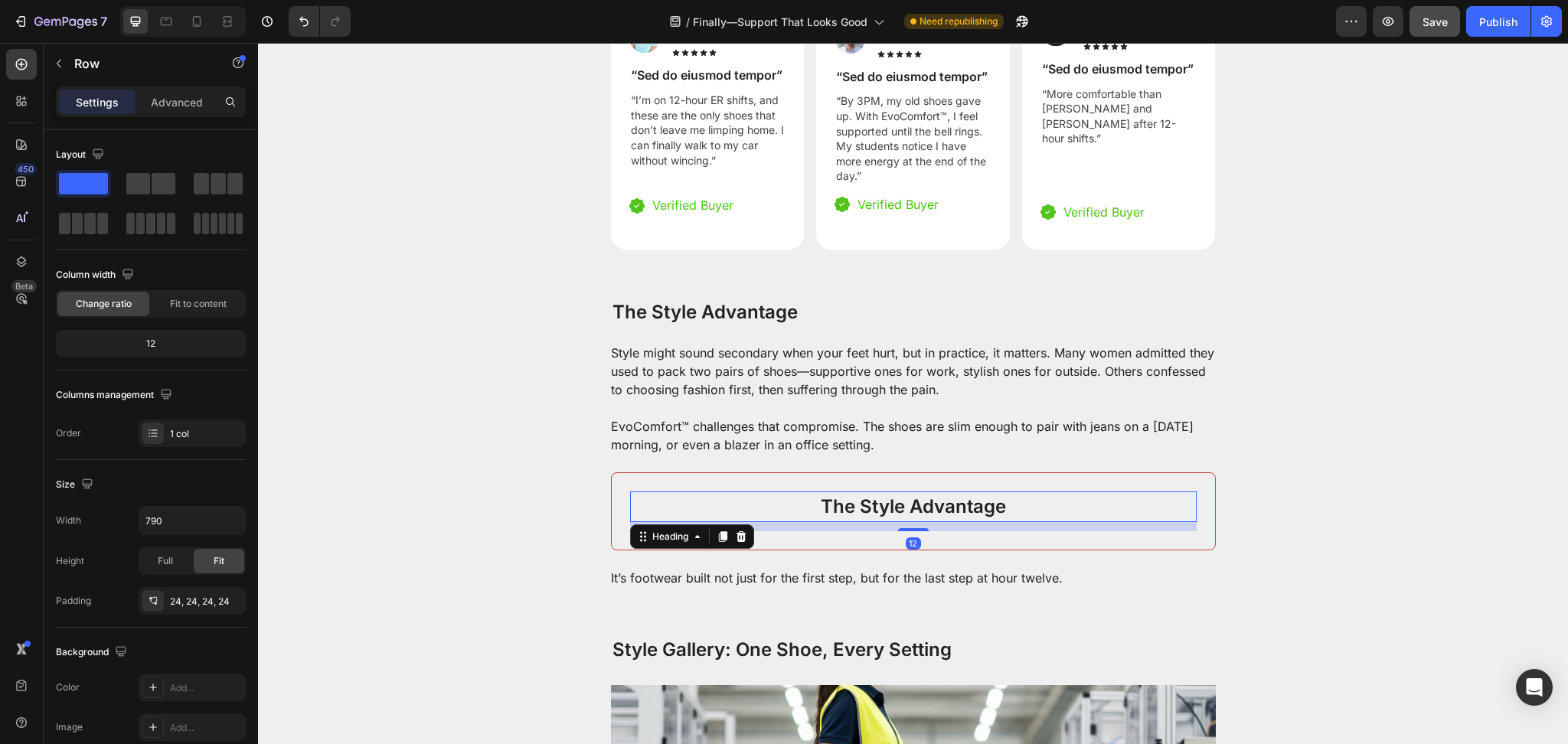
click at [933, 493] on p "The Style Advantage" at bounding box center [914, 507] width 564 height 28
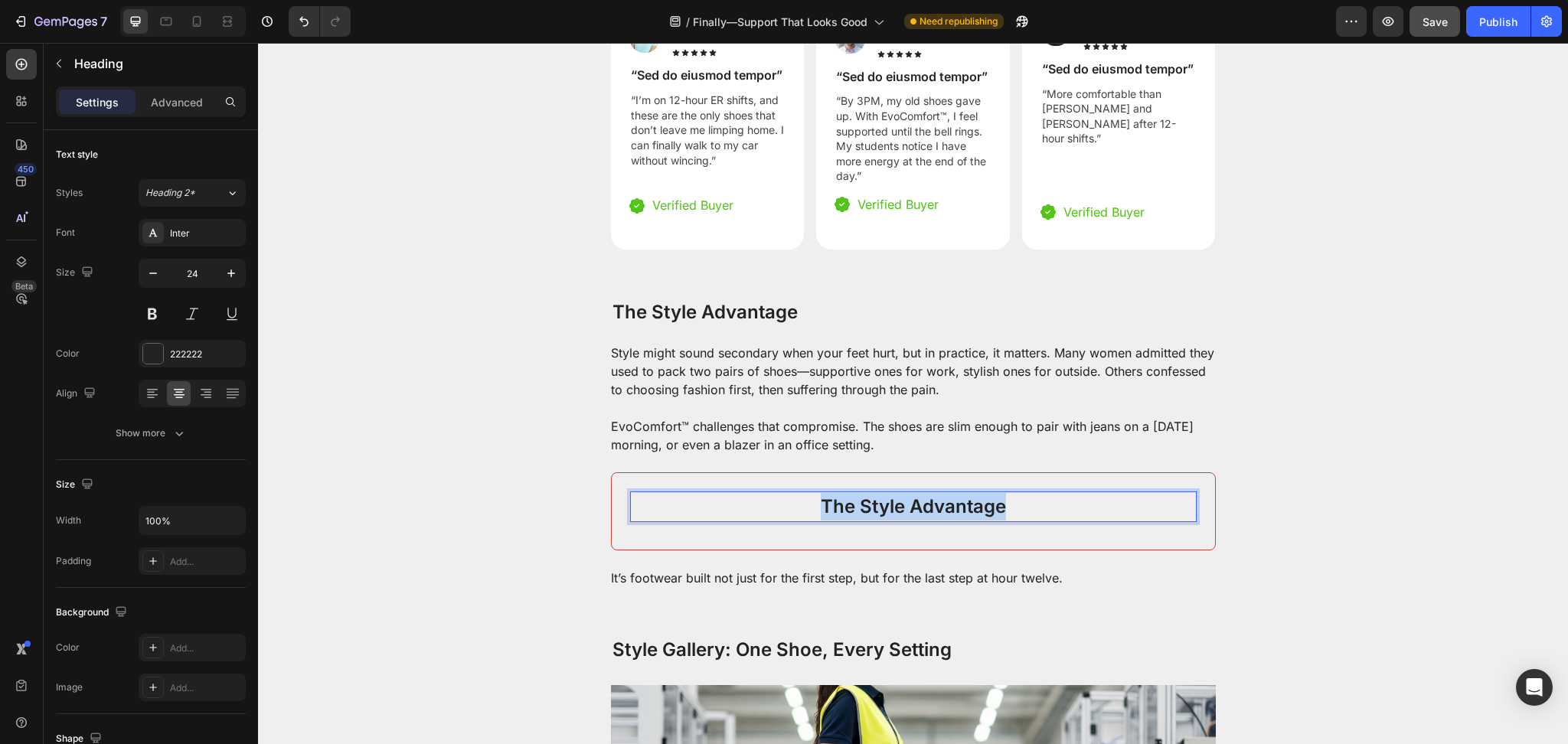
click at [933, 493] on p "The Style Advantage" at bounding box center [914, 507] width 564 height 28
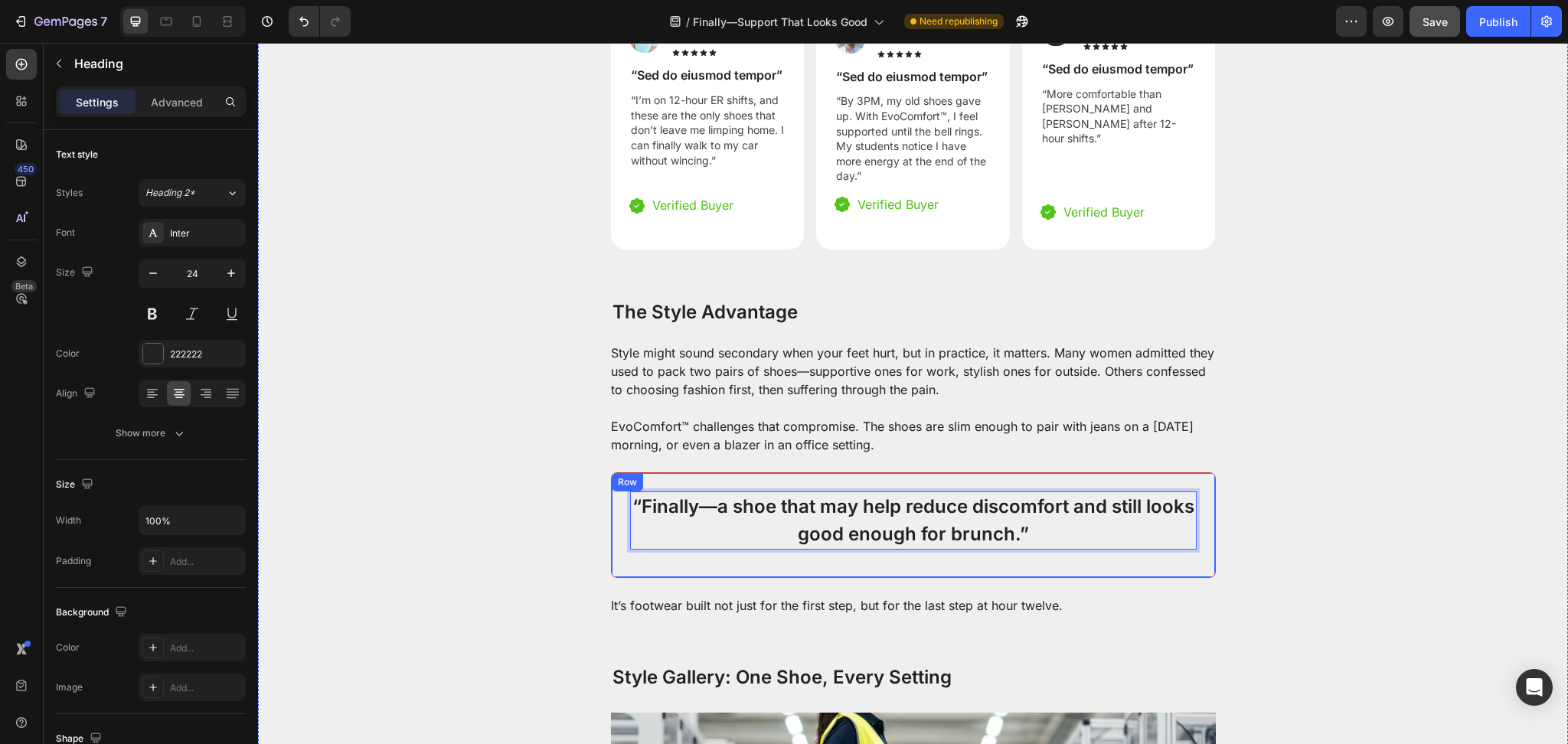
click at [817, 544] on div "“Finally—a shoe that may help reduce discomfort and still looks good enough for…" at bounding box center [913, 526] width 605 height 106
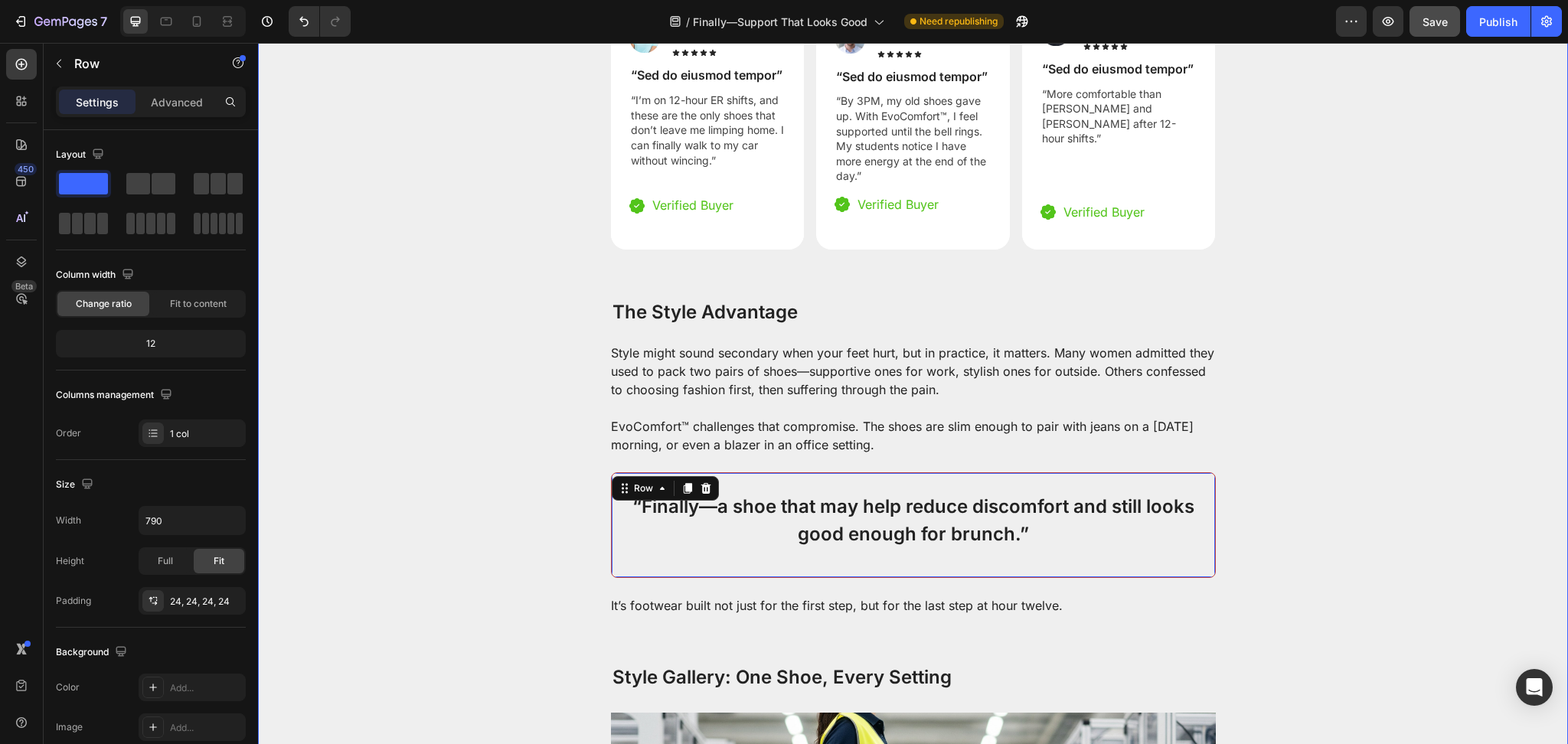
drag, startPoint x: 1319, startPoint y: 527, endPoint x: 1266, endPoint y: 522, distance: 53.2
click at [1172, 522] on p "“Finally—a shoe that may help reduce discomfort and still looks good enough for…" at bounding box center [914, 521] width 564 height 55
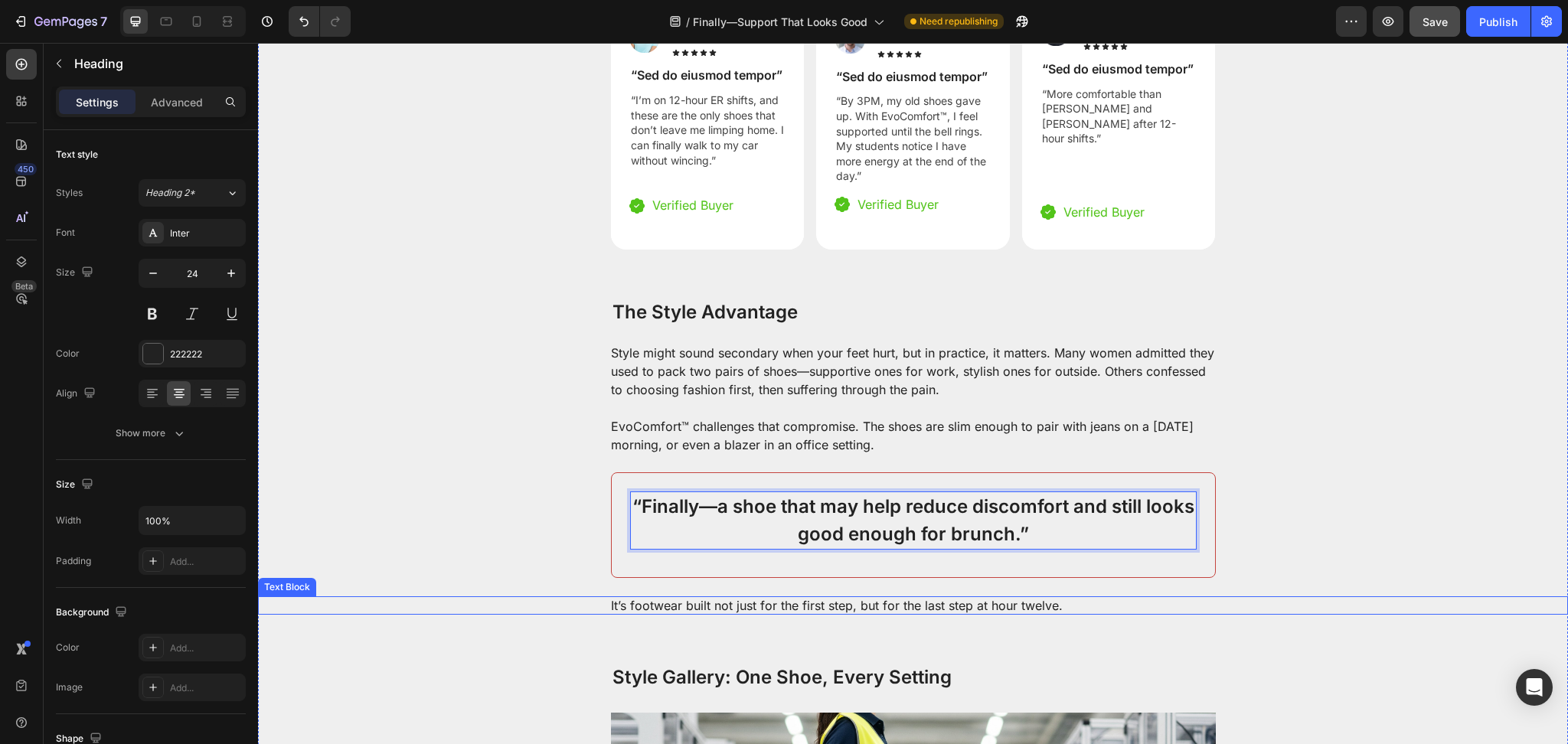
click at [768, 596] on p "It’s footwear built not just for the first step, but for the last step at hour …" at bounding box center [913, 605] width 605 height 19
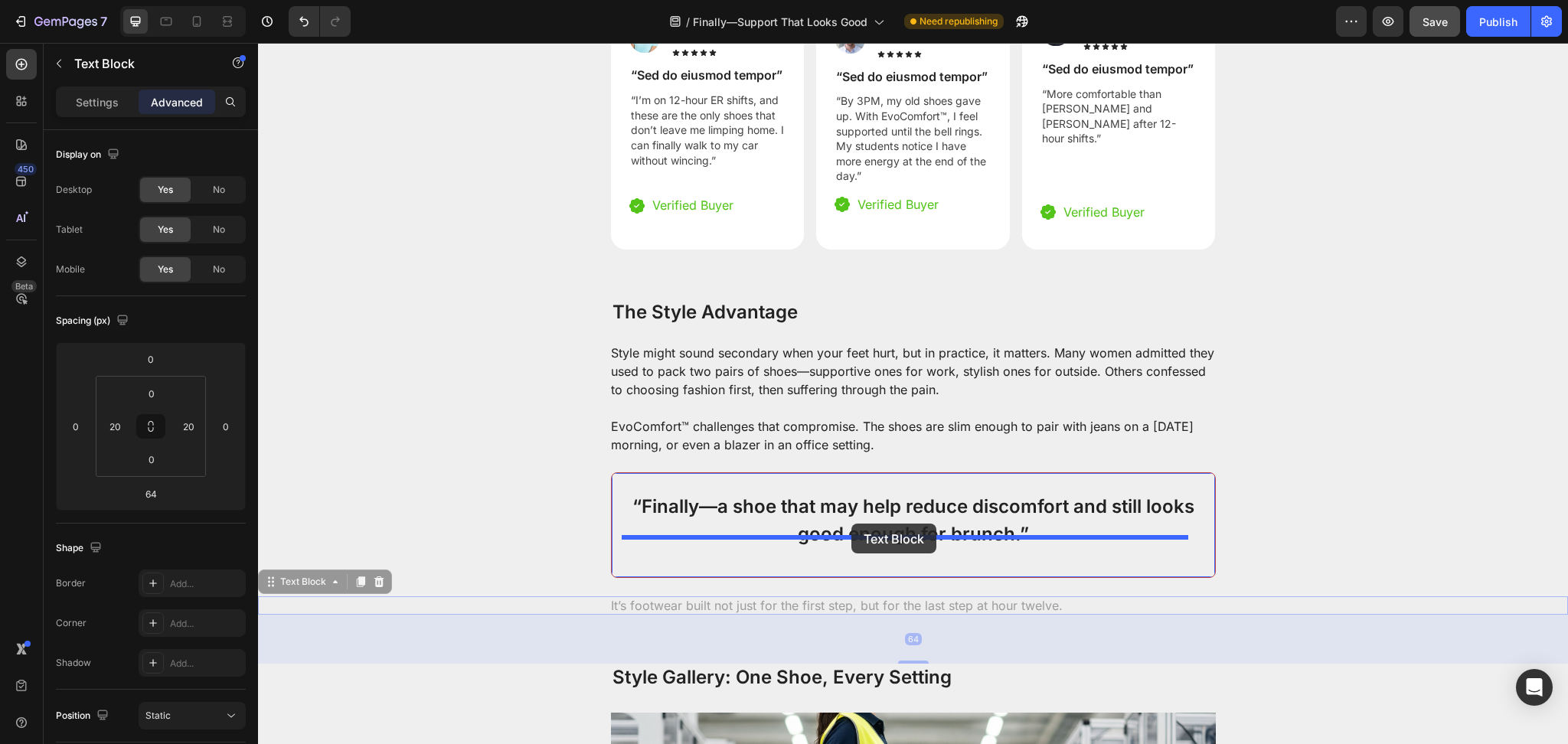
drag, startPoint x: 276, startPoint y: 562, endPoint x: 851, endPoint y: 524, distance: 576.3
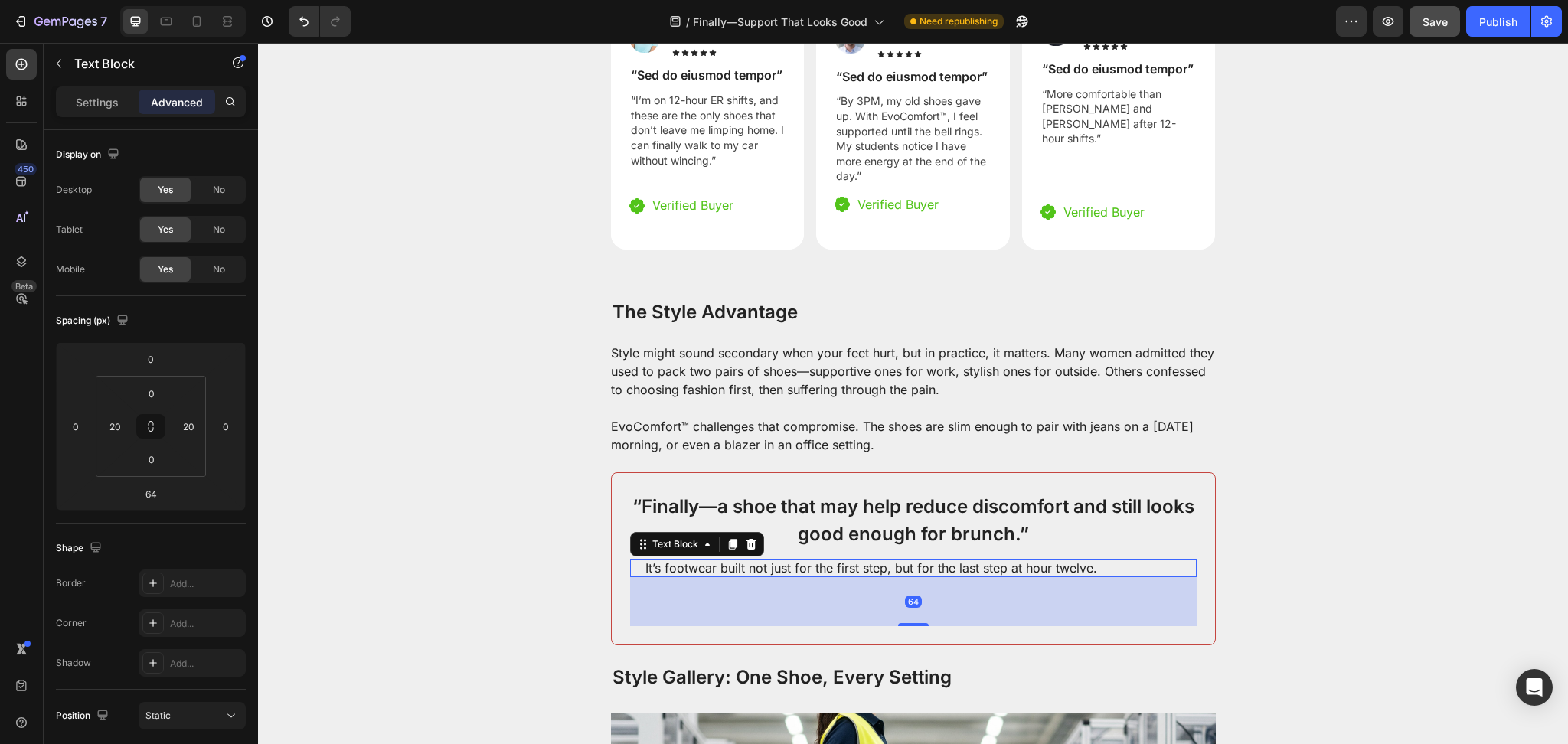
click at [952, 559] on p "It’s footwear built not just for the first step, but for the last step at hour …" at bounding box center [914, 568] width 536 height 19
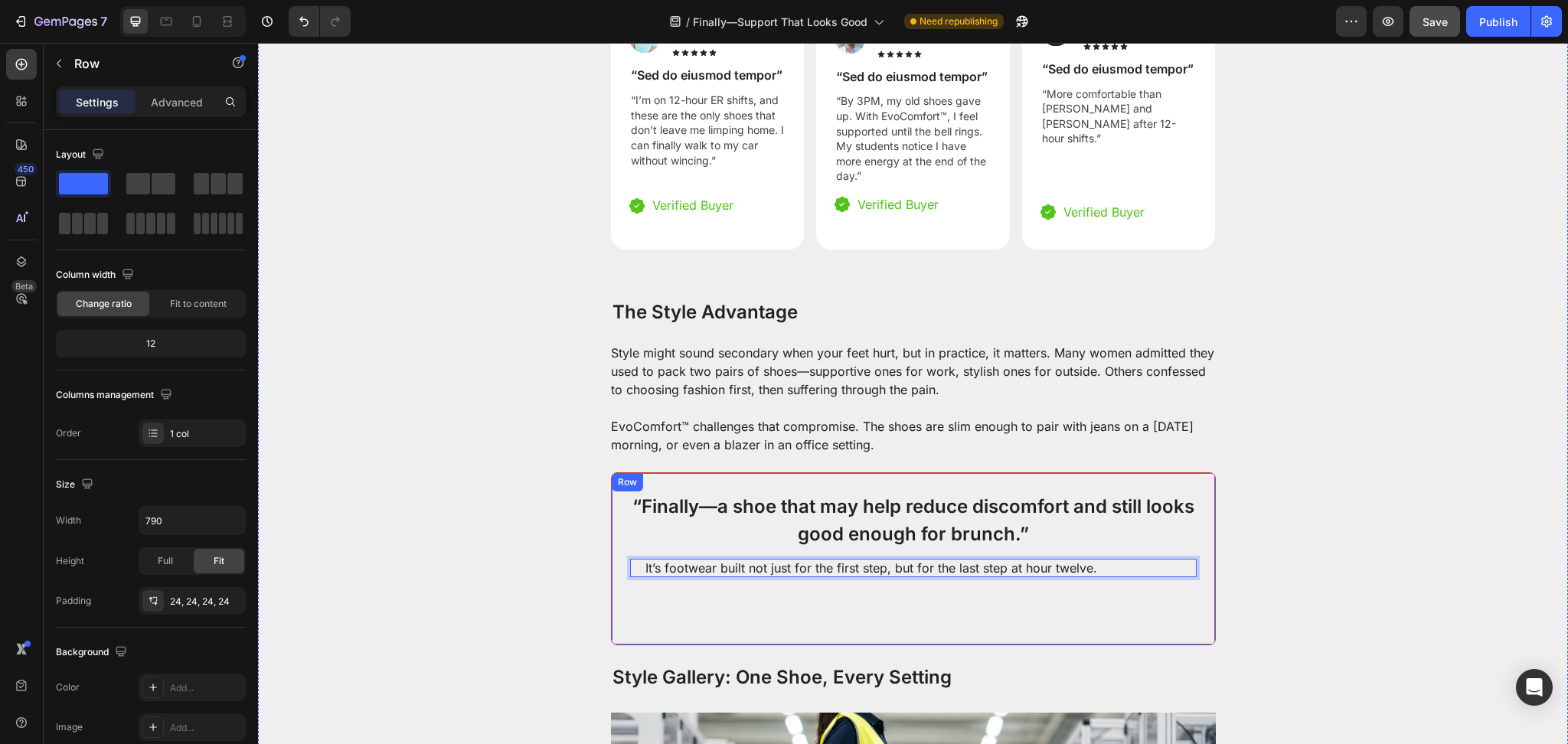
click at [877, 556] on div "“Finally—a shoe that may help reduce discomfort and still looks good enough for…" at bounding box center [914, 559] width 567 height 135
click at [866, 559] on p "It’s footwear built not just for the first step, but for the last step at hour …" at bounding box center [914, 568] width 536 height 19
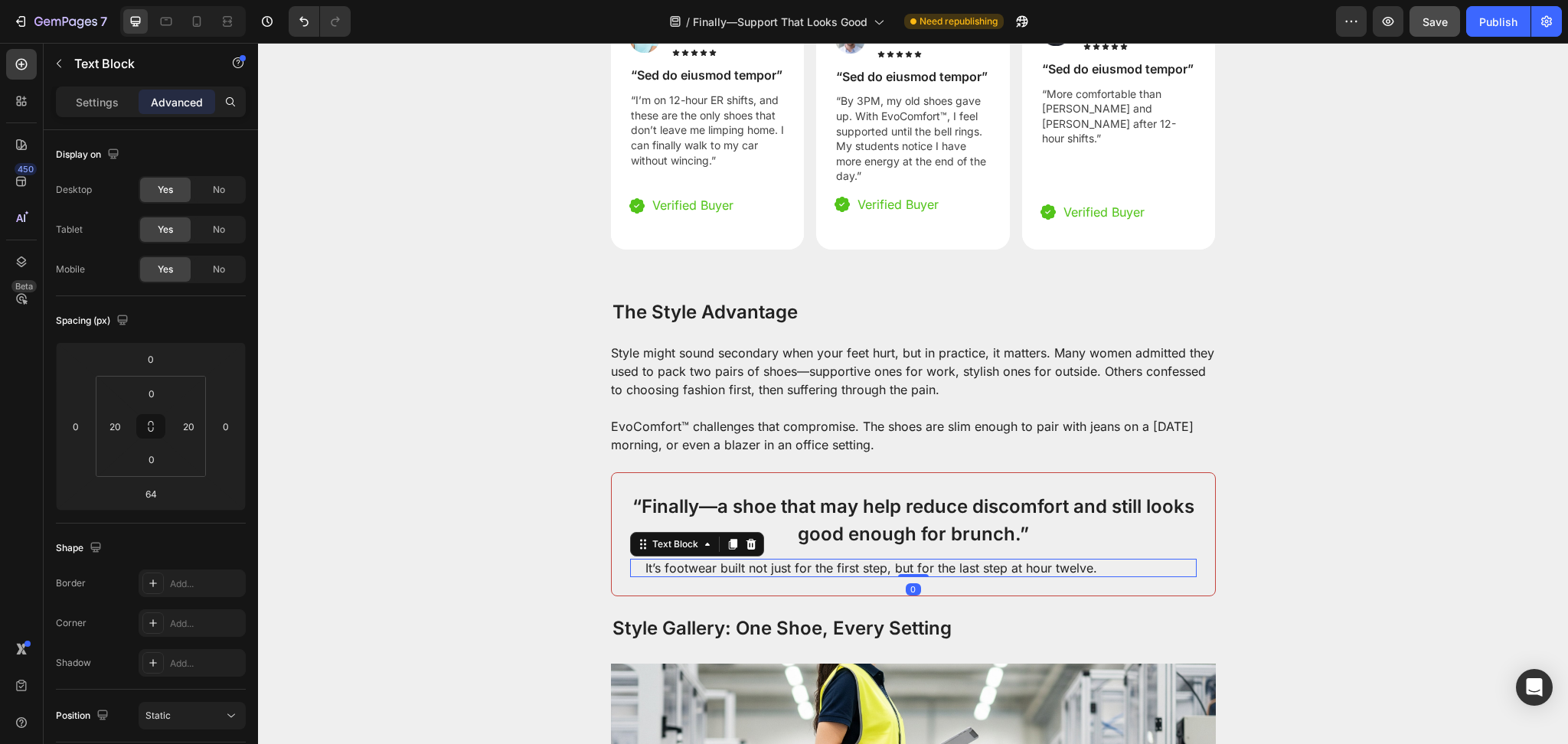
drag, startPoint x: 903, startPoint y: 601, endPoint x: 907, endPoint y: 543, distance: 58.1
click at [907, 559] on div "It’s footwear built not just for the first step, but for the last step at hour …" at bounding box center [914, 568] width 567 height 19
type input "0"
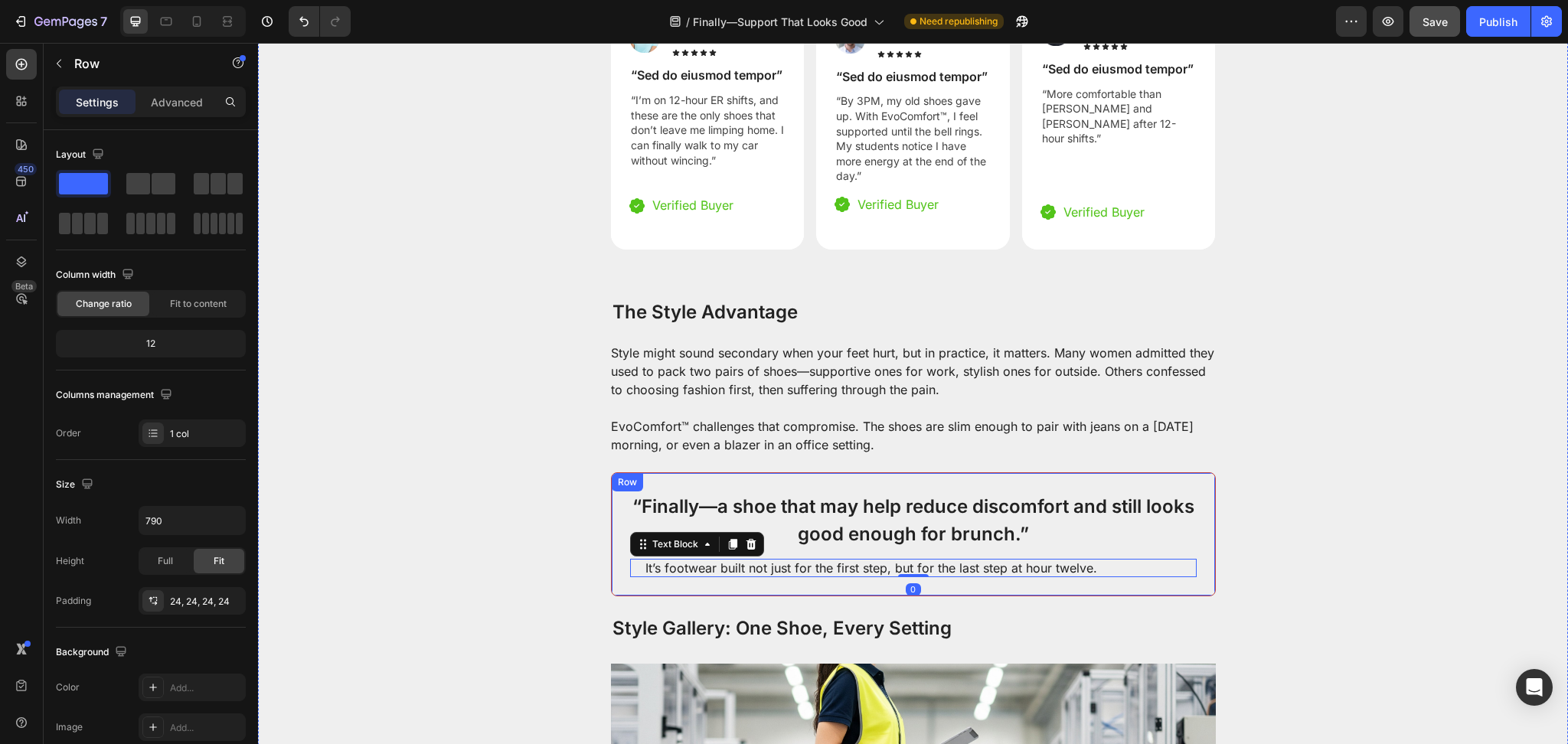
click at [713, 556] on div "“Finally—a shoe that may help reduce discomfort and still looks good enough for…" at bounding box center [913, 534] width 605 height 124
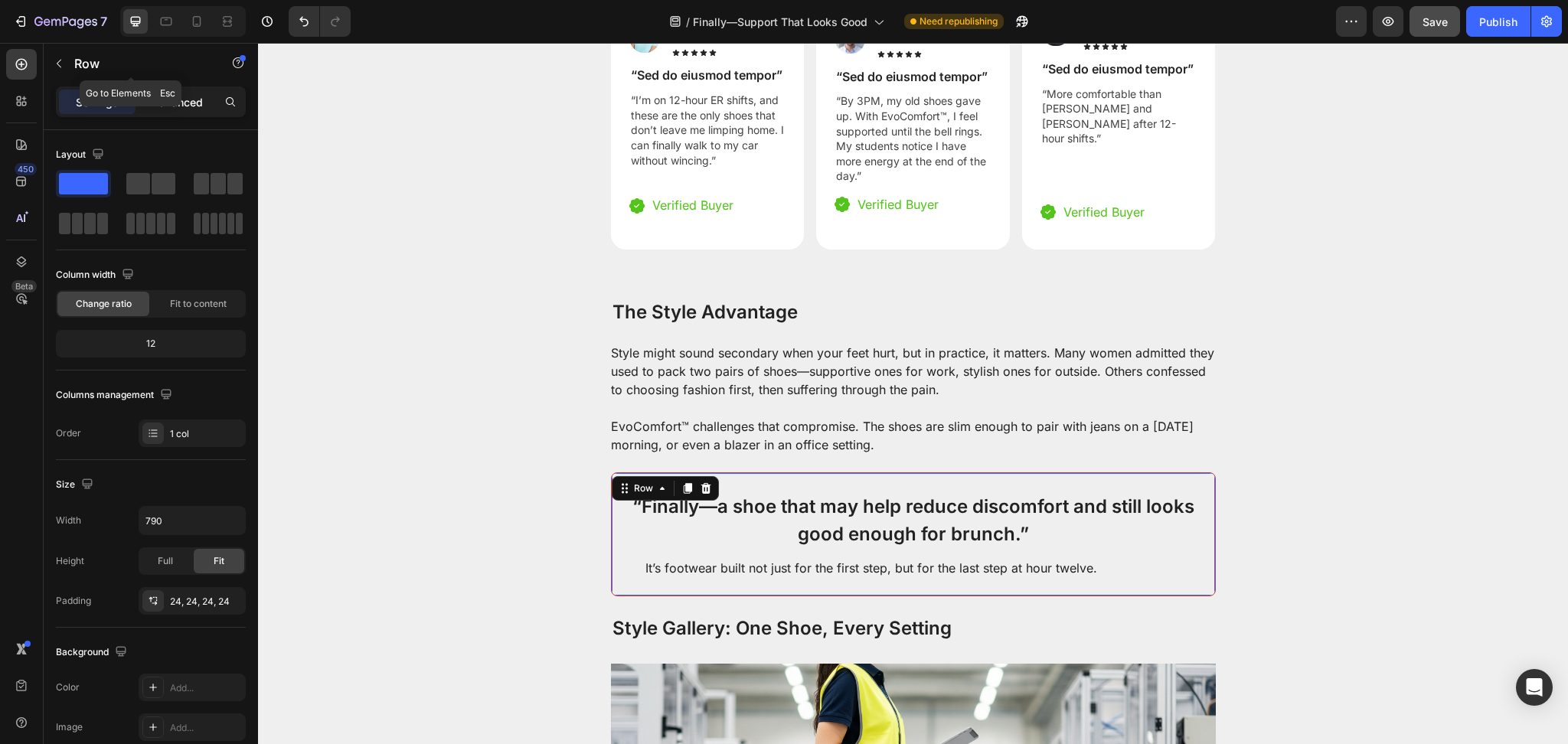
click at [172, 103] on p "Advanced" at bounding box center [177, 102] width 52 height 16
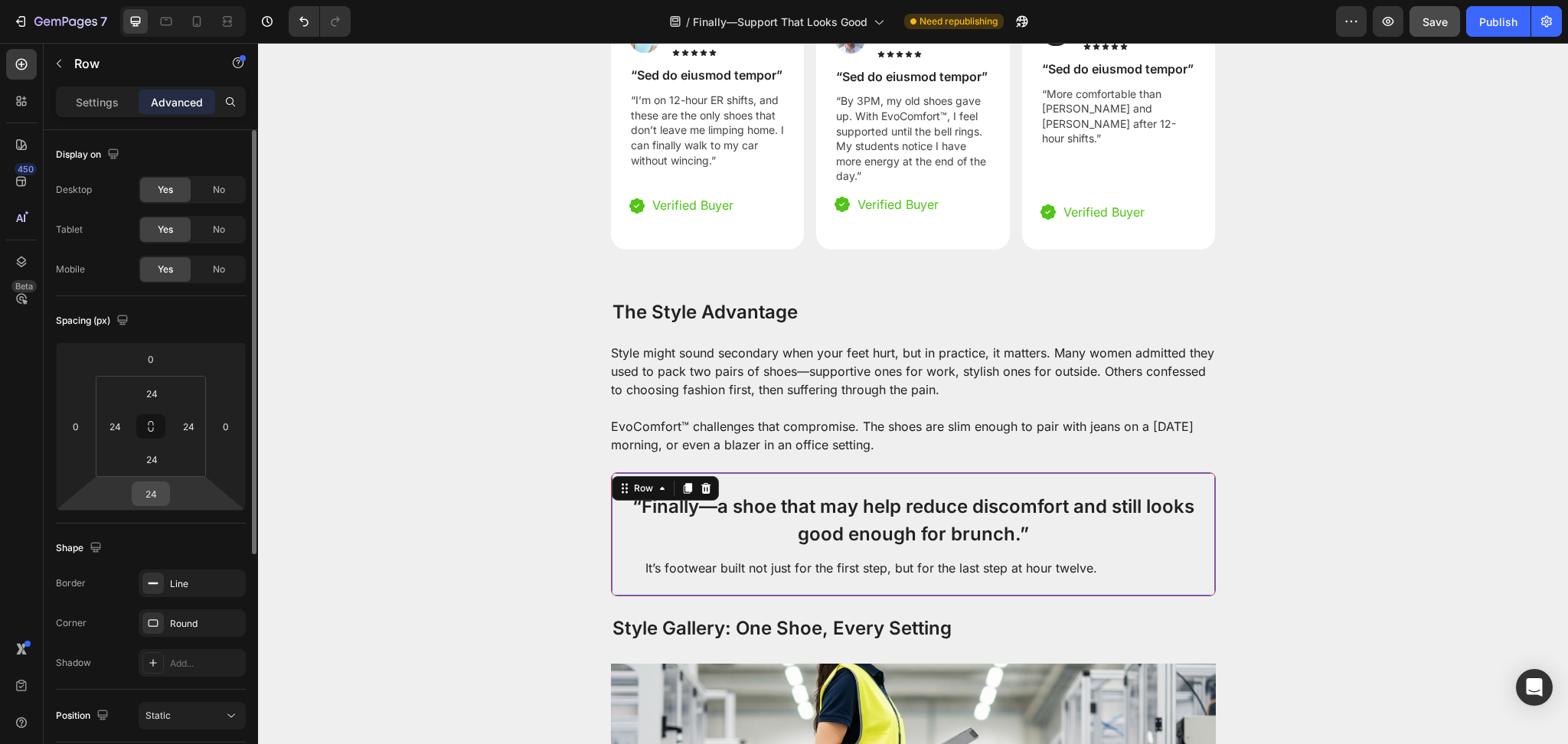
click at [160, 496] on input "24" at bounding box center [151, 494] width 31 height 23
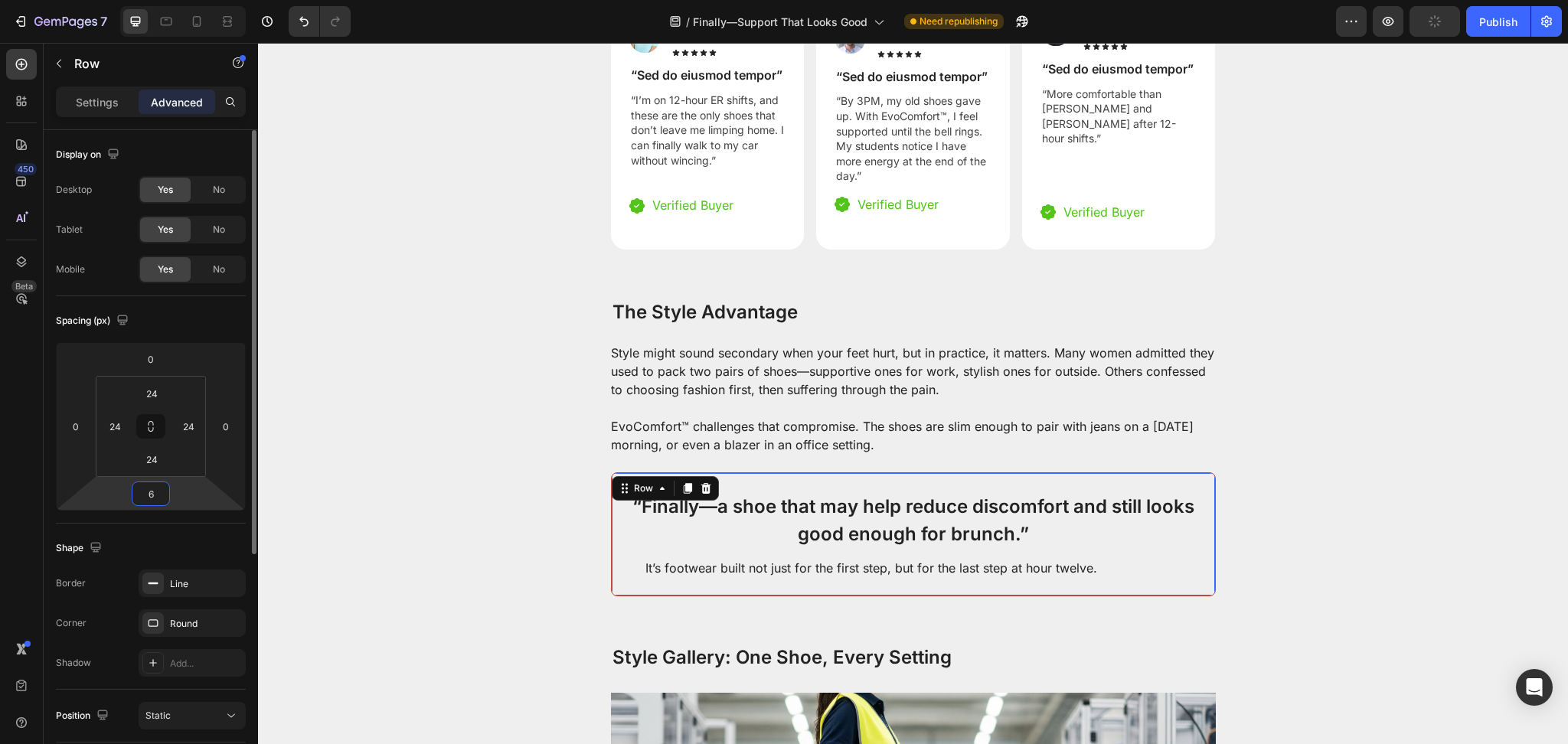
type input "64"
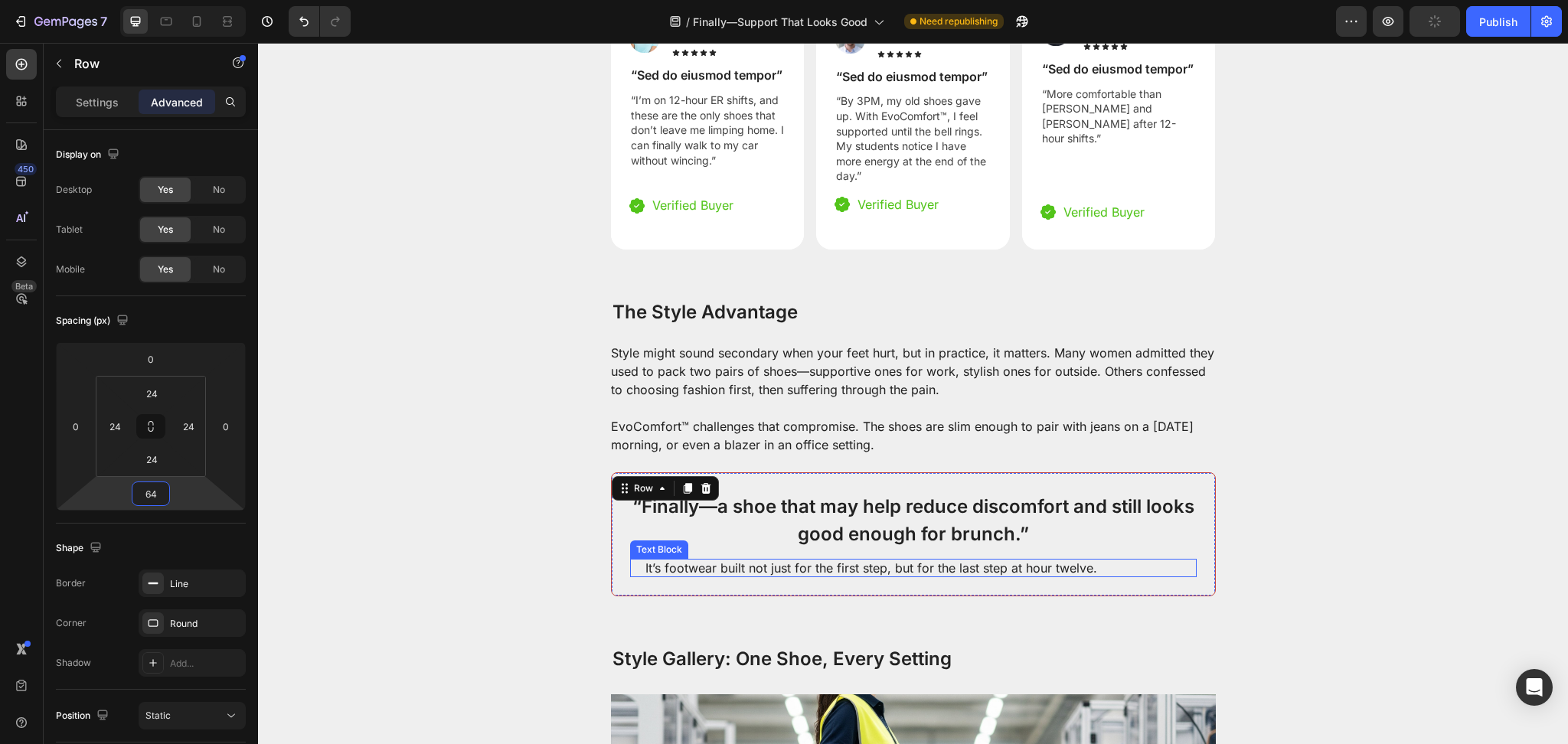
click at [948, 559] on p "It’s footwear built not just for the first step, but for the last step at hour …" at bounding box center [914, 568] width 536 height 19
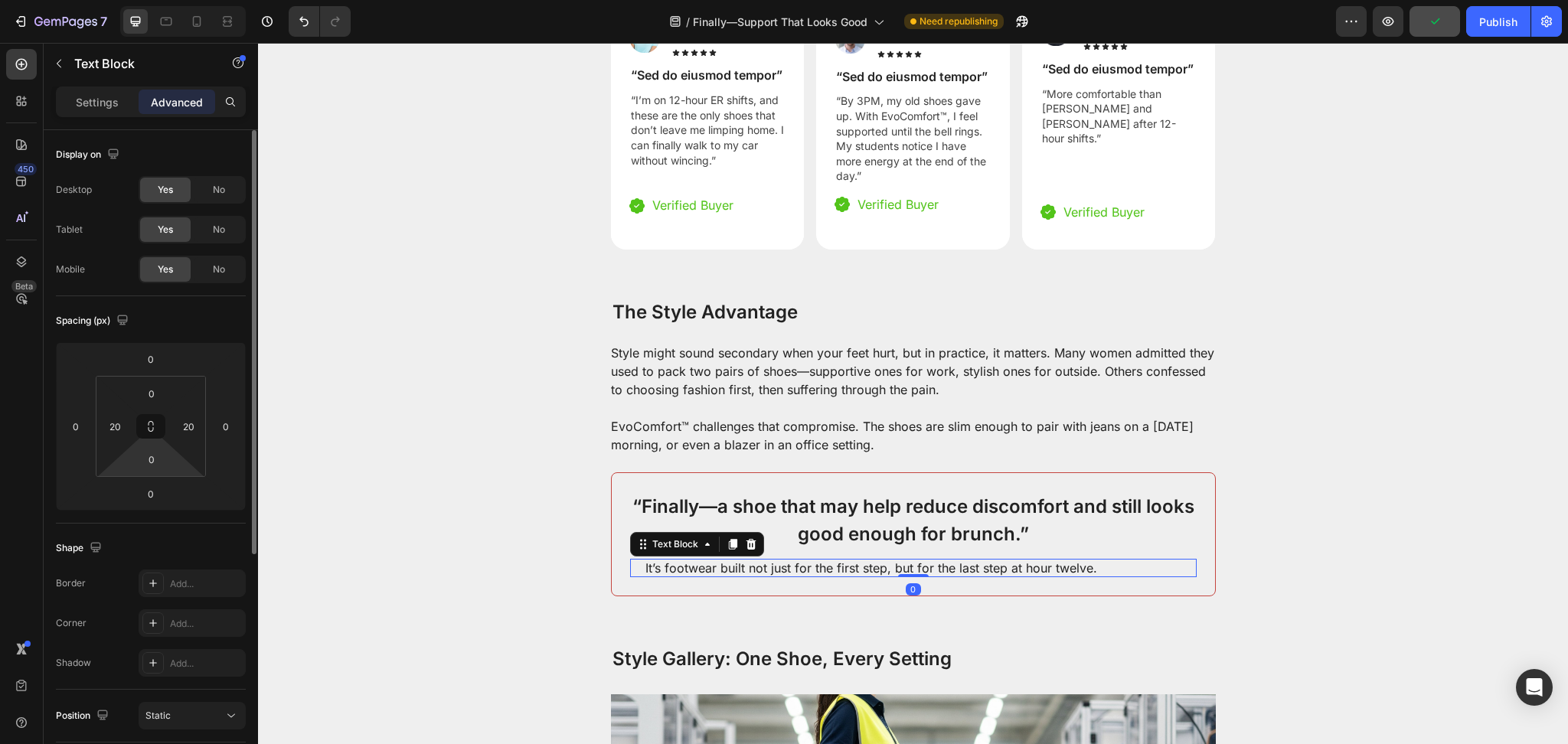
scroll to position [363, 0]
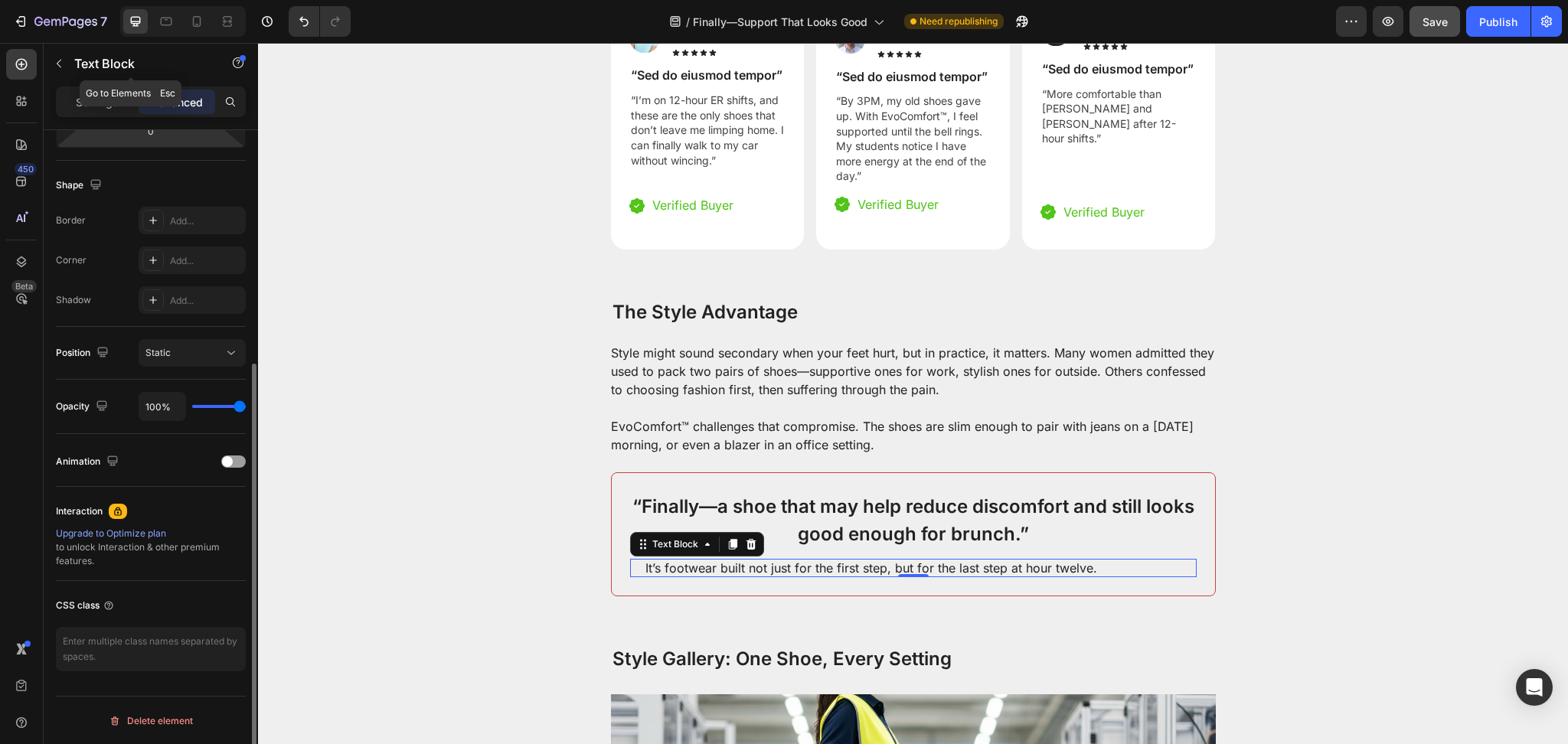
click at [106, 84] on div "Text Block" at bounding box center [131, 65] width 175 height 44
click at [109, 101] on p "Settings" at bounding box center [97, 102] width 43 height 16
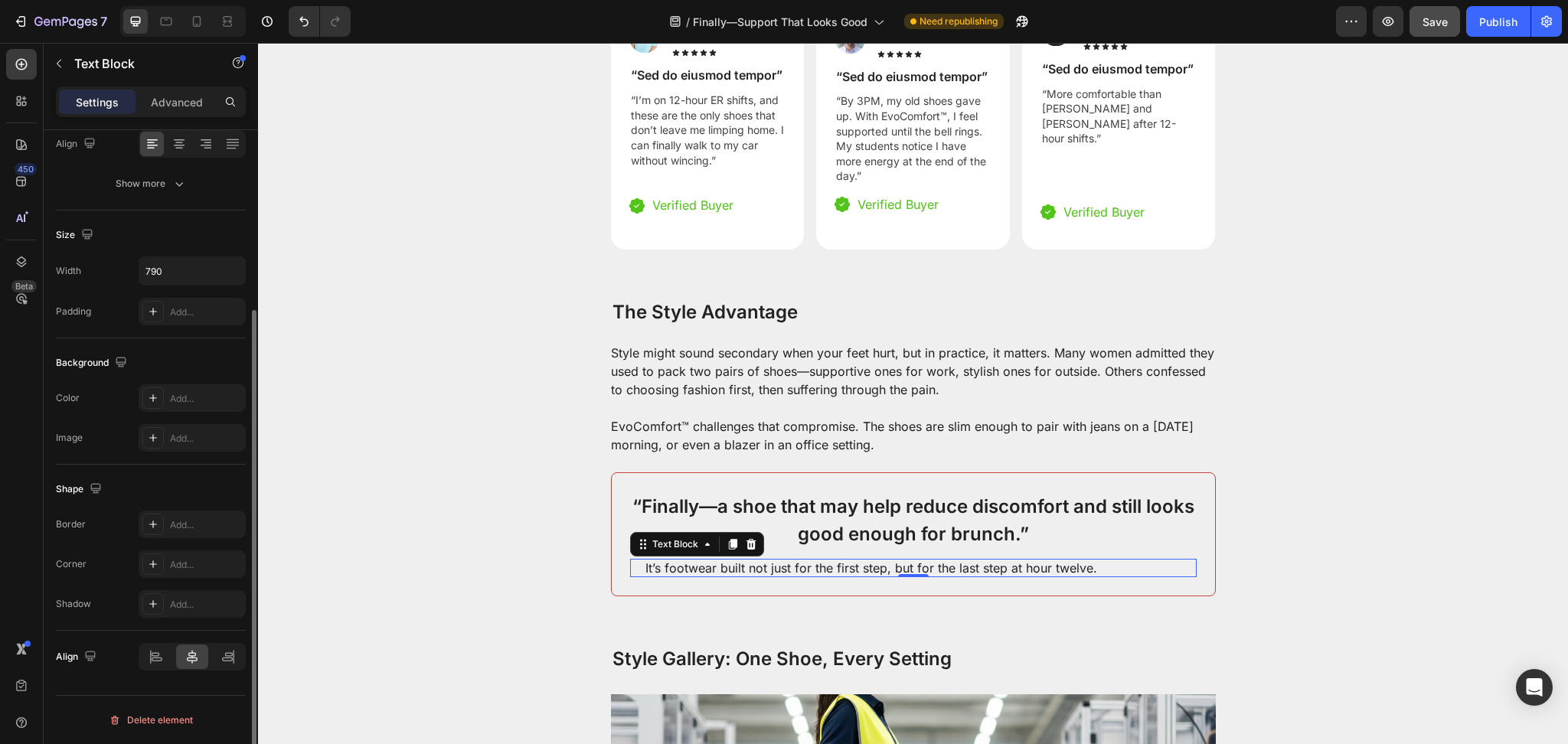
scroll to position [249, 0]
click at [898, 573] on div at bounding box center [914, 575] width 31 height 5
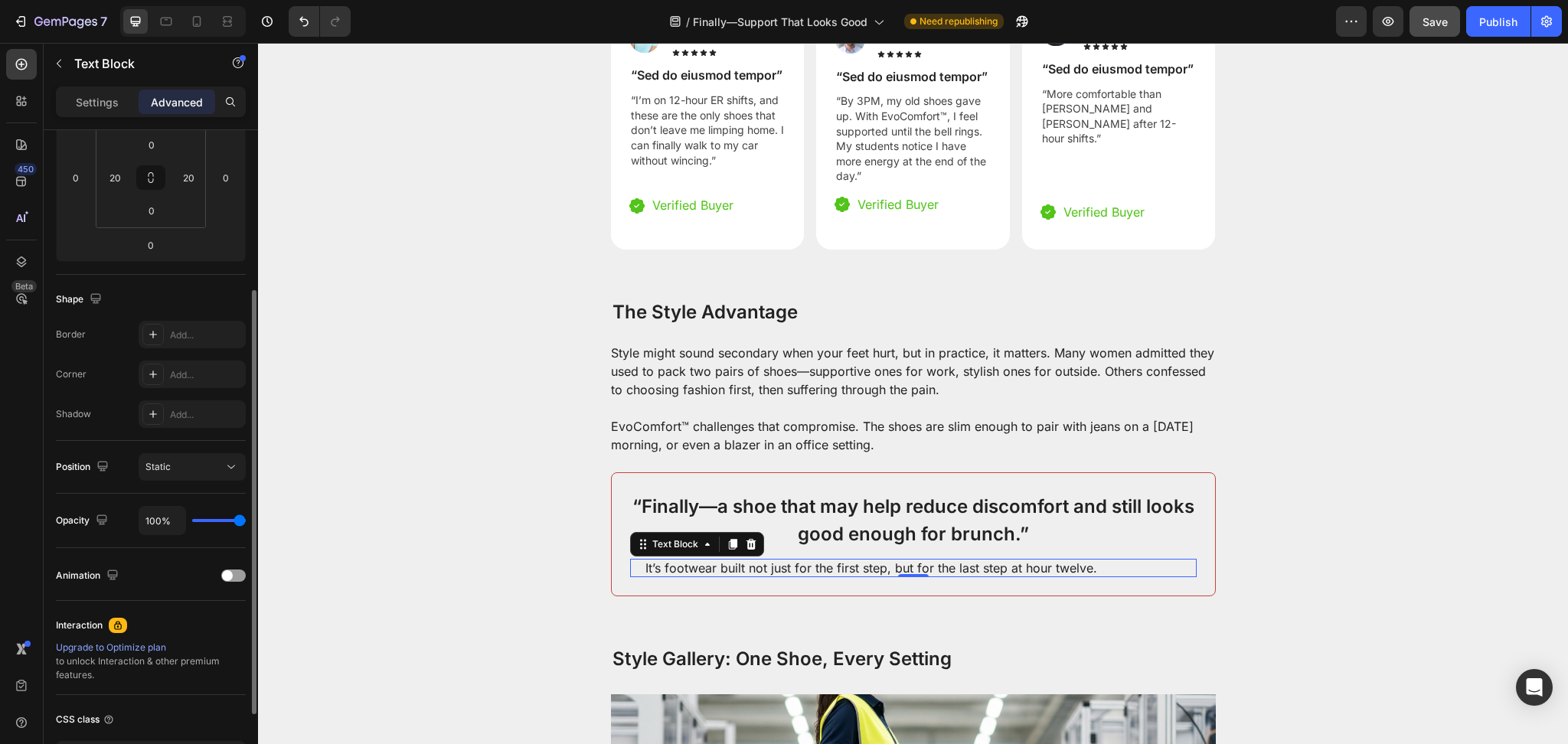
scroll to position [0, 0]
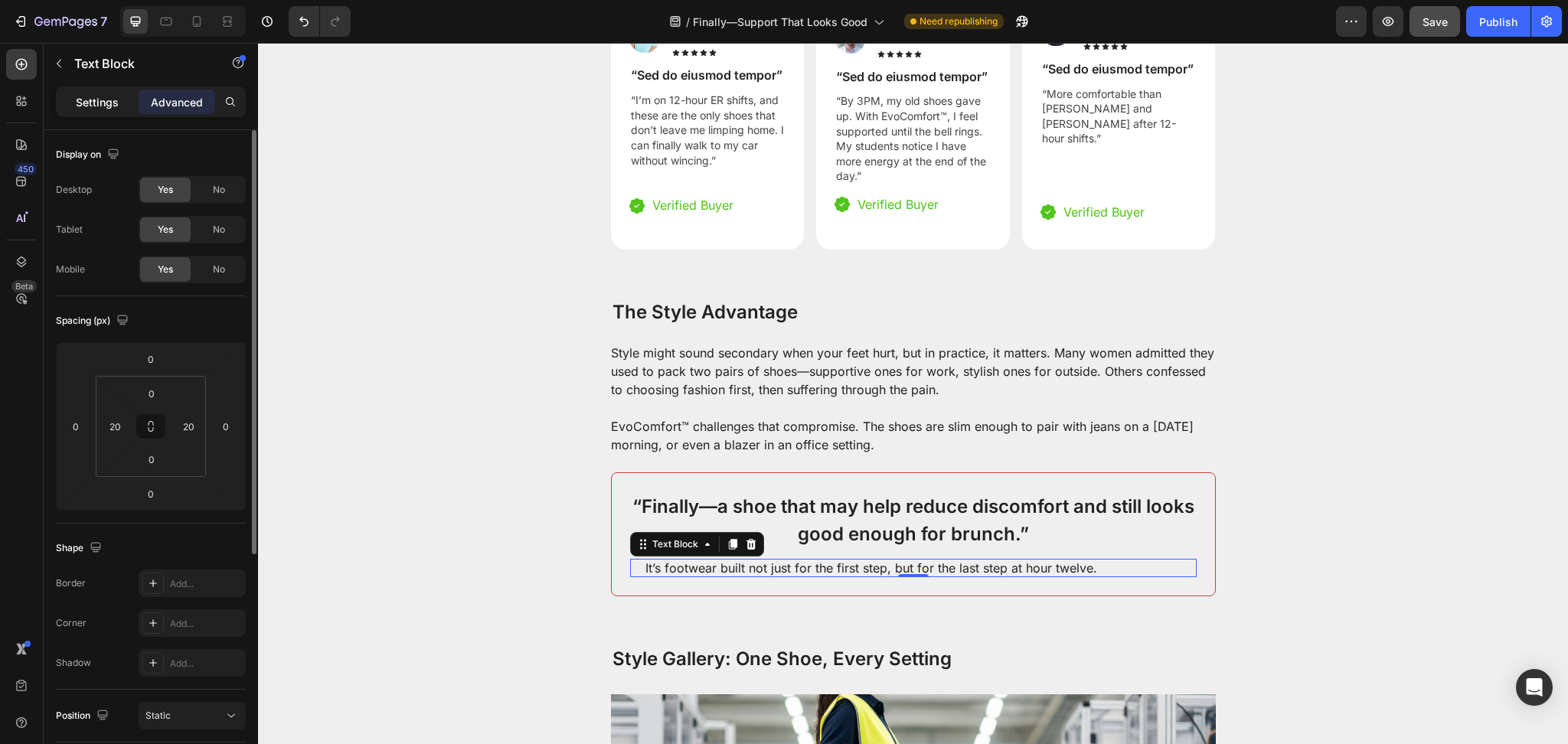
click at [93, 101] on p "Settings" at bounding box center [97, 102] width 43 height 16
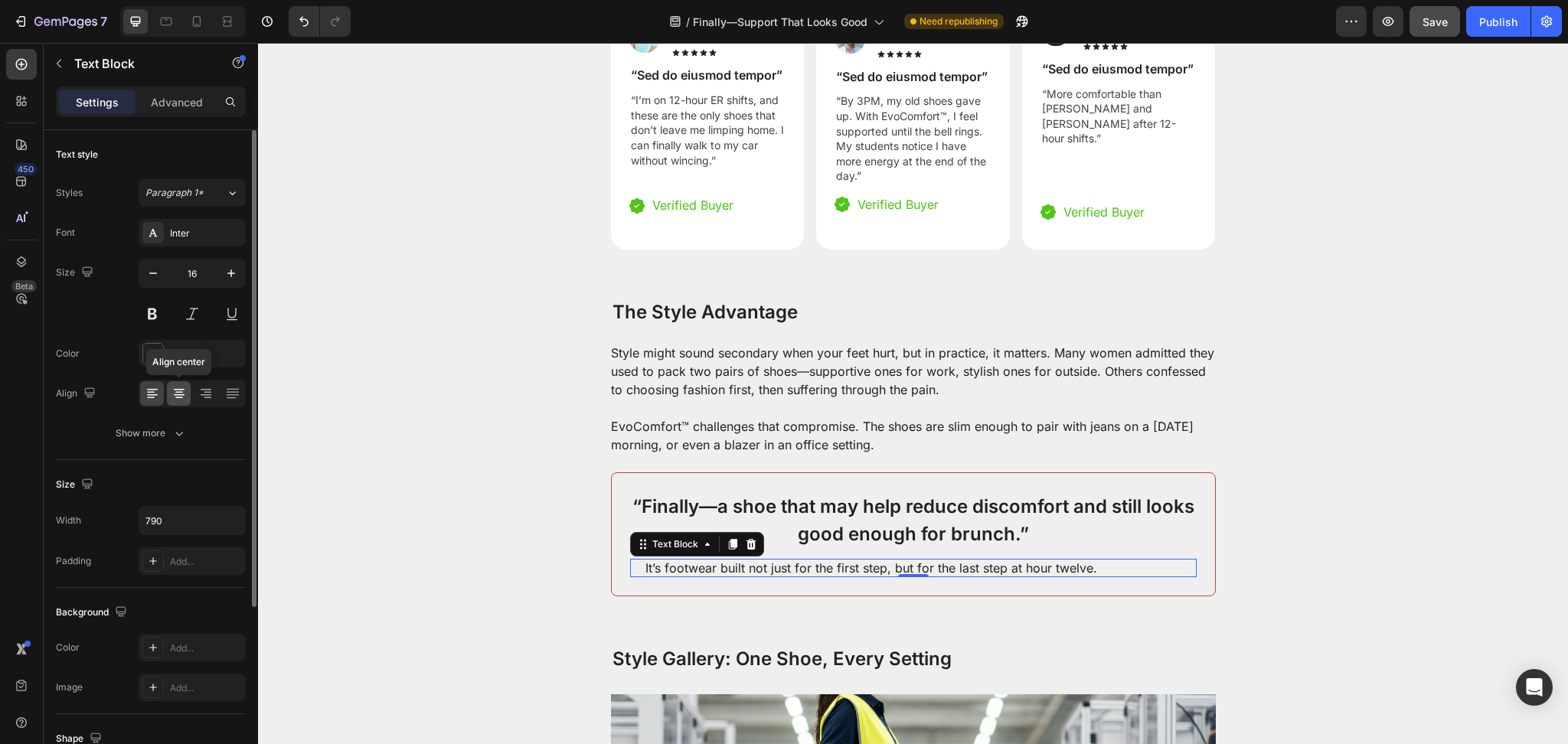
click at [179, 392] on icon at bounding box center [179, 393] width 15 height 15
click at [188, 355] on div "222222" at bounding box center [192, 354] width 45 height 14
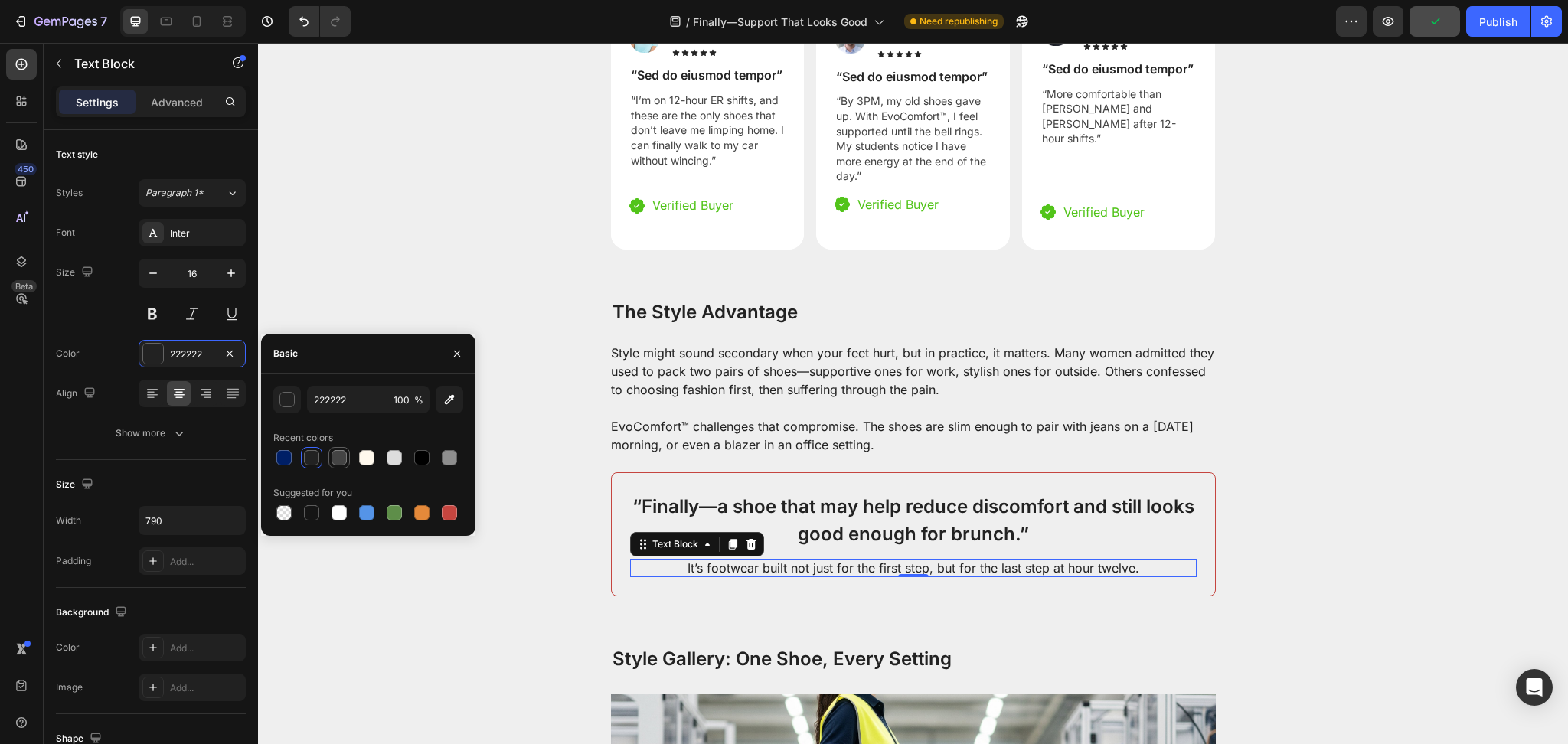
click at [335, 455] on div at bounding box center [339, 457] width 15 height 15
type input "444444"
click at [909, 519] on p "“Finally—a shoe that may help reduce discomfort and still looks good enough for…" at bounding box center [914, 521] width 564 height 55
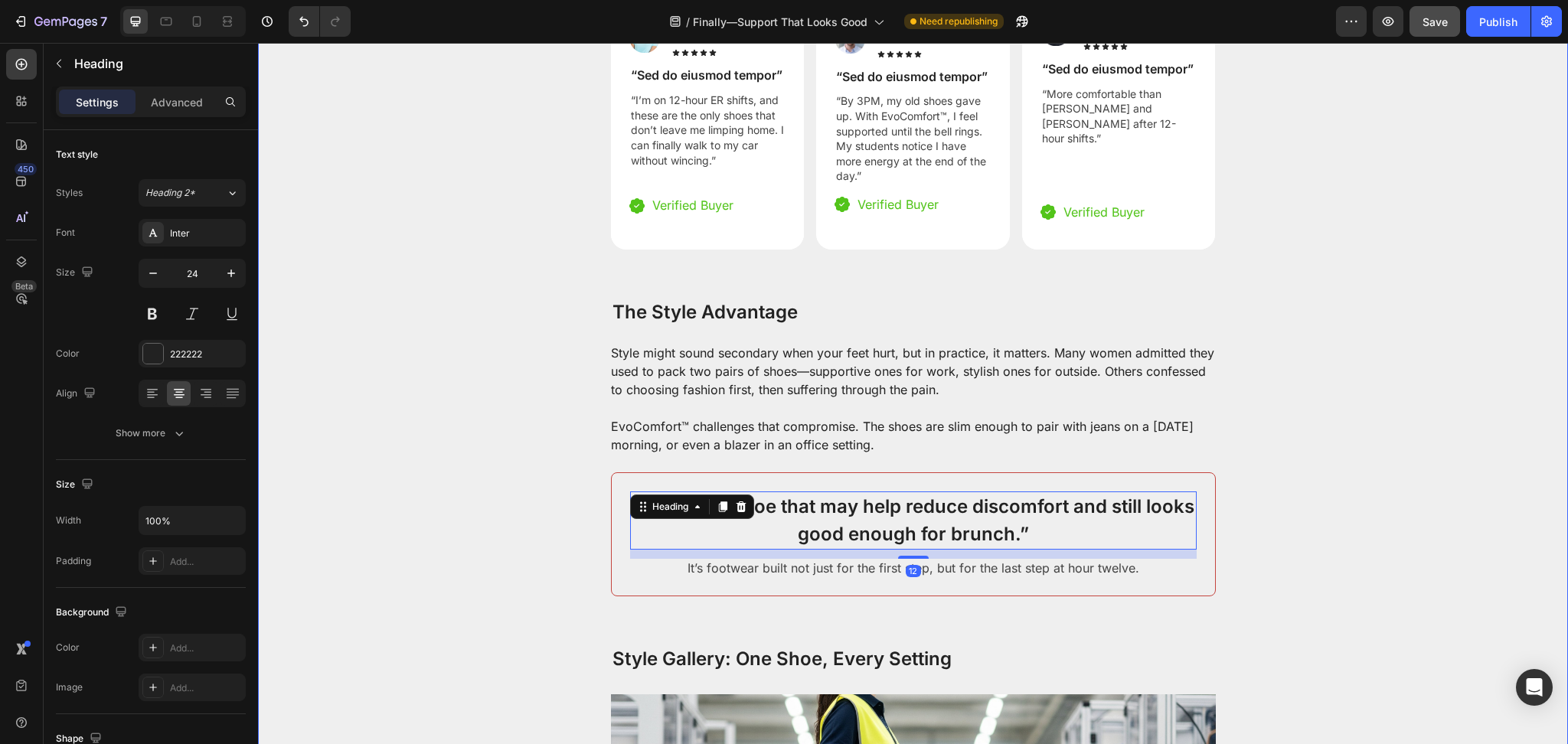
click at [811, 569] on div "“Finally—a shoe that may help reduce discomfort and still looks good enough for…" at bounding box center [913, 534] width 605 height 124
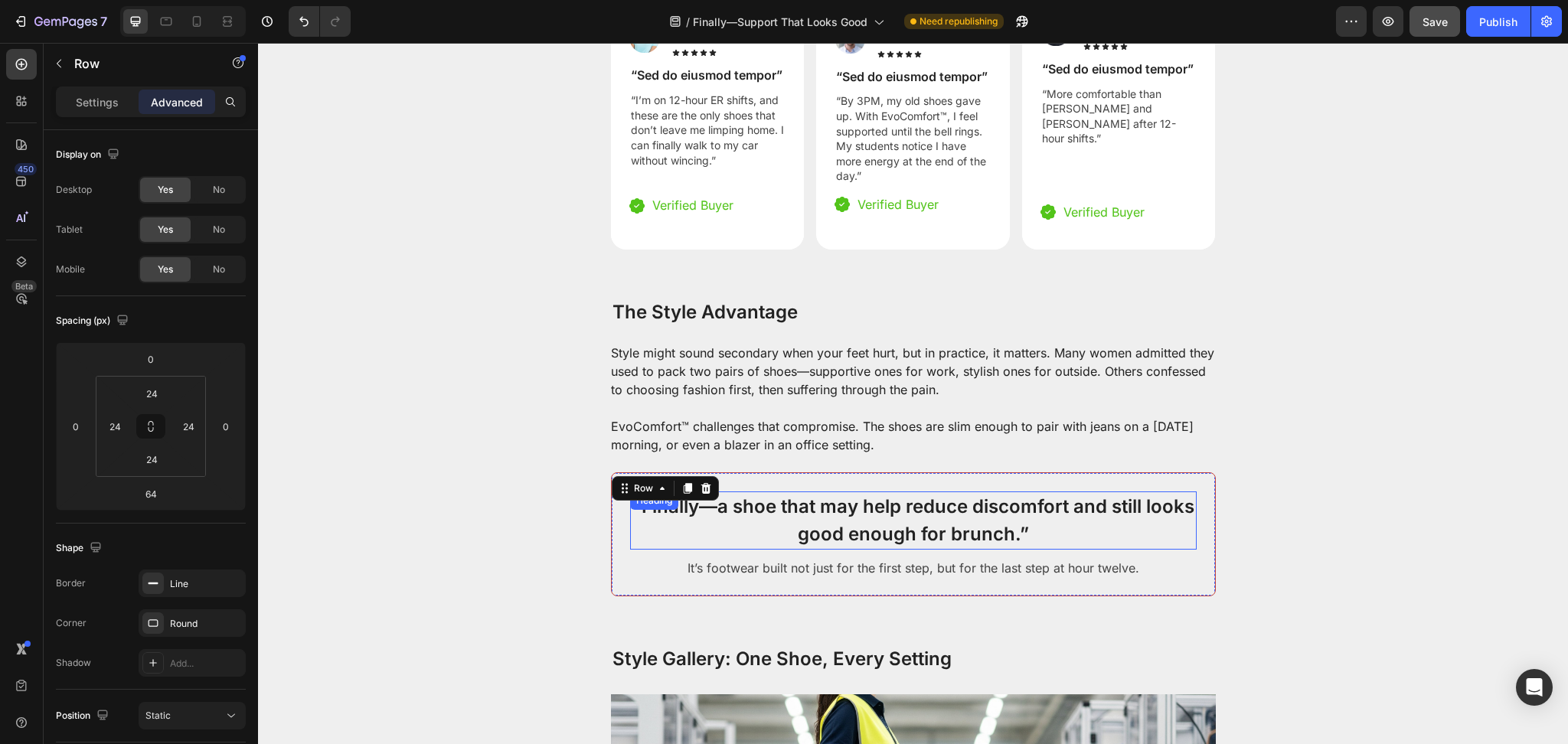
click at [894, 506] on p "“Finally—a shoe that may help reduce discomfort and still looks good enough for…" at bounding box center [914, 521] width 564 height 55
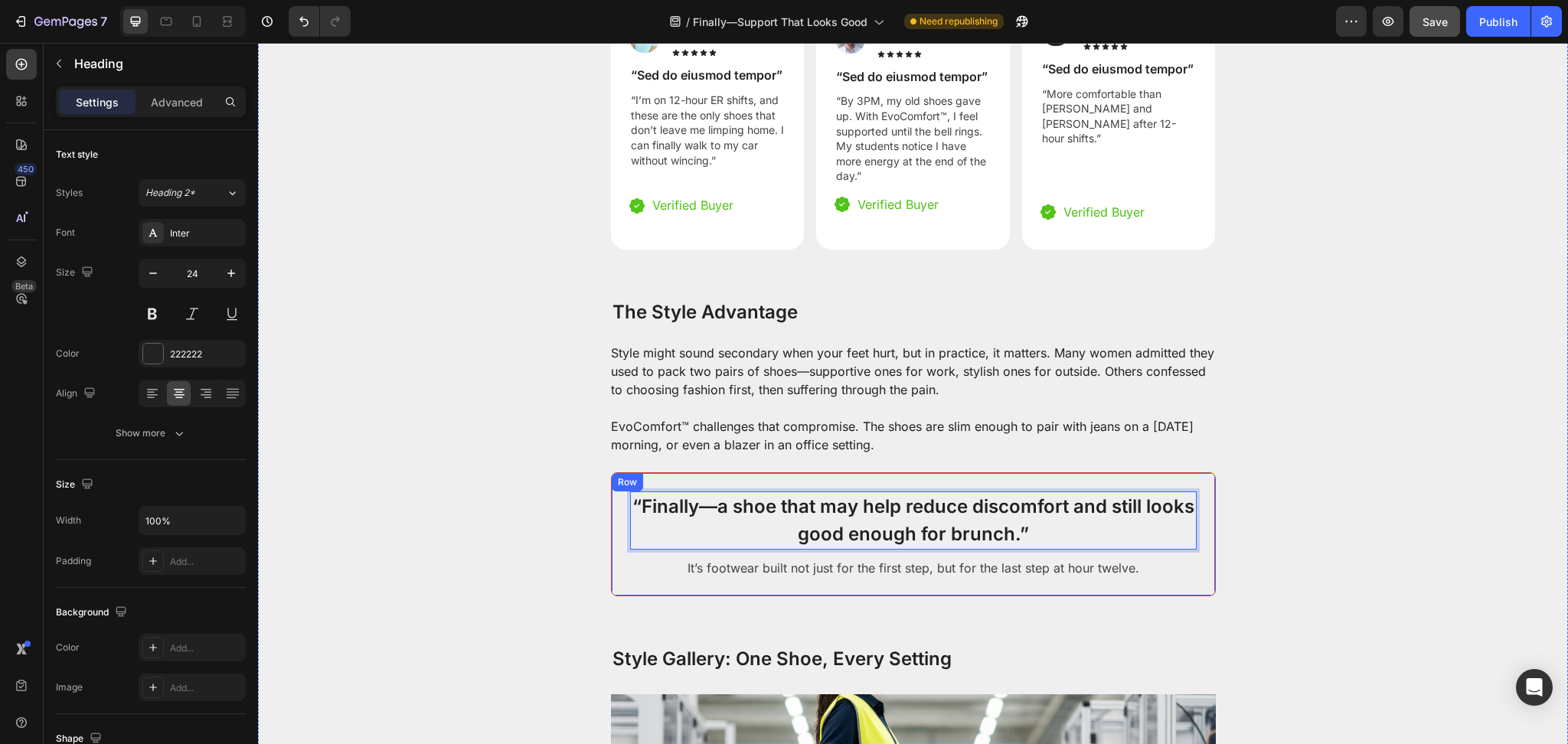
click at [616, 521] on div "“Finally—a shoe that may help reduce discomfort and still looks good enough for…" at bounding box center [913, 534] width 605 height 124
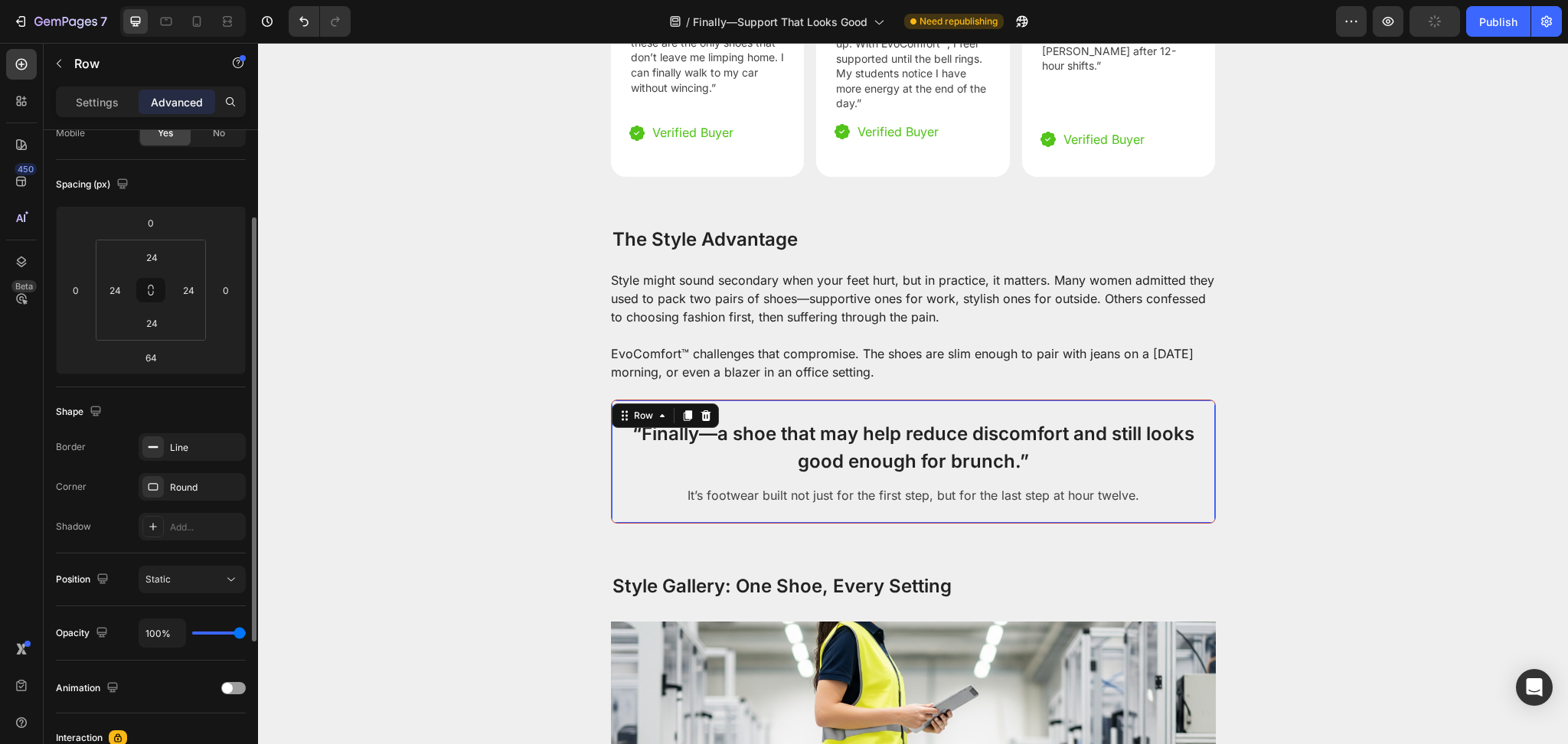
scroll to position [2766, 0]
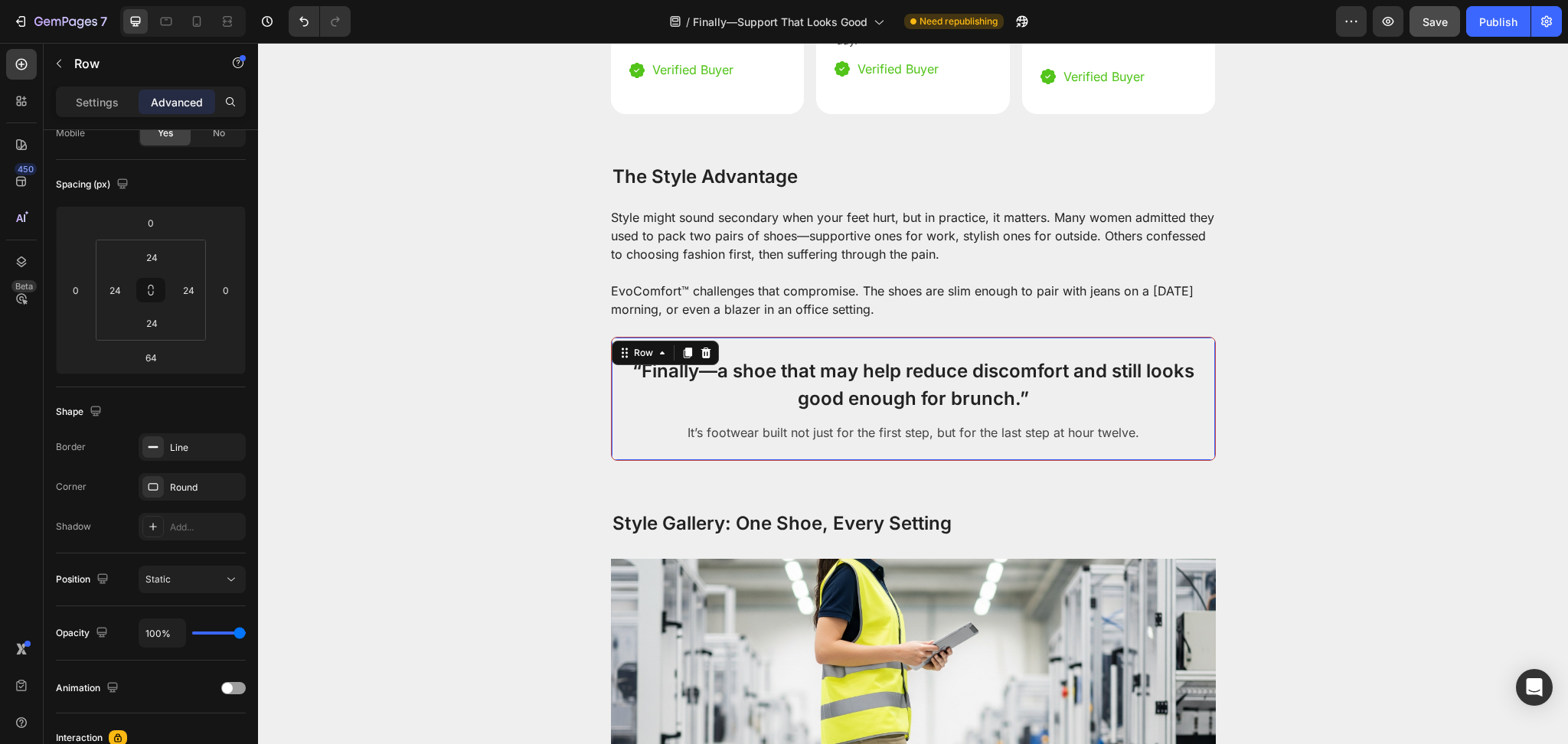
click at [611, 423] on div "“Finally—a shoe that may help reduce discomfort and still looks good enough for…" at bounding box center [913, 399] width 605 height 124
drag, startPoint x: 234, startPoint y: 478, endPoint x: 231, endPoint y: 456, distance: 22.2
click at [0, 0] on div at bounding box center [0, 0] width 0 height 0
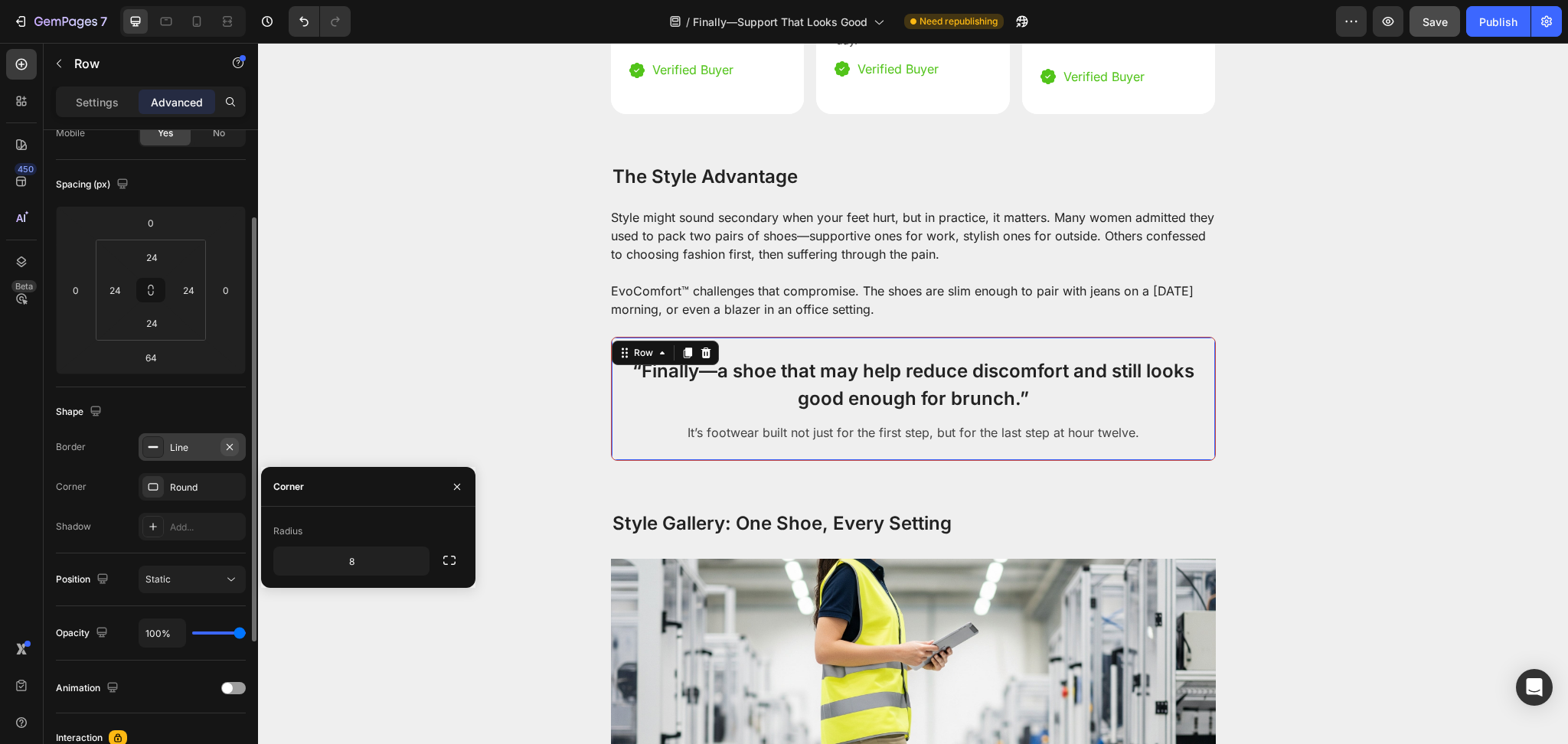
click at [228, 452] on icon "button" at bounding box center [229, 447] width 12 height 12
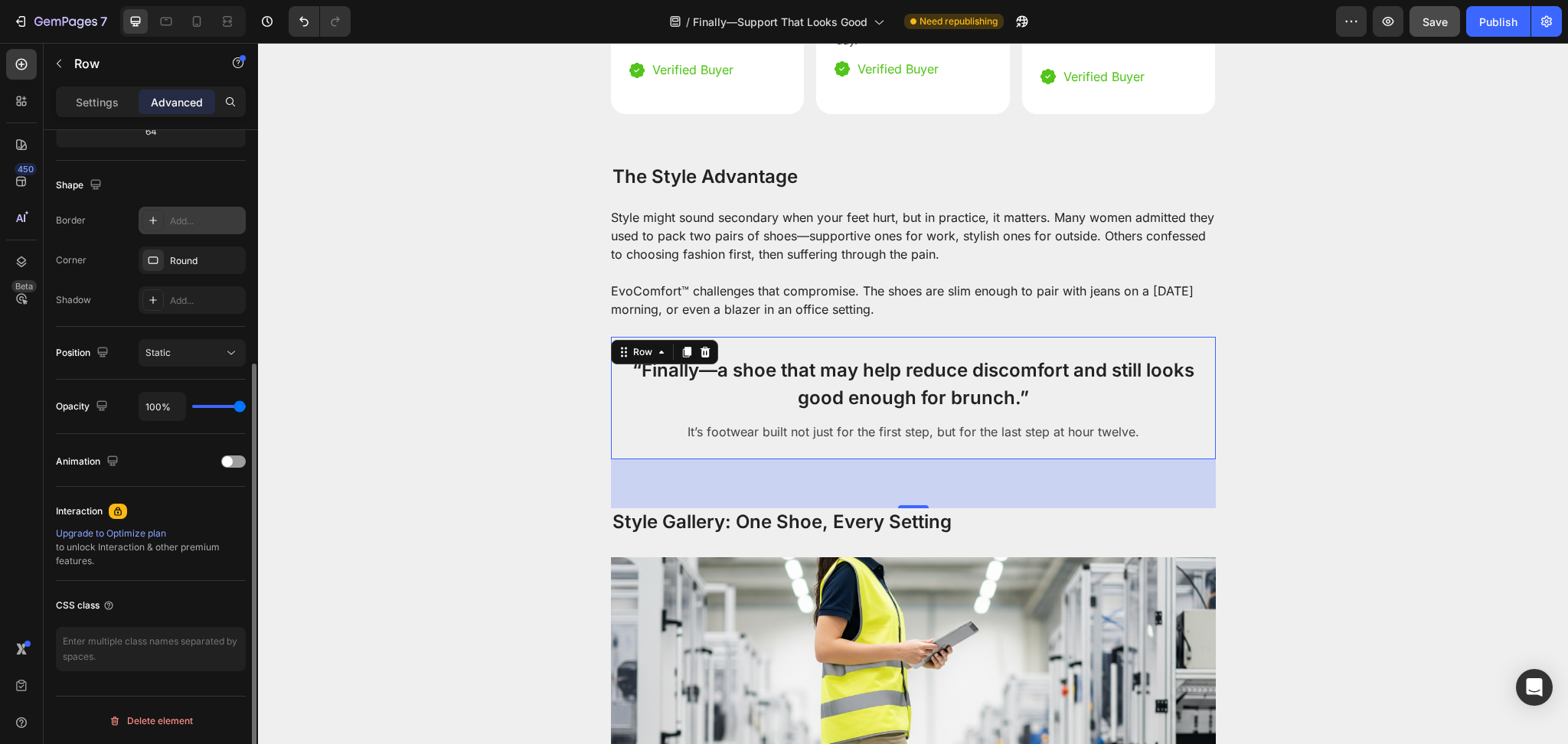
scroll to position [0, 0]
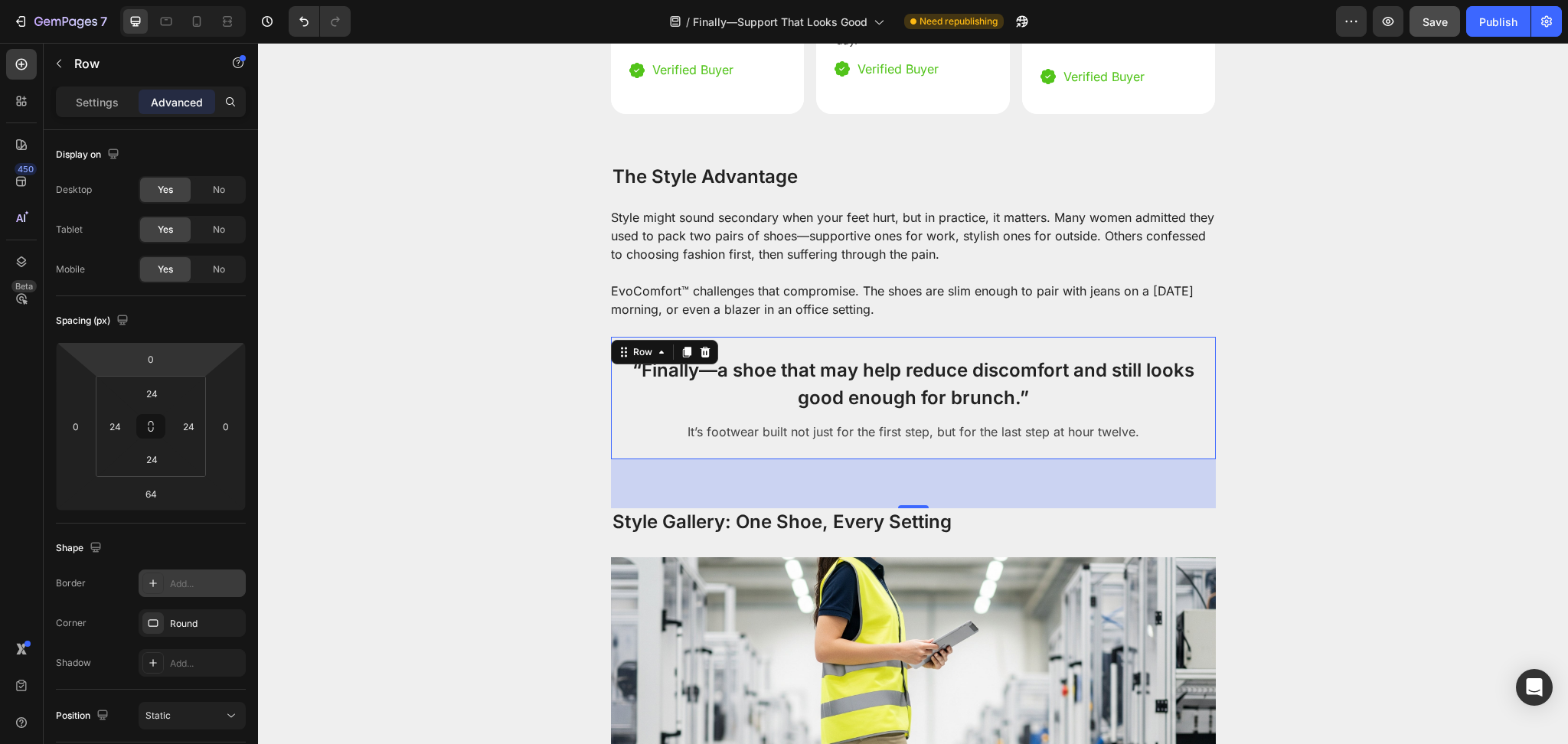
click at [100, 88] on div "Settings Advanced" at bounding box center [151, 102] width 190 height 31
click at [111, 110] on p "Settings" at bounding box center [97, 102] width 43 height 16
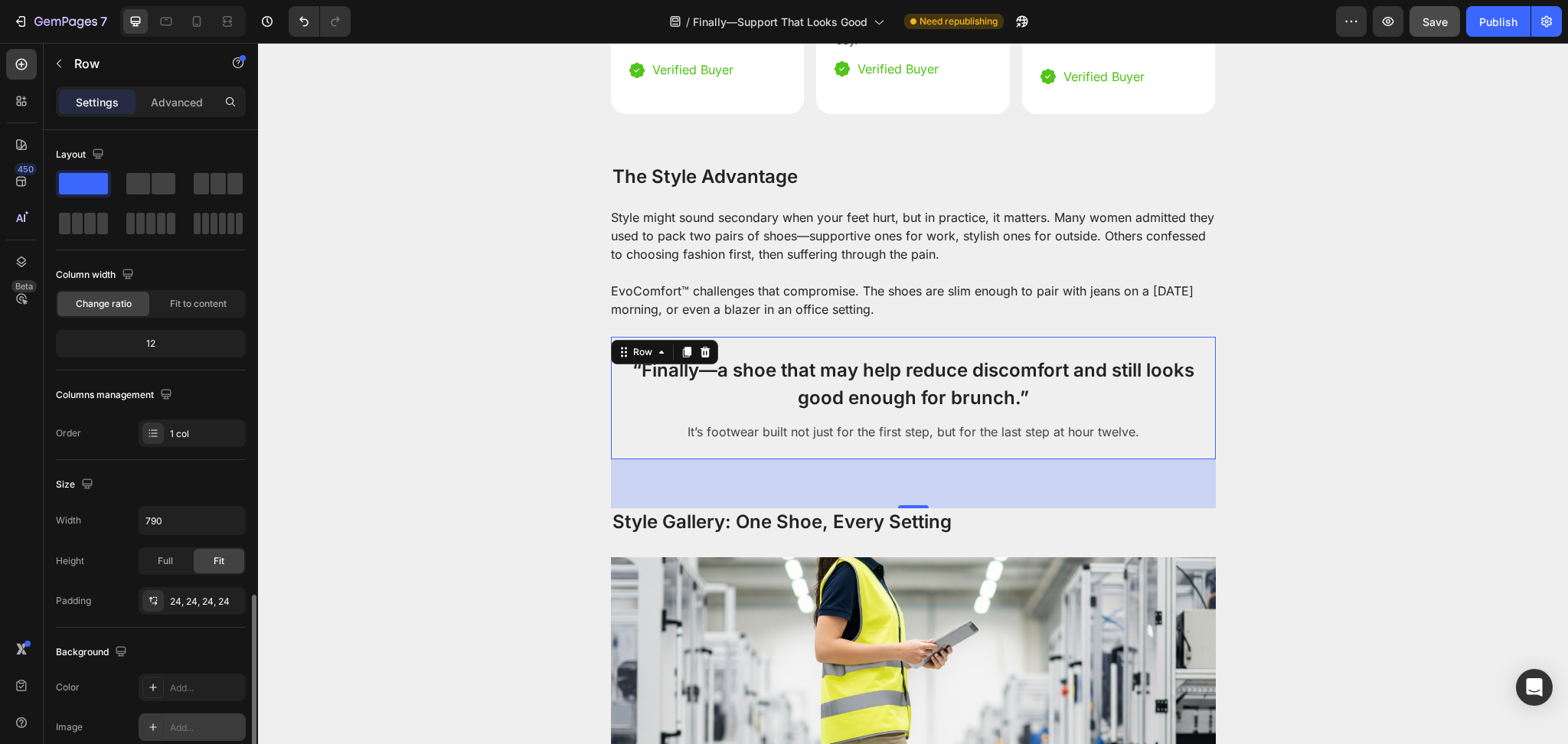
scroll to position [275, 0]
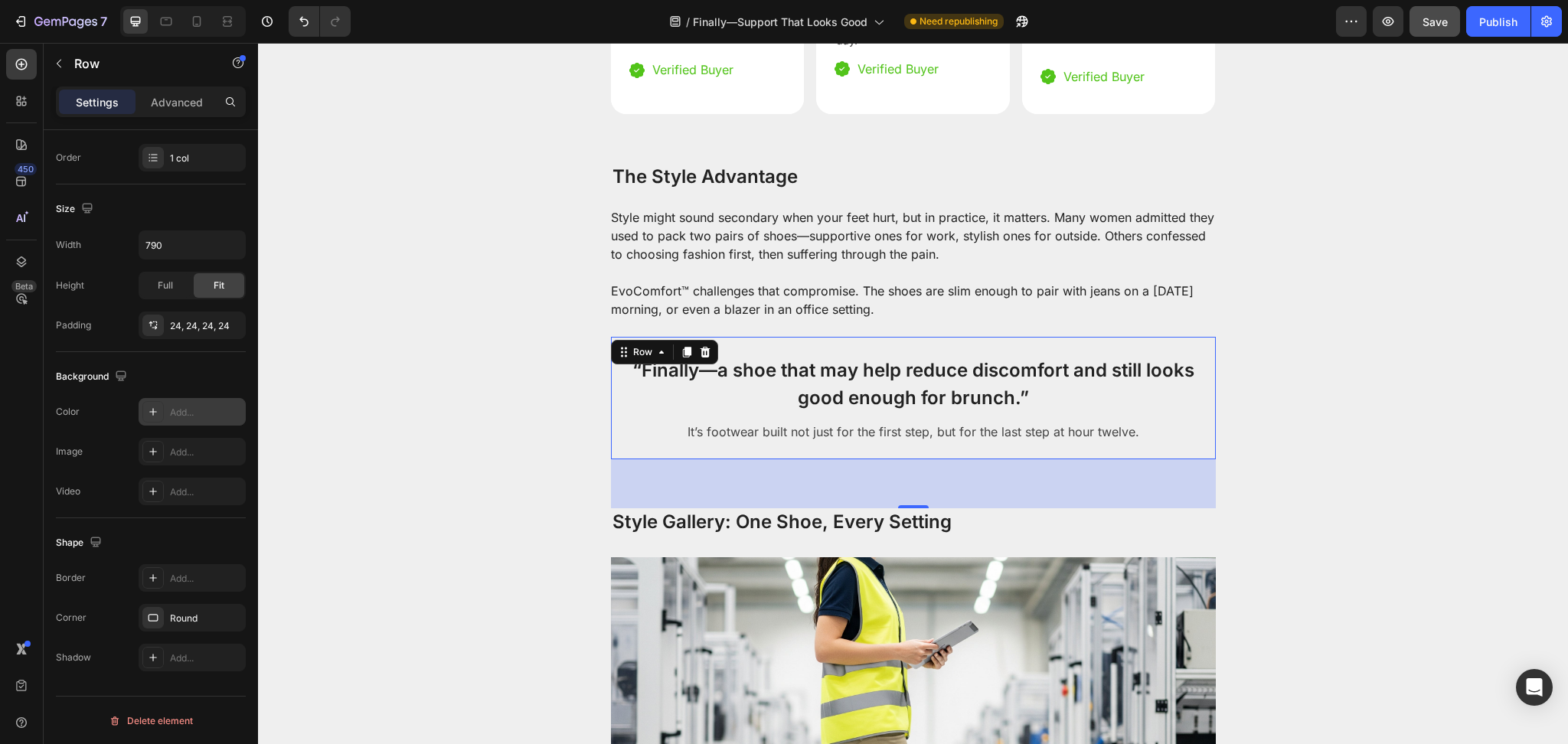
click at [174, 421] on div "Add..." at bounding box center [192, 412] width 107 height 28
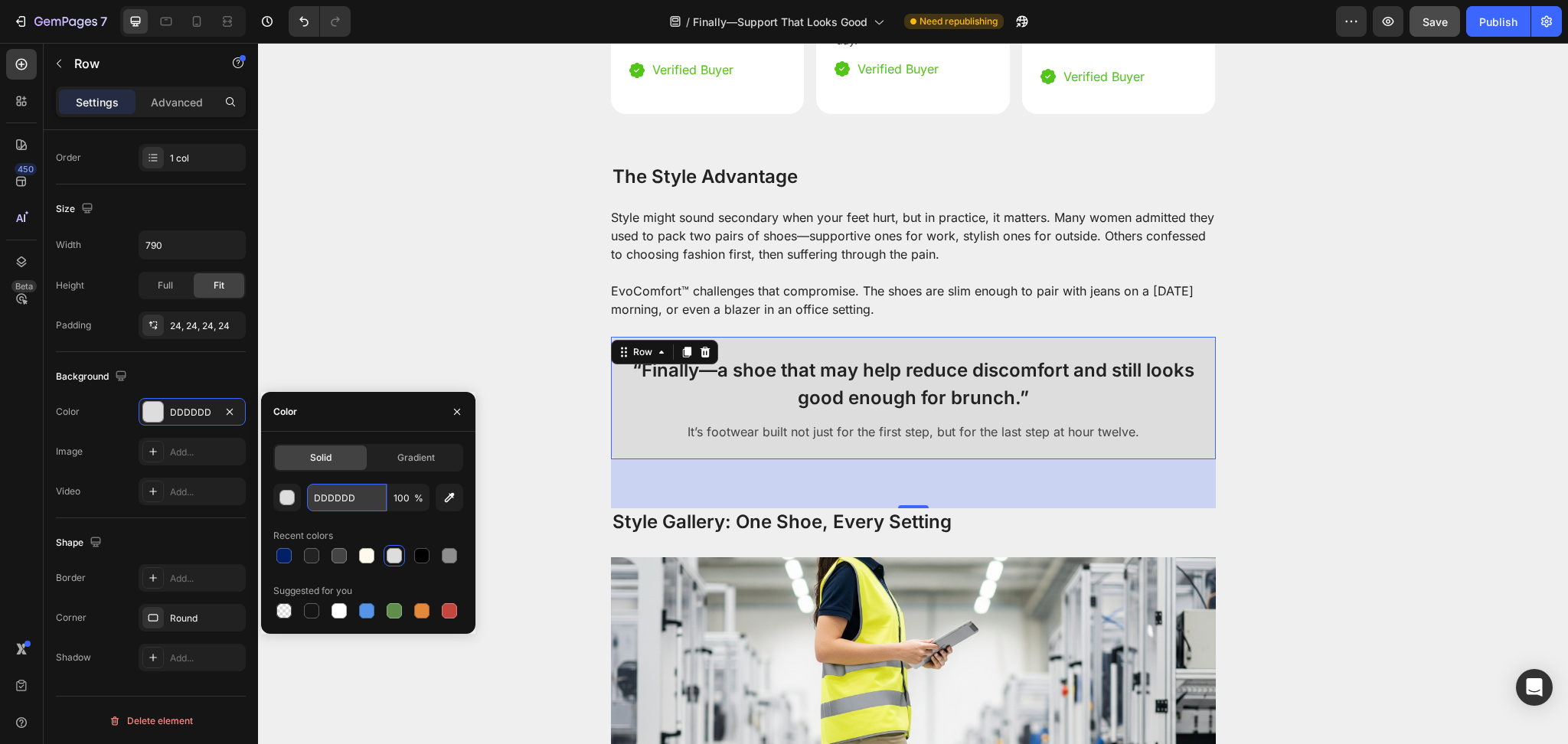
click at [343, 492] on input "DDDDDD" at bounding box center [347, 498] width 80 height 28
paste input "001F66"
type input "001F66"
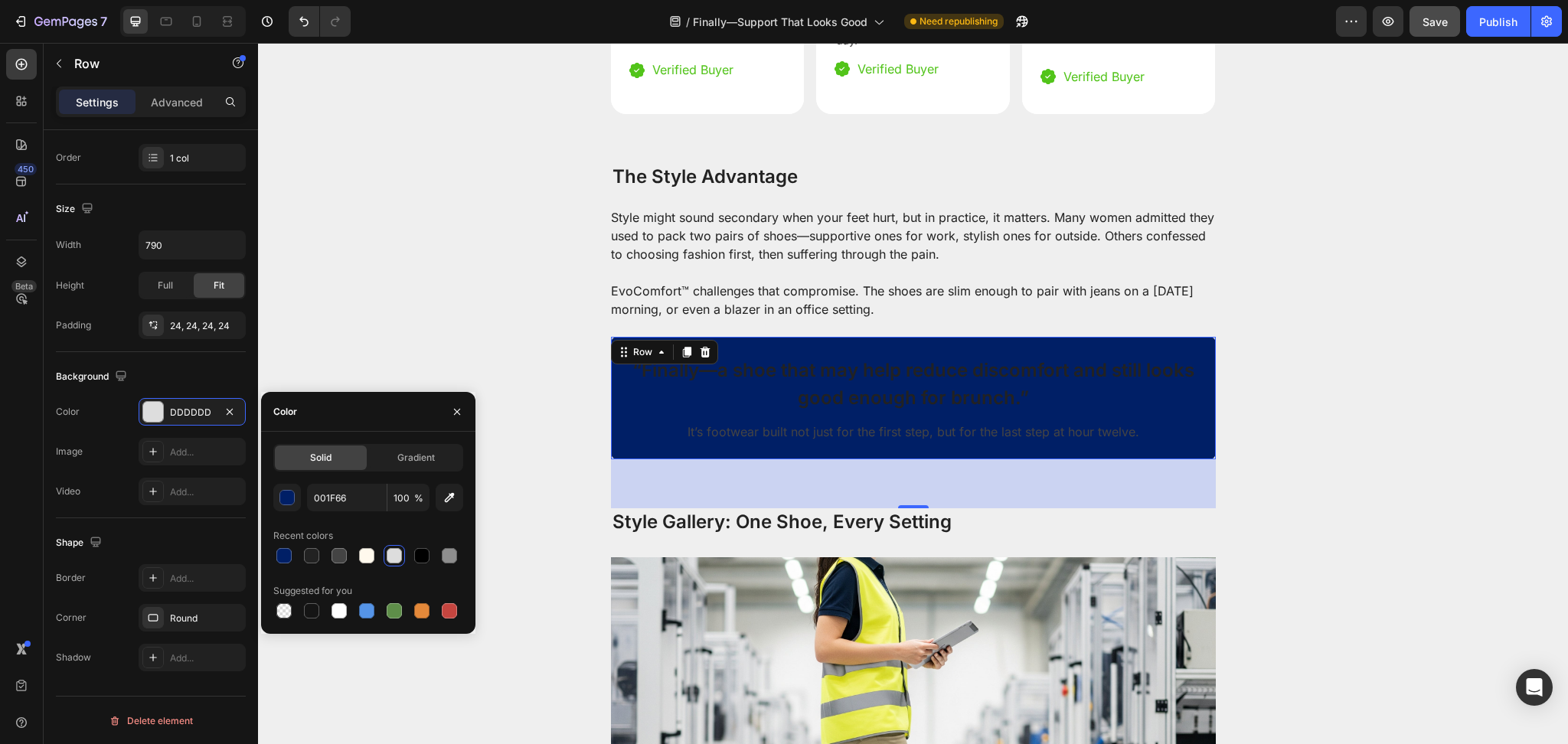
click at [639, 422] on div "“Finally—a shoe that may help reduce discomfort and still looks good enough for…" at bounding box center [913, 398] width 605 height 123
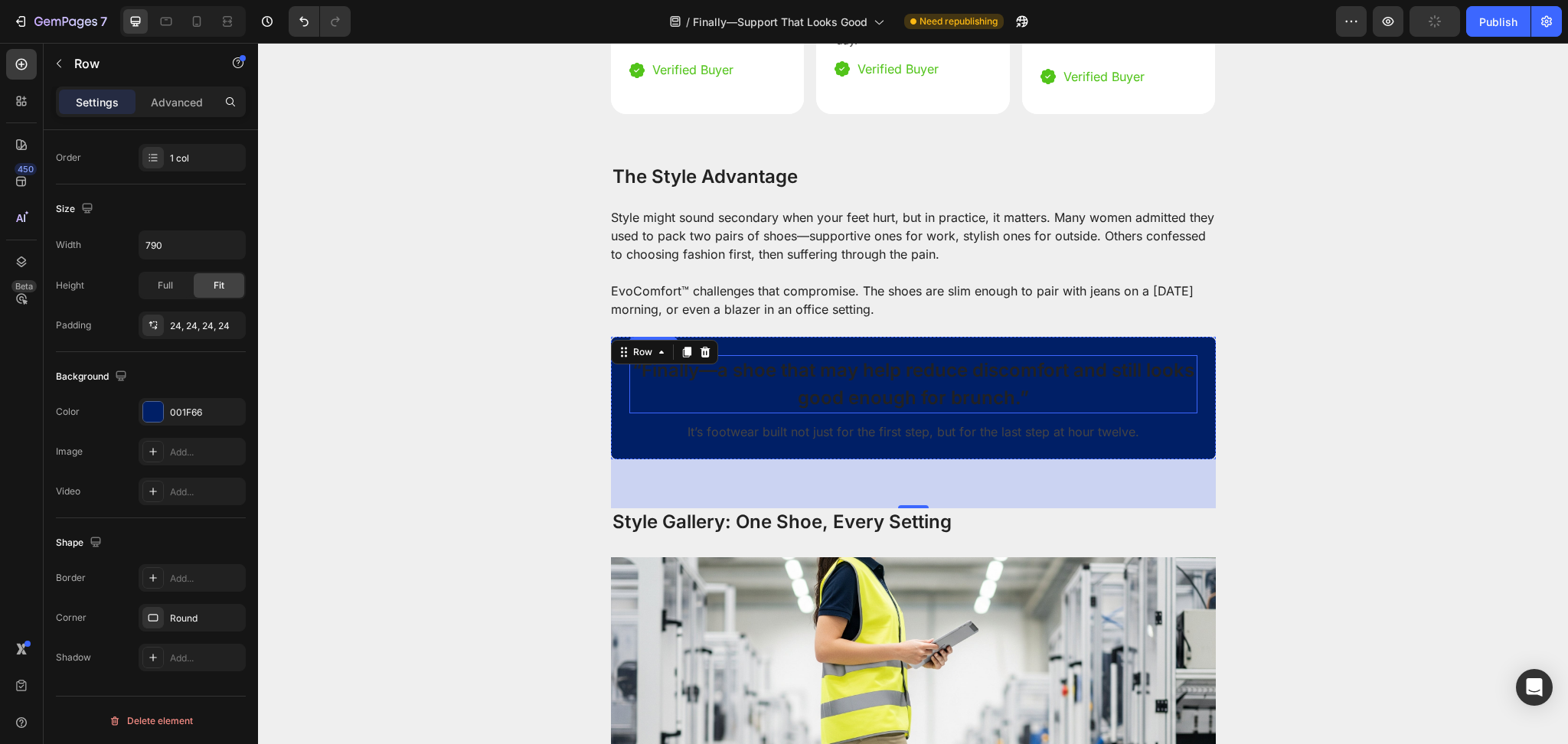
click at [774, 357] on p "“Finally—a shoe that may help reduce discomfort and still looks good enough for…" at bounding box center [914, 384] width 565 height 55
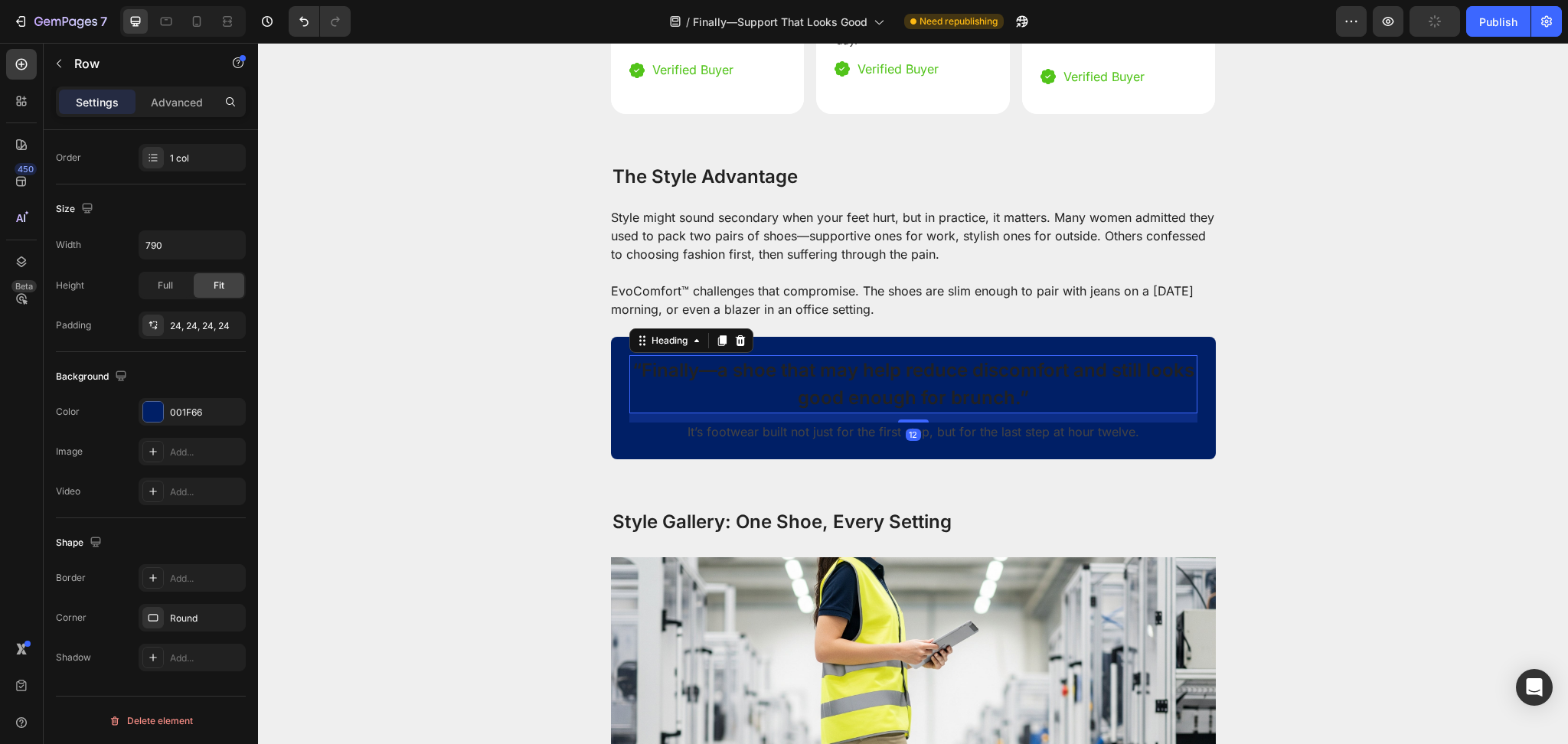
scroll to position [0, 0]
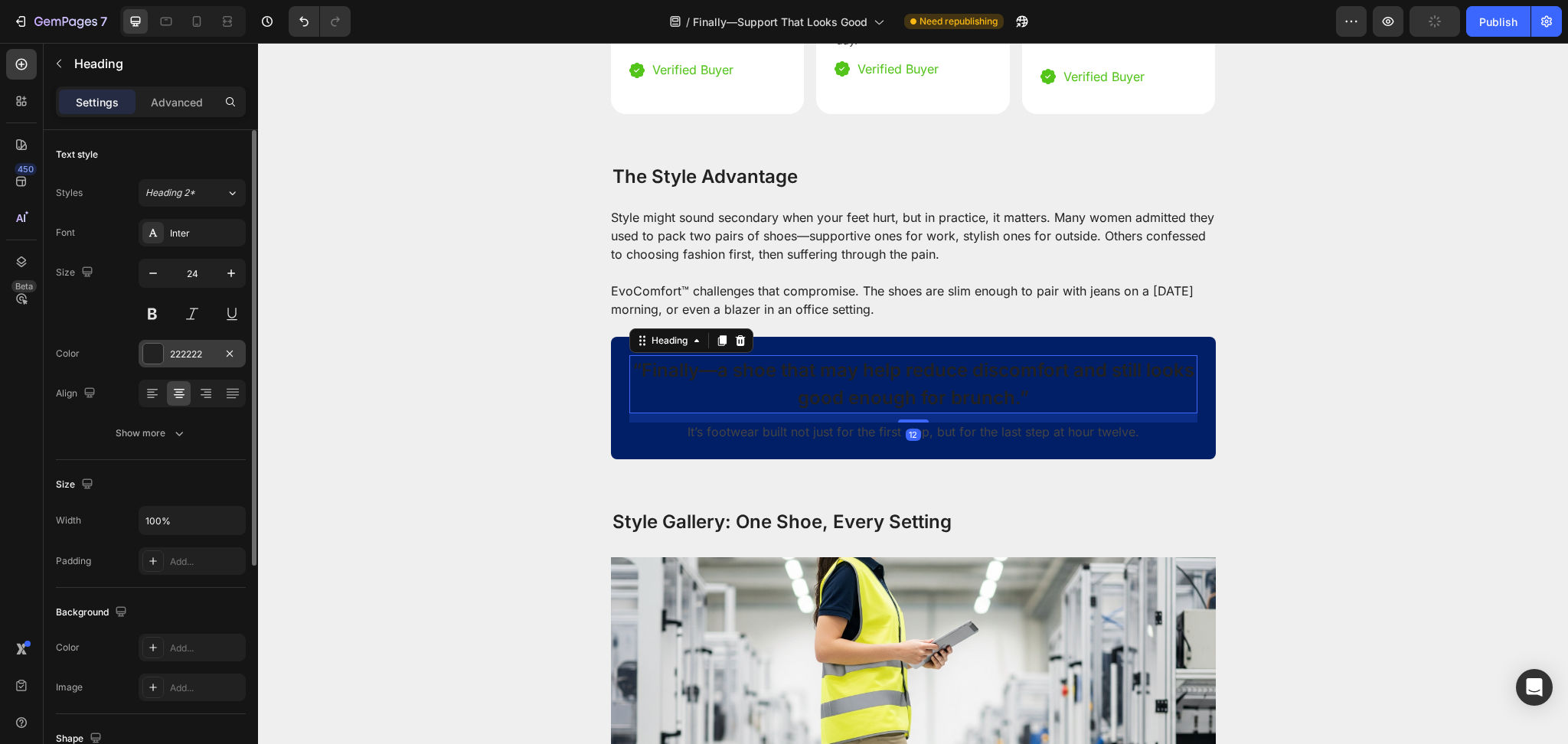
click at [162, 359] on div at bounding box center [153, 353] width 20 height 20
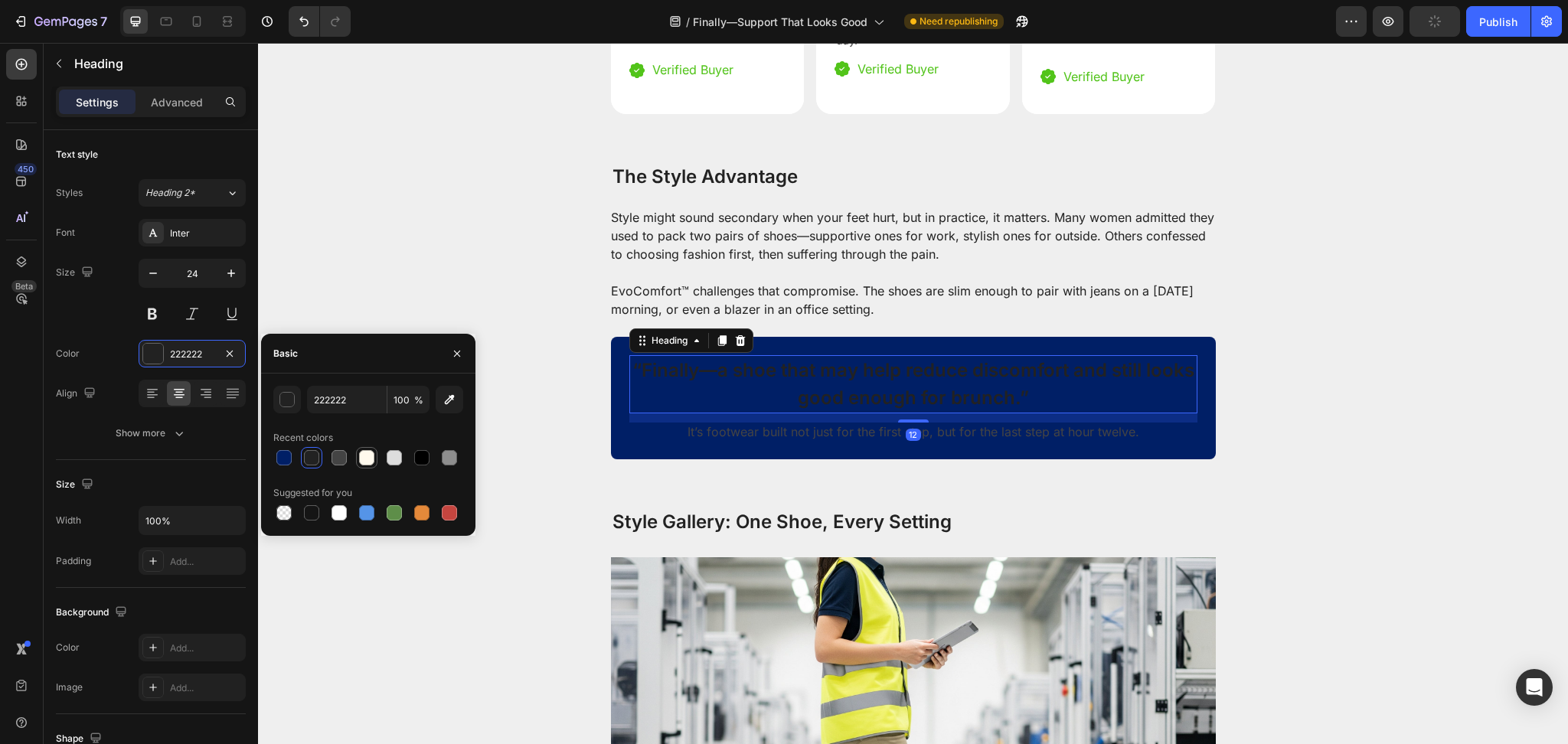
click at [365, 448] on div at bounding box center [366, 457] width 19 height 19
type input "FFF9ED"
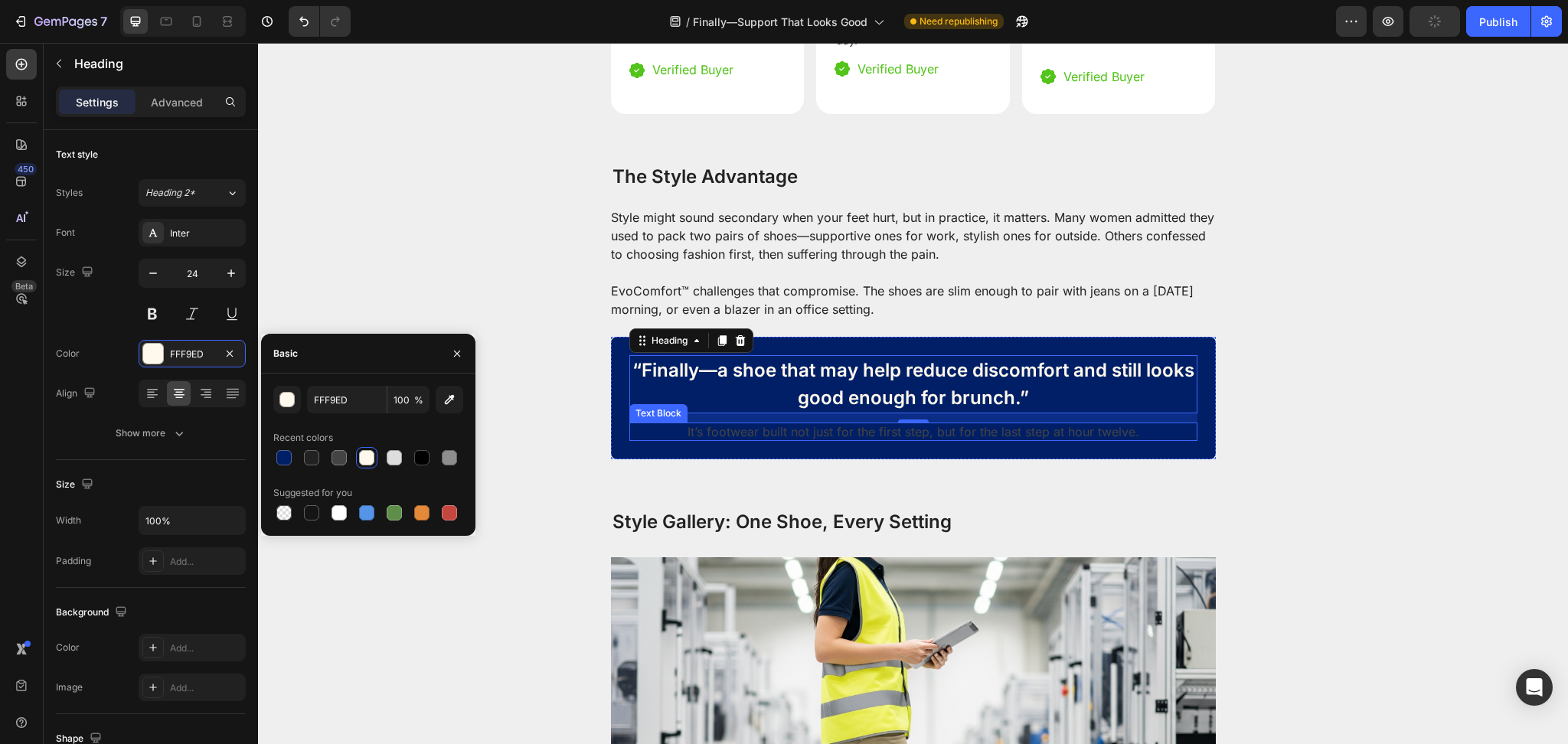
click at [810, 422] on p "It’s footwear built not just for the first step, but for the last step at hour …" at bounding box center [914, 431] width 538 height 19
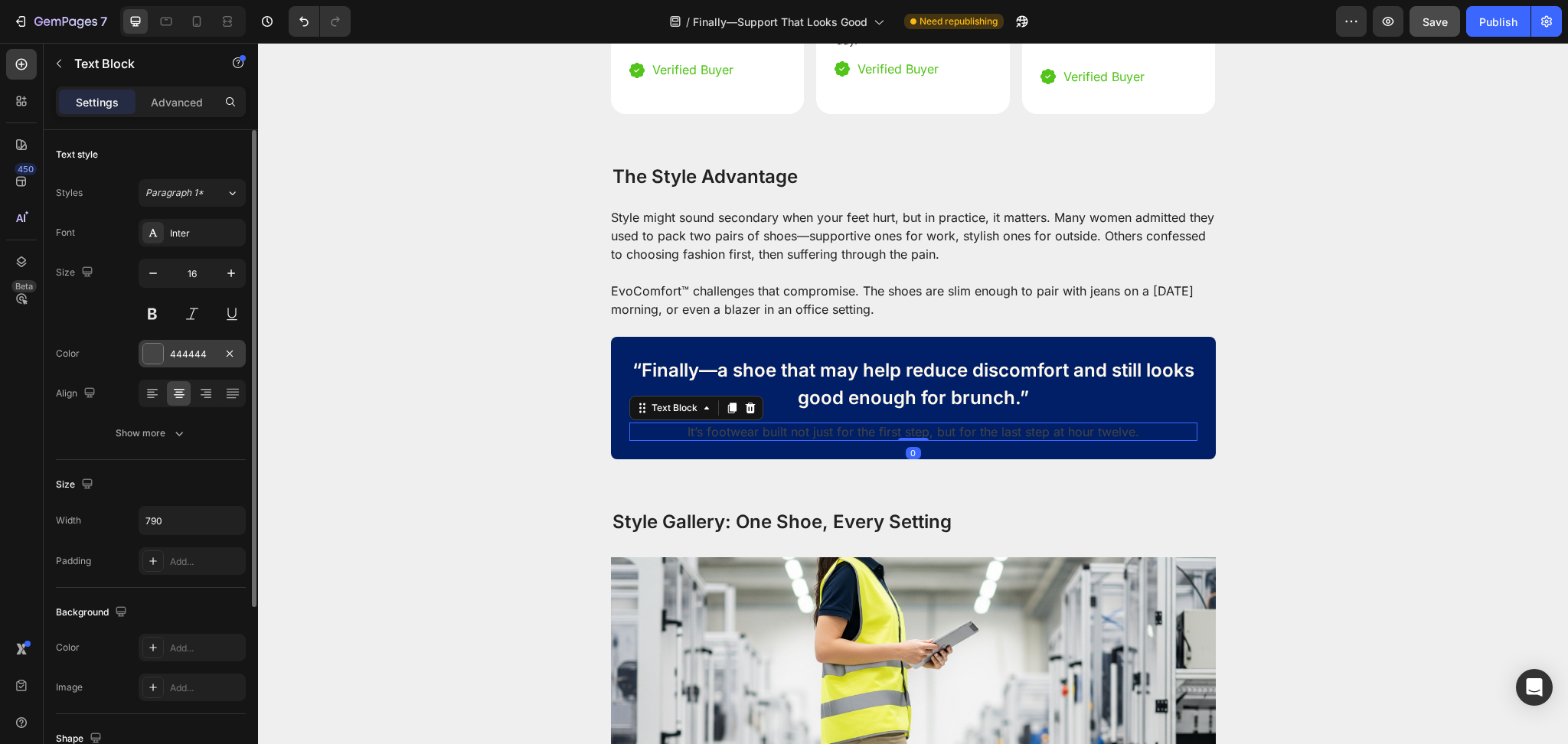
click at [184, 355] on div "444444" at bounding box center [192, 354] width 45 height 14
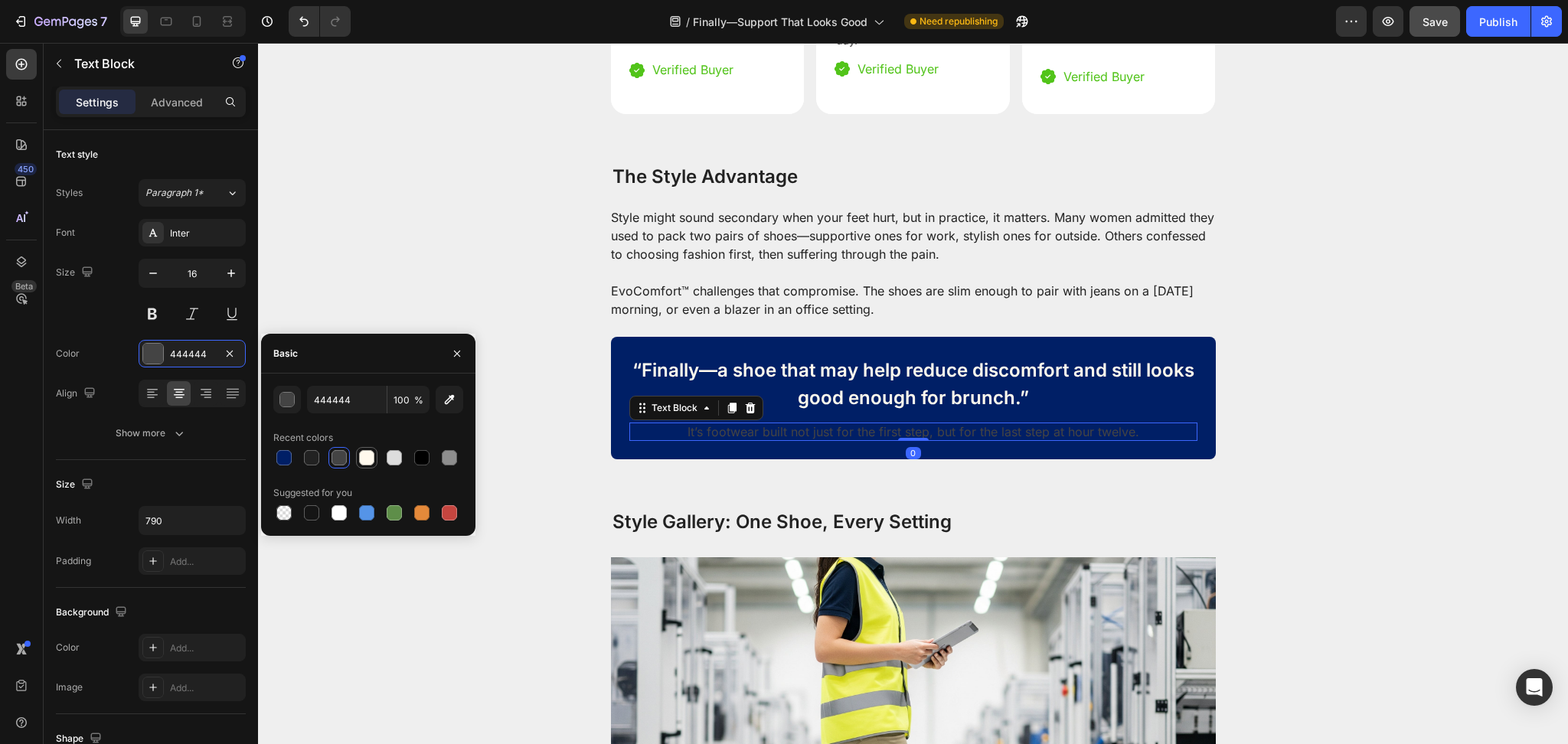
click at [372, 456] on div at bounding box center [366, 457] width 15 height 15
type input "FFF9ED"
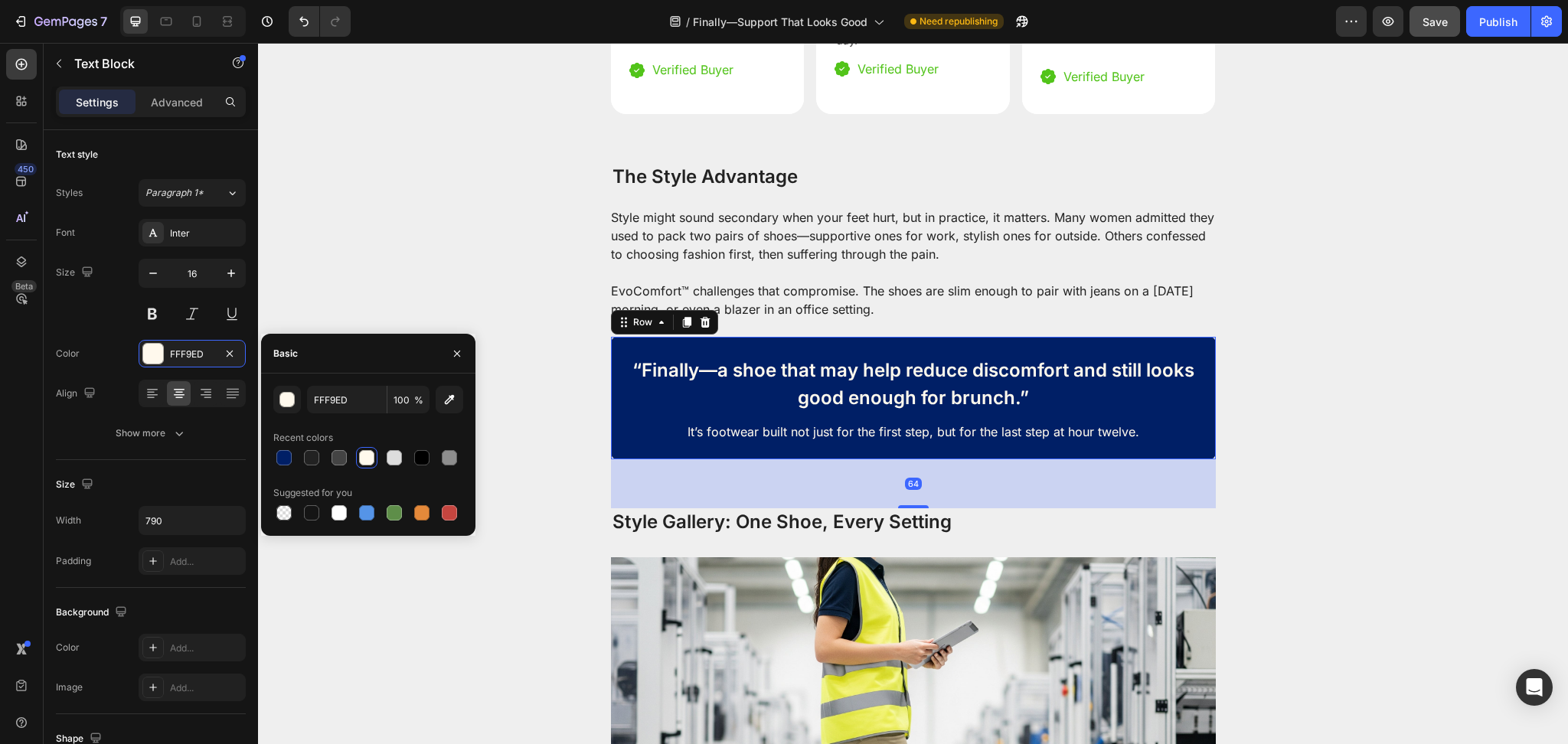
click at [659, 435] on div "“Finally—a shoe that may help reduce discomfort and still looks good enough for…" at bounding box center [913, 398] width 605 height 123
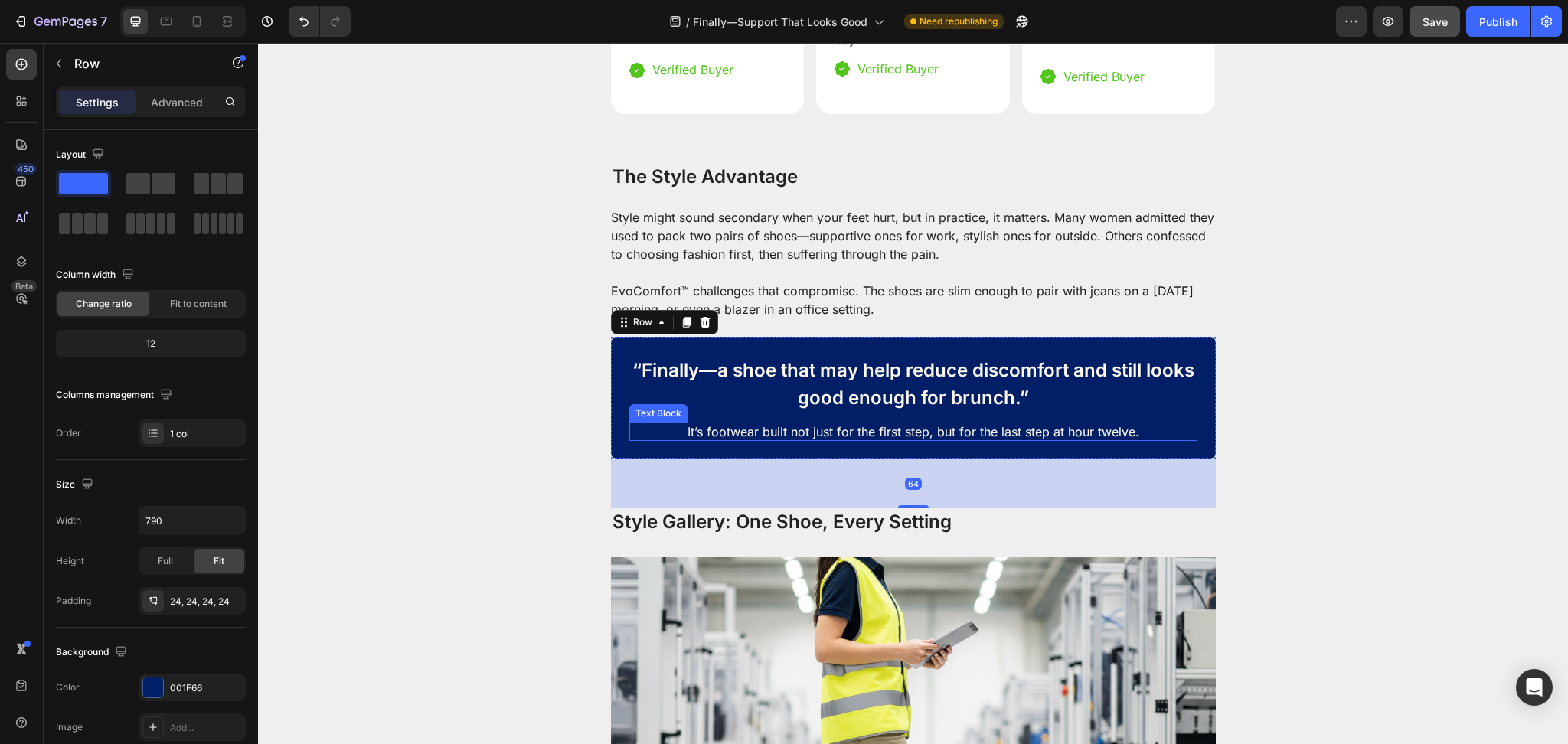
click at [629, 422] on div "It’s footwear built not just for the first step, but for the last step at hour …" at bounding box center [913, 431] width 568 height 19
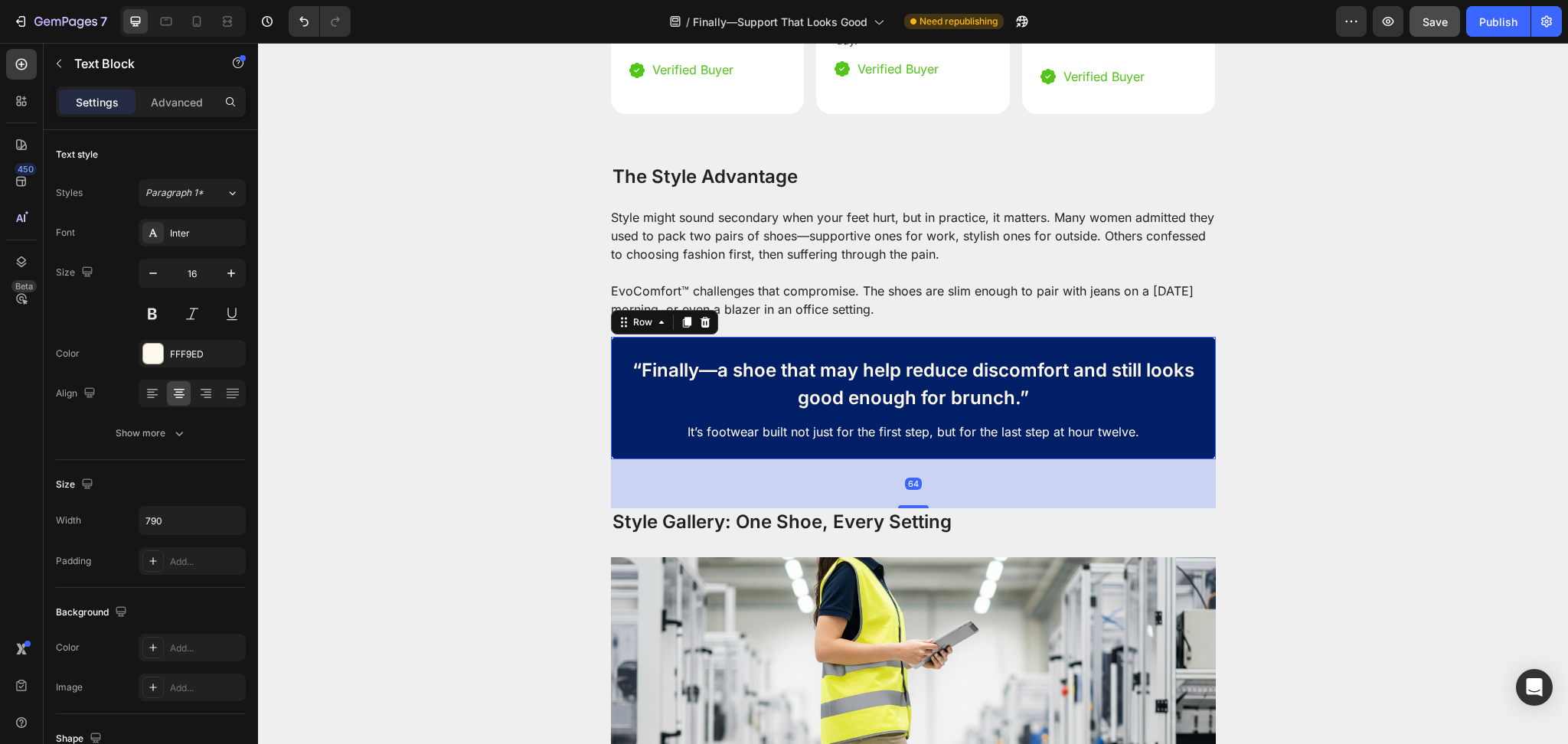
click at [611, 408] on div "“Finally—a shoe that may help reduce discomfort and still looks good enough for…" at bounding box center [913, 398] width 605 height 123
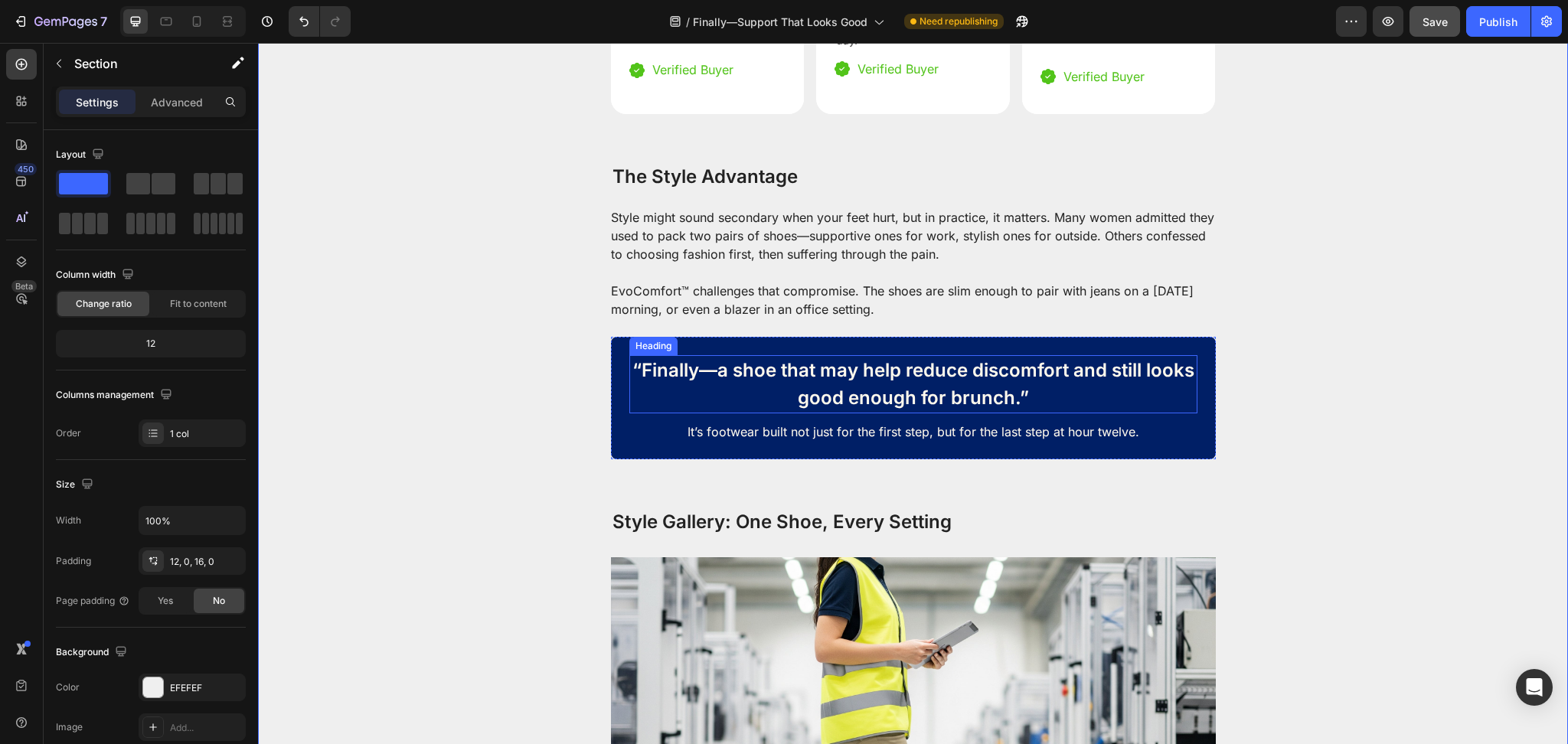
click at [1160, 362] on p "“Finally—a shoe that may help reduce discomfort and still looks good enough for…" at bounding box center [914, 384] width 565 height 55
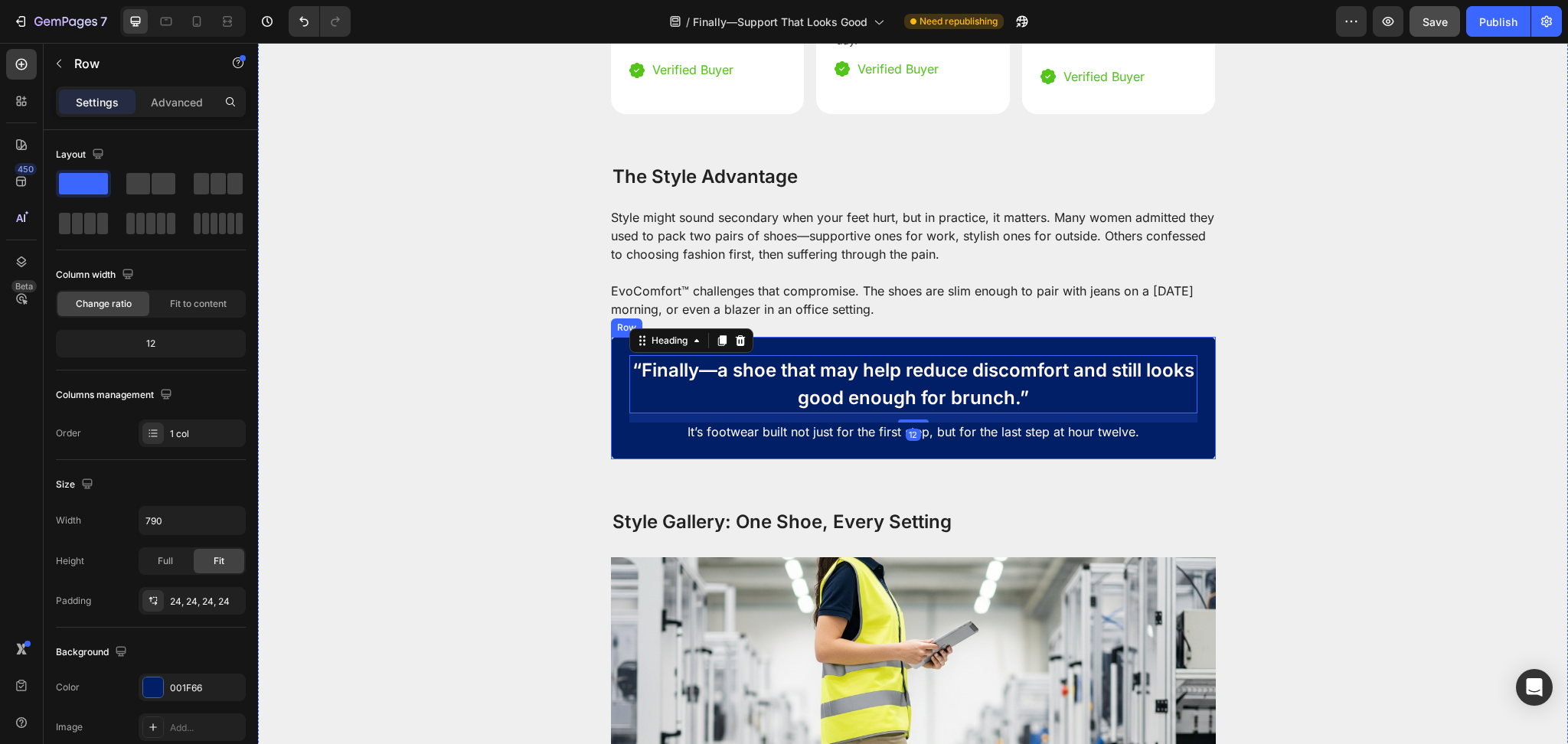
click at [1197, 391] on div "“Finally—a shoe that may help reduce discomfort and still looks good enough for…" at bounding box center [913, 398] width 605 height 123
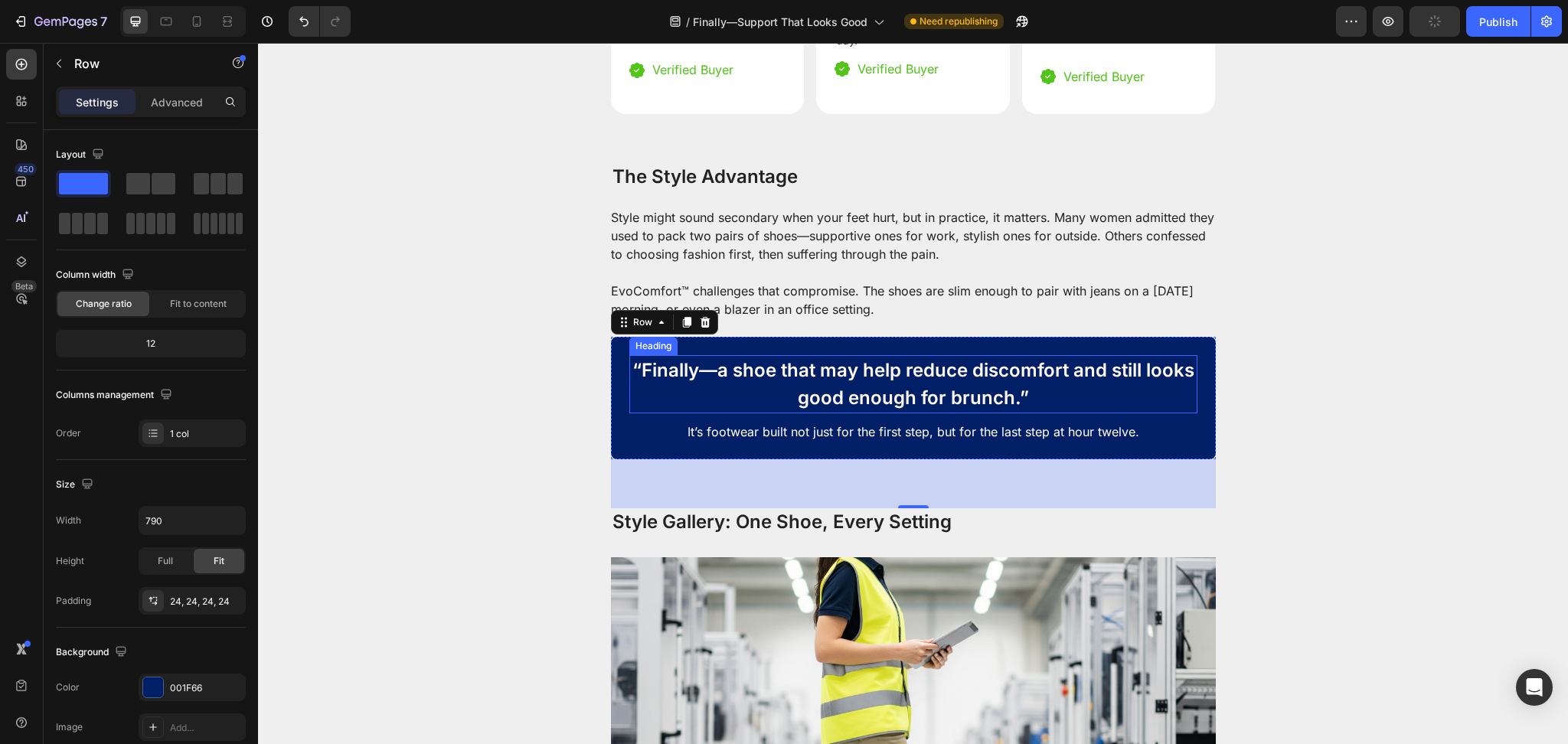
click at [800, 359] on p "“Finally—a shoe that may help reduce discomfort and still looks good enough for…" at bounding box center [914, 384] width 565 height 55
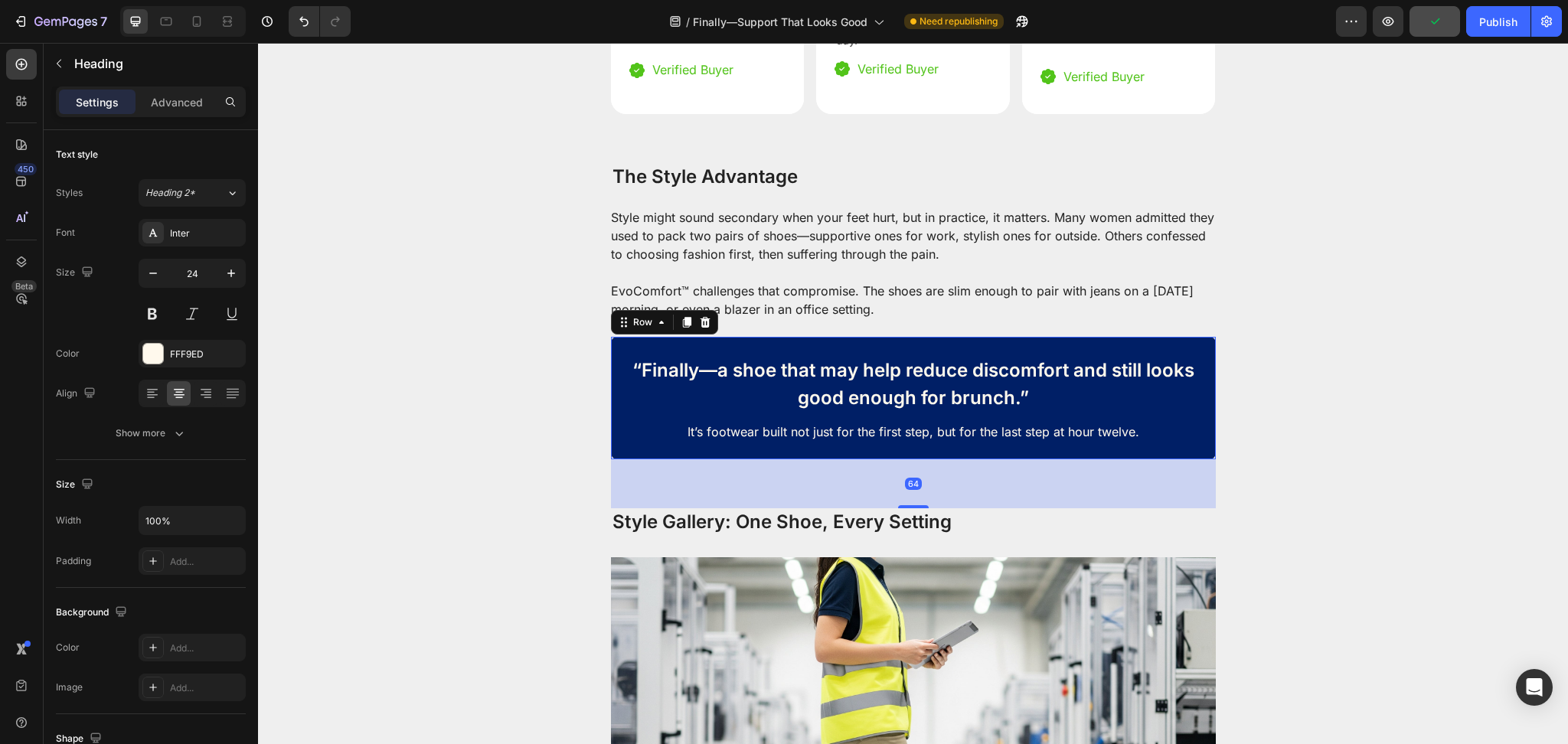
click at [611, 381] on div "“Finally—a shoe that may help reduce discomfort and still looks good enough for…" at bounding box center [913, 398] width 605 height 123
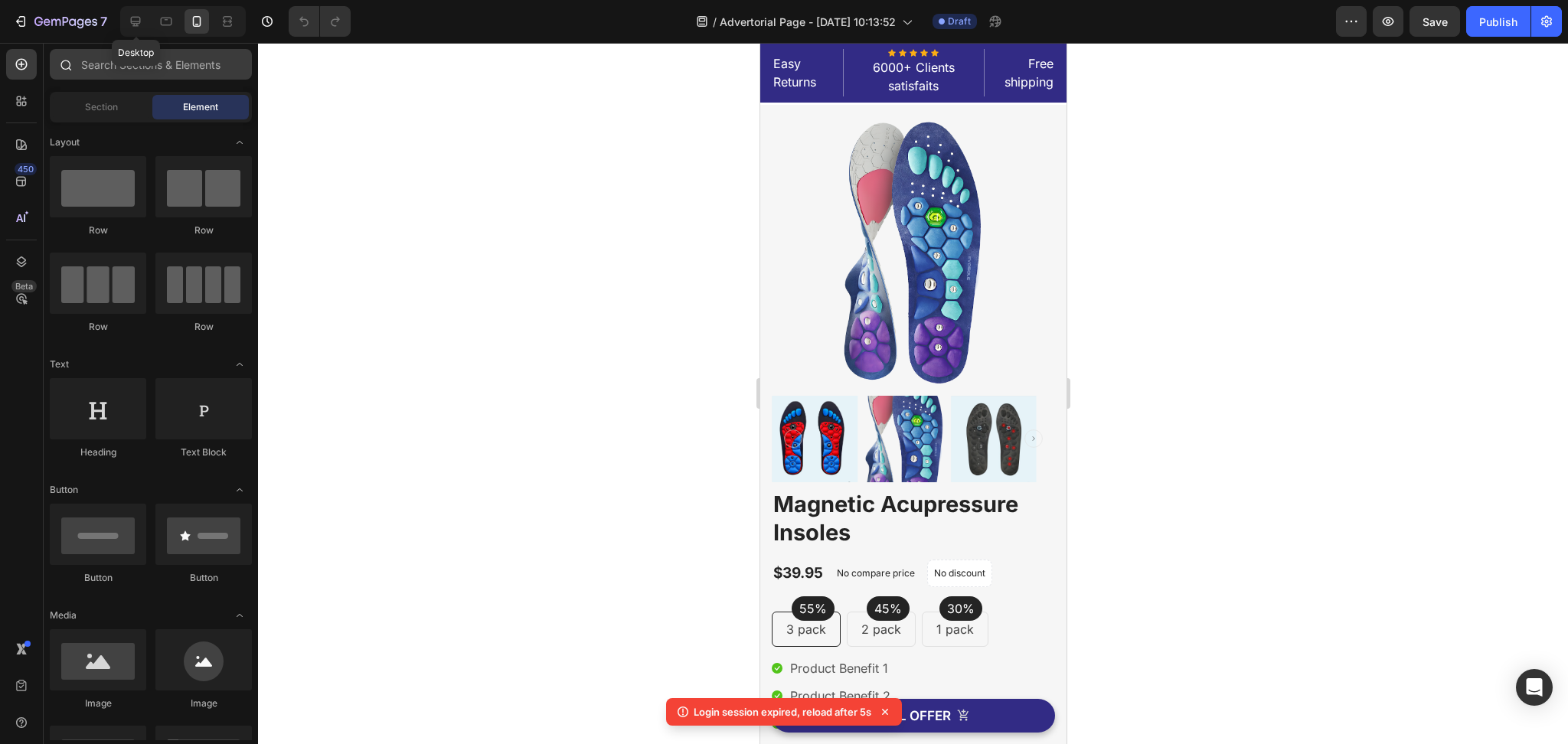
drag, startPoint x: 139, startPoint y: 15, endPoint x: 234, endPoint y: 59, distance: 104.7
click at [139, 15] on icon at bounding box center [135, 21] width 15 height 15
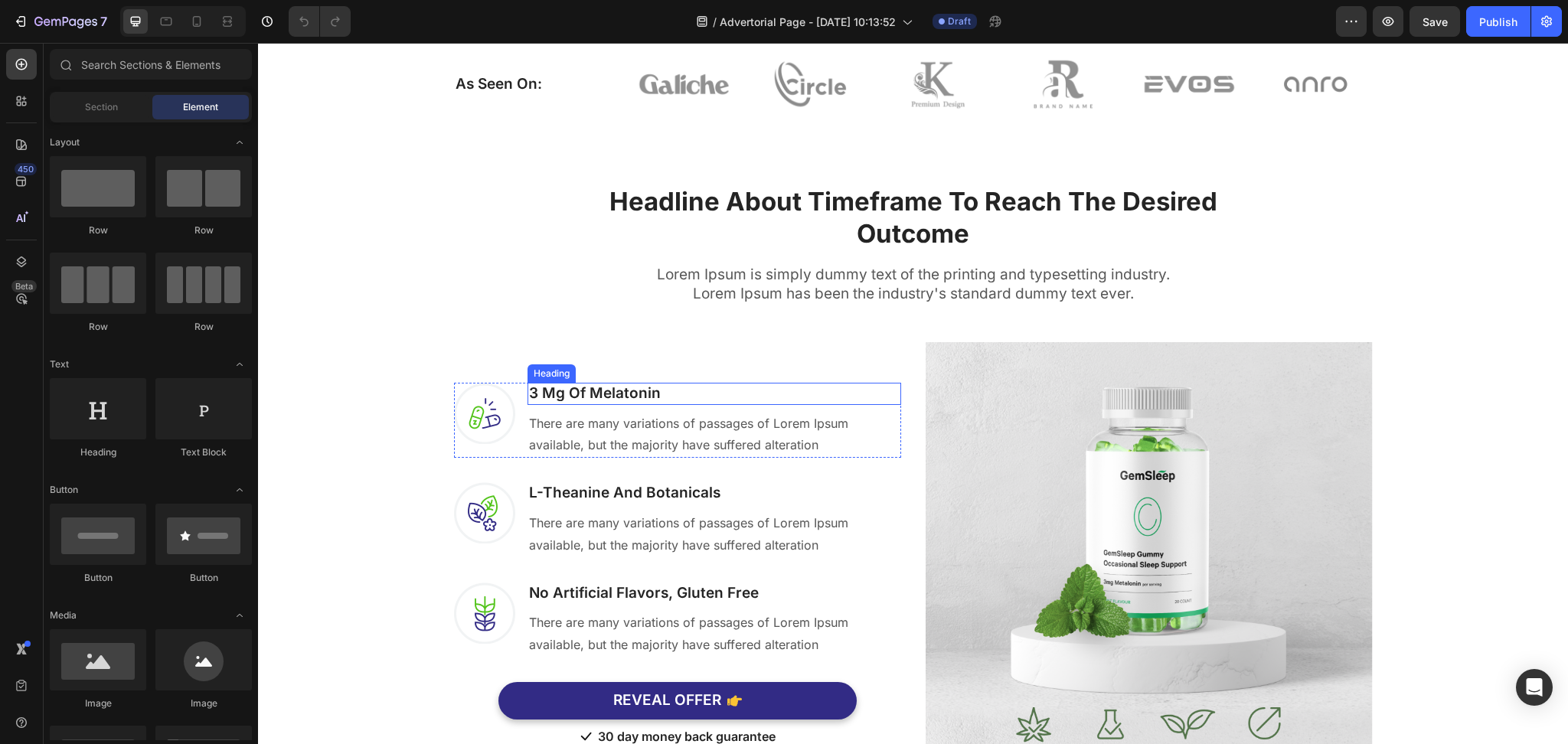
scroll to position [544, 0]
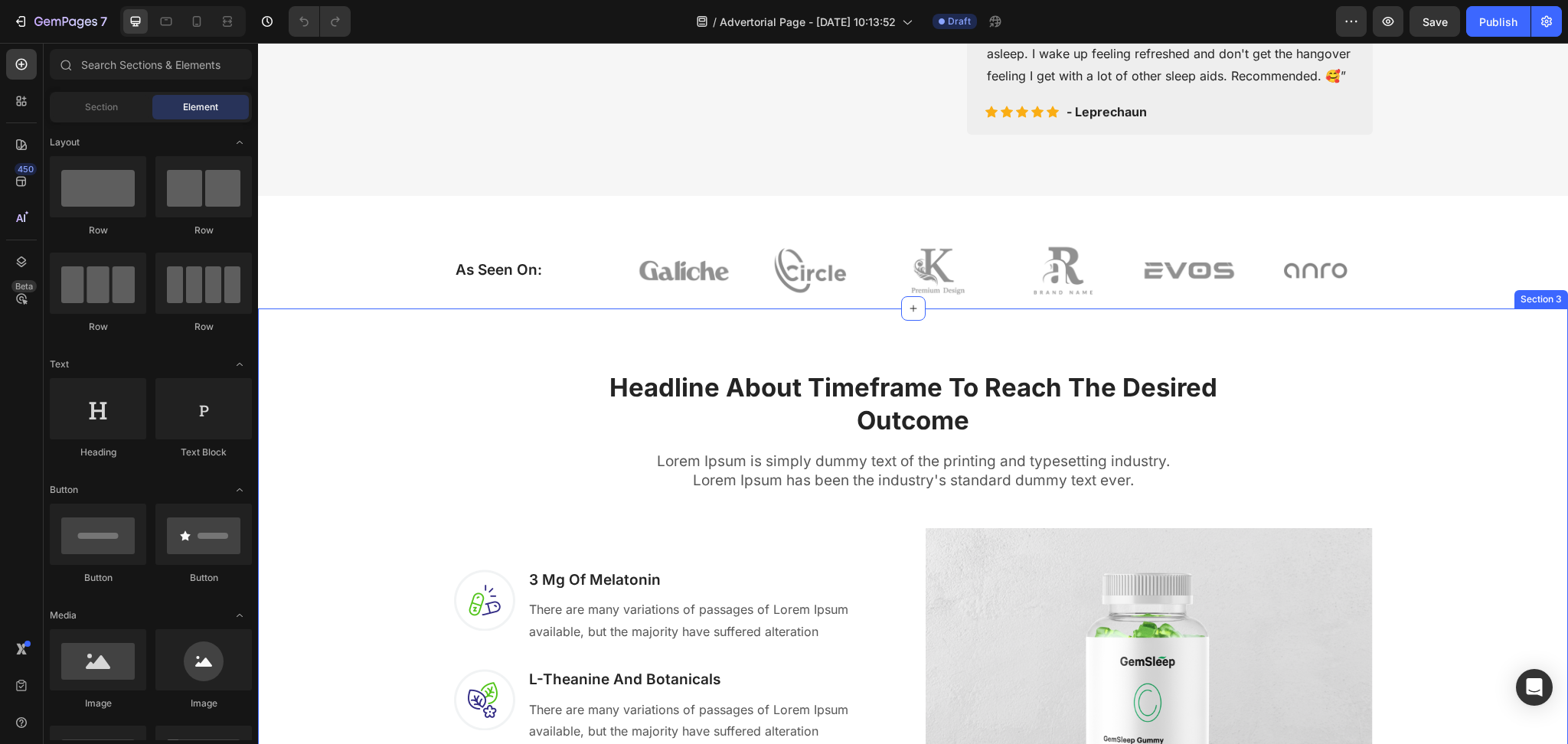
click at [903, 309] on img at bounding box center [936, 270] width 114 height 76
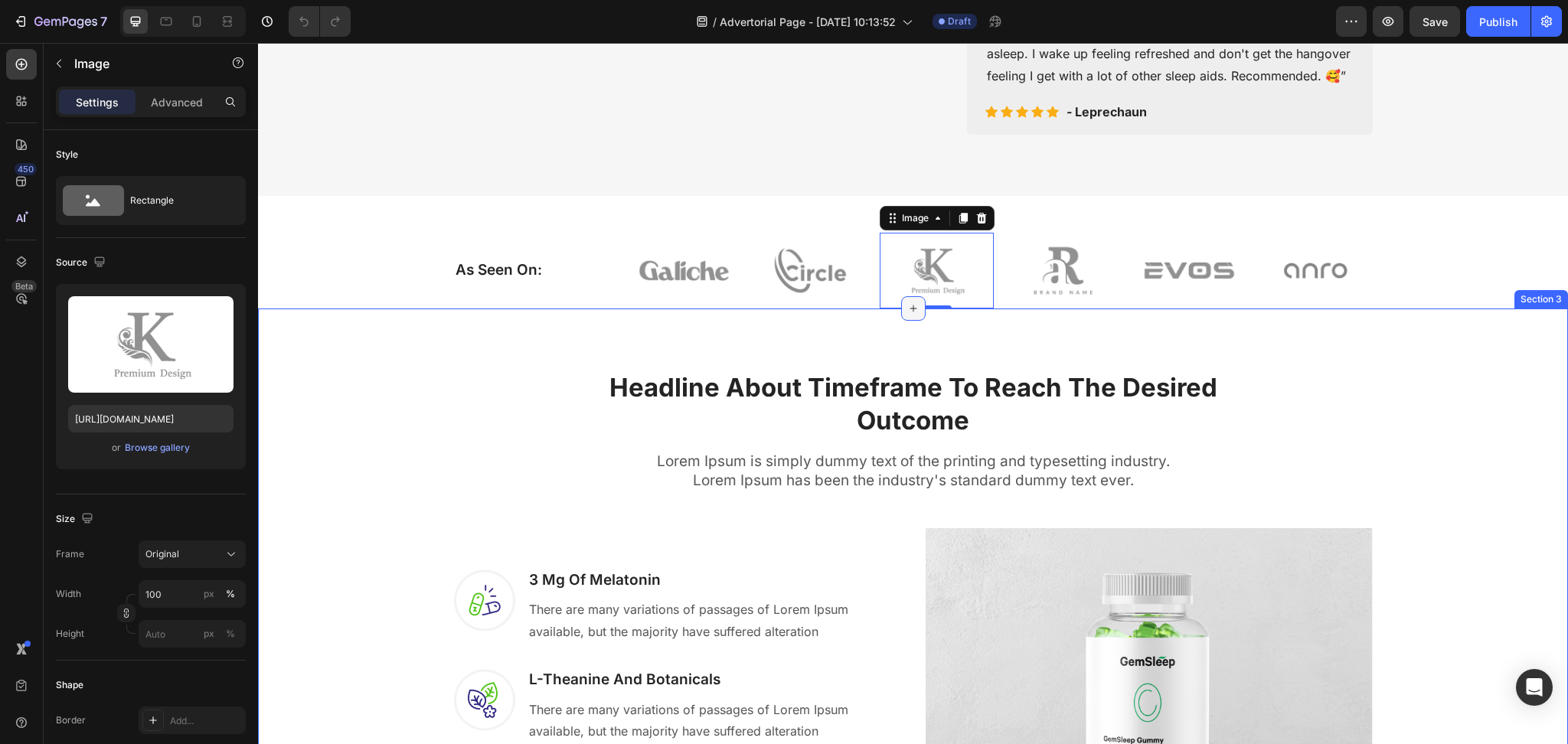
click at [901, 321] on div at bounding box center [913, 309] width 24 height 24
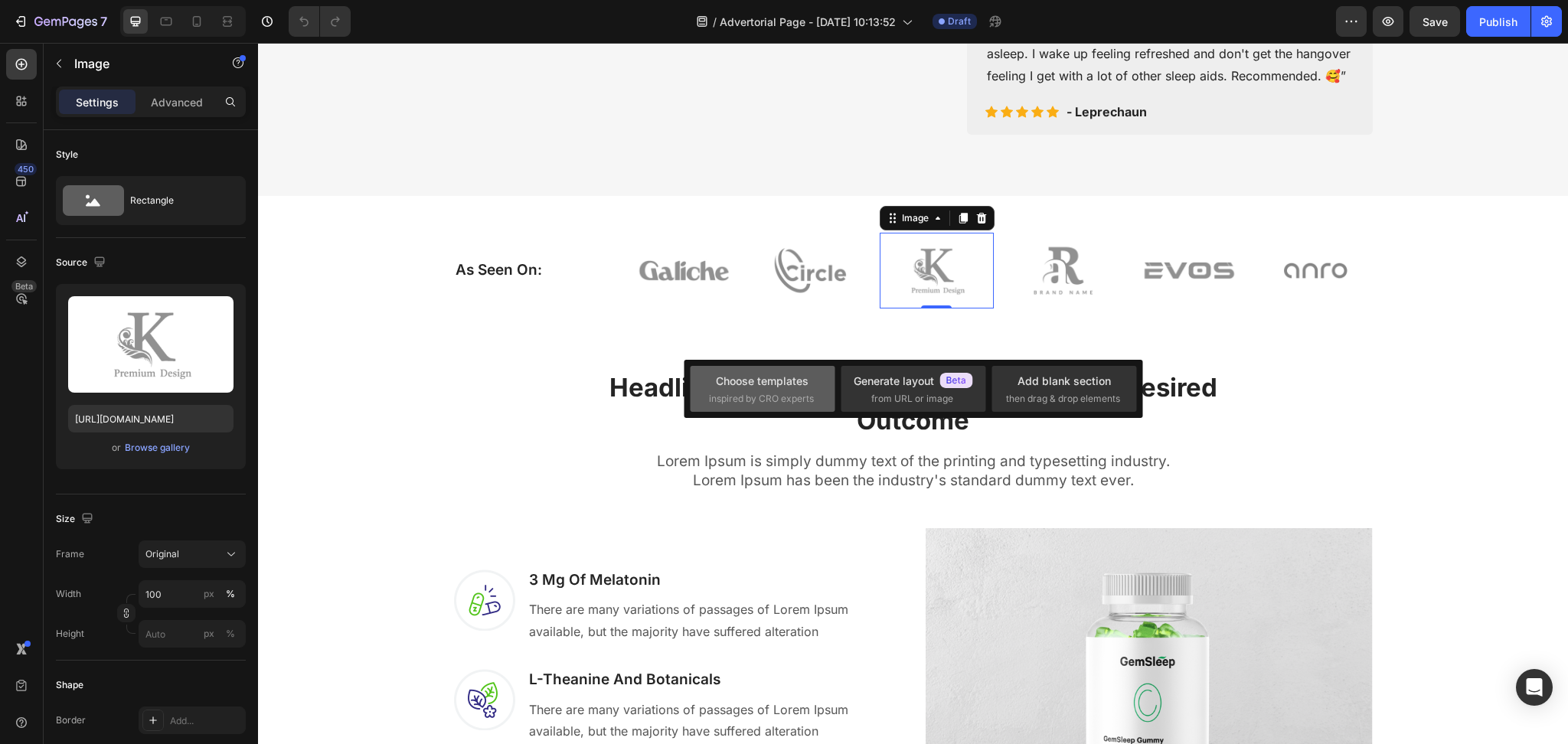
click at [778, 392] on span "inspired by CRO experts" at bounding box center [761, 399] width 105 height 14
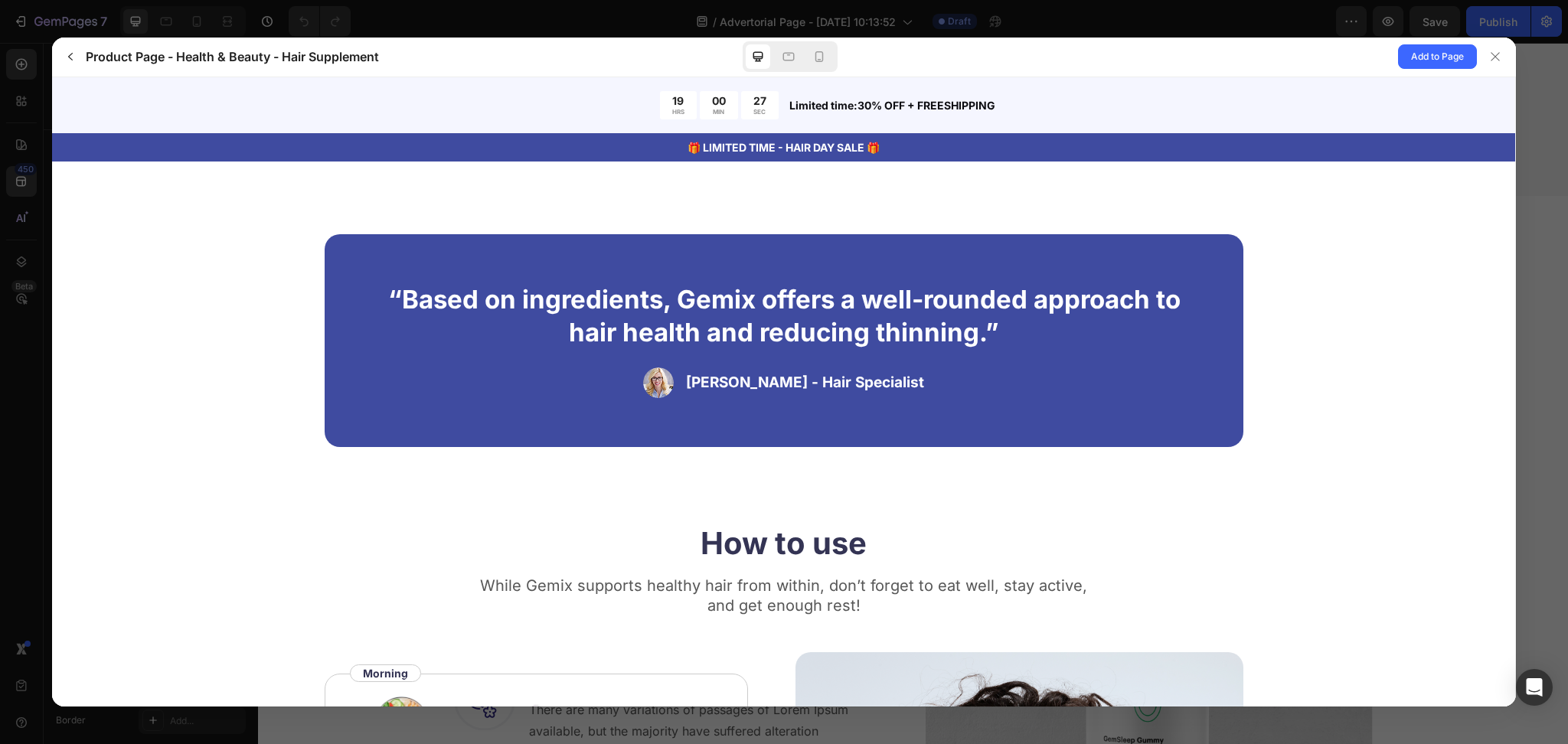
scroll to position [2313, 0]
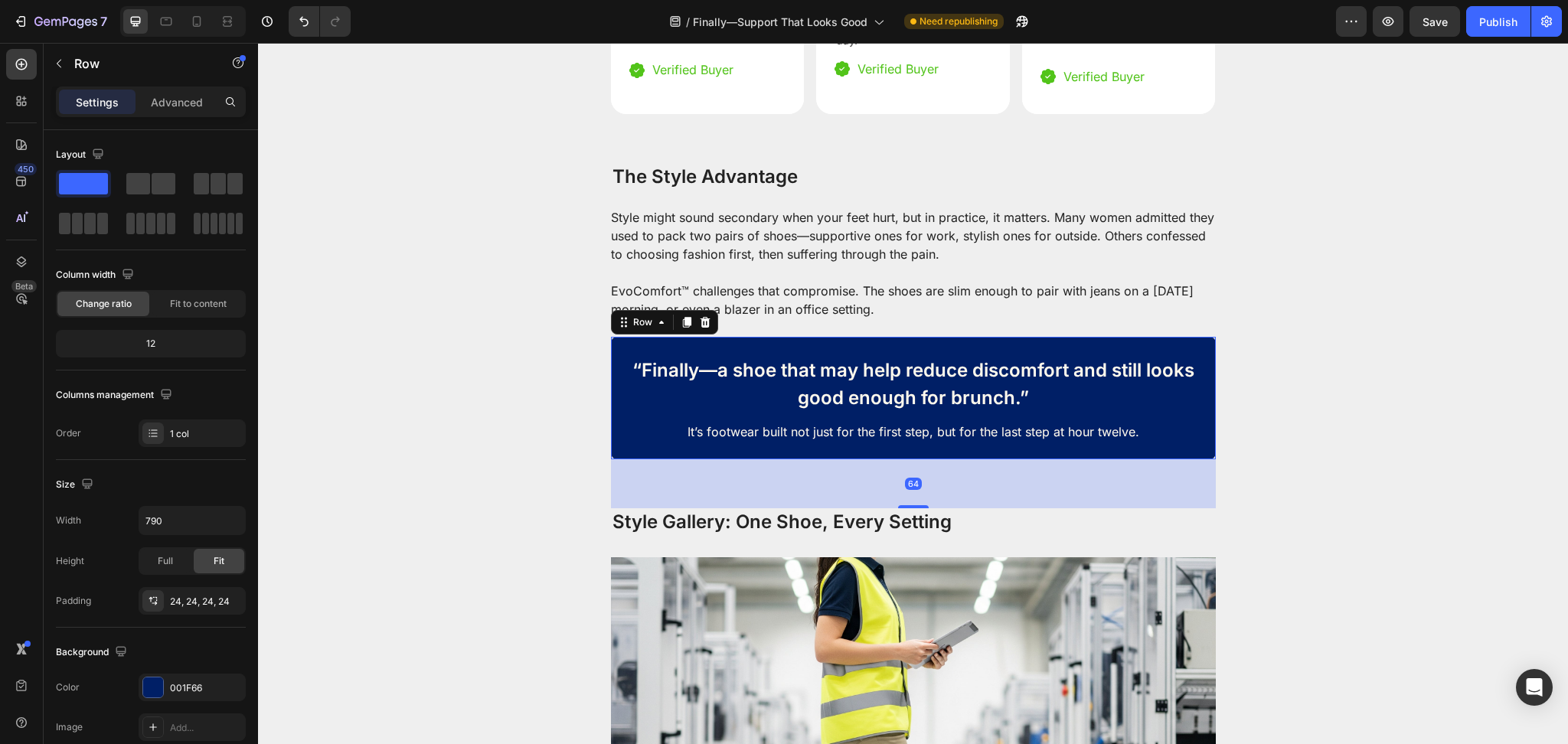
scroll to position [2766, 0]
click at [699, 386] on p "“Finally—a shoe that may help reduce discomfort and still looks good enough for…" at bounding box center [914, 384] width 565 height 55
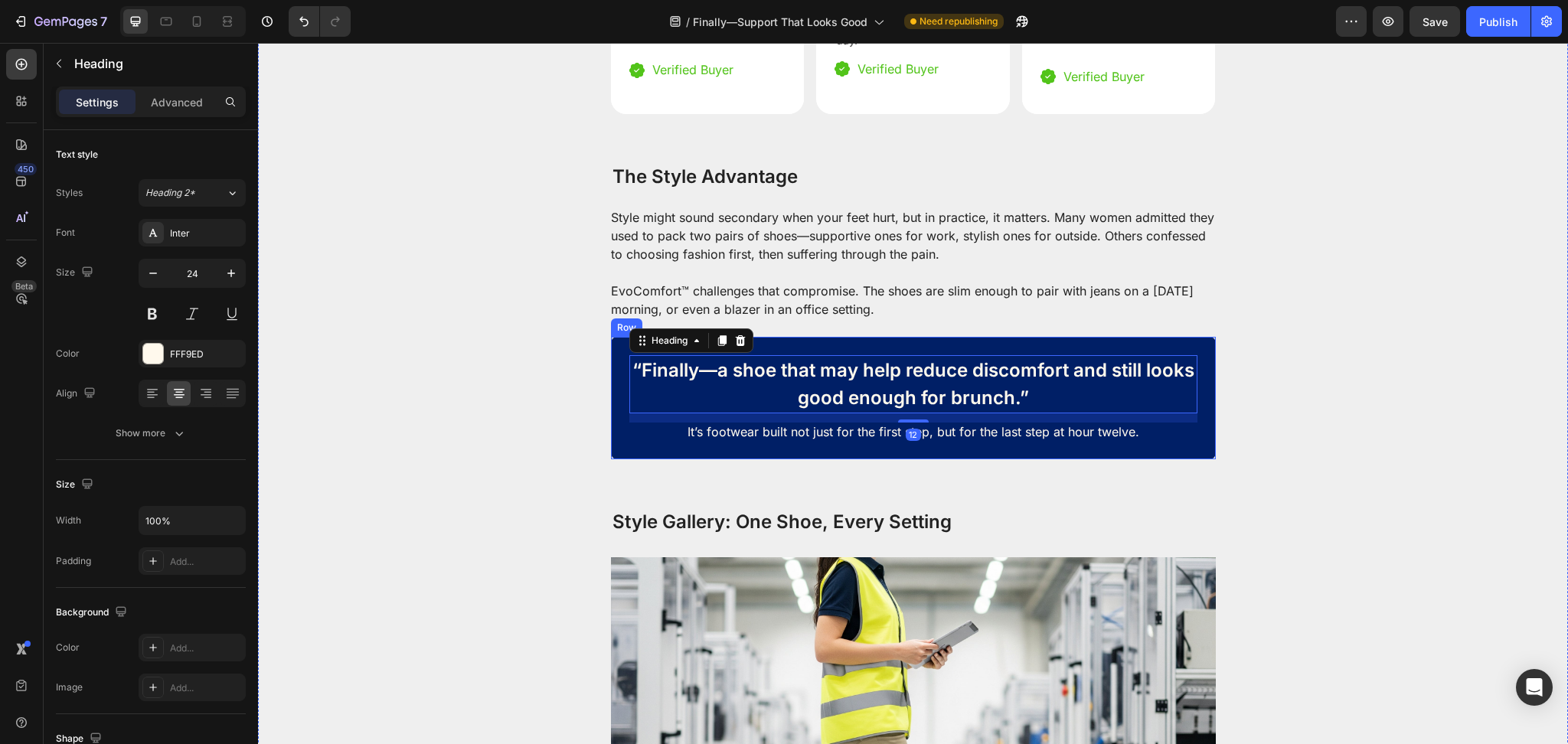
click at [611, 407] on div "“Finally—a shoe that may help reduce discomfort and still looks good enough for…" at bounding box center [913, 398] width 605 height 123
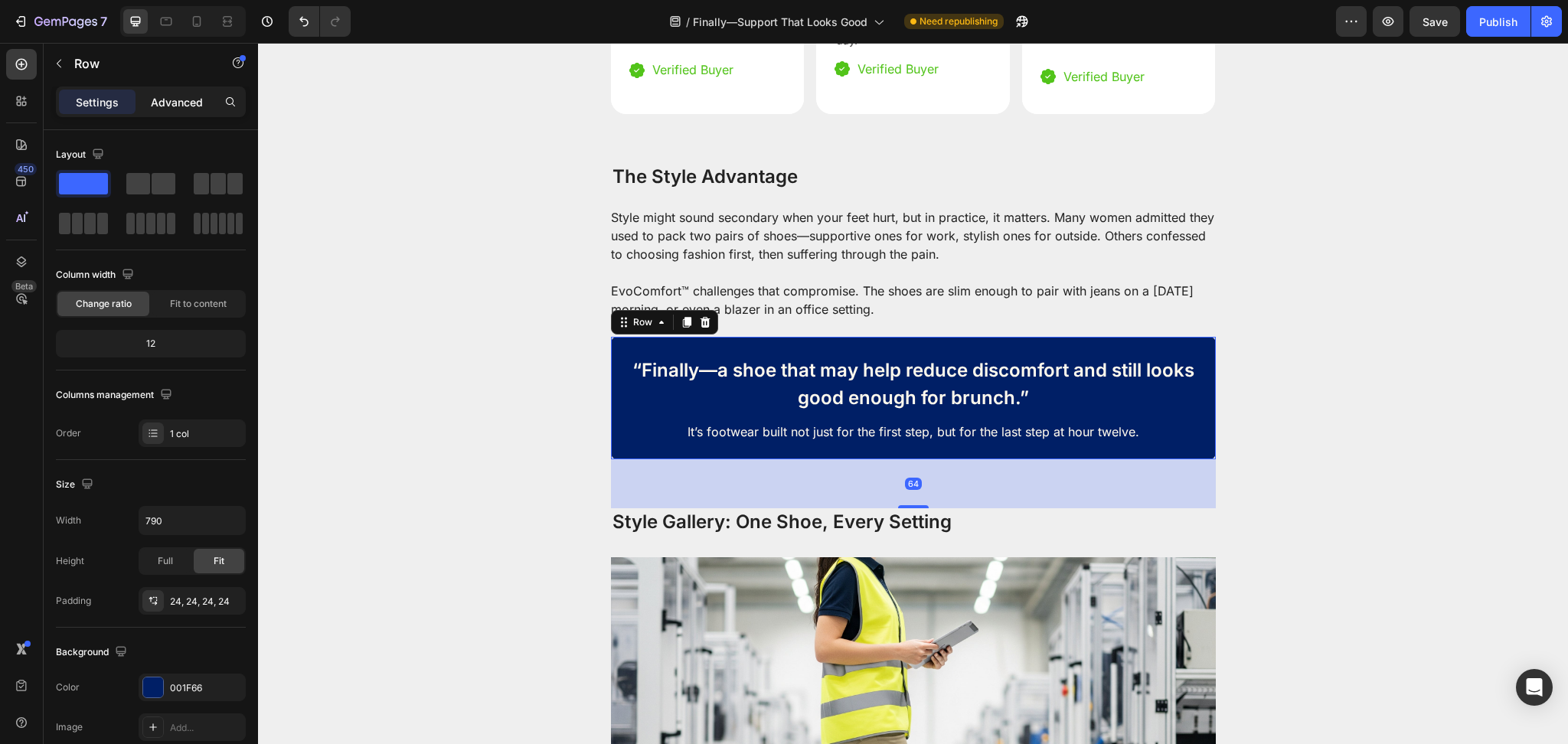
click at [168, 110] on p "Advanced" at bounding box center [177, 102] width 52 height 16
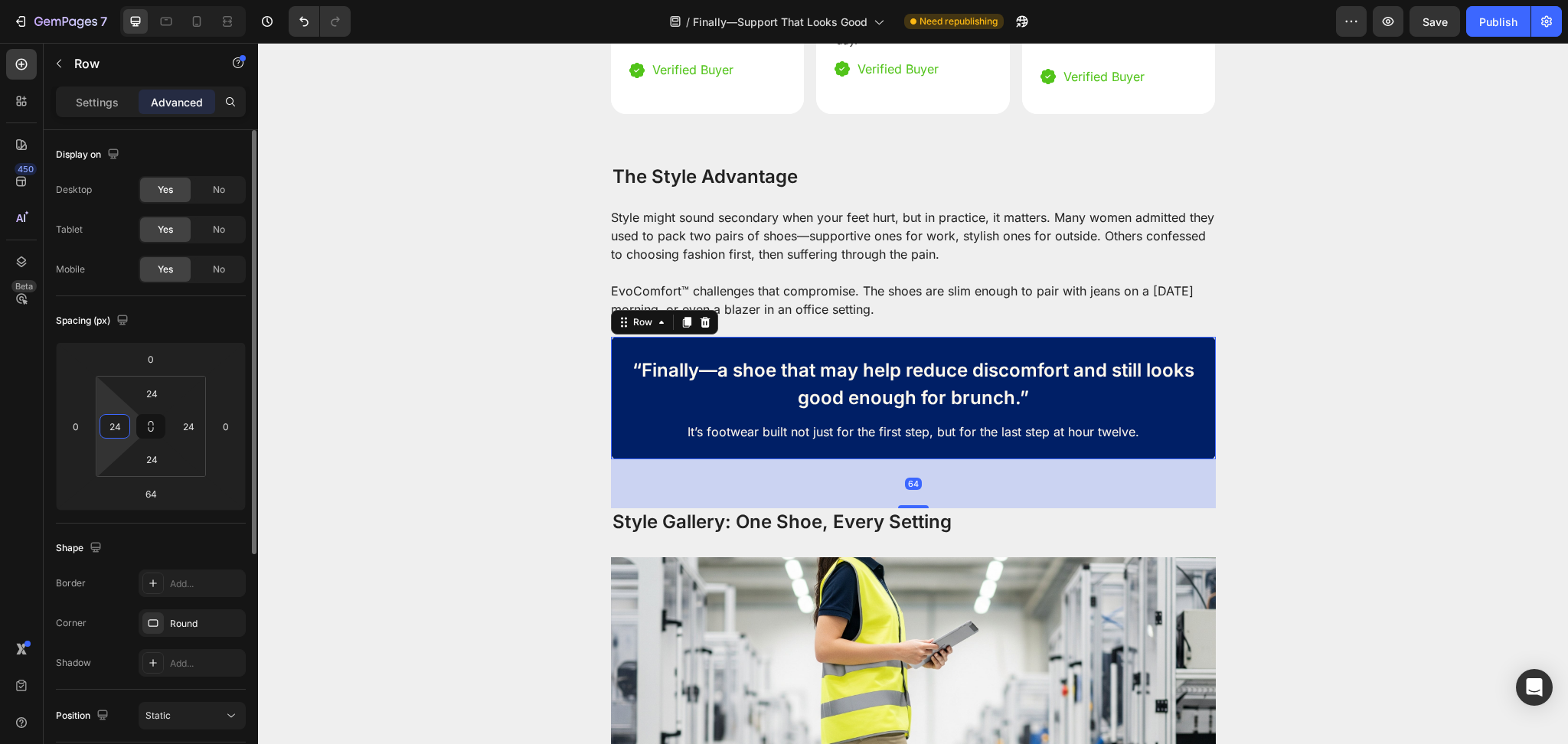
click at [117, 419] on input "24" at bounding box center [114, 426] width 23 height 23
type input "32"
click at [193, 423] on input "24" at bounding box center [188, 426] width 23 height 23
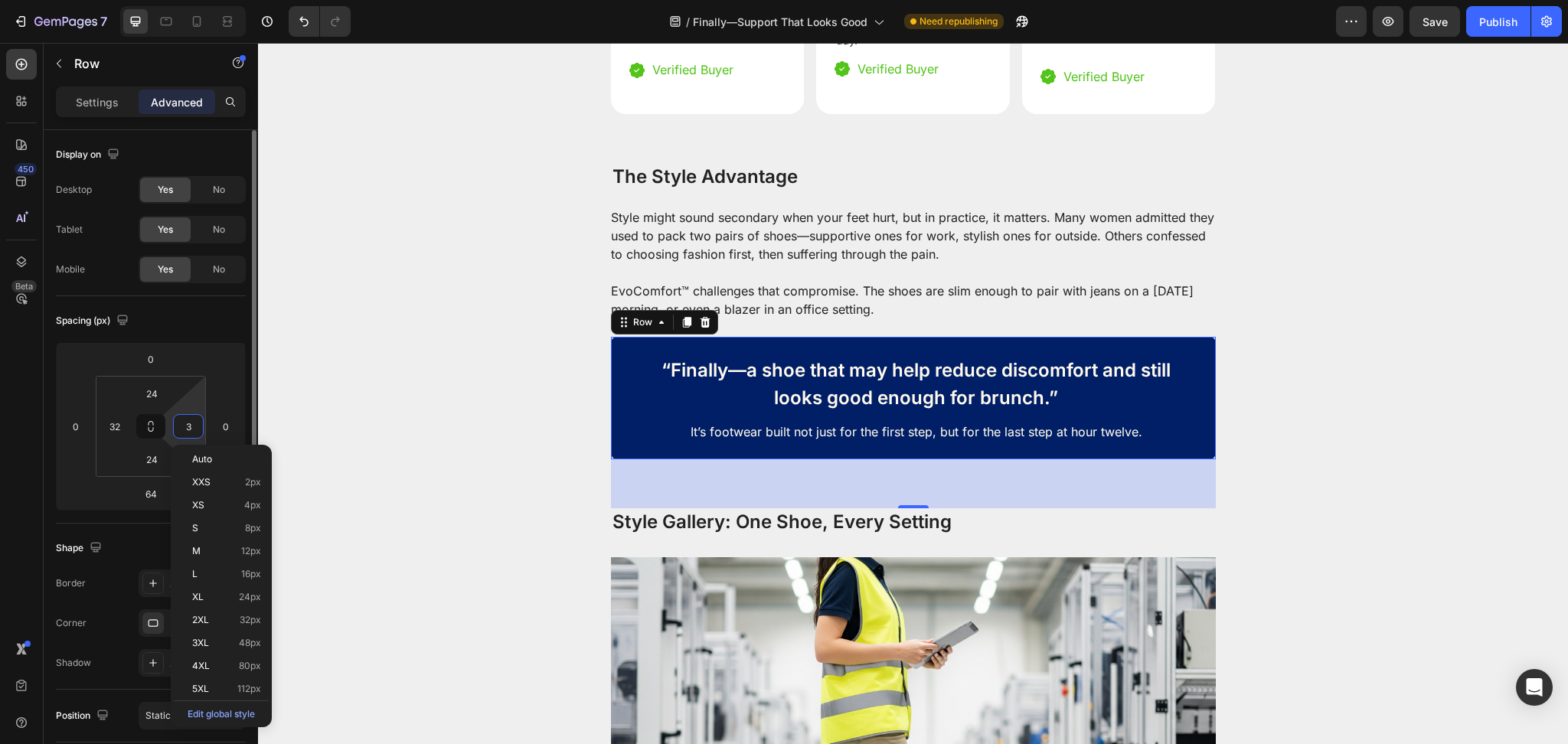
type input "32"
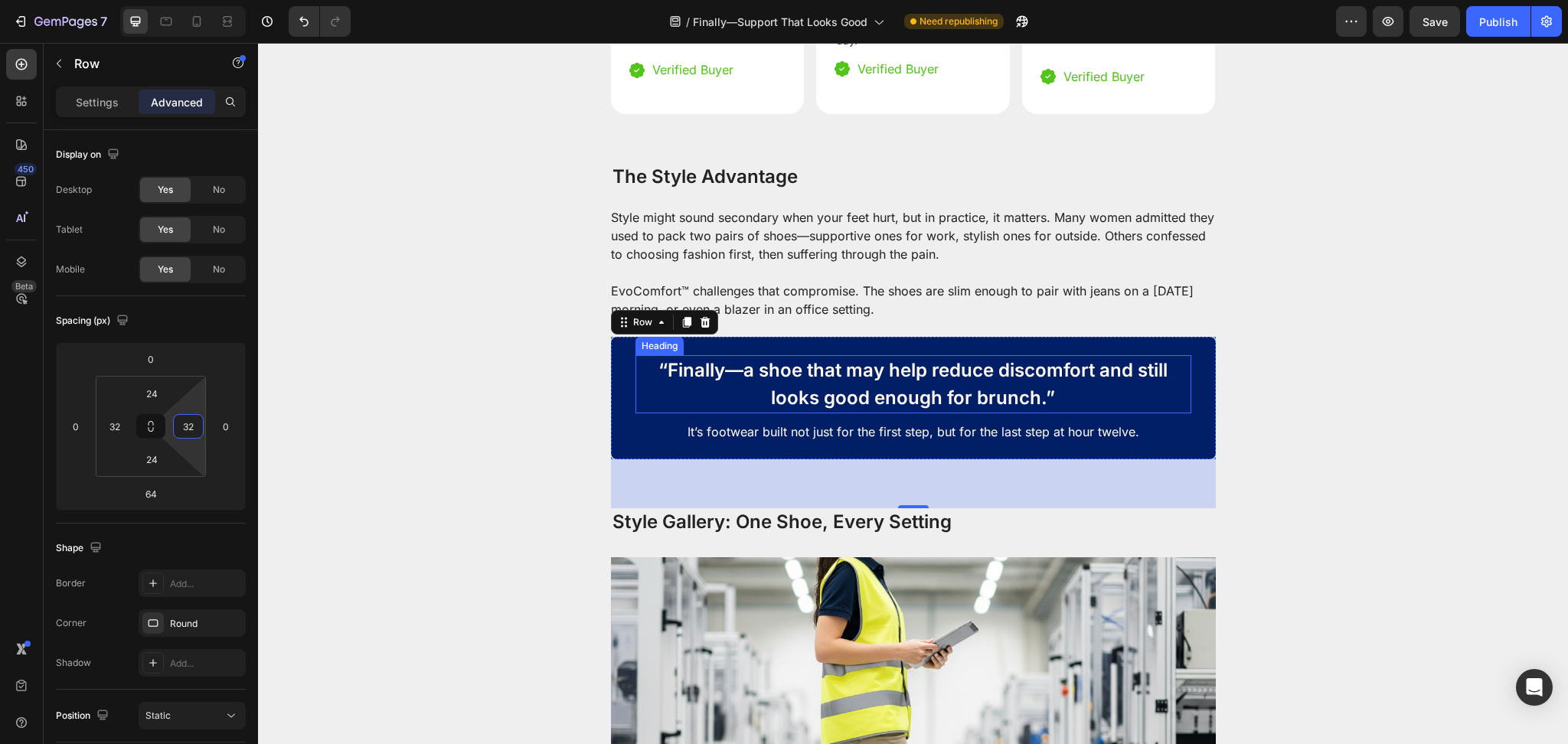
click at [822, 422] on p "It’s footwear built not just for the first step, but for the last step at hour …" at bounding box center [913, 431] width 525 height 19
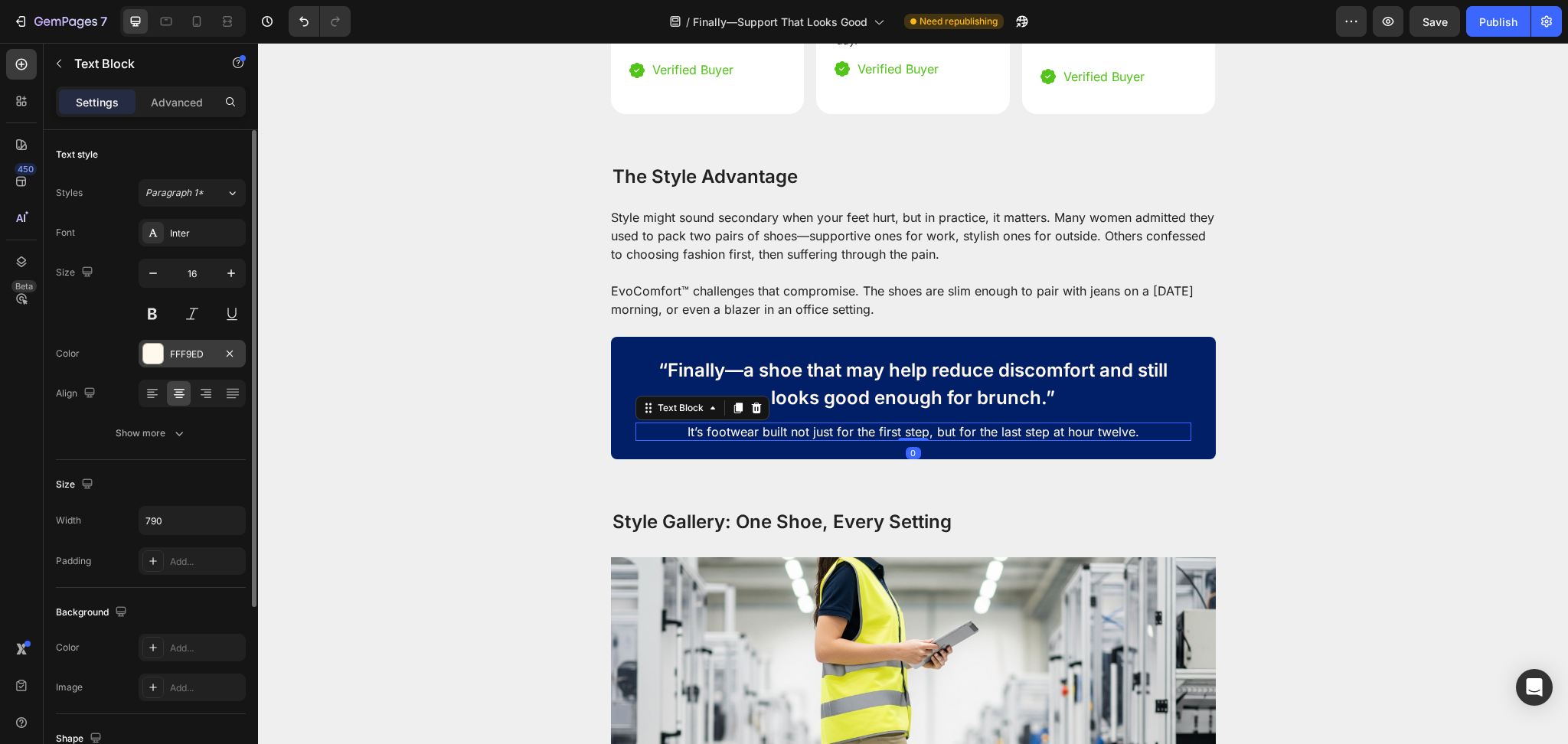
click at [156, 356] on div at bounding box center [153, 353] width 20 height 20
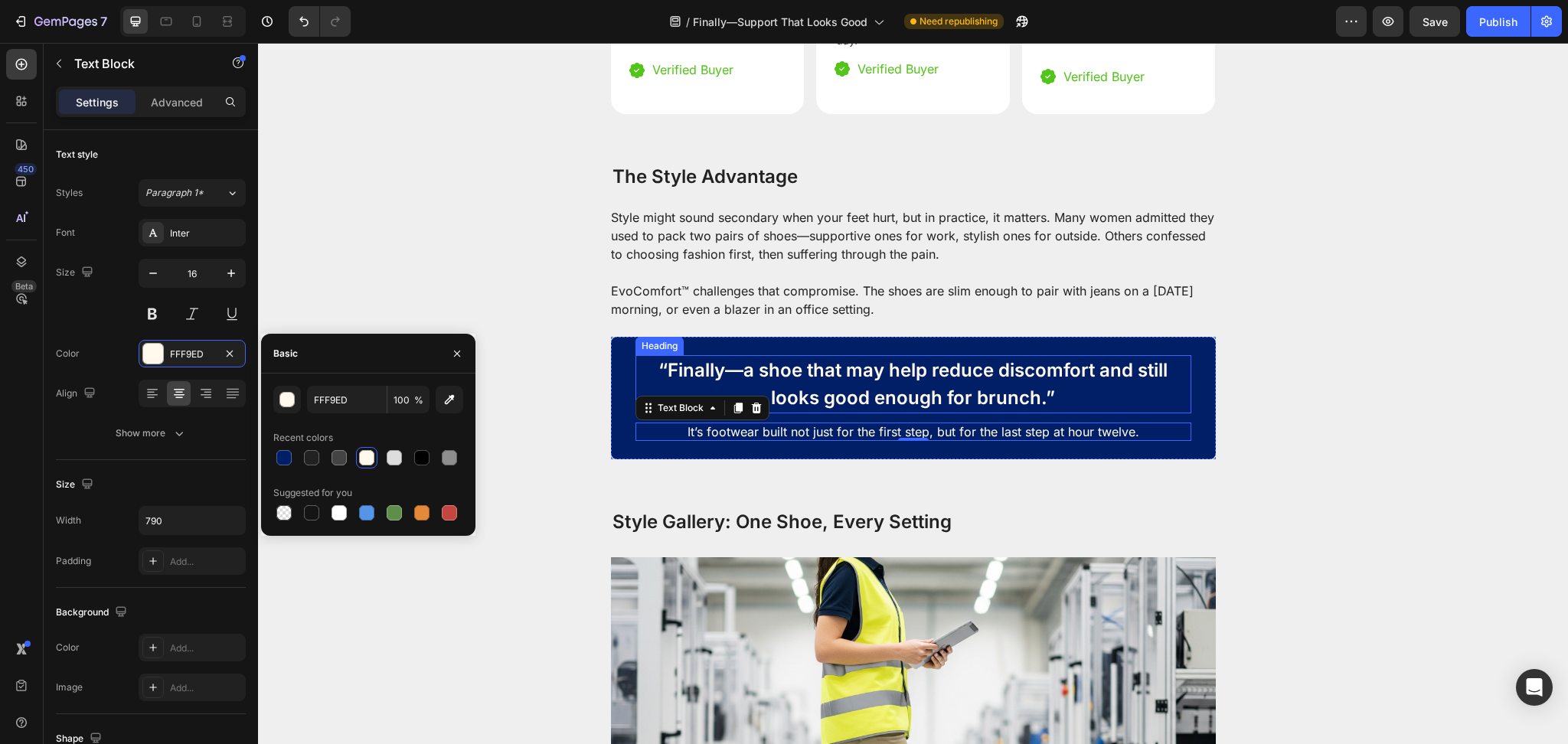
click at [834, 357] on p "“Finally—a shoe that may help reduce discomfort and still looks good enough for…" at bounding box center [913, 384] width 553 height 55
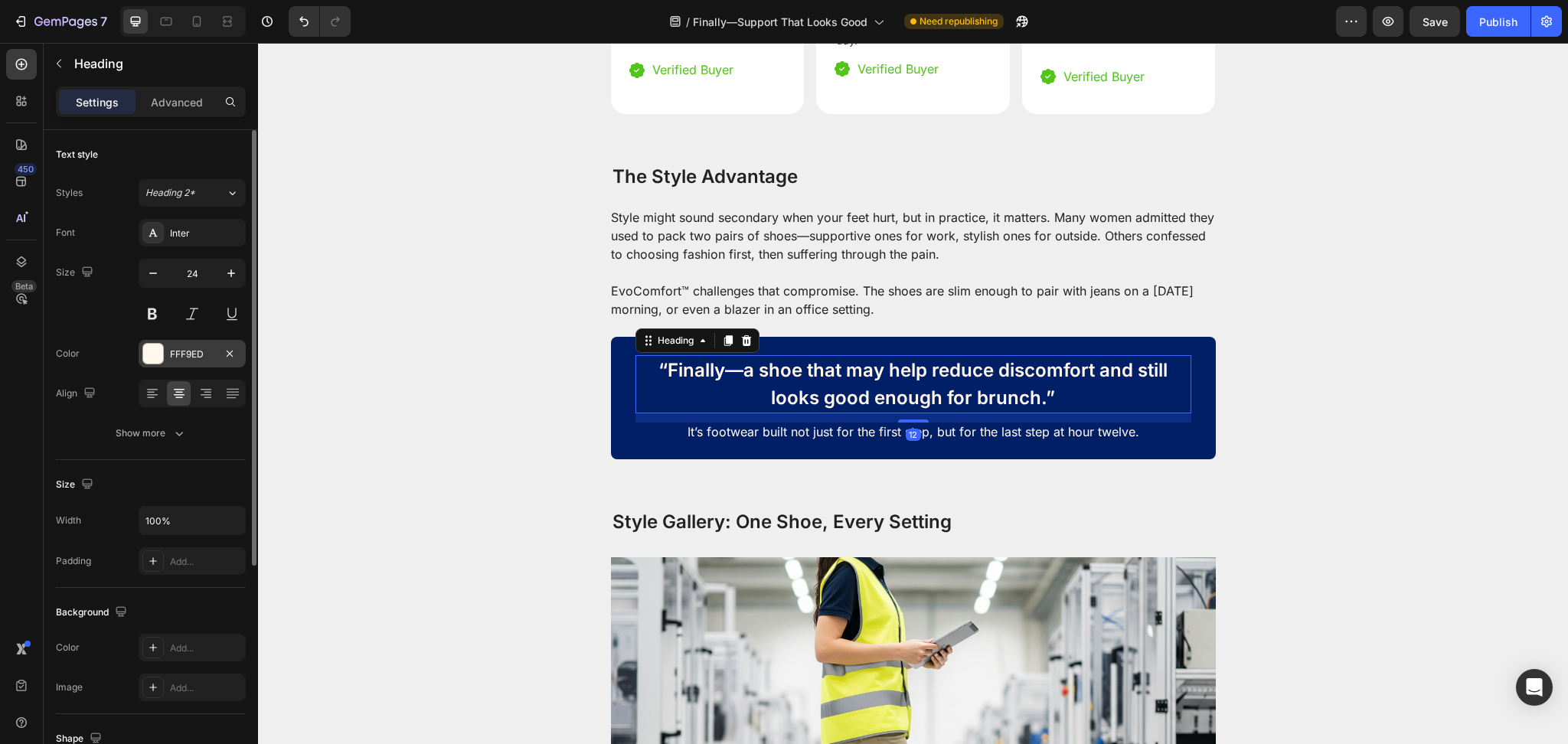
click at [147, 353] on div at bounding box center [153, 353] width 20 height 20
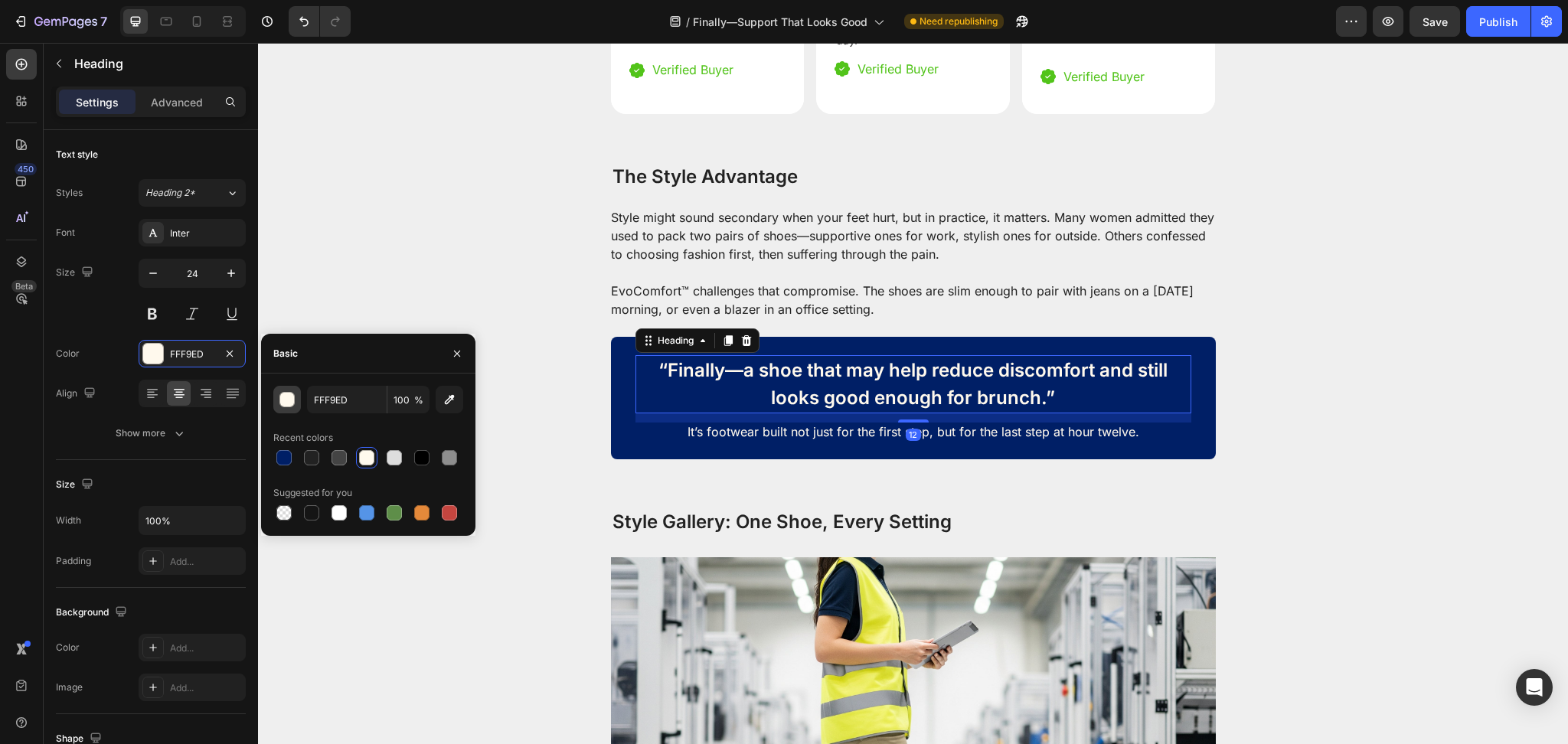
click at [283, 402] on div "button" at bounding box center [287, 400] width 15 height 15
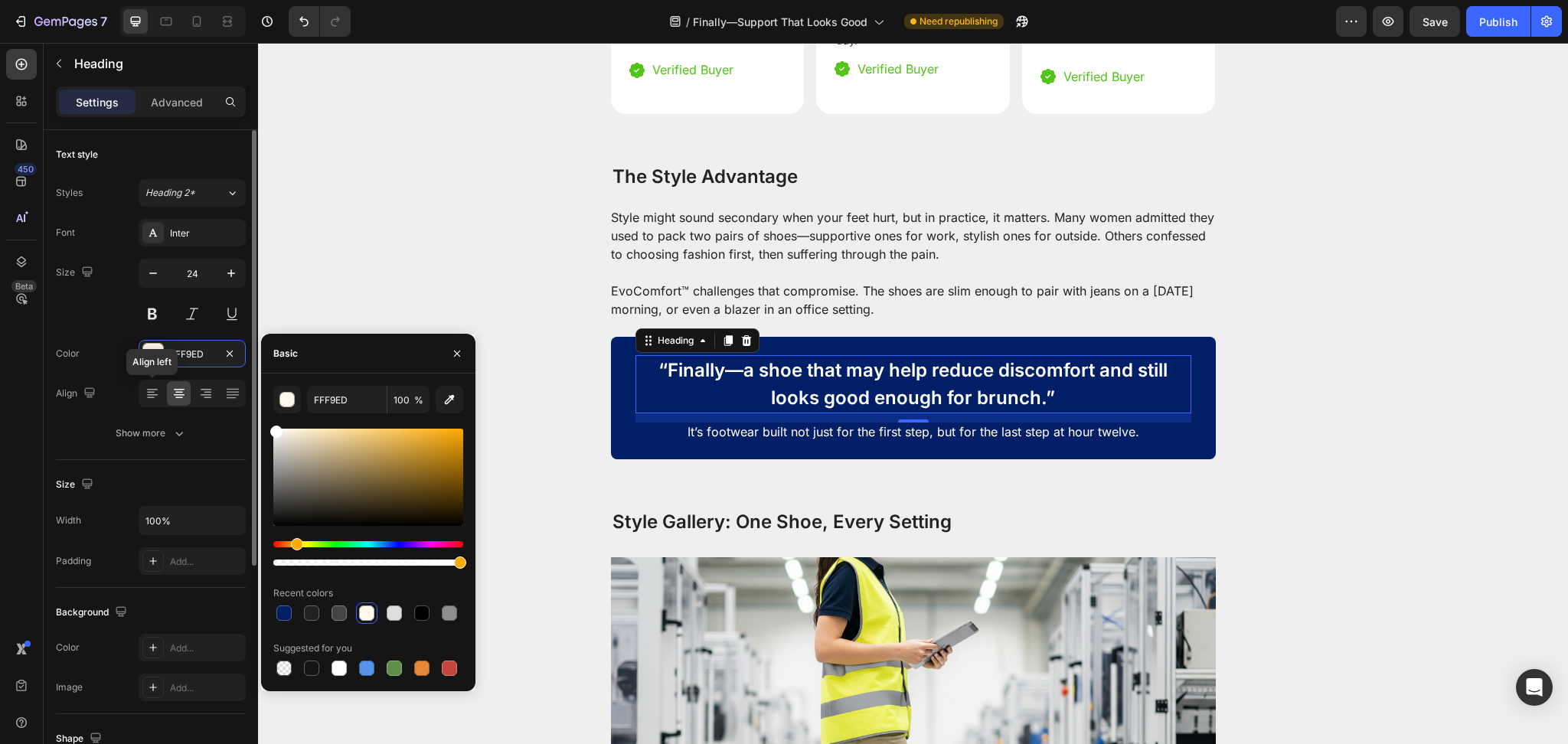
drag, startPoint x: 184, startPoint y: 411, endPoint x: 136, endPoint y: 383, distance: 55.6
click at [136, 383] on div "450 Beta Sections(18) Elements(83) Section Element Hero Section Product Detail …" at bounding box center [129, 393] width 258 height 701
click at [730, 422] on p "It’s footwear built not just for the first step, but for the last step at hour …" at bounding box center [913, 431] width 525 height 19
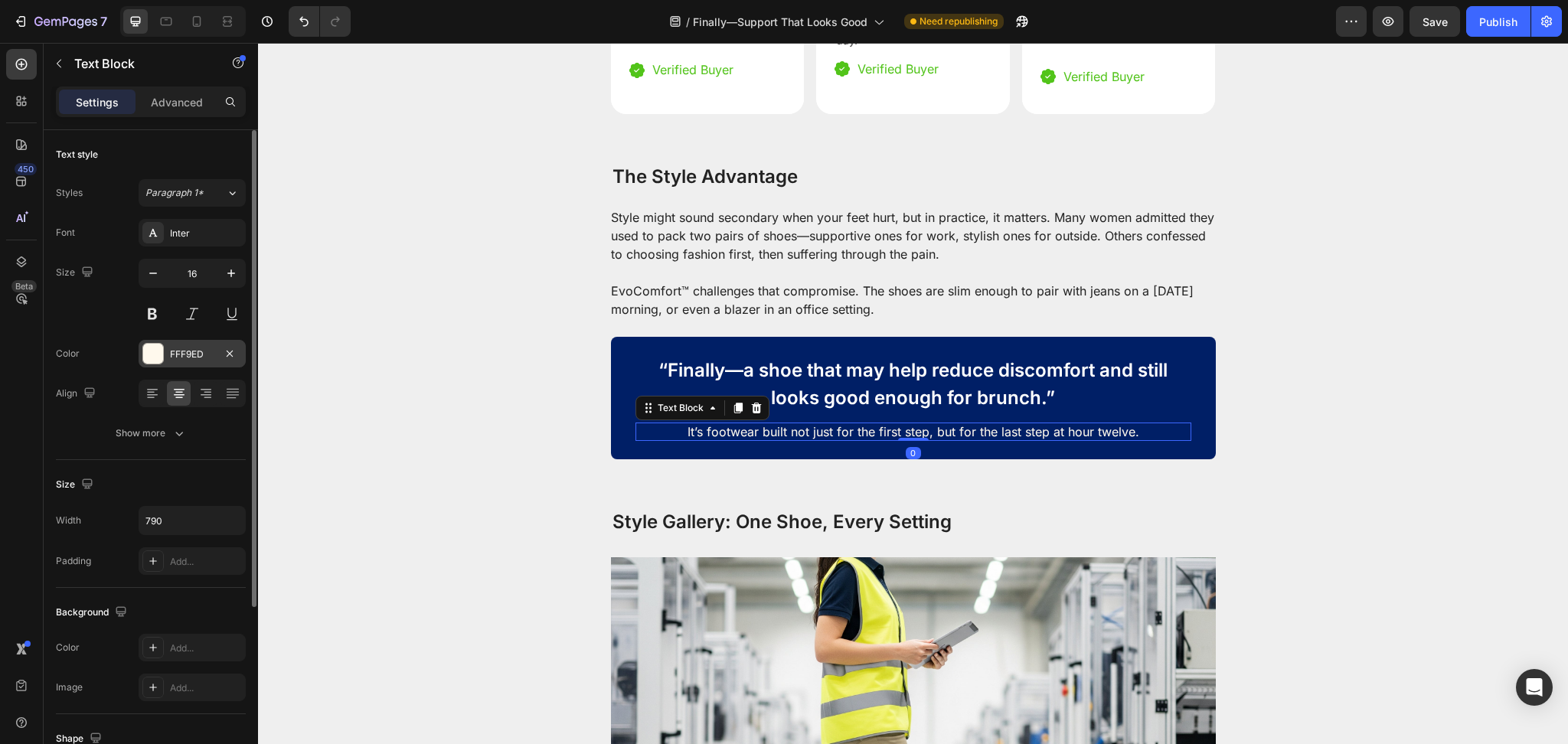
click at [155, 351] on div at bounding box center [153, 353] width 20 height 20
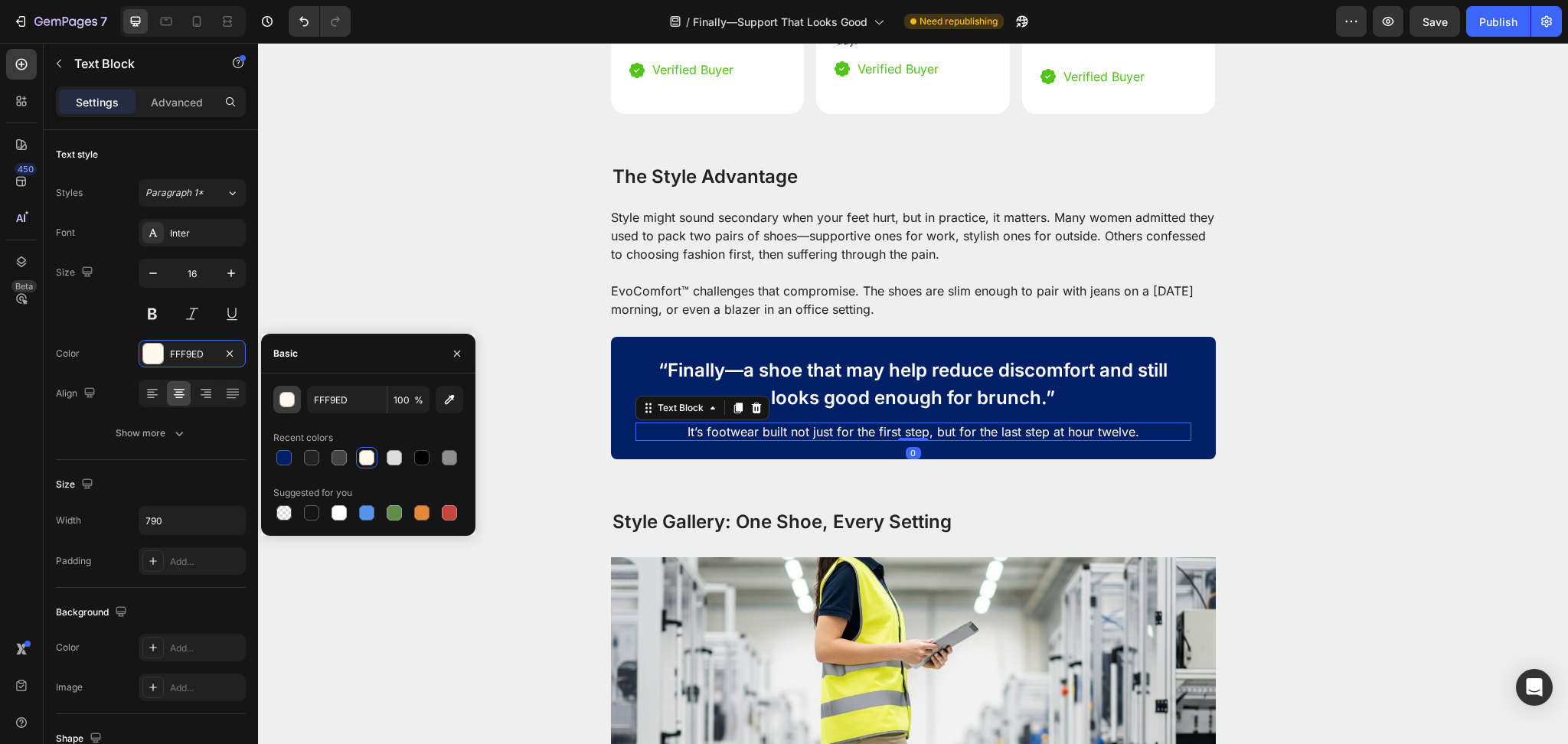
click at [284, 403] on div "button" at bounding box center [287, 400] width 15 height 15
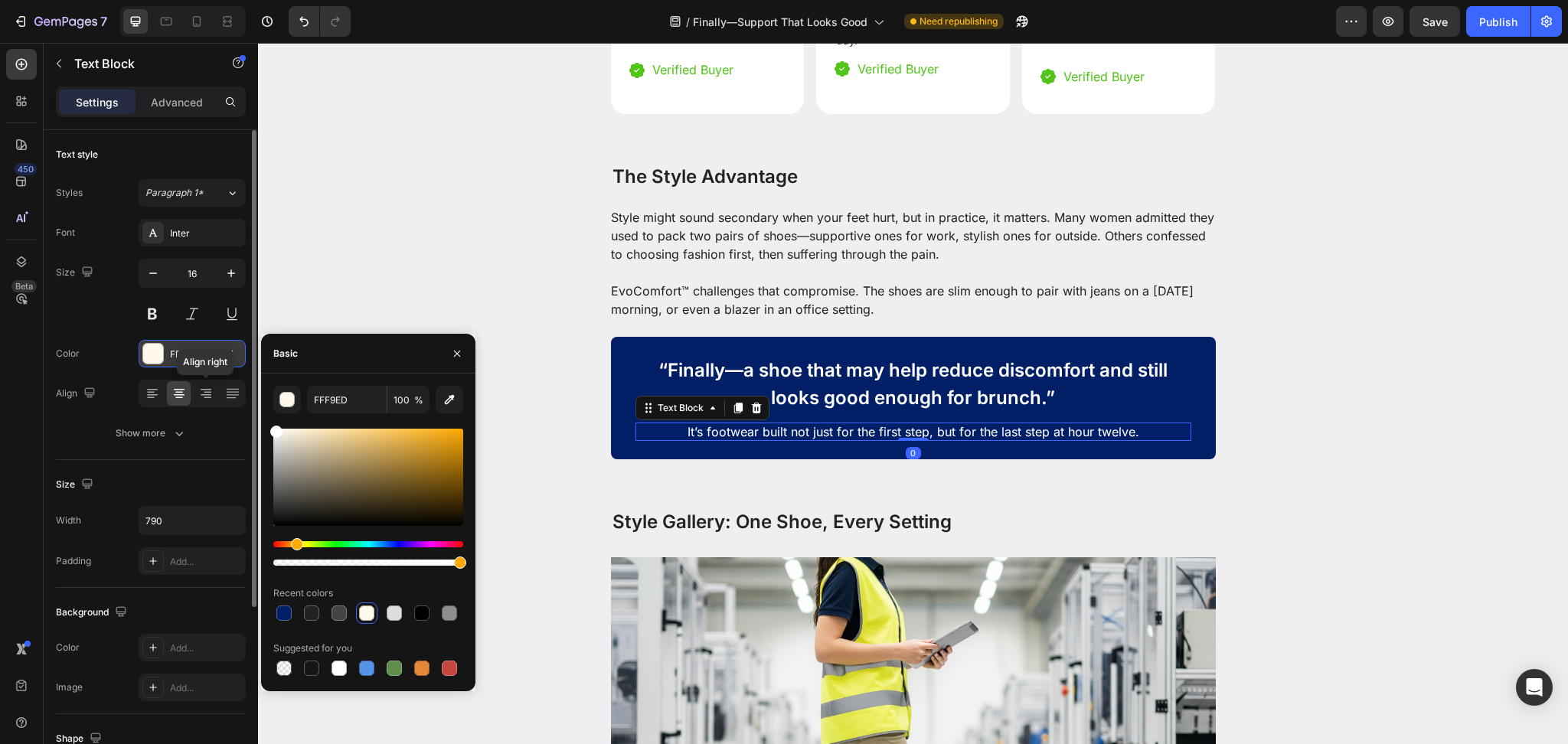
drag, startPoint x: 197, startPoint y: 377, endPoint x: 160, endPoint y: 356, distance: 42.5
click at [164, 356] on div "450 Beta Sections(18) Elements(83) Section Element Hero Section Product Detail …" at bounding box center [129, 393] width 258 height 701
type input "FFFFFF"
click at [835, 357] on p "“Finally—a shoe that may help reduce discomfort and still looks good enough for…" at bounding box center [913, 384] width 553 height 55
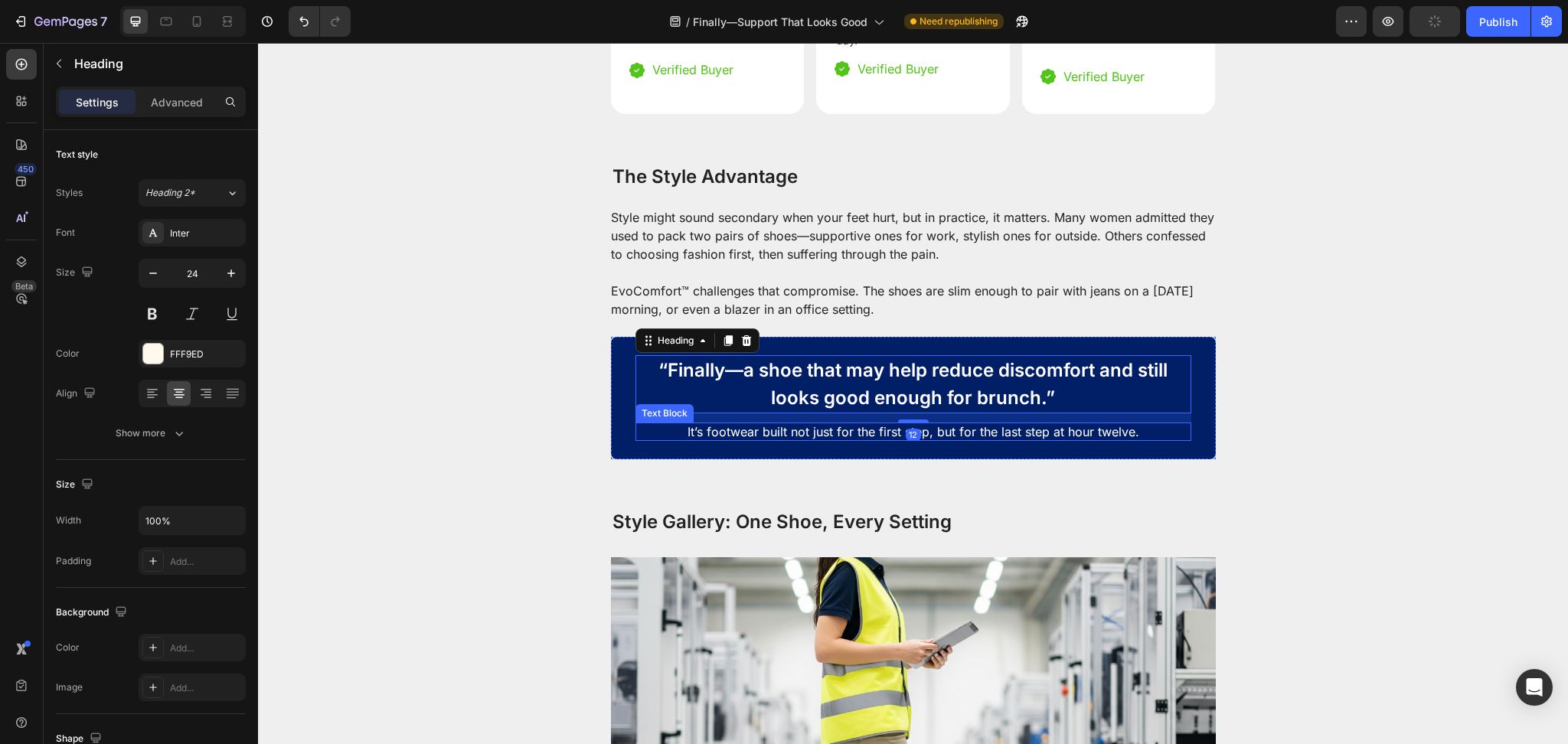
click at [809, 422] on p "It’s footwear built not just for the first step, but for the last step at hour …" at bounding box center [913, 431] width 525 height 19
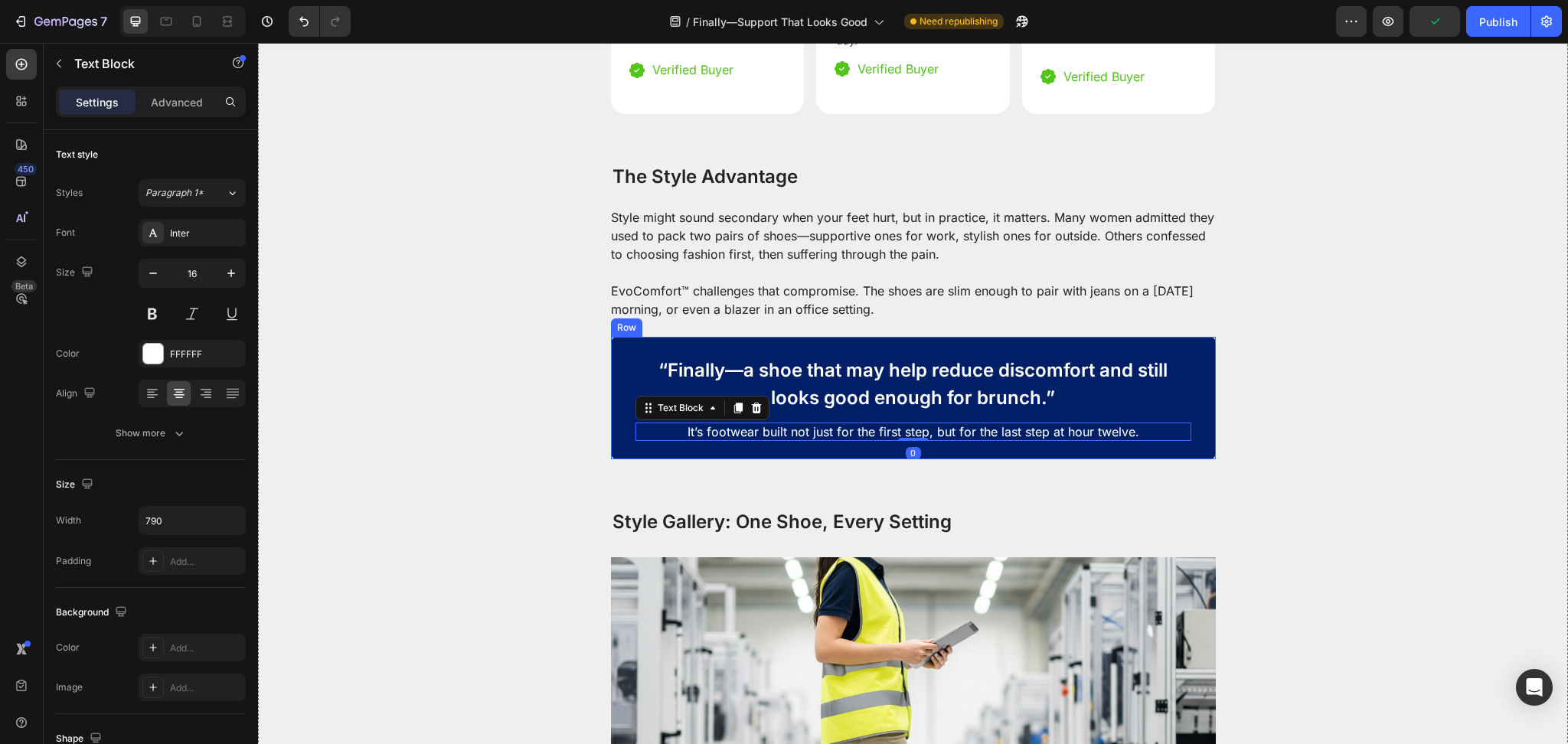
click at [866, 370] on p "“Finally—a shoe that may help reduce discomfort and still looks good enough for…" at bounding box center [913, 384] width 553 height 55
click at [857, 422] on p "It’s footwear built not just for the first step, but for the last step at hour …" at bounding box center [913, 431] width 525 height 19
click at [198, 271] on input "16" at bounding box center [192, 274] width 50 height 28
type input "12"
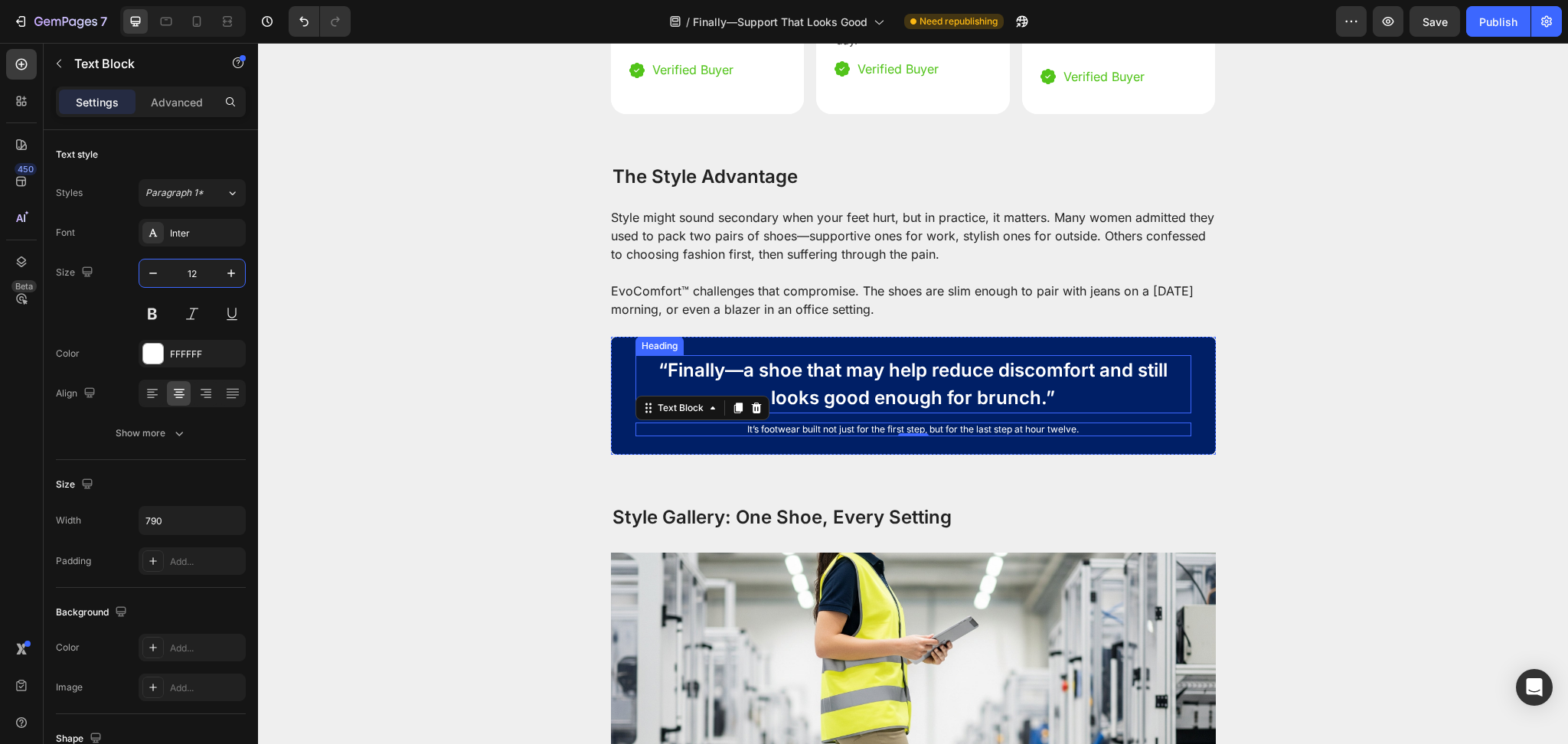
click at [1087, 439] on div "What Nurses, Teachers, and Retail Workers Say Heading These aren’t just “comfor…" at bounding box center [913, 746] width 1310 height 1996
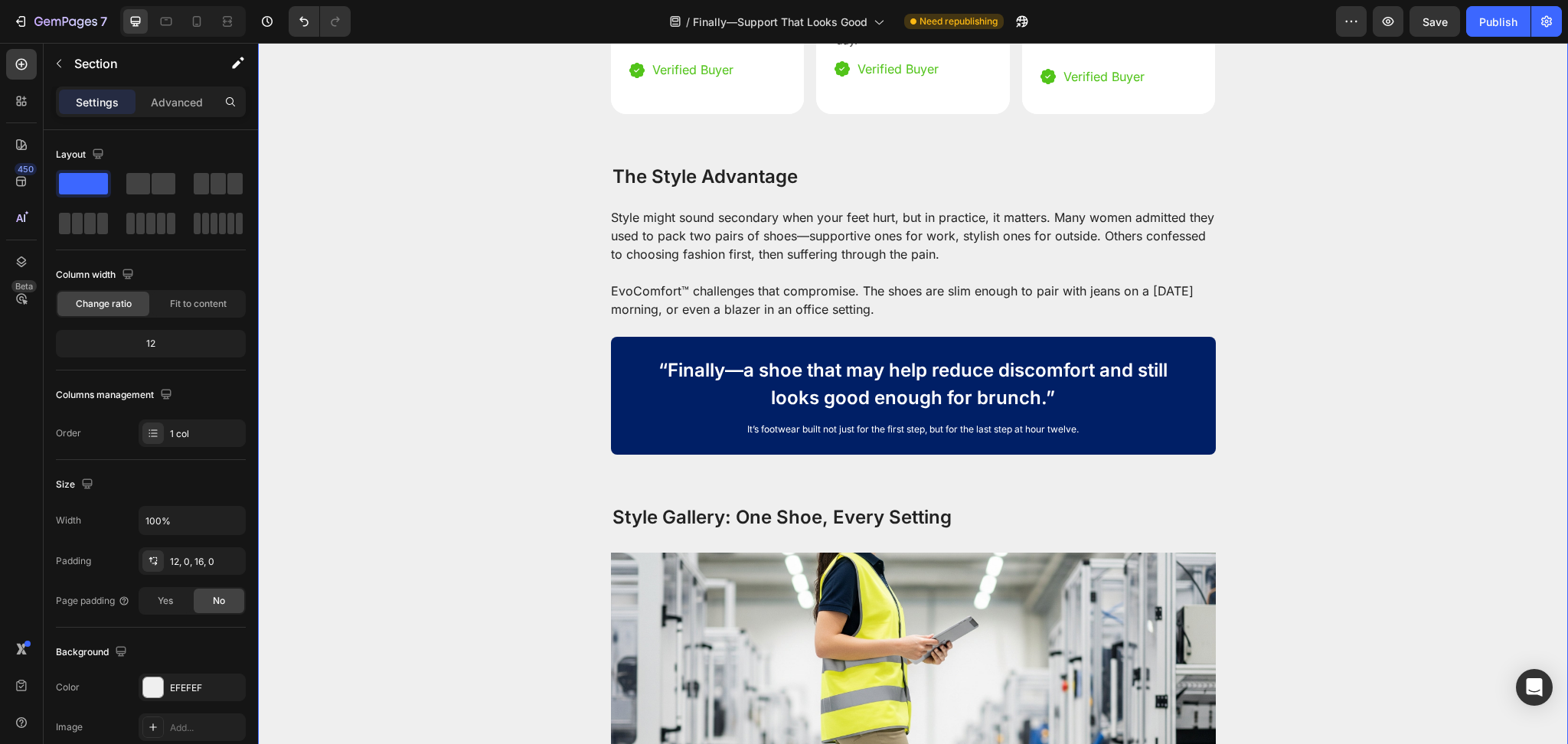
click at [1260, 412] on div "What Nurses, Teachers, and Retail Workers Say Heading These aren’t just “comfor…" at bounding box center [913, 746] width 1310 height 1996
click at [1184, 395] on div "“Finally—a shoe that may help reduce discomfort and still looks good enough for…" at bounding box center [913, 396] width 605 height 118
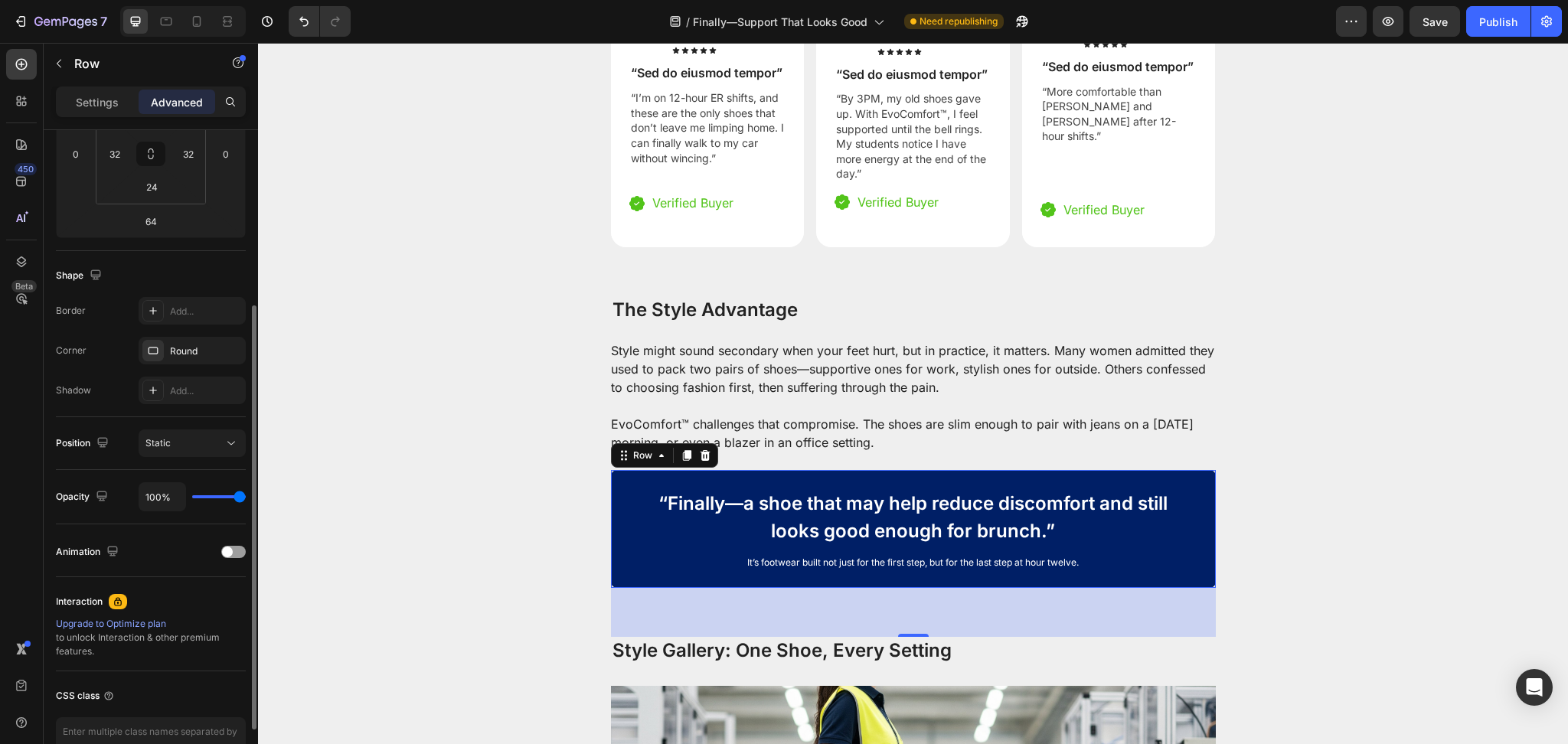
scroll to position [2630, 0]
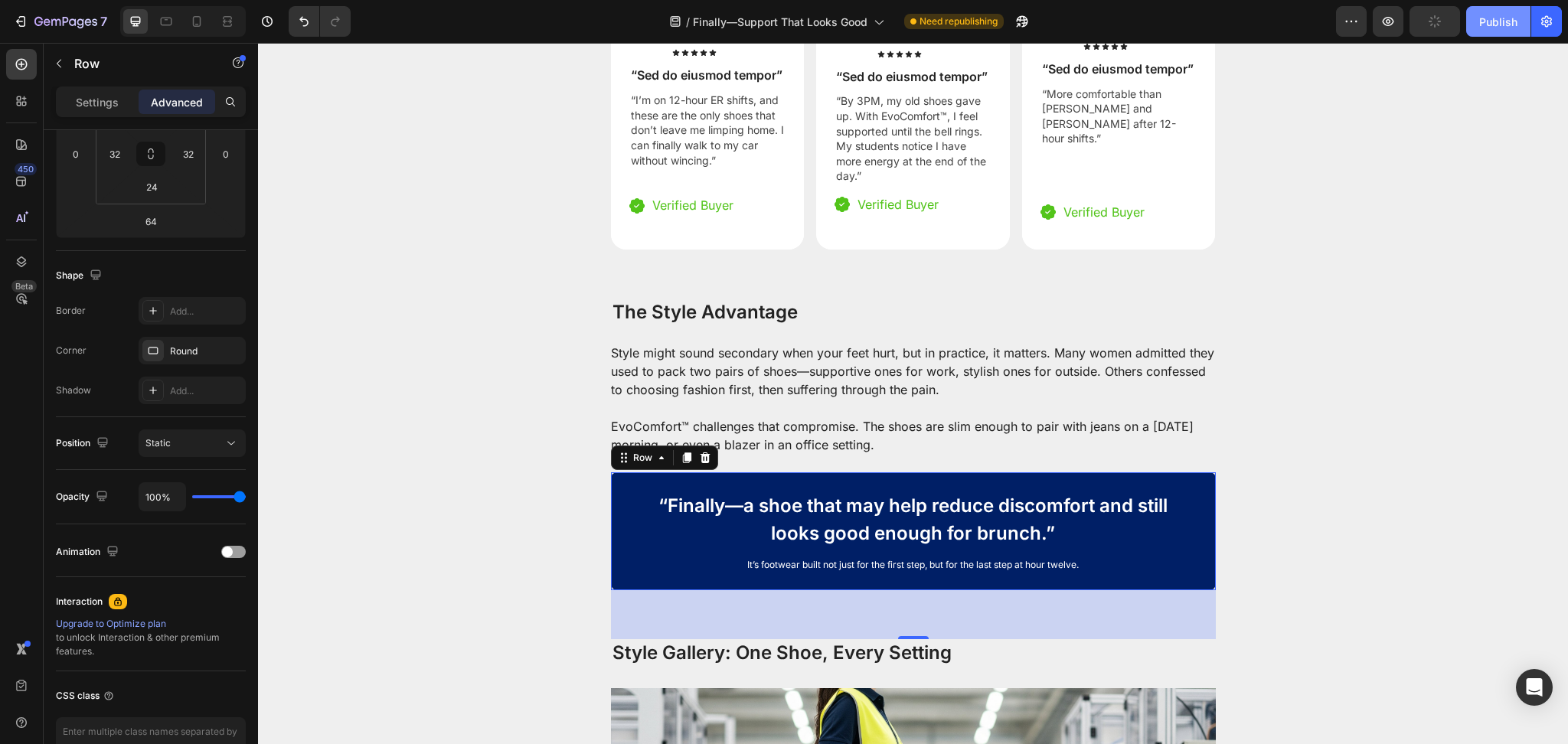
click at [1498, 25] on div "Publish" at bounding box center [1497, 22] width 38 height 16
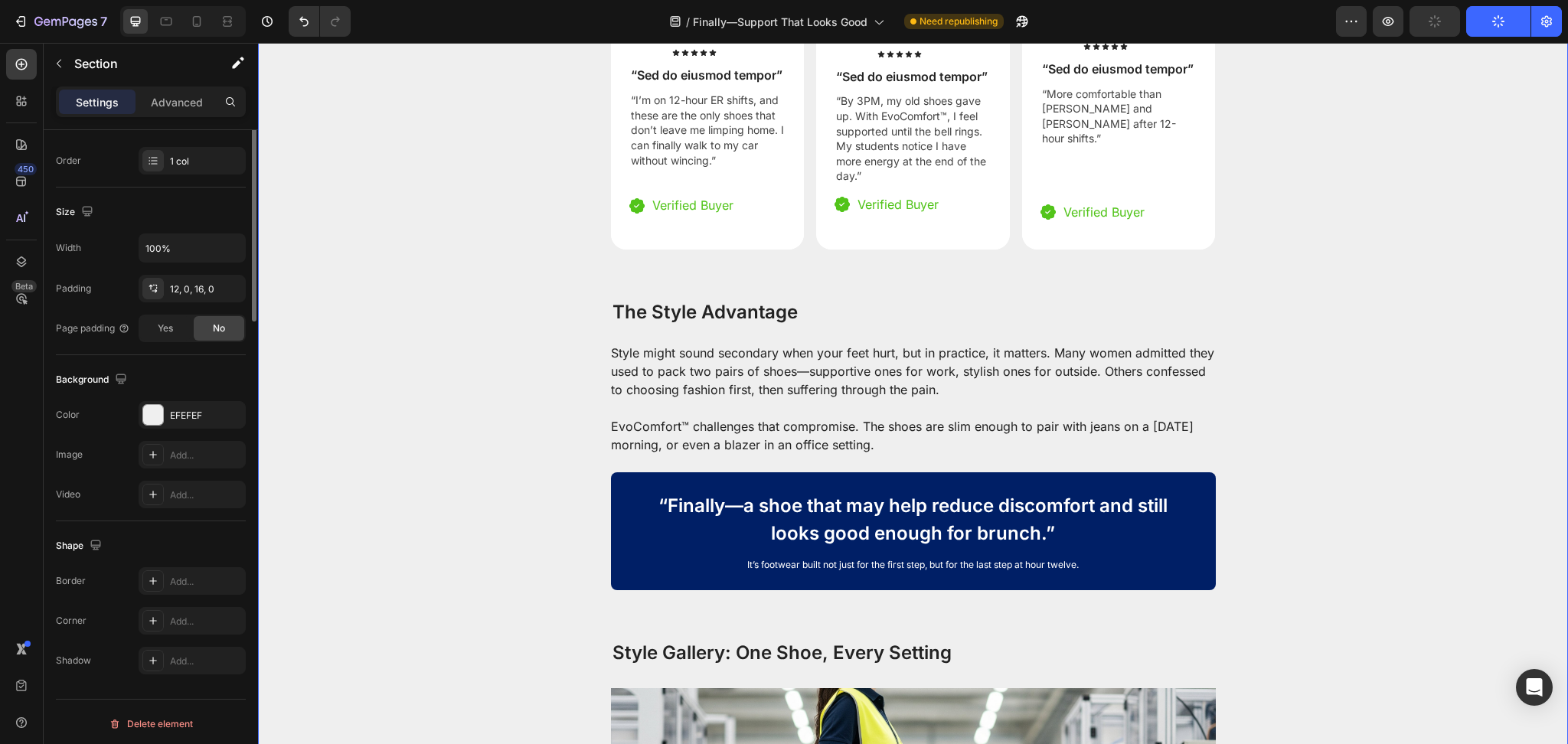
scroll to position [0, 0]
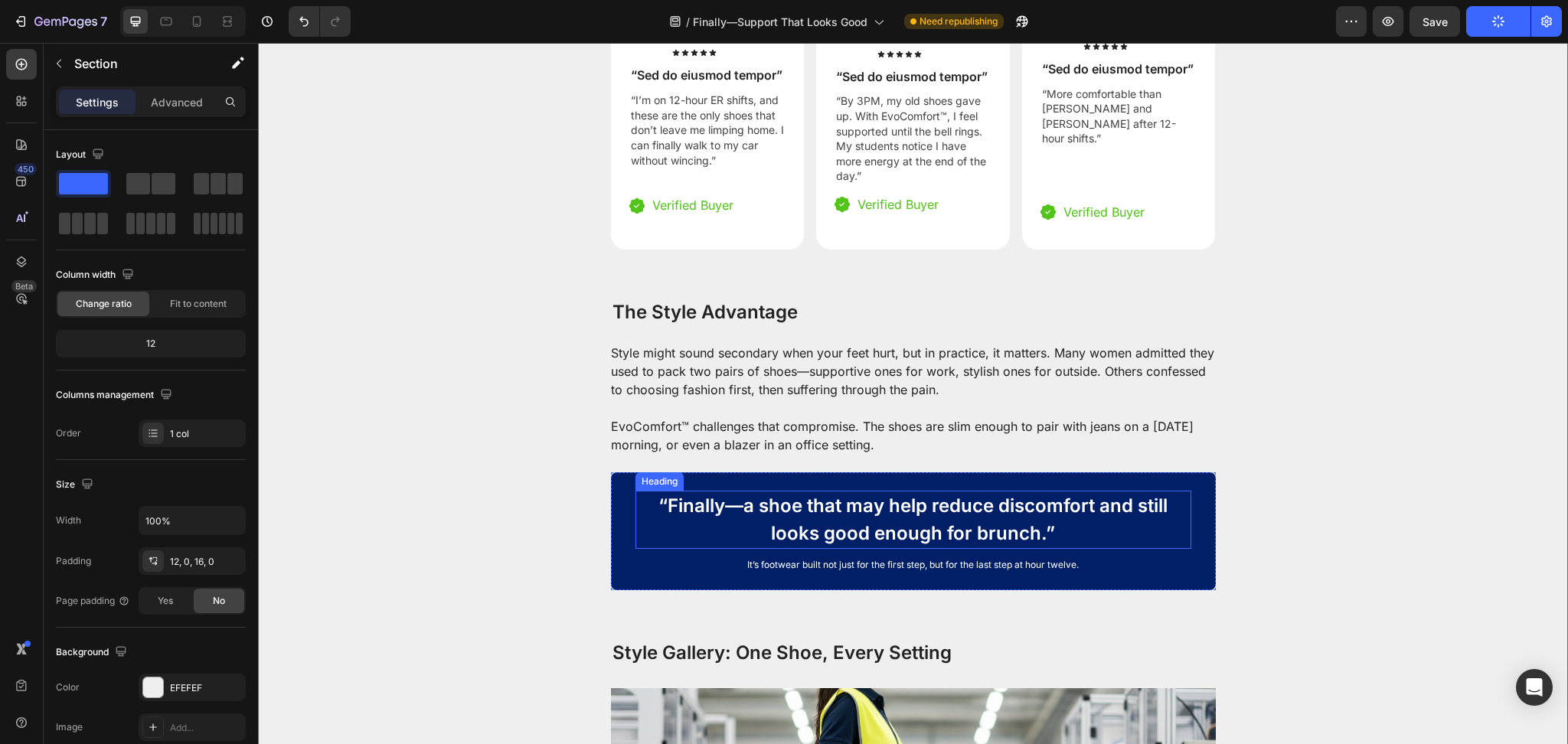
click at [1189, 484] on div "“Finally—a shoe that may help reduce discomfort and still looks good enough for…" at bounding box center [913, 531] width 605 height 118
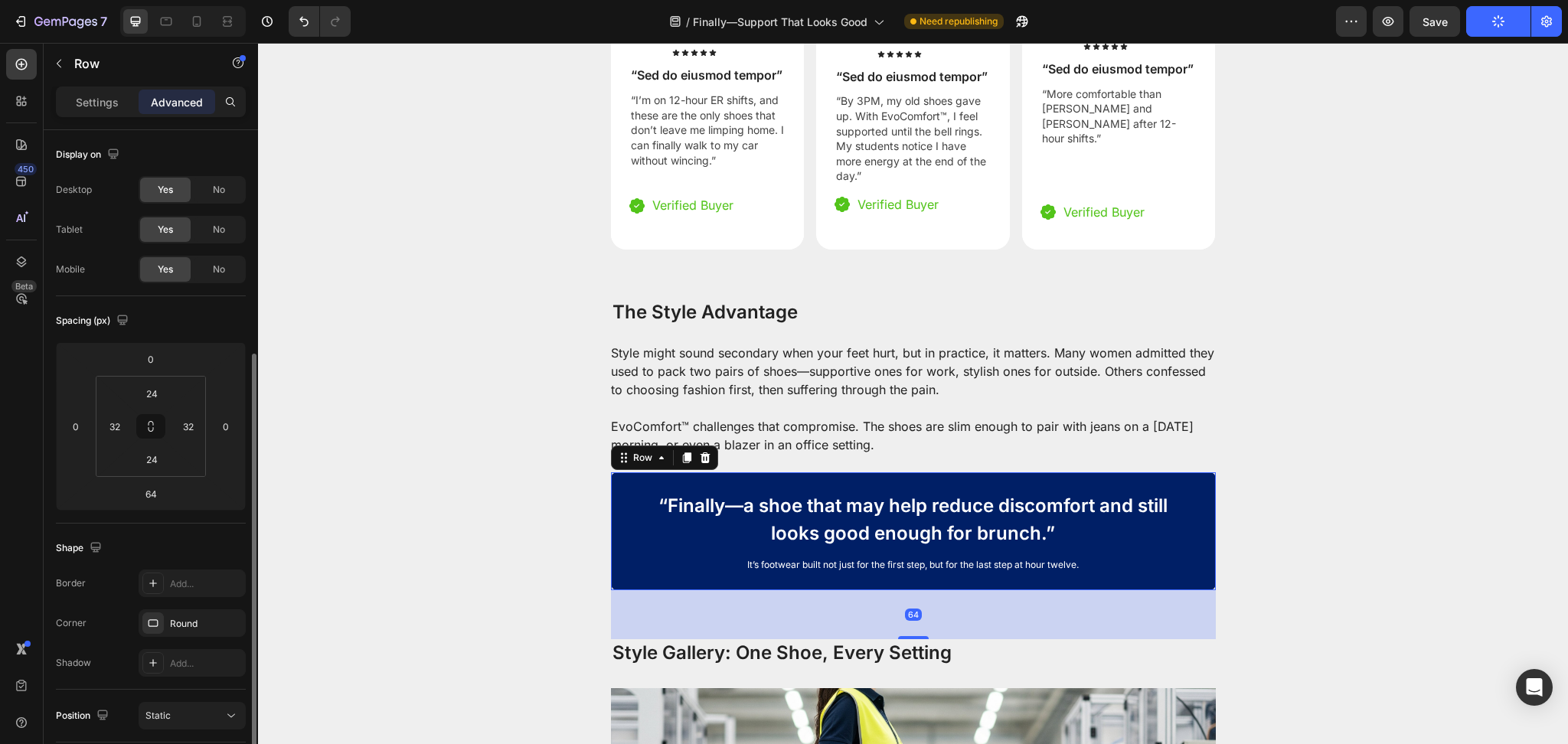
scroll to position [136, 0]
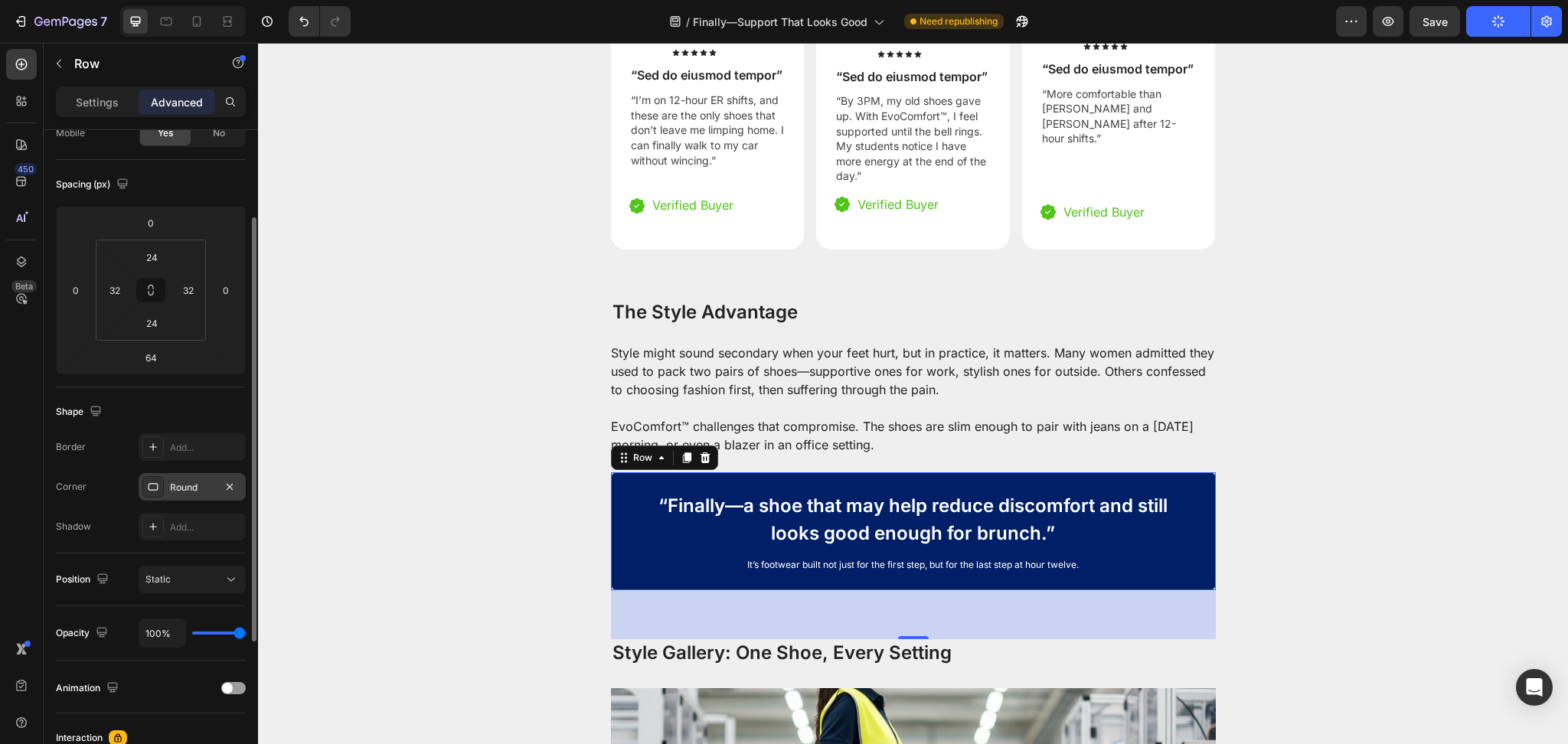
click at [165, 493] on div "Round" at bounding box center [192, 487] width 107 height 28
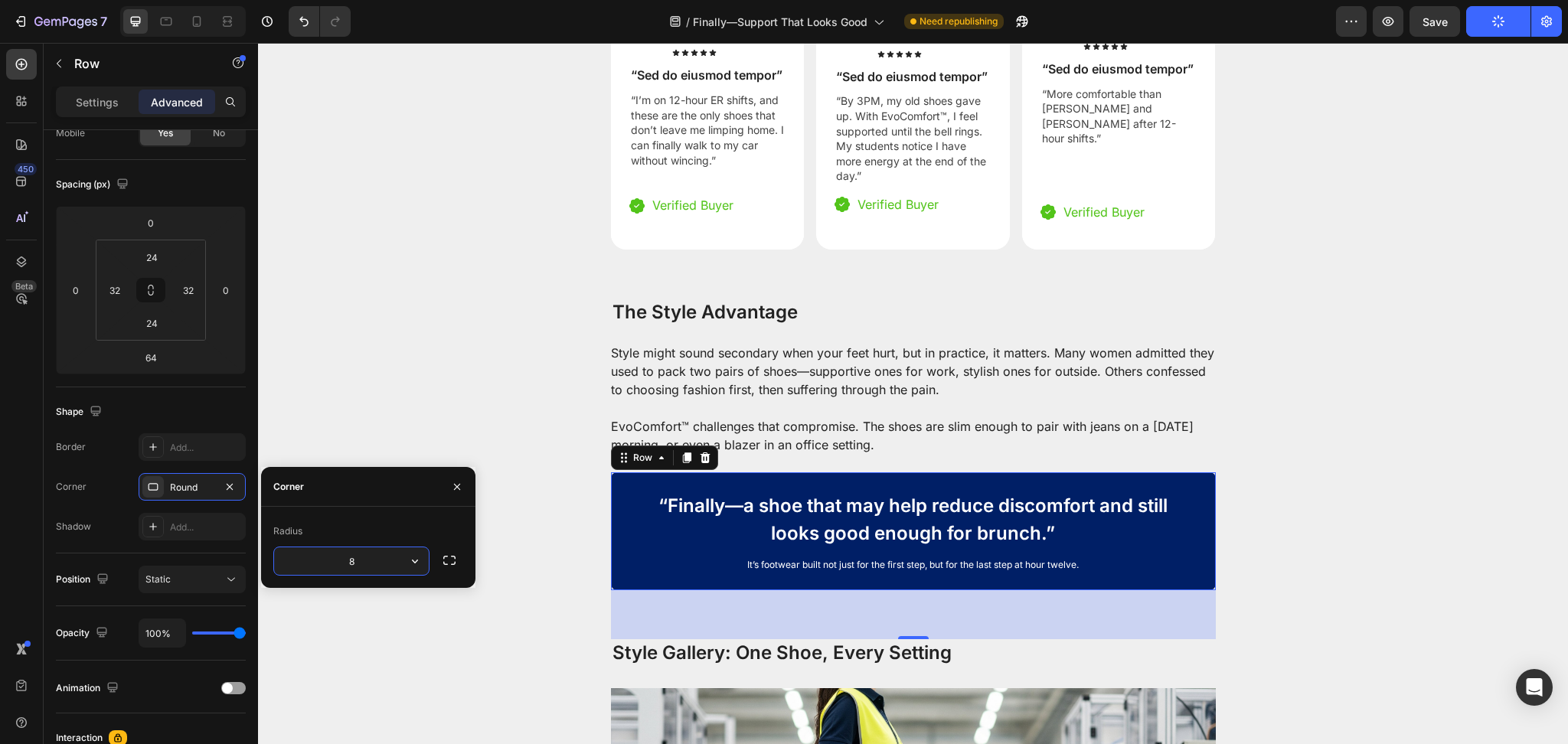
click at [377, 558] on input "8" at bounding box center [351, 561] width 154 height 28
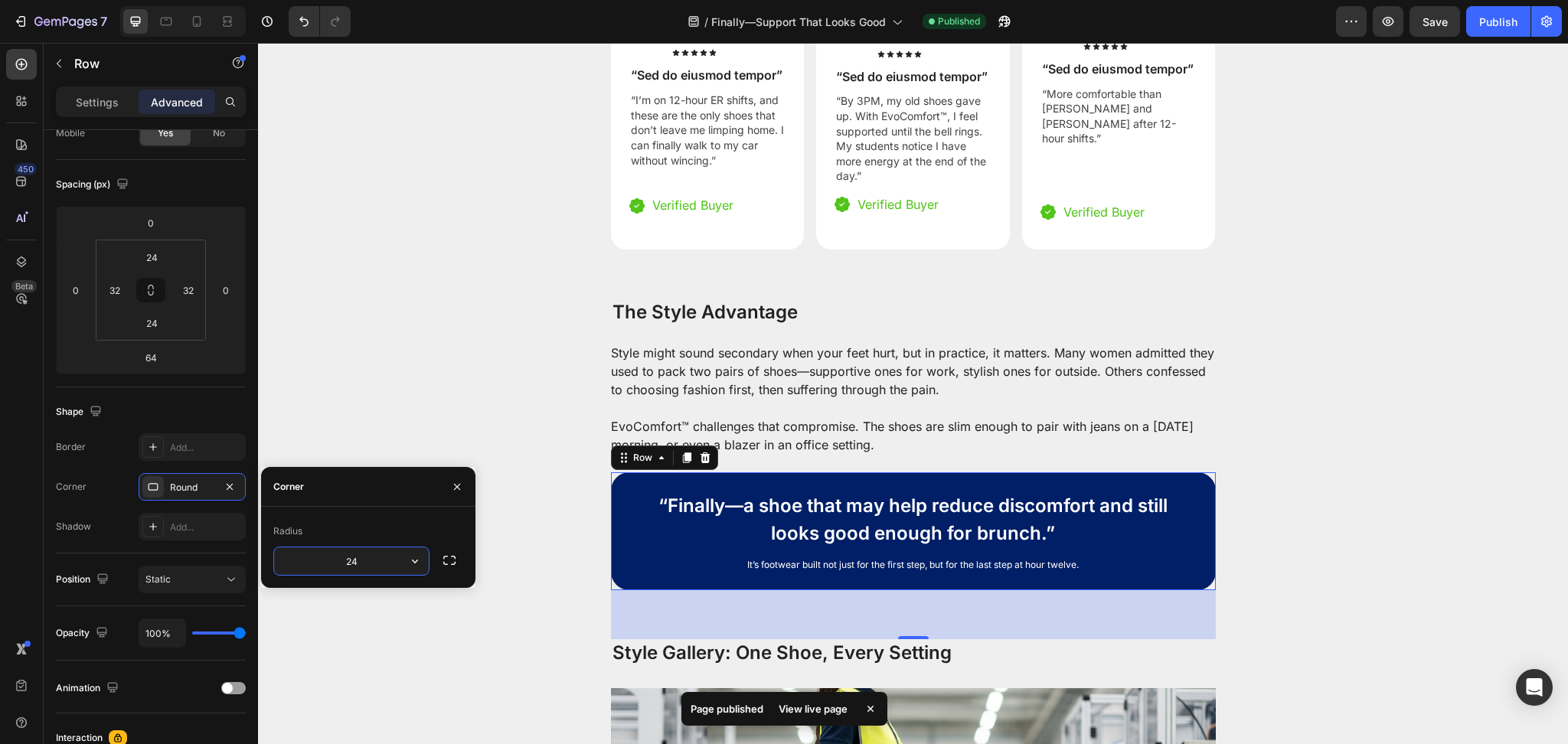
click at [393, 556] on input "24" at bounding box center [351, 561] width 154 height 28
click at [414, 553] on button "button" at bounding box center [415, 561] width 28 height 28
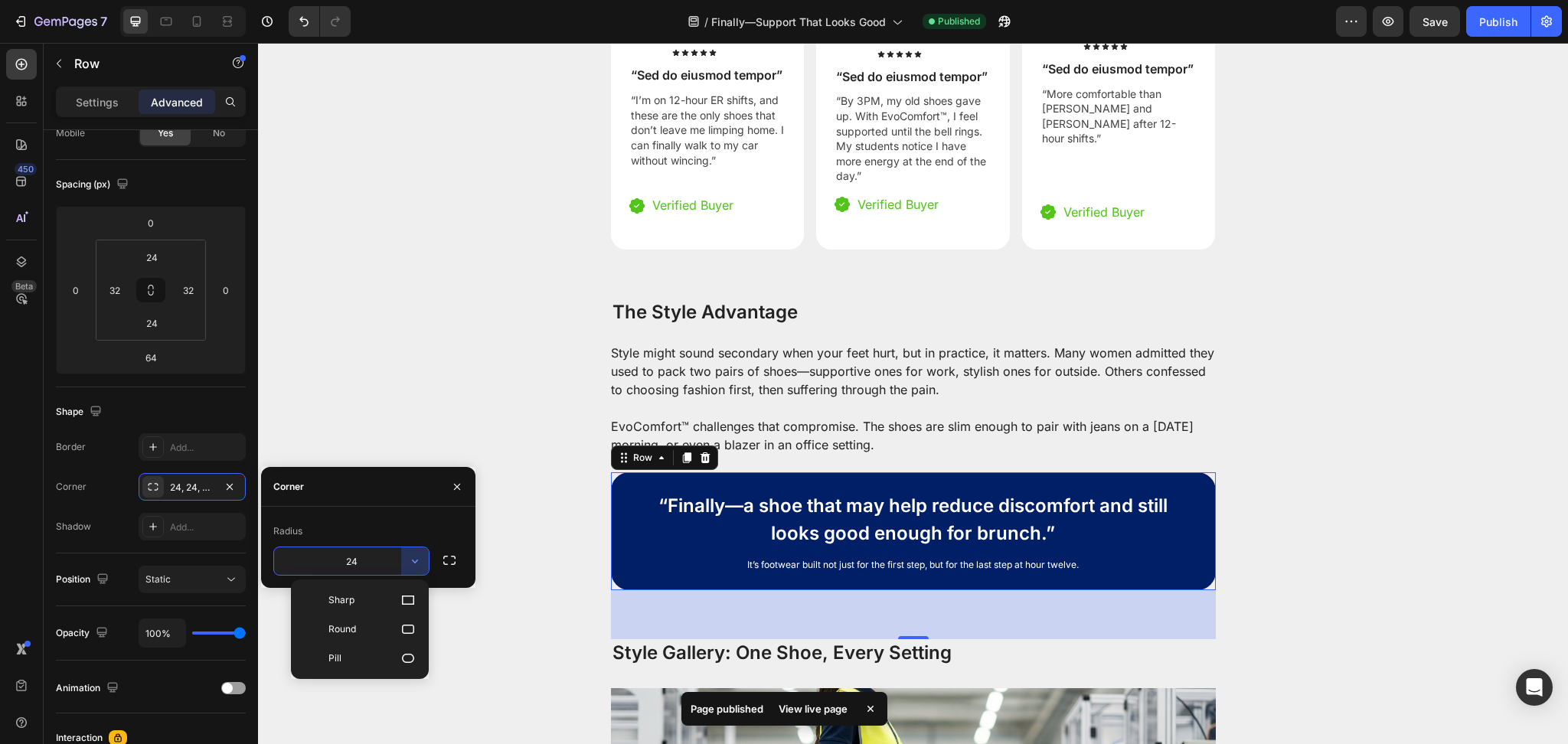
click at [374, 566] on input "24" at bounding box center [351, 561] width 154 height 28
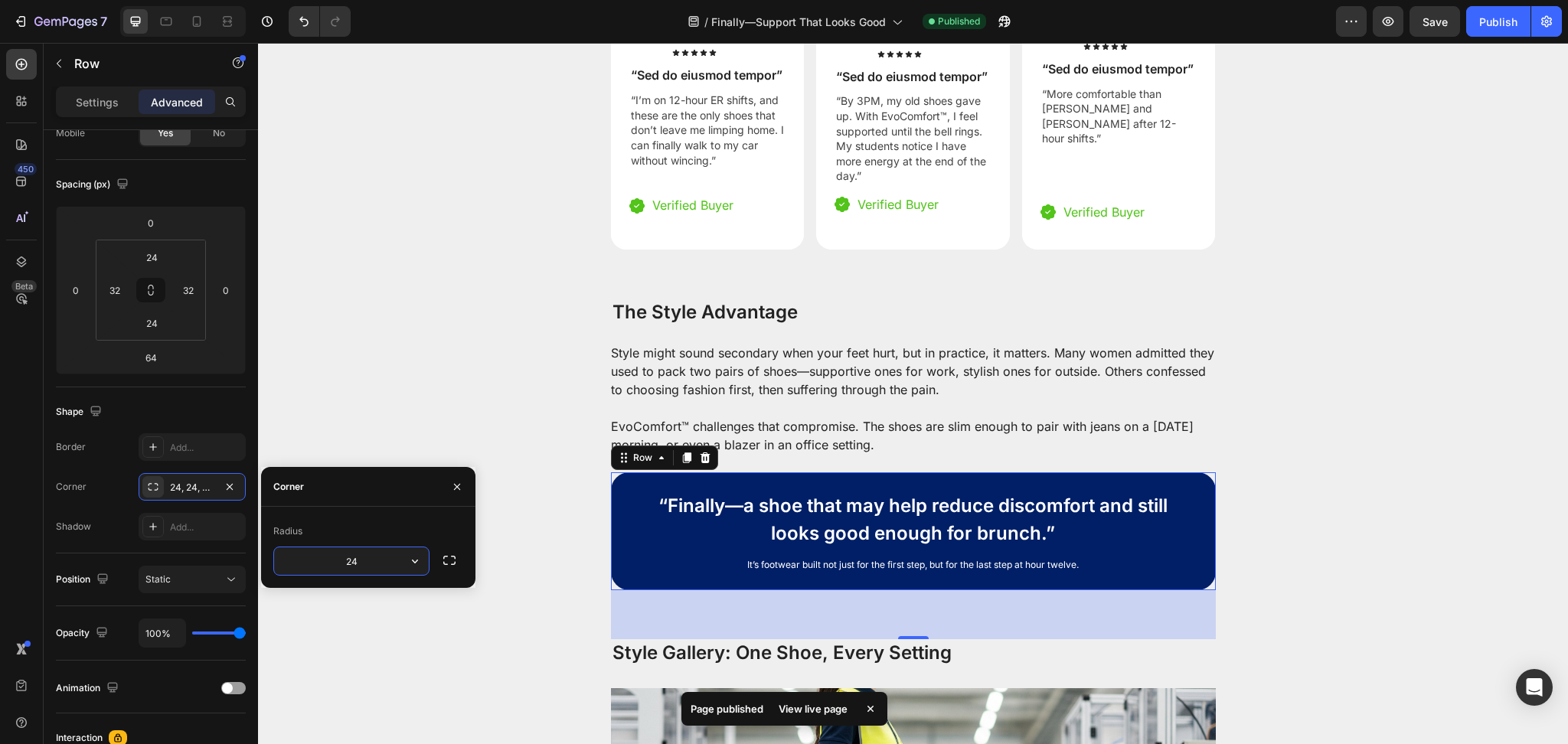
click at [374, 566] on input "24" at bounding box center [351, 561] width 154 height 28
type input "20"
click at [542, 374] on div "Style might sound secondary when your feet hurt, but in practice, it matters. M…" at bounding box center [913, 371] width 1279 height 55
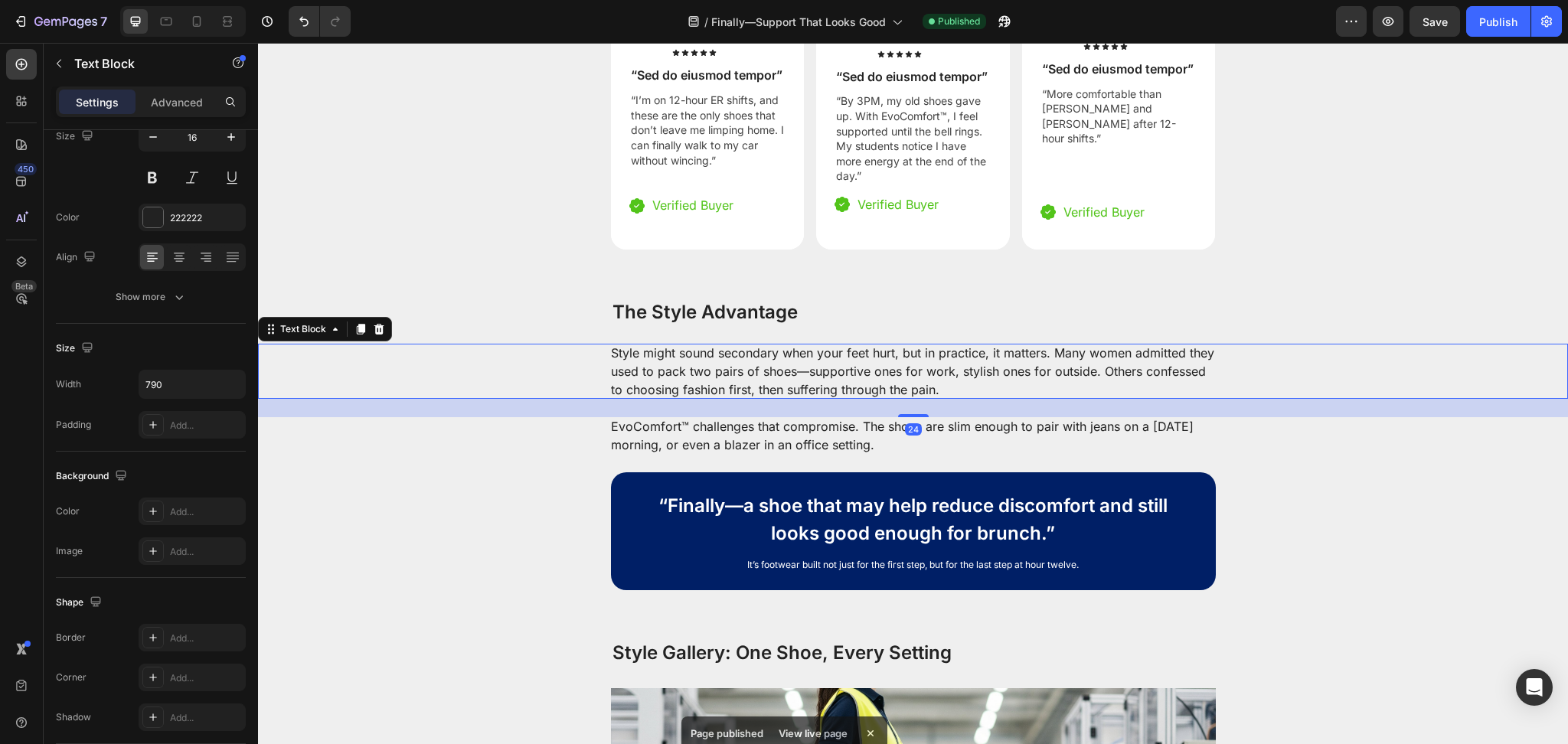
scroll to position [0, 0]
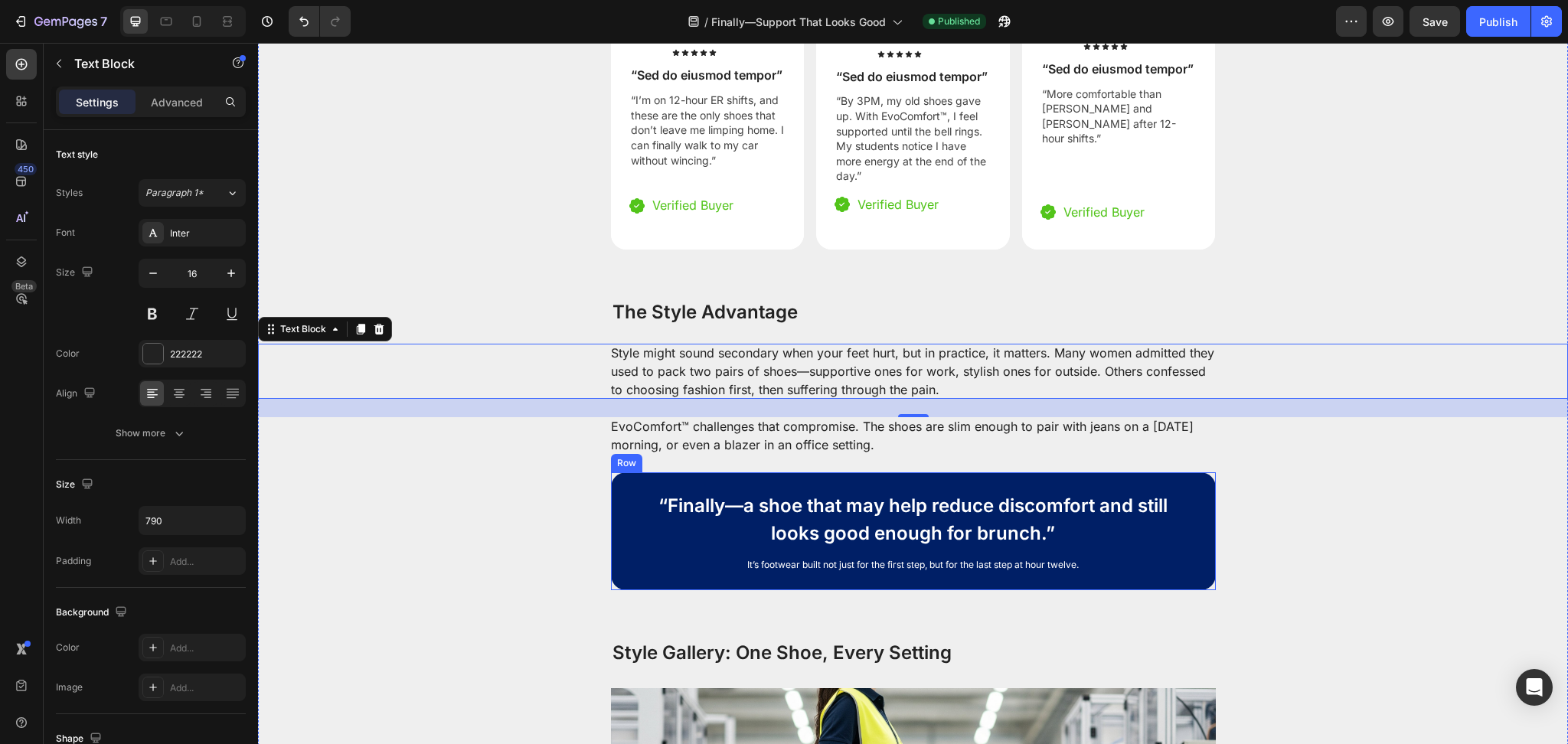
click at [1192, 495] on div "“Finally—a shoe that may help reduce discomfort and still looks good enough for…" at bounding box center [913, 531] width 605 height 118
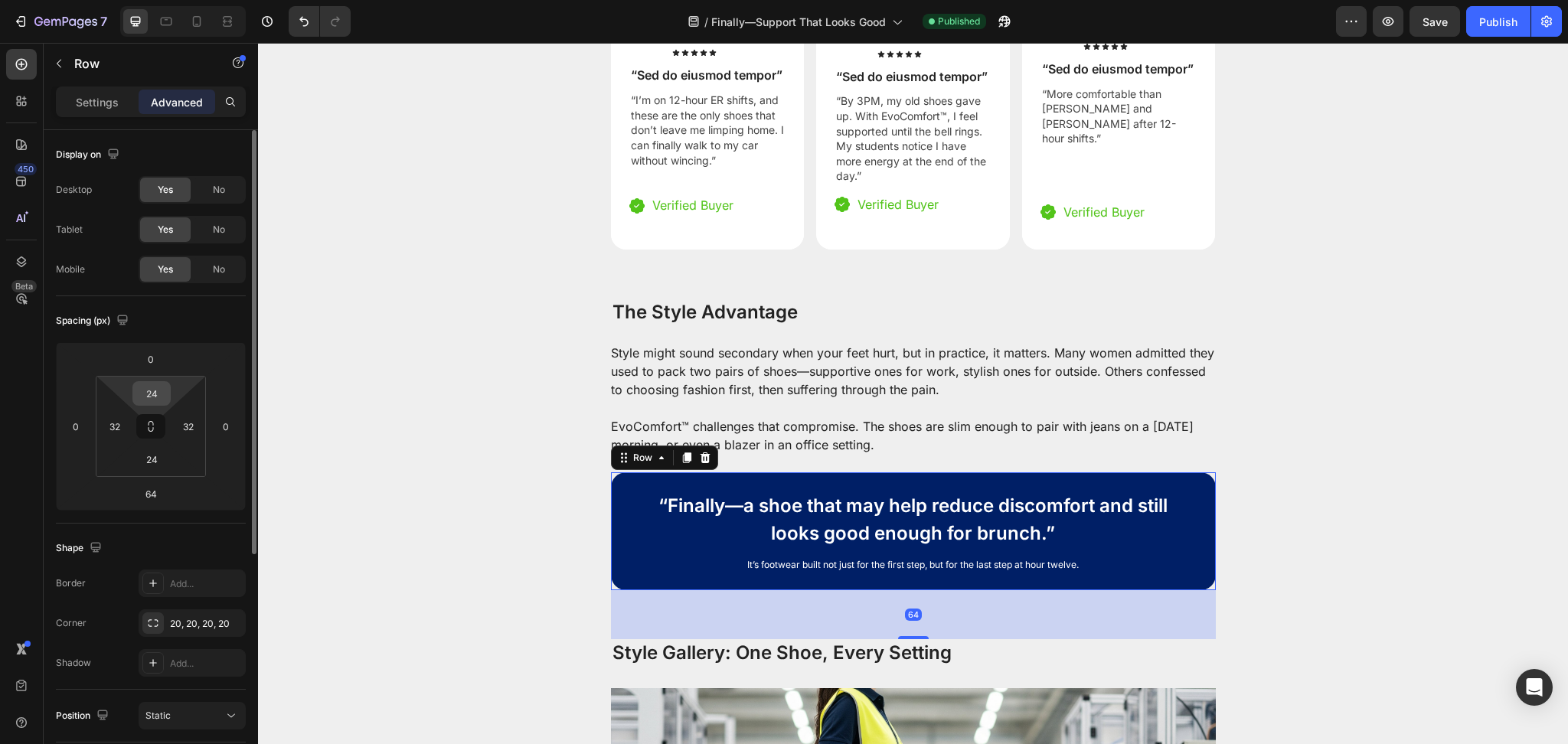
click at [152, 394] on input "24" at bounding box center [152, 393] width 31 height 23
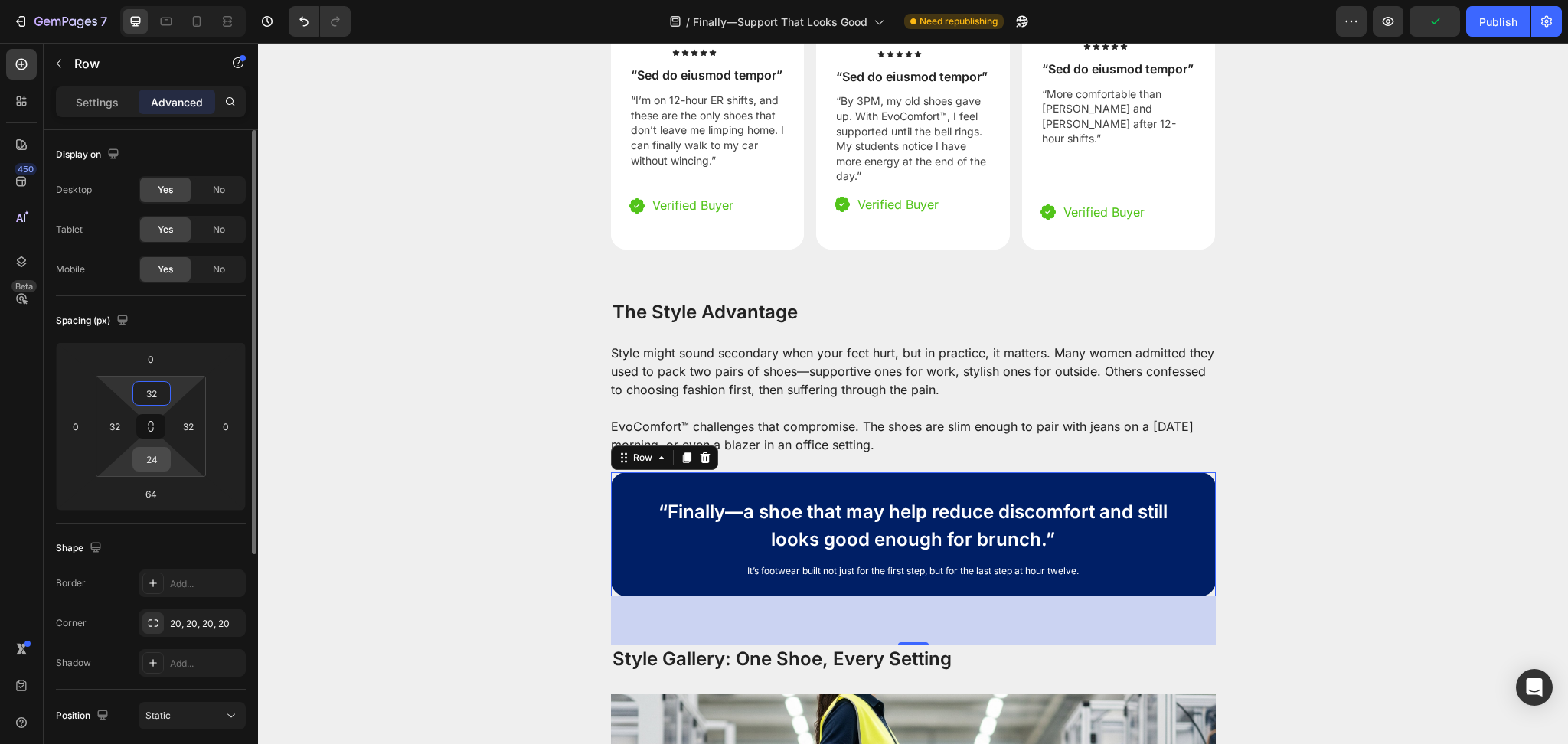
type input "32"
click at [152, 465] on input "24" at bounding box center [152, 459] width 31 height 23
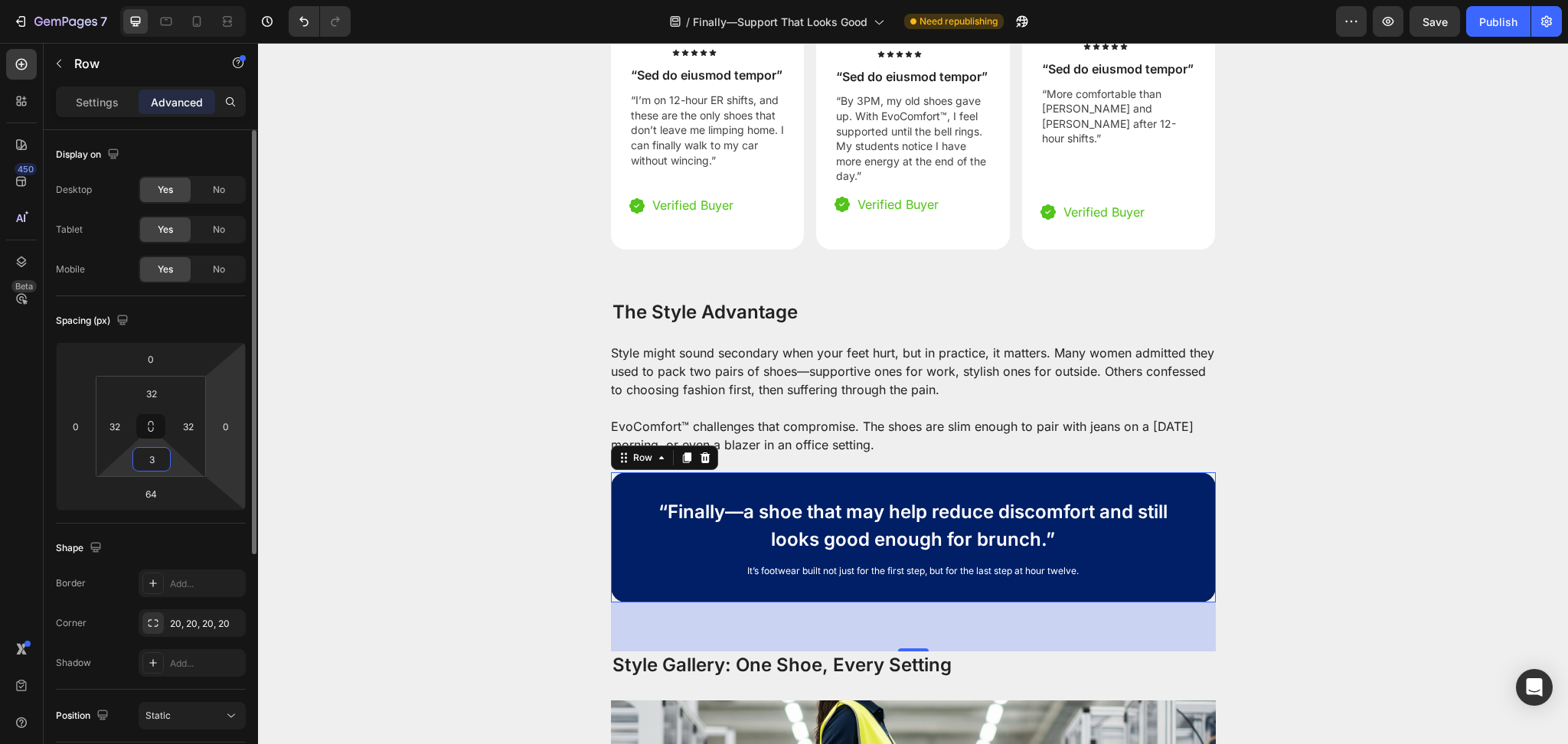
type input "32"
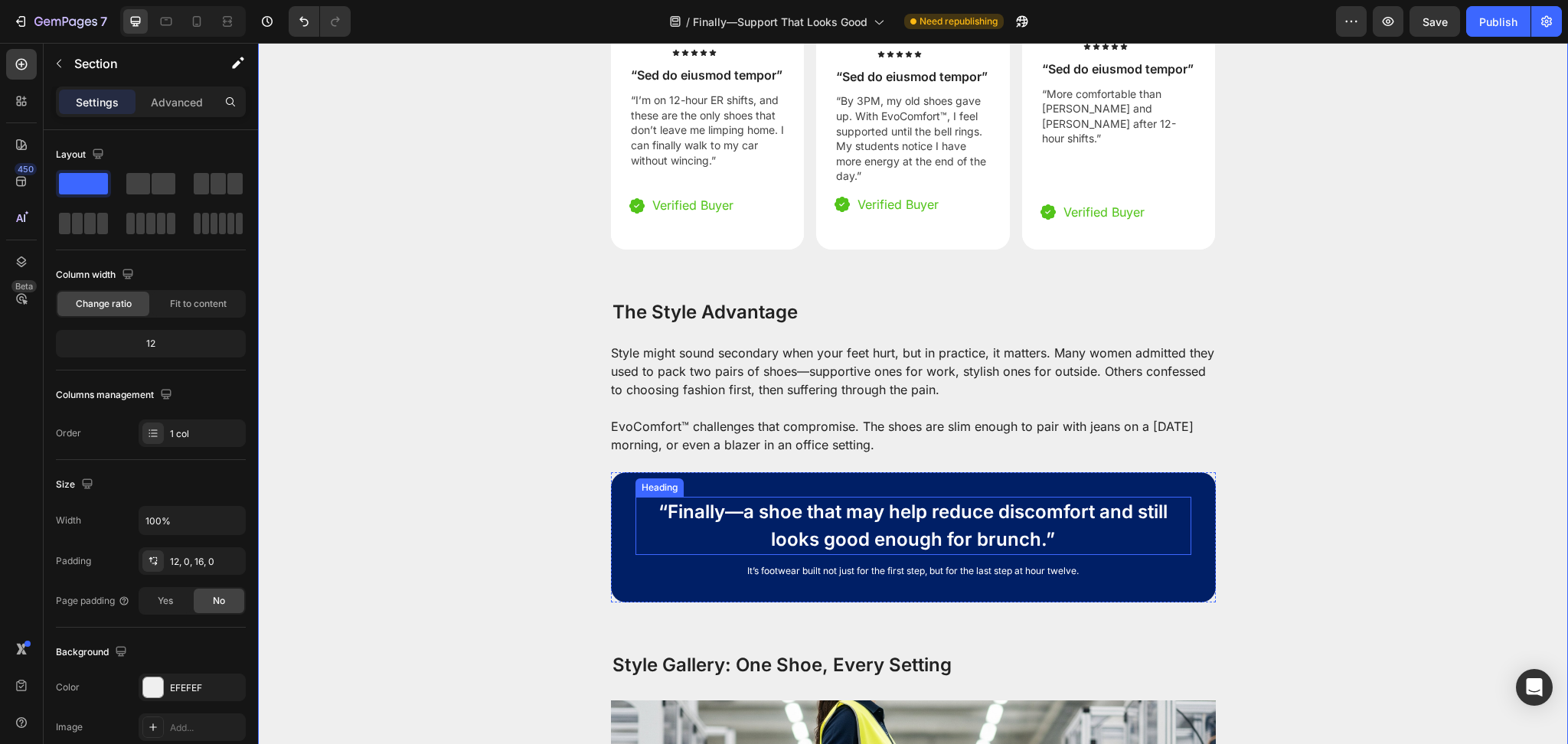
click at [917, 514] on p "“Finally—a shoe that may help reduce discomfort and still looks good enough for…" at bounding box center [913, 526] width 553 height 55
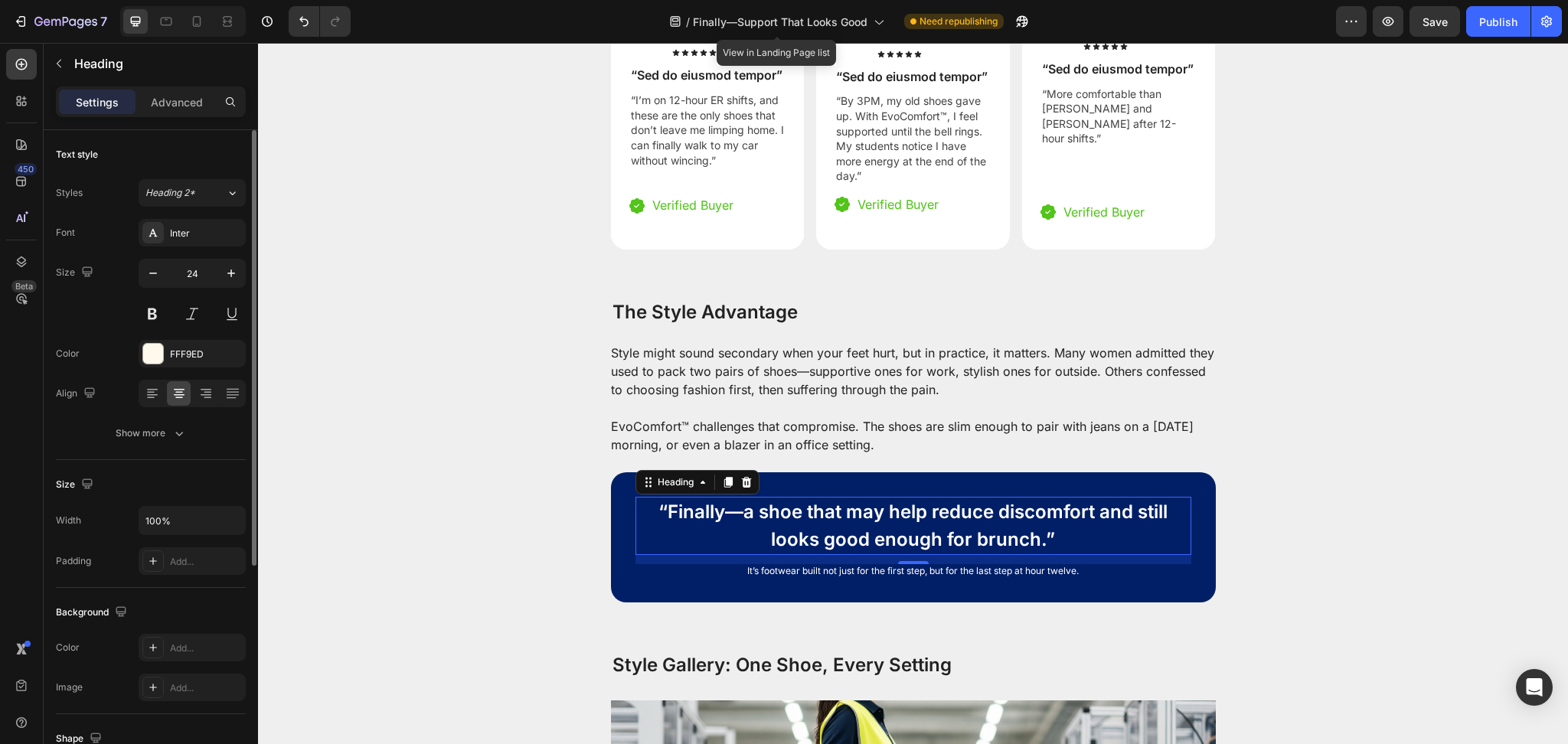
click at [184, 113] on div "Advanced" at bounding box center [177, 102] width 76 height 24
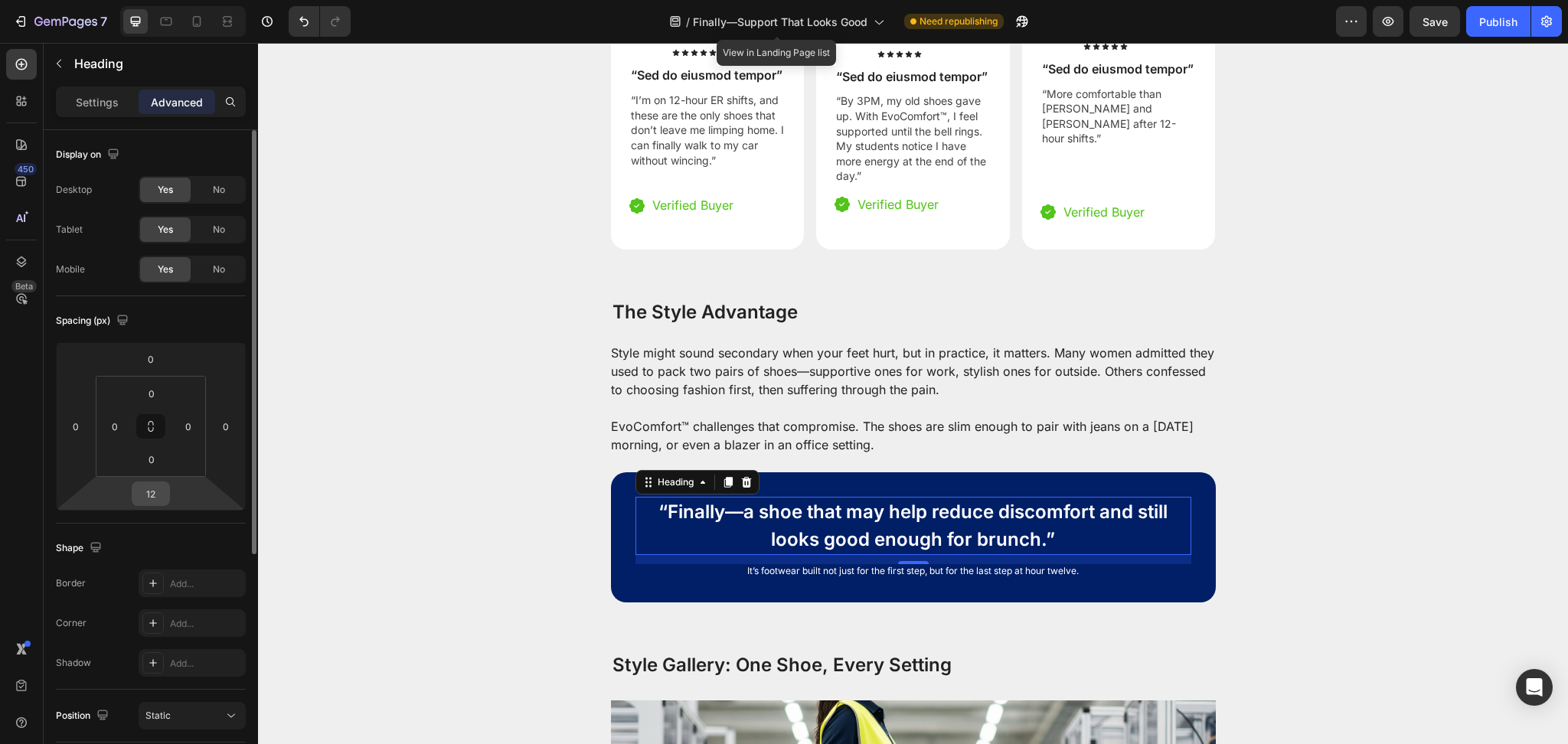
click at [154, 503] on input "12" at bounding box center [151, 494] width 31 height 23
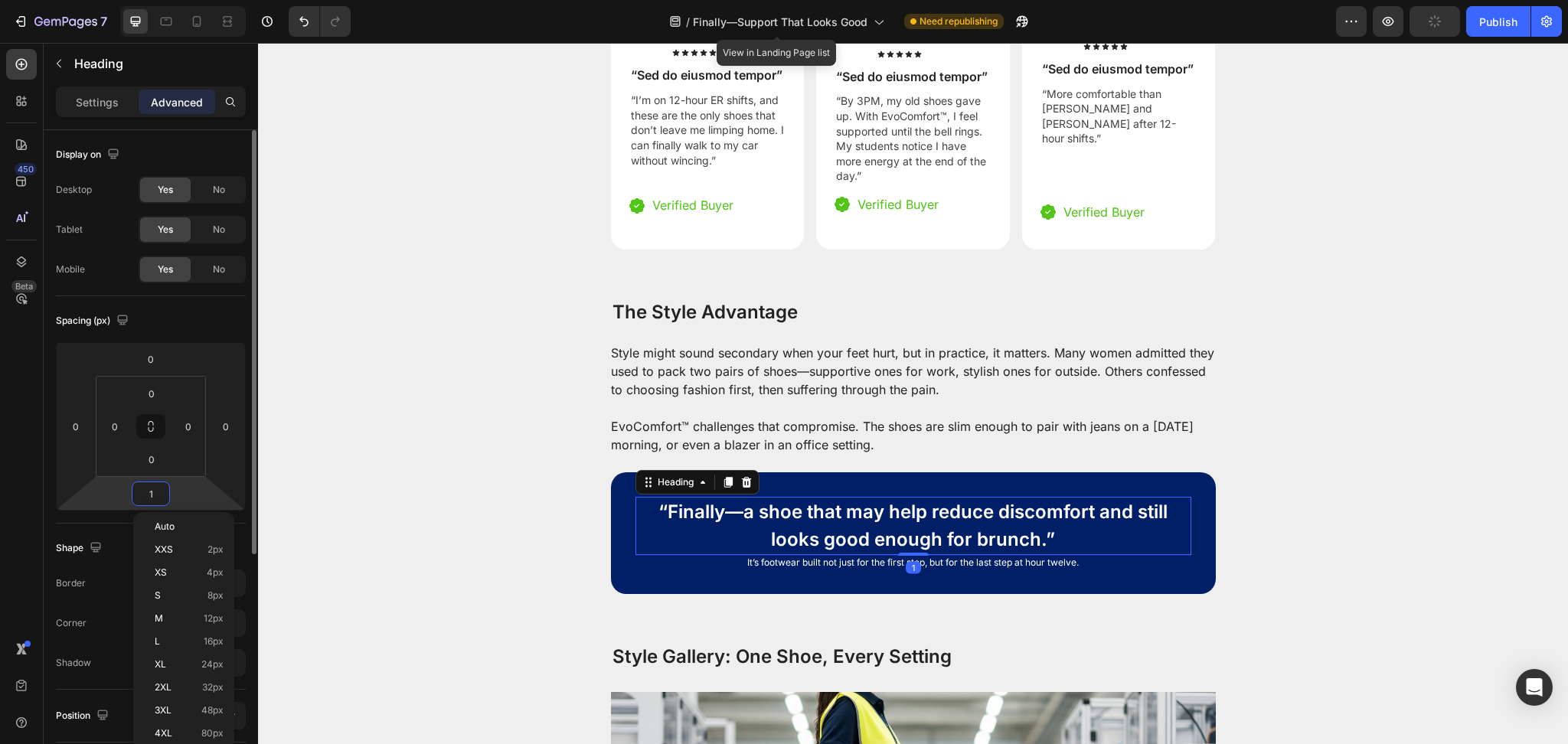
type input "18"
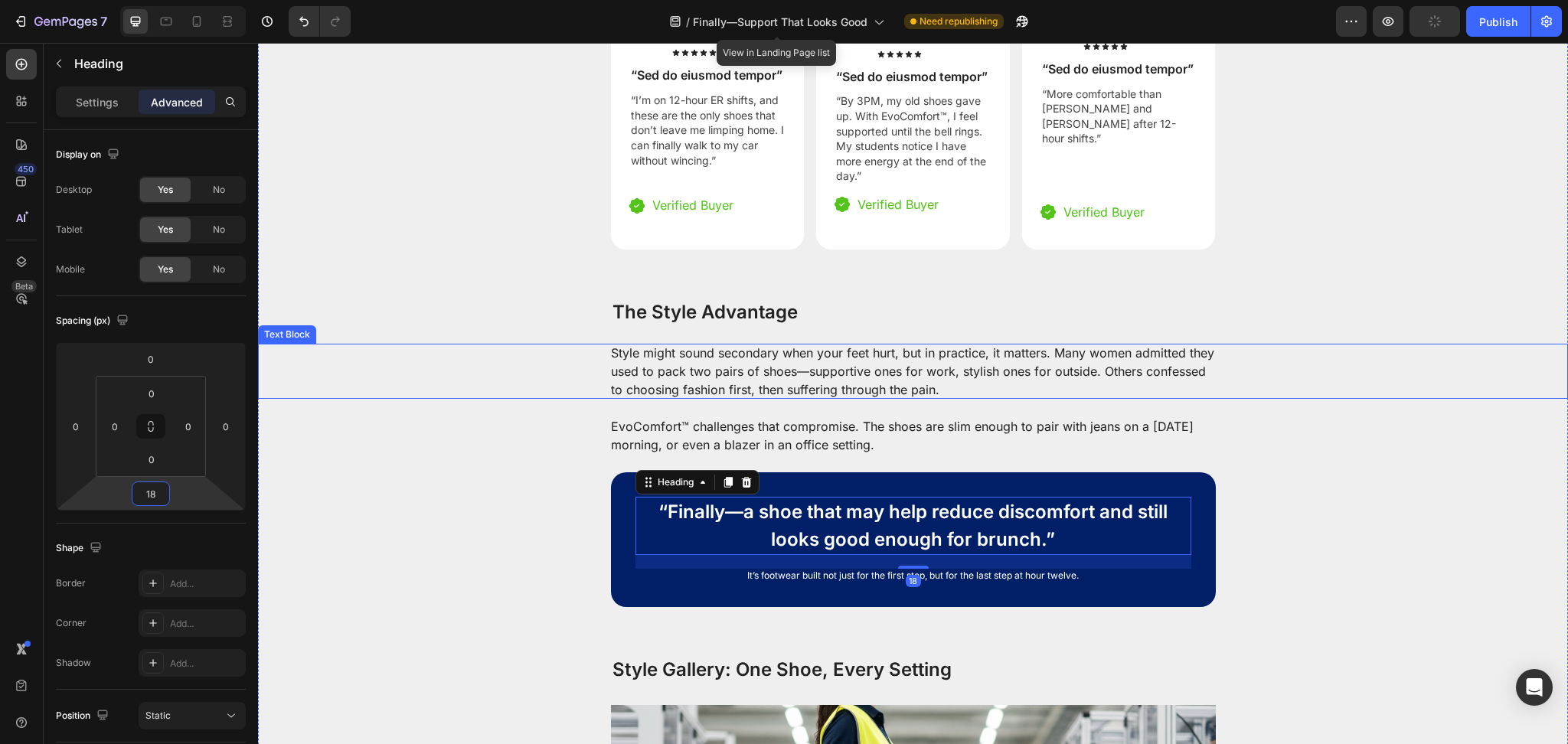
drag, startPoint x: 1315, startPoint y: 340, endPoint x: 1294, endPoint y: 338, distance: 21.1
click at [1313, 344] on div "Style might sound secondary when your feet hurt, but in practice, it matters. M…" at bounding box center [913, 371] width 1279 height 55
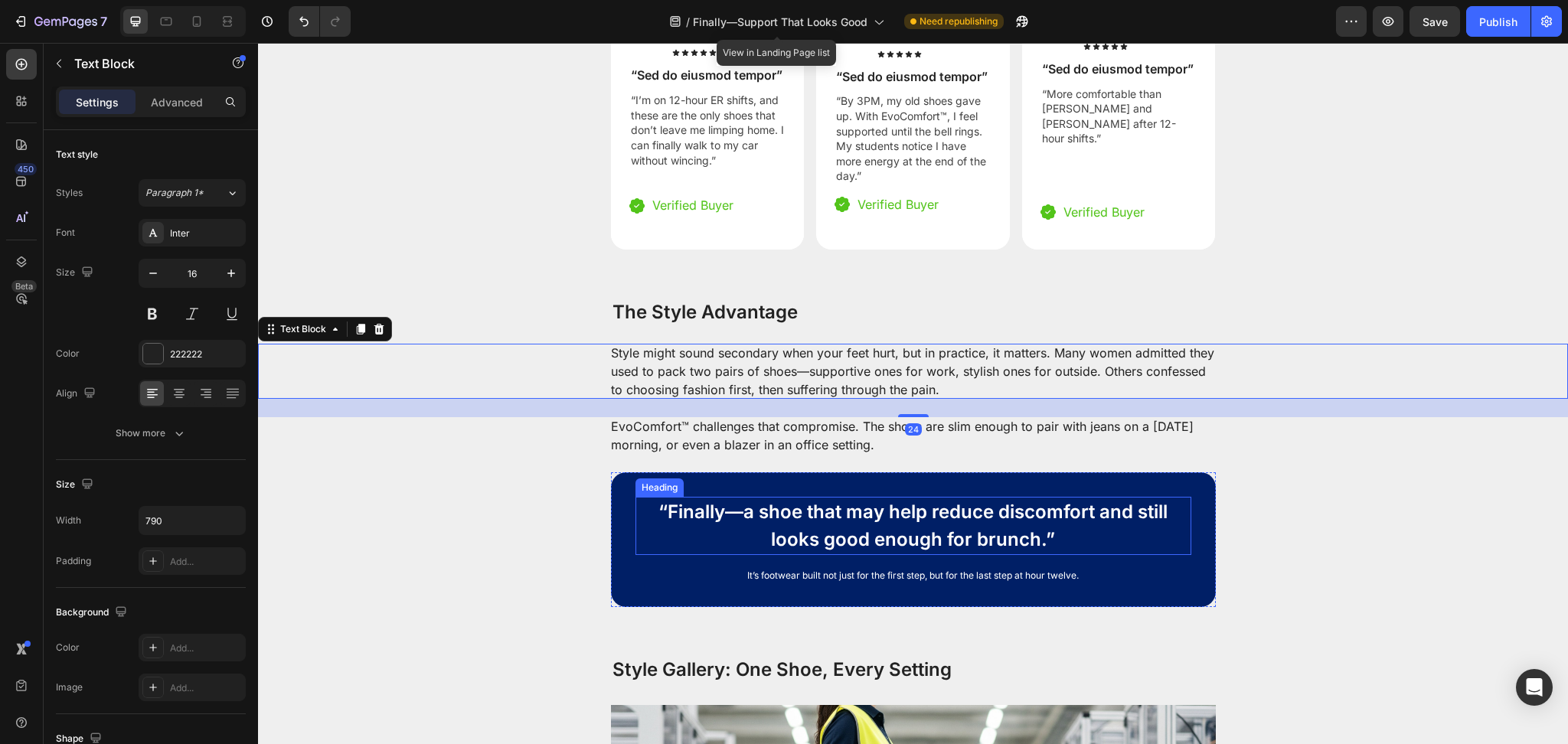
click at [1010, 507] on p "“Finally—a shoe that may help reduce discomfort and still looks good enough for…" at bounding box center [913, 526] width 553 height 55
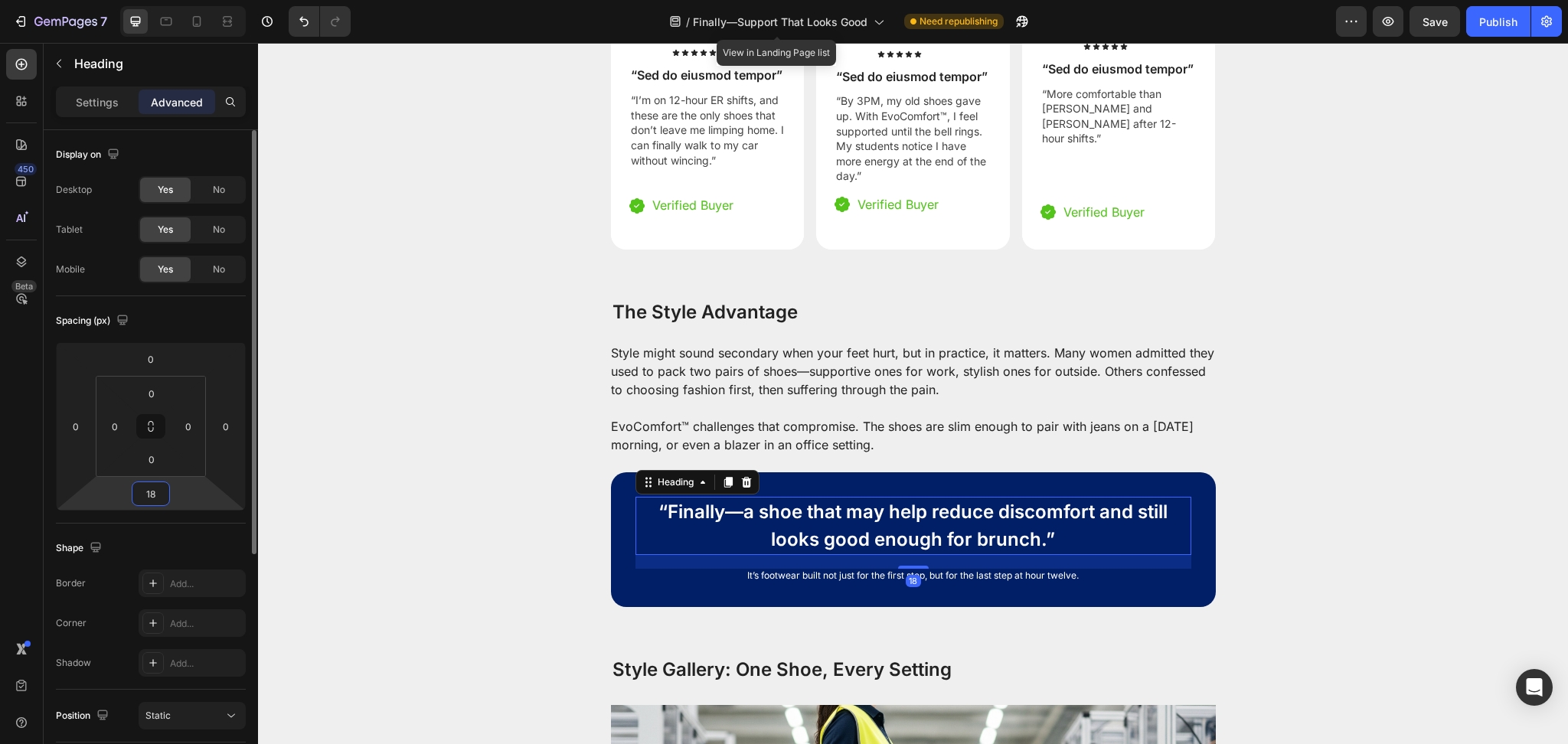
click at [163, 495] on input "18" at bounding box center [151, 494] width 31 height 23
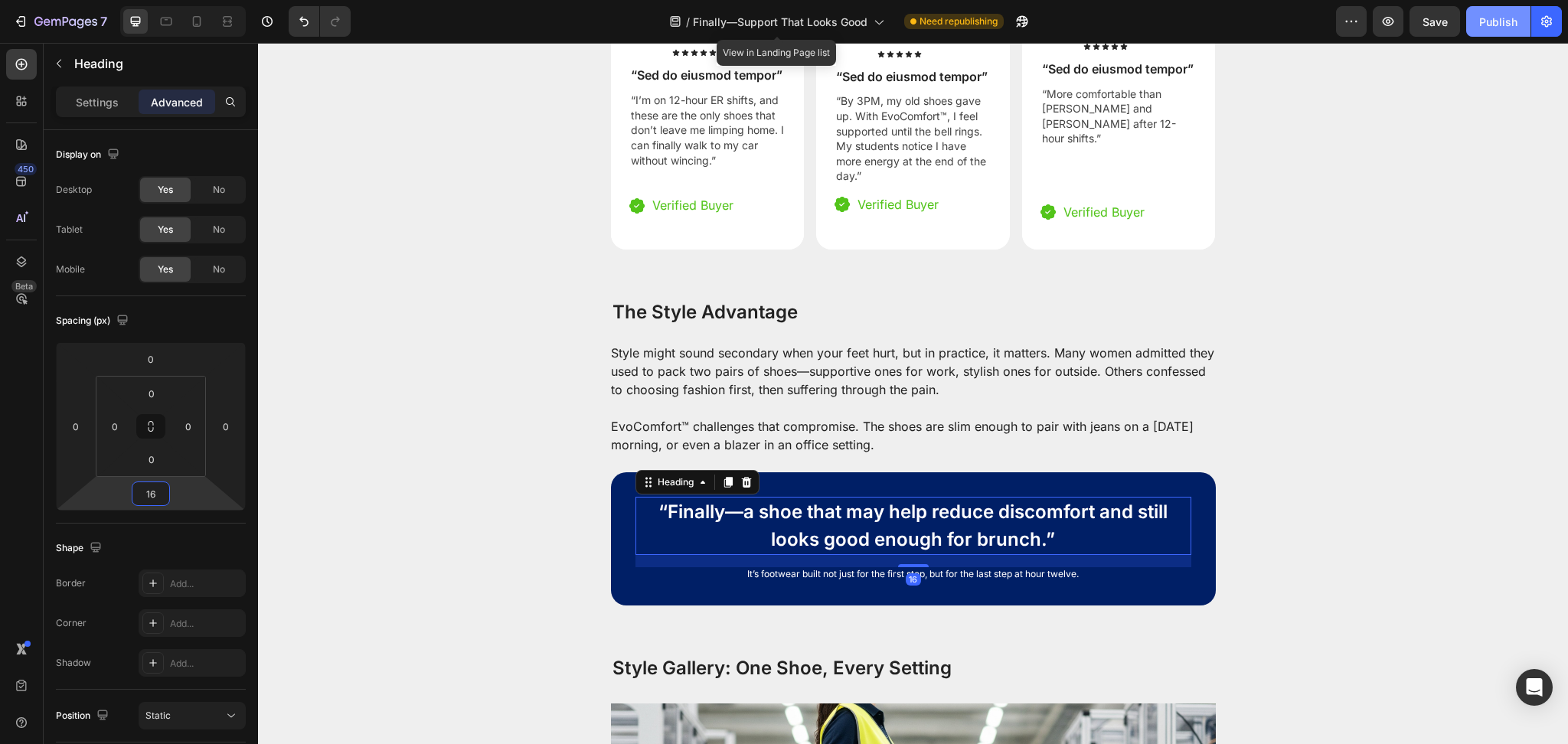
type input "16"
click at [1507, 6] on button "Publish" at bounding box center [1497, 22] width 64 height 31
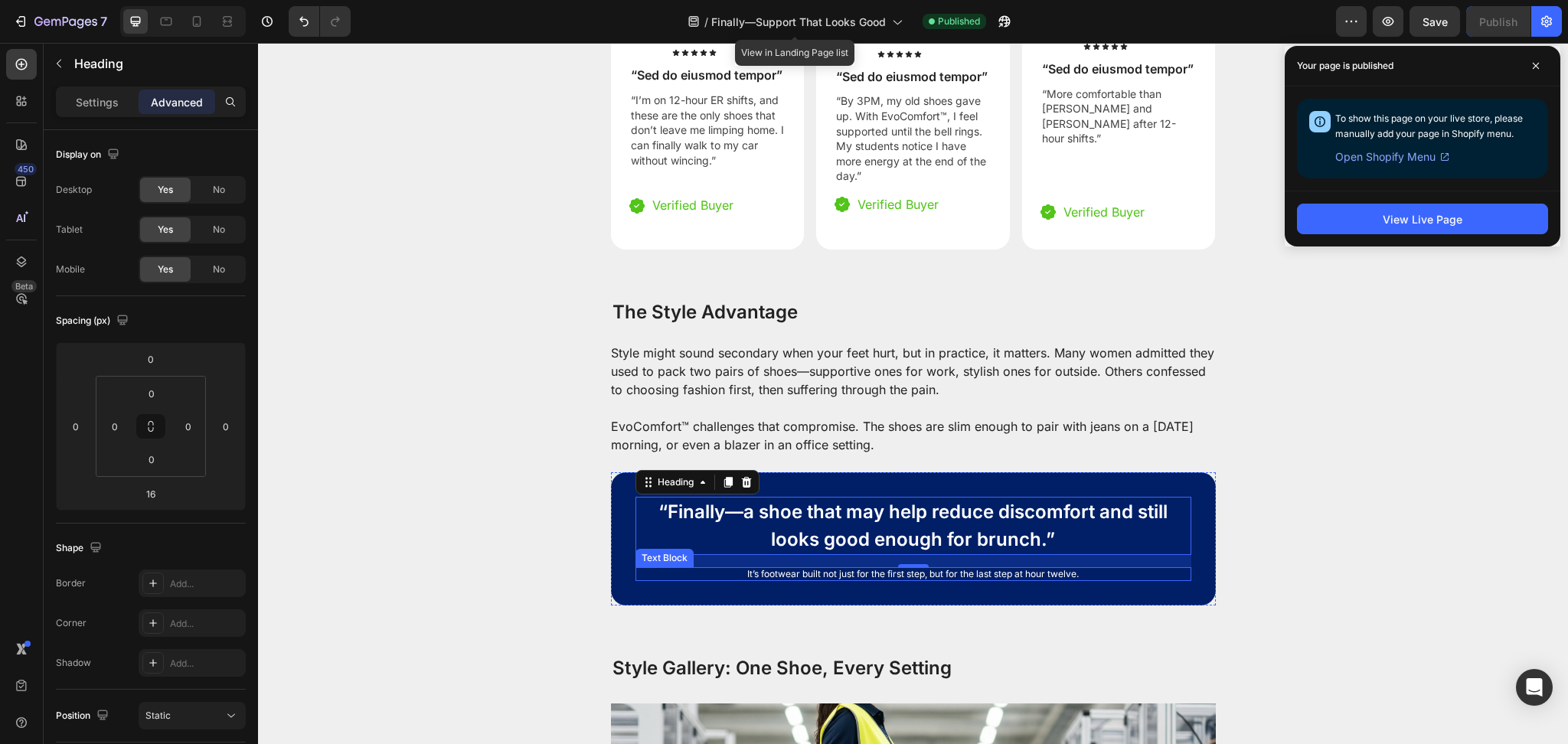
click at [952, 567] on p "It’s footwear built not just for the first step, but for the last step at hour …" at bounding box center [913, 573] width 525 height 14
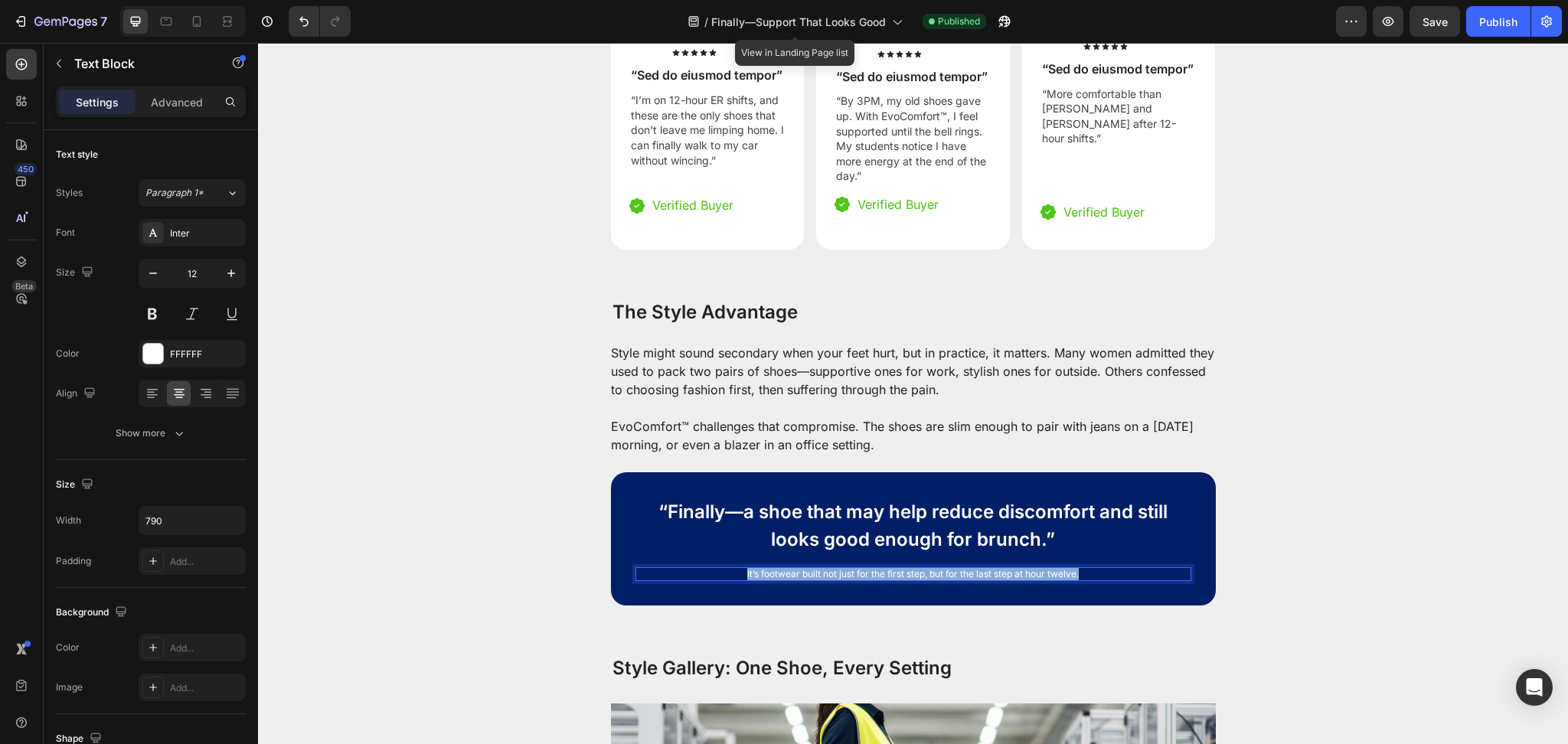
click at [952, 567] on p "It’s footwear built not just for the first step, but for the last step at hour …" at bounding box center [913, 573] width 525 height 14
click at [1032, 567] on p "That’s the new proposition: one shoe, every setting." at bounding box center [913, 573] width 525 height 14
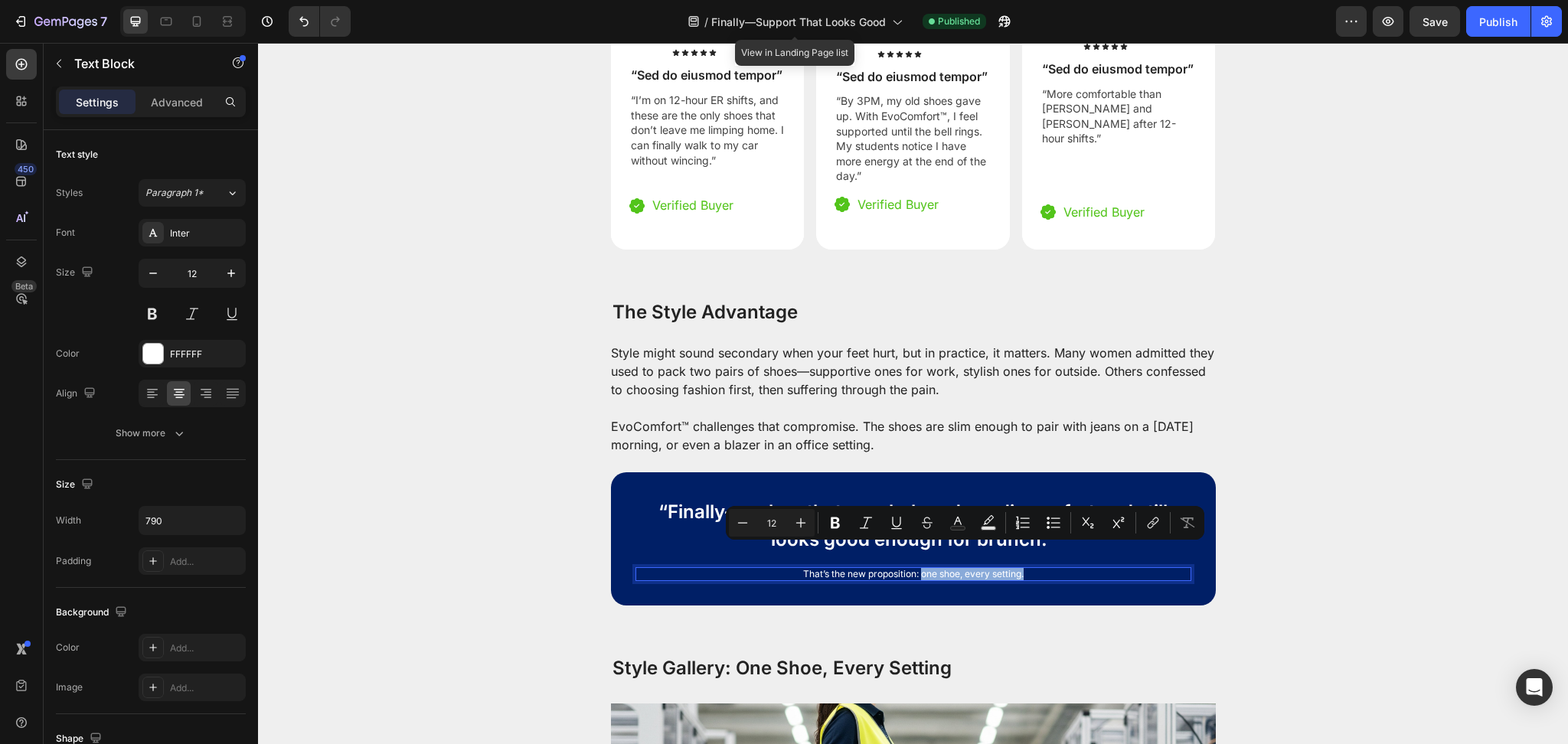
drag, startPoint x: 962, startPoint y: 551, endPoint x: 914, endPoint y: 556, distance: 48.3
click at [914, 567] on p "That’s the new proposition: one shoe, every setting." at bounding box center [913, 573] width 525 height 14
click at [874, 526] on button "Italic" at bounding box center [866, 523] width 28 height 28
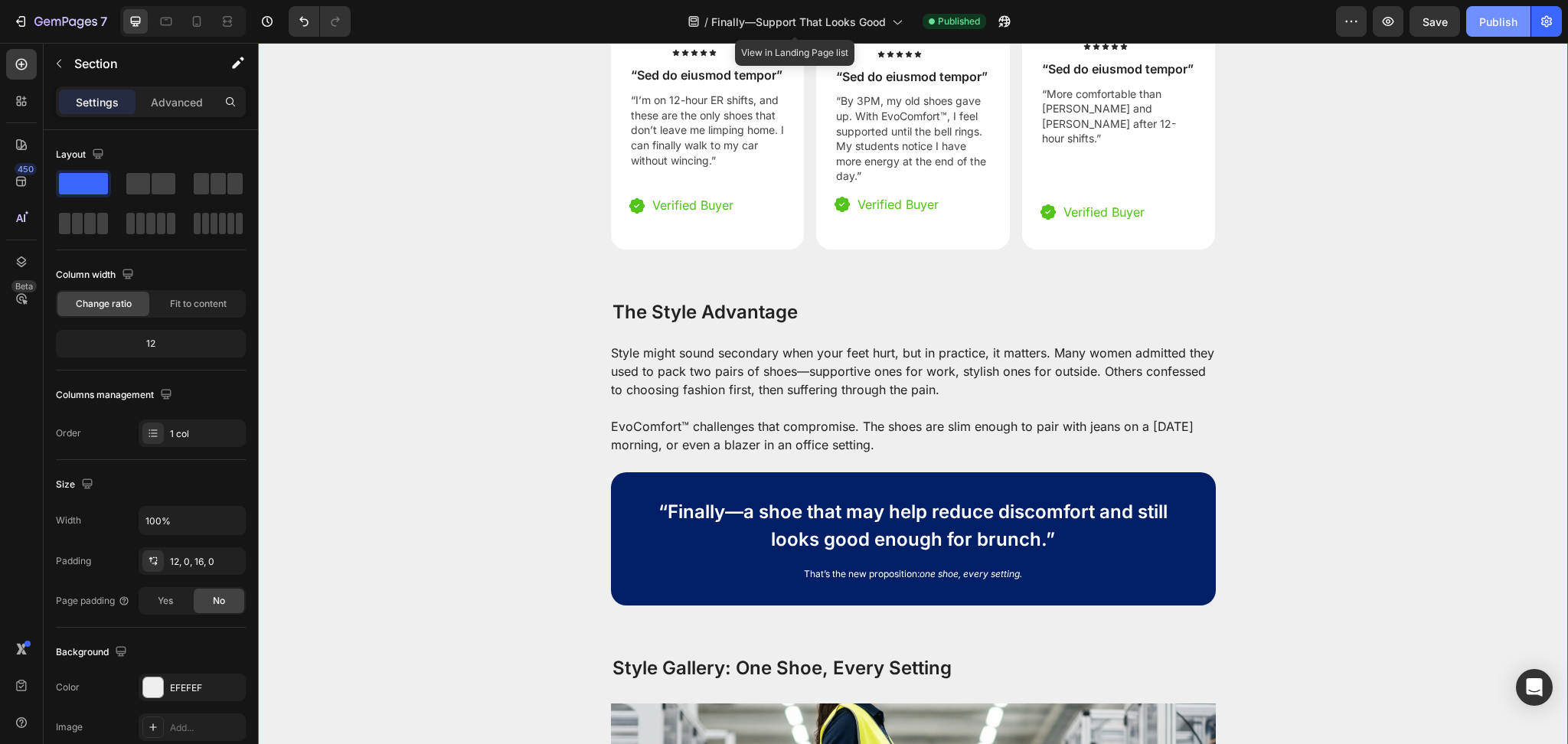
click at [1504, 19] on div "Publish" at bounding box center [1497, 22] width 38 height 16
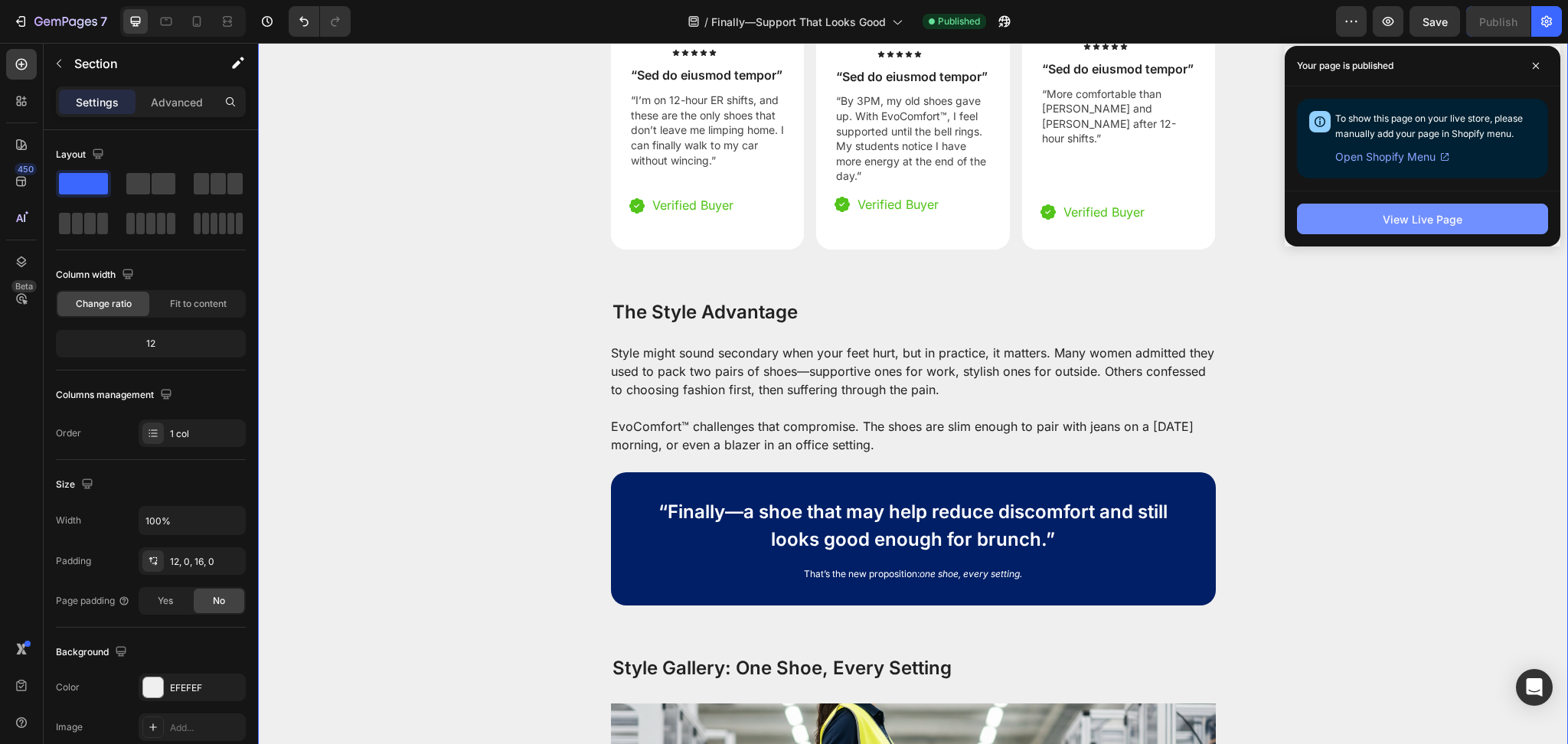
click at [1509, 221] on button "View Live Page" at bounding box center [1422, 219] width 251 height 31
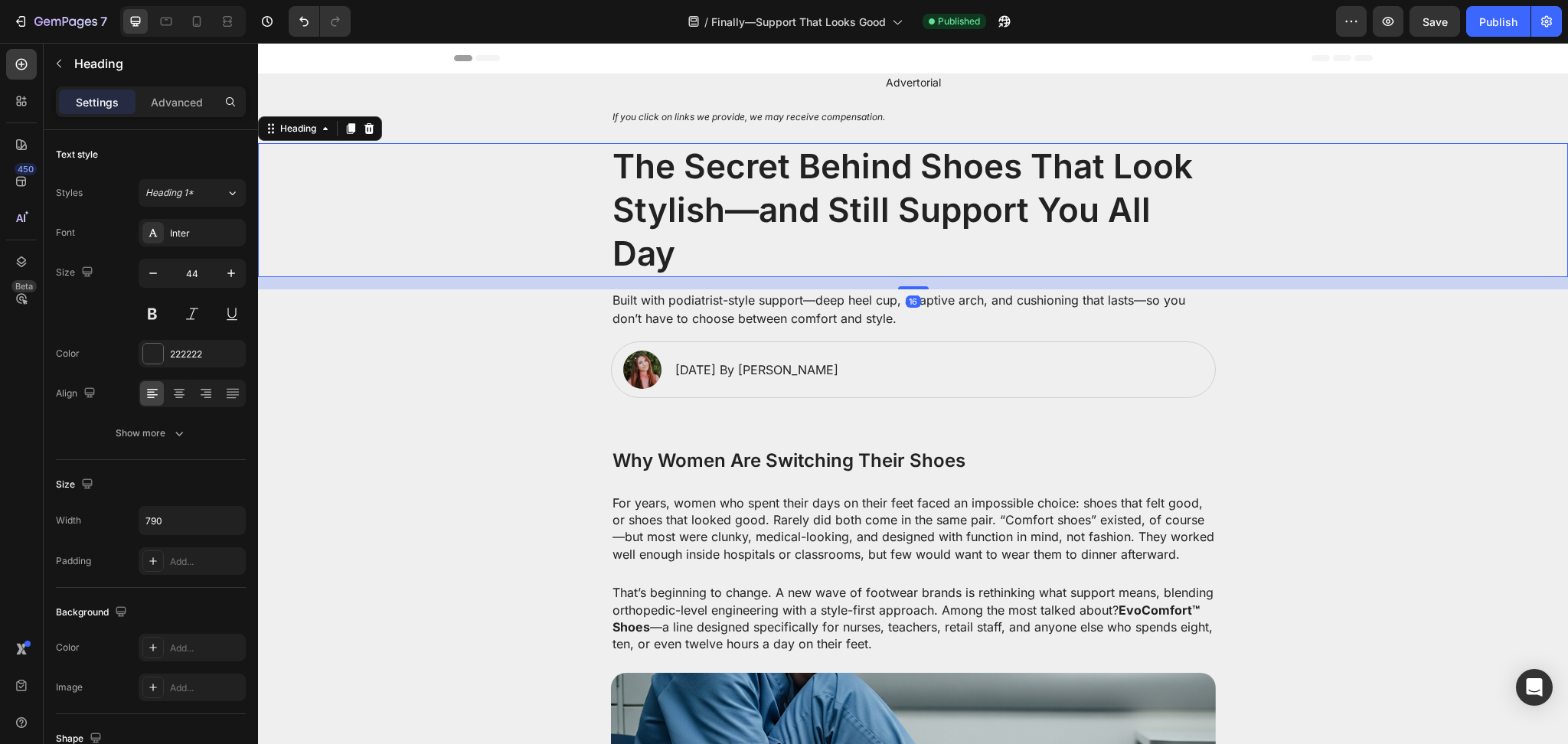
click at [662, 171] on h2 "The Secret Behind Shoes That Look Stylish—and Still Support You All Day" at bounding box center [913, 210] width 605 height 135
click at [194, 443] on button "Show more" at bounding box center [151, 434] width 190 height 28
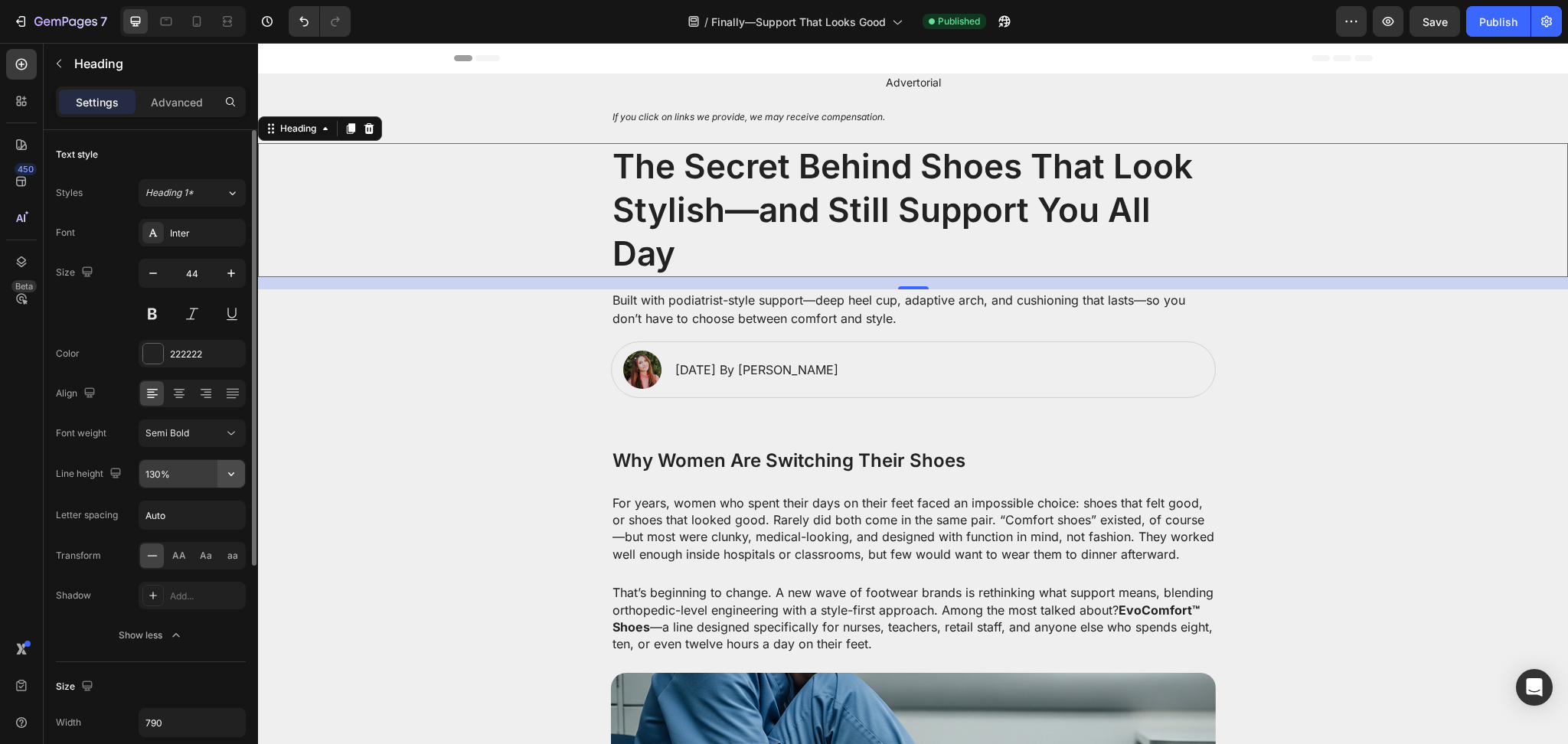
click at [229, 470] on icon "button" at bounding box center [231, 474] width 15 height 15
click at [155, 473] on input "130%" at bounding box center [192, 474] width 106 height 28
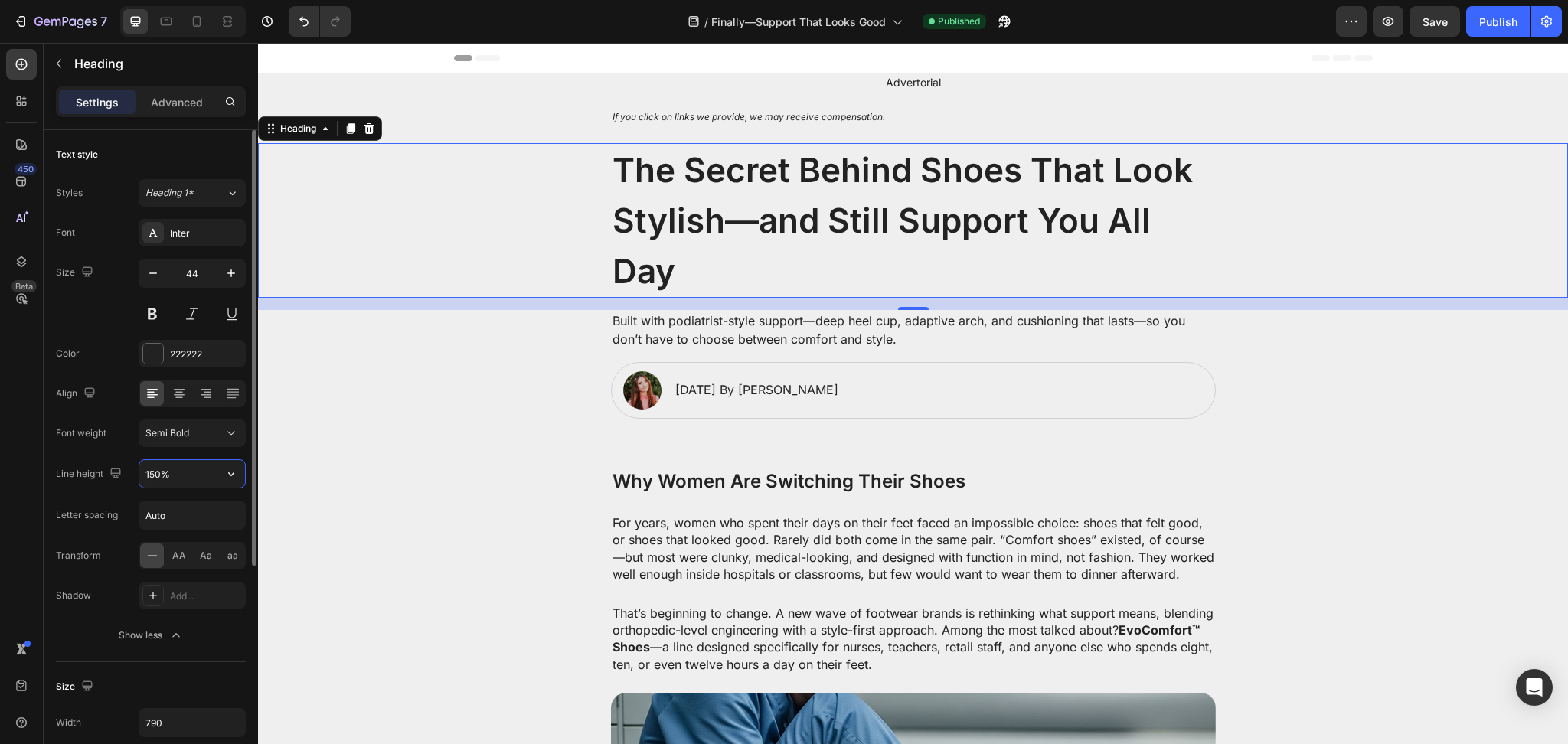
click at [181, 478] on input "150%" at bounding box center [192, 474] width 106 height 28
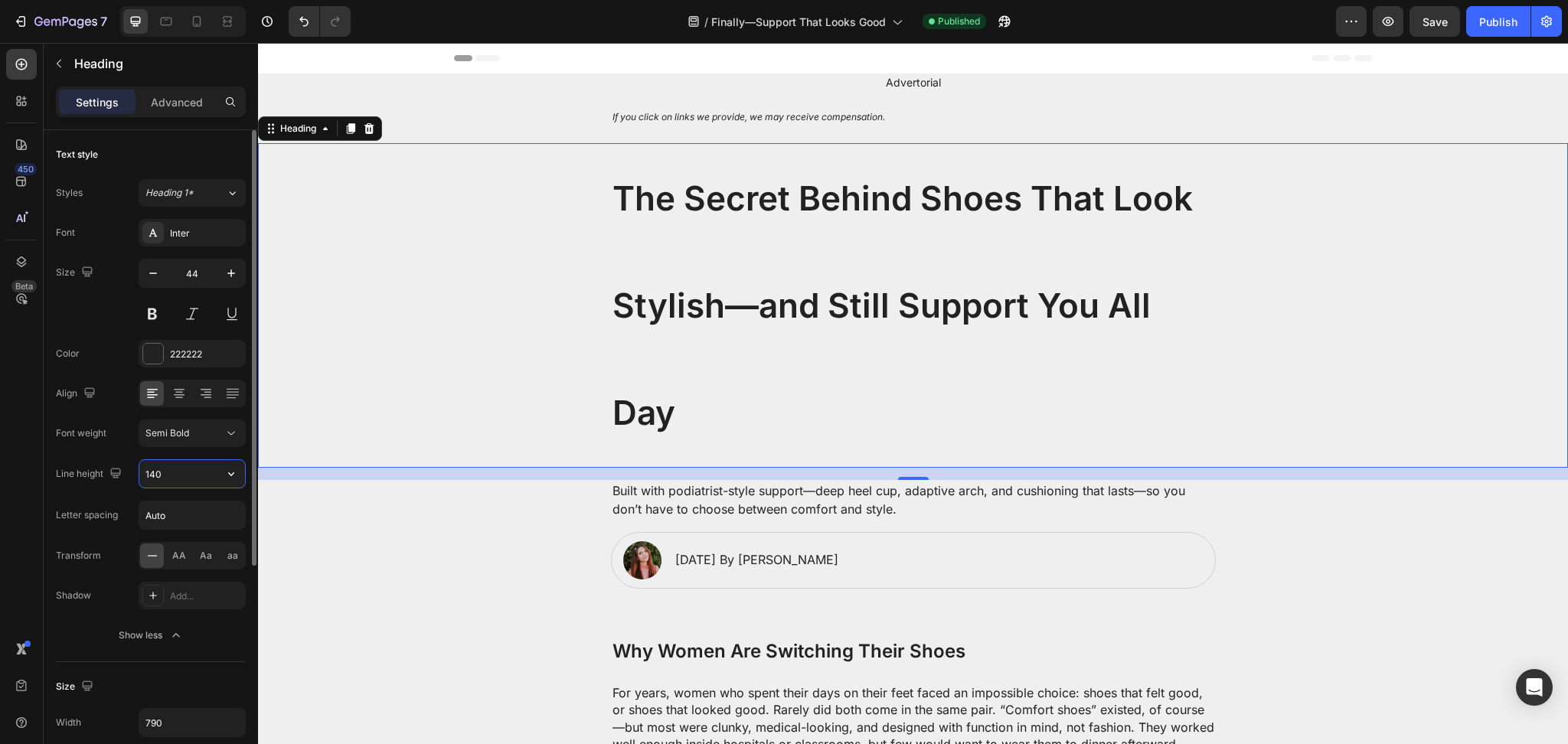
type input "140%"
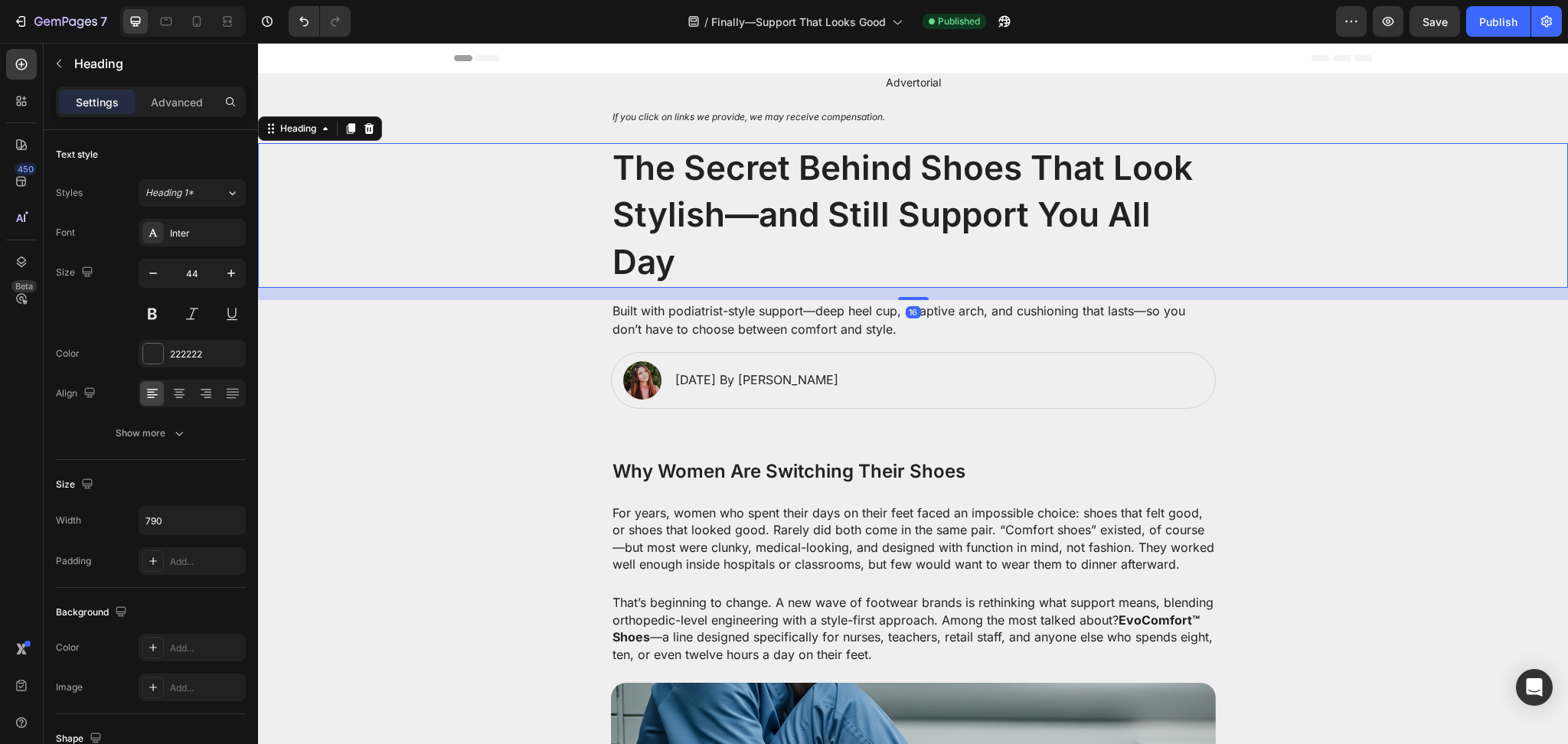
click at [969, 222] on h2 "The Secret Behind Shoes That Look Stylish—and Still Support You All Day" at bounding box center [913, 215] width 605 height 145
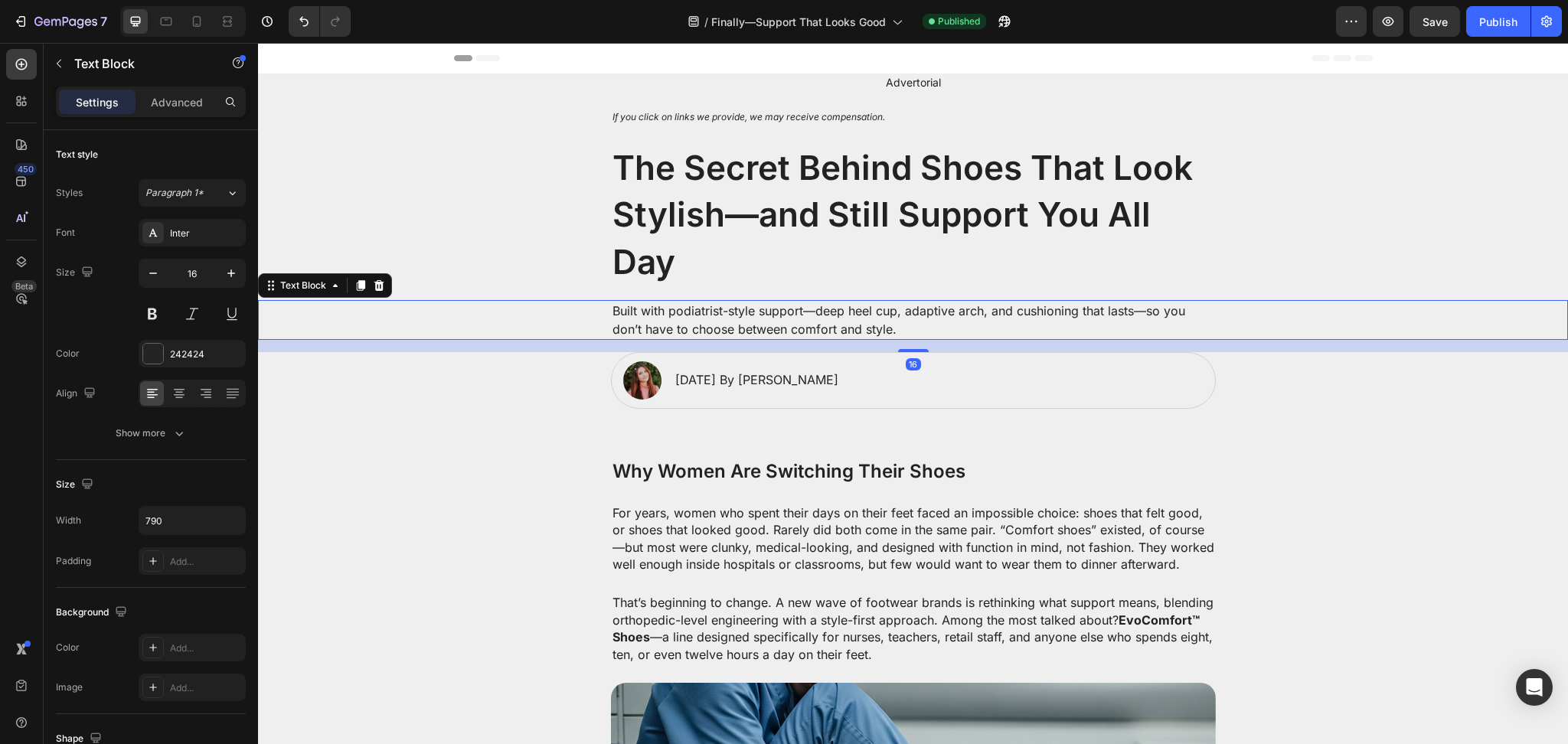
click at [554, 309] on div "Built with podiatrist-style support—deep heel cup, adaptive arch, and cushionin…" at bounding box center [913, 320] width 1279 height 40
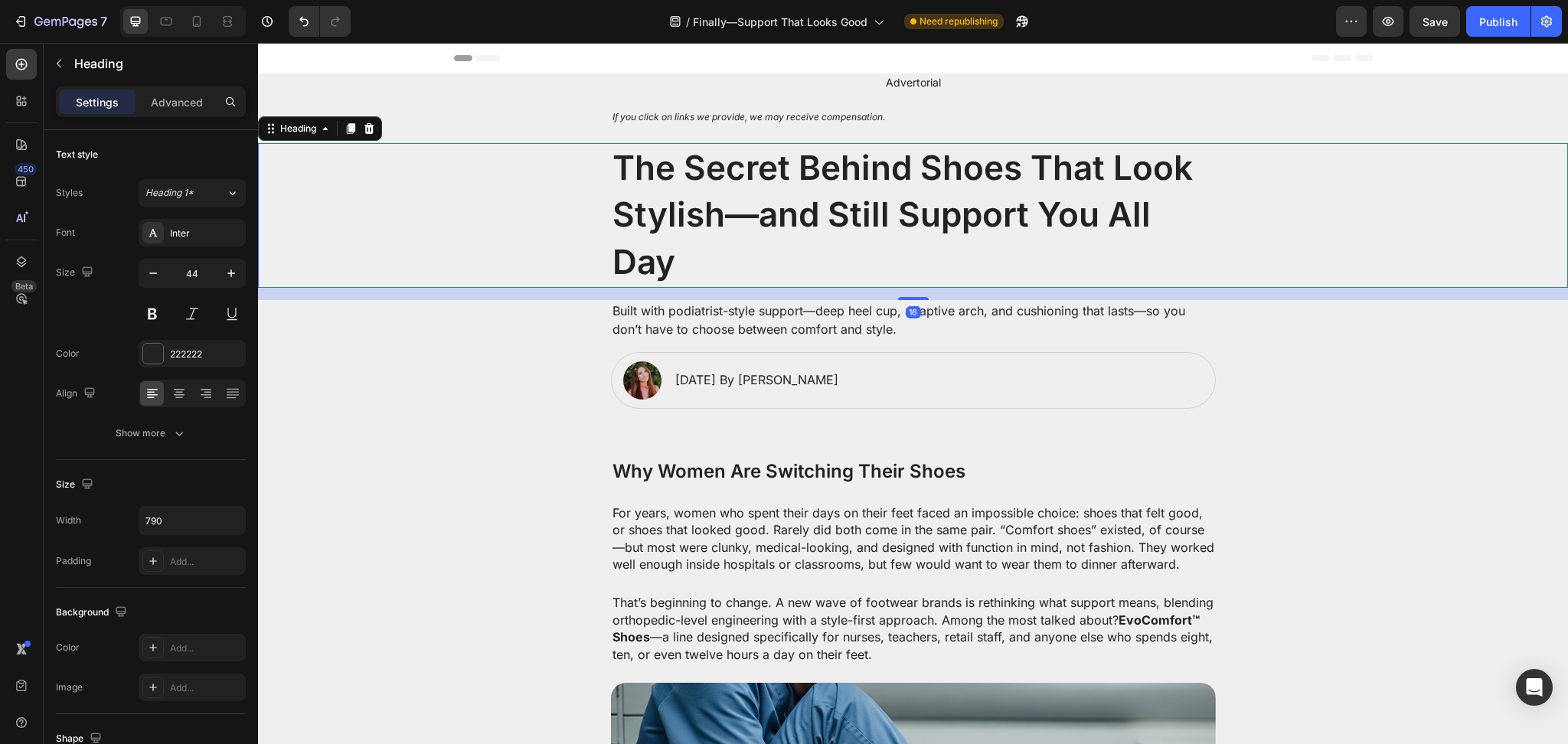
click at [785, 239] on h2 "The Secret Behind Shoes That Look Stylish—and Still Support You All Day" at bounding box center [913, 215] width 605 height 145
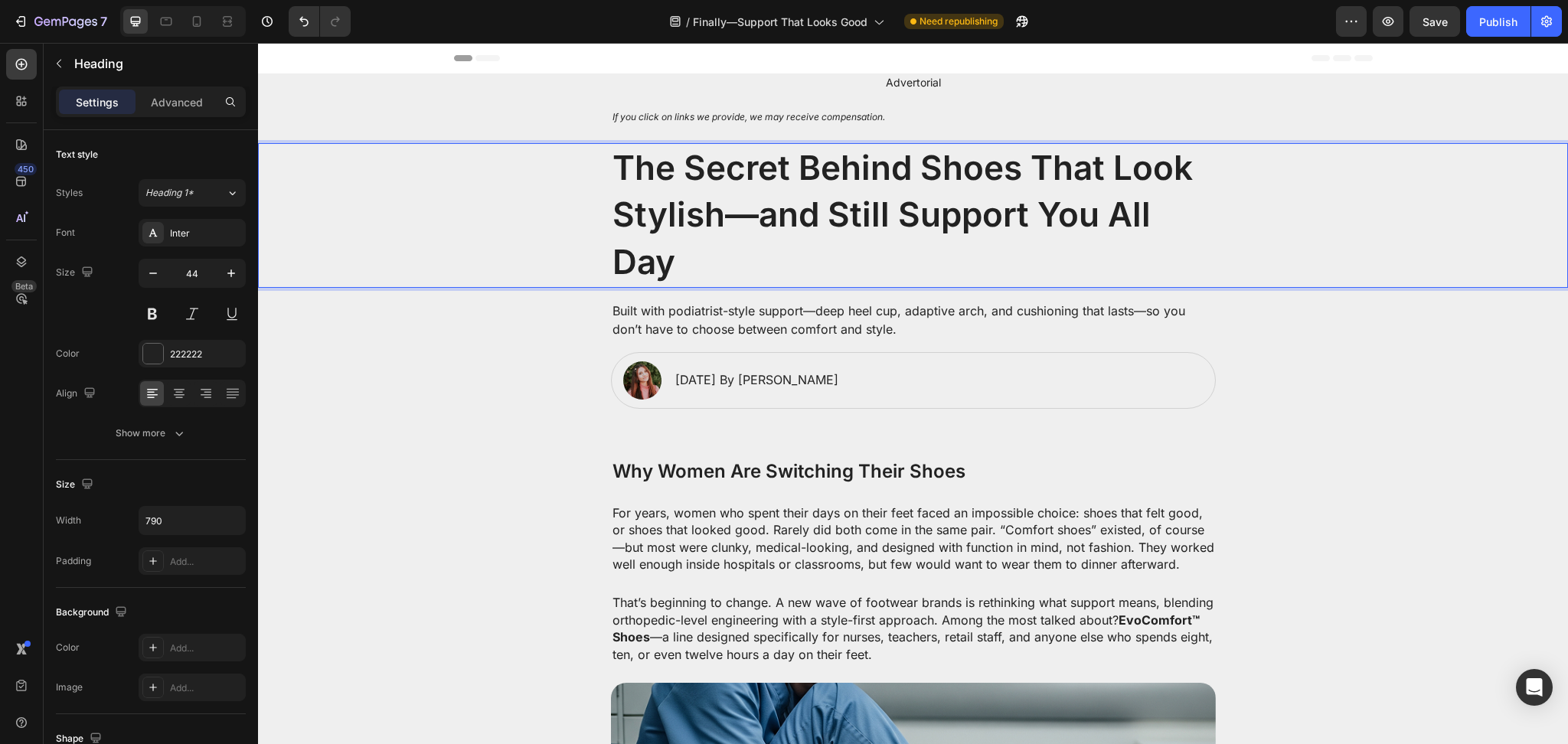
click at [785, 239] on h2 "The Secret Behind Shoes That Look Stylish—and Still Support You All Day" at bounding box center [913, 215] width 605 height 145
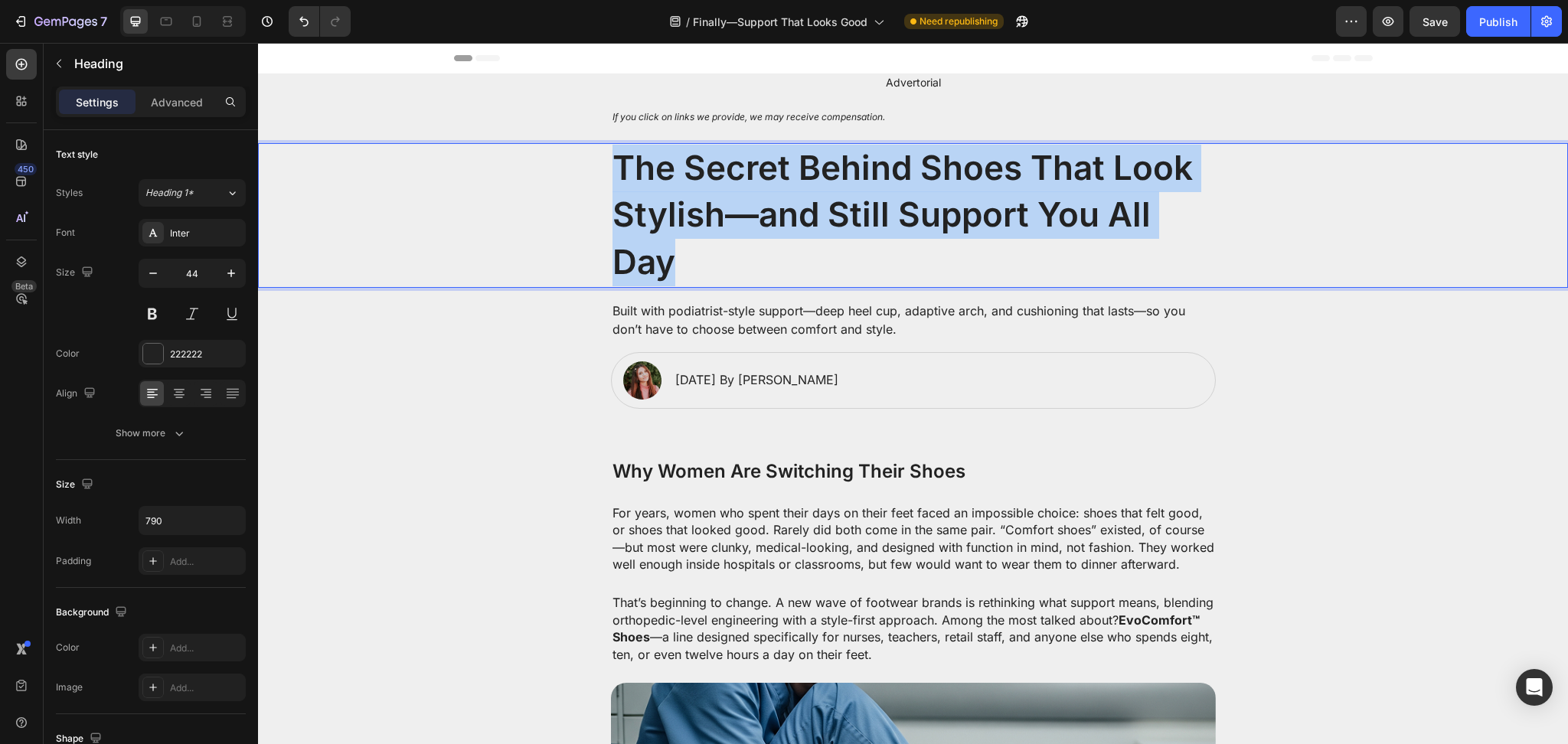
click at [785, 239] on p "The Secret Behind Shoes That Look Stylish—and Still Support You All Day" at bounding box center [913, 215] width 602 height 141
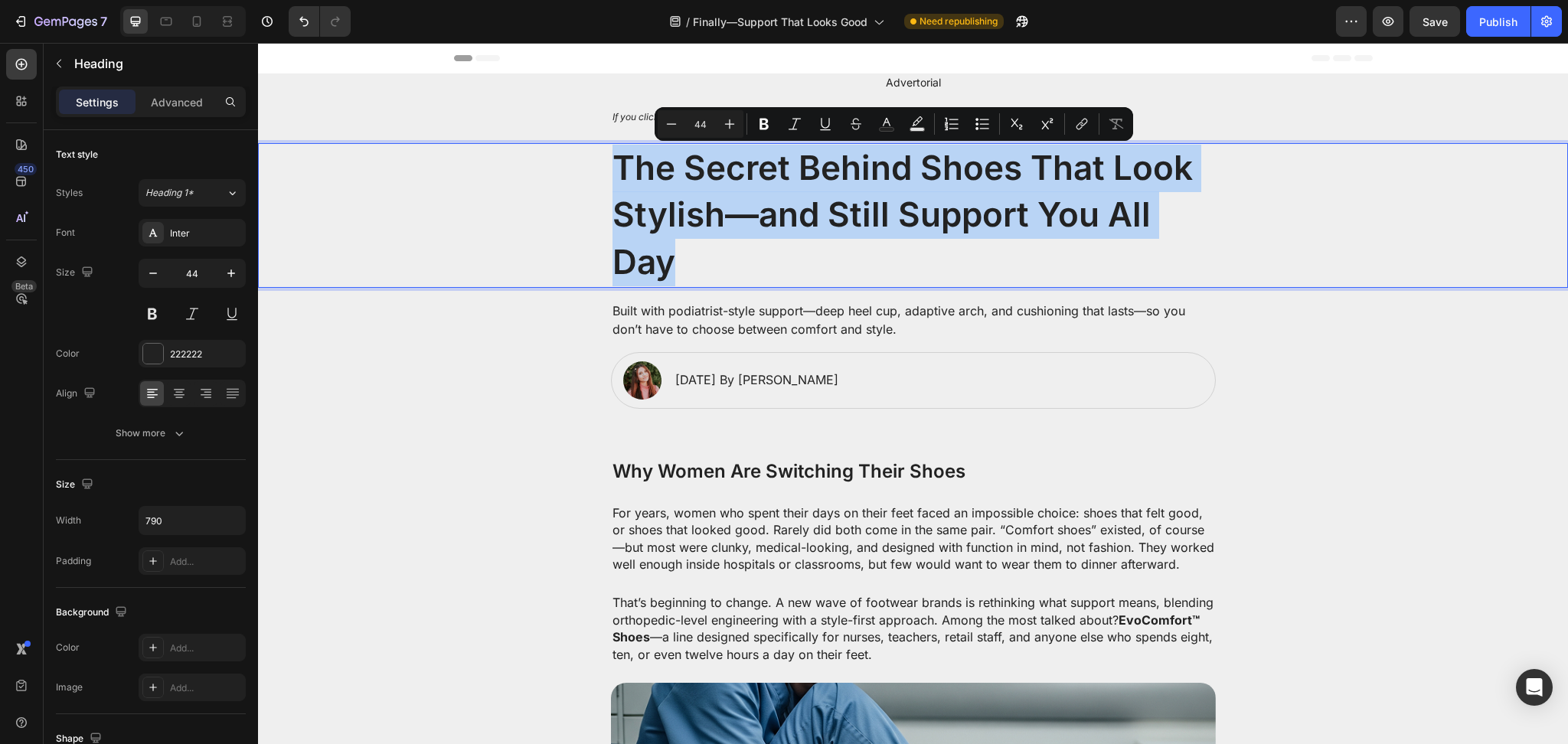
click at [668, 214] on p "The Secret Behind Shoes That Look Stylish—and Still Support You All Day" at bounding box center [913, 215] width 602 height 141
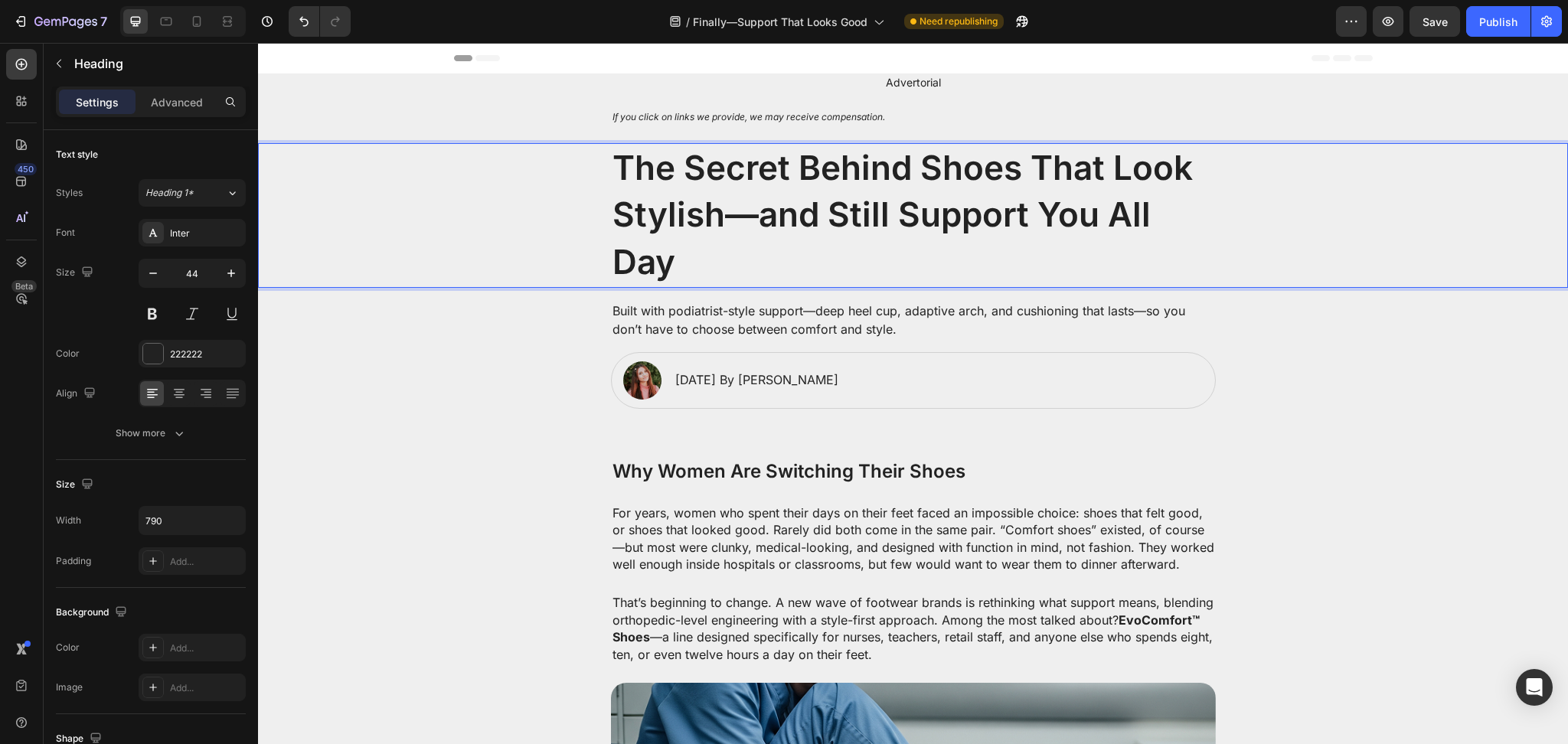
click at [677, 219] on p "The Secret Behind Shoes That Look Stylish—and Still Support You All Day" at bounding box center [913, 215] width 602 height 141
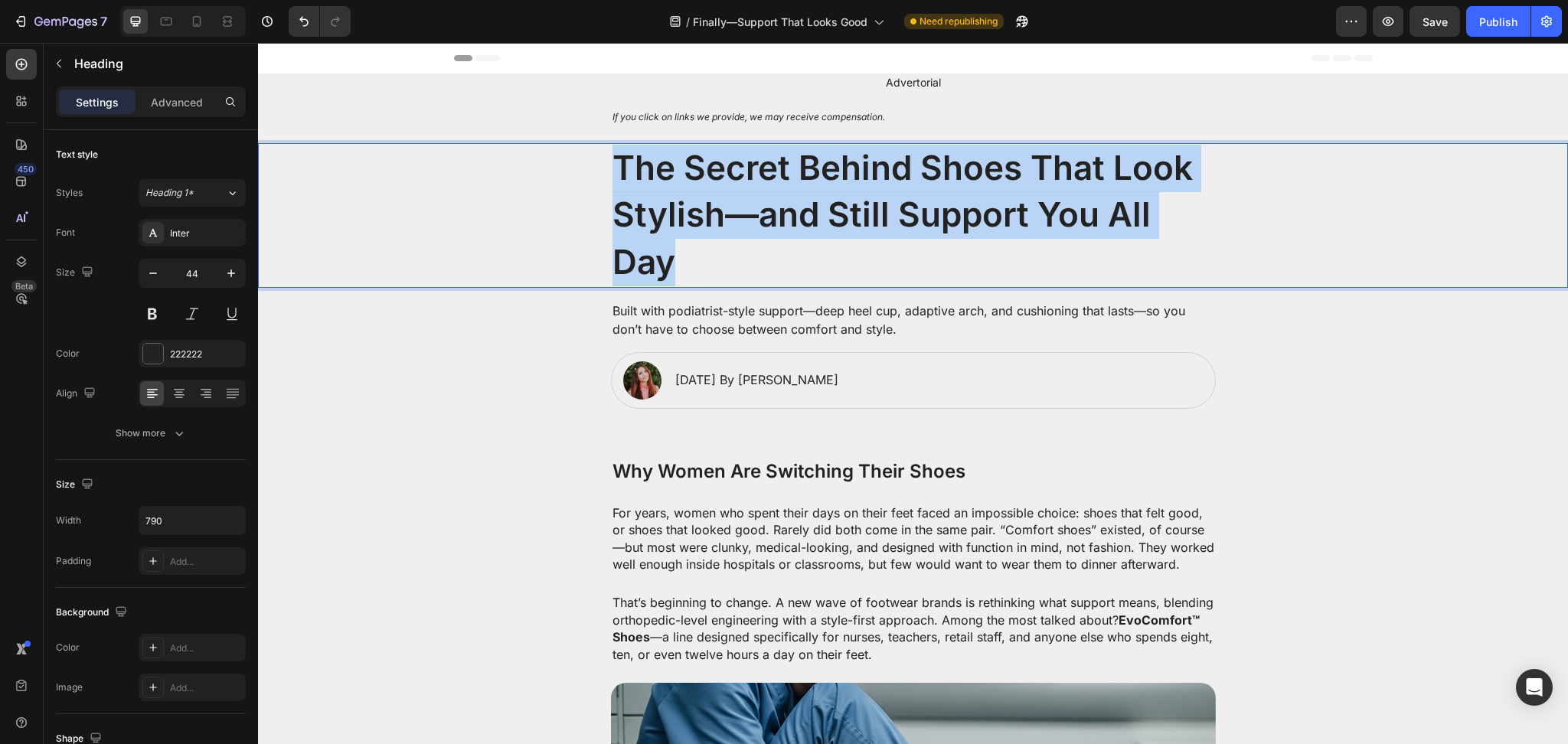
click at [677, 219] on p "The Secret Behind Shoes That Look Stylish—and Still Support You All Day" at bounding box center [913, 215] width 602 height 141
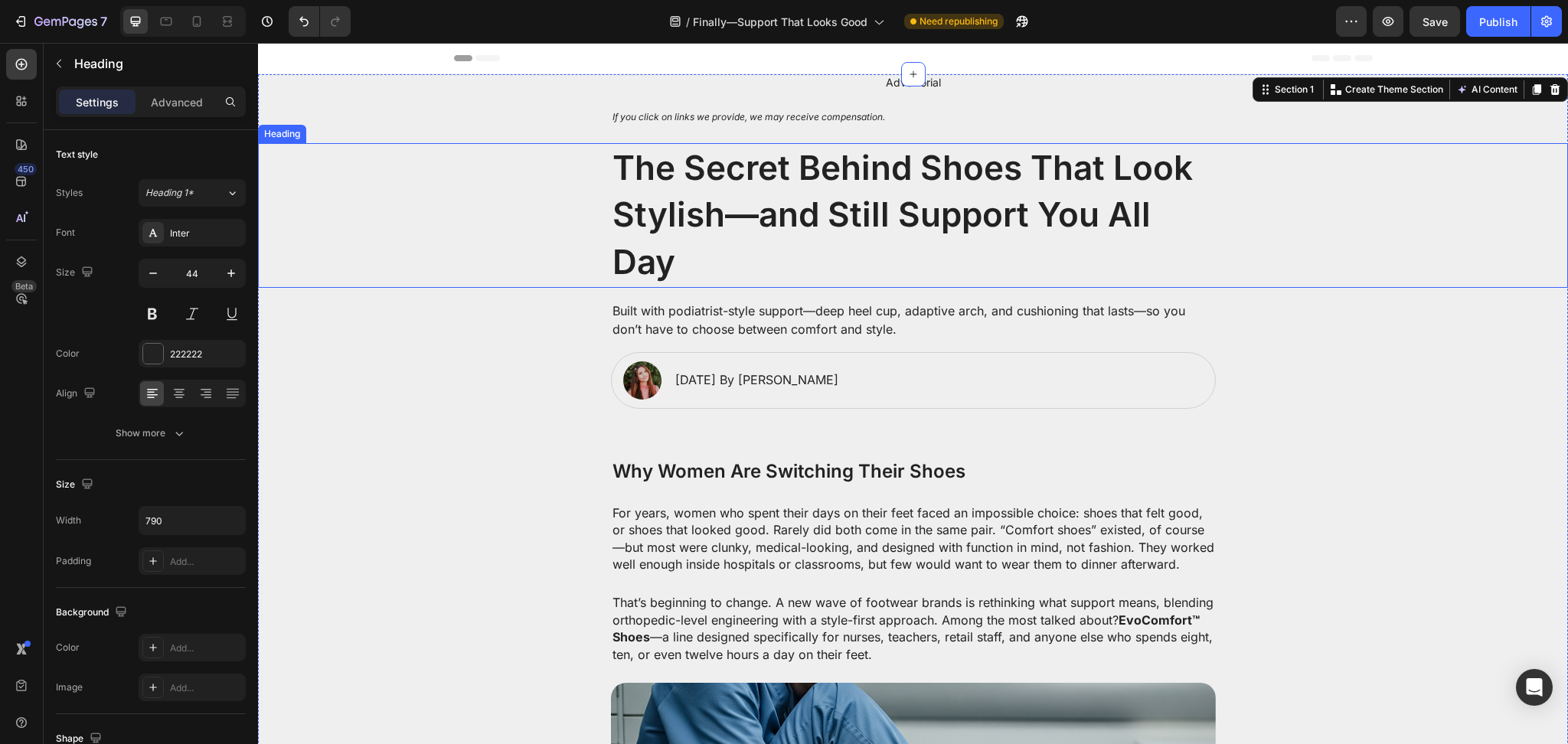
click at [696, 210] on p "The Secret Behind Shoes That Look Stylish—and Still Support You All Day" at bounding box center [913, 215] width 602 height 141
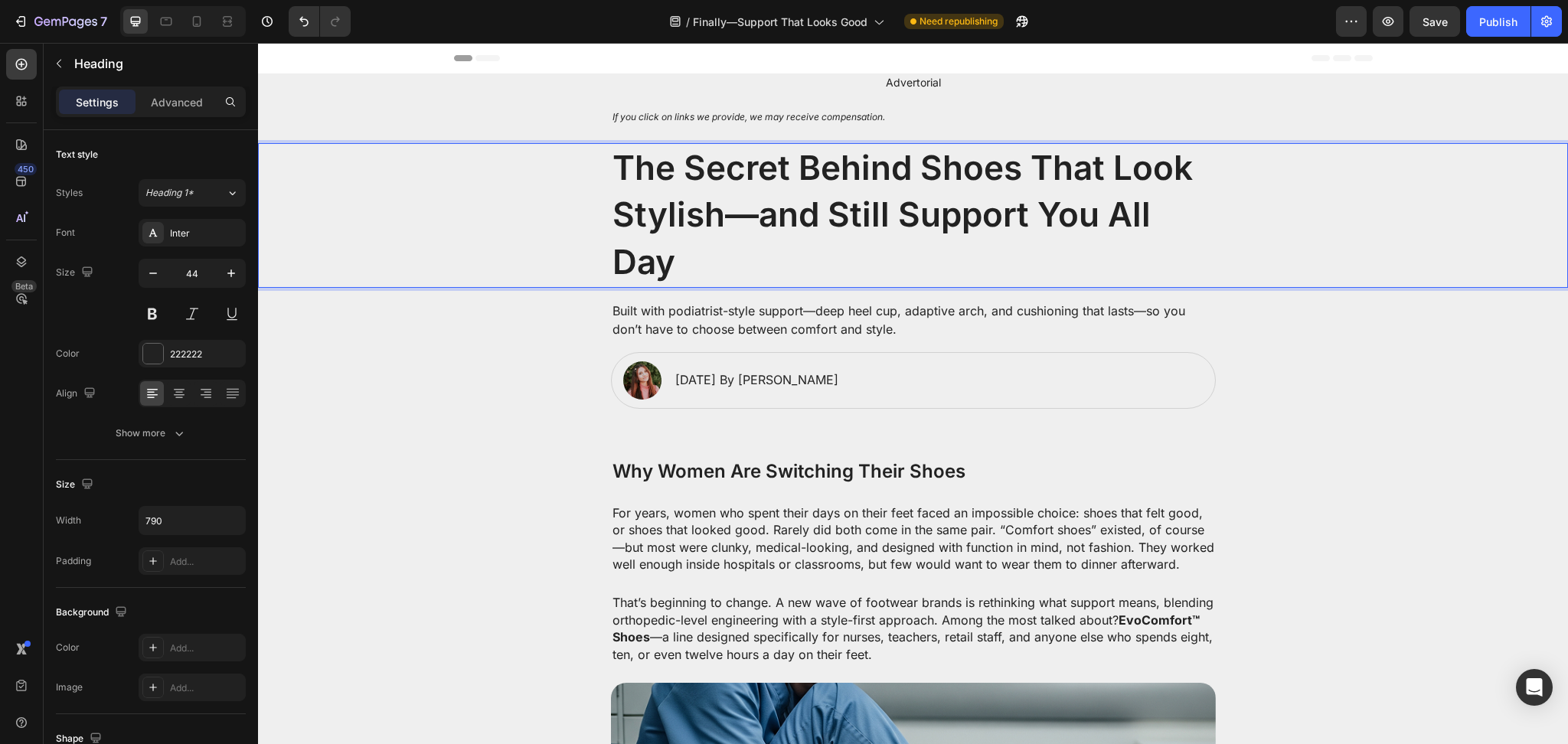
click at [696, 210] on p "The Secret Behind Shoes That Look Stylish—and Still Support You All Day" at bounding box center [913, 215] width 602 height 141
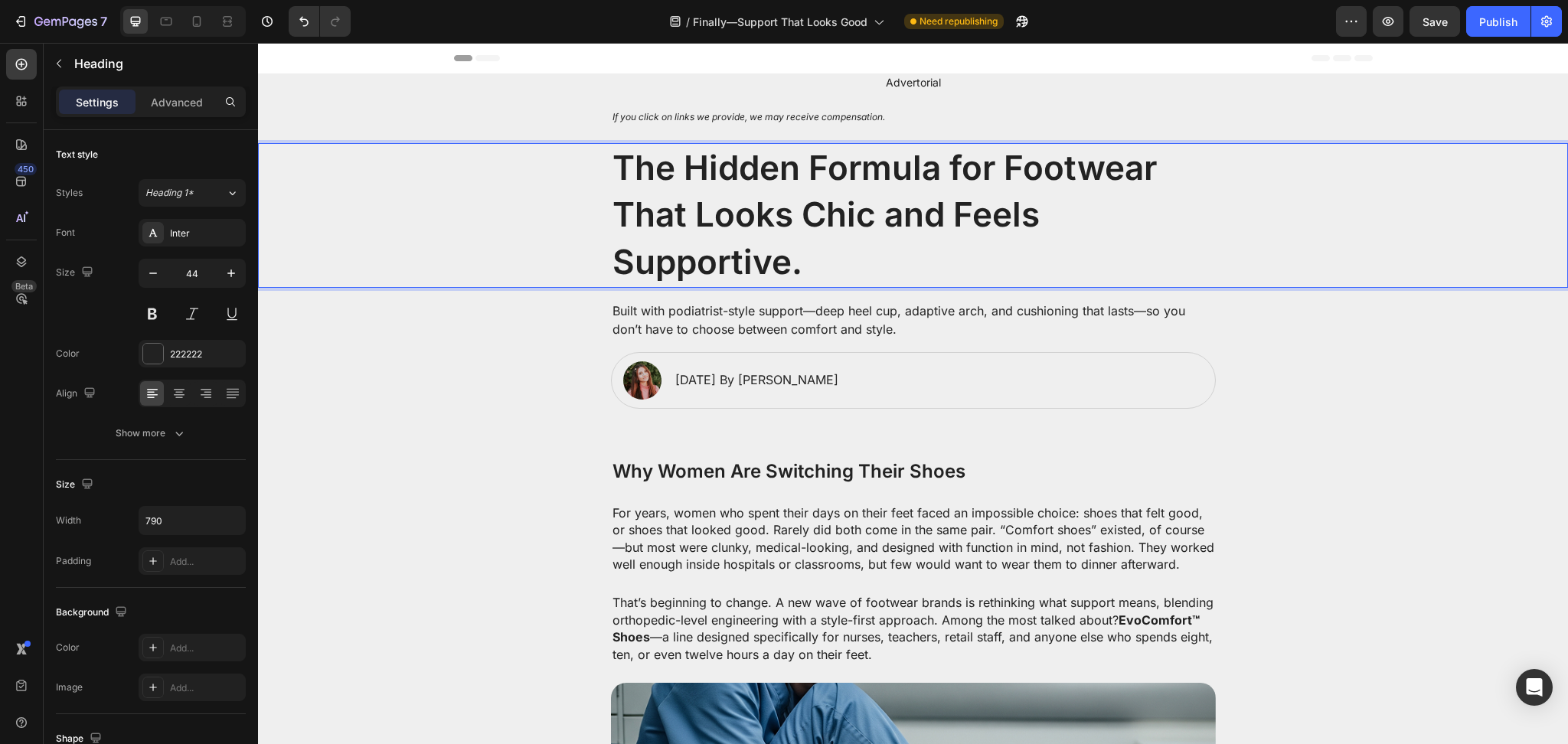
click at [680, 226] on p "The Hidden Formula for Footwear That Looks Chic and Feels Supportive." at bounding box center [913, 215] width 602 height 141
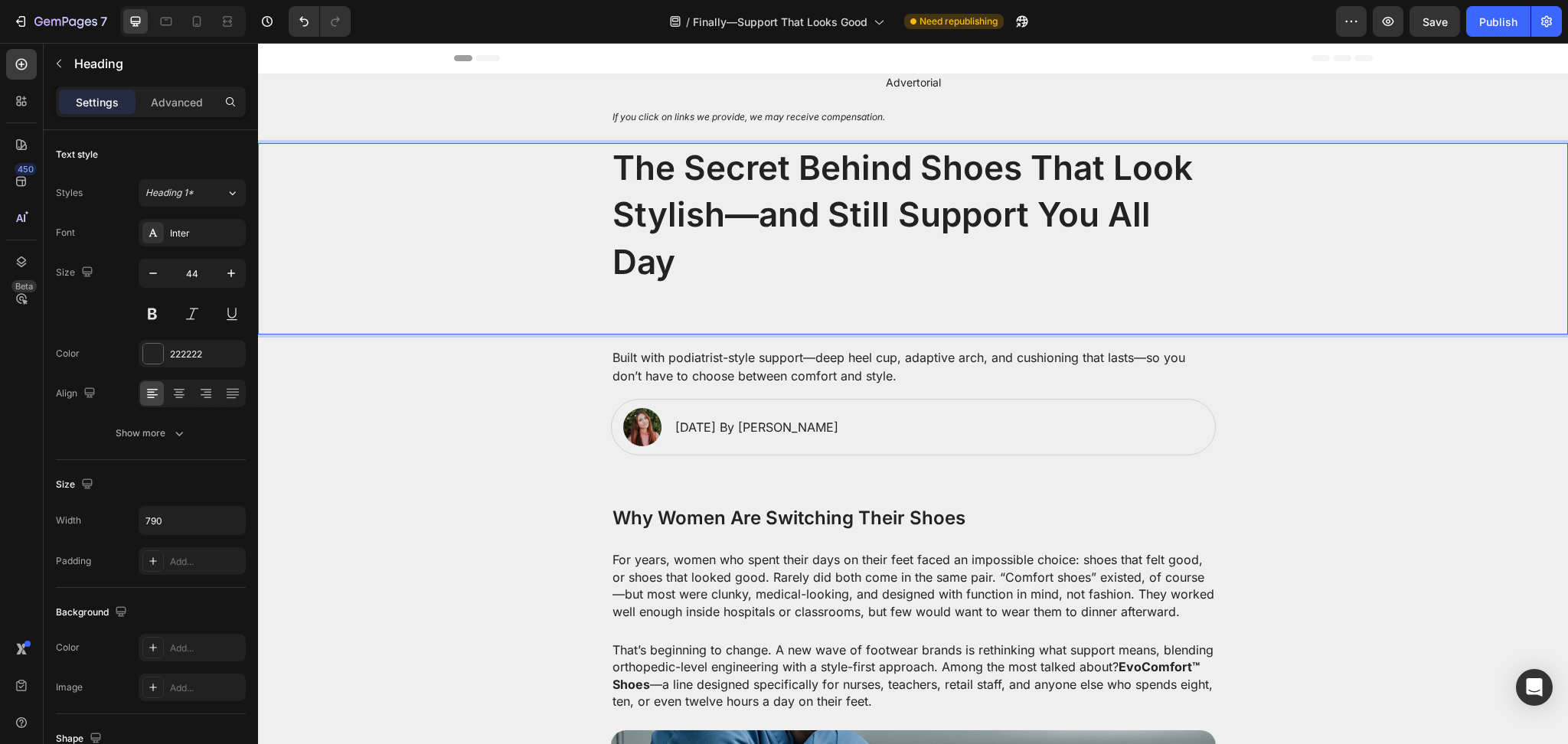
click at [762, 209] on p "The Secret Behind Shoes That Look Stylish—and Still Support You All Day" at bounding box center [913, 239] width 602 height 188
click at [754, 210] on p "The Secret Behind Shoes That Look Stylish—and Still Support You All Day" at bounding box center [913, 239] width 602 height 188
click at [654, 304] on p "The Secret Behind Shoes That Look Stylish - and Still Support You All Day" at bounding box center [913, 239] width 602 height 188
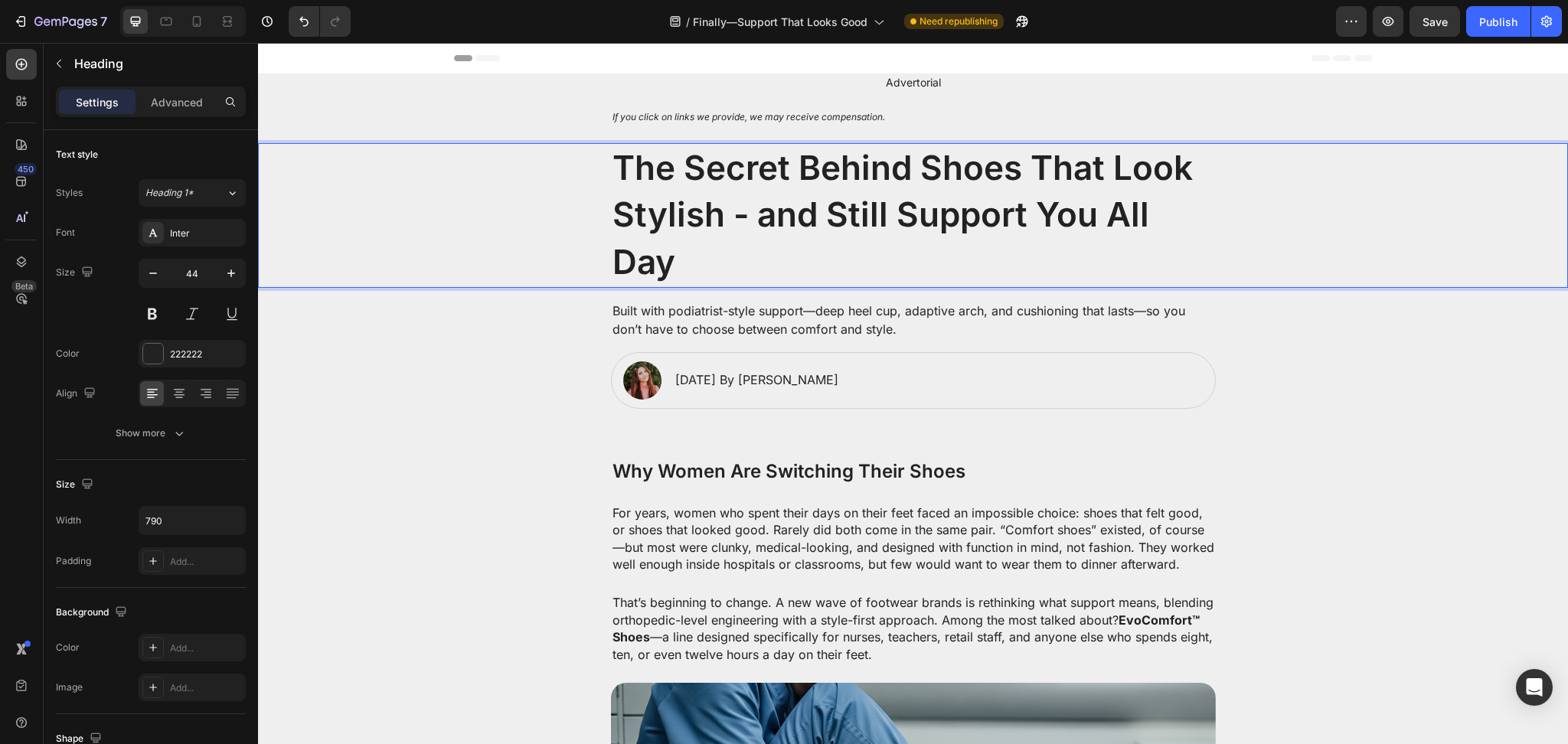
click at [719, 222] on p "The Secret Behind Shoes That Look Stylish - and Still Support You All Day" at bounding box center [913, 215] width 602 height 141
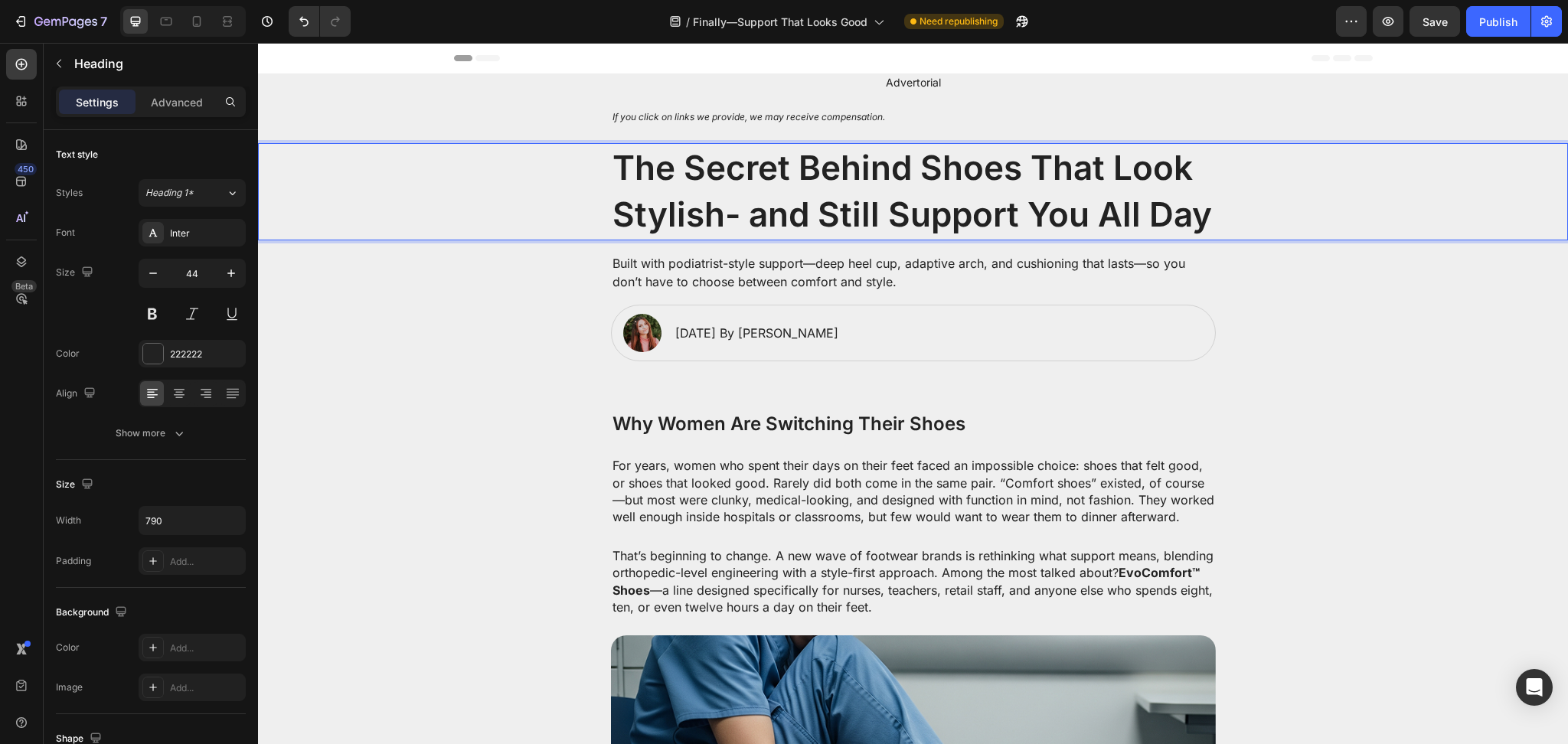
drag, startPoint x: 727, startPoint y: 222, endPoint x: 741, endPoint y: 219, distance: 14.3
click at [729, 222] on p "The Secret Behind Shoes That Look Stylish- and Still Support You All Day" at bounding box center [913, 192] width 602 height 94
click at [741, 218] on p "The Secret Behind Shoes That Look Stylish- and Still Support You All Day" at bounding box center [913, 192] width 602 height 94
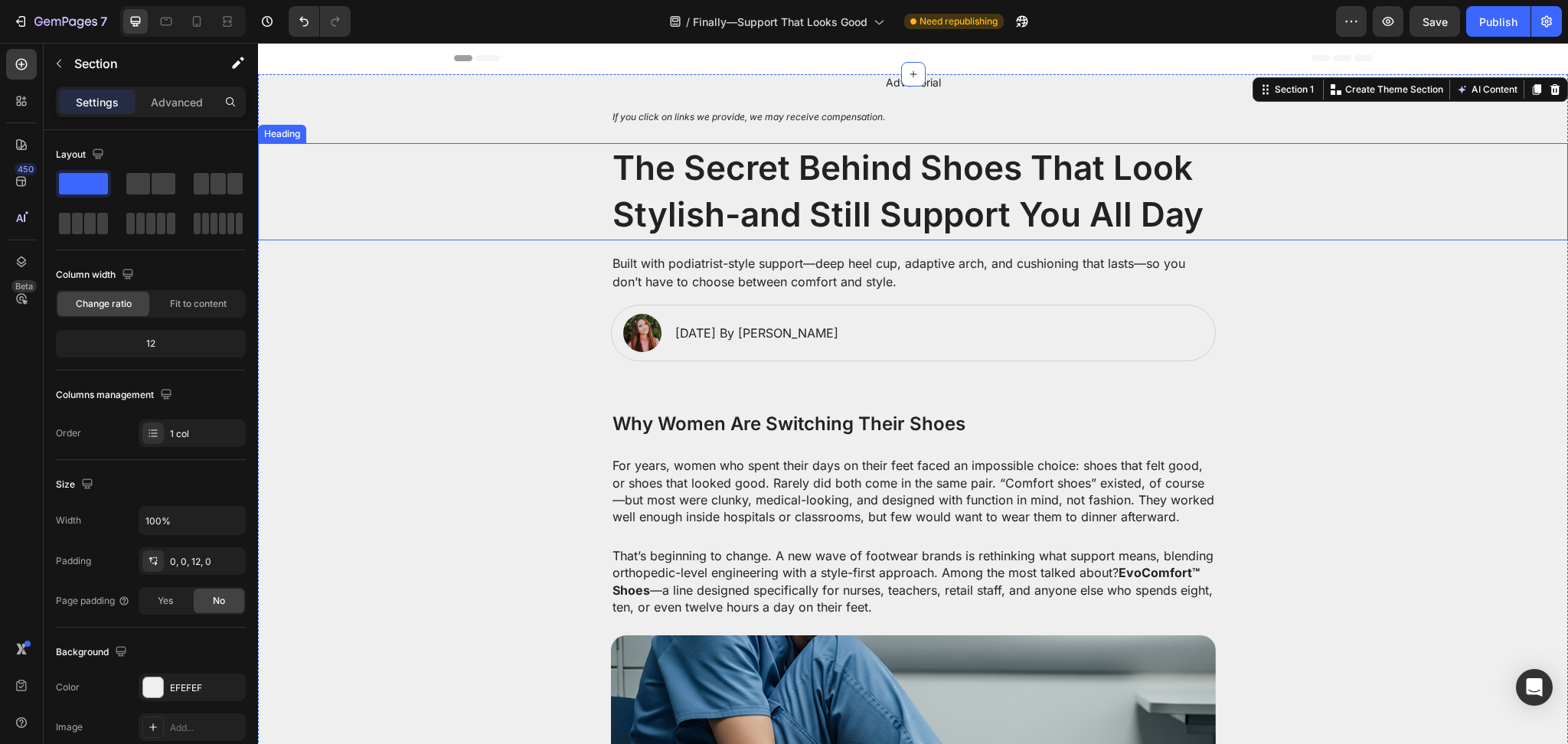
click at [1160, 167] on p "The Secret Behind Shoes That Look Stylish-and Still Support You All Day" at bounding box center [913, 192] width 602 height 94
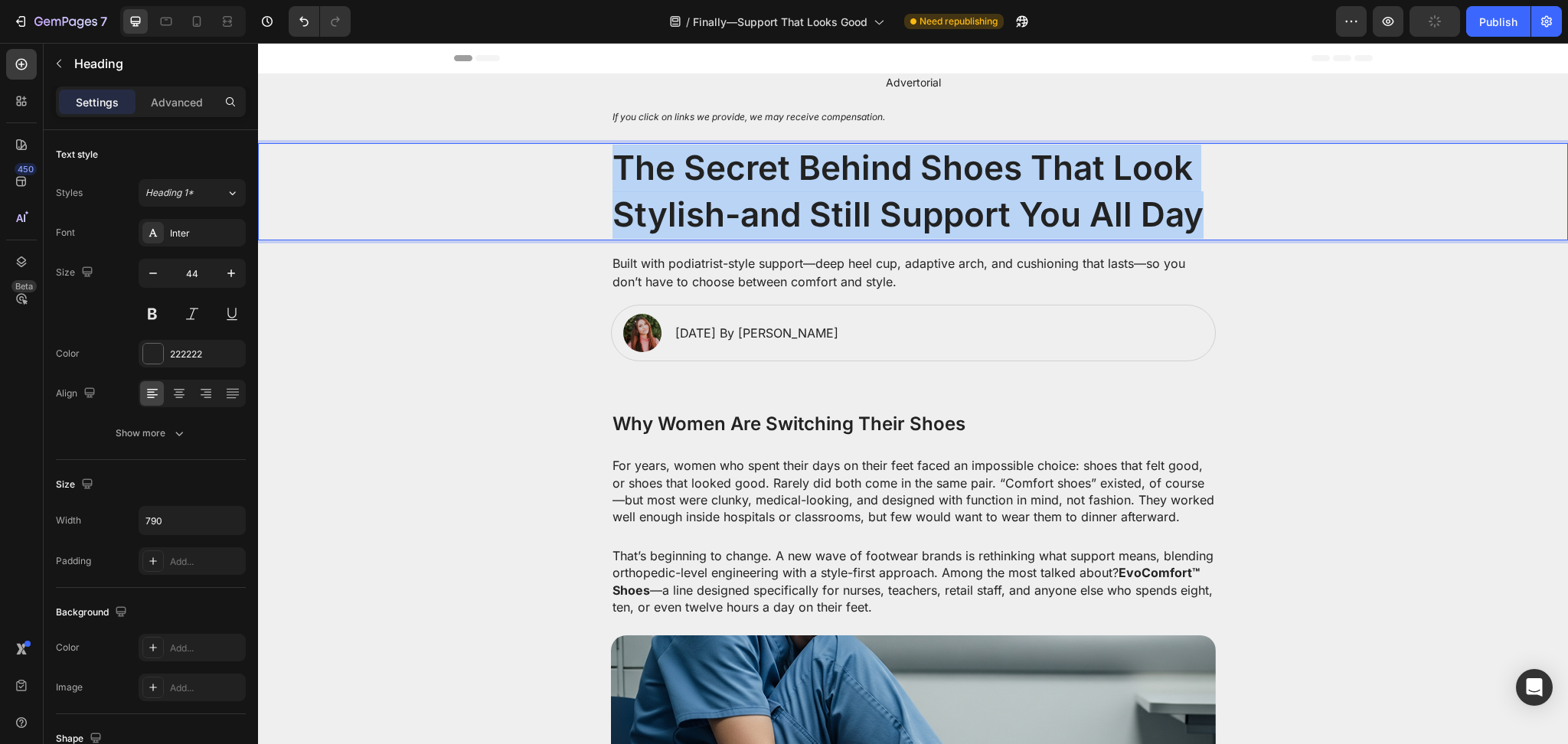
click at [1160, 167] on p "The Secret Behind Shoes That Look Stylish-and Still Support You All Day" at bounding box center [913, 192] width 602 height 94
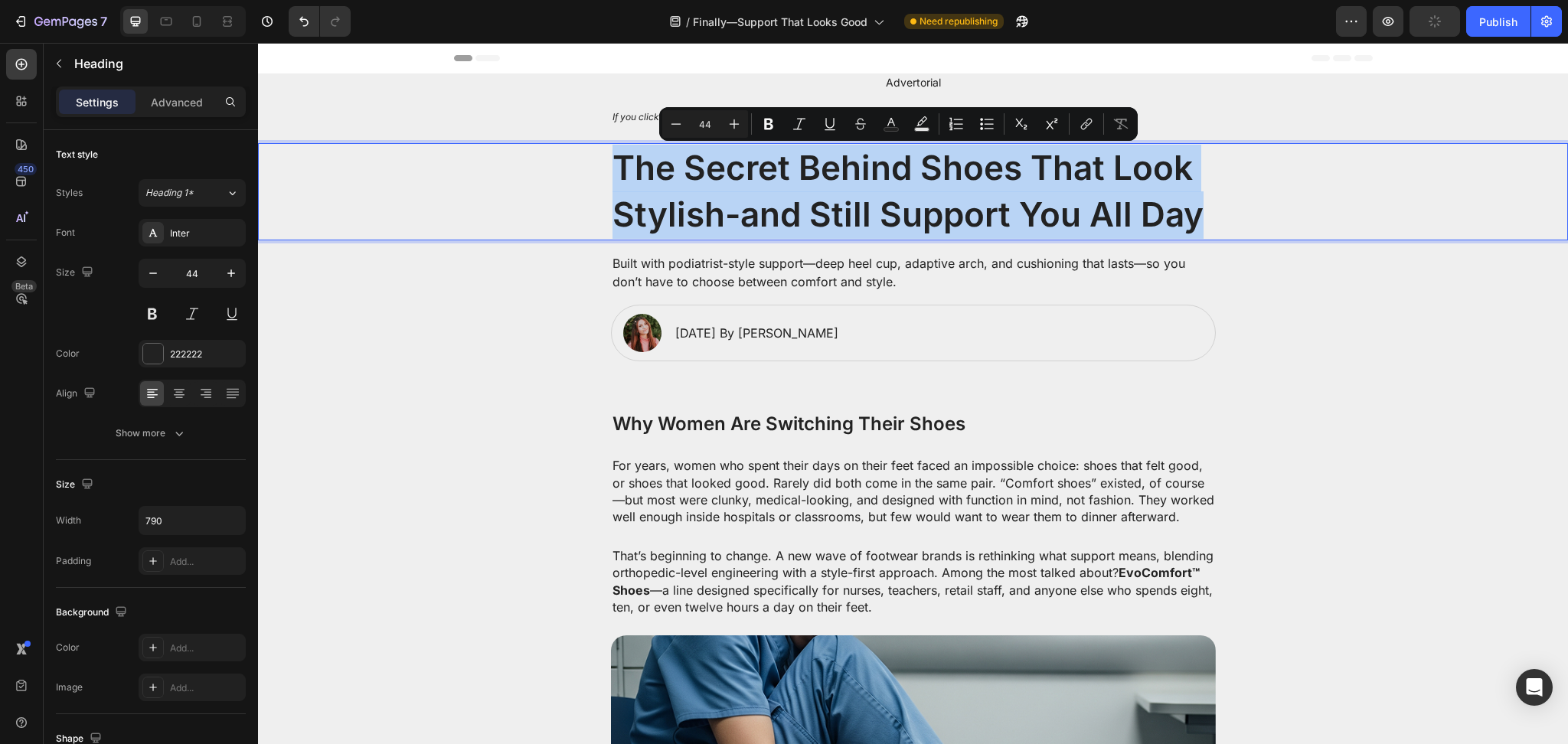
copy p "The Secret Behind Shoes That Look Stylish-and Still Support You All Day"
click at [714, 220] on p "The Secret Behind Shoes That Look Stylish-and Still Support You All Day" at bounding box center [913, 192] width 602 height 94
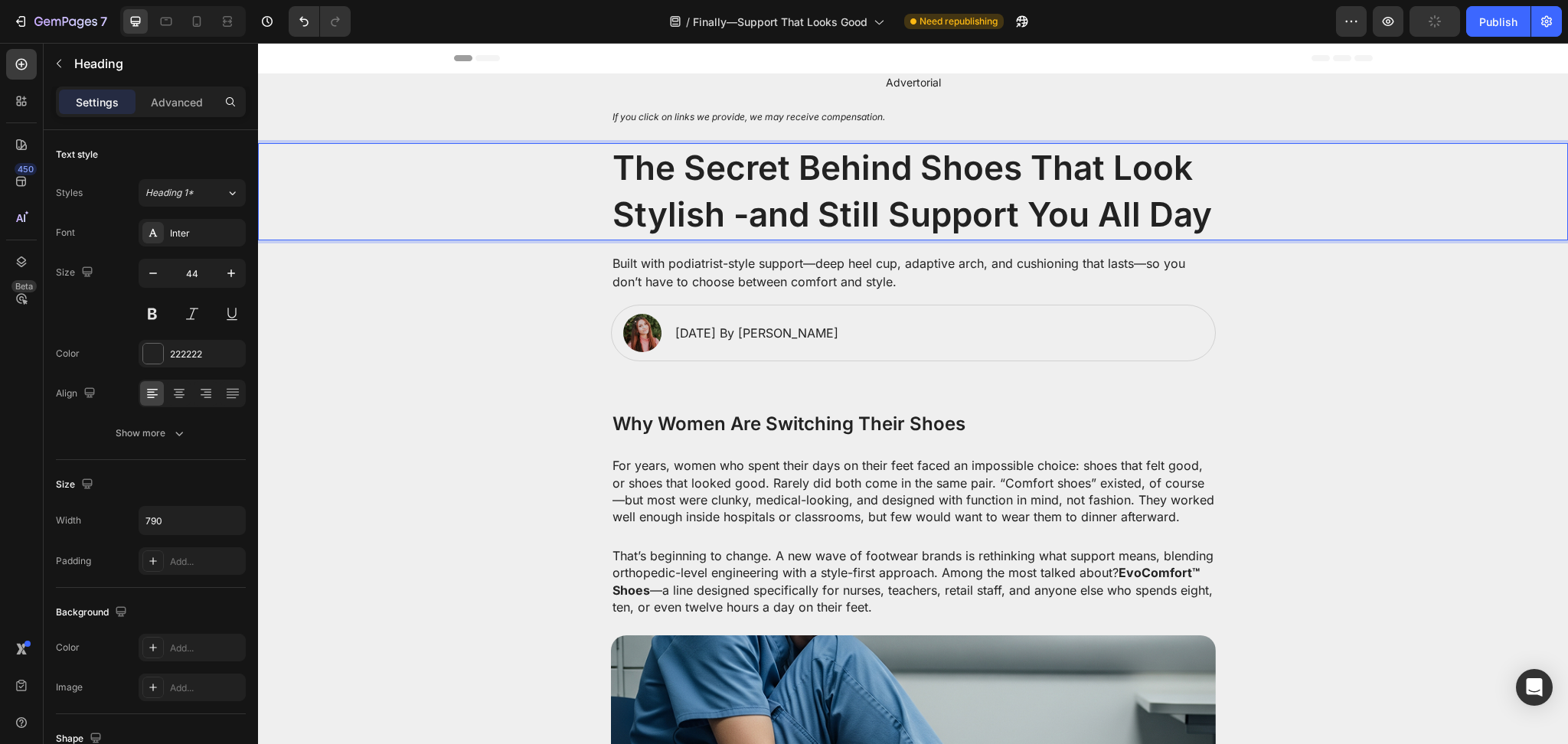
click at [745, 218] on p "The Secret Behind Shoes That Look Stylish -and Still Support You All Day" at bounding box center [913, 192] width 602 height 94
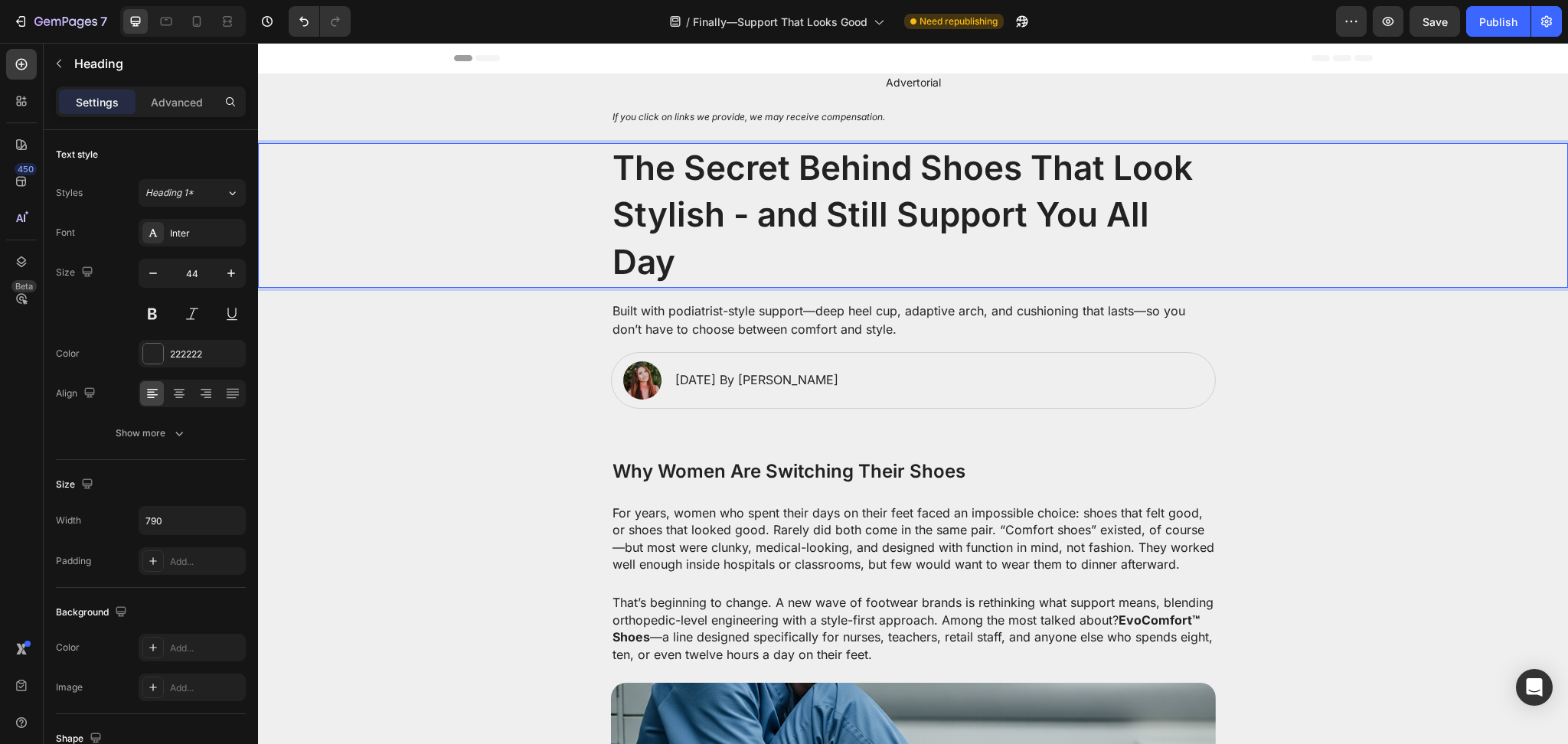
click at [1143, 224] on p "The Secret Behind Shoes That Look Stylish - and Still Support You All Day" at bounding box center [913, 215] width 602 height 141
click at [813, 239] on p "The Secret Behind Shoes That Look Stylish - and Still Support You All Day" at bounding box center [913, 215] width 602 height 141
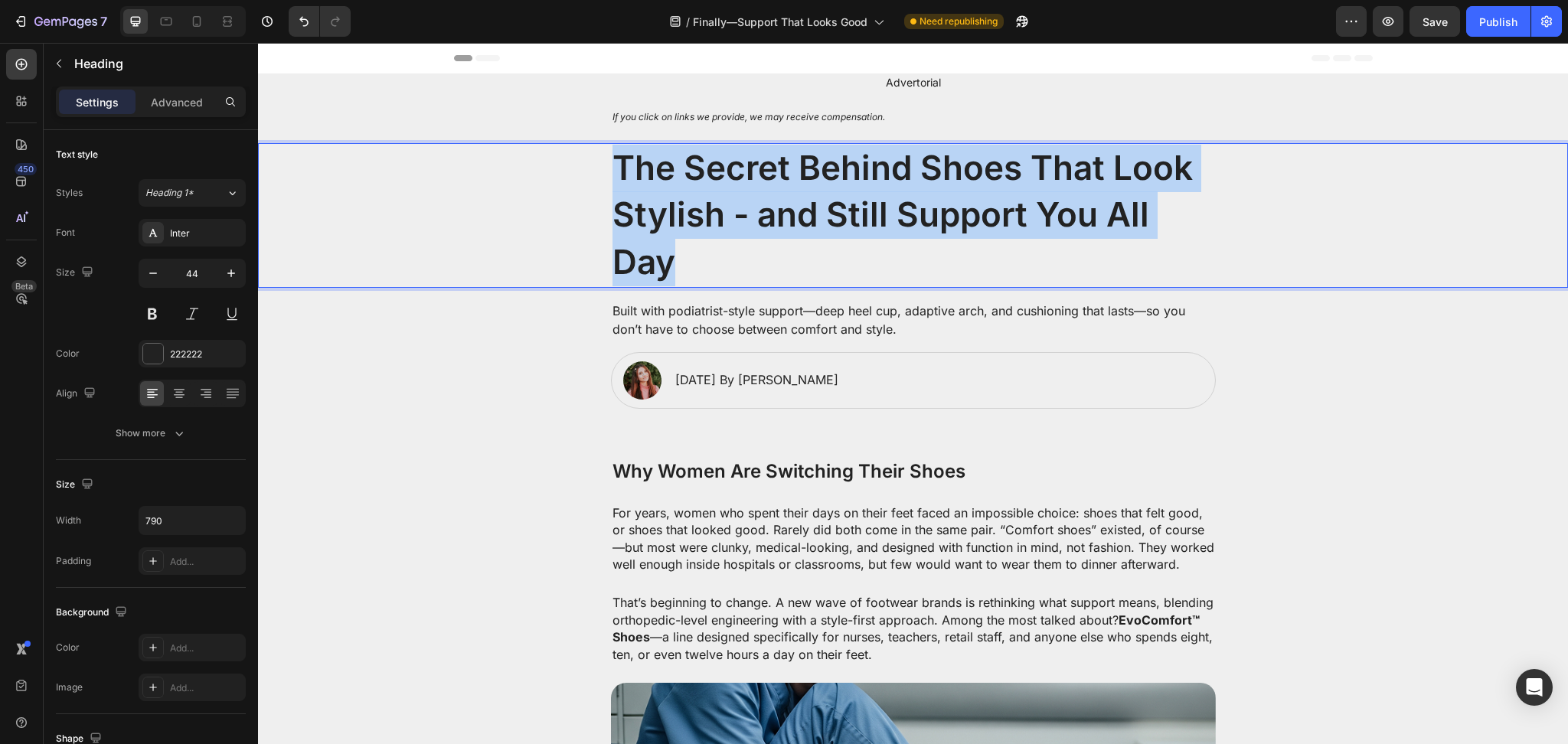
click at [813, 239] on p "The Secret Behind Shoes That Look Stylish - and Still Support You All Day" at bounding box center [913, 215] width 602 height 141
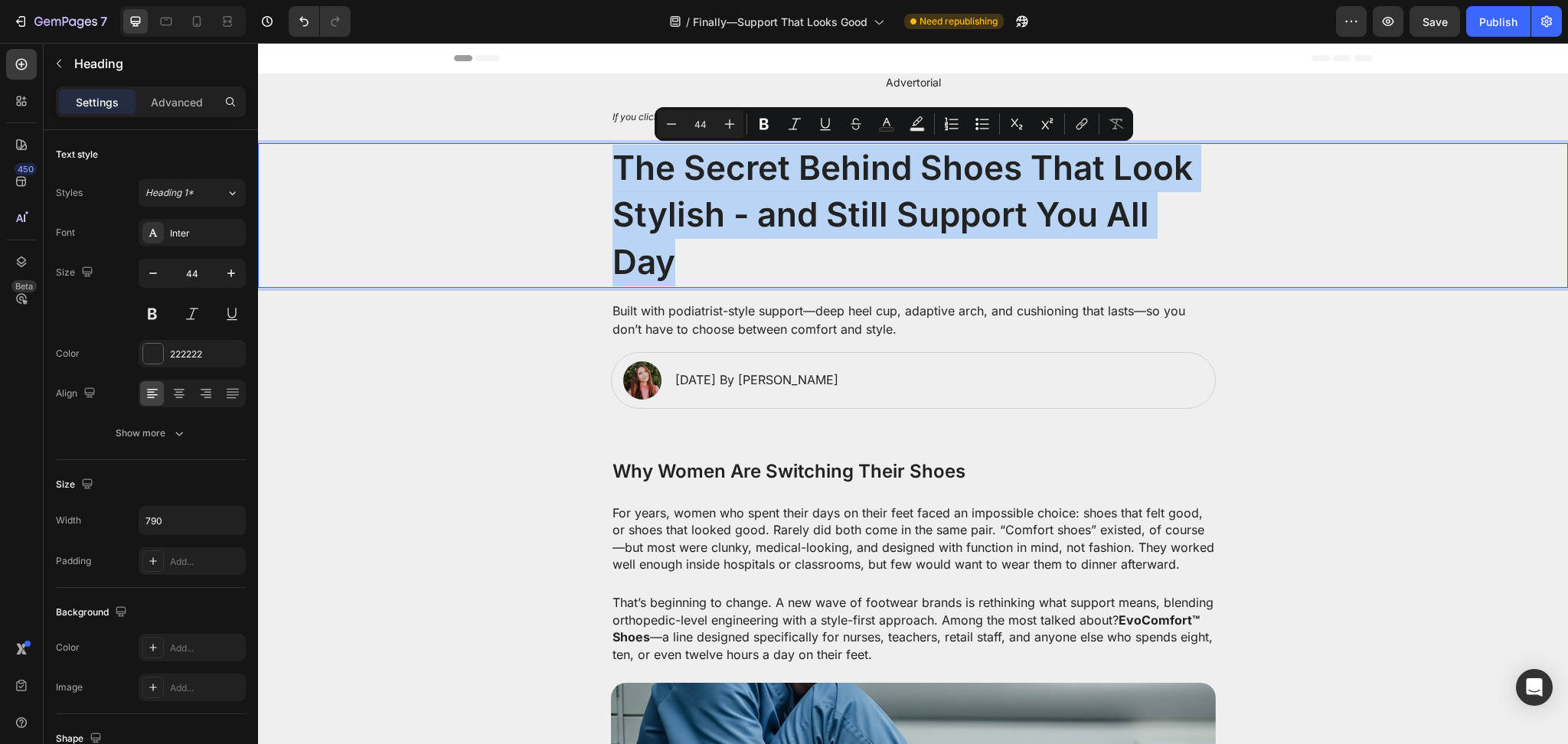
copy p "The Secret Behind Shoes That Look Stylish - and Still Support You All Day"
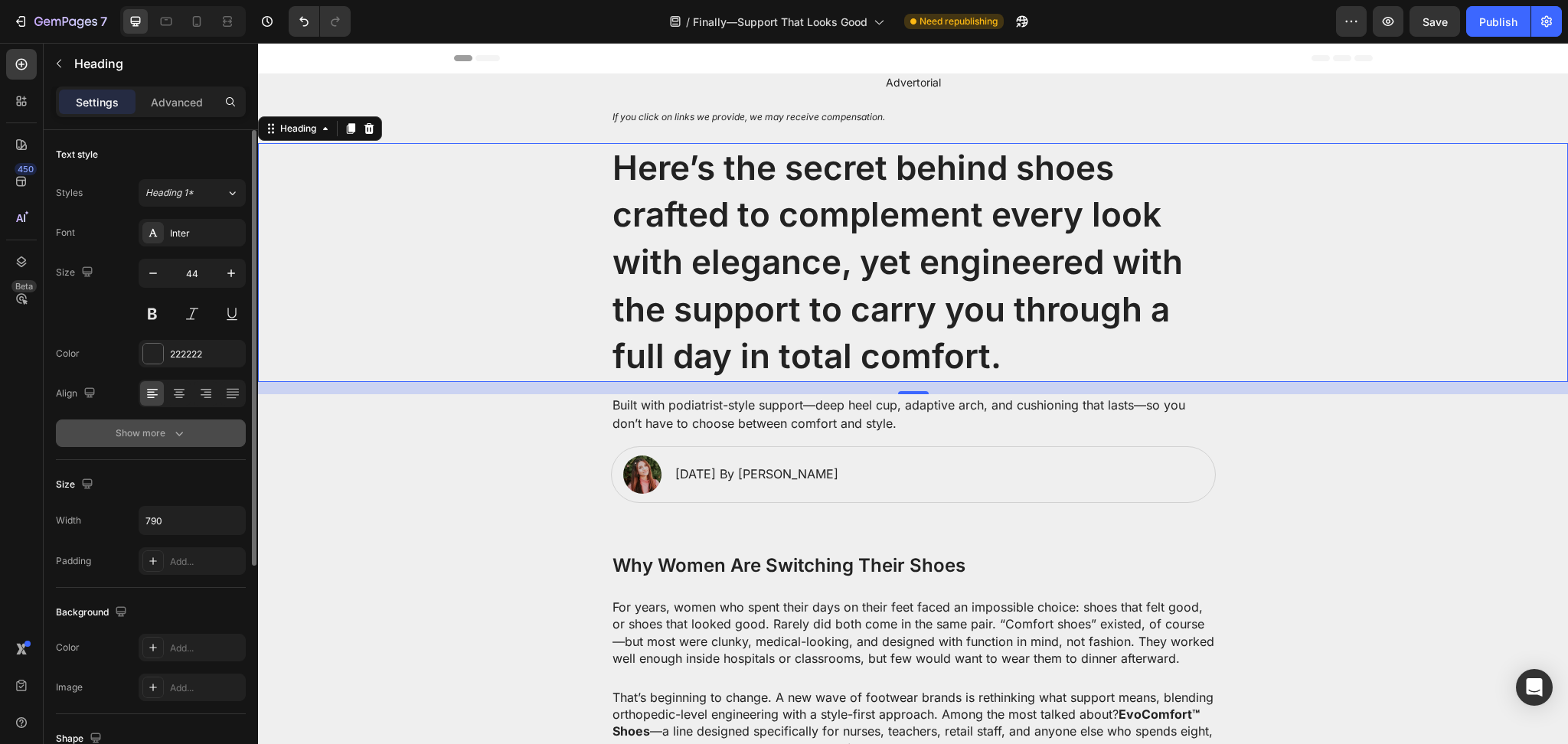
click at [173, 443] on button "Show more" at bounding box center [151, 434] width 190 height 28
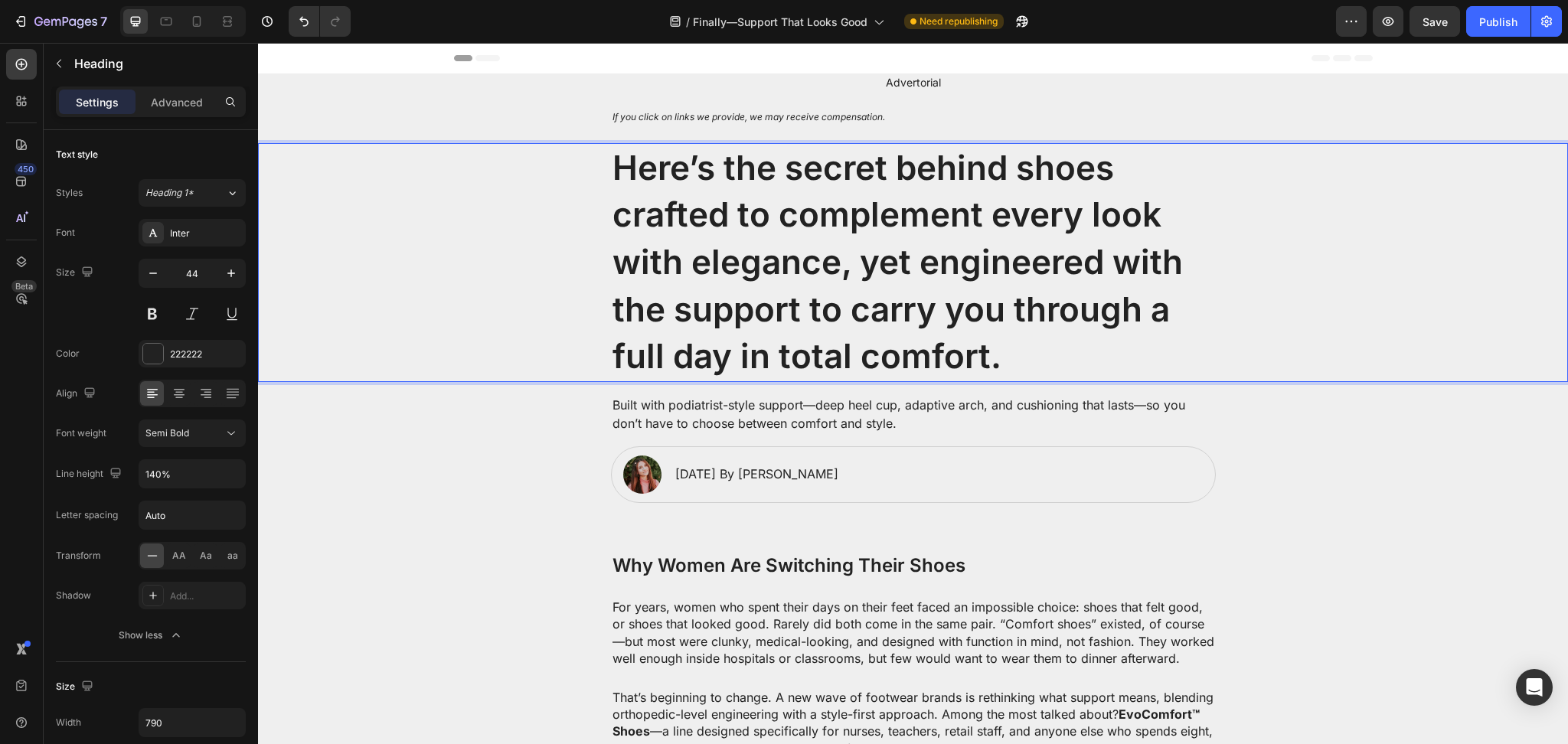
click at [1129, 353] on p "Here’s the secret behind shoes crafted to complement every look with elegance, …" at bounding box center [913, 262] width 602 height 236
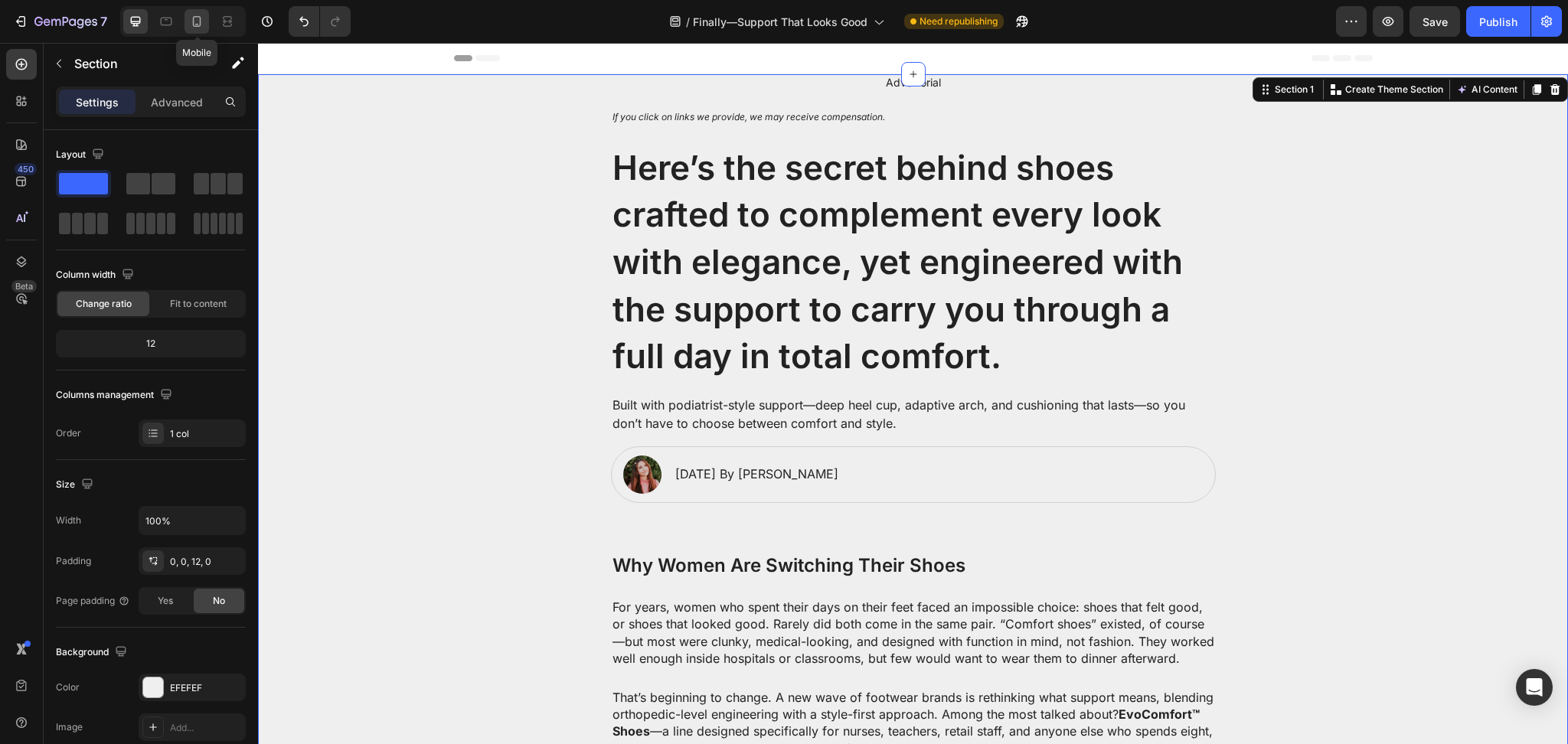
click at [197, 26] on icon at bounding box center [197, 21] width 8 height 11
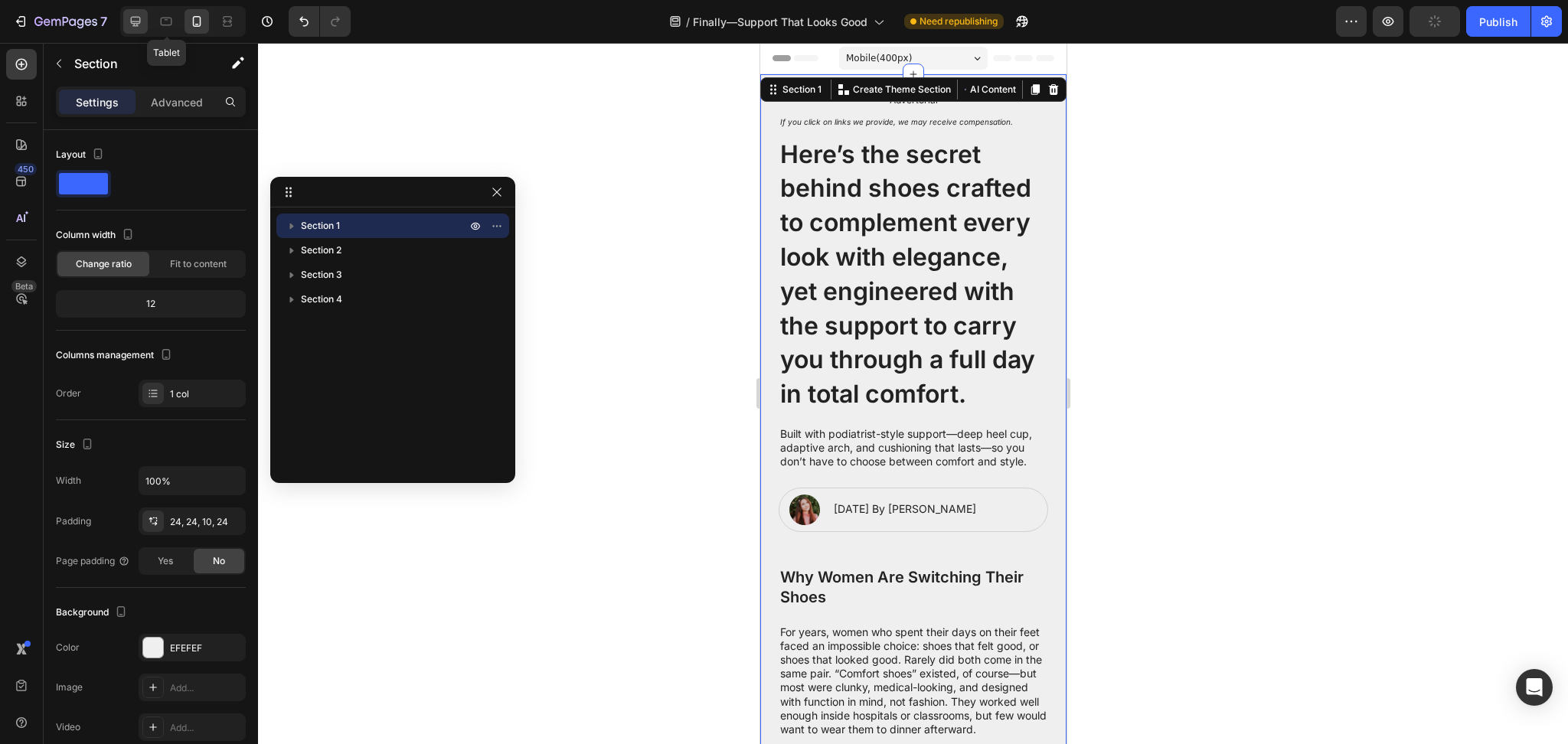
click at [145, 19] on div at bounding box center [136, 21] width 24 height 24
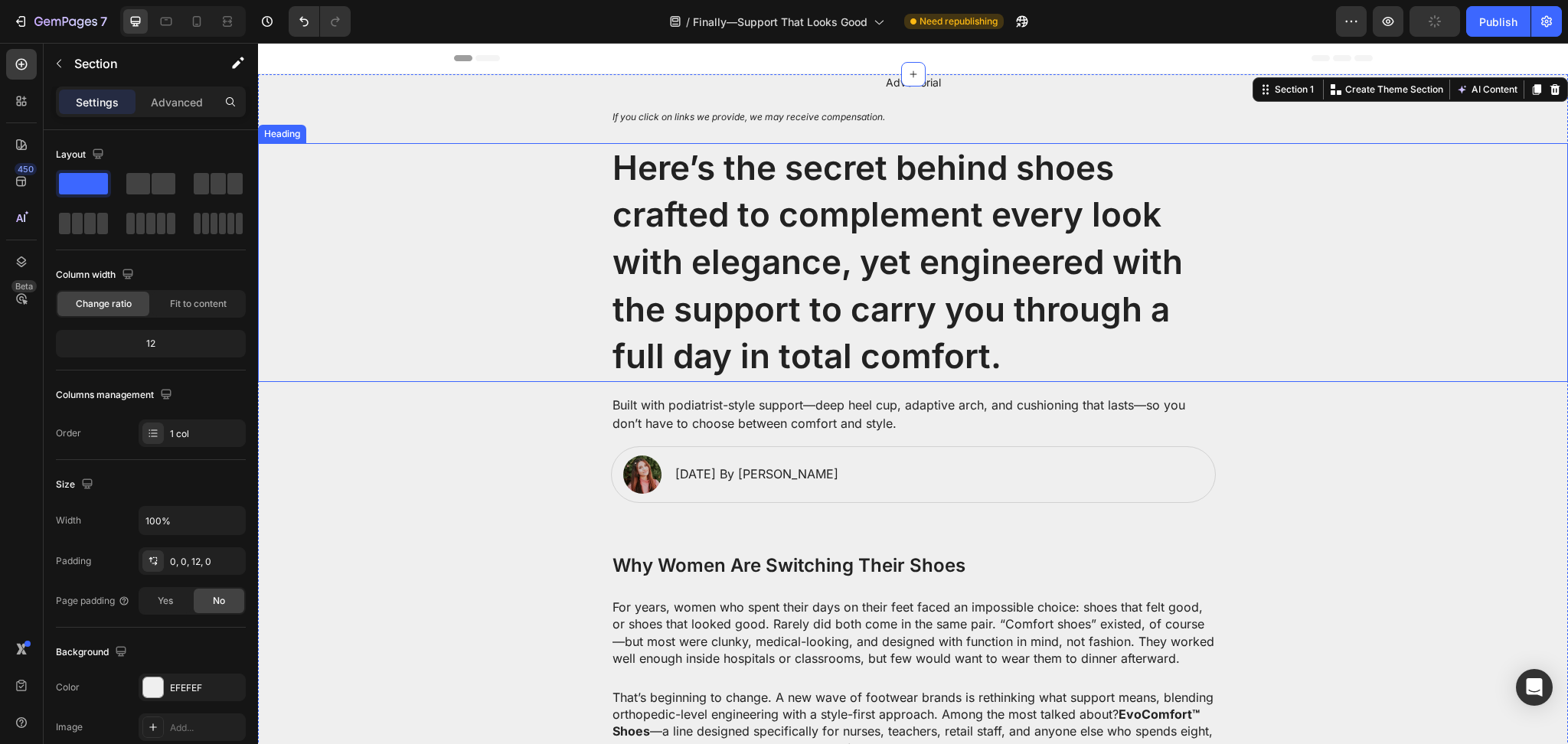
click at [723, 270] on p "Here’s the secret behind shoes crafted to complement every look with elegance, …" at bounding box center [913, 262] width 602 height 236
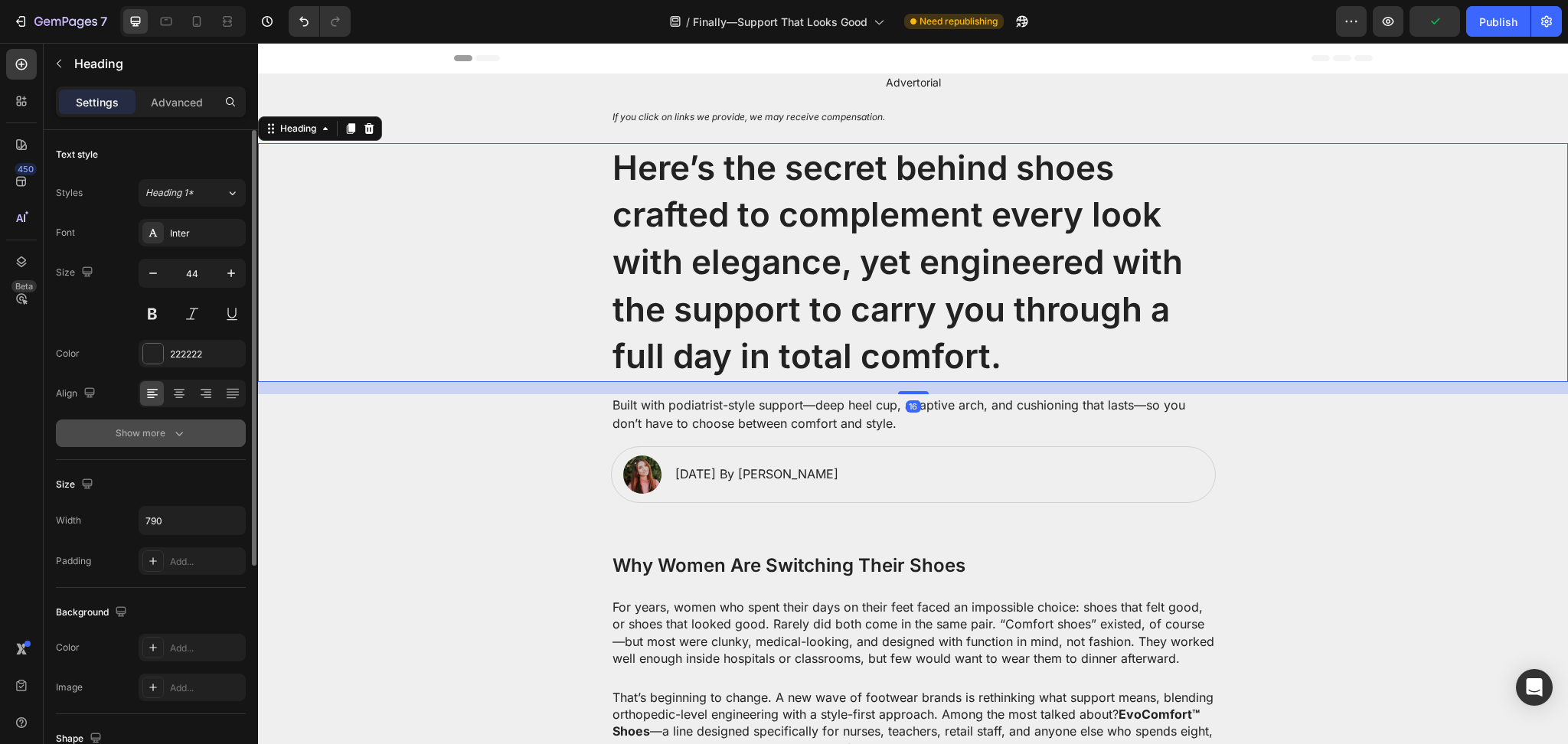
click at [191, 434] on button "Show more" at bounding box center [151, 434] width 190 height 28
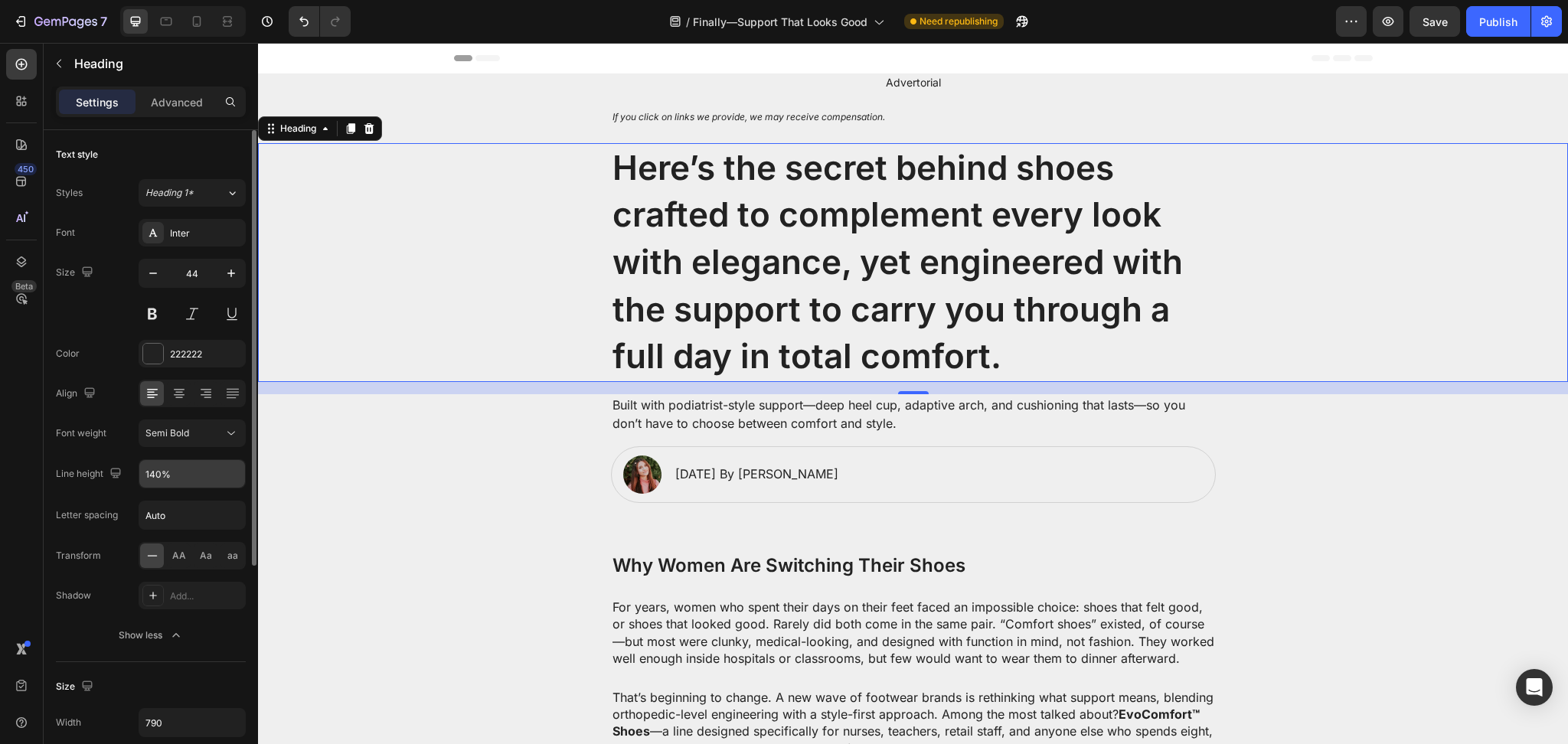
click at [166, 484] on input "140%" at bounding box center [192, 474] width 106 height 28
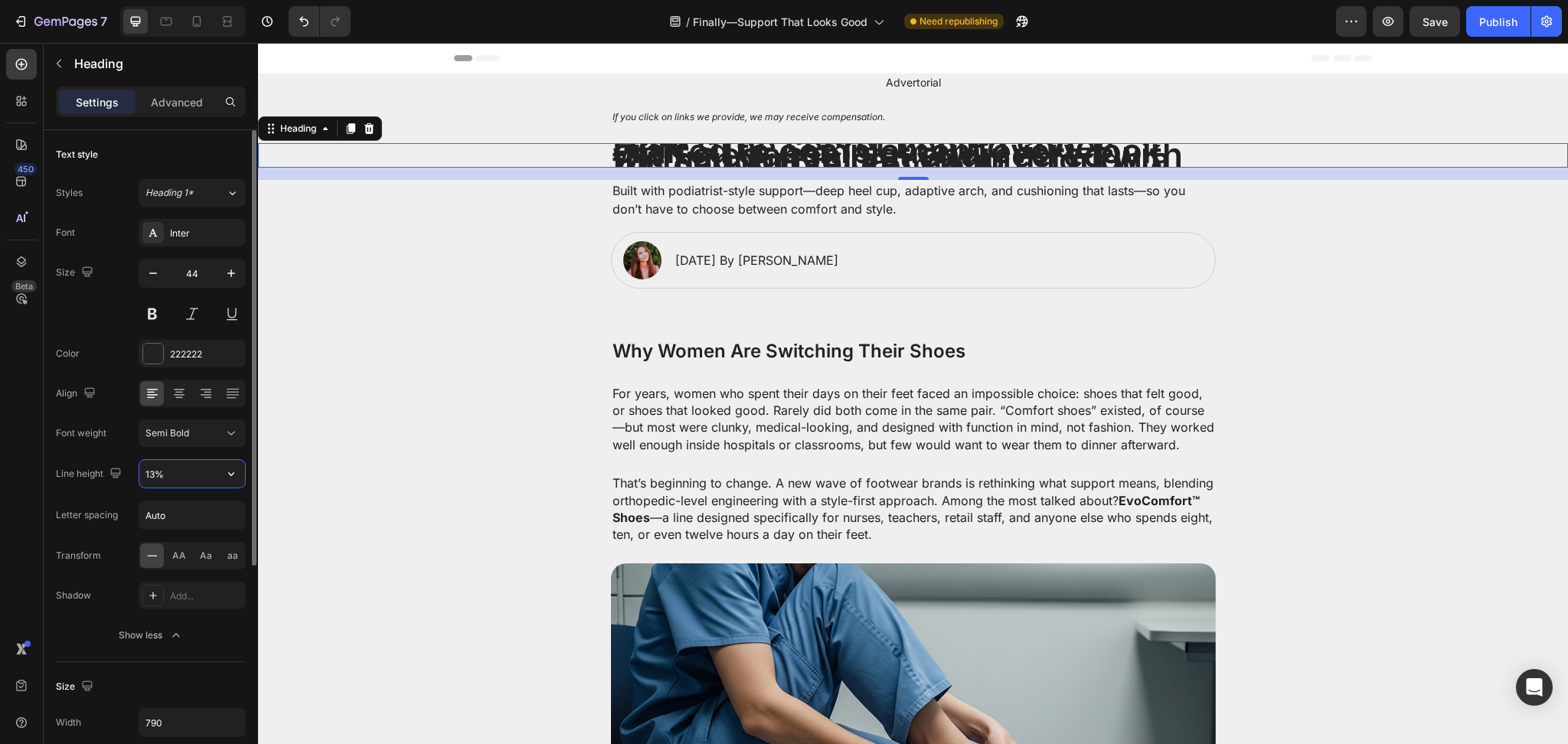
type input "130%"
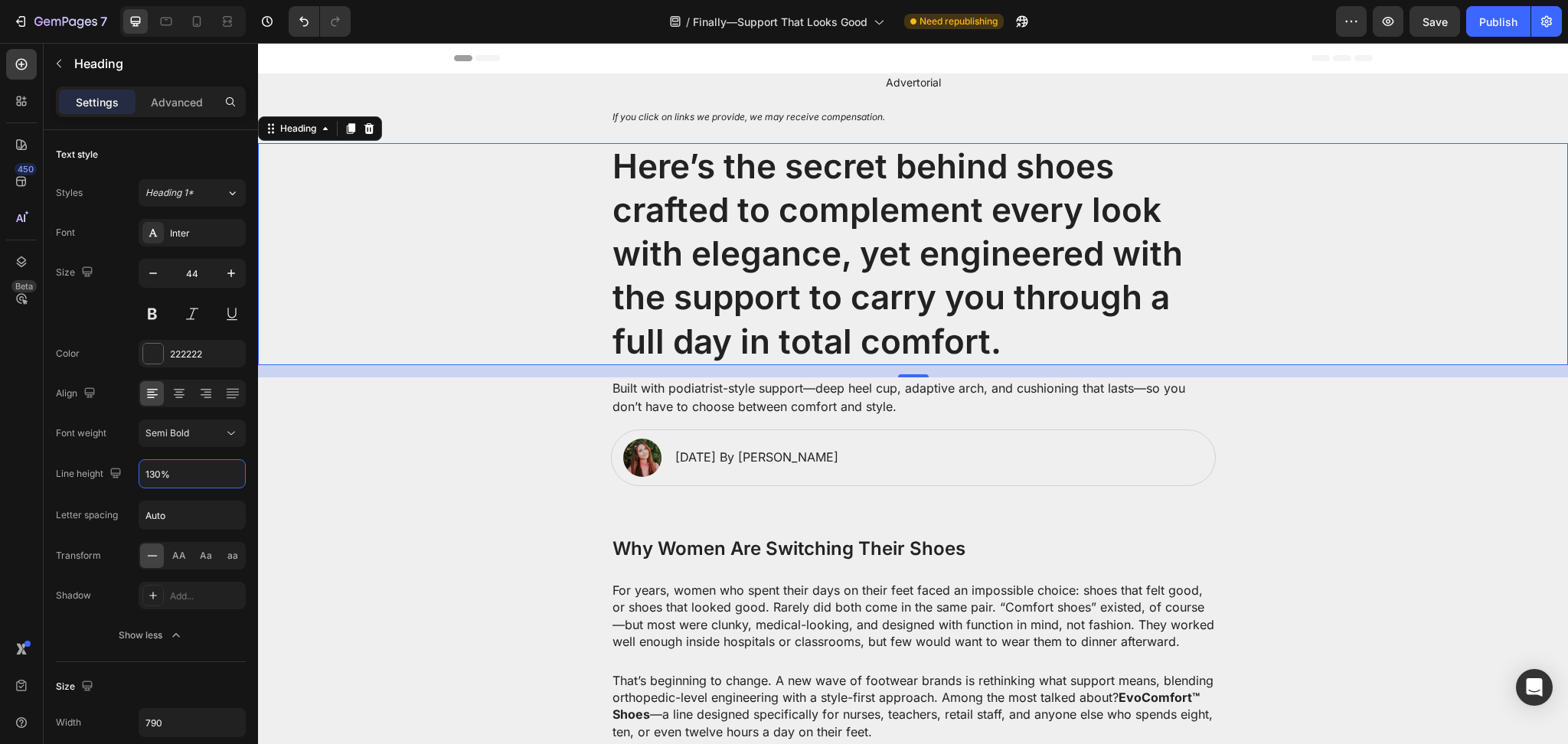
click at [434, 397] on div "Built with podiatrist-style support—deep heel cup, adaptive arch, and cushionin…" at bounding box center [913, 397] width 1279 height 40
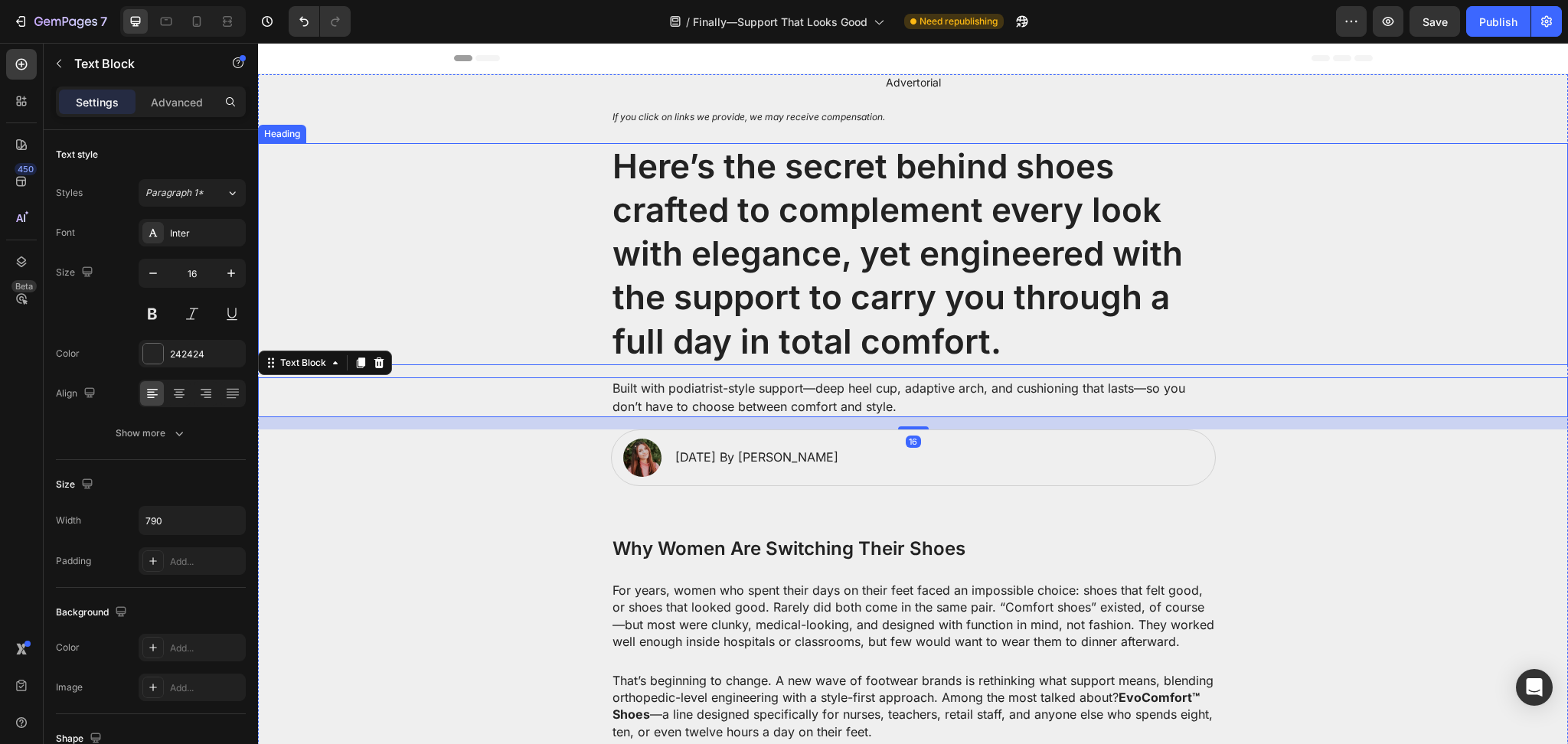
click at [716, 261] on p "Here’s the secret behind shoes crafted to complement every look with elegance, …" at bounding box center [913, 254] width 602 height 219
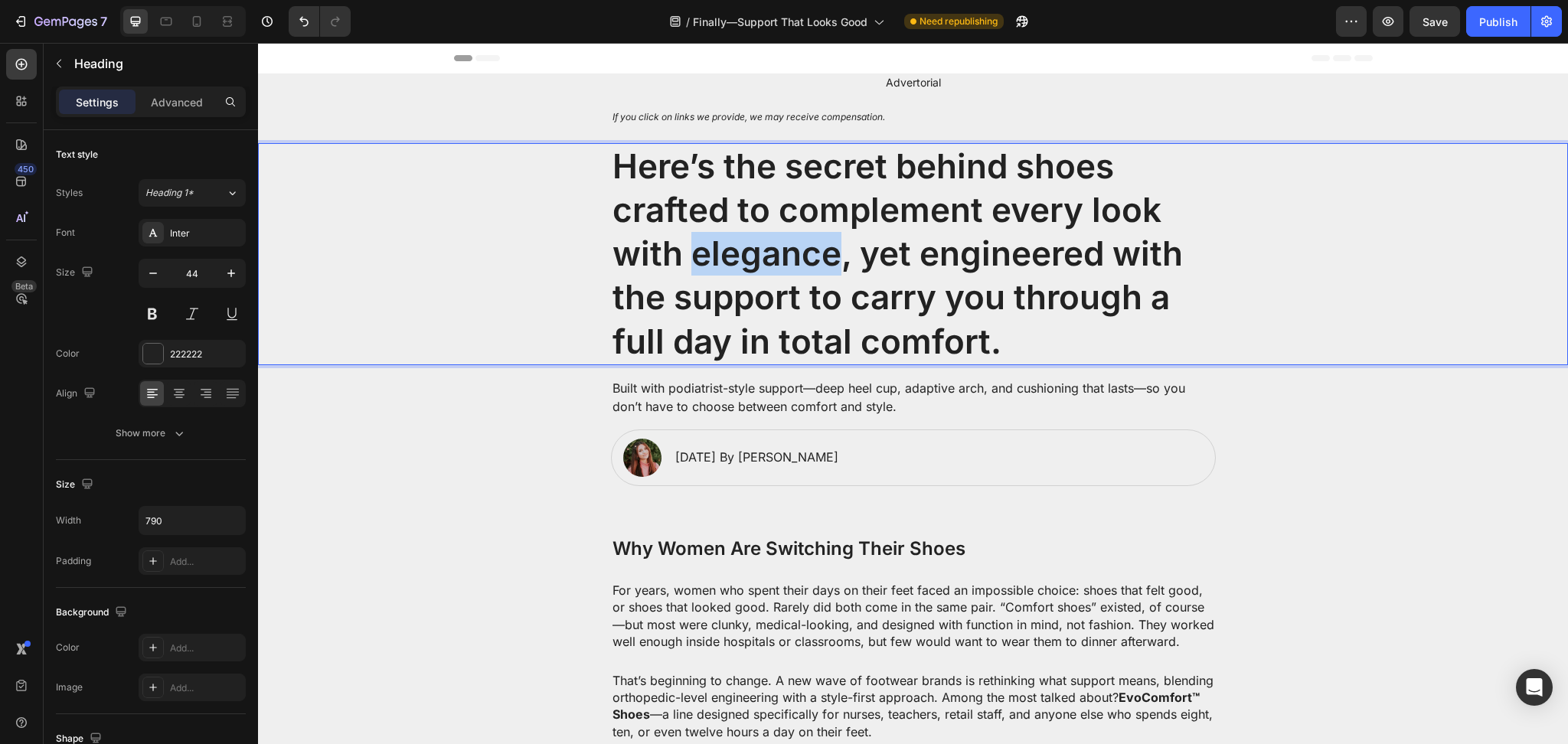
click at [700, 234] on p "Here’s the secret behind shoes crafted to complement every look with elegance, …" at bounding box center [913, 254] width 602 height 219
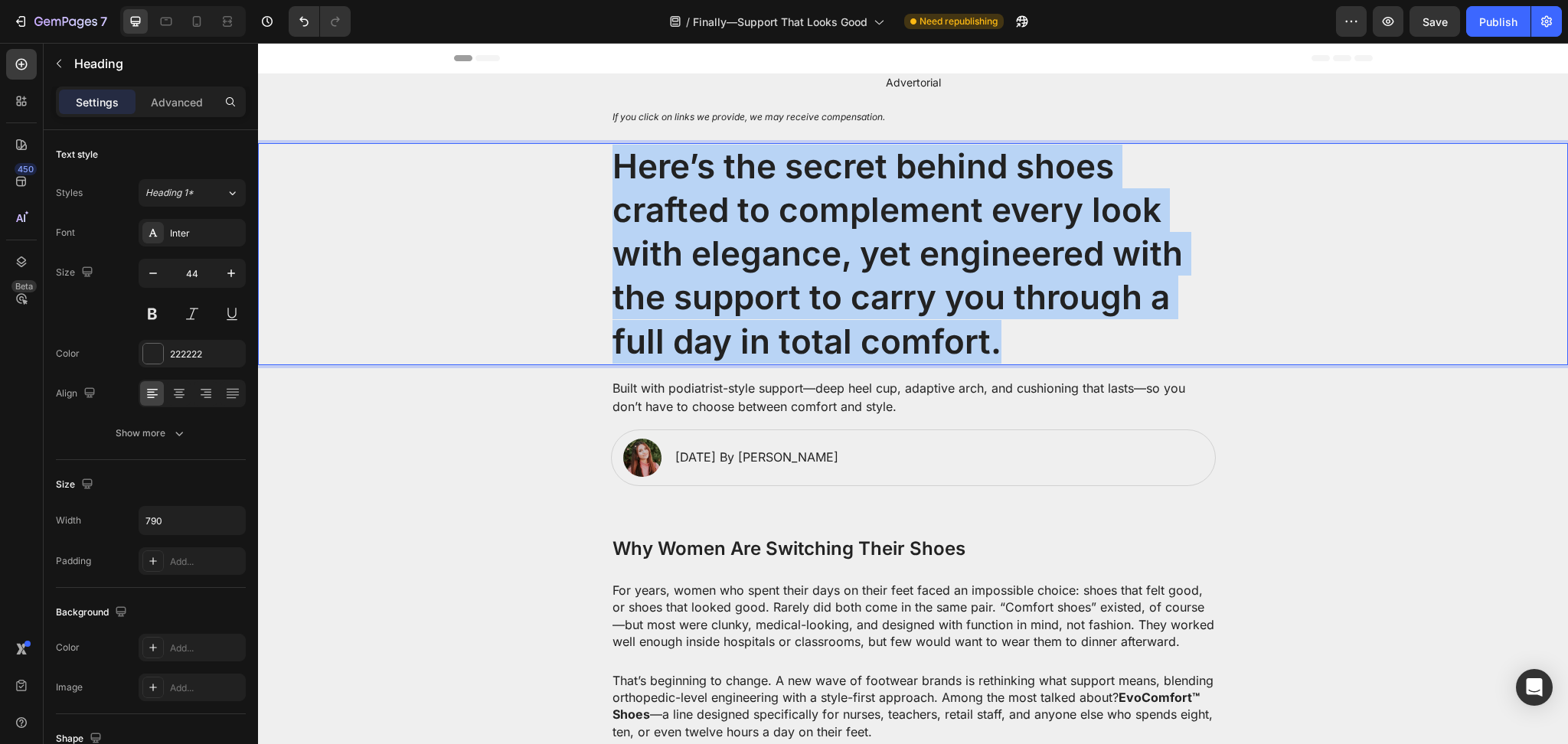
click at [700, 234] on p "Here’s the secret behind shoes crafted to complement every look with elegance, …" at bounding box center [913, 254] width 602 height 219
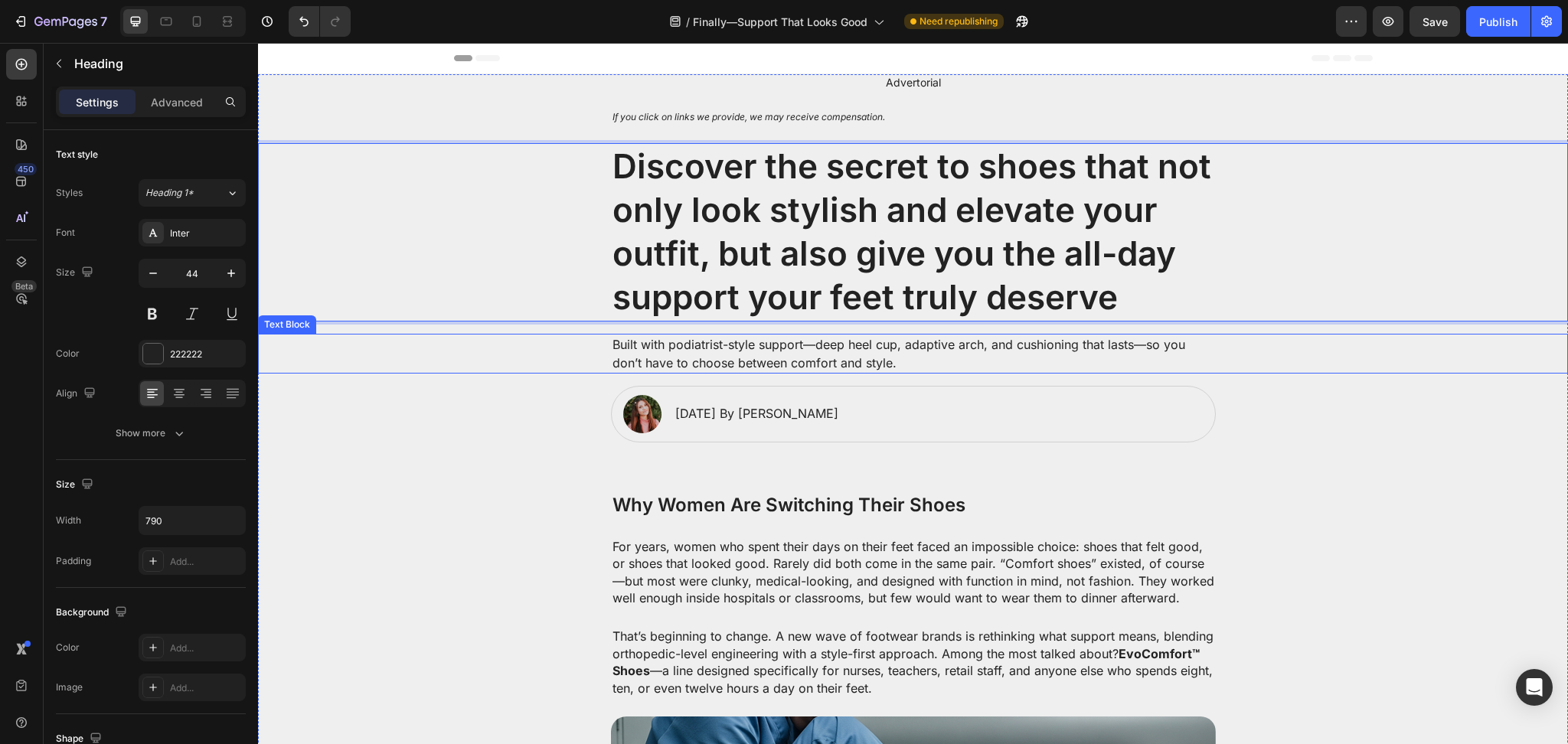
click at [1311, 357] on div "Built with podiatrist-style support—deep heel cup, adaptive arch, and cushionin…" at bounding box center [913, 353] width 1279 height 40
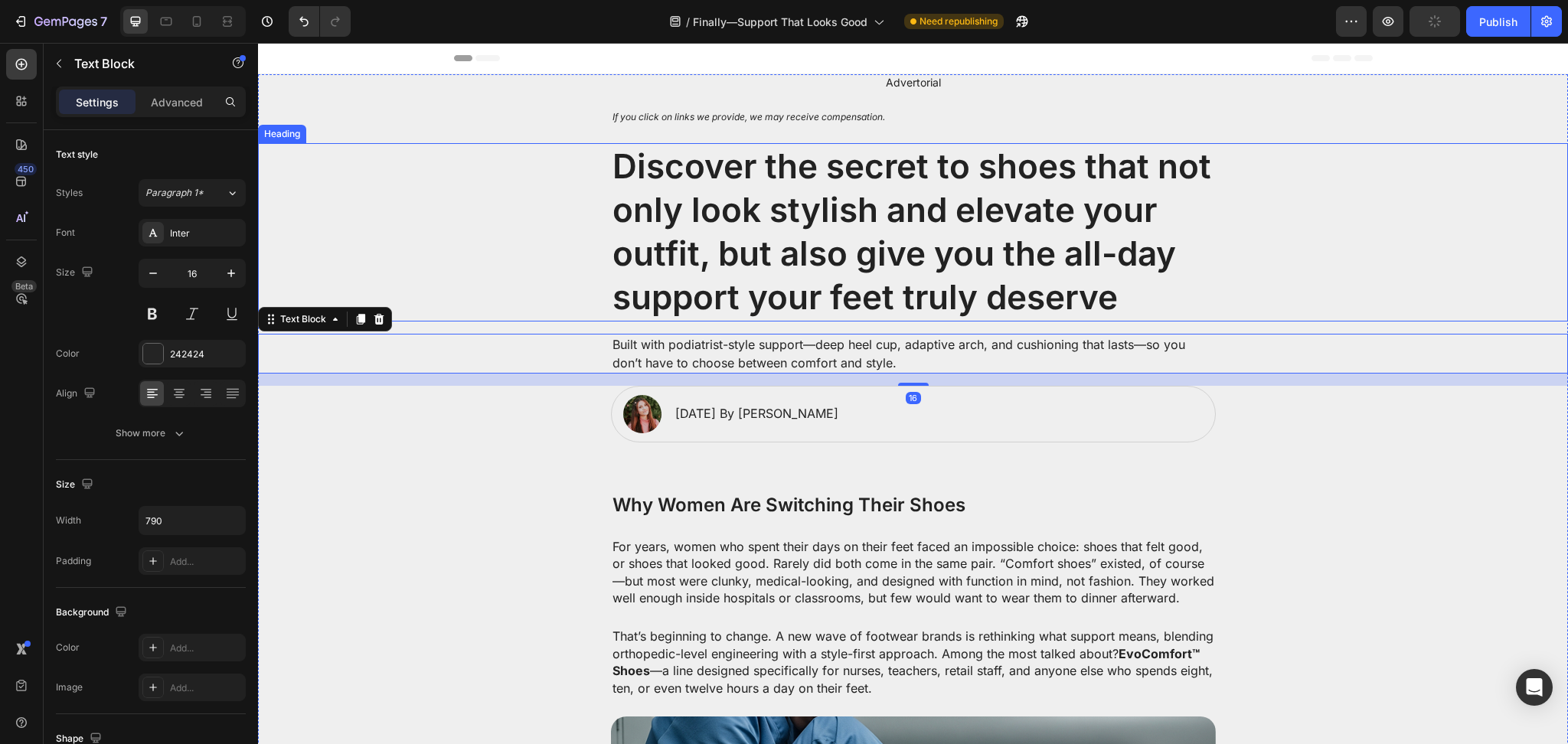
click at [1168, 265] on p "Discover the secret to shoes that not only look stylish and elevate your outfit…" at bounding box center [913, 232] width 602 height 175
click at [779, 357] on p "Built with podiatrist-style support—deep heel cup, adaptive arch, and cushionin…" at bounding box center [913, 353] width 602 height 37
click at [801, 257] on p "Discover the secret to shoes that not only look stylish and elevate your outfit…" at bounding box center [913, 232] width 602 height 175
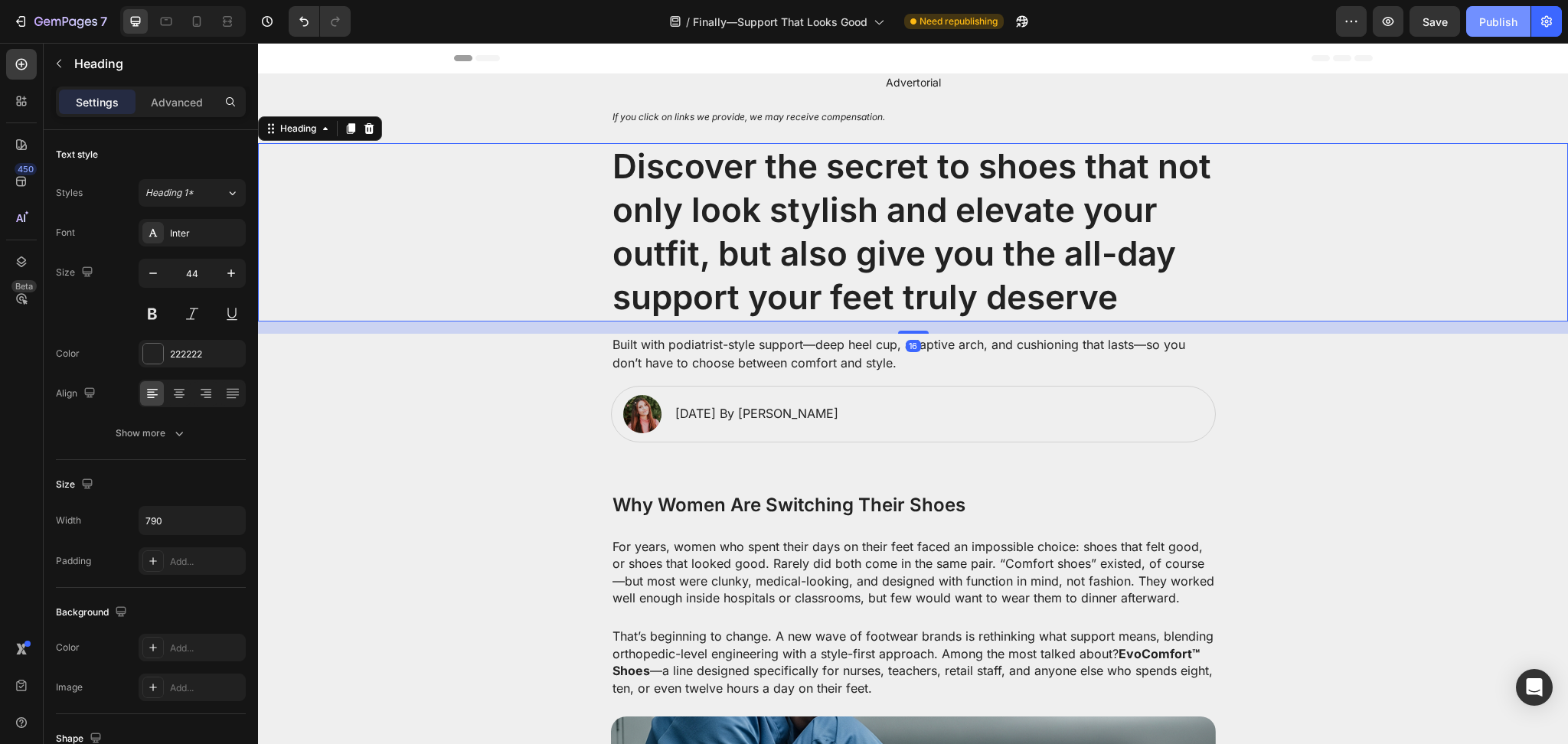
click at [1499, 21] on div "Publish" at bounding box center [1497, 22] width 38 height 16
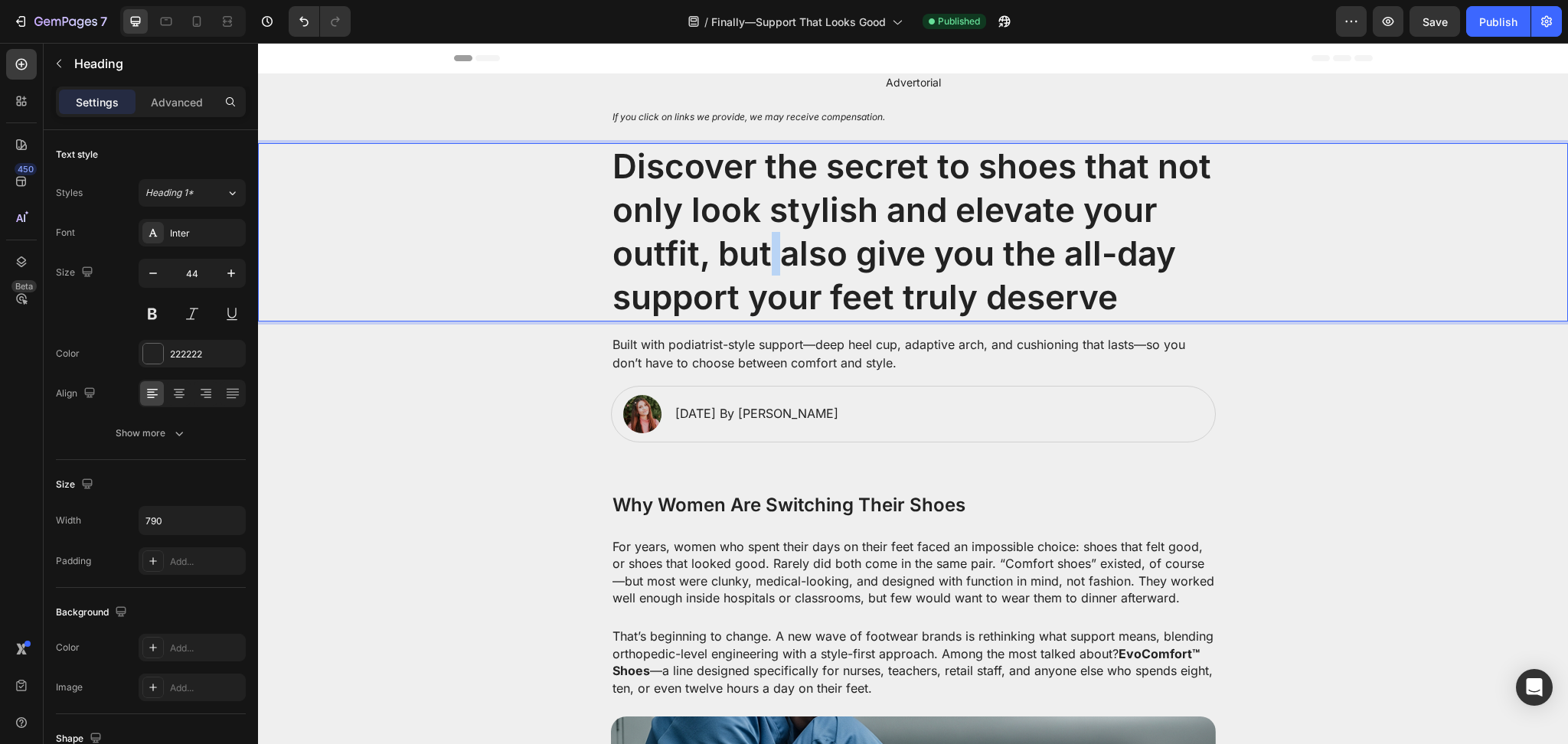
click at [756, 271] on p "Discover the secret to shoes that not only look stylish and elevate your outfit…" at bounding box center [913, 232] width 602 height 175
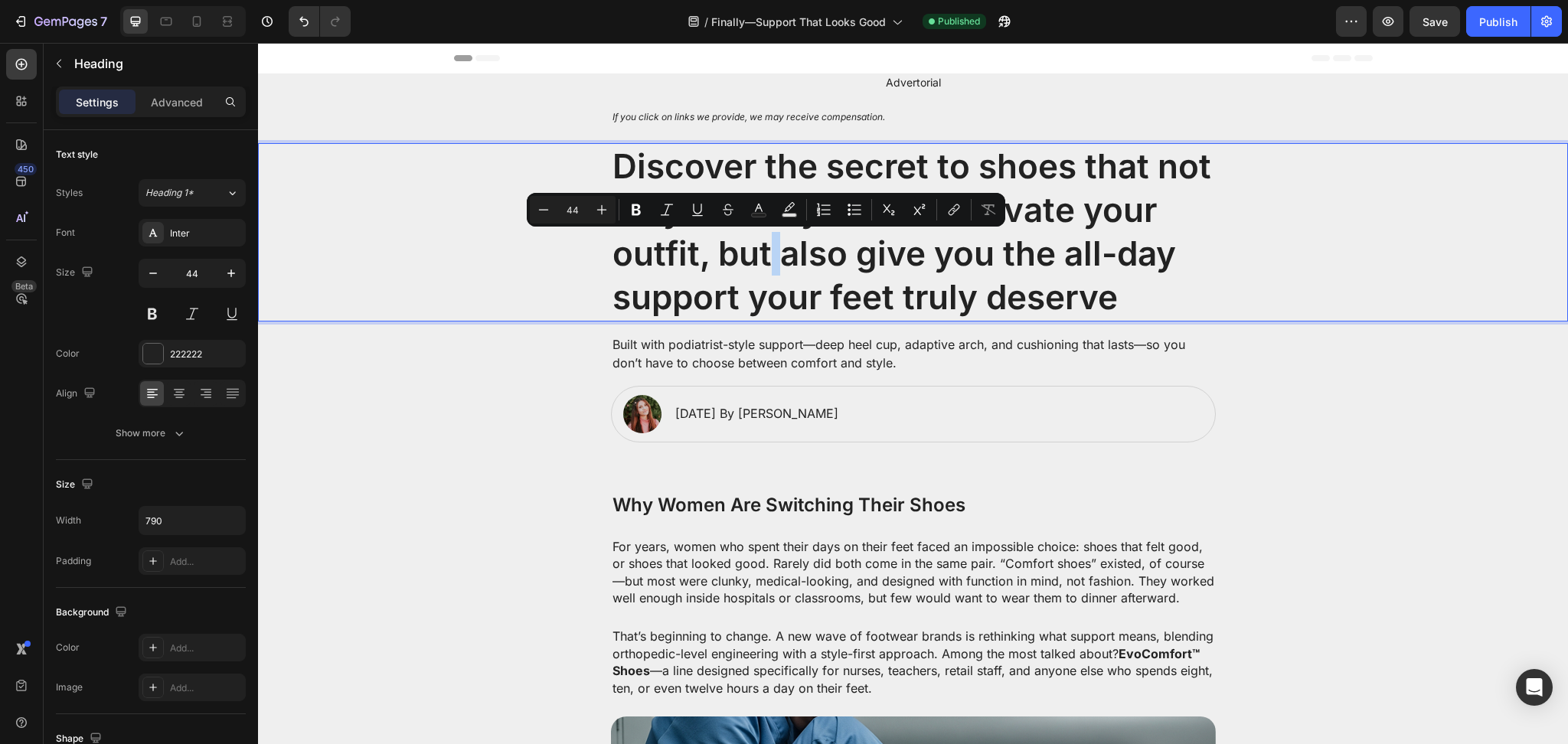
click at [756, 271] on p "Discover the secret to shoes that not only look stylish and elevate your outfit…" at bounding box center [913, 232] width 602 height 175
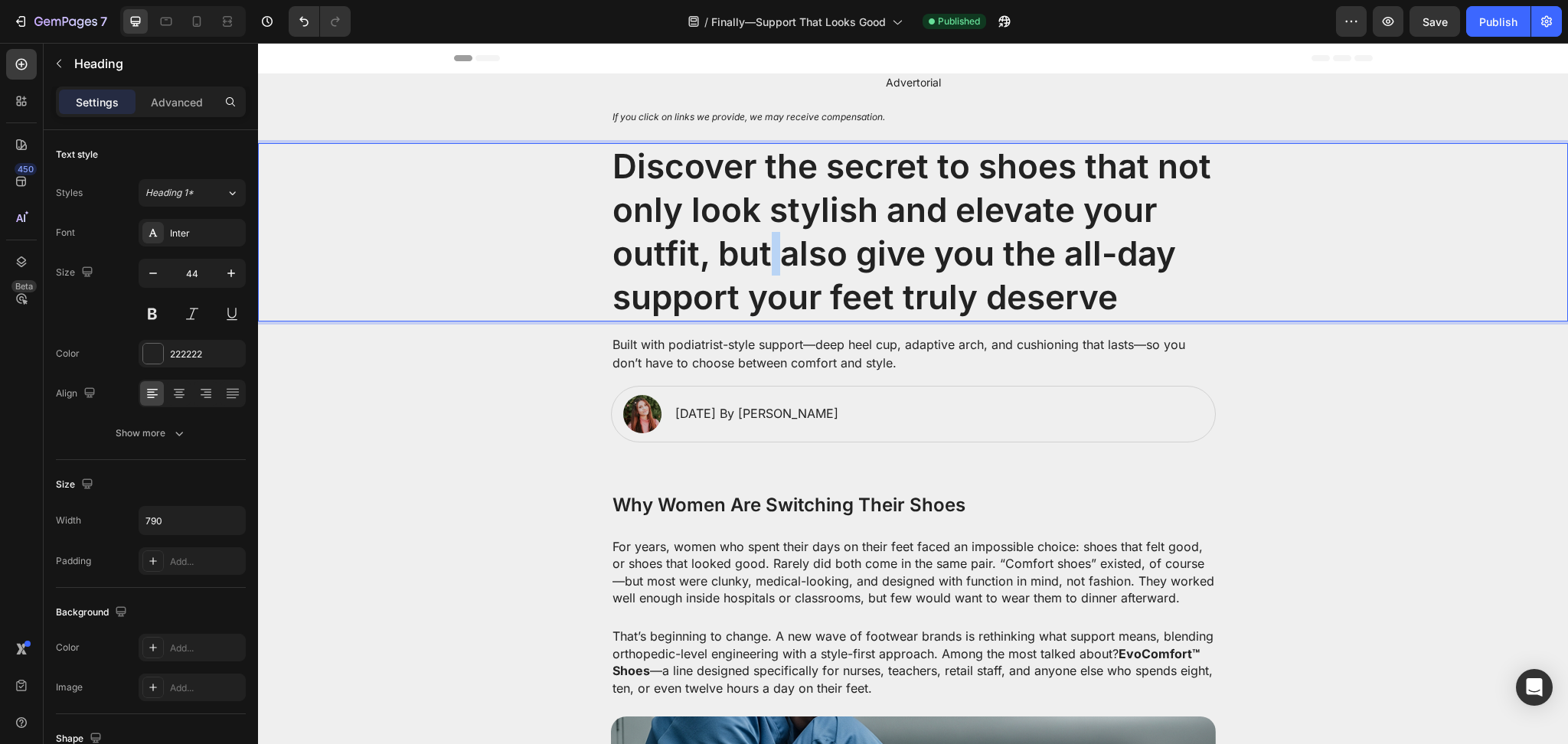
click at [756, 271] on p "Discover the secret to shoes that not only look stylish and elevate your outfit…" at bounding box center [913, 232] width 602 height 175
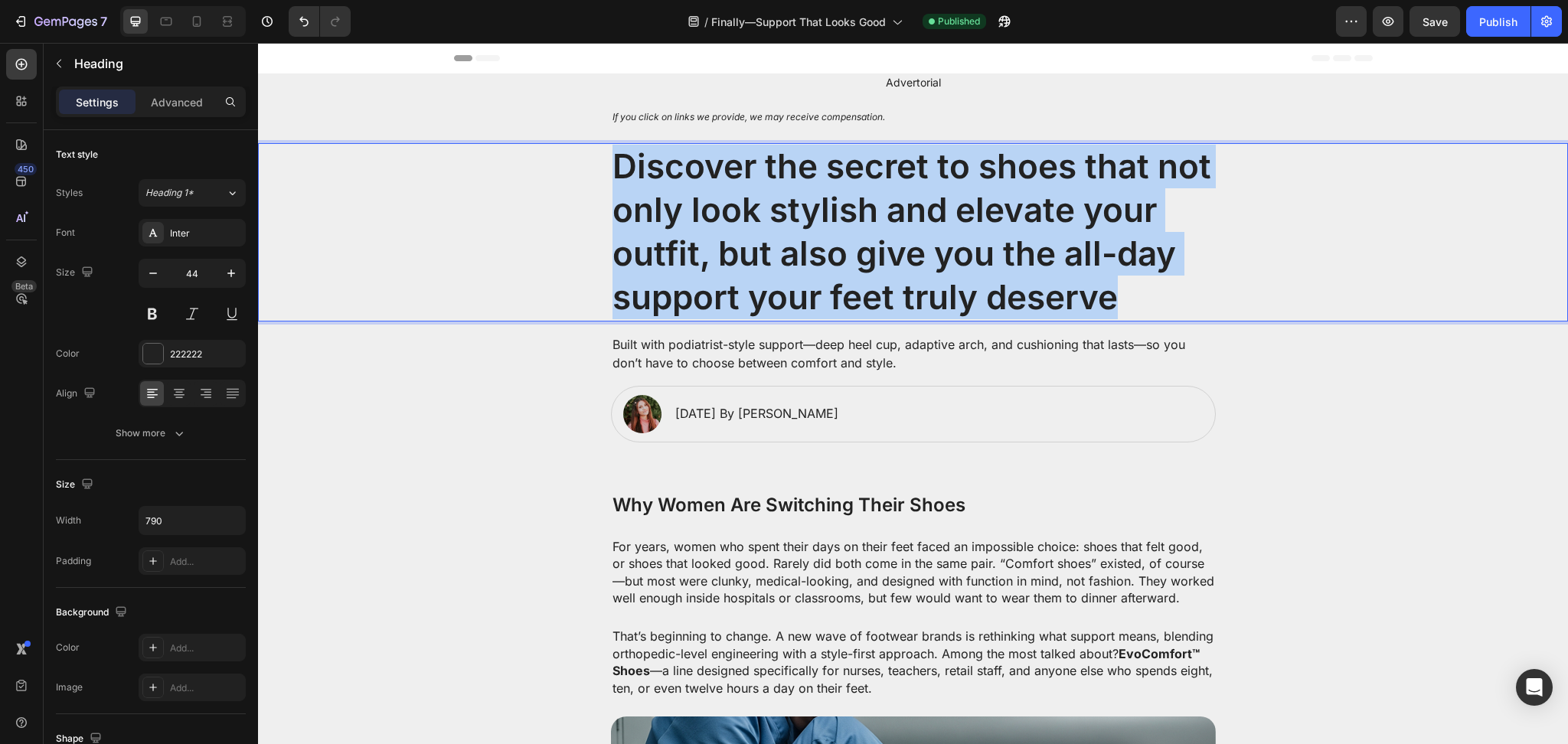
click at [756, 271] on p "Discover the secret to shoes that not only look stylish and elevate your outfit…" at bounding box center [913, 232] width 602 height 175
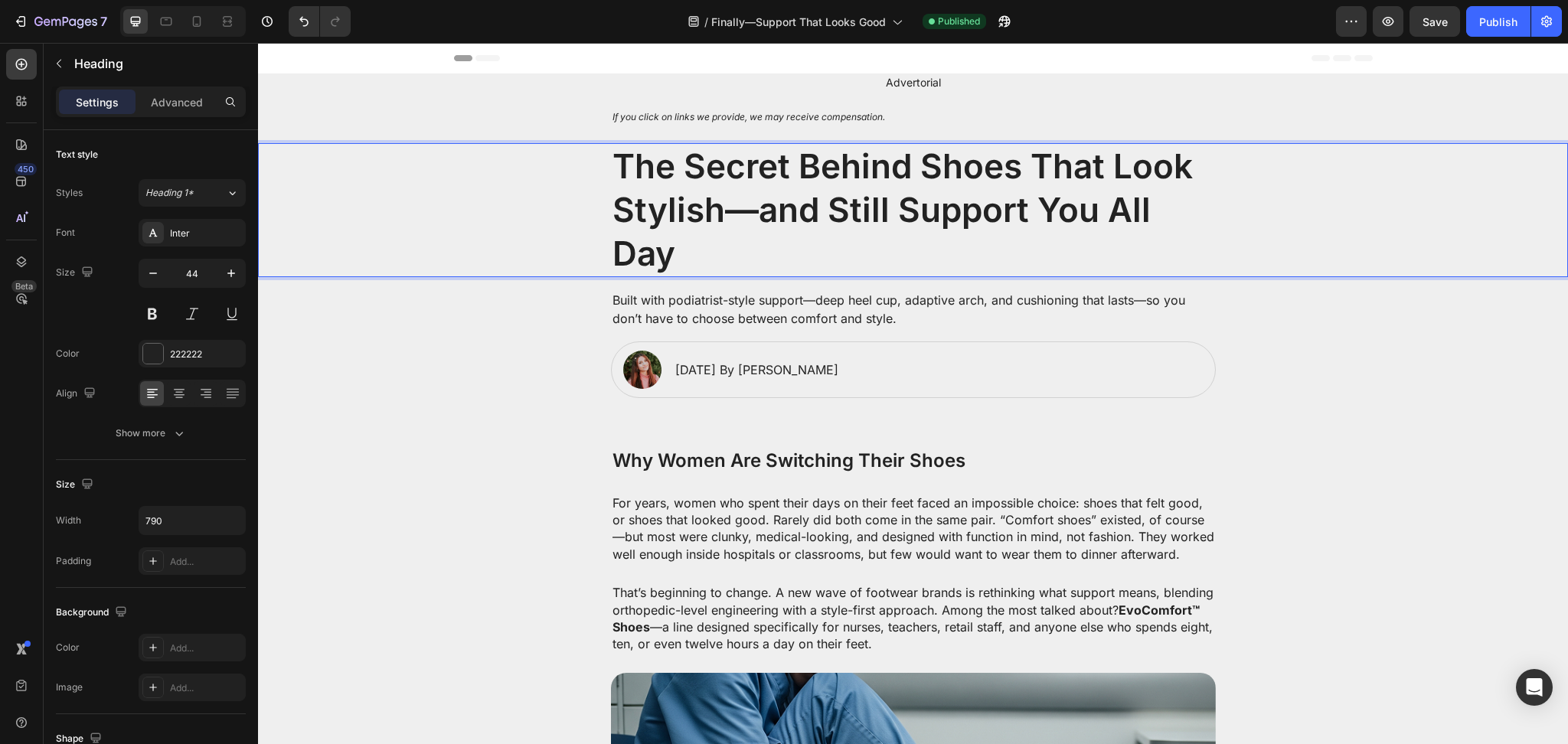
click at [752, 210] on p "The Secret Behind Shoes That Look Stylish—and Still Support You All Day" at bounding box center [913, 210] width 602 height 132
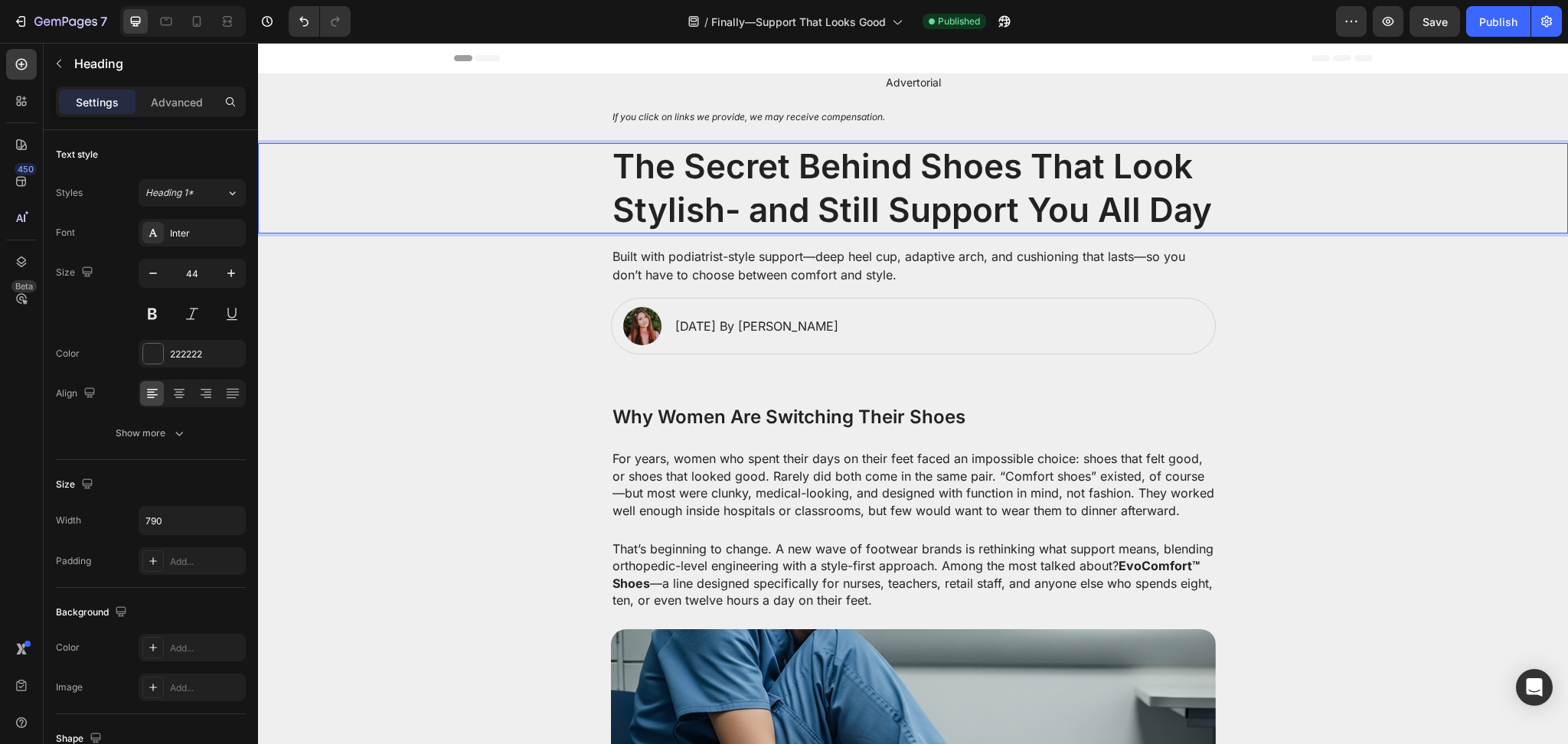
click at [716, 214] on p "The Secret Behind Shoes That Look Stylish- and Still Support You All Day" at bounding box center [913, 188] width 602 height 87
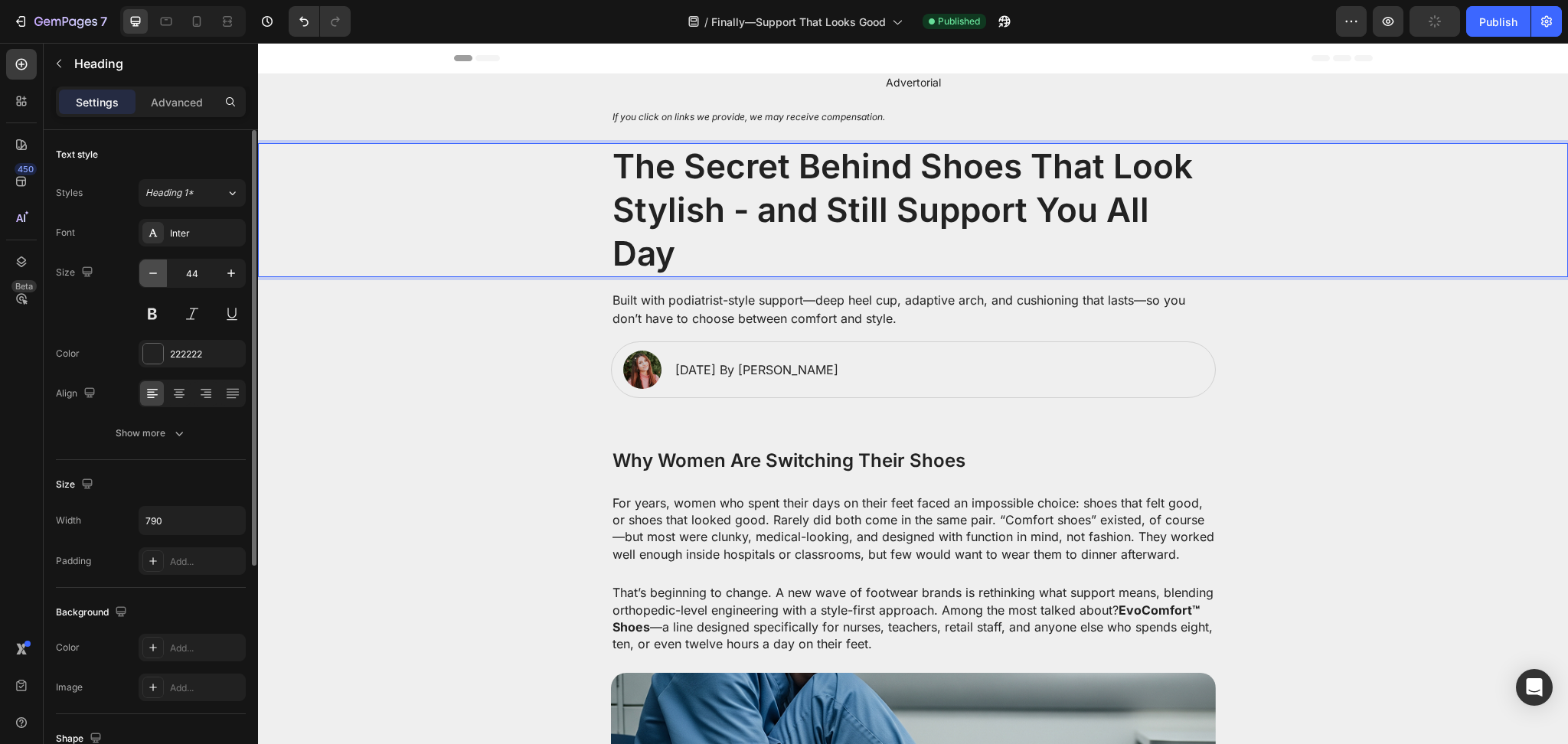
click at [160, 275] on icon "button" at bounding box center [153, 273] width 15 height 15
type input "43"
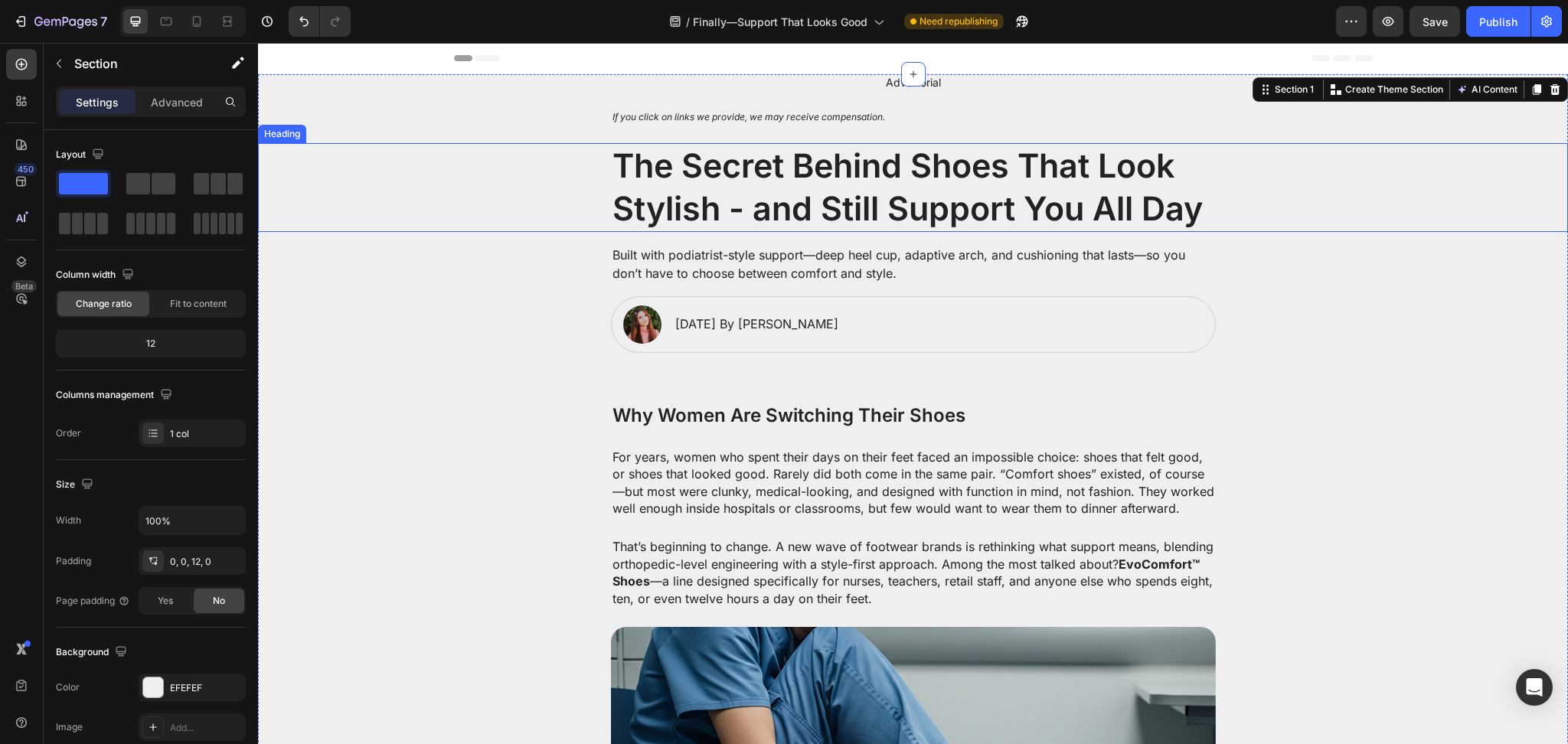
click at [1020, 191] on p "The Secret Behind Shoes That Look Stylish - and Still Support You All Day" at bounding box center [913, 188] width 602 height 86
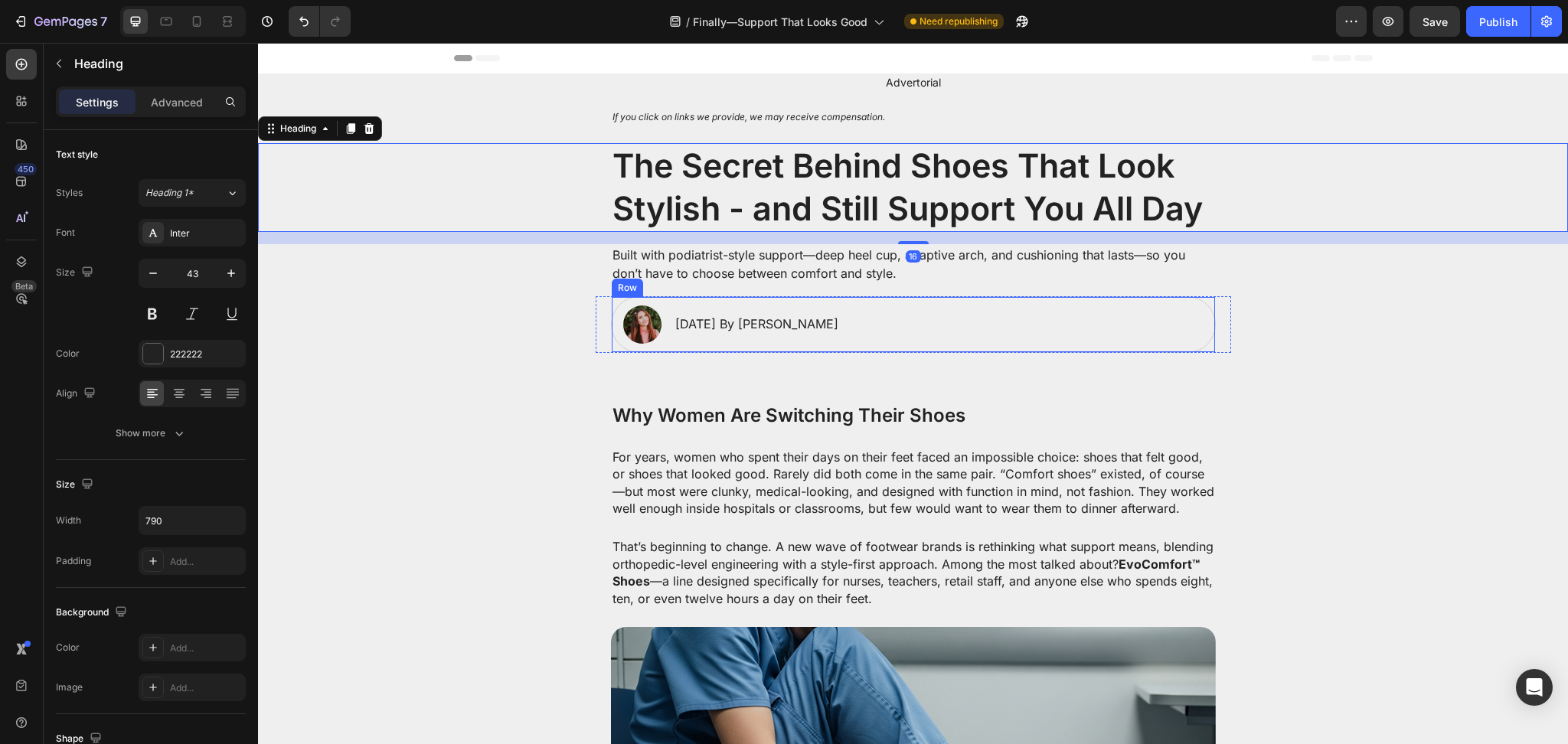
drag, startPoint x: 1178, startPoint y: 350, endPoint x: 1168, endPoint y: 347, distance: 10.4
click at [1178, 351] on div "Image January 18, 2025 By Maria Noman Text Block Row" at bounding box center [913, 325] width 605 height 57
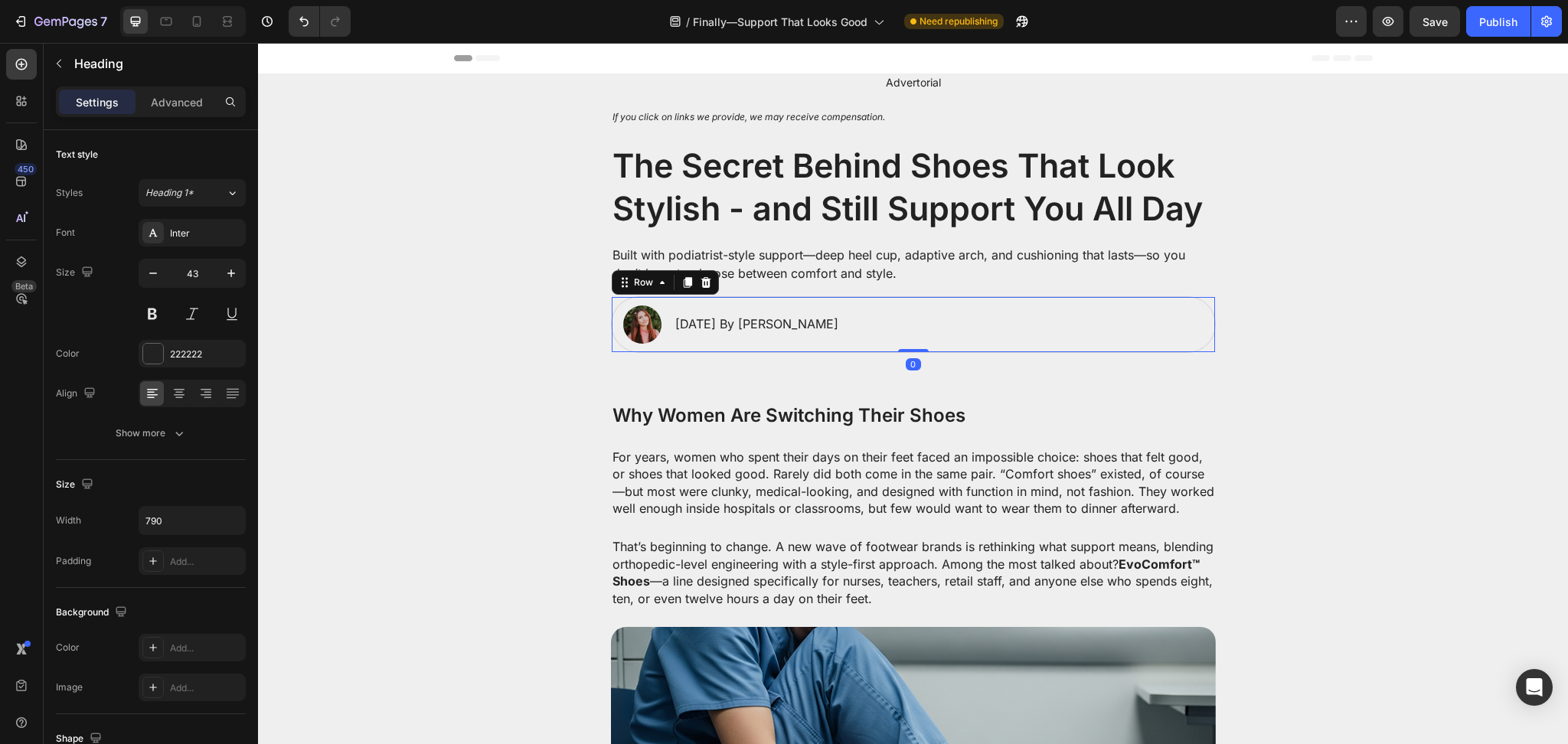
click at [1069, 184] on p "The Secret Behind Shoes That Look Stylish - and Still Support You All Day" at bounding box center [913, 188] width 602 height 86
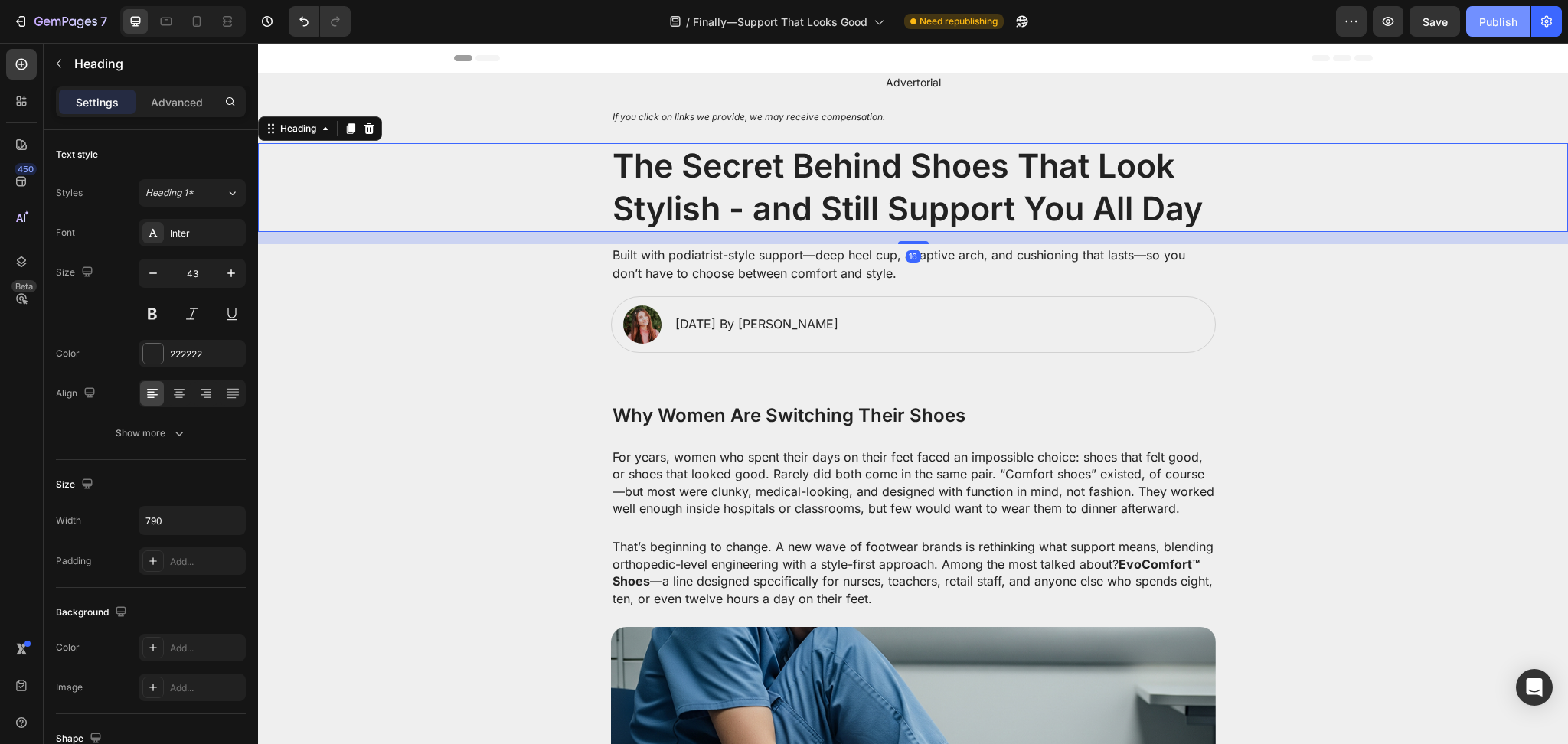
click at [1492, 20] on div "Publish" at bounding box center [1497, 22] width 38 height 16
click at [198, 24] on icon at bounding box center [197, 21] width 8 height 11
type input "32"
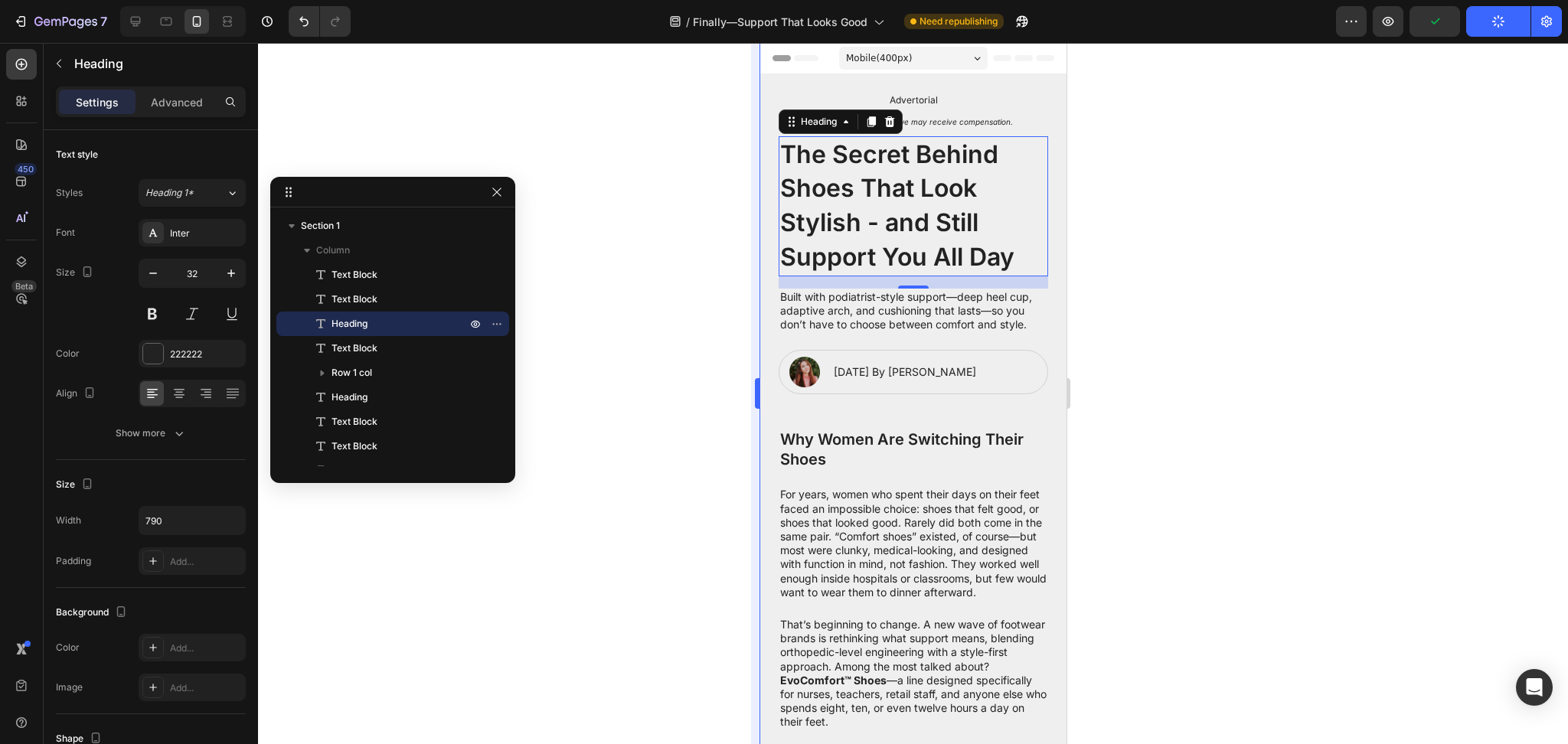
scroll to position [39, 0]
